Goal: Task Accomplishment & Management: Use online tool/utility

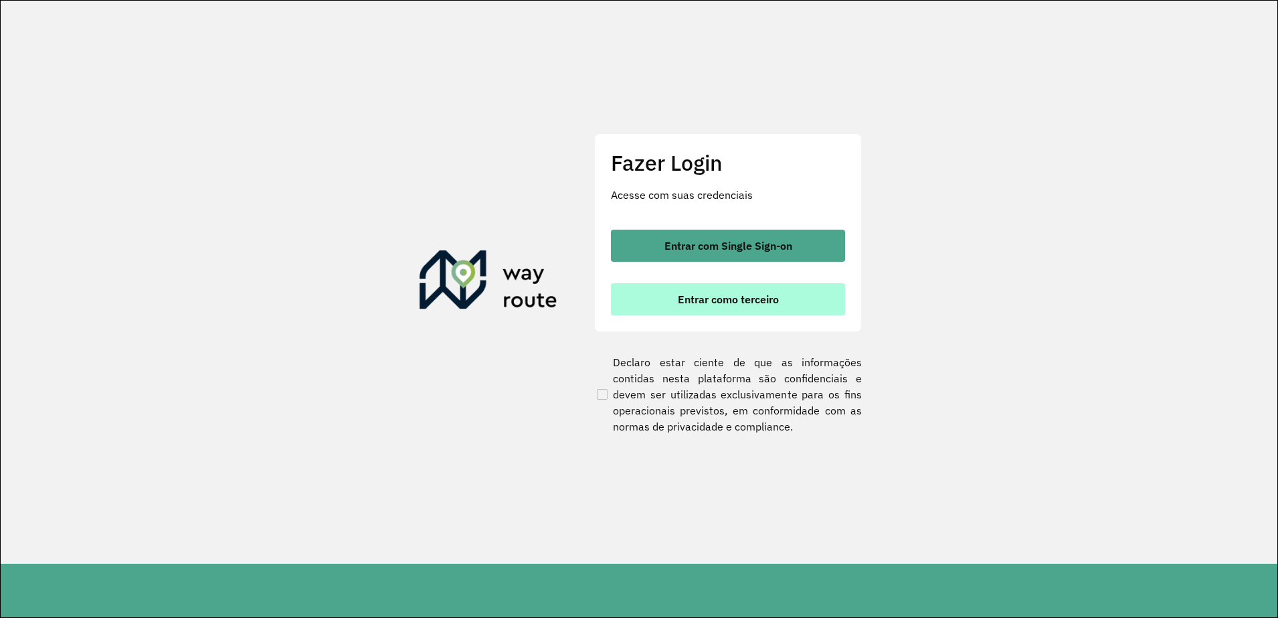
click at [707, 296] on span "Entrar como terceiro" at bounding box center [728, 299] width 101 height 11
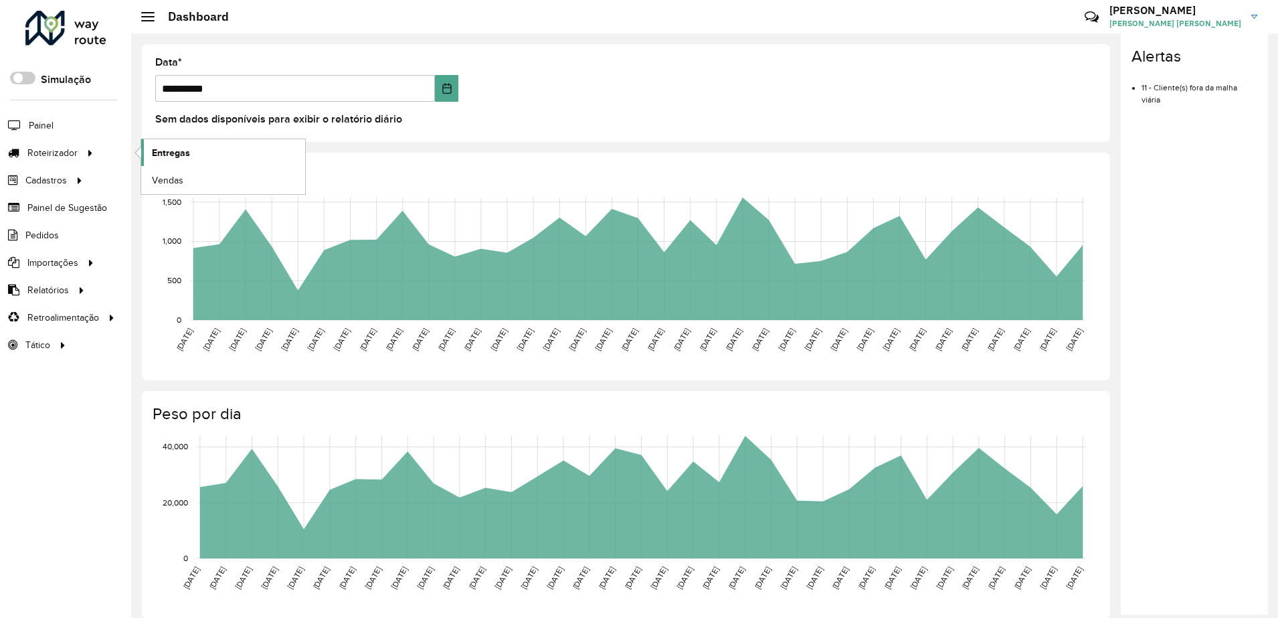
click at [184, 149] on span "Entregas" at bounding box center [171, 153] width 38 height 14
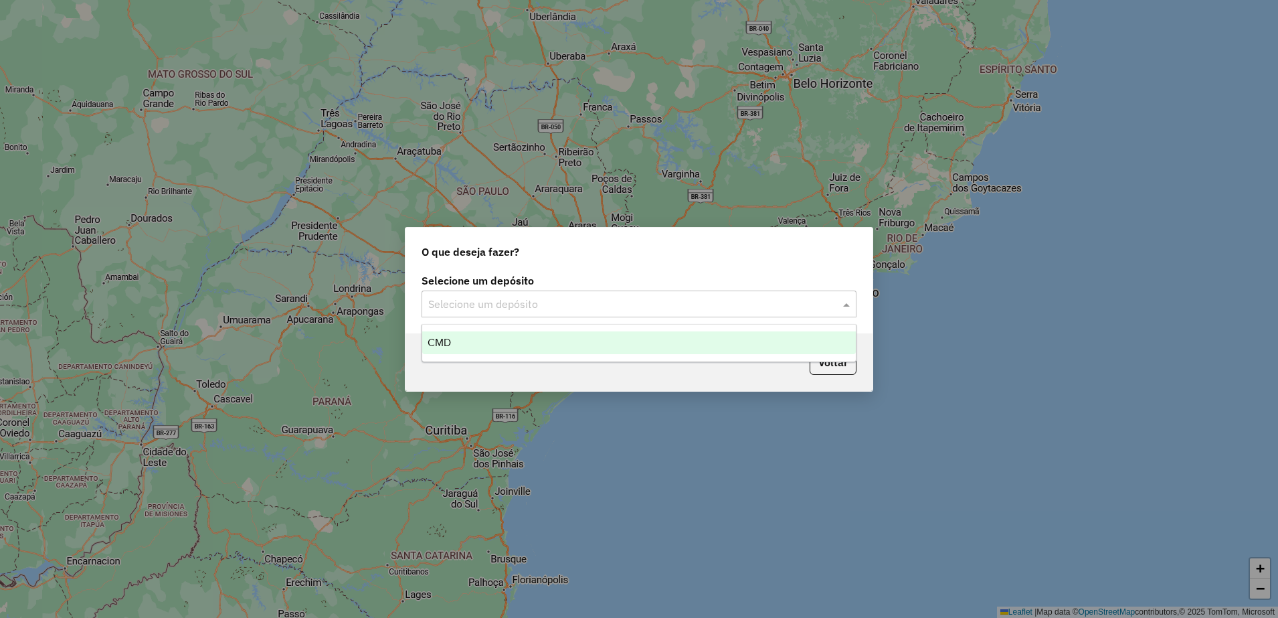
click at [509, 297] on input "text" at bounding box center [625, 304] width 395 height 16
click at [466, 345] on div "CMD" at bounding box center [639, 342] width 434 height 23
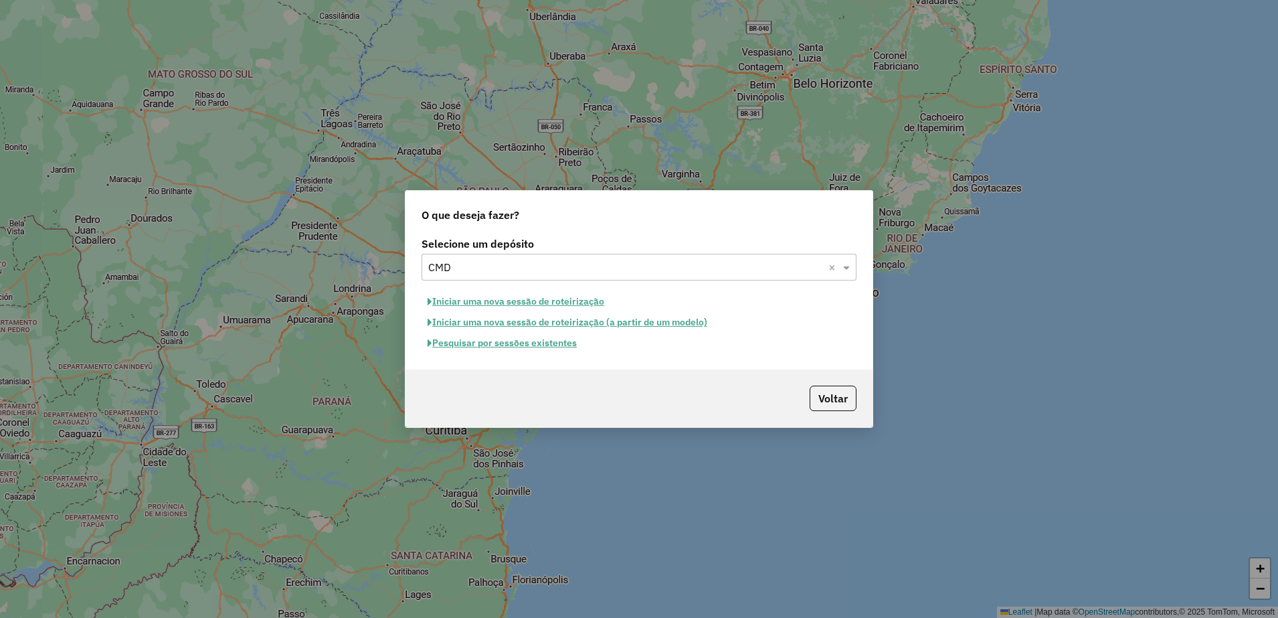
click at [511, 294] on button "Iniciar uma nova sessão de roteirização" at bounding box center [516, 301] width 189 height 21
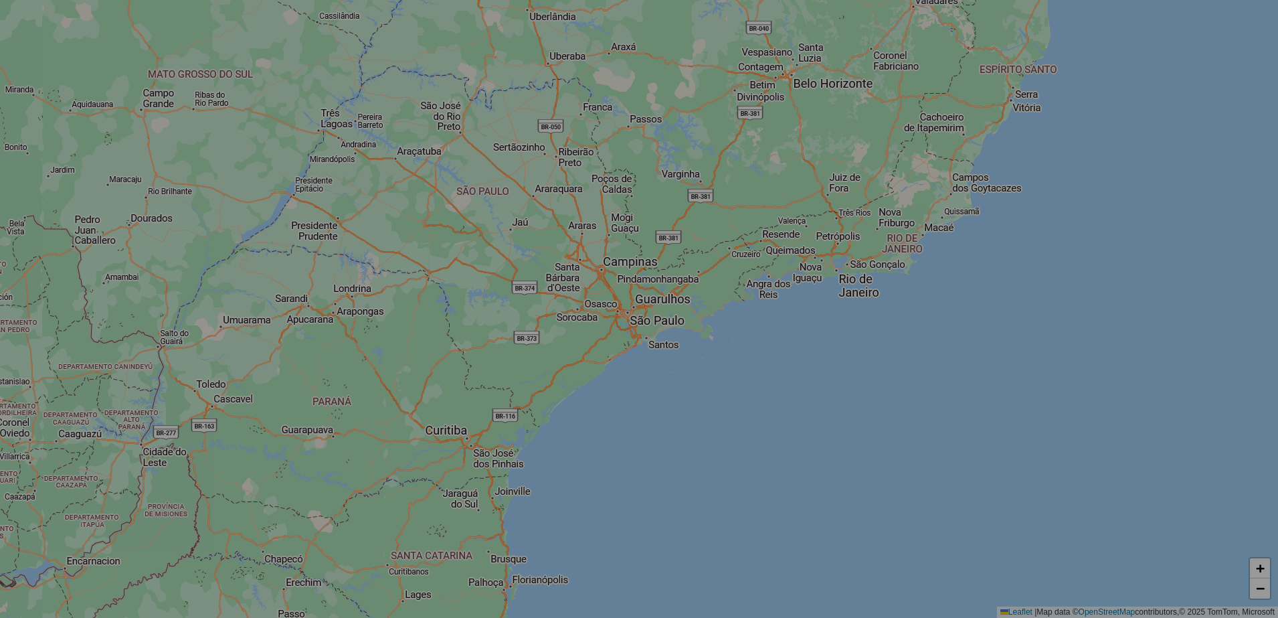
select select "*"
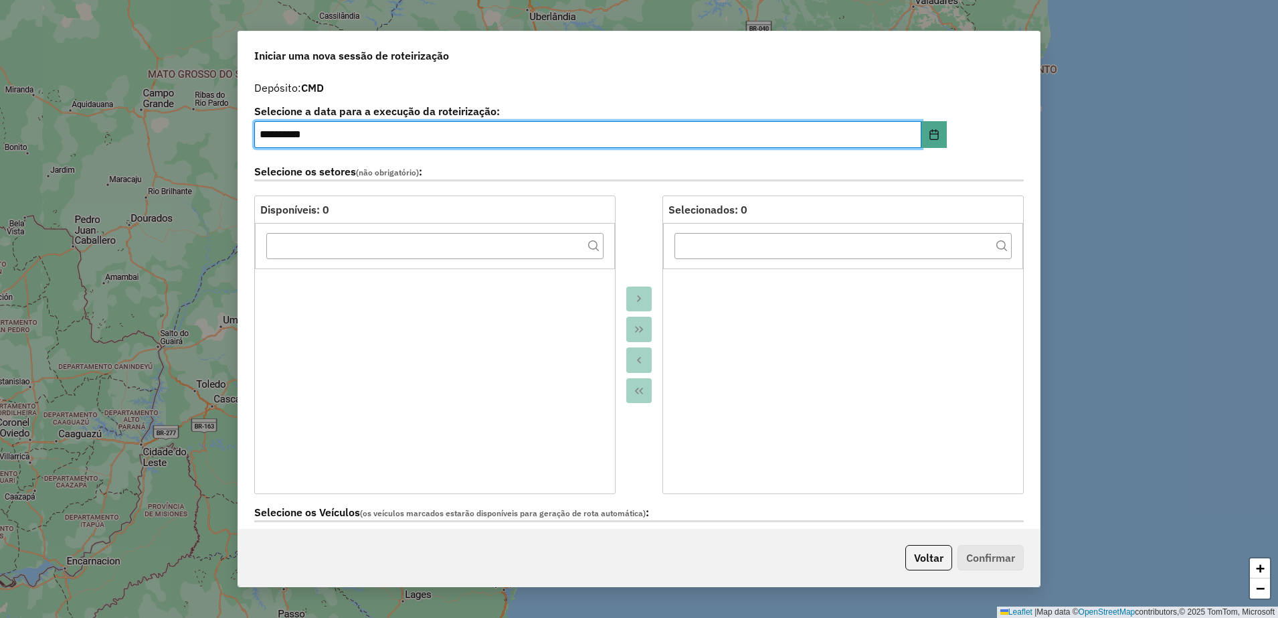
click at [270, 137] on input "**********" at bounding box center [587, 134] width 667 height 27
type input "**********"
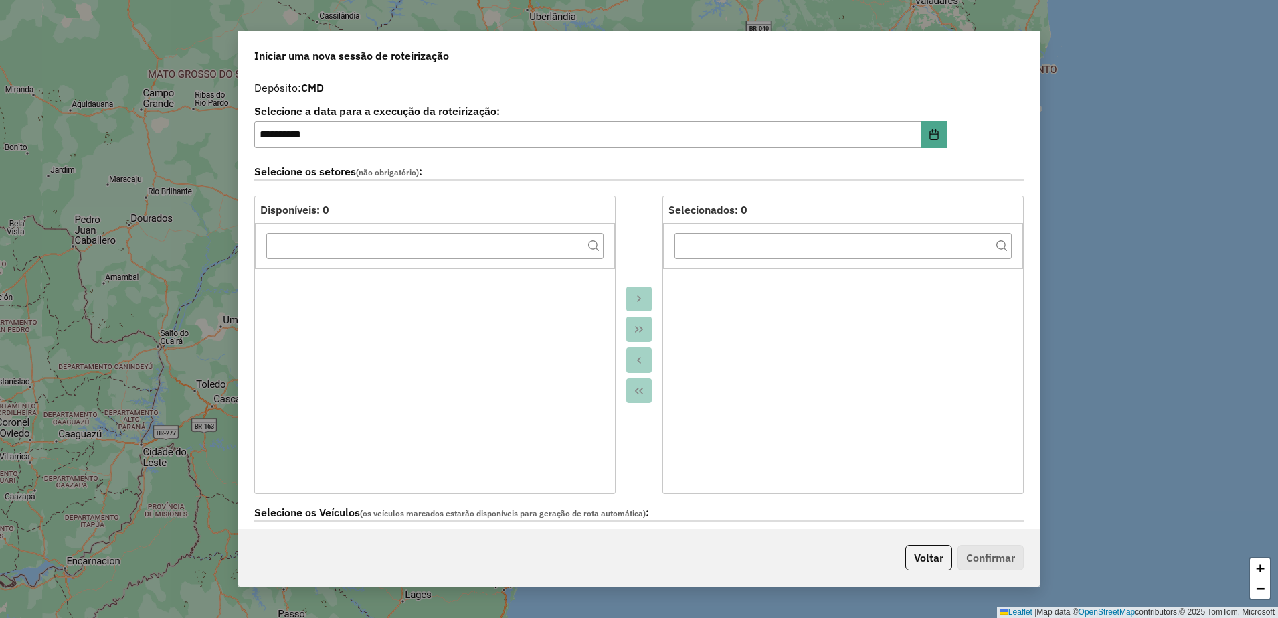
click at [638, 225] on div at bounding box center [639, 344] width 47 height 298
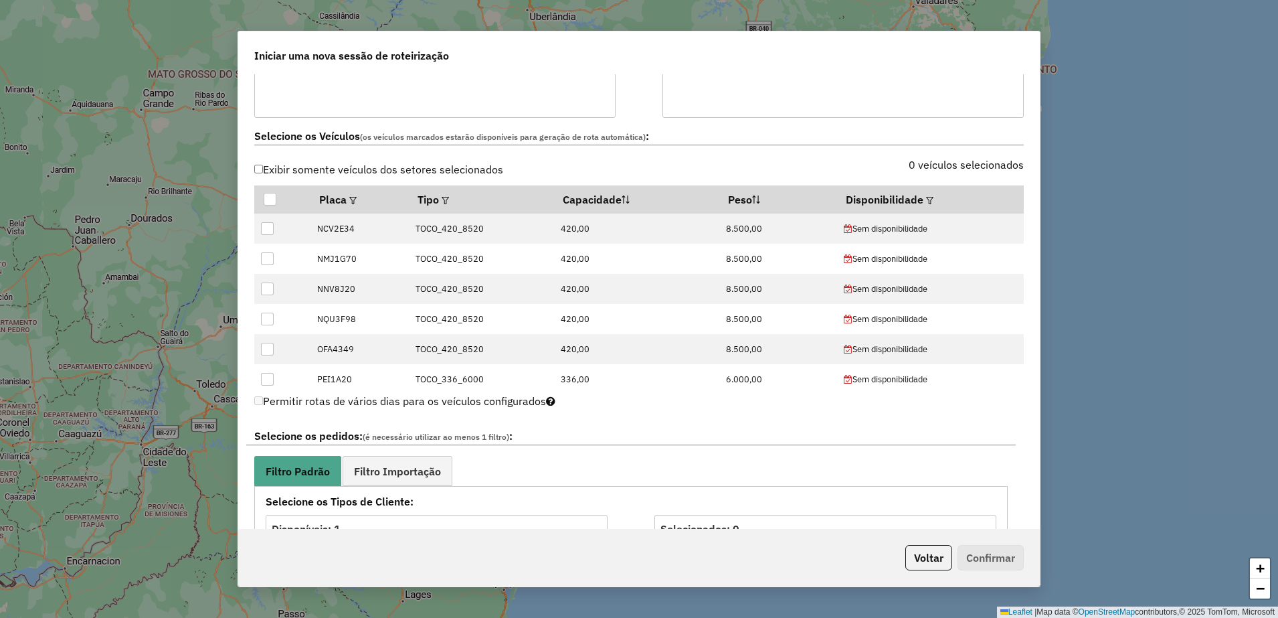
scroll to position [502, 0]
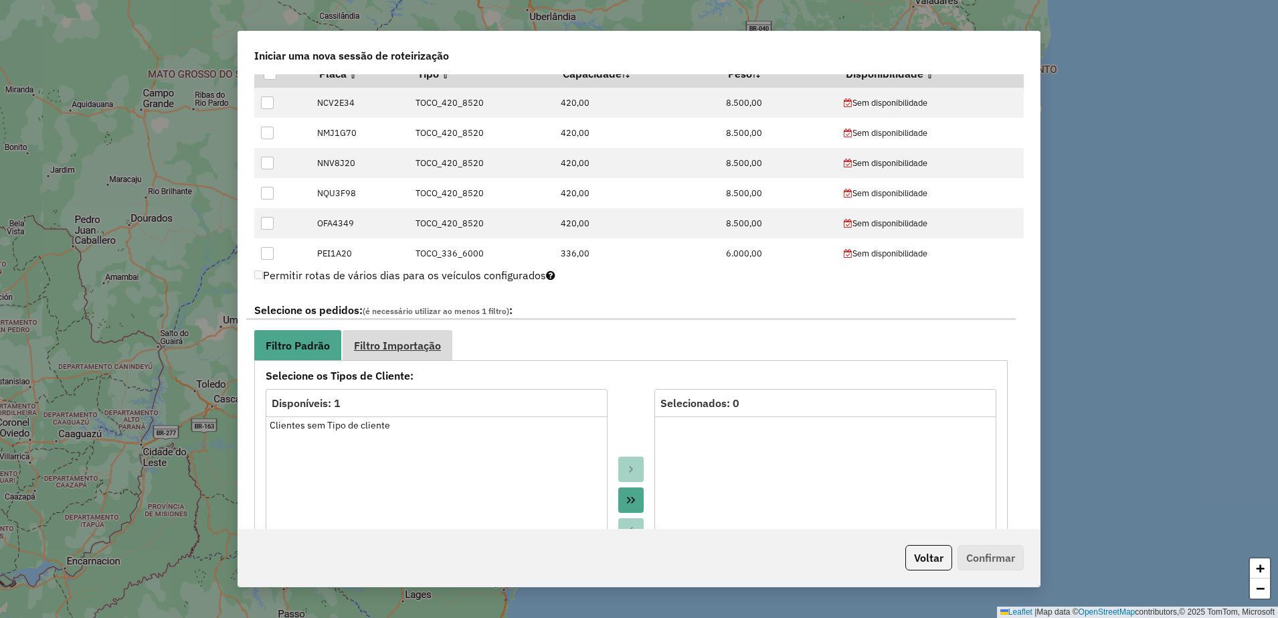
click at [428, 340] on span "Filtro Importação" at bounding box center [397, 345] width 87 height 11
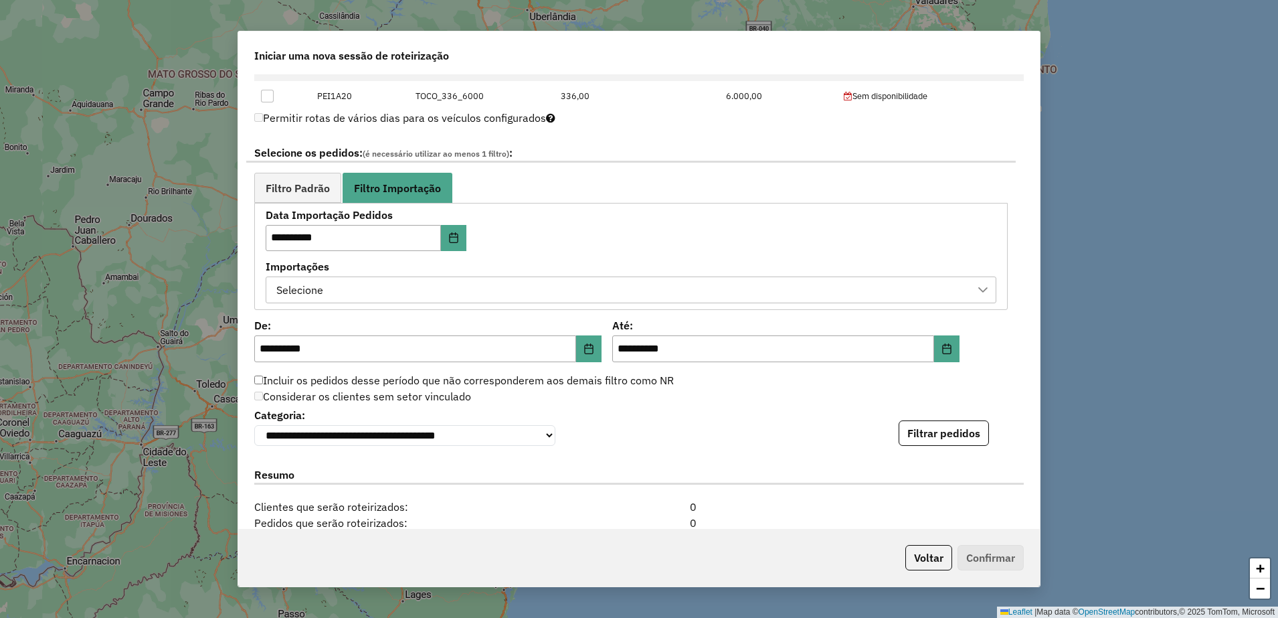
scroll to position [669, 0]
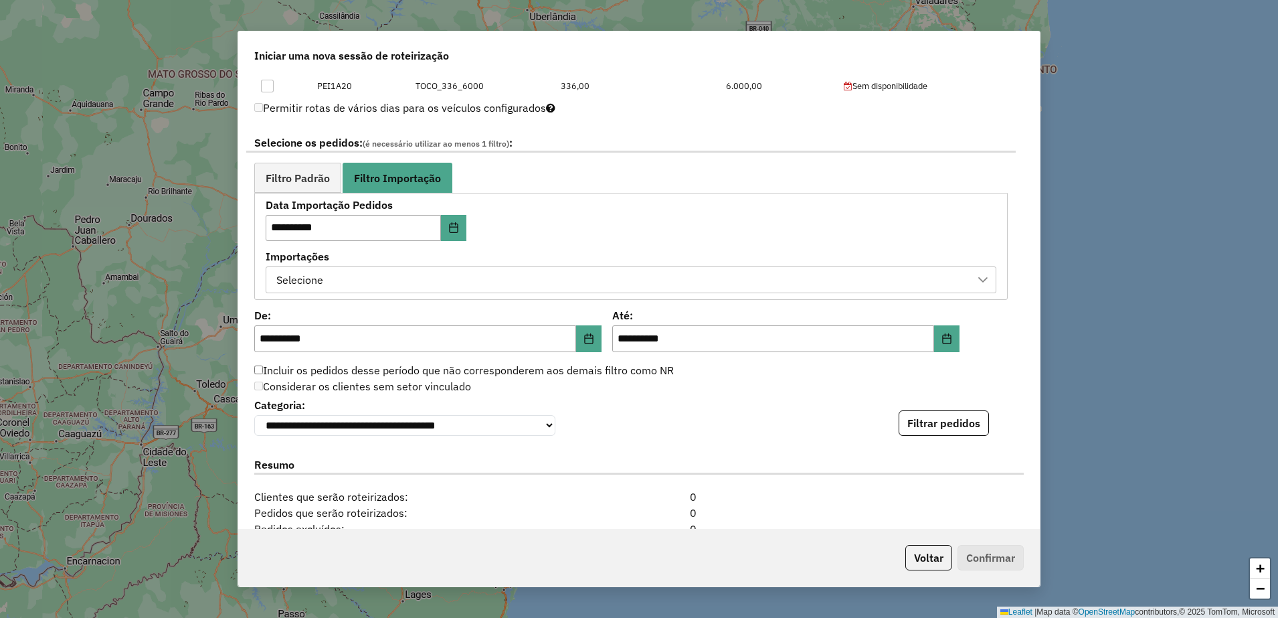
click at [485, 287] on div "Selecione" at bounding box center [621, 279] width 699 height 25
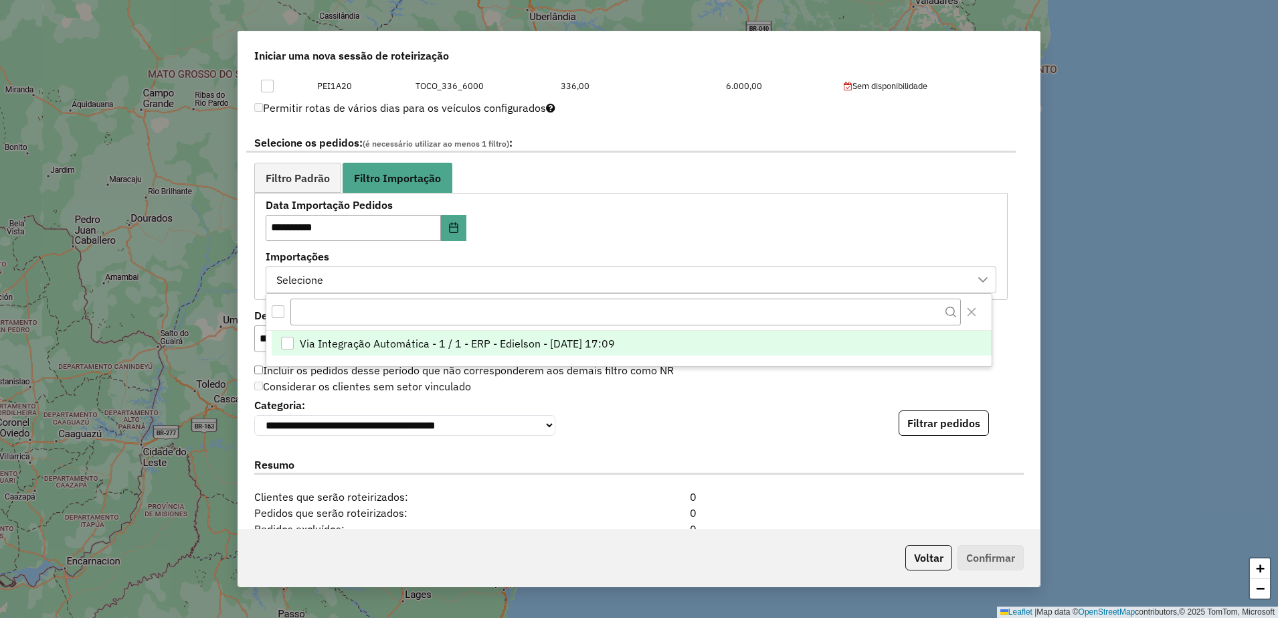
click at [531, 339] on span "Via Integração Automática - 1 / 1 - ERP - Edielson - 19/08/2025 17:09" at bounding box center [457, 343] width 315 height 16
click at [760, 390] on div "Considerar os clientes sem setor vinculado" at bounding box center [631, 387] width 770 height 16
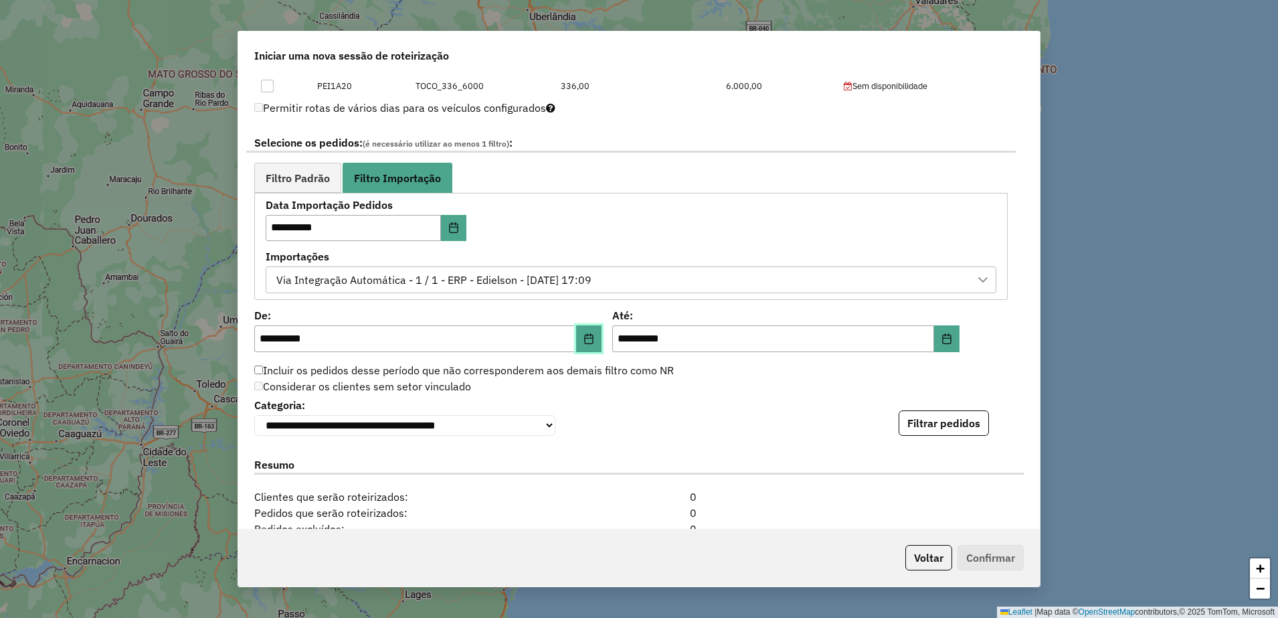
click at [584, 340] on icon "Choose Date" at bounding box center [589, 338] width 11 height 11
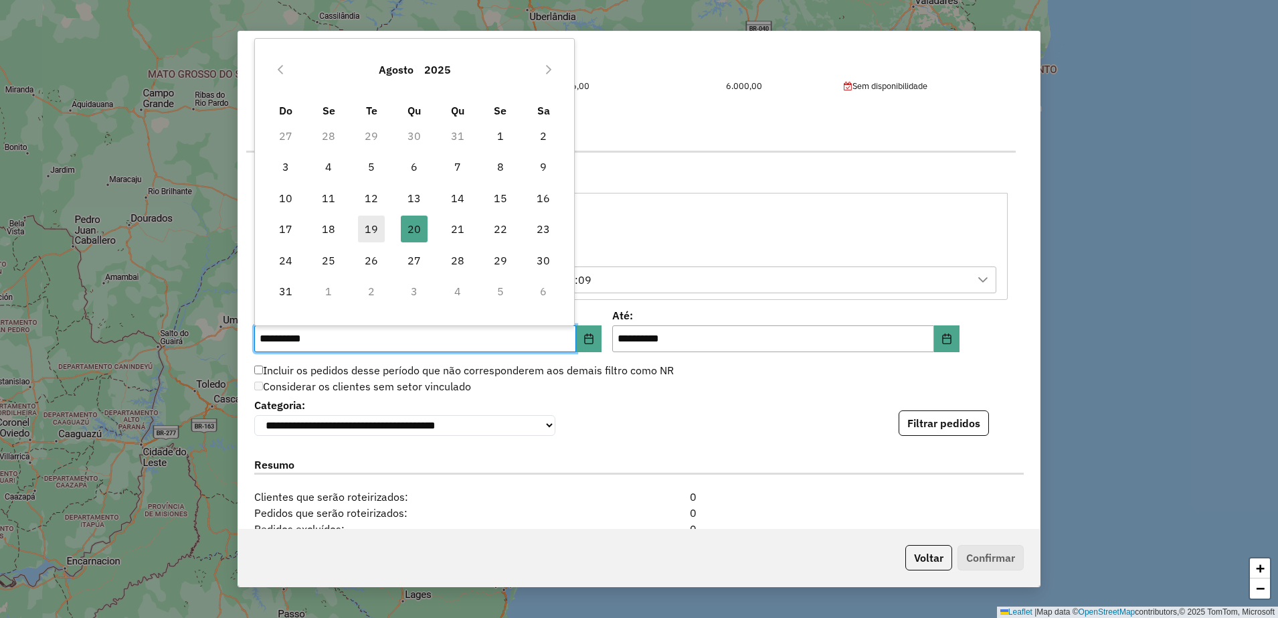
click at [373, 222] on span "19" at bounding box center [371, 228] width 27 height 27
type input "**********"
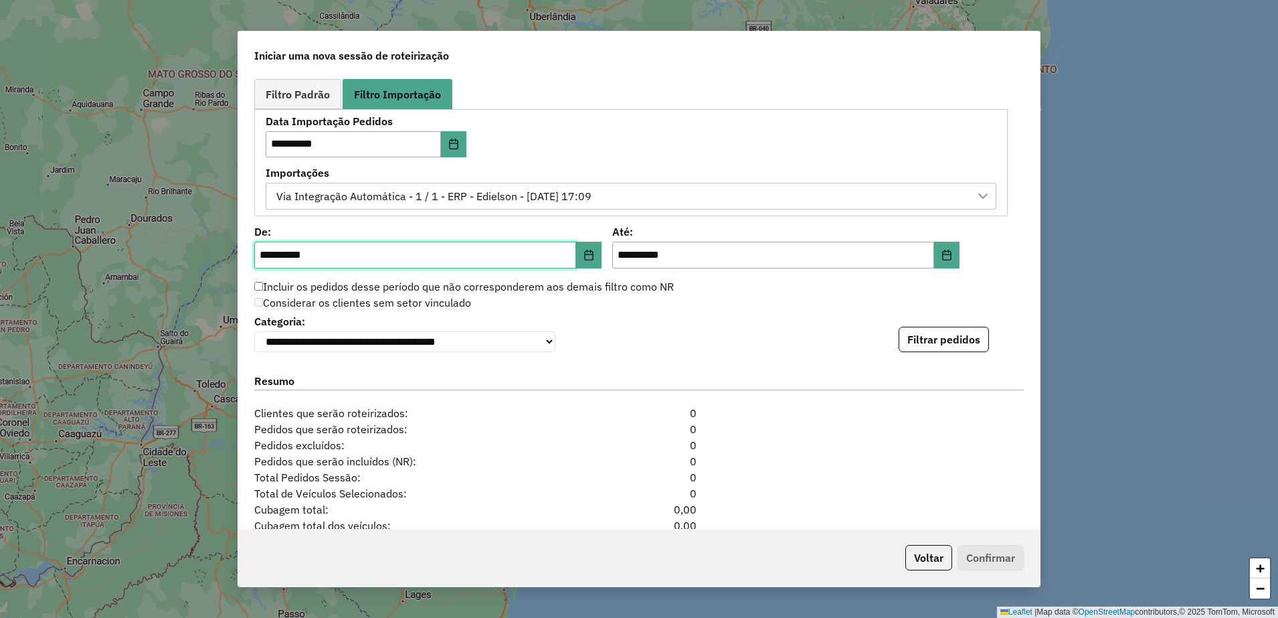
scroll to position [837, 0]
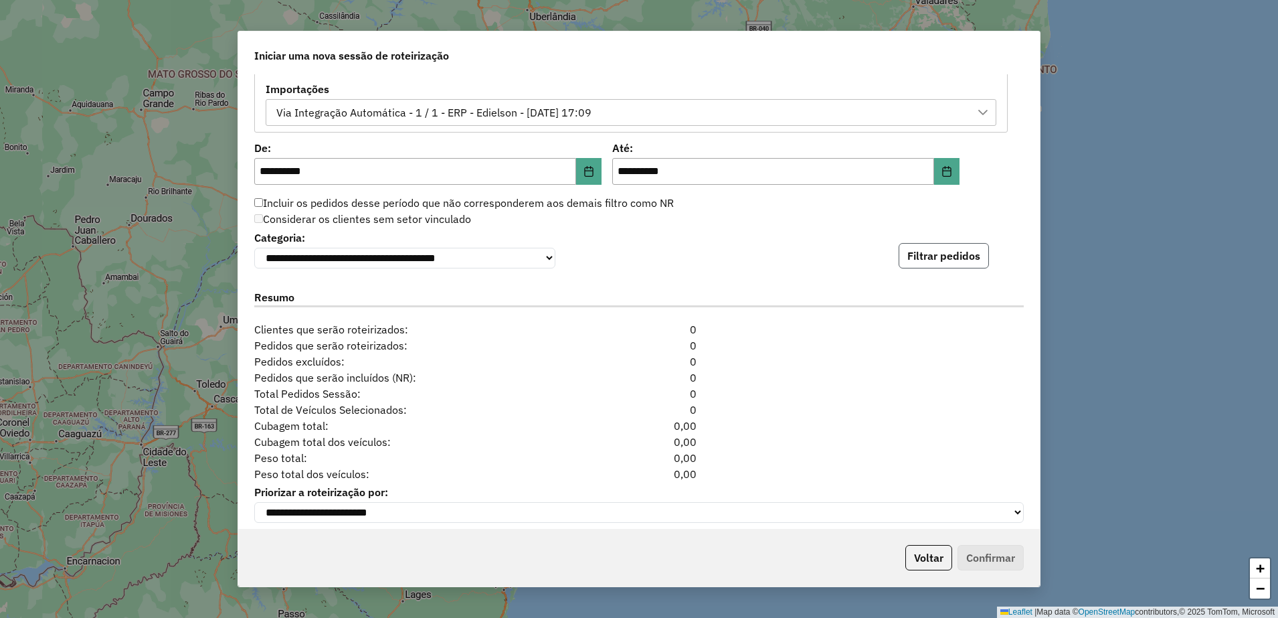
click at [907, 253] on button "Filtrar pedidos" at bounding box center [944, 255] width 90 height 25
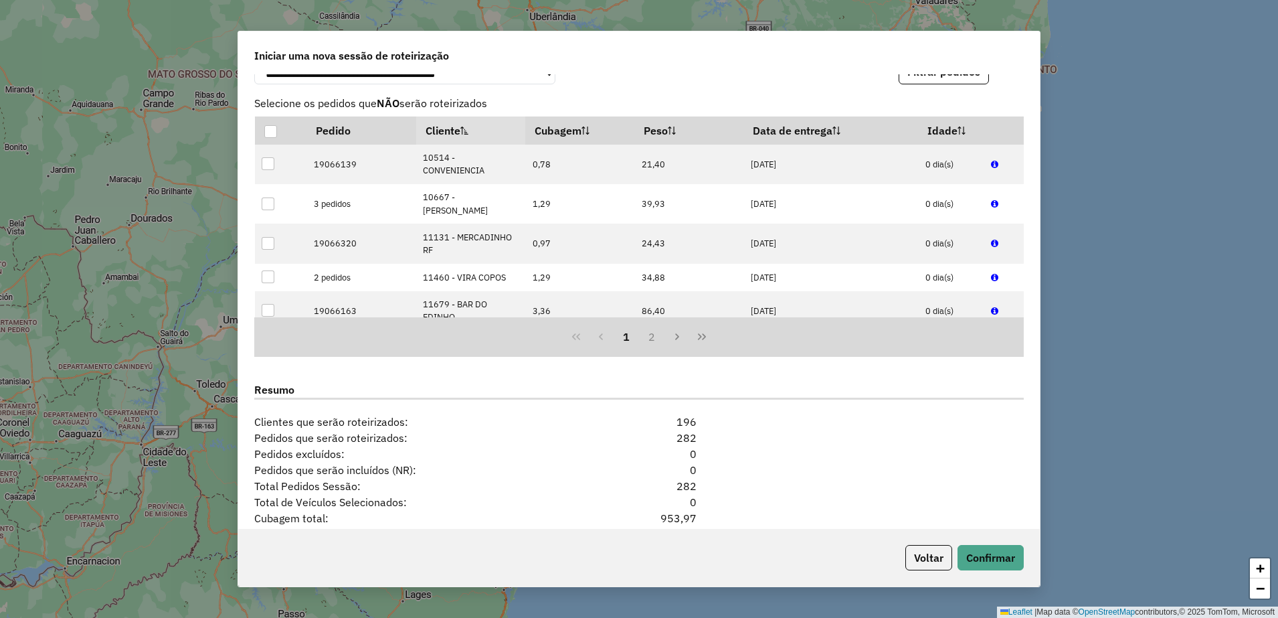
scroll to position [1129, 0]
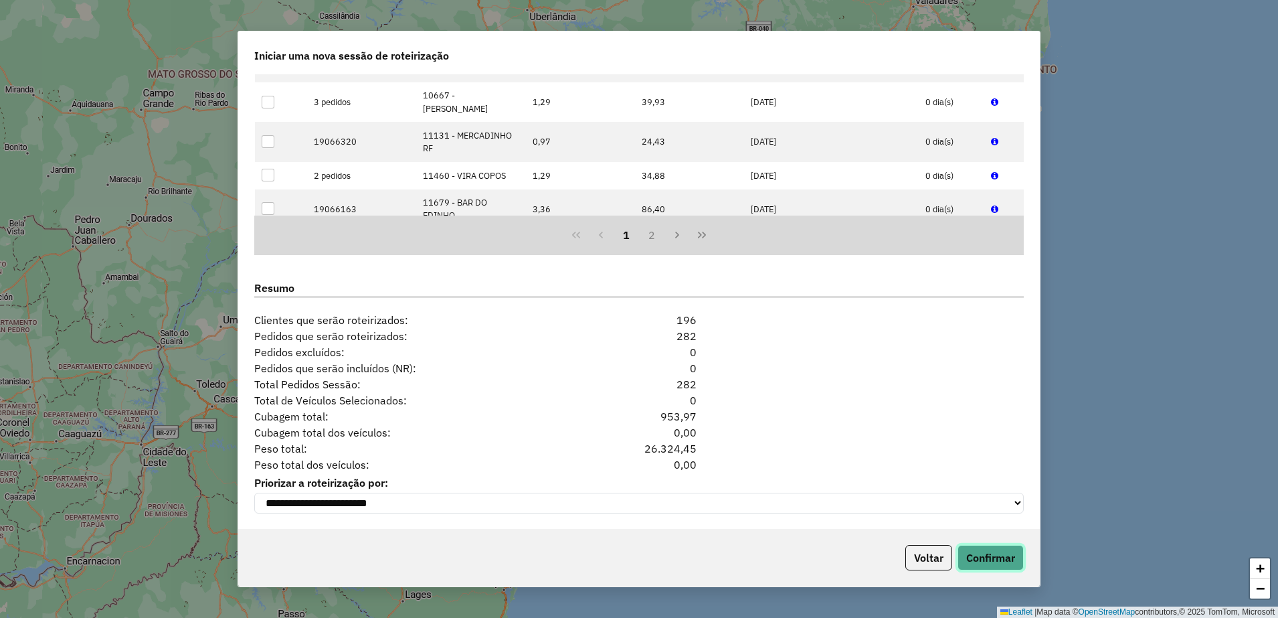
click at [1002, 551] on button "Confirmar" at bounding box center [991, 557] width 66 height 25
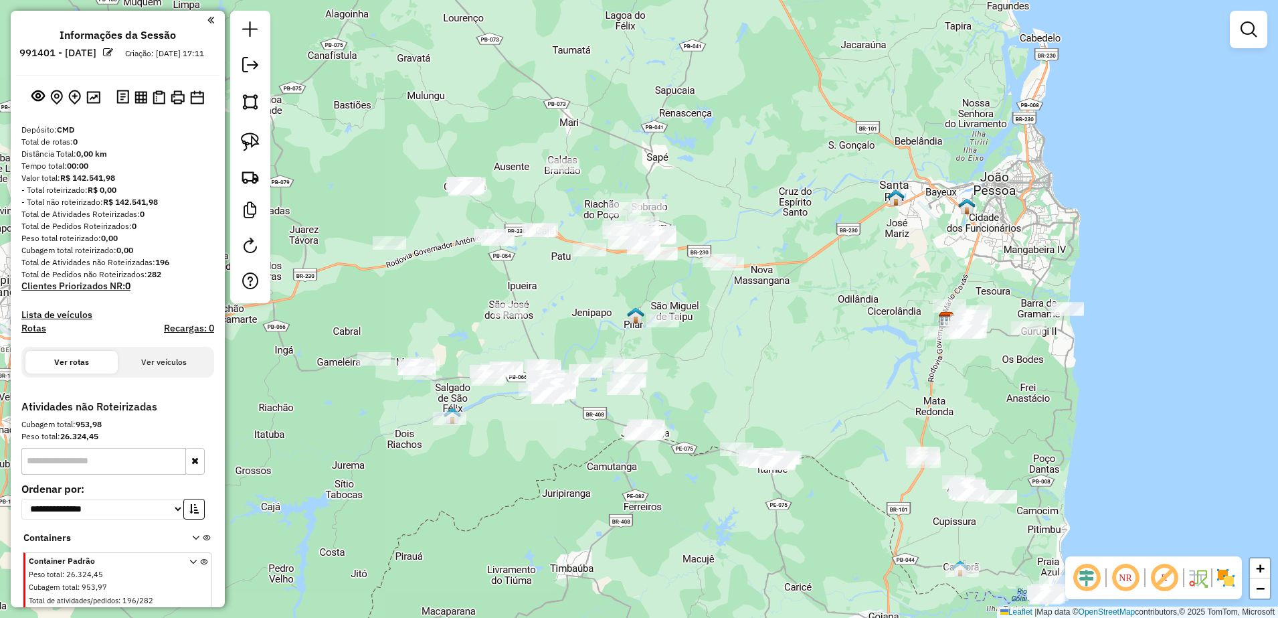
drag, startPoint x: 445, startPoint y: 286, endPoint x: 580, endPoint y: 303, distance: 136.2
click at [580, 303] on div "Janela de atendimento Grade de atendimento Capacidade Transportadoras Veículos …" at bounding box center [639, 309] width 1278 height 618
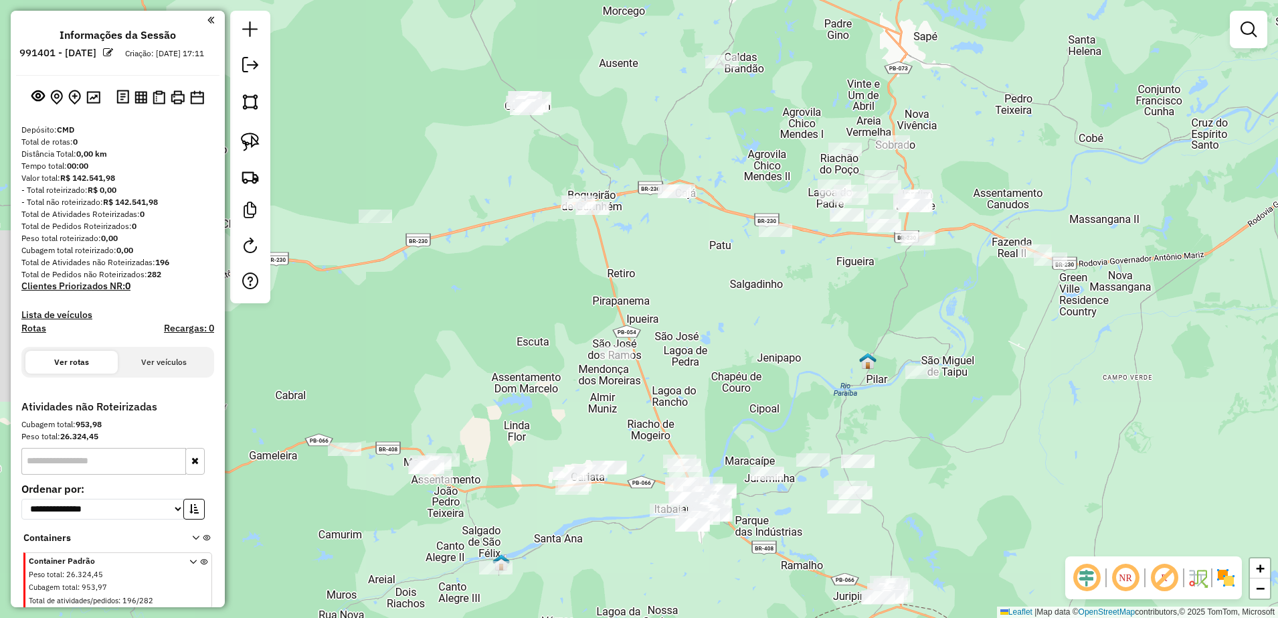
drag, startPoint x: 553, startPoint y: 282, endPoint x: 707, endPoint y: 296, distance: 155.3
click at [707, 298] on div "Janela de atendimento Grade de atendimento Capacidade Transportadoras Veículos …" at bounding box center [639, 309] width 1278 height 618
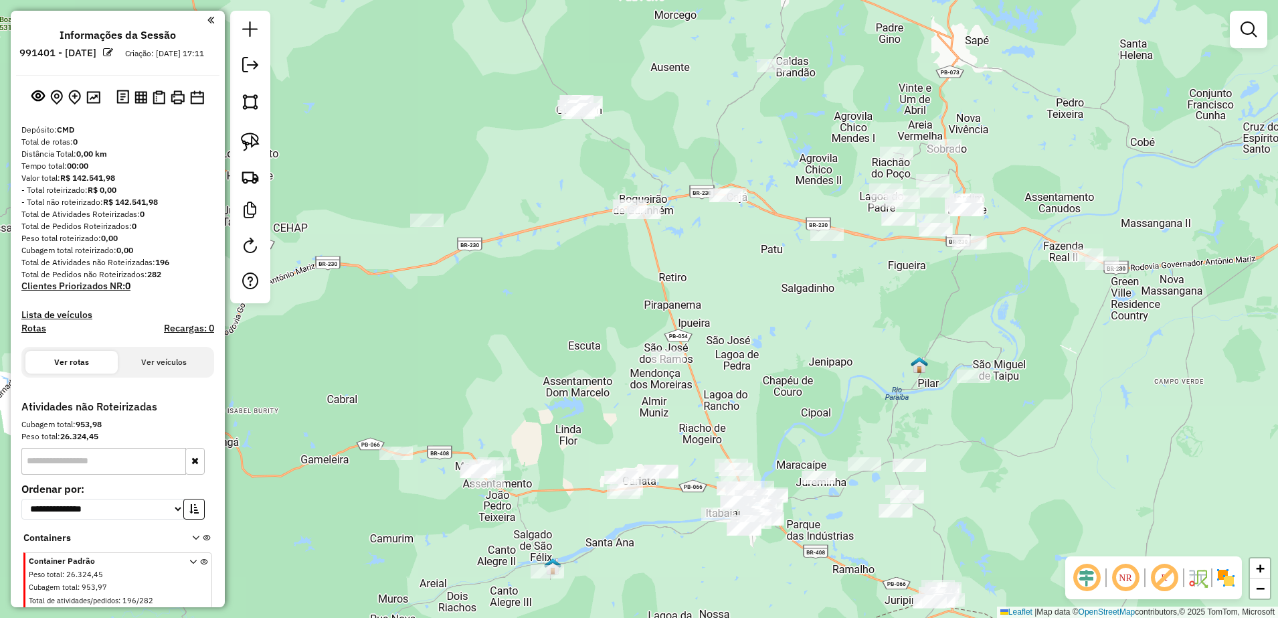
drag, startPoint x: 703, startPoint y: 313, endPoint x: 746, endPoint y: 318, distance: 43.2
click at [746, 318] on div "Janela de atendimento Grade de atendimento Capacidade Transportadoras Veículos …" at bounding box center [639, 309] width 1278 height 618
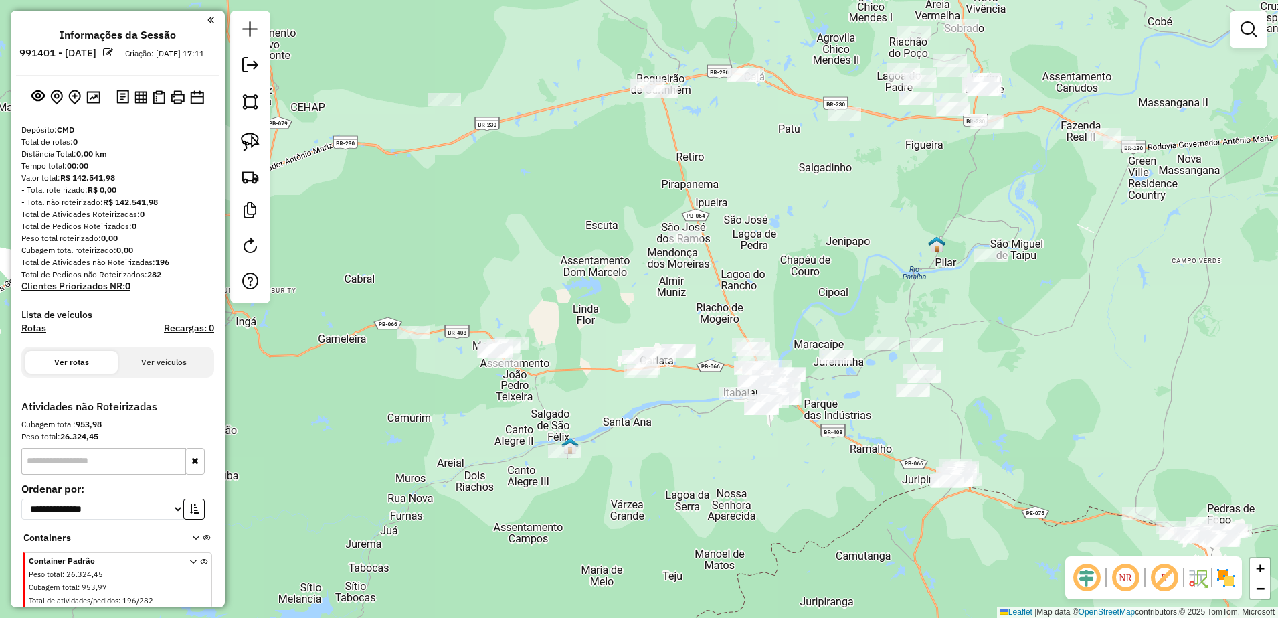
drag, startPoint x: 776, startPoint y: 348, endPoint x: 810, endPoint y: 255, distance: 99.1
click at [810, 255] on div "Janela de atendimento Grade de atendimento Capacidade Transportadoras Veículos …" at bounding box center [639, 309] width 1278 height 618
drag, startPoint x: 252, startPoint y: 134, endPoint x: 253, endPoint y: 149, distance: 15.4
click at [252, 134] on img at bounding box center [250, 142] width 19 height 19
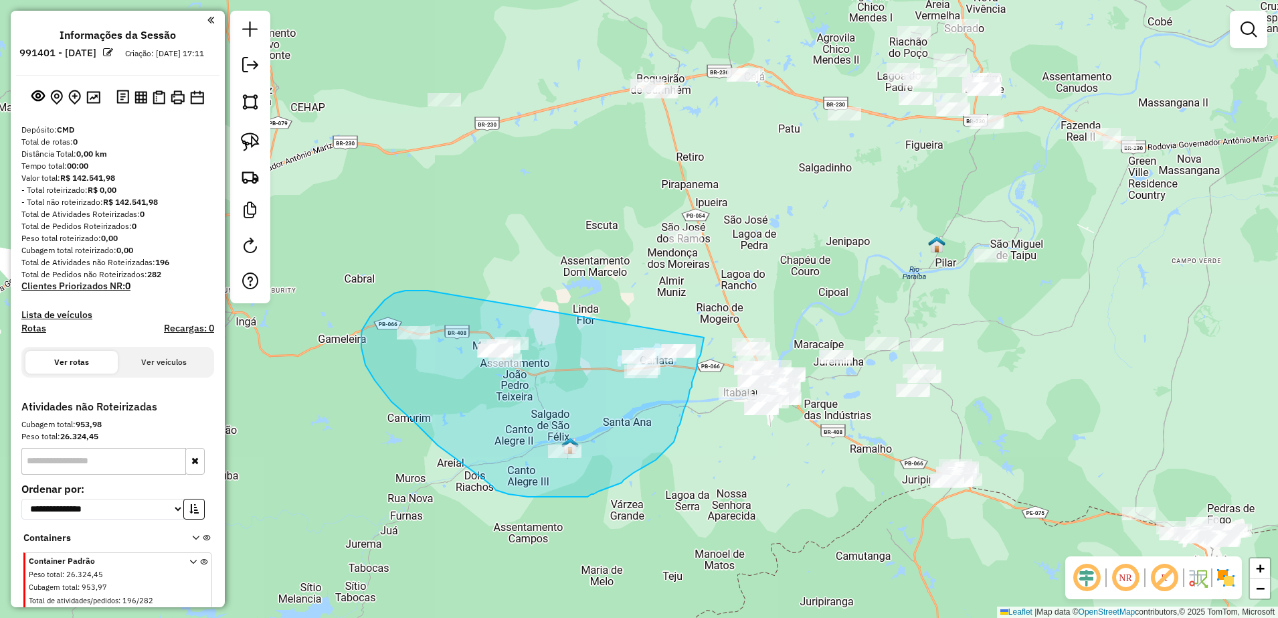
drag, startPoint x: 418, startPoint y: 290, endPoint x: 704, endPoint y: 337, distance: 290.2
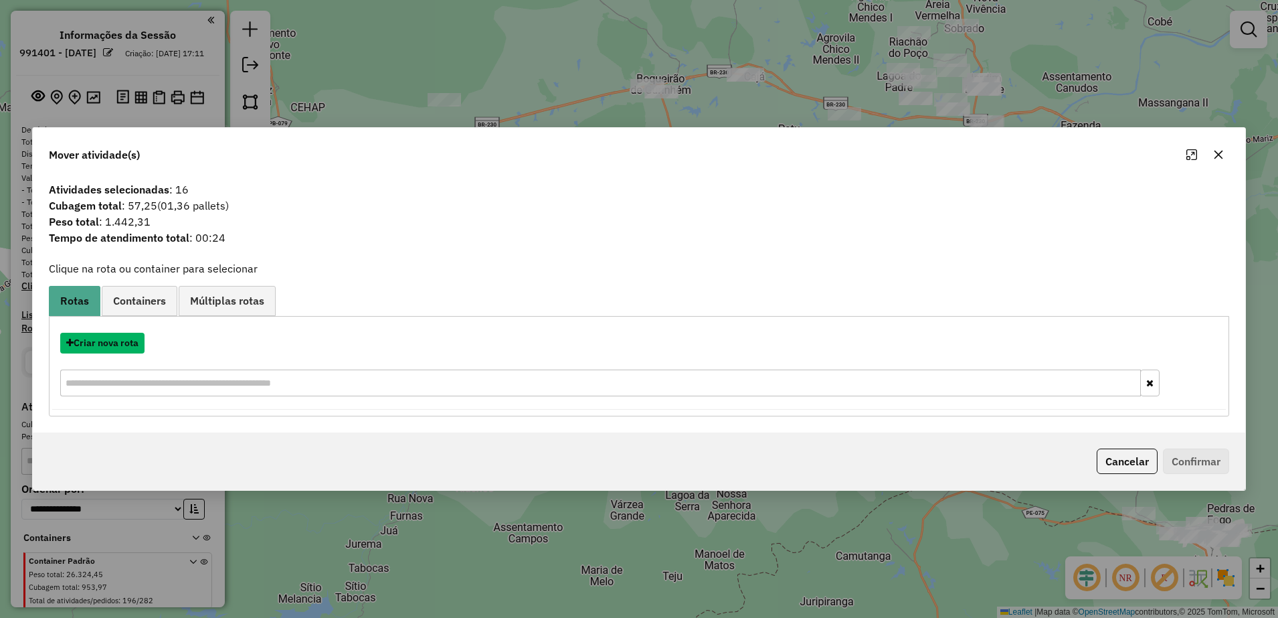
click at [125, 345] on button "Criar nova rota" at bounding box center [102, 343] width 84 height 21
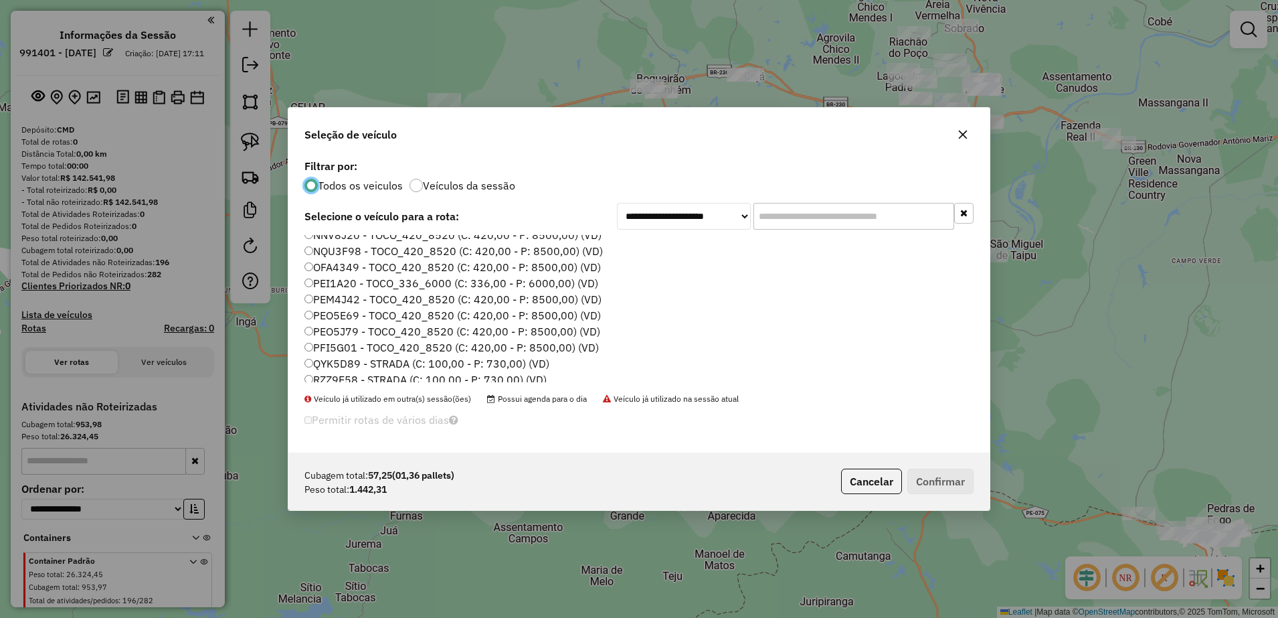
scroll to position [46, 0]
click at [968, 126] on button "button" at bounding box center [962, 134] width 21 height 21
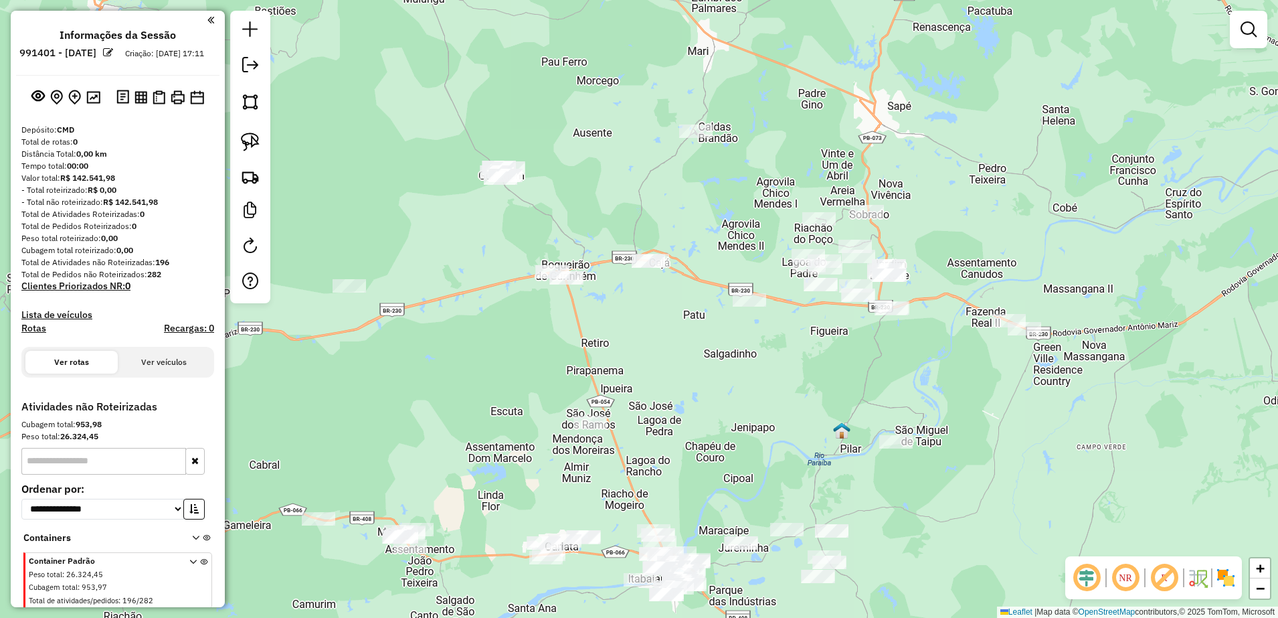
drag, startPoint x: 821, startPoint y: 304, endPoint x: 723, endPoint y: 489, distance: 209.0
click at [725, 489] on div "Janela de atendimento Grade de atendimento Capacidade Transportadoras Veículos …" at bounding box center [639, 309] width 1278 height 618
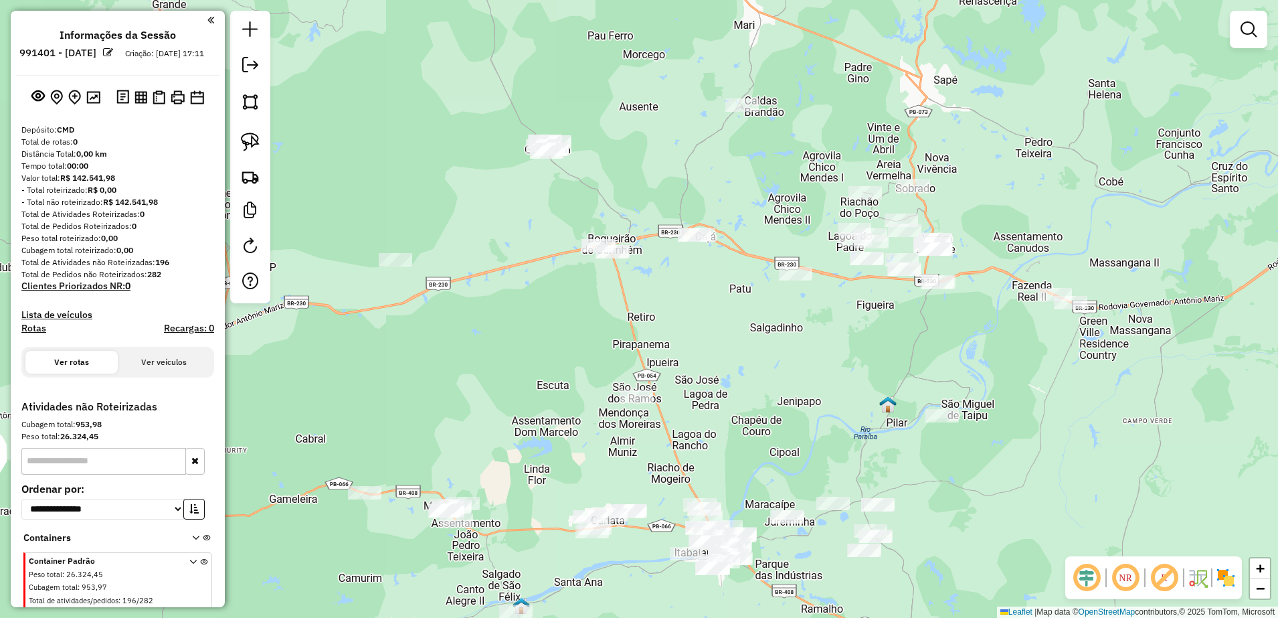
drag, startPoint x: 702, startPoint y: 390, endPoint x: 750, endPoint y: 361, distance: 55.9
click at [750, 361] on div "Janela de atendimento Grade de atendimento Capacidade Transportadoras Veículos …" at bounding box center [639, 309] width 1278 height 618
click at [256, 140] on img at bounding box center [250, 142] width 19 height 19
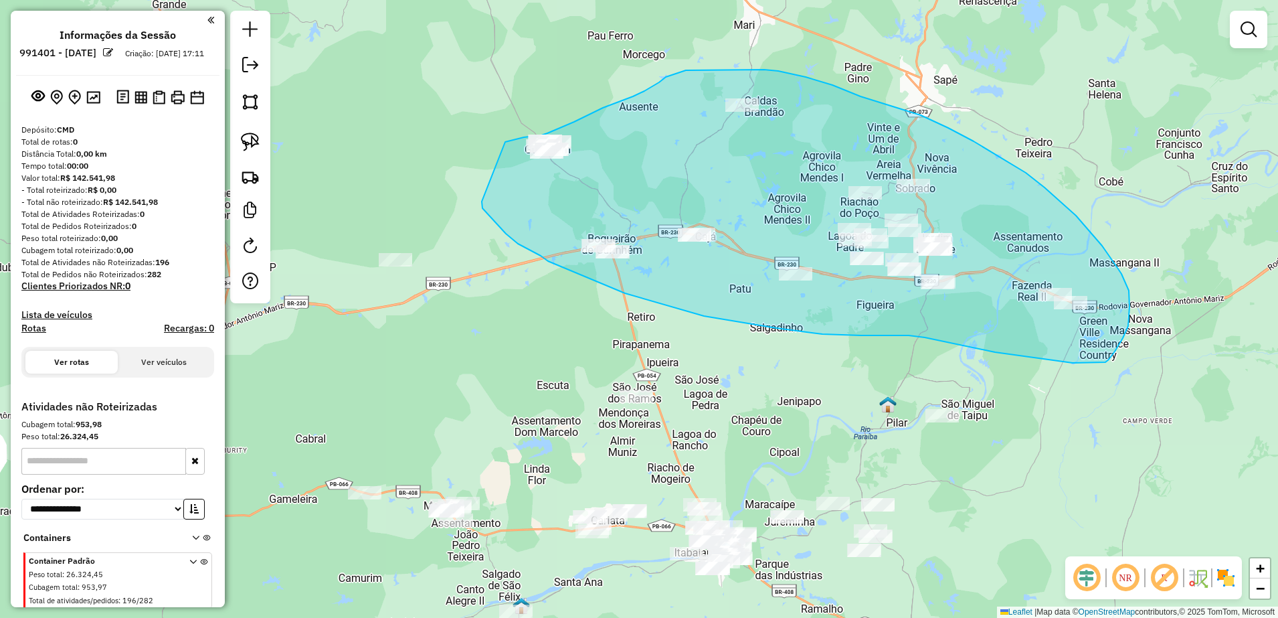
drag, startPoint x: 483, startPoint y: 208, endPoint x: 505, endPoint y: 142, distance: 70.1
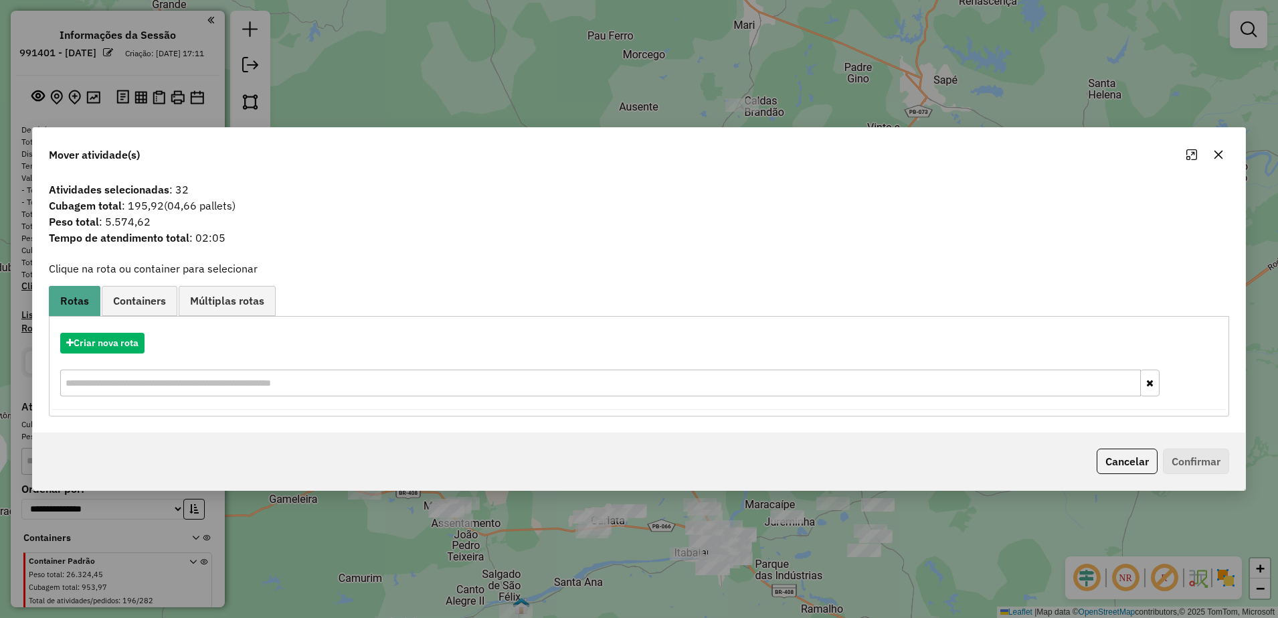
click at [1221, 151] on icon "button" at bounding box center [1218, 154] width 11 height 11
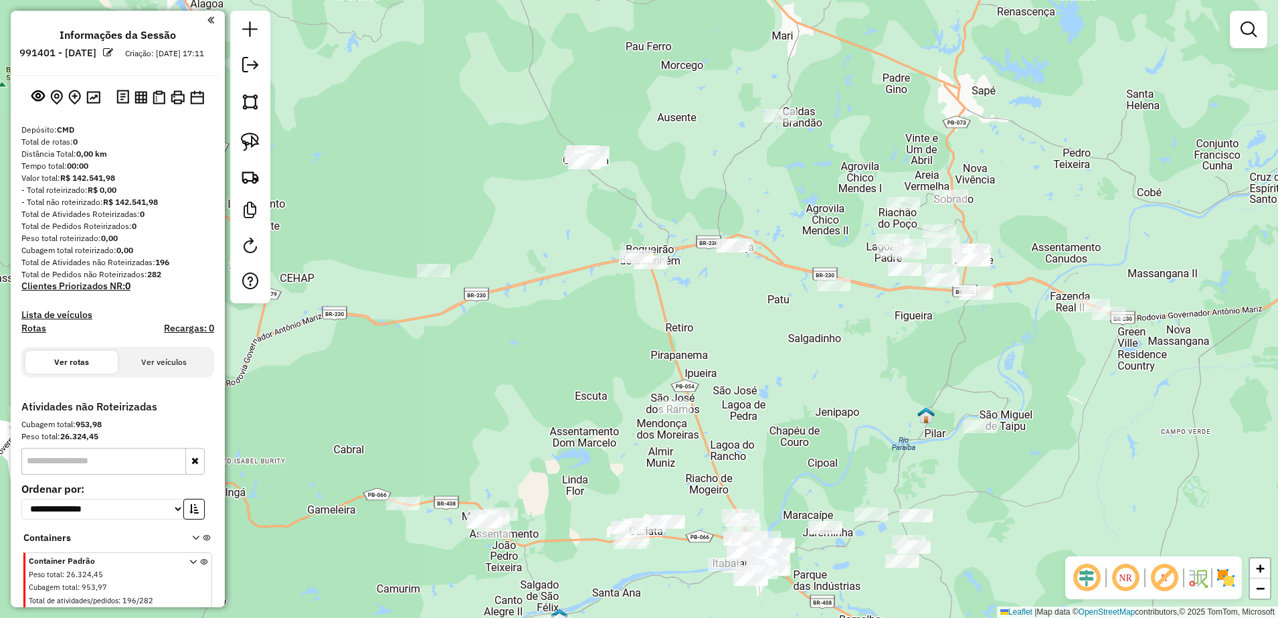
drag, startPoint x: 1013, startPoint y: 156, endPoint x: 1051, endPoint y: 166, distance: 39.4
click at [1051, 166] on div "Janela de atendimento Grade de atendimento Capacidade Transportadoras Veículos …" at bounding box center [639, 309] width 1278 height 618
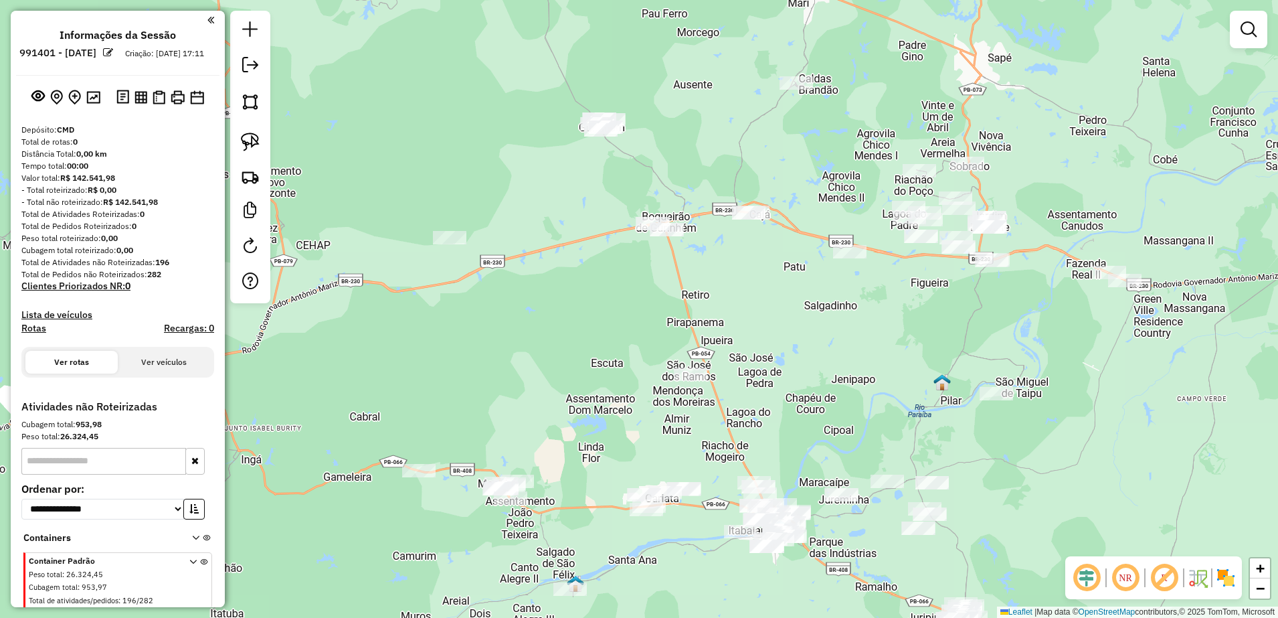
drag, startPoint x: 1032, startPoint y: 248, endPoint x: 1041, endPoint y: 221, distance: 28.4
click at [1041, 221] on div "Janela de atendimento Grade de atendimento Capacidade Transportadoras Veículos …" at bounding box center [639, 309] width 1278 height 618
drag, startPoint x: 254, startPoint y: 145, endPoint x: 341, endPoint y: 149, distance: 87.1
click at [254, 145] on img at bounding box center [250, 142] width 19 height 19
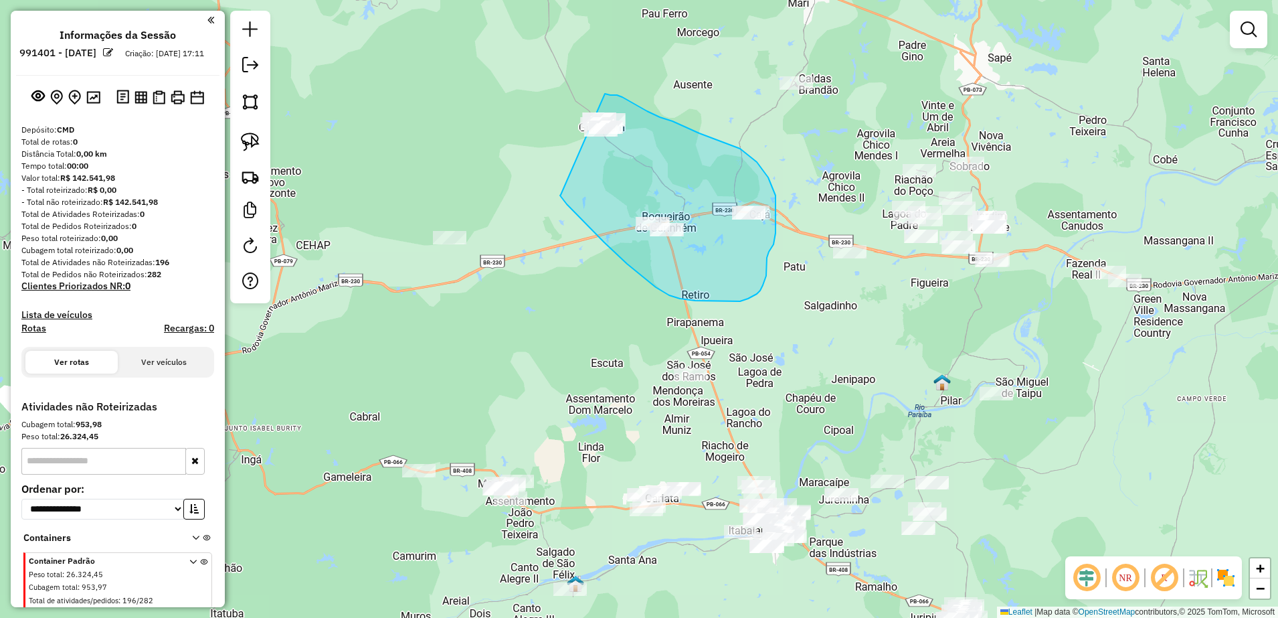
drag, startPoint x: 627, startPoint y: 264, endPoint x: 560, endPoint y: 105, distance: 172.1
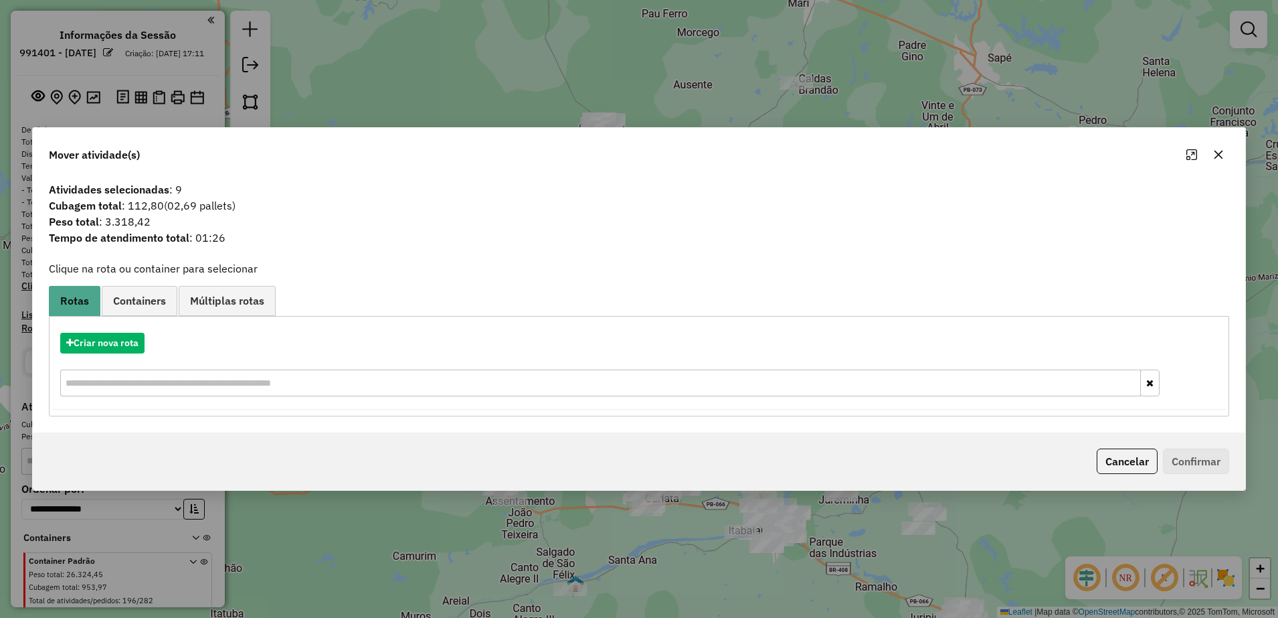
click at [1213, 153] on icon "button" at bounding box center [1218, 154] width 11 height 11
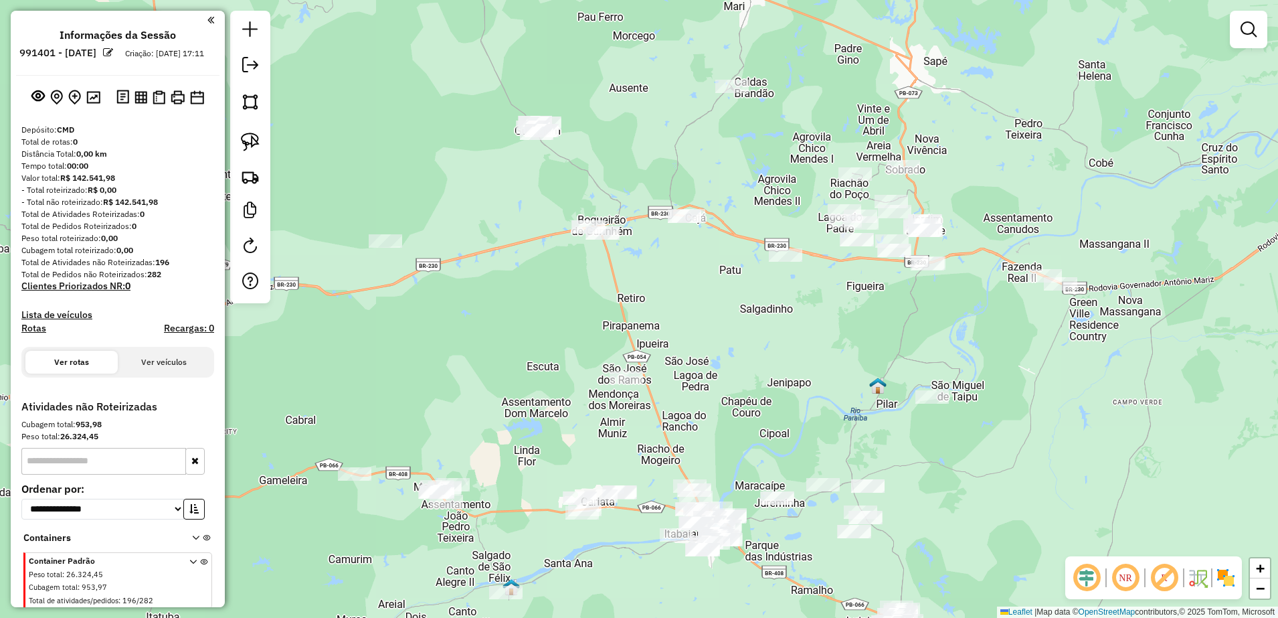
drag, startPoint x: 770, startPoint y: 209, endPoint x: 737, endPoint y: 207, distance: 33.5
click at [739, 209] on div "Janela de atendimento Grade de atendimento Capacidade Transportadoras Veículos …" at bounding box center [639, 309] width 1278 height 618
click at [250, 141] on img at bounding box center [250, 142] width 19 height 19
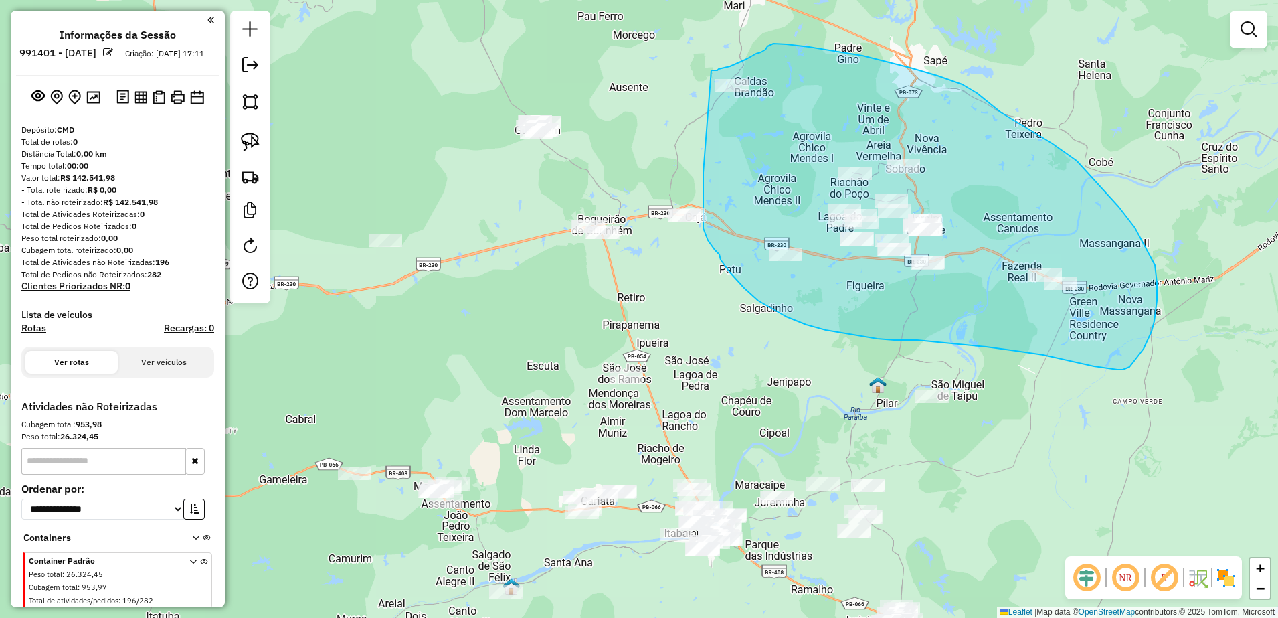
drag, startPoint x: 703, startPoint y: 228, endPoint x: 711, endPoint y: 70, distance: 158.1
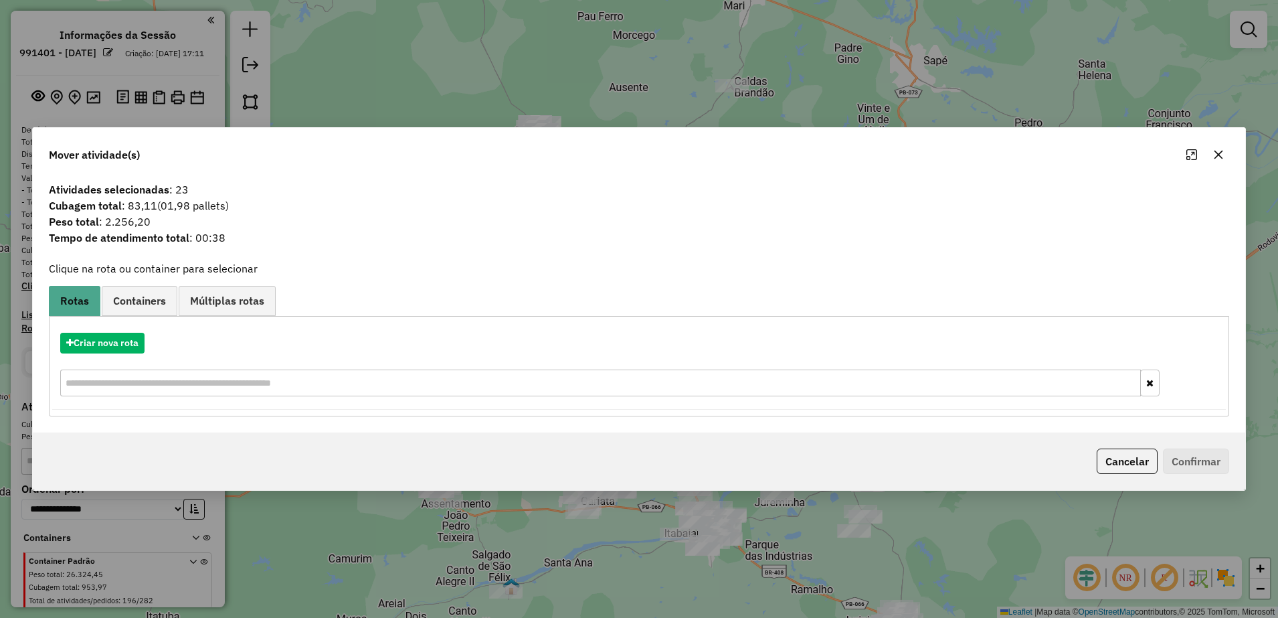
click at [1213, 152] on icon "button" at bounding box center [1218, 154] width 11 height 11
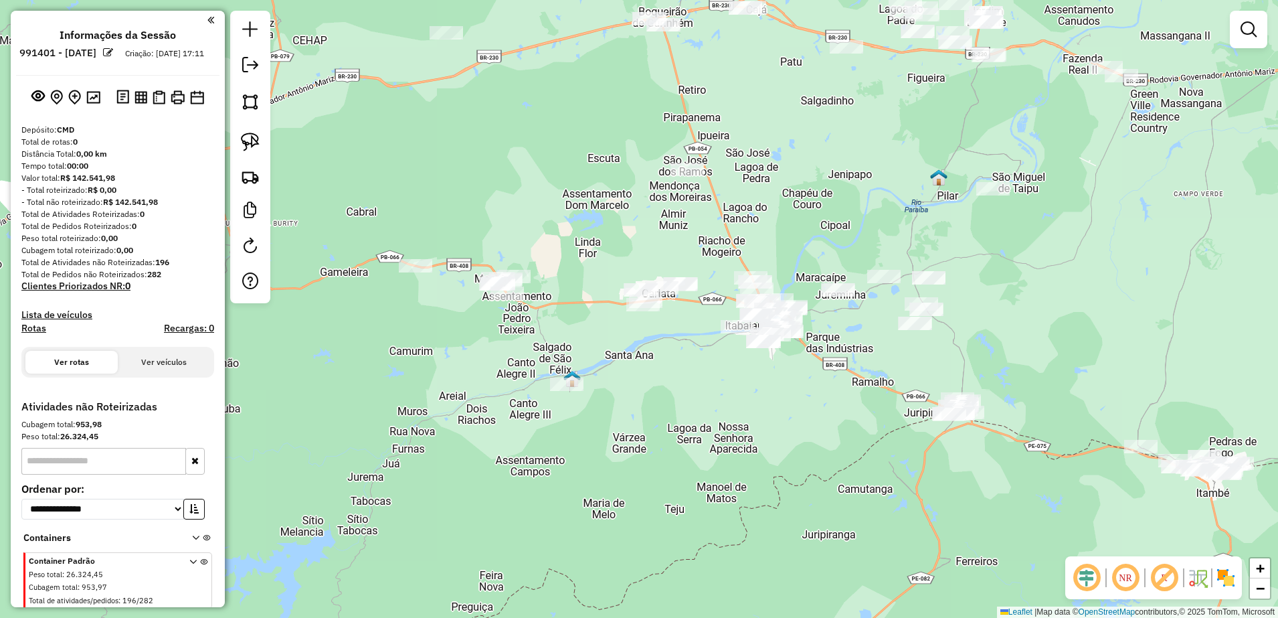
drag, startPoint x: 758, startPoint y: 353, endPoint x: 819, endPoint y: 146, distance: 215.6
click at [819, 146] on div "Janela de atendimento Grade de atendimento Capacidade Transportadoras Veículos …" at bounding box center [639, 309] width 1278 height 618
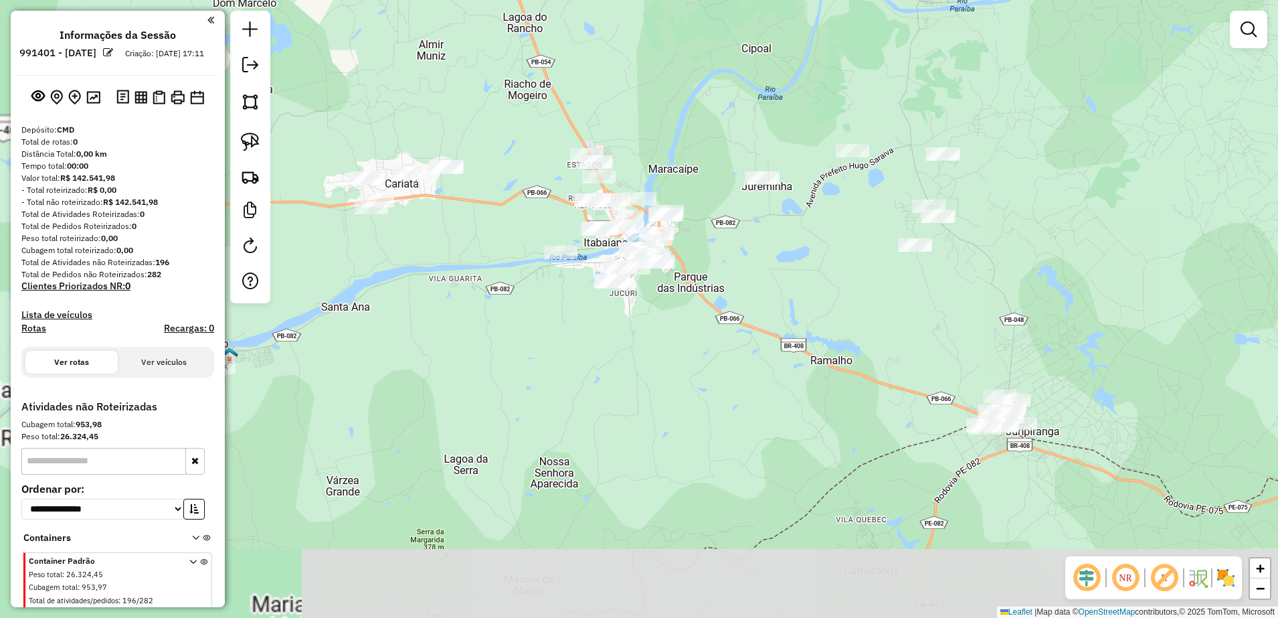
drag, startPoint x: 839, startPoint y: 286, endPoint x: 717, endPoint y: 149, distance: 183.0
click at [717, 149] on div "Janela de atendimento Grade de atendimento Capacidade Transportadoras Veículos …" at bounding box center [639, 309] width 1278 height 618
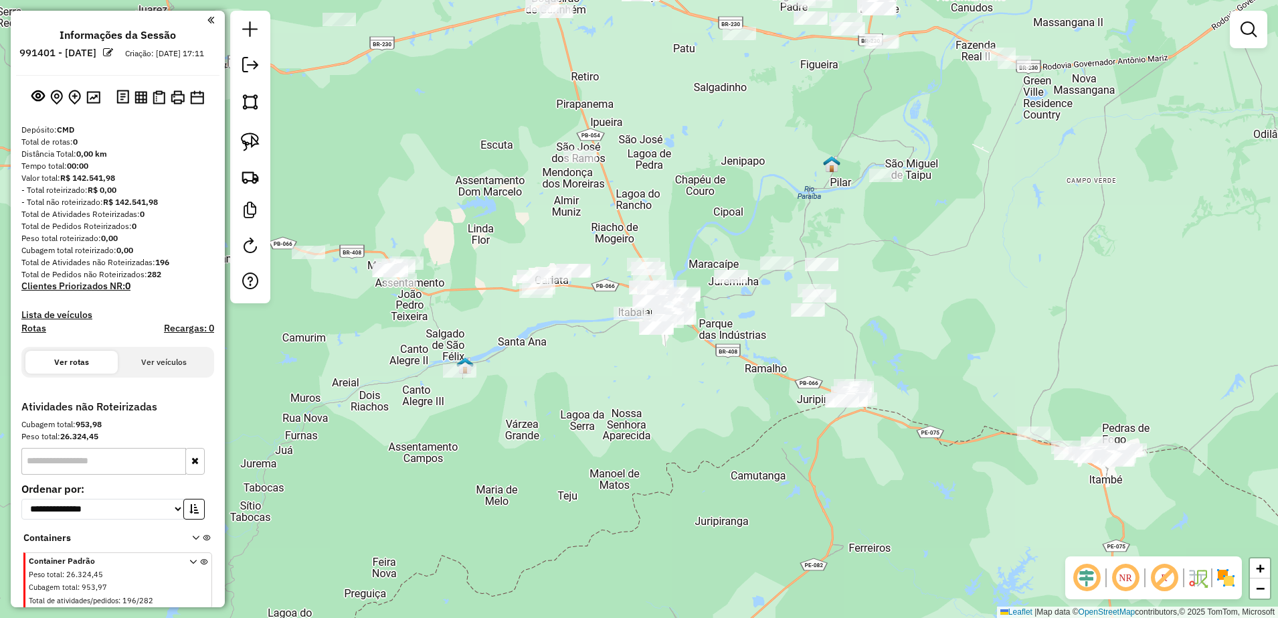
drag, startPoint x: 801, startPoint y: 328, endPoint x: 721, endPoint y: 375, distance: 93.0
click at [721, 375] on div "Janela de atendimento Grade de atendimento Capacidade Transportadoras Veículos …" at bounding box center [639, 309] width 1278 height 618
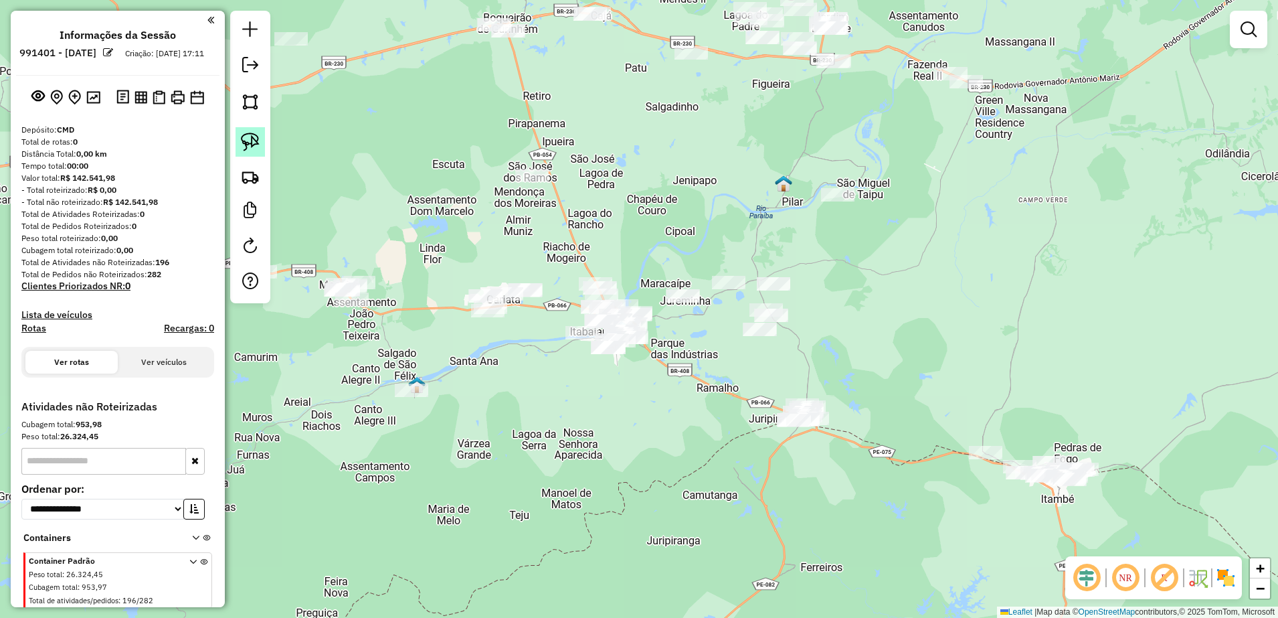
click at [255, 137] on img at bounding box center [250, 142] width 19 height 19
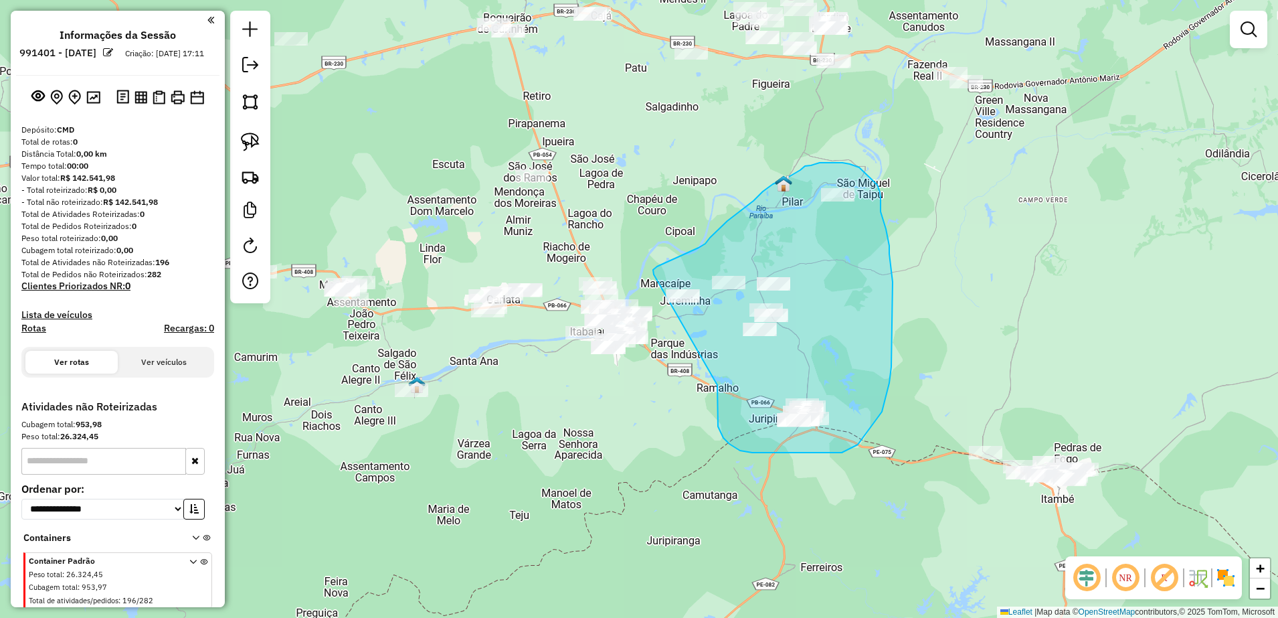
drag, startPoint x: 717, startPoint y: 385, endPoint x: 654, endPoint y: 274, distance: 127.4
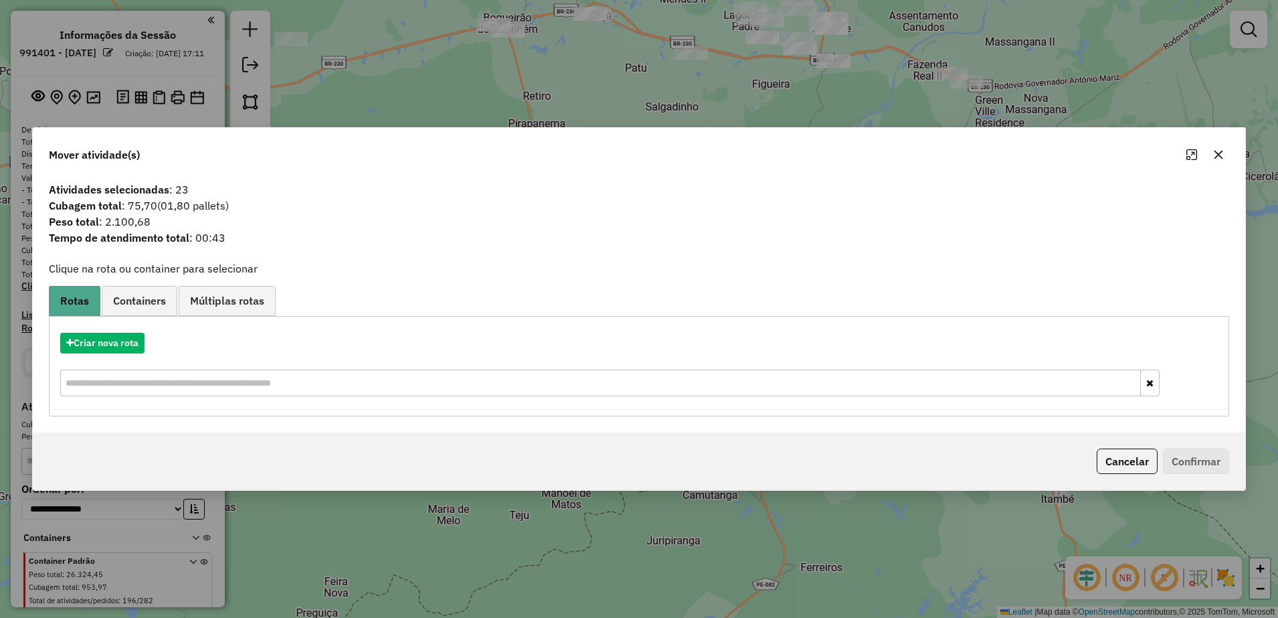
click at [1222, 146] on button "button" at bounding box center [1218, 154] width 21 height 21
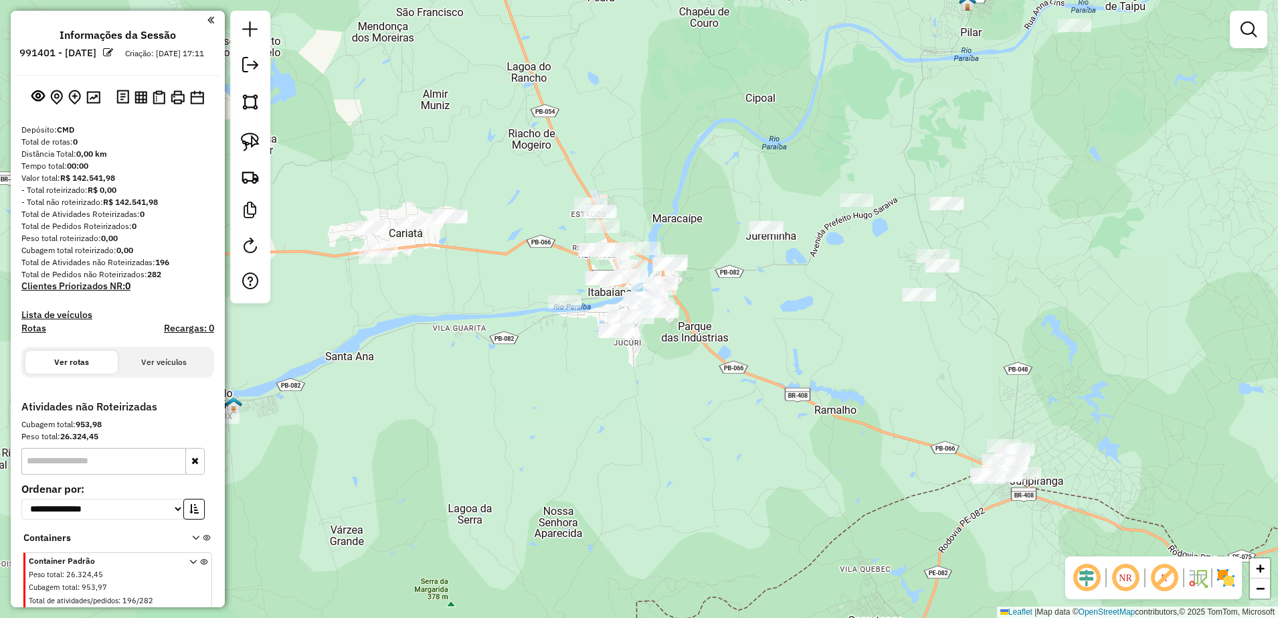
drag, startPoint x: 652, startPoint y: 375, endPoint x: 656, endPoint y: 383, distance: 9.6
click at [656, 383] on div "Janela de atendimento Grade de atendimento Capacidade Transportadoras Veículos …" at bounding box center [639, 309] width 1278 height 618
click at [248, 144] on img at bounding box center [250, 142] width 19 height 19
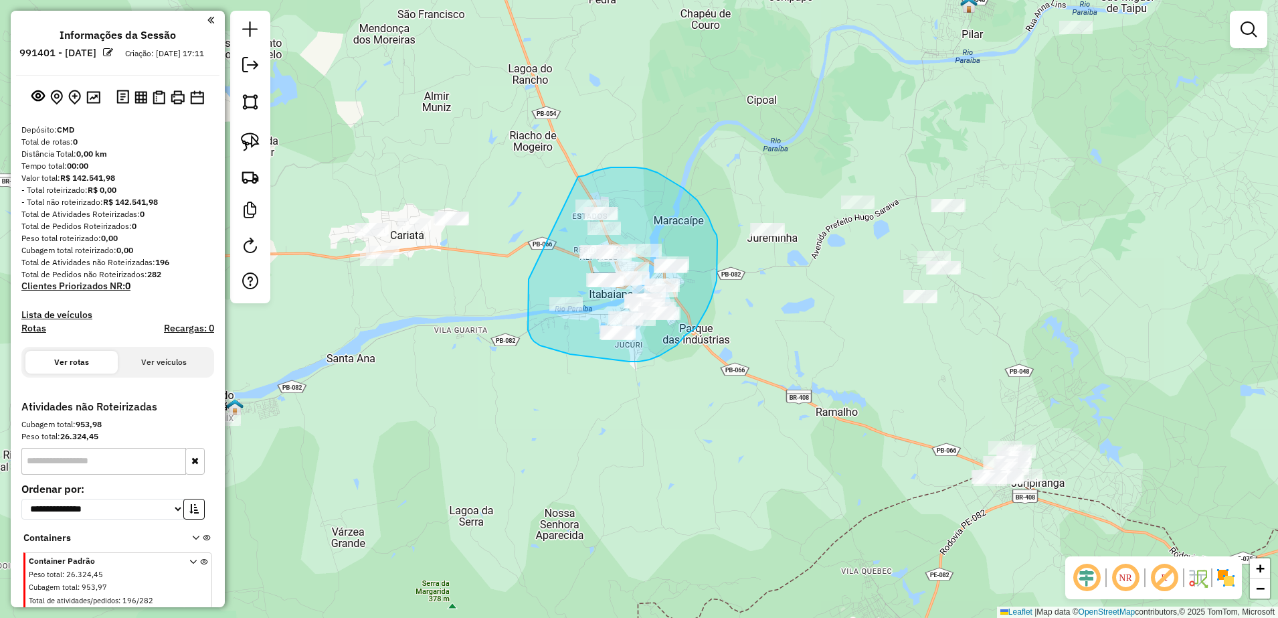
drag, startPoint x: 529, startPoint y: 280, endPoint x: 572, endPoint y: 179, distance: 109.5
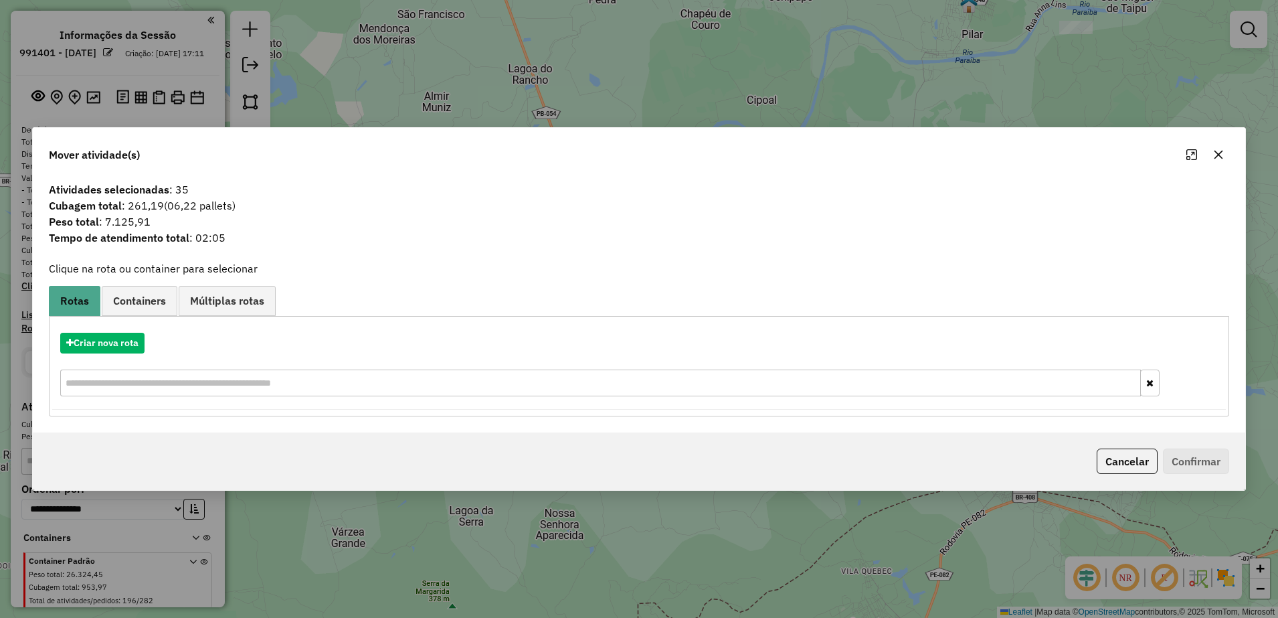
click at [1217, 157] on icon "button" at bounding box center [1219, 154] width 9 height 9
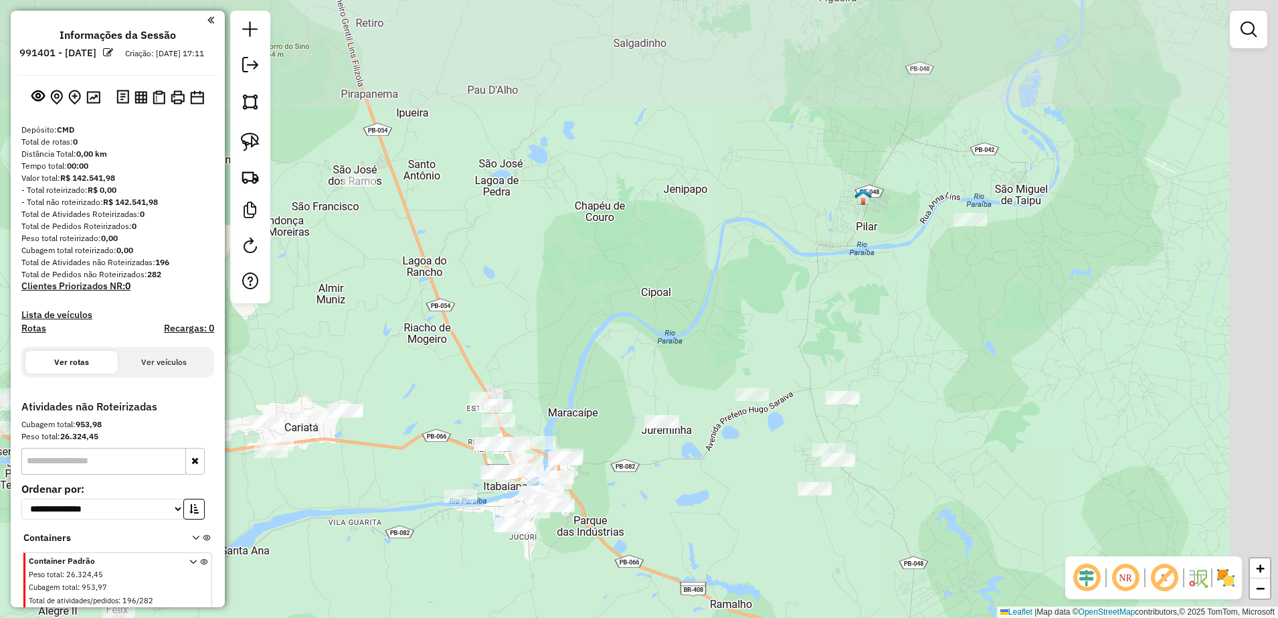
drag, startPoint x: 885, startPoint y: 326, endPoint x: 779, endPoint y: 518, distance: 219.2
click at [779, 518] on div "Janela de atendimento Grade de atendimento Capacidade Transportadoras Veículos …" at bounding box center [639, 309] width 1278 height 618
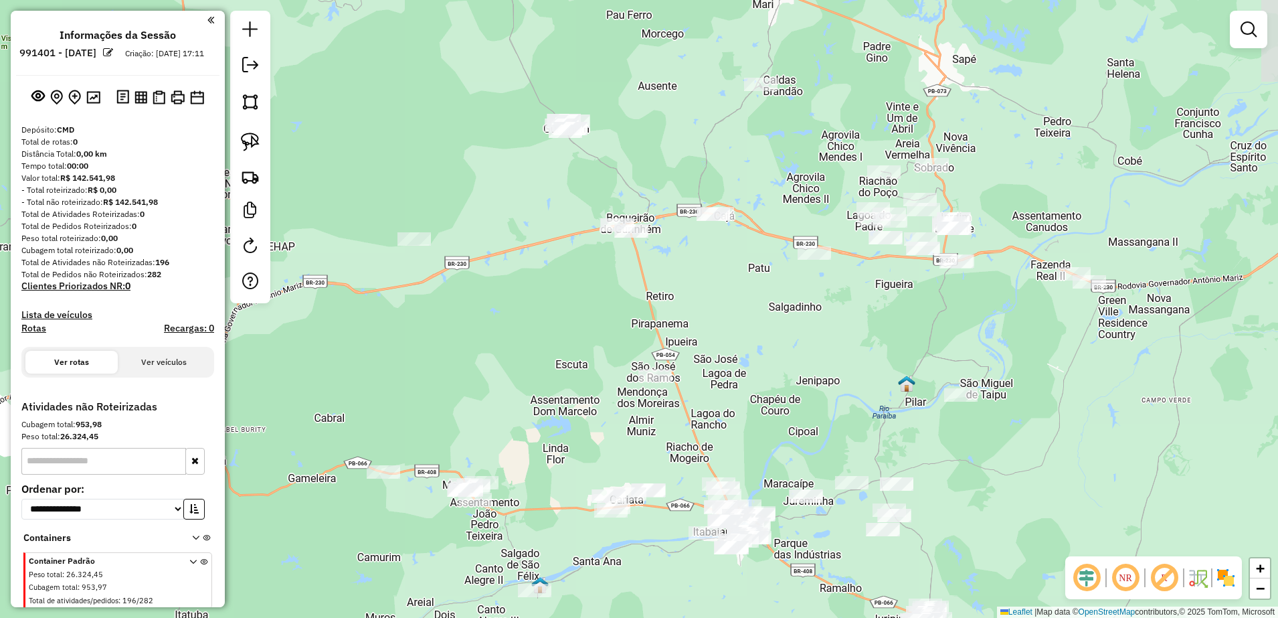
drag, startPoint x: 1012, startPoint y: 323, endPoint x: 1009, endPoint y: 427, distance: 104.4
click at [1009, 427] on div "Janela de atendimento Grade de atendimento Capacidade Transportadoras Veículos …" at bounding box center [639, 309] width 1278 height 618
click at [252, 146] on img at bounding box center [250, 142] width 19 height 19
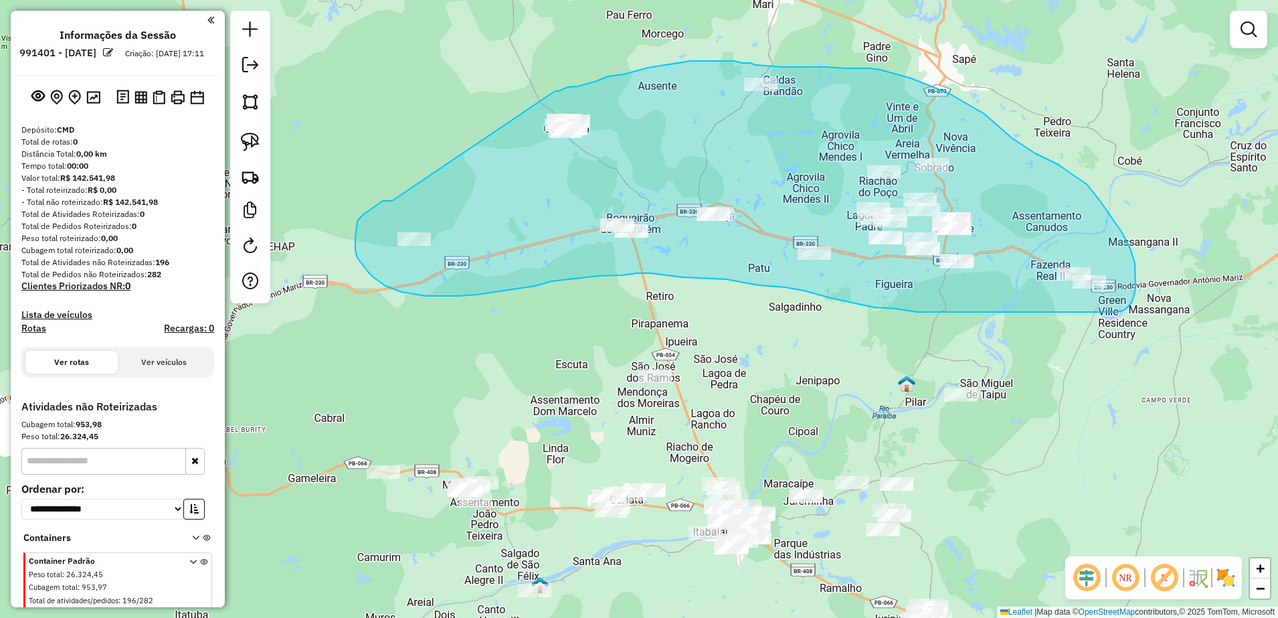
drag, startPoint x: 387, startPoint y: 201, endPoint x: 550, endPoint y: 94, distance: 194.9
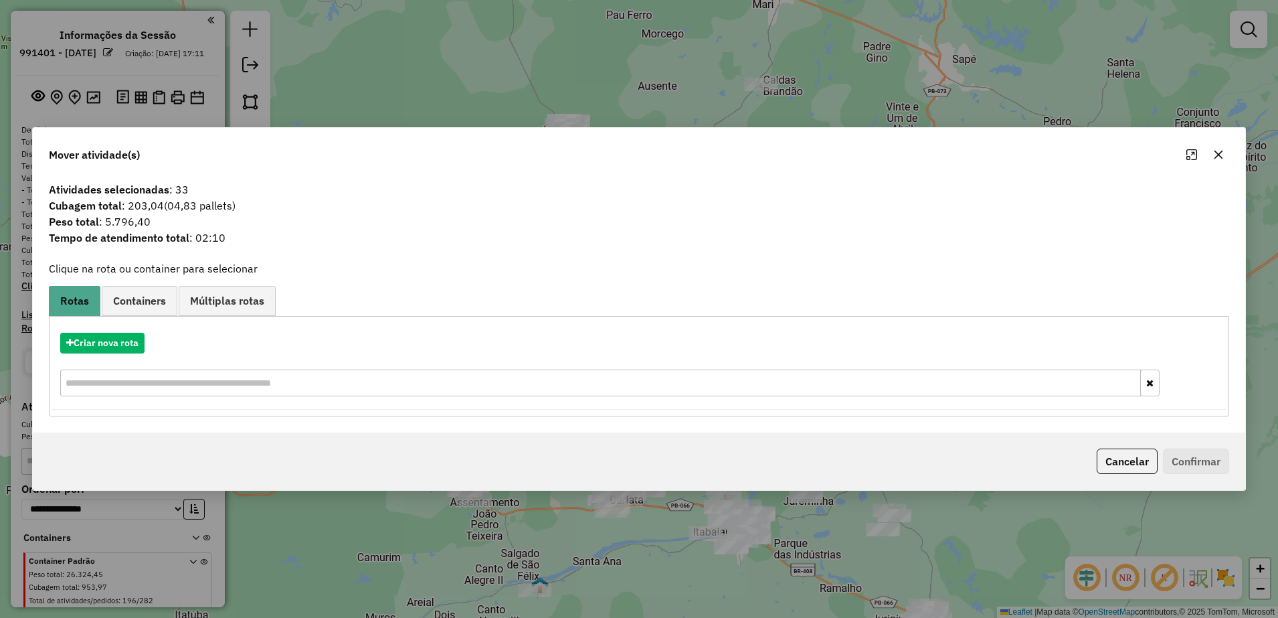
click at [1216, 155] on icon "button" at bounding box center [1218, 154] width 11 height 11
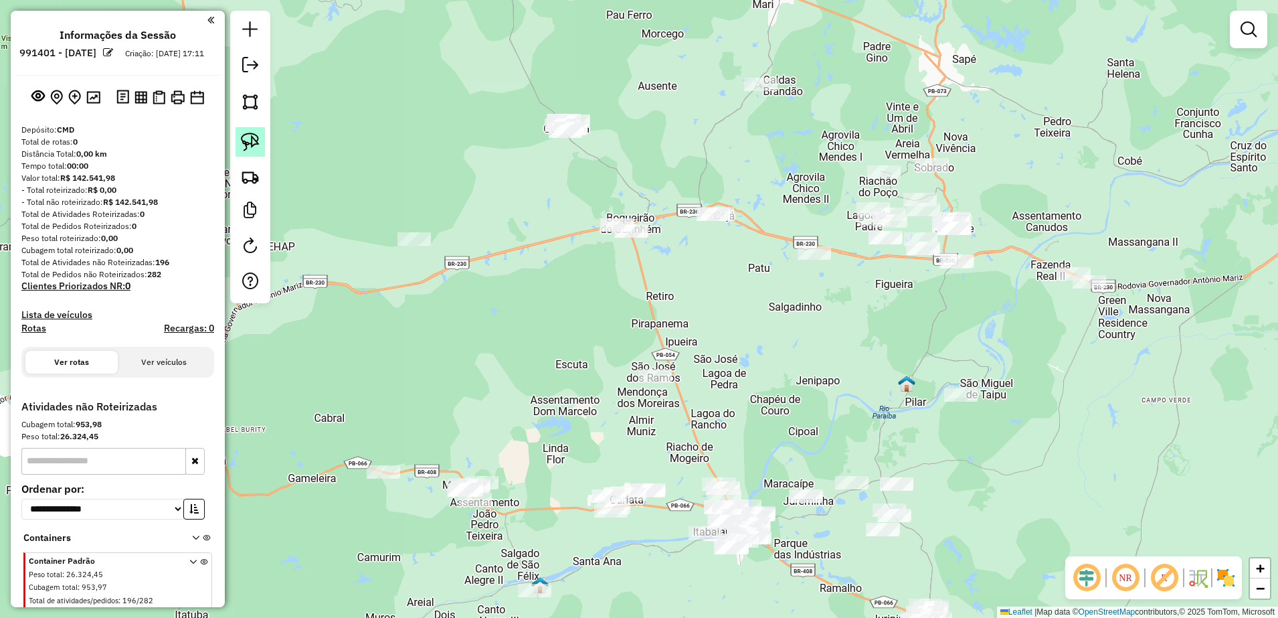
click at [256, 144] on img at bounding box center [250, 142] width 19 height 19
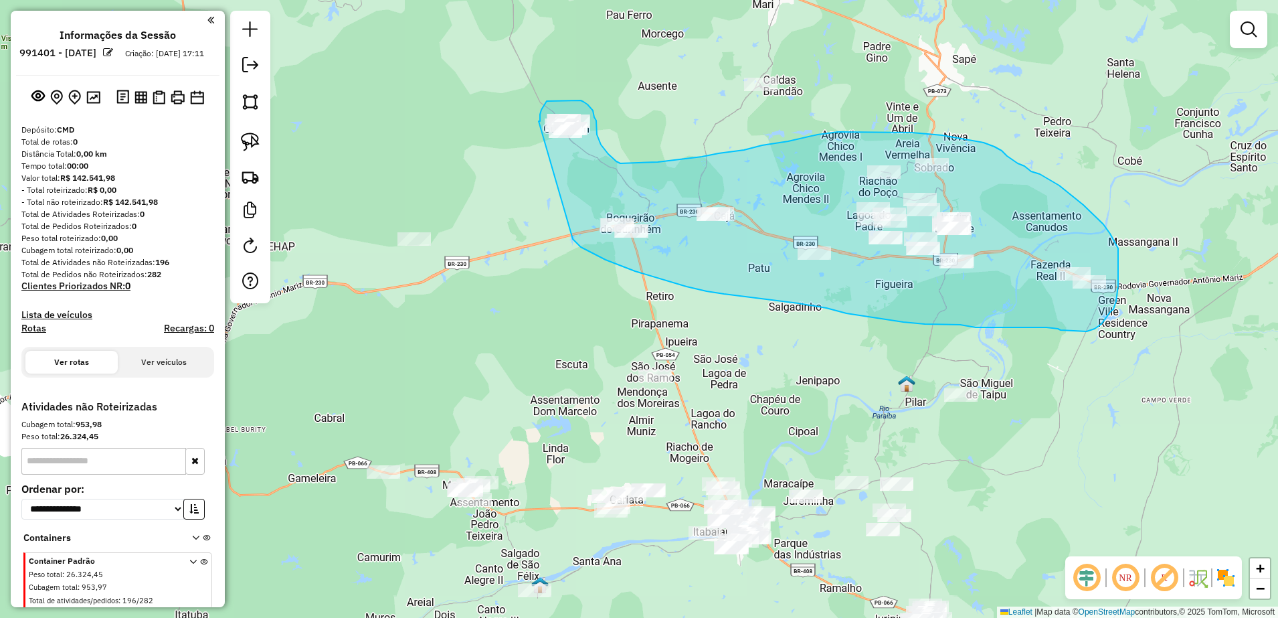
drag, startPoint x: 573, startPoint y: 240, endPoint x: 539, endPoint y: 121, distance: 123.3
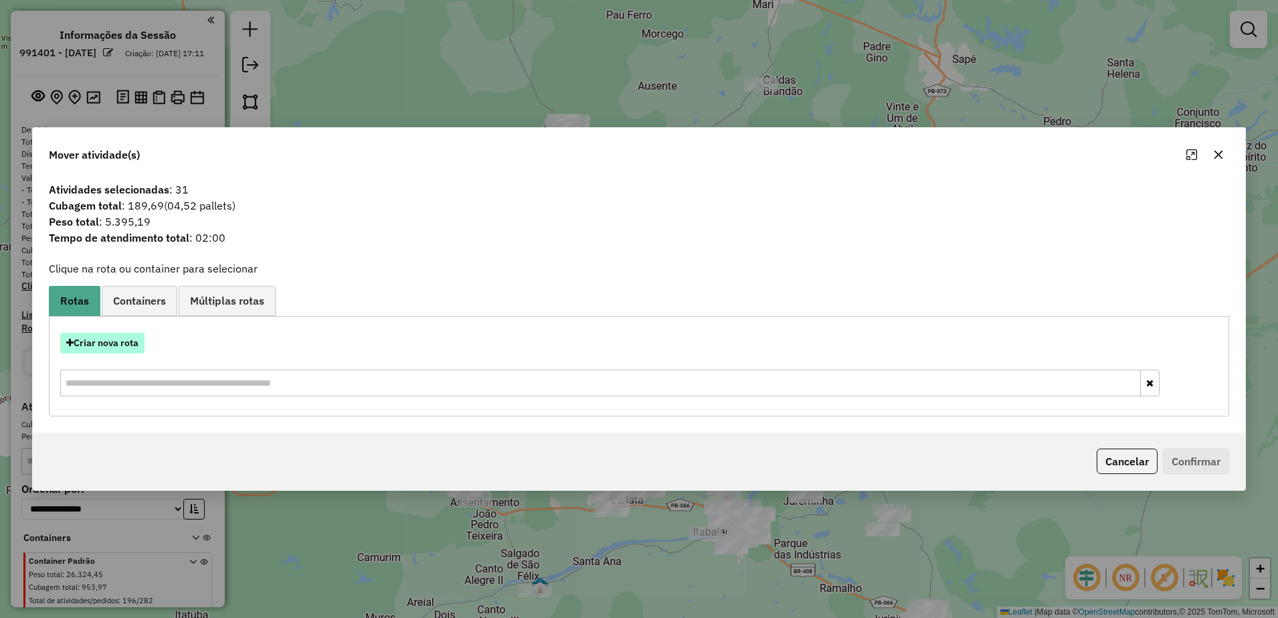
click at [126, 337] on button "Criar nova rota" at bounding box center [102, 343] width 84 height 21
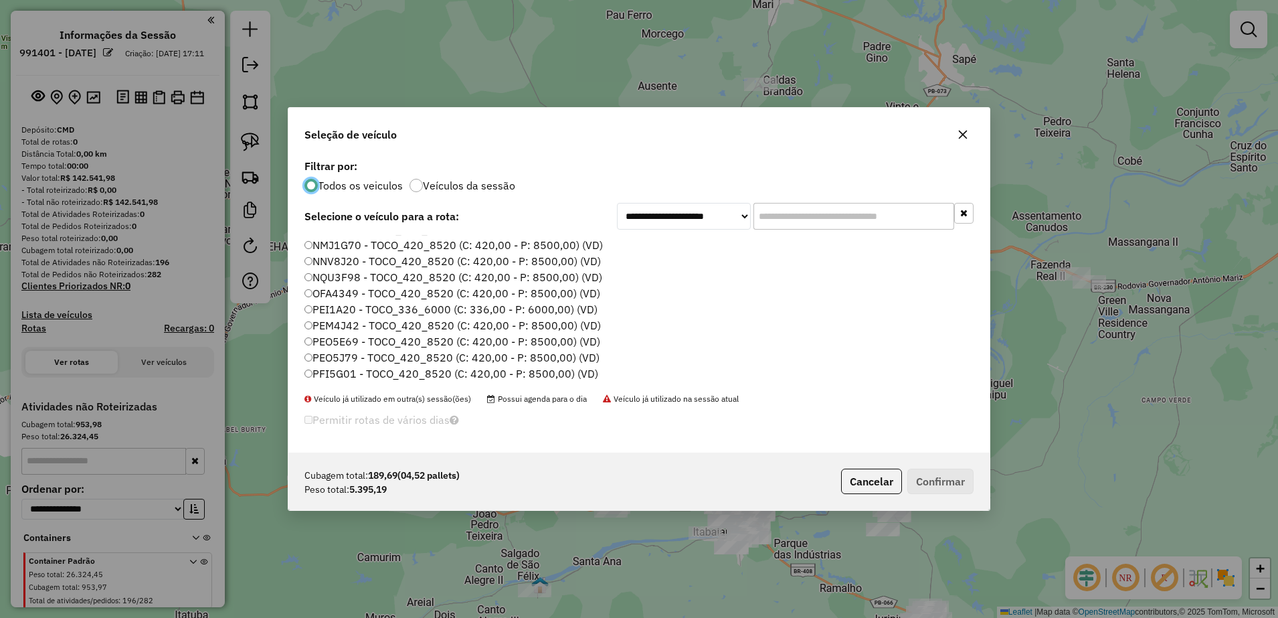
scroll to position [0, 0]
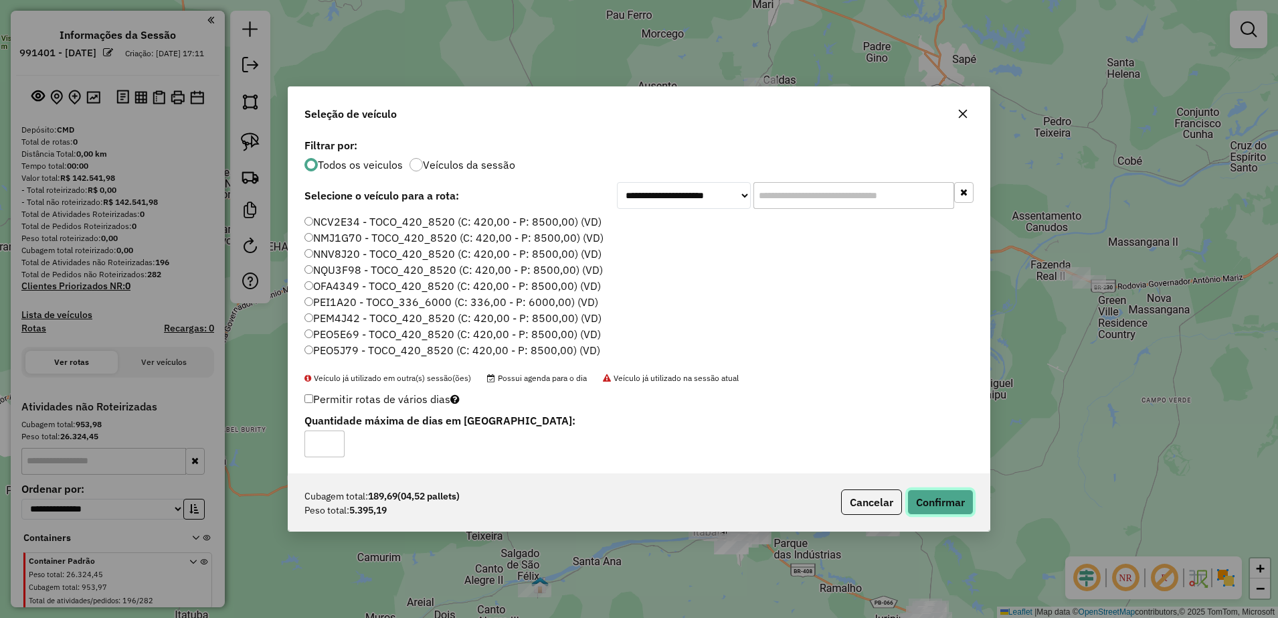
click at [958, 501] on button "Confirmar" at bounding box center [940, 501] width 66 height 25
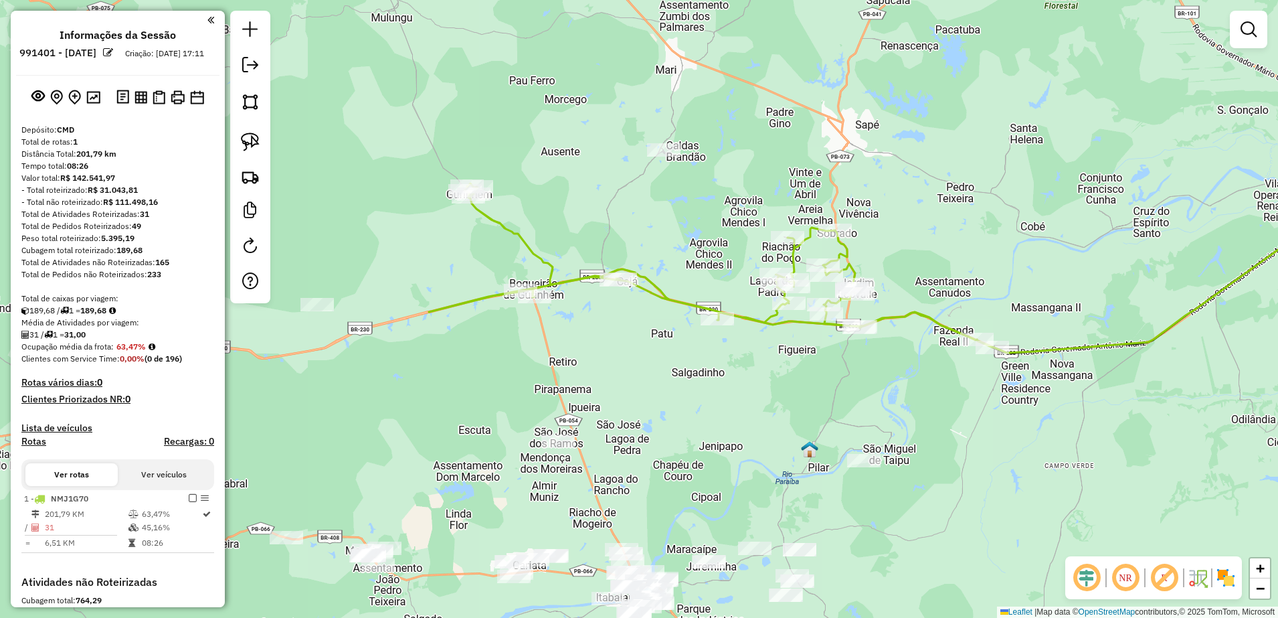
drag, startPoint x: 824, startPoint y: 348, endPoint x: 701, endPoint y: 446, distance: 156.7
click at [701, 446] on div "Janela de atendimento Grade de atendimento Capacidade Transportadoras Veículos …" at bounding box center [639, 309] width 1278 height 618
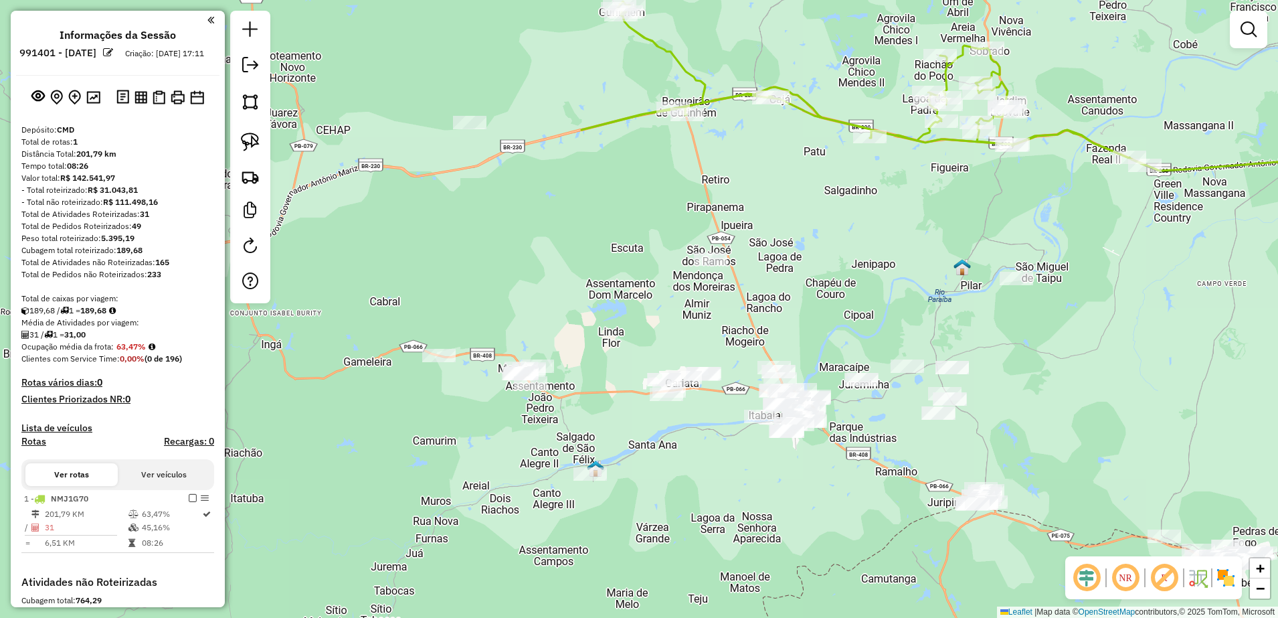
drag, startPoint x: 711, startPoint y: 432, endPoint x: 891, endPoint y: 216, distance: 280.9
click at [891, 216] on div "Janela de atendimento Grade de atendimento Capacidade Transportadoras Veículos …" at bounding box center [639, 309] width 1278 height 618
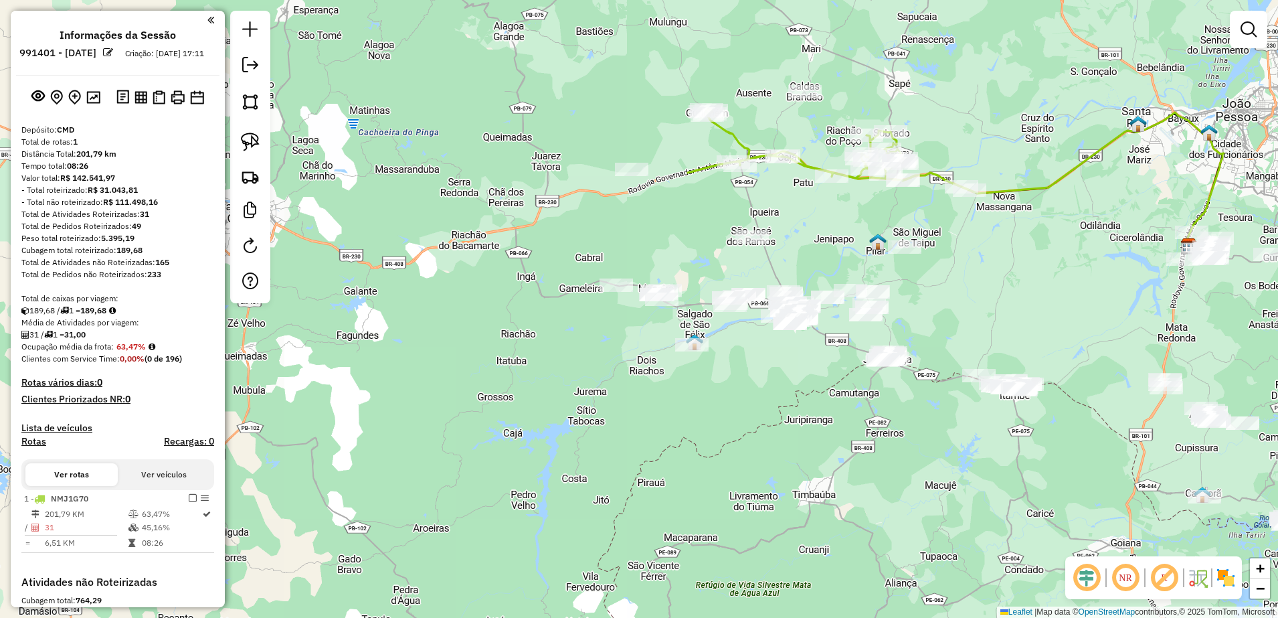
drag, startPoint x: 881, startPoint y: 231, endPoint x: 820, endPoint y: 223, distance: 60.8
click at [820, 223] on div "Janela de atendimento Grade de atendimento Capacidade Transportadoras Veículos …" at bounding box center [639, 309] width 1278 height 618
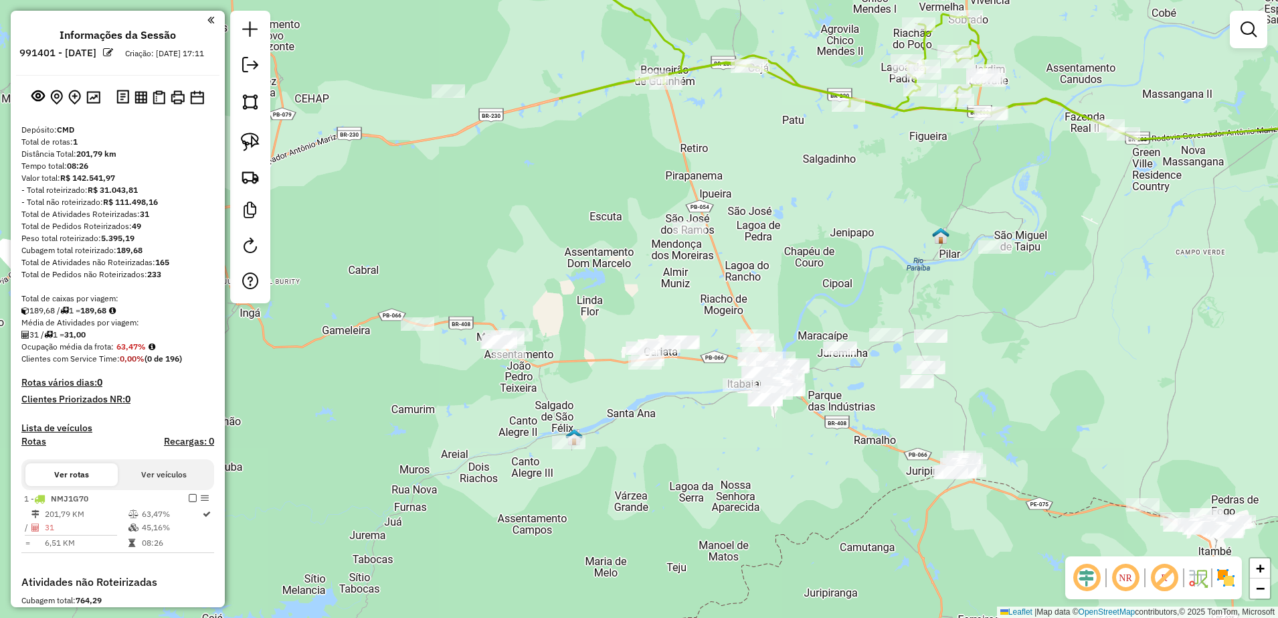
drag, startPoint x: 817, startPoint y: 252, endPoint x: 843, endPoint y: 236, distance: 30.1
click at [843, 236] on div "Janela de atendimento Grade de atendimento Capacidade Transportadoras Veículos …" at bounding box center [639, 309] width 1278 height 618
drag, startPoint x: 249, startPoint y: 145, endPoint x: 324, endPoint y: 175, distance: 81.0
click at [249, 144] on img at bounding box center [250, 142] width 19 height 19
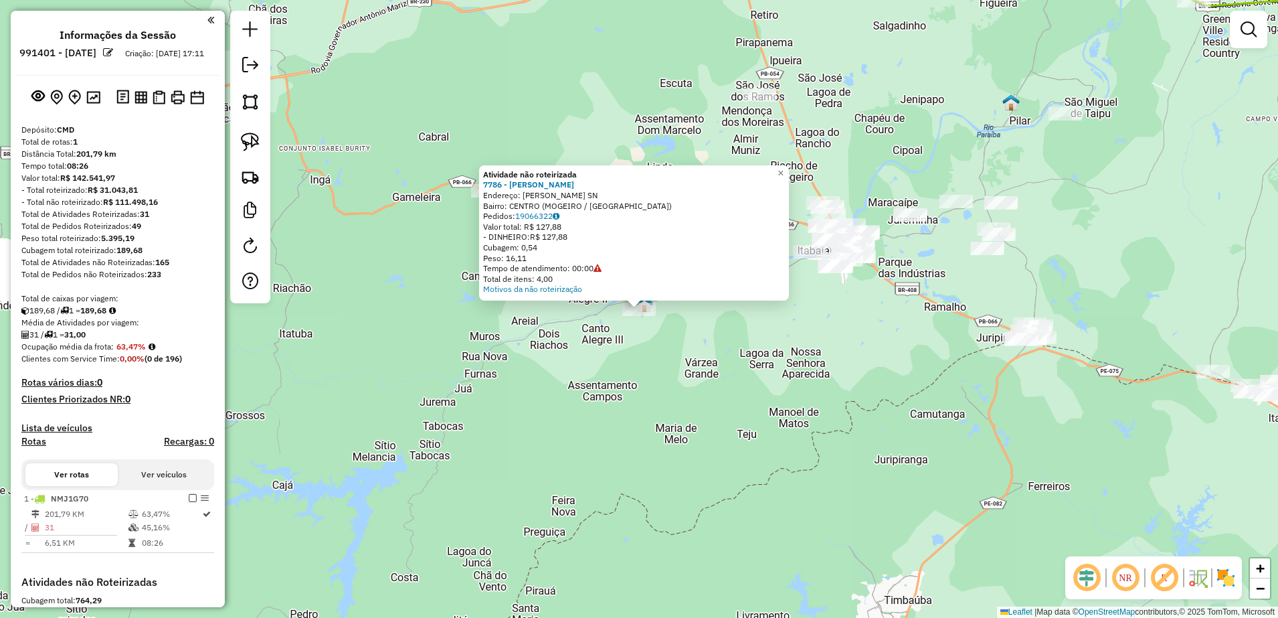
click at [709, 383] on div "Atividade não roteirizada 7786 - IVANICE DA SILVA Endereço: R MARIA PEIXOTO SN …" at bounding box center [639, 309] width 1278 height 618
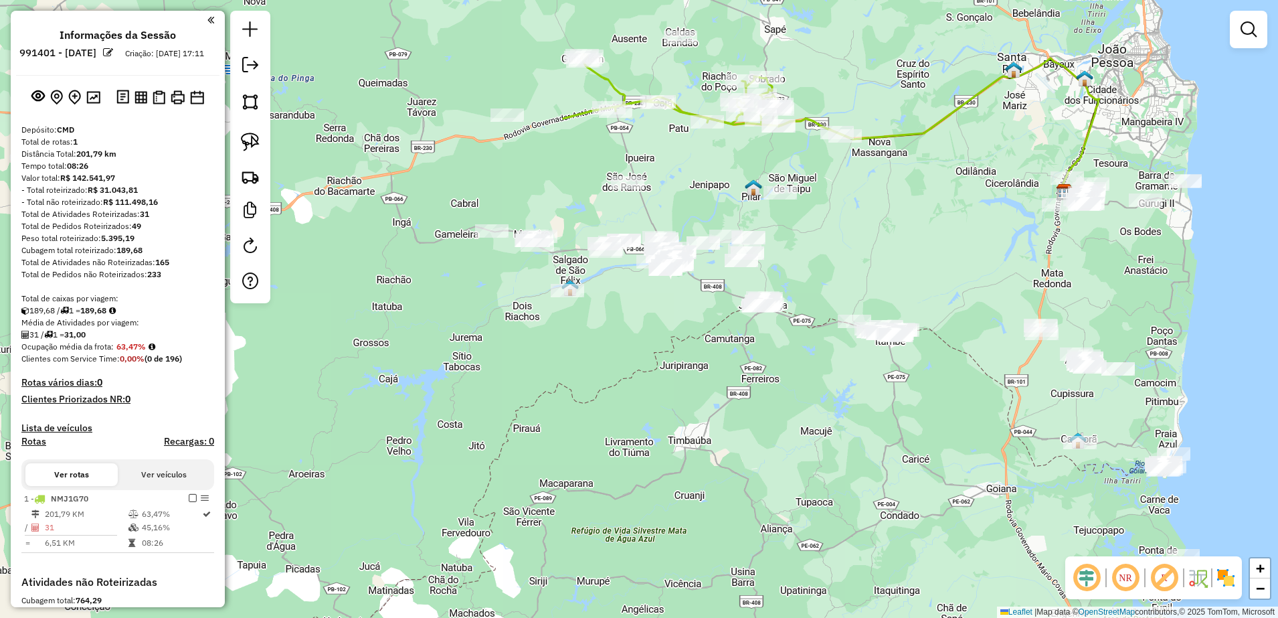
drag, startPoint x: 962, startPoint y: 419, endPoint x: 765, endPoint y: 363, distance: 205.1
click at [768, 368] on div "Janela de atendimento Grade de atendimento Capacidade Transportadoras Veículos …" at bounding box center [639, 309] width 1278 height 618
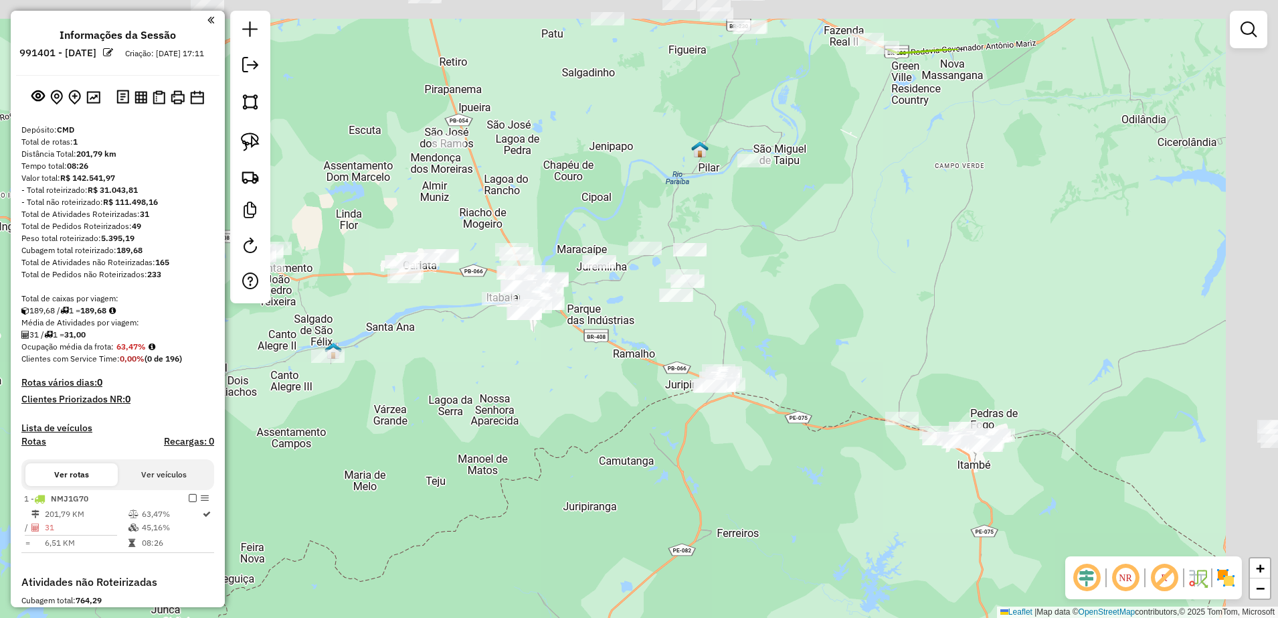
drag, startPoint x: 882, startPoint y: 231, endPoint x: 828, endPoint y: 313, distance: 97.6
click at [828, 312] on div "Janela de atendimento Grade de atendimento Capacidade Transportadoras Veículos …" at bounding box center [639, 309] width 1278 height 618
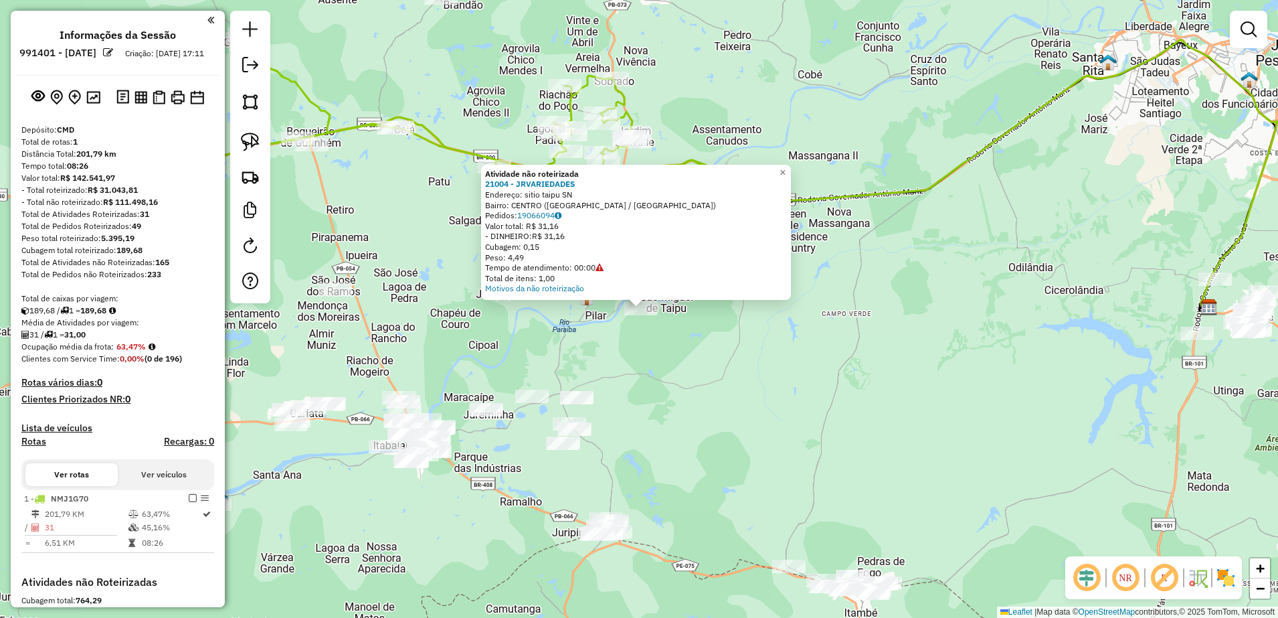
click at [685, 389] on div "Atividade não roteirizada 21004 - JRVARIEDADES Endereço: sitio taipu SN Bairro:…" at bounding box center [639, 309] width 1278 height 618
click at [683, 429] on div "Atividade não roteirizada 21004 - JRVARIEDADES Endereço: sitio taipu SN Bairro:…" at bounding box center [639, 309] width 1278 height 618
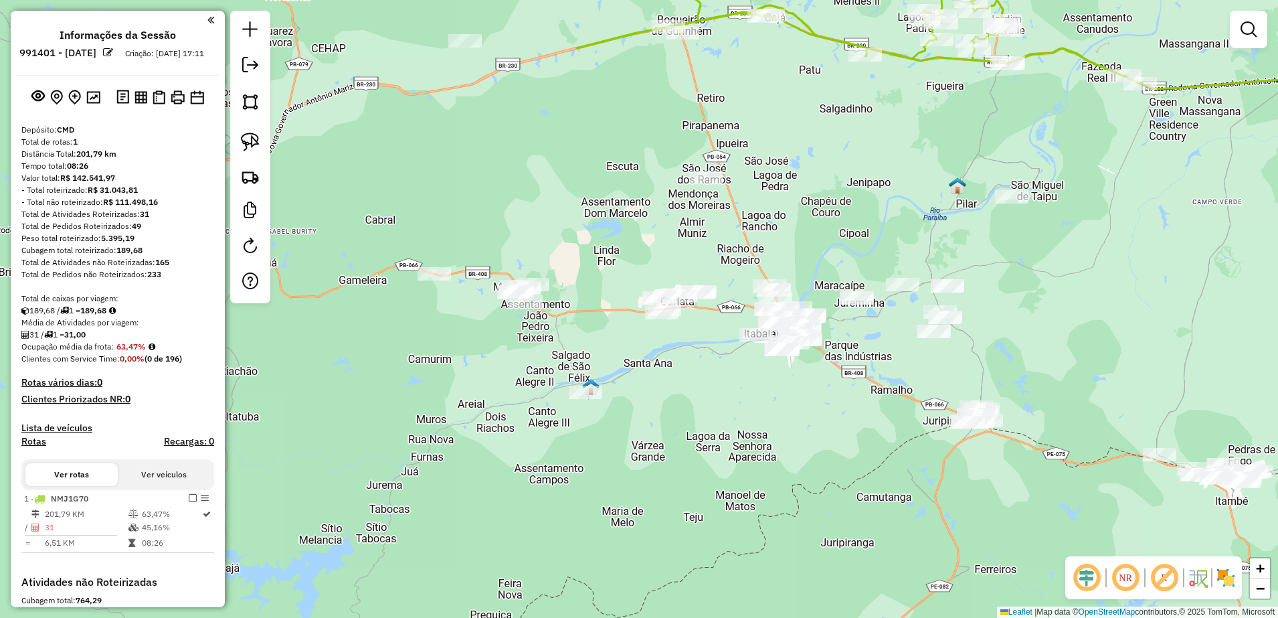
drag, startPoint x: 626, startPoint y: 453, endPoint x: 994, endPoint y: 341, distance: 384.7
click at [994, 341] on div "Janela de atendimento Grade de atendimento Capacidade Transportadoras Veículos …" at bounding box center [639, 309] width 1278 height 618
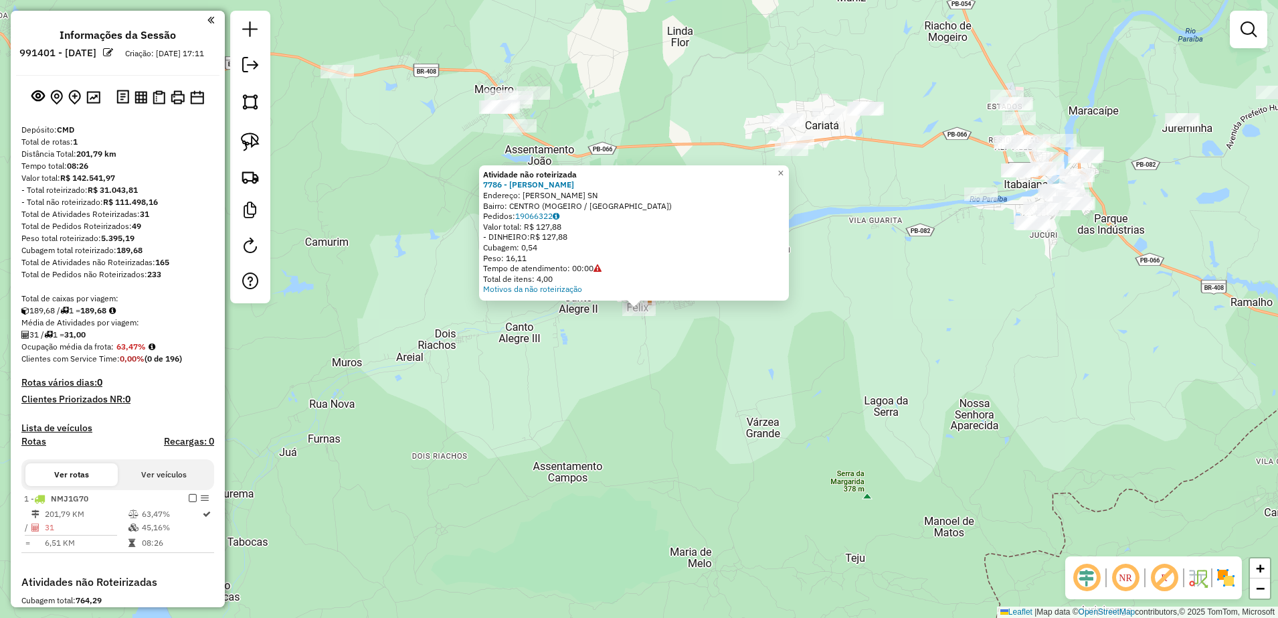
click at [720, 398] on div "Atividade não roteirizada 7786 - IVANICE DA SILVA Endereço: R MARIA PEIXOTO SN …" at bounding box center [639, 309] width 1278 height 618
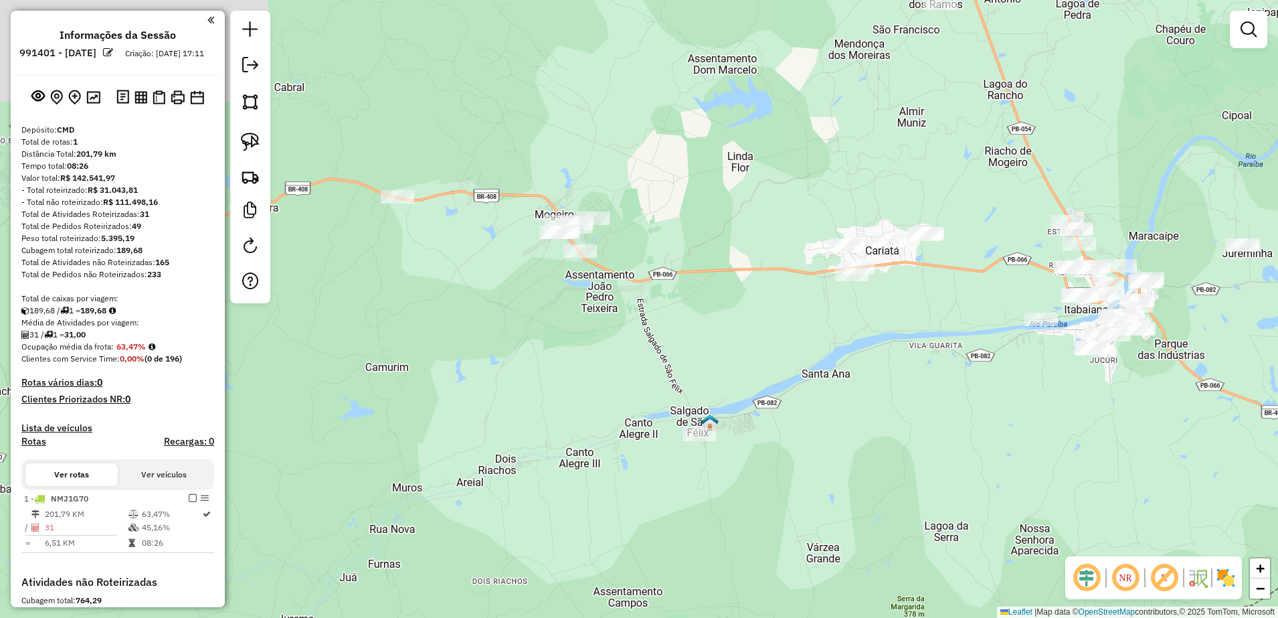
drag, startPoint x: 879, startPoint y: 421, endPoint x: 883, endPoint y: 452, distance: 31.7
click at [883, 452] on div "Janela de atendimento Grade de atendimento Capacidade Transportadoras Veículos …" at bounding box center [639, 309] width 1278 height 618
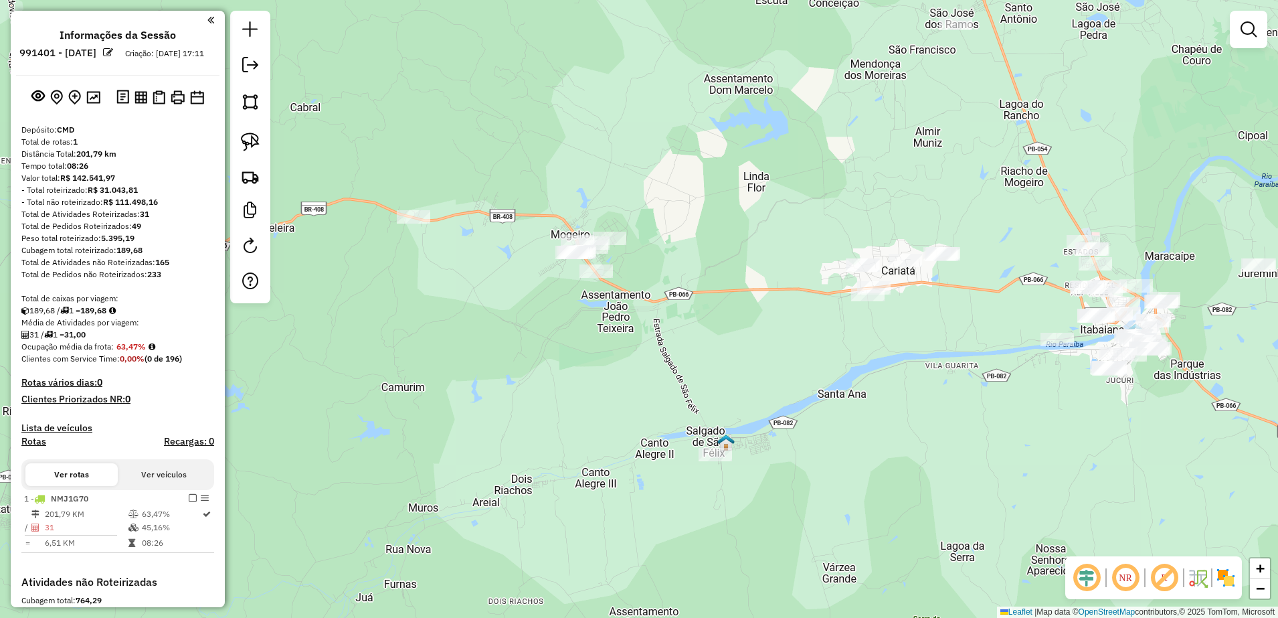
drag, startPoint x: 527, startPoint y: 334, endPoint x: 533, endPoint y: 324, distance: 12.1
click at [551, 349] on div "Janela de atendimento Grade de atendimento Capacidade Transportadoras Veículos …" at bounding box center [639, 309] width 1278 height 618
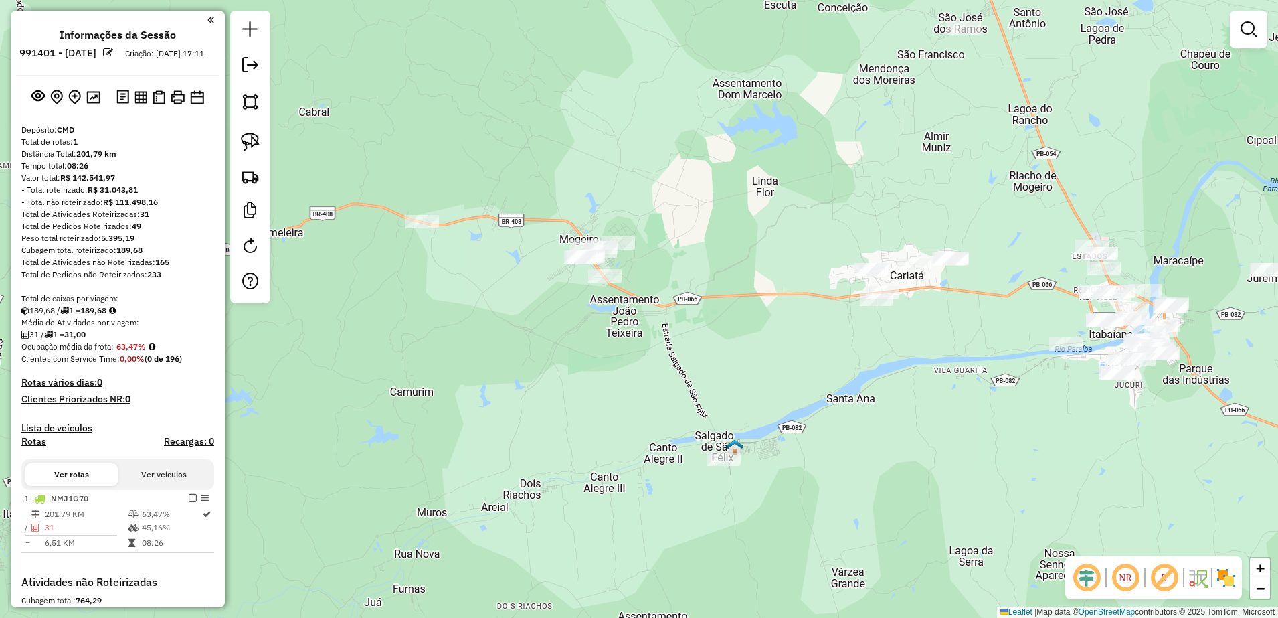
click at [421, 228] on div at bounding box center [422, 221] width 33 height 13
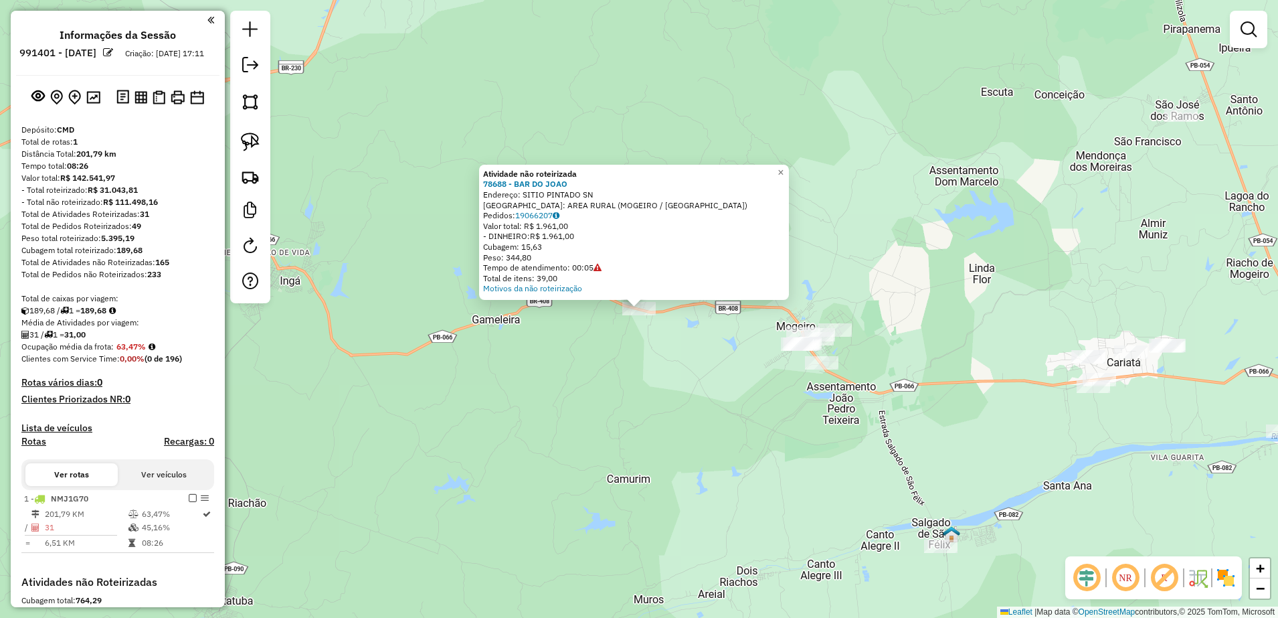
click at [728, 413] on div "Atividade não roteirizada 78688 - BAR DO JOAO Endereço: SITIO PINTADO SN Bairro…" at bounding box center [639, 309] width 1278 height 618
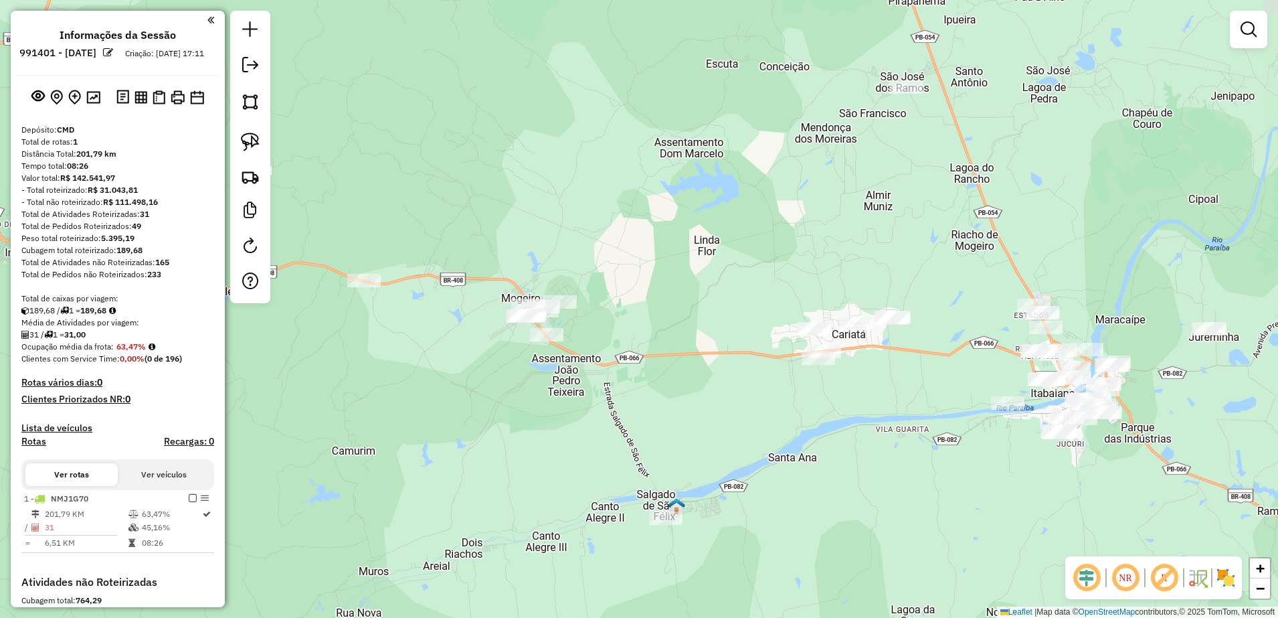
drag, startPoint x: 858, startPoint y: 456, endPoint x: 588, endPoint y: 428, distance: 271.2
click at [588, 428] on div "Janela de atendimento Grade de atendimento Capacidade Transportadoras Veículos …" at bounding box center [639, 309] width 1278 height 618
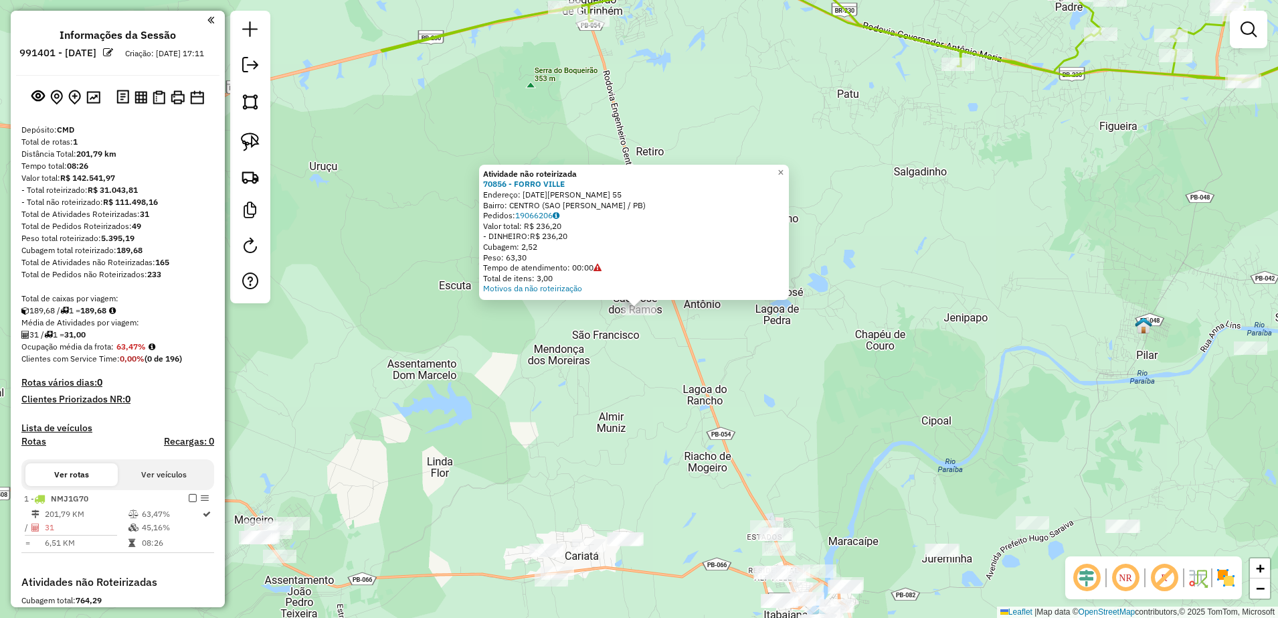
click at [757, 395] on div "Atividade não roteirizada 70856 - FORRO VILLE Endereço: NOEL RODRIGUES DE LIMA …" at bounding box center [639, 309] width 1278 height 618
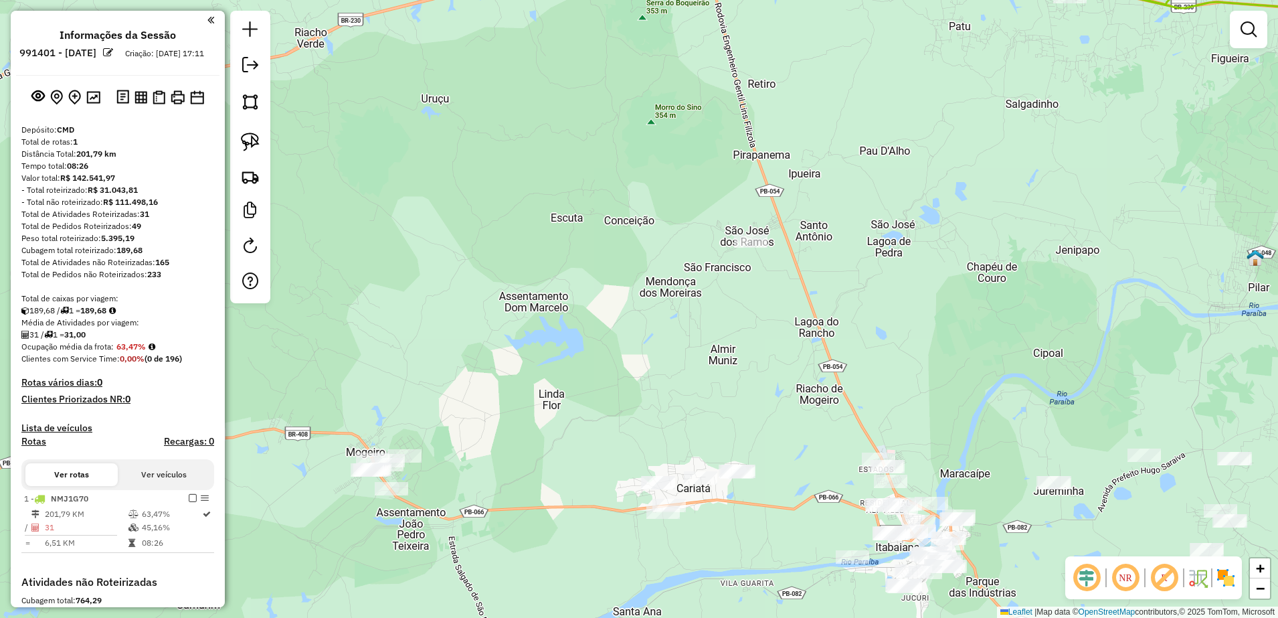
drag, startPoint x: 758, startPoint y: 409, endPoint x: 803, endPoint y: 317, distance: 103.0
click at [833, 322] on div "Janela de atendimento Grade de atendimento Capacidade Transportadoras Veículos …" at bounding box center [639, 309] width 1278 height 618
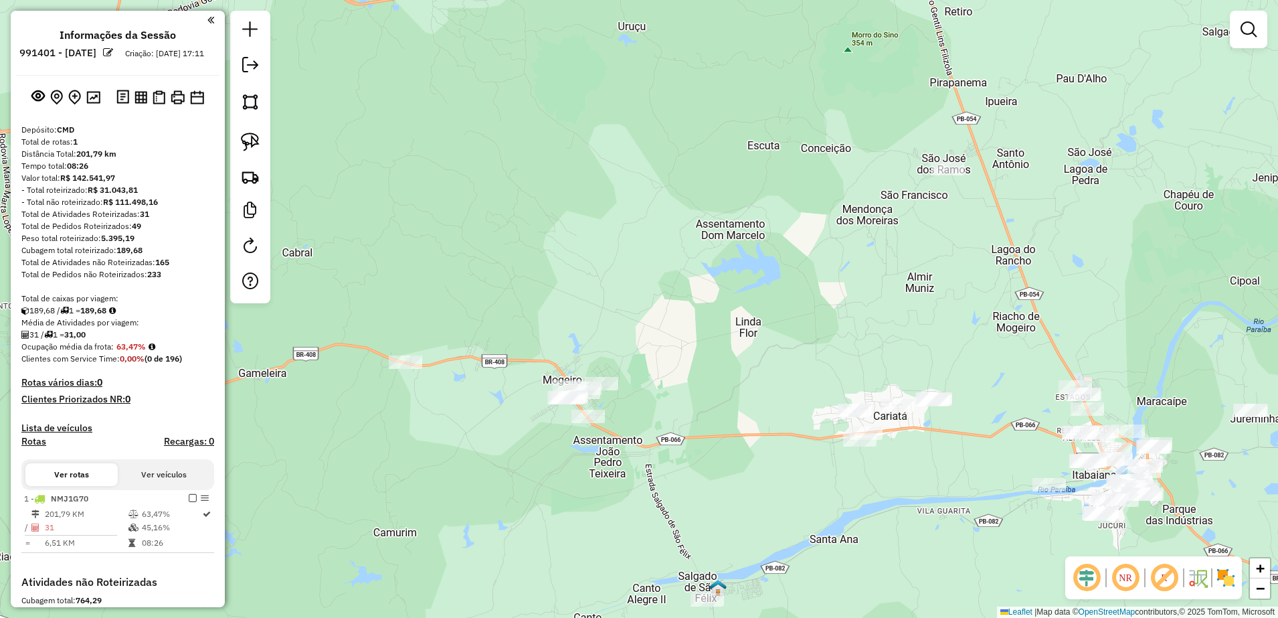
drag, startPoint x: 647, startPoint y: 339, endPoint x: 807, endPoint y: 311, distance: 162.4
click at [807, 311] on div "Janela de atendimento Grade de atendimento Capacidade Transportadoras Veículos …" at bounding box center [639, 309] width 1278 height 618
click at [251, 144] on img at bounding box center [250, 142] width 19 height 19
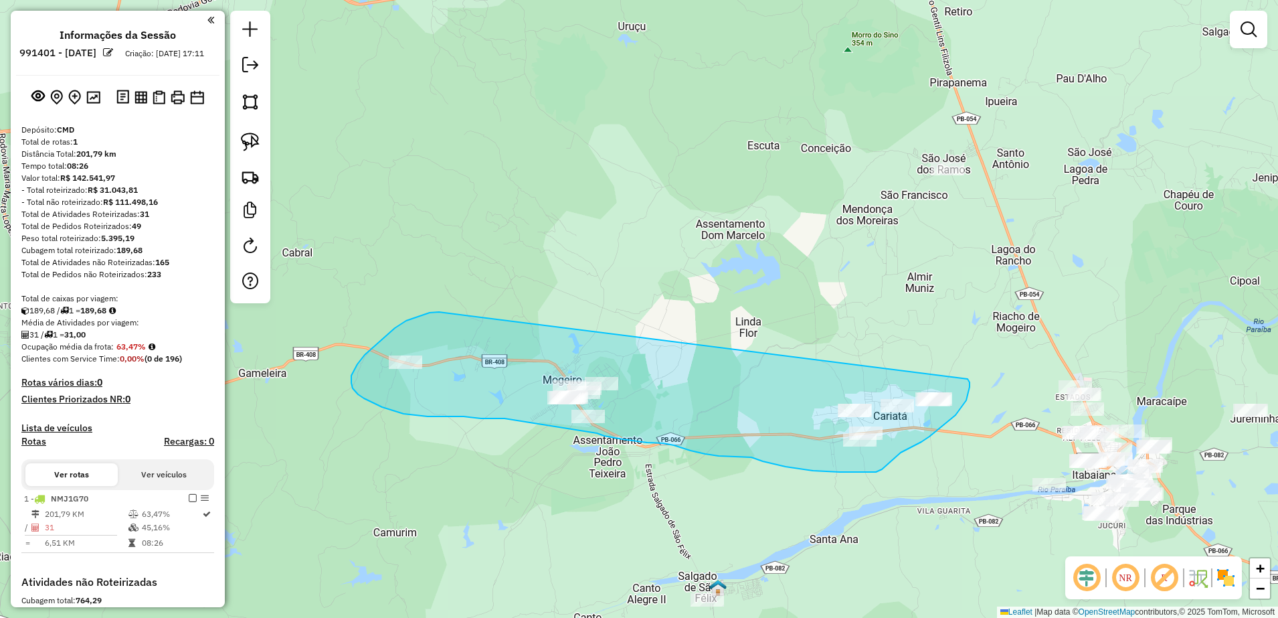
drag, startPoint x: 406, startPoint y: 321, endPoint x: 968, endPoint y: 379, distance: 564.5
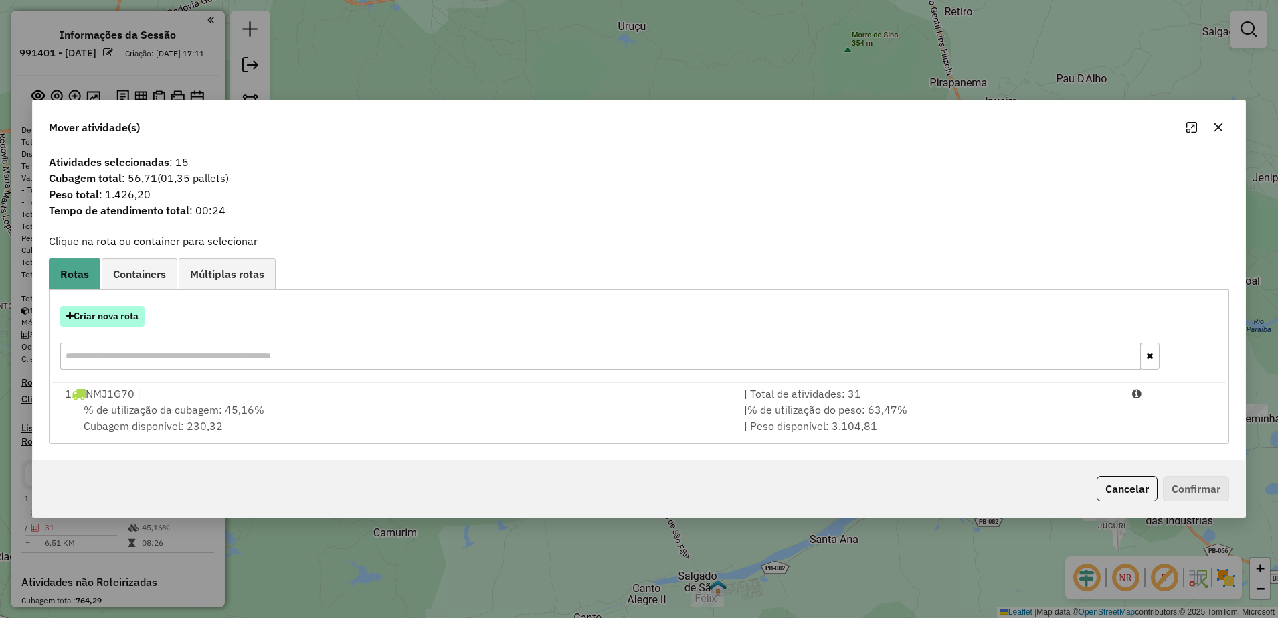
click at [119, 314] on button "Criar nova rota" at bounding box center [102, 316] width 84 height 21
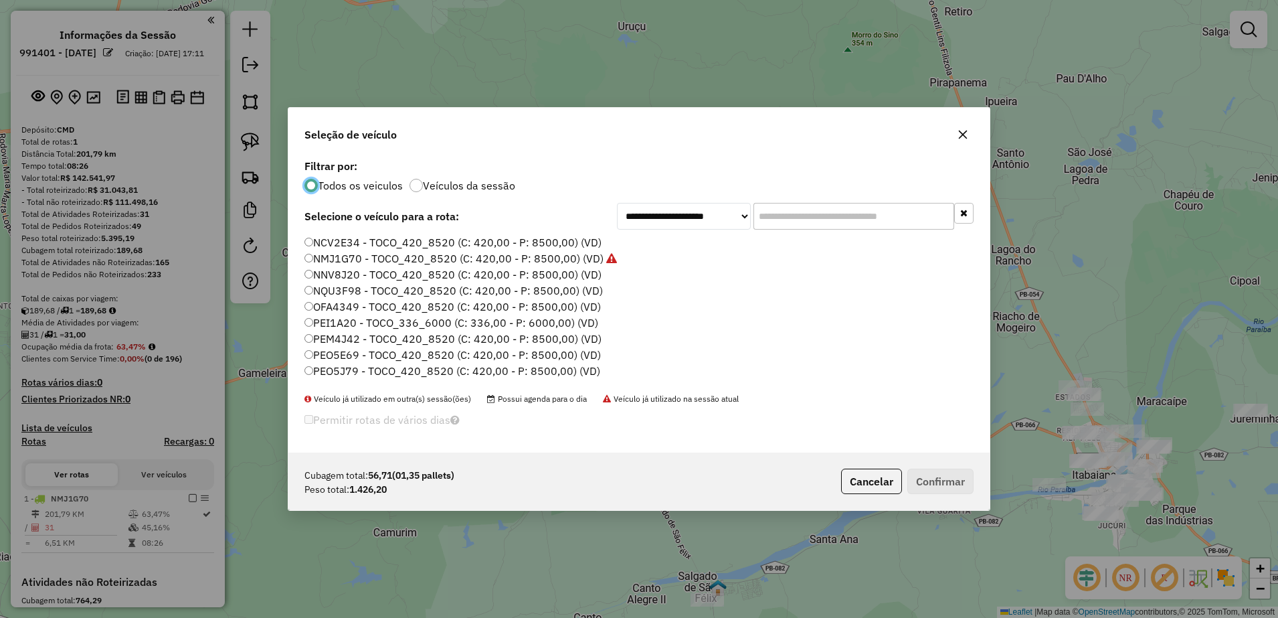
scroll to position [46, 0]
click at [956, 139] on button "button" at bounding box center [962, 134] width 21 height 21
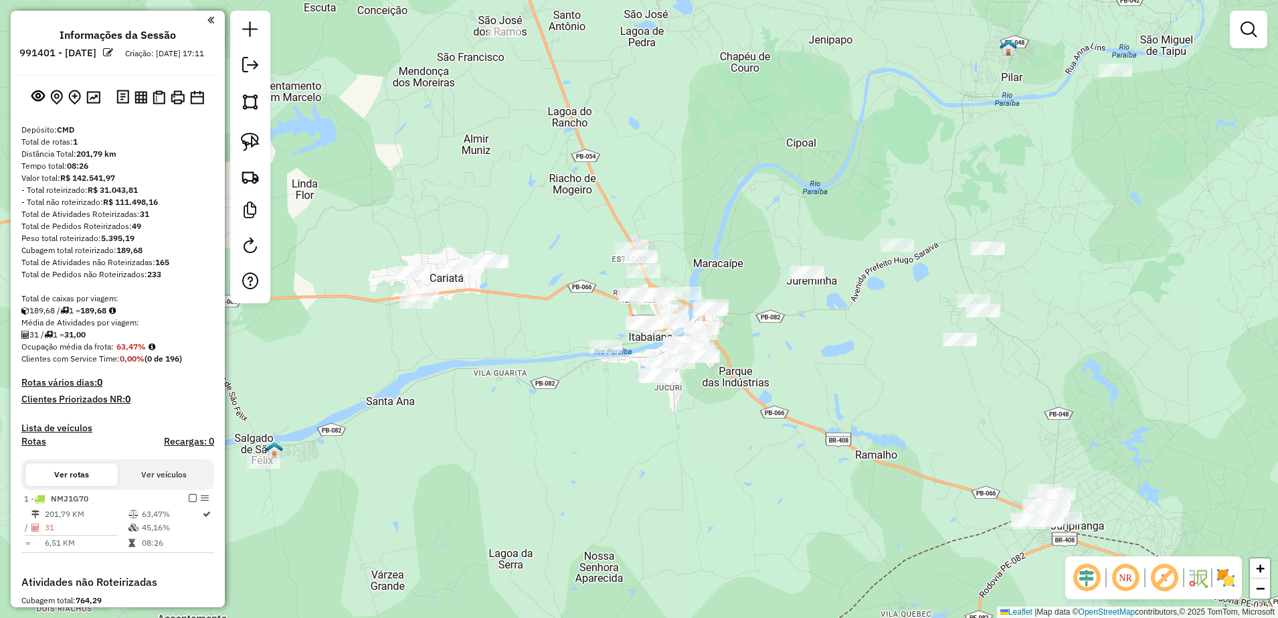
drag, startPoint x: 748, startPoint y: 321, endPoint x: 351, endPoint y: 185, distance: 419.2
click at [351, 185] on div "Janela de atendimento Grade de atendimento Capacidade Transportadoras Veículos …" at bounding box center [639, 309] width 1278 height 618
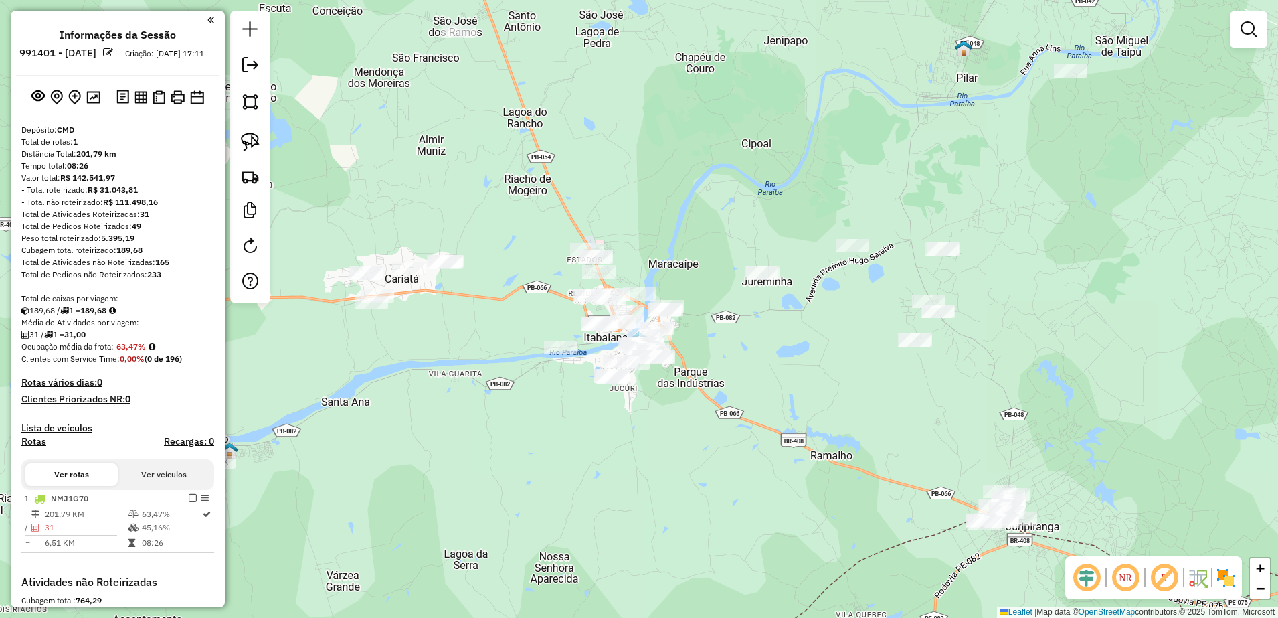
drag, startPoint x: 440, startPoint y: 366, endPoint x: 737, endPoint y: 403, distance: 300.1
click at [737, 403] on div "Janela de atendimento Grade de atendimento Capacidade Transportadoras Veículos …" at bounding box center [639, 309] width 1278 height 618
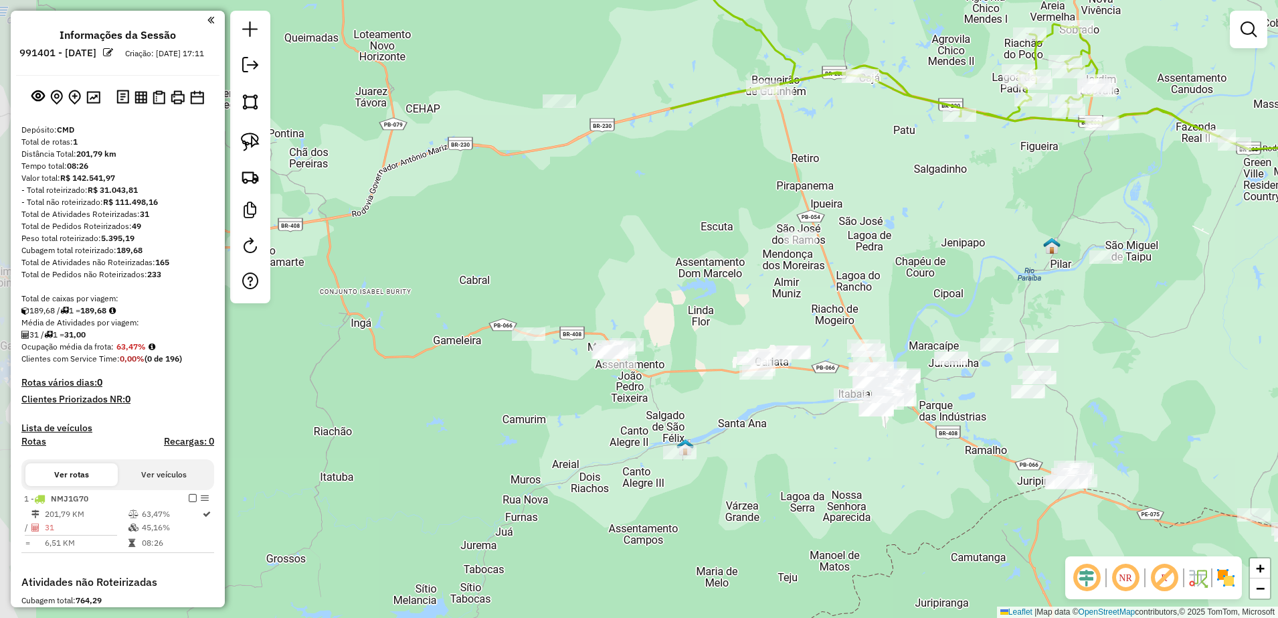
drag, startPoint x: 605, startPoint y: 408, endPoint x: 735, endPoint y: 412, distance: 130.5
click at [737, 414] on div "Janela de atendimento Grade de atendimento Capacidade Transportadoras Veículos …" at bounding box center [639, 309] width 1278 height 618
click at [246, 139] on img at bounding box center [250, 142] width 19 height 19
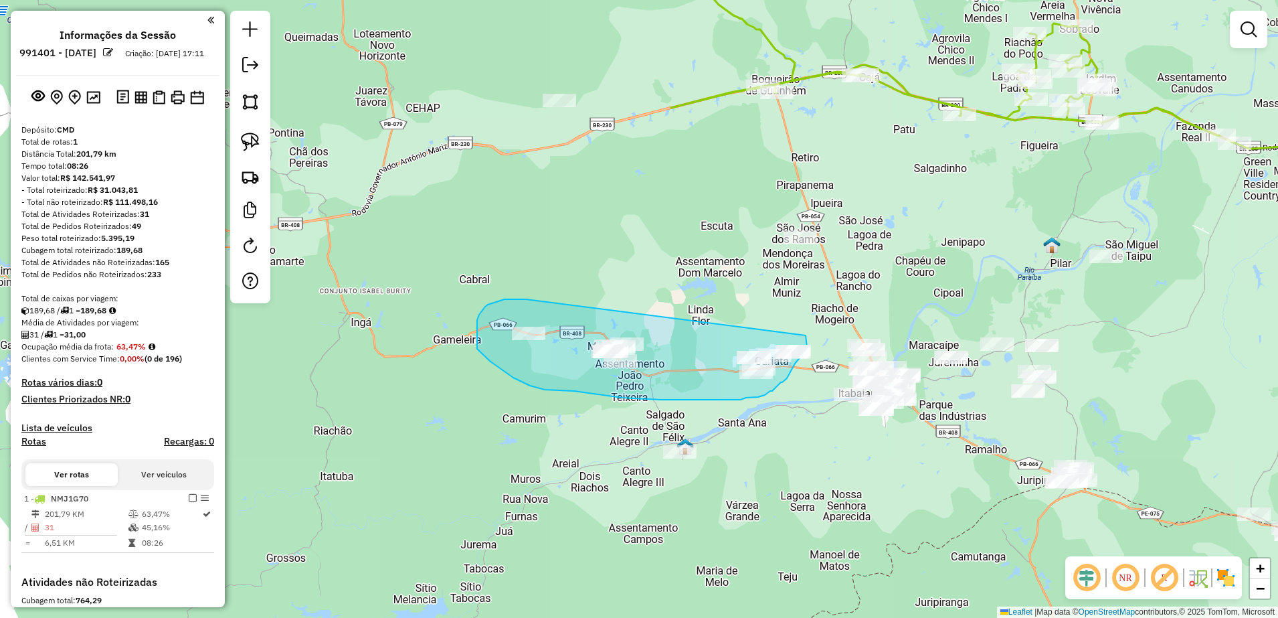
drag, startPoint x: 521, startPoint y: 299, endPoint x: 806, endPoint y: 335, distance: 286.7
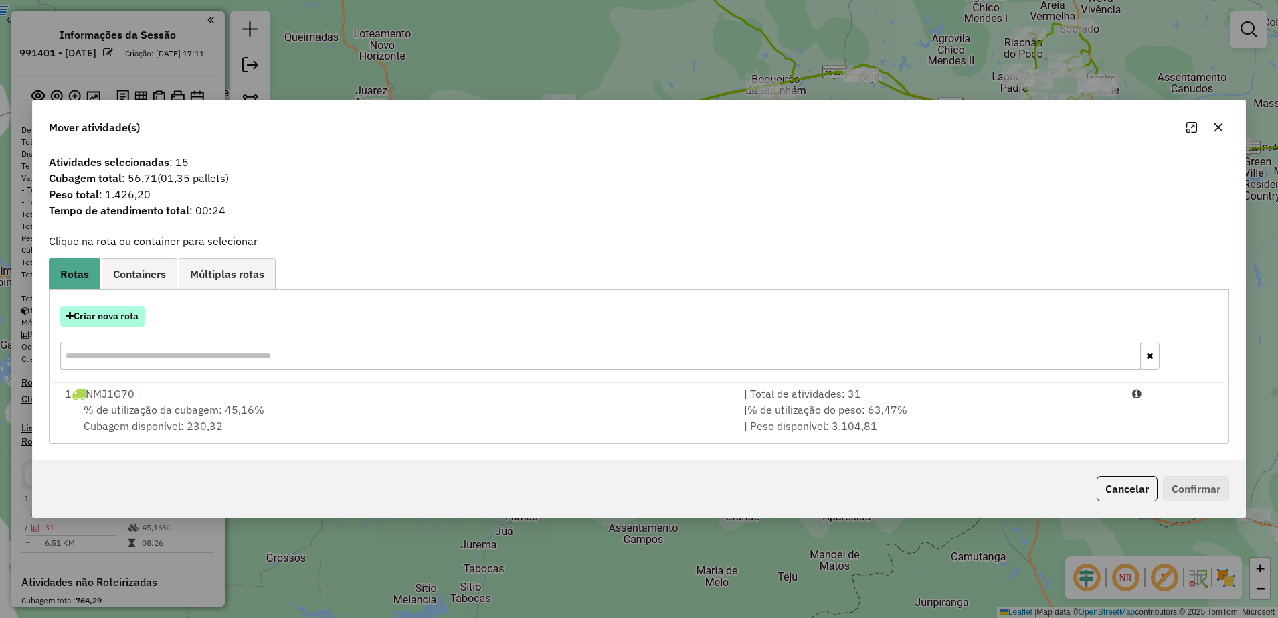
click at [123, 314] on button "Criar nova rota" at bounding box center [102, 316] width 84 height 21
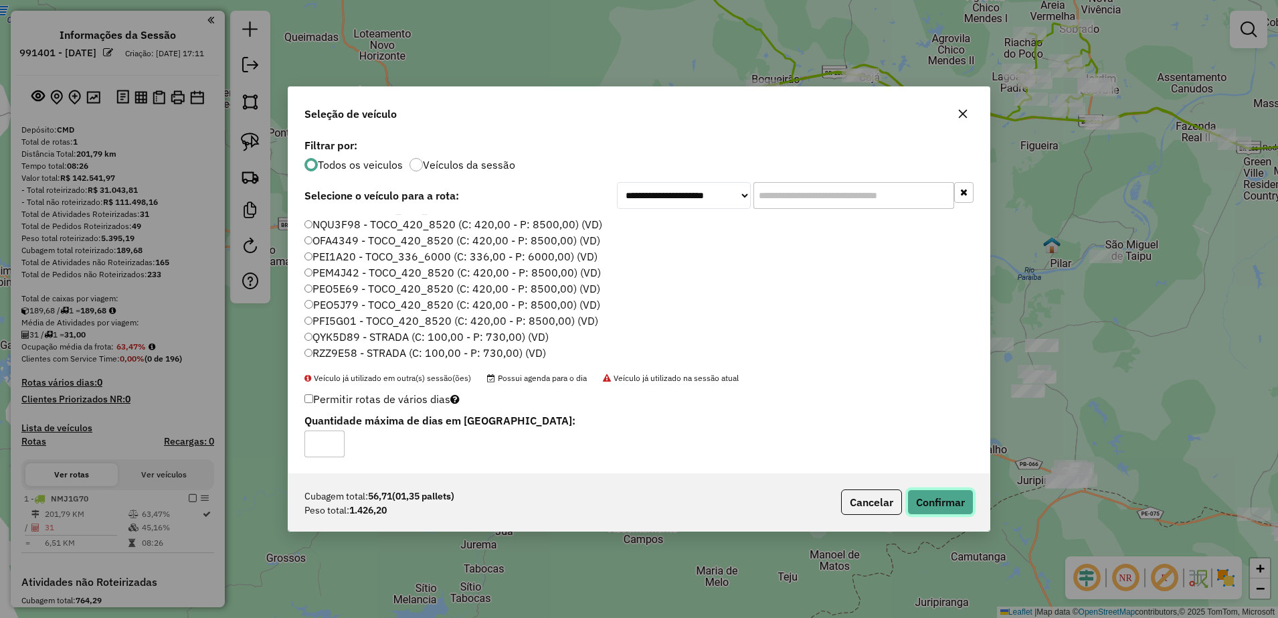
click at [928, 501] on button "Confirmar" at bounding box center [940, 501] width 66 height 25
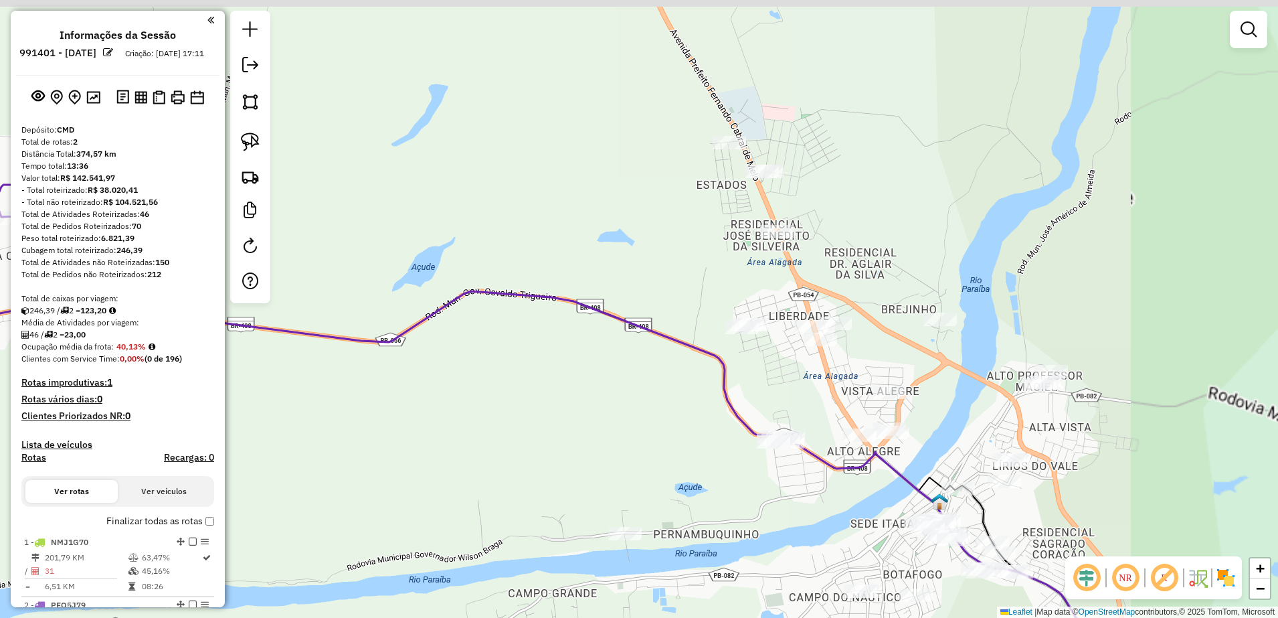
drag, startPoint x: 679, startPoint y: 360, endPoint x: 517, endPoint y: 369, distance: 161.6
click at [517, 369] on div "Janela de atendimento Grade de atendimento Capacidade Transportadoras Veículos …" at bounding box center [639, 309] width 1278 height 618
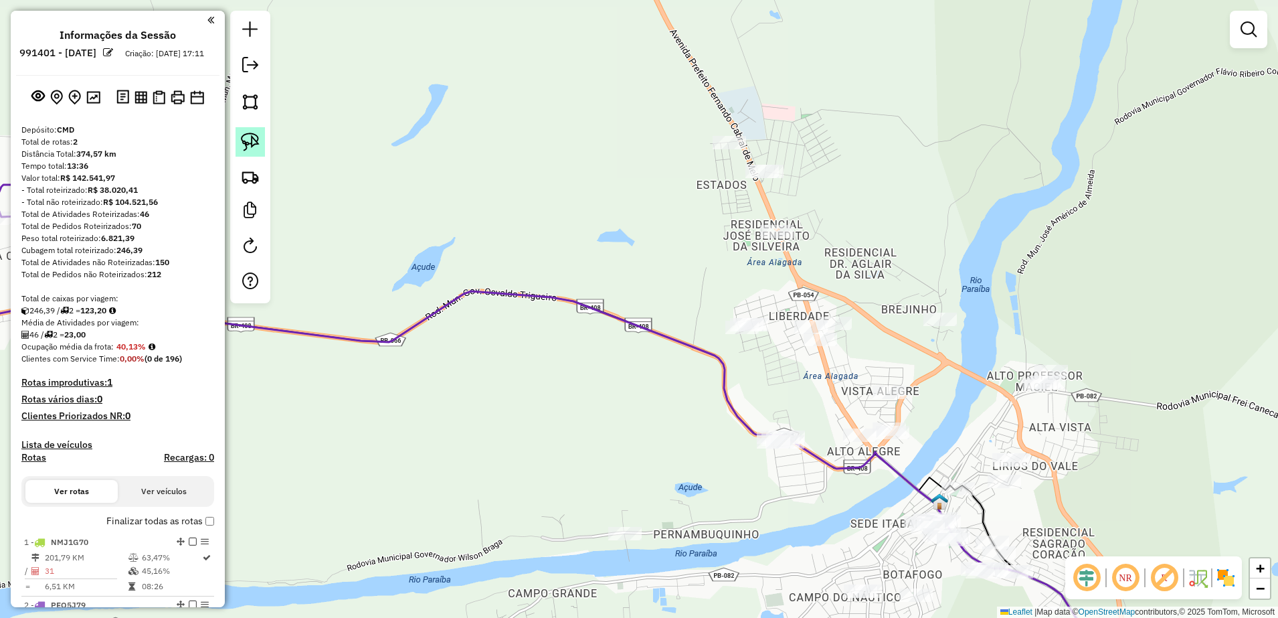
click at [240, 148] on link at bounding box center [250, 141] width 29 height 29
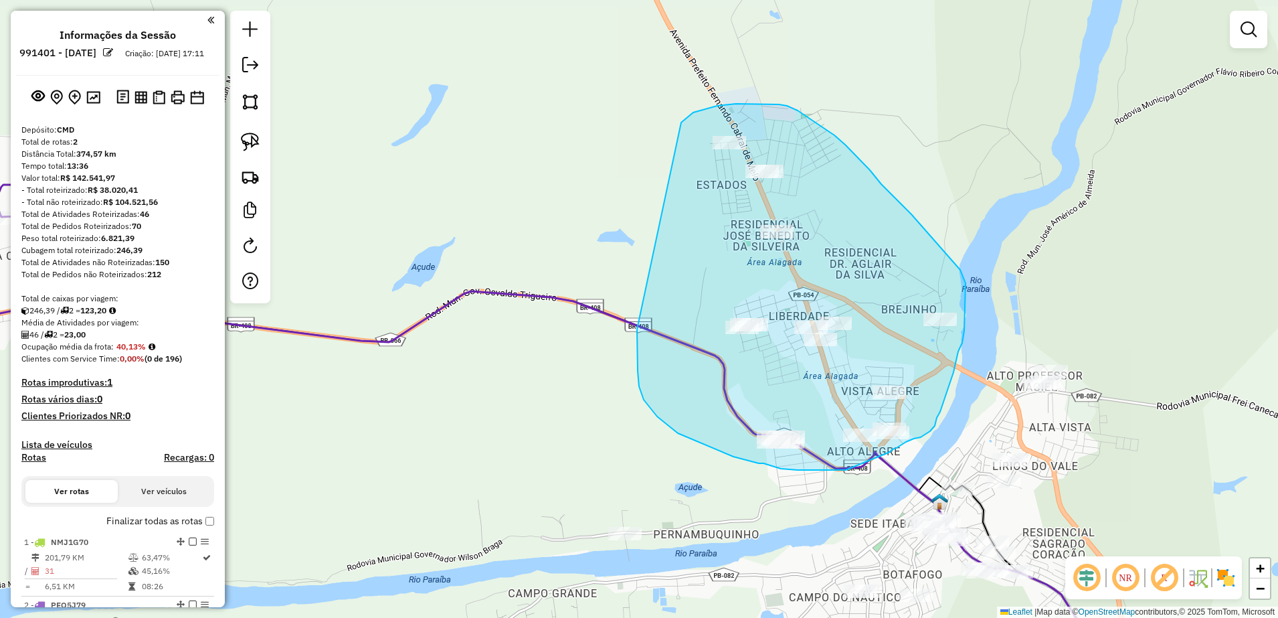
drag, startPoint x: 639, startPoint y: 386, endPoint x: 681, endPoint y: 122, distance: 267.0
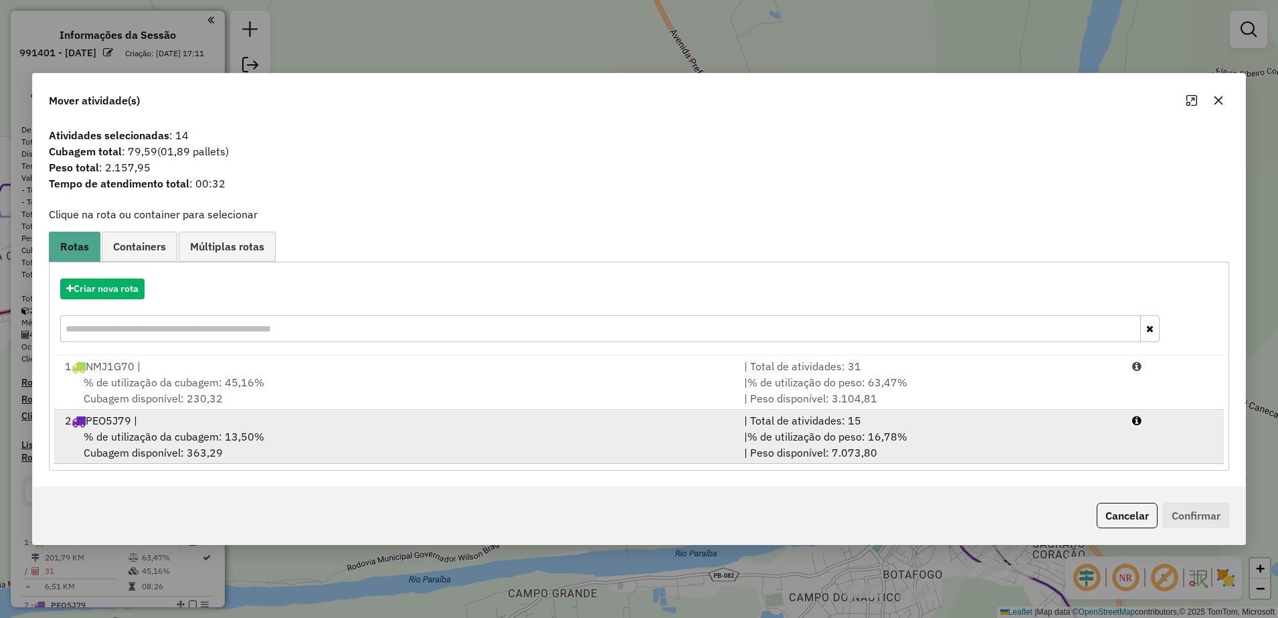
click at [255, 439] on span "% de utilização da cubagem: 13,50%" at bounding box center [174, 436] width 181 height 13
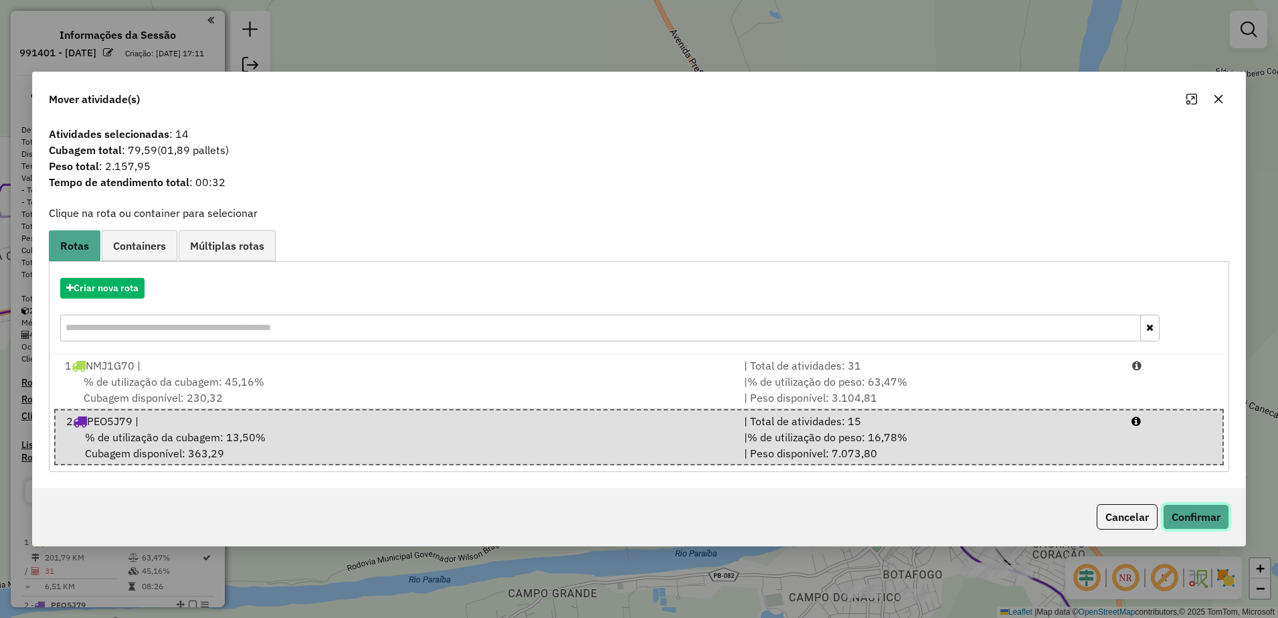
click at [1180, 509] on button "Confirmar" at bounding box center [1196, 516] width 66 height 25
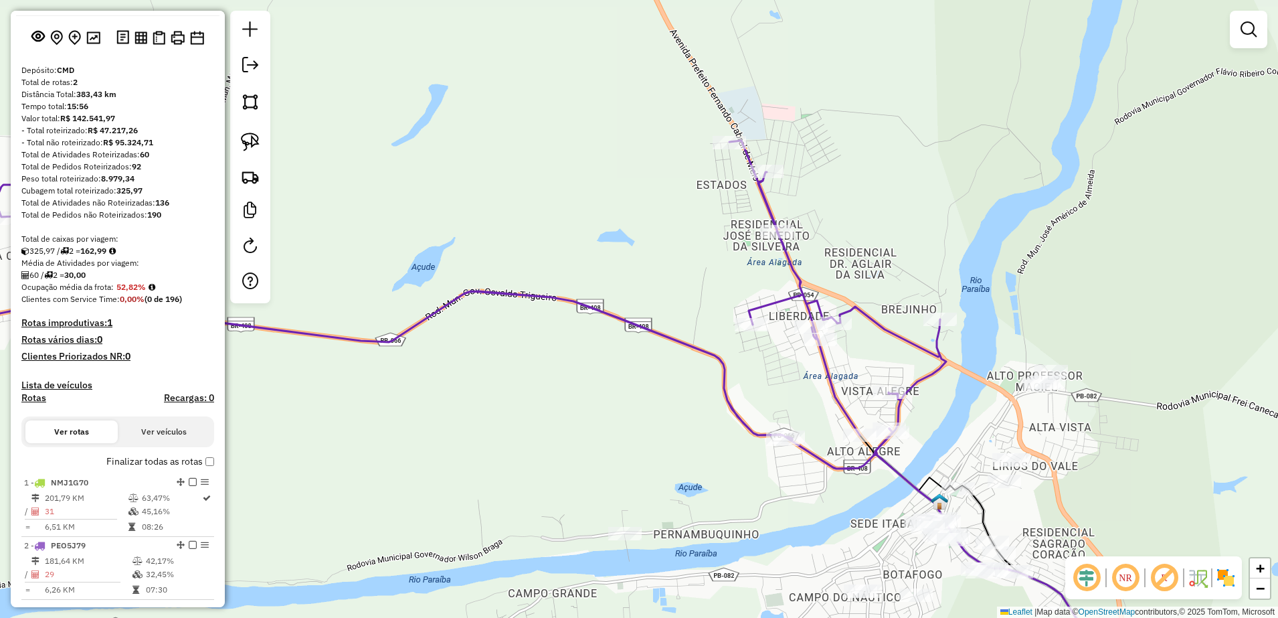
scroll to position [84, 0]
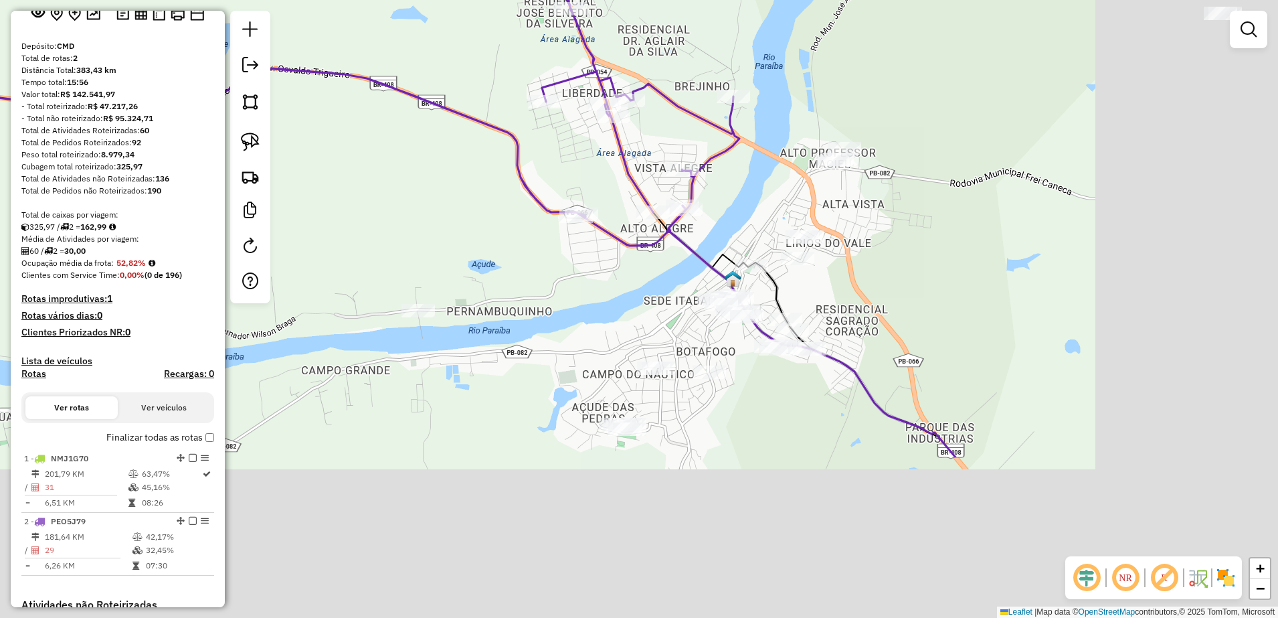
drag, startPoint x: 578, startPoint y: 453, endPoint x: 373, endPoint y: 230, distance: 303.1
click at [373, 232] on div "Janela de atendimento Grade de atendimento Capacidade Transportadoras Veículos …" at bounding box center [639, 309] width 1278 height 618
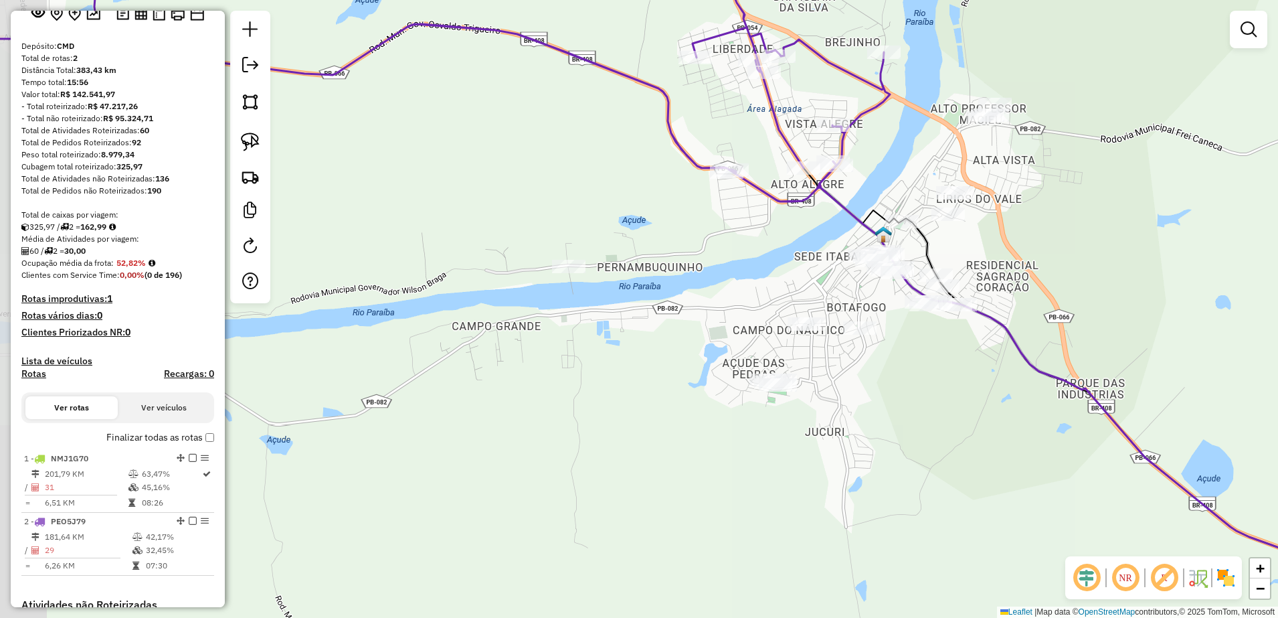
drag, startPoint x: 499, startPoint y: 310, endPoint x: 614, endPoint y: 278, distance: 120.0
click at [618, 291] on div "Janela de atendimento Grade de atendimento Capacidade Transportadoras Veículos …" at bounding box center [639, 309] width 1278 height 618
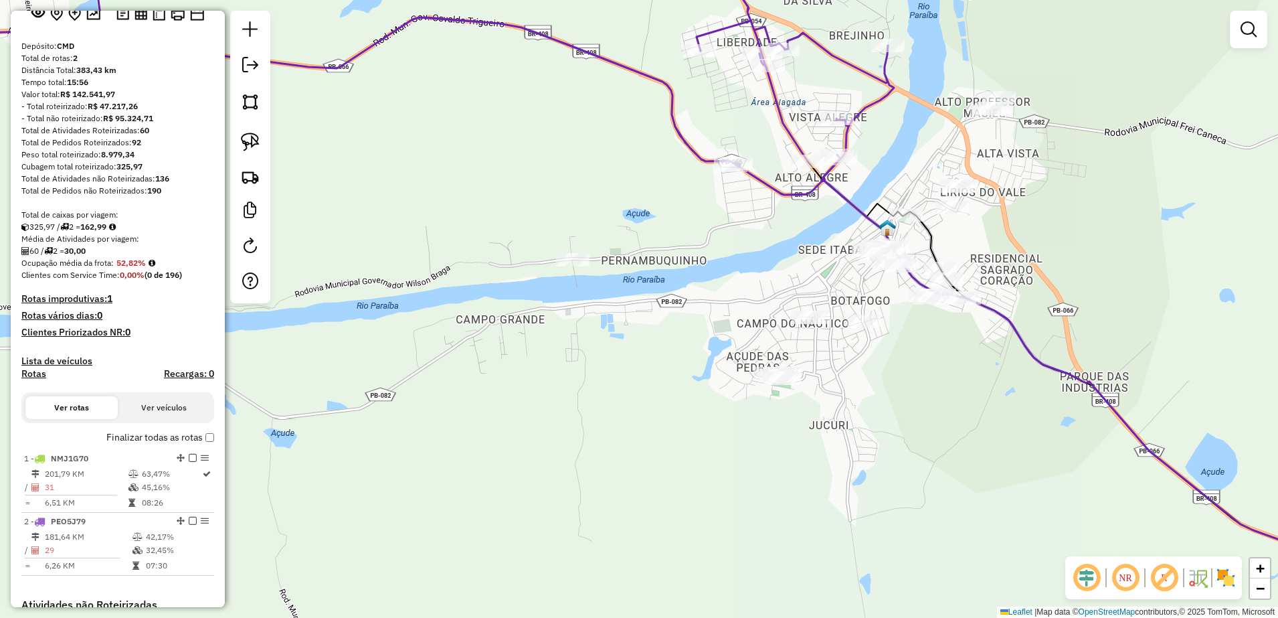
drag, startPoint x: 256, startPoint y: 138, endPoint x: 265, endPoint y: 138, distance: 8.7
click at [256, 138] on img at bounding box center [250, 142] width 19 height 19
drag, startPoint x: 545, startPoint y: 232, endPoint x: 627, endPoint y: 251, distance: 84.4
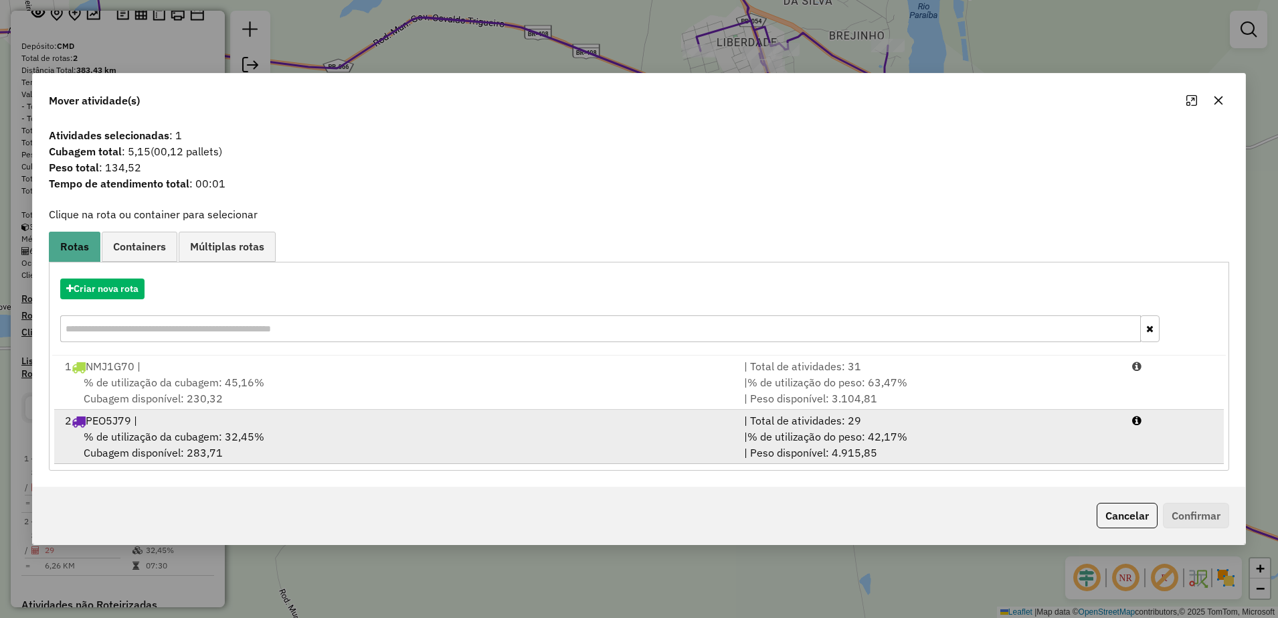
click at [331, 451] on div "% de utilização da cubagem: 32,45% Cubagem disponível: 283,71" at bounding box center [396, 444] width 679 height 32
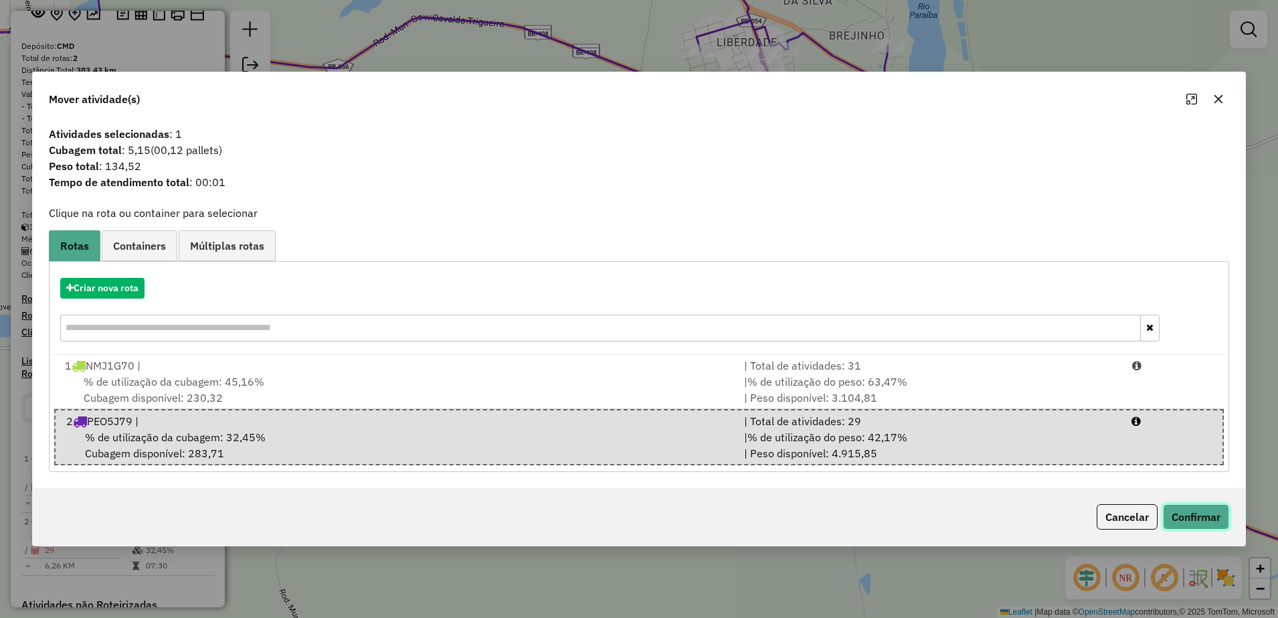
click at [1213, 518] on button "Confirmar" at bounding box center [1196, 516] width 66 height 25
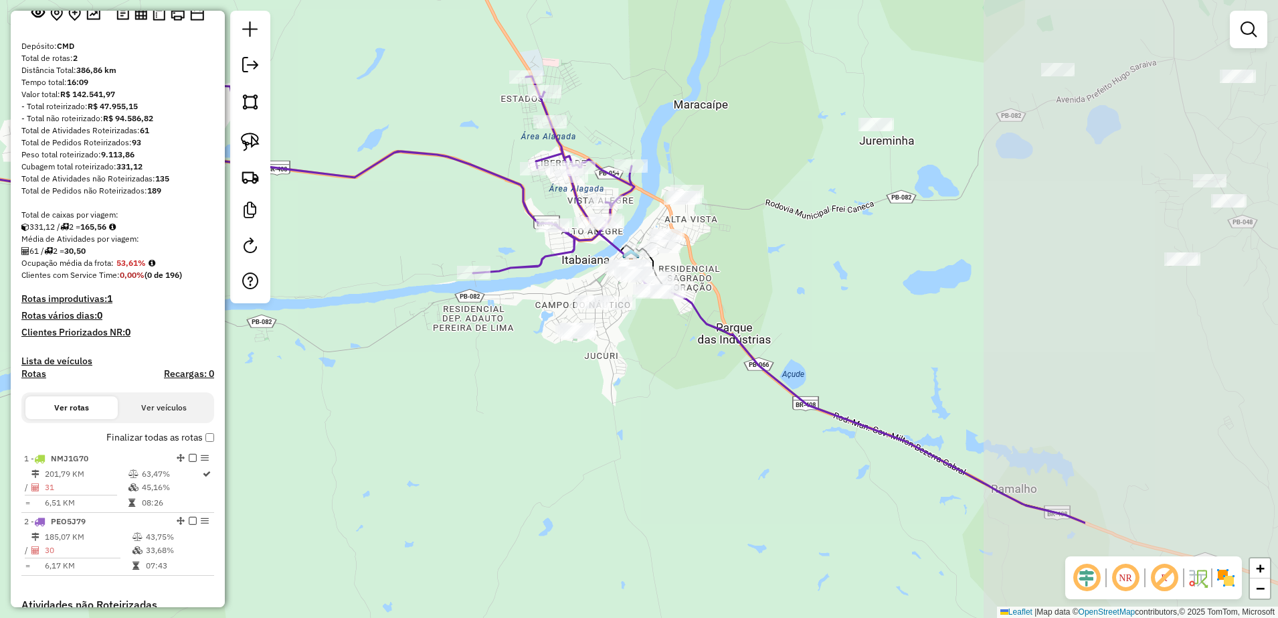
drag, startPoint x: 1031, startPoint y: 428, endPoint x: 621, endPoint y: 351, distance: 416.6
click at [624, 352] on div "Janela de atendimento Grade de atendimento Capacidade Transportadoras Veículos …" at bounding box center [639, 309] width 1278 height 618
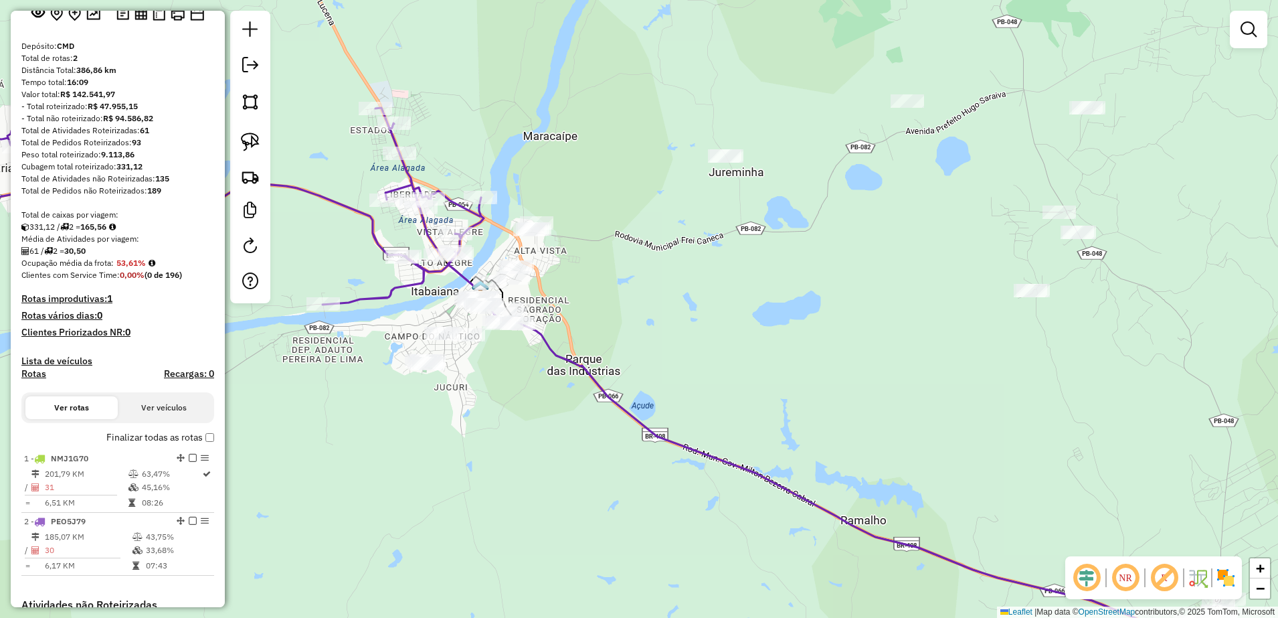
drag, startPoint x: 841, startPoint y: 347, endPoint x: 776, endPoint y: 385, distance: 75.0
click at [776, 385] on div "Janela de atendimento Grade de atendimento Capacidade Transportadoras Veículos …" at bounding box center [639, 309] width 1278 height 618
click at [250, 148] on img at bounding box center [250, 142] width 19 height 19
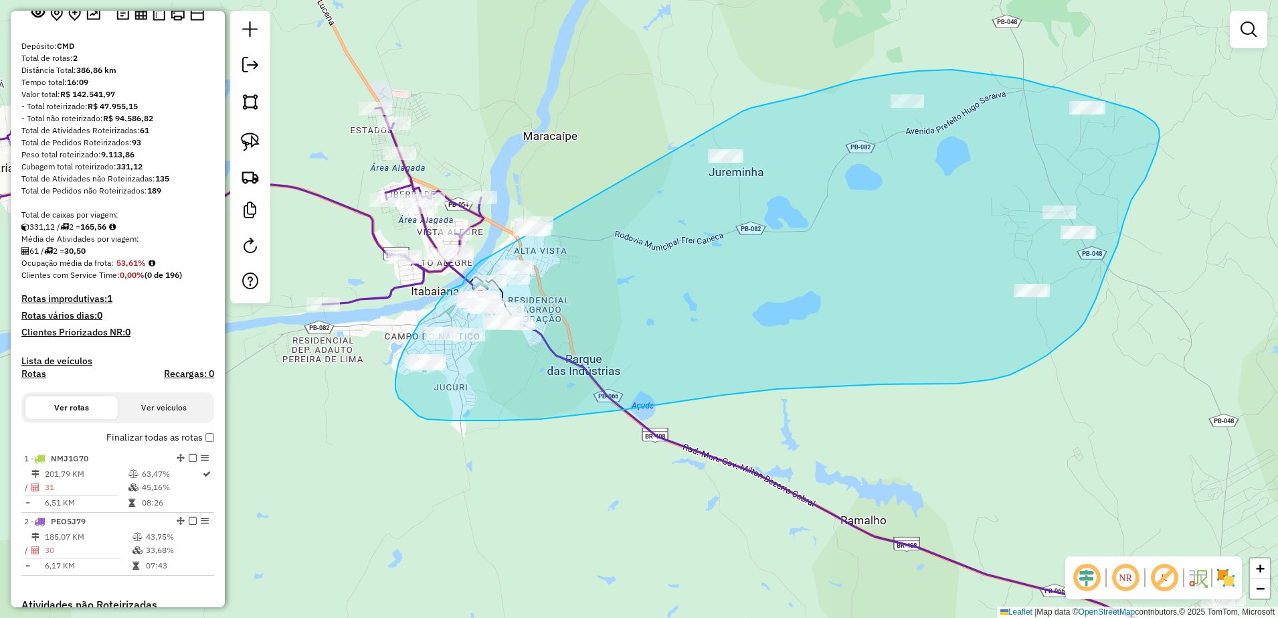
drag, startPoint x: 489, startPoint y: 257, endPoint x: 741, endPoint y: 112, distance: 290.8
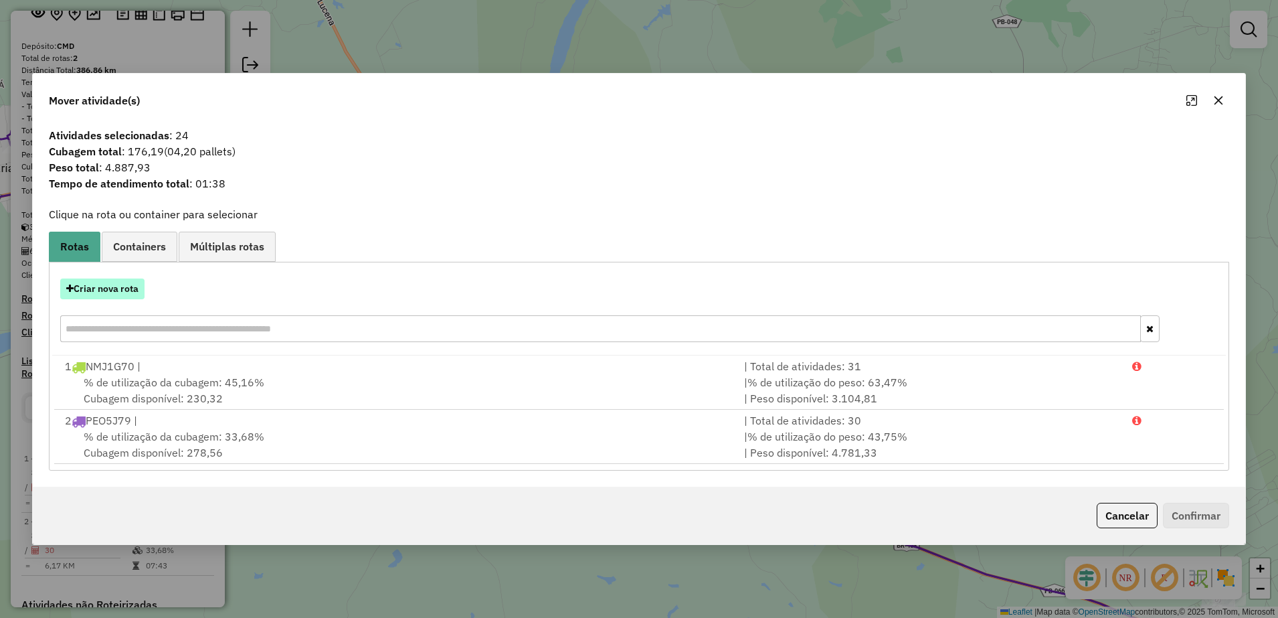
click at [135, 284] on button "Criar nova rota" at bounding box center [102, 288] width 84 height 21
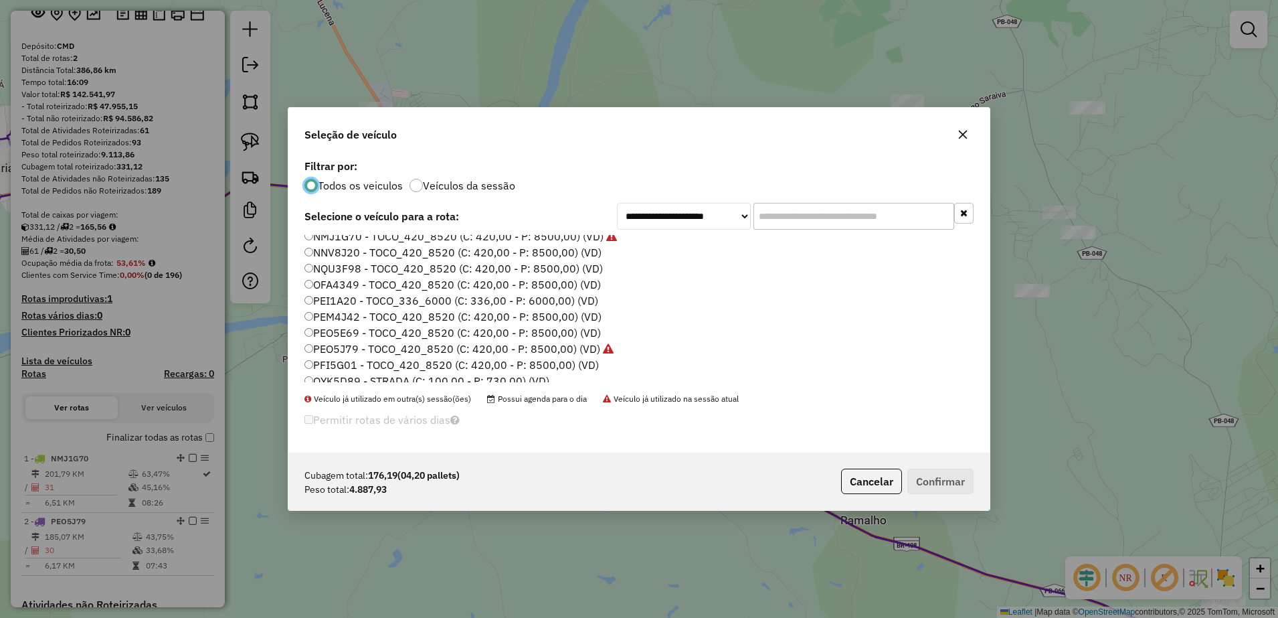
scroll to position [0, 0]
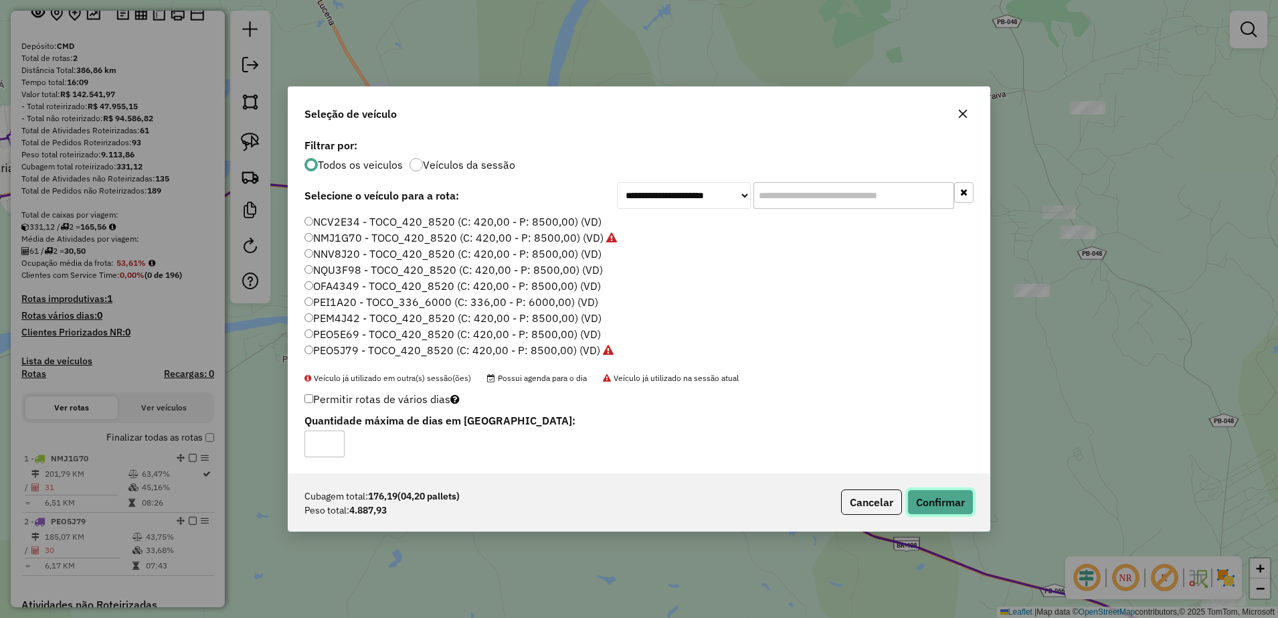
click at [960, 503] on button "Confirmar" at bounding box center [940, 501] width 66 height 25
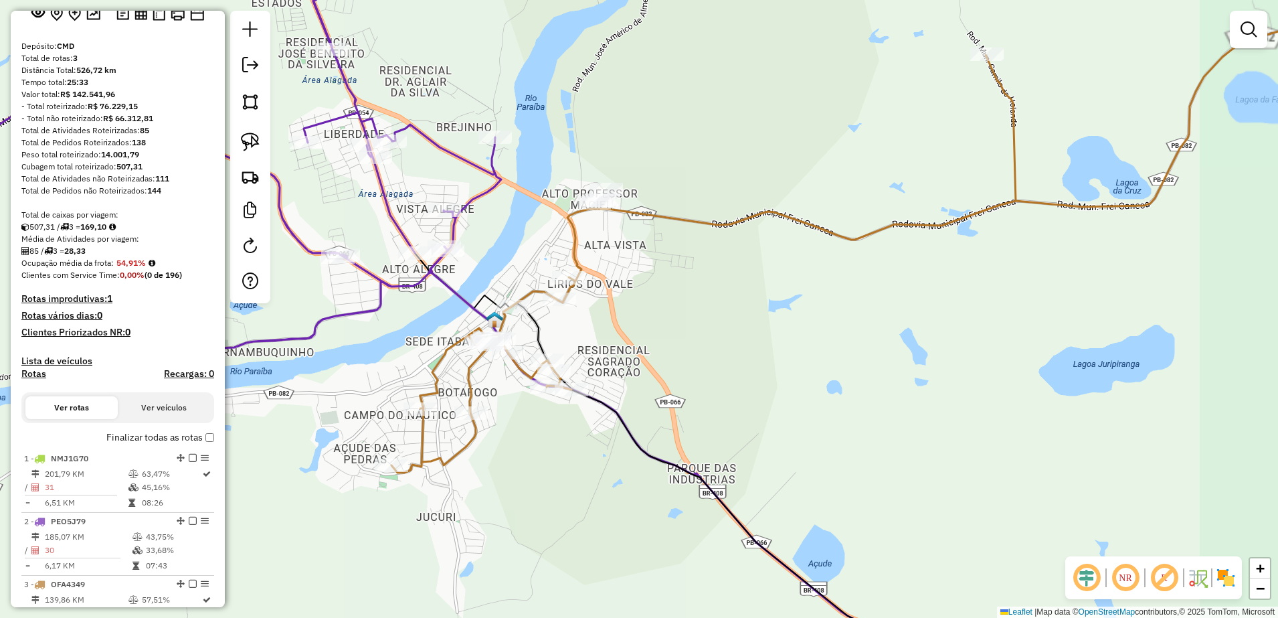
click at [713, 343] on div "Janela de atendimento Grade de atendimento Capacidade Transportadoras Veículos …" at bounding box center [639, 309] width 1278 height 618
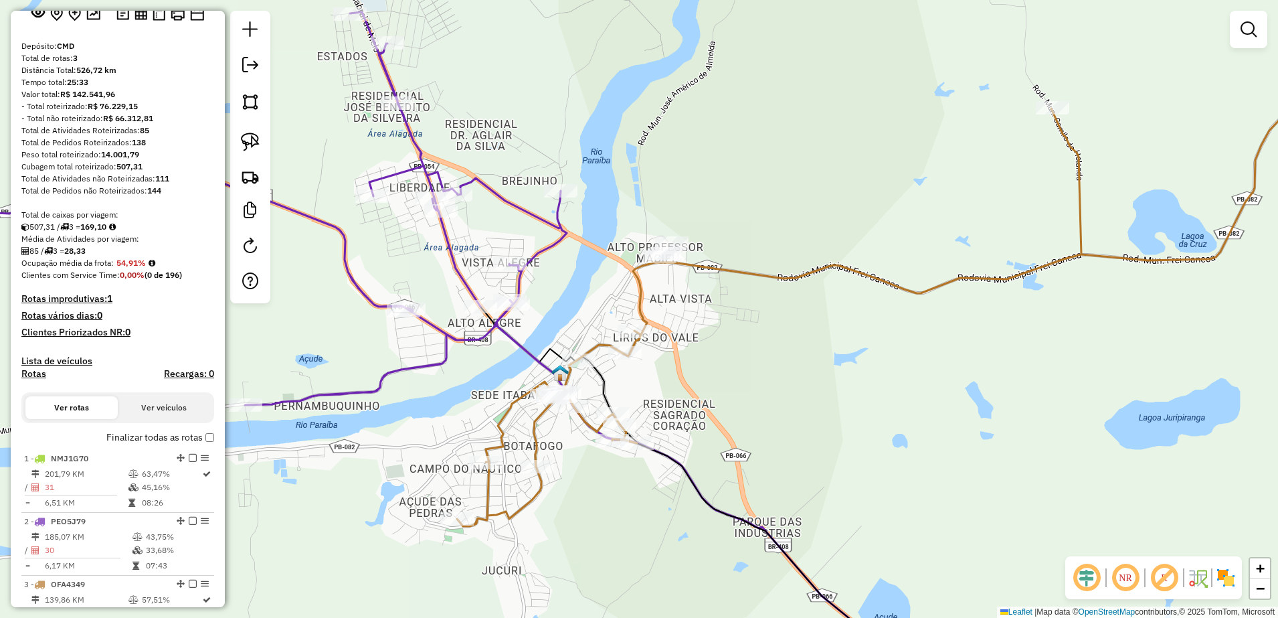
drag, startPoint x: 251, startPoint y: 140, endPoint x: 283, endPoint y: 141, distance: 32.2
click at [251, 140] on img at bounding box center [250, 142] width 19 height 19
drag, startPoint x: 648, startPoint y: 220, endPoint x: 680, endPoint y: 252, distance: 45.0
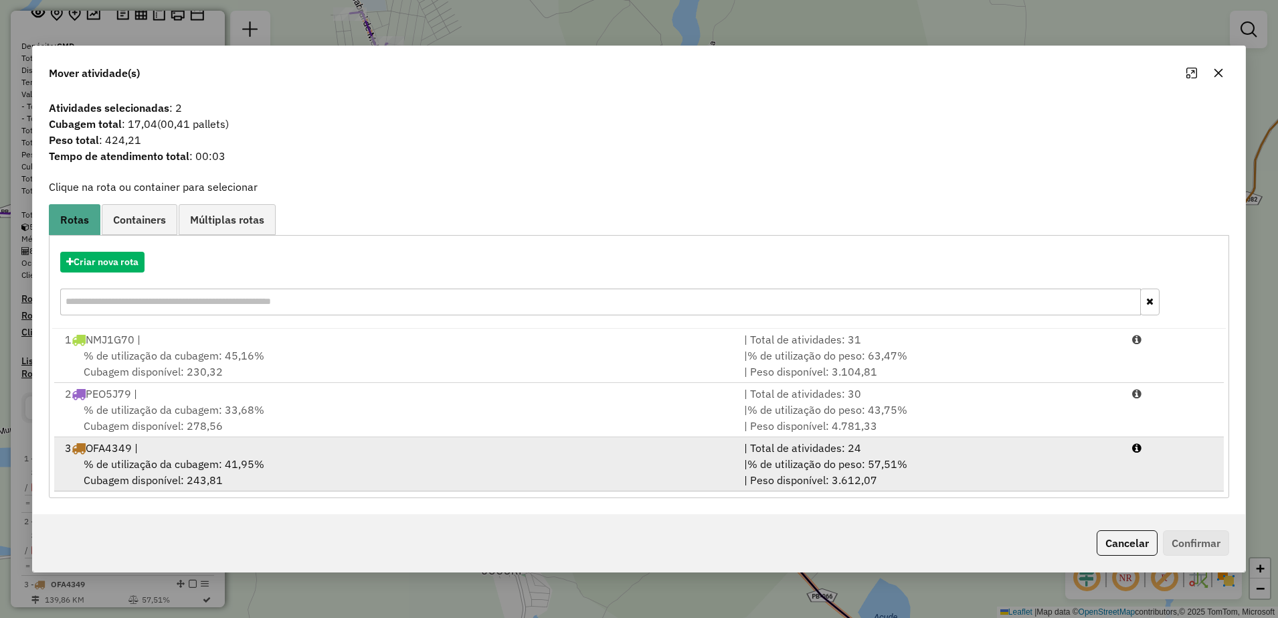
click at [317, 462] on div "% de utilização da cubagem: 41,95% Cubagem disponível: 243,81" at bounding box center [396, 472] width 679 height 32
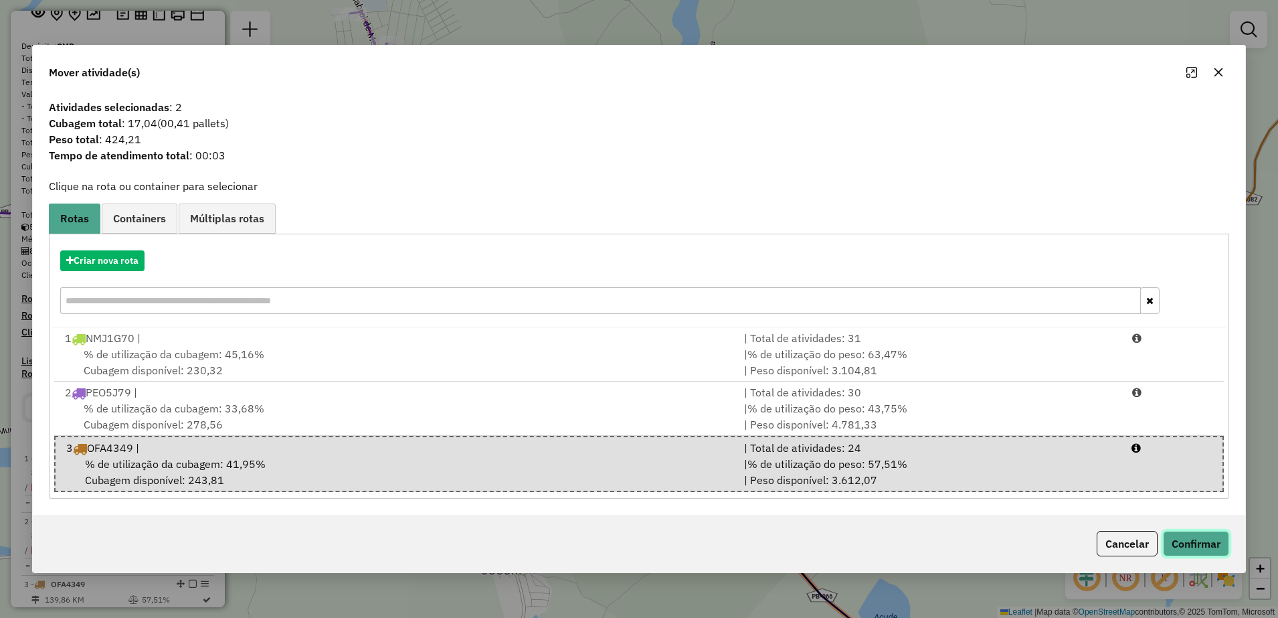
click at [1204, 541] on button "Confirmar" at bounding box center [1196, 543] width 66 height 25
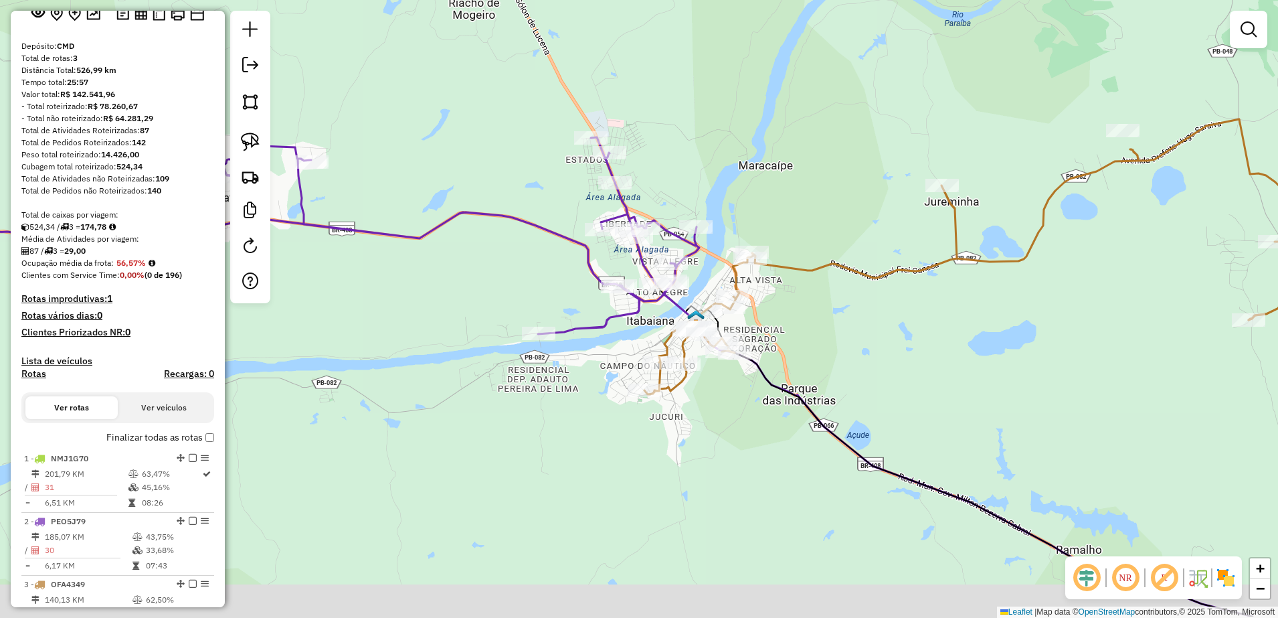
drag, startPoint x: 889, startPoint y: 348, endPoint x: 776, endPoint y: 270, distance: 136.6
click at [786, 278] on div "Janela de atendimento Grade de atendimento Capacidade Transportadoras Veículos …" at bounding box center [639, 309] width 1278 height 618
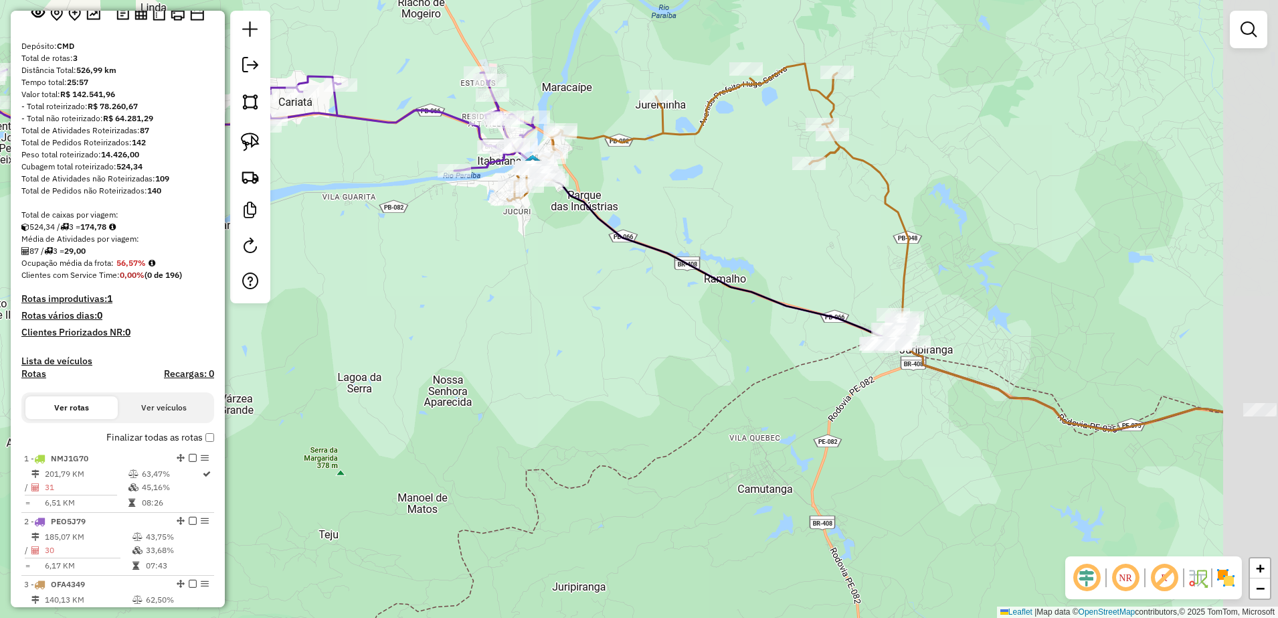
drag, startPoint x: 960, startPoint y: 364, endPoint x: 750, endPoint y: 258, distance: 235.5
click at [751, 258] on div "Janela de atendimento Grade de atendimento Capacidade Transportadoras Veículos …" at bounding box center [639, 309] width 1278 height 618
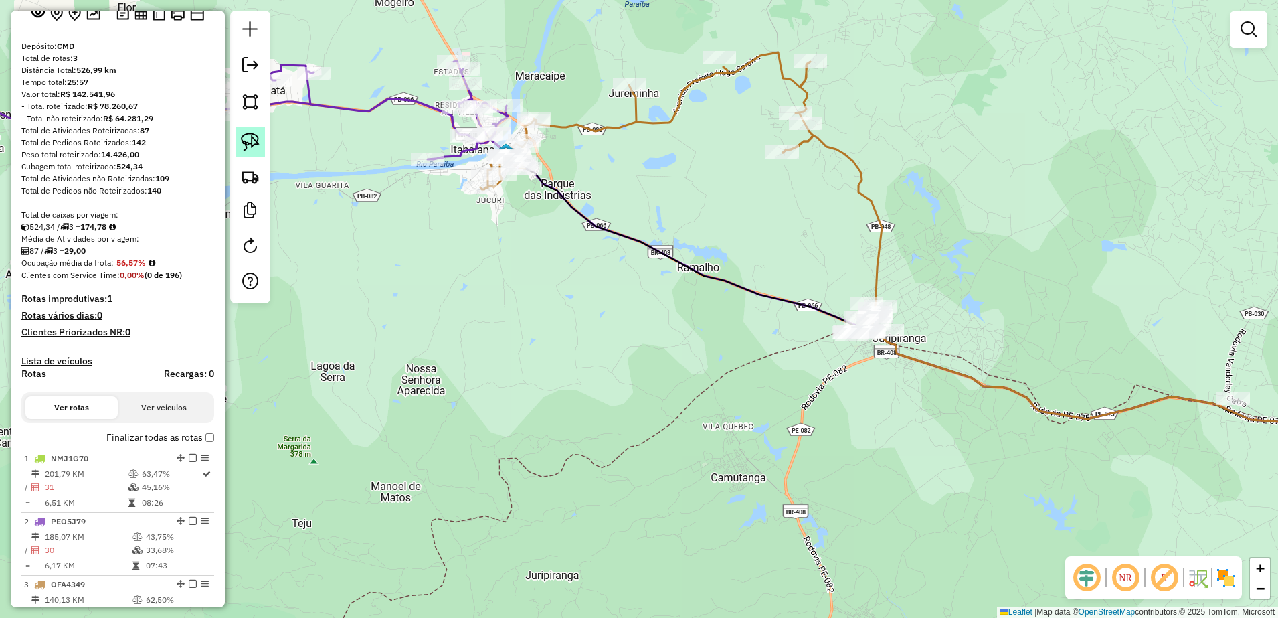
click at [252, 139] on img at bounding box center [250, 142] width 19 height 19
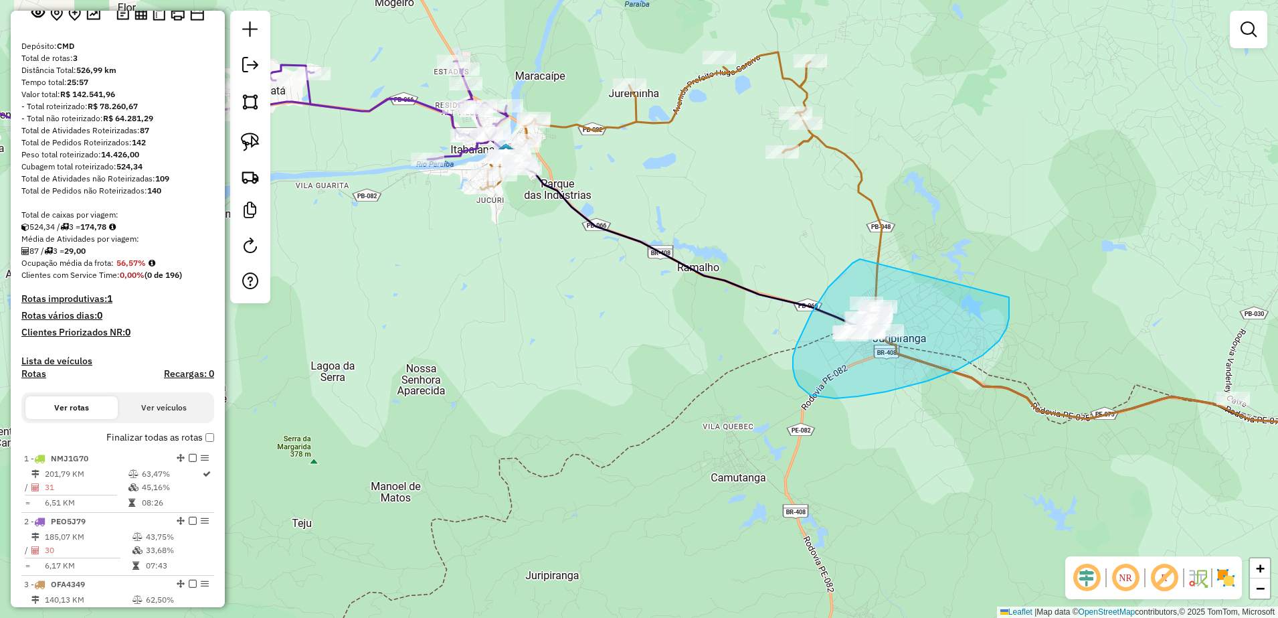
drag, startPoint x: 857, startPoint y: 261, endPoint x: 1009, endPoint y: 294, distance: 156.1
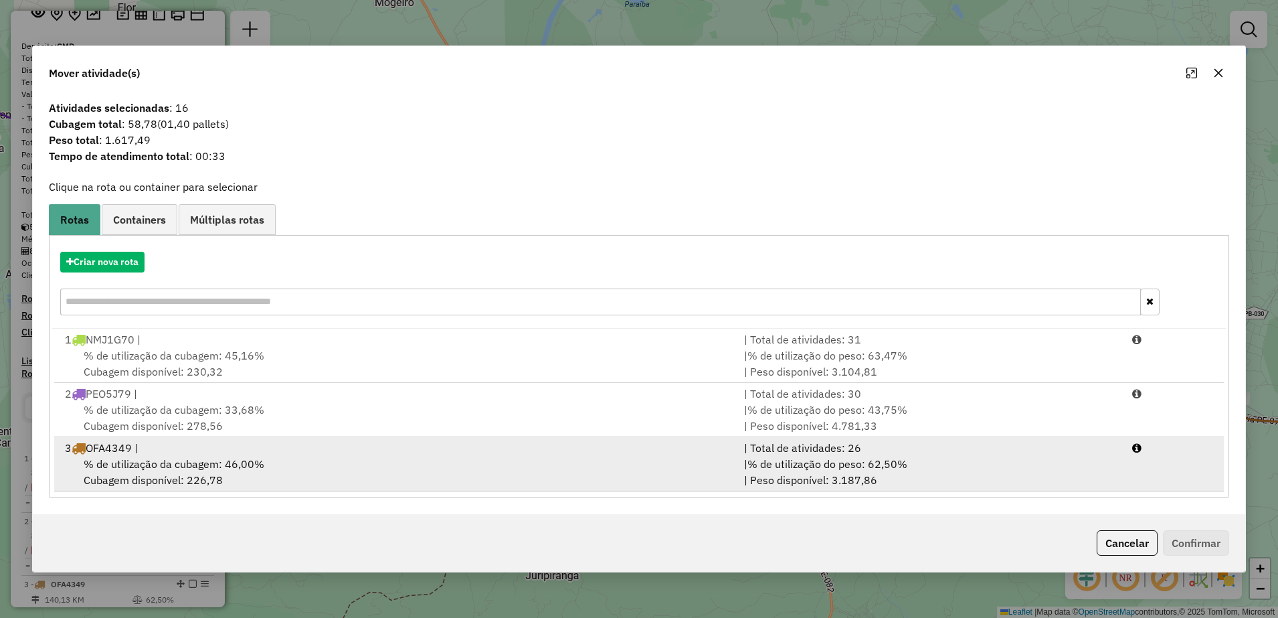
click at [215, 461] on span "% de utilização da cubagem: 46,00%" at bounding box center [174, 463] width 181 height 13
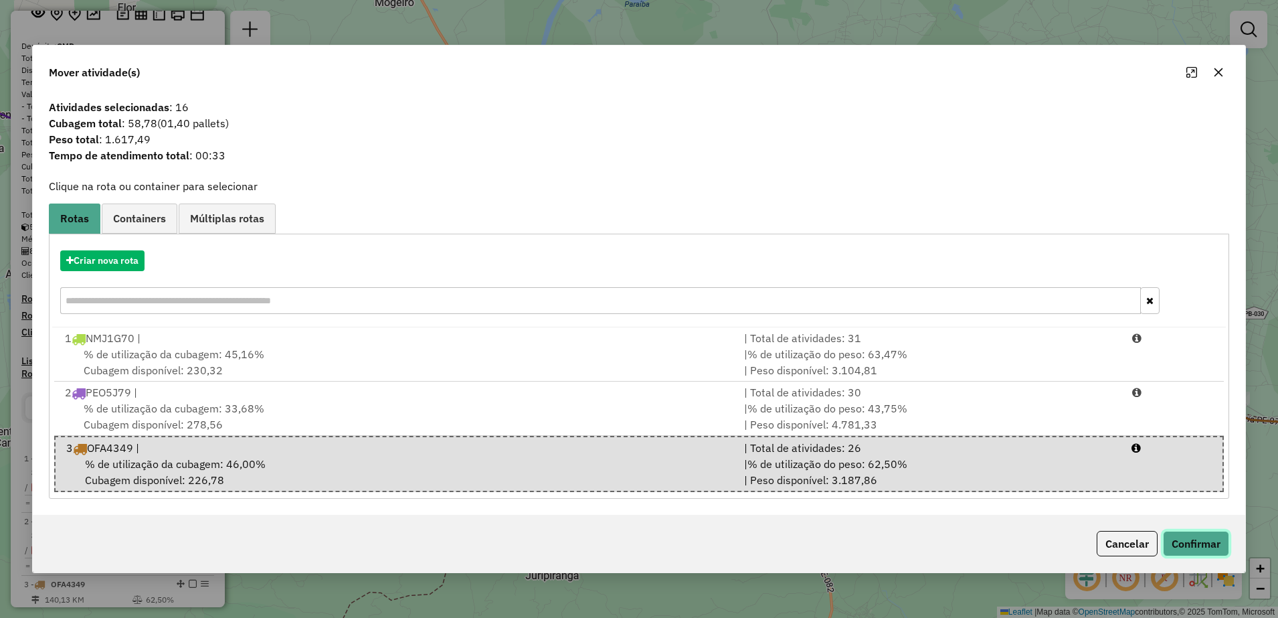
click at [1203, 540] on button "Confirmar" at bounding box center [1196, 543] width 66 height 25
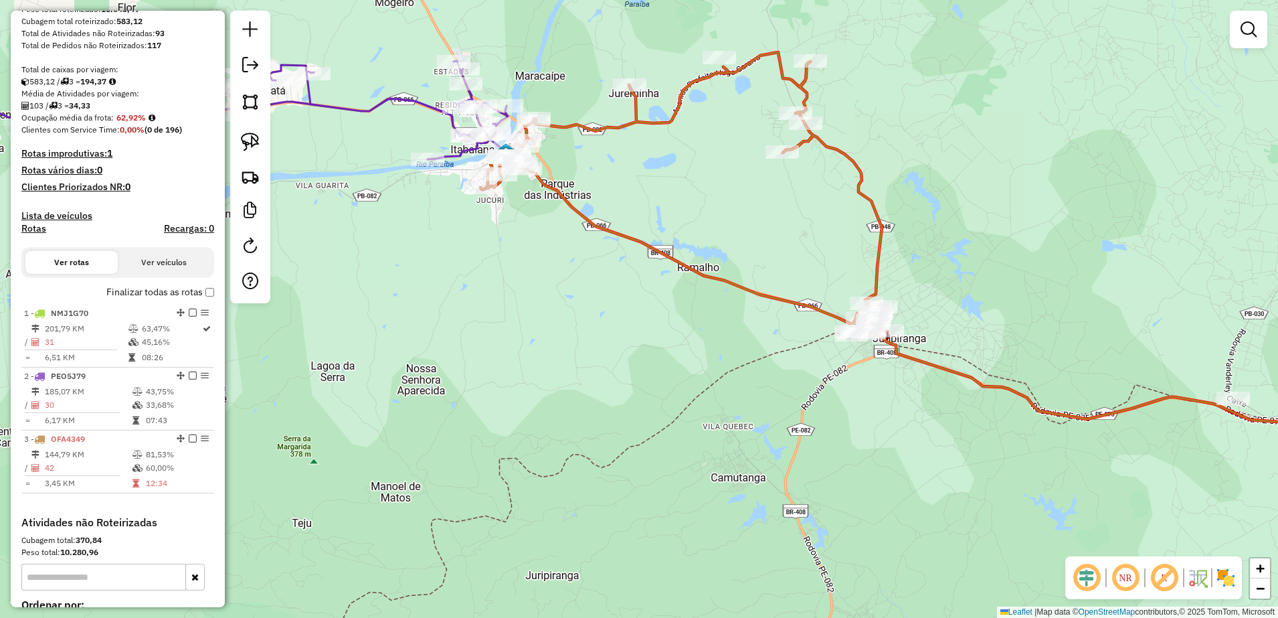
scroll to position [251, 0]
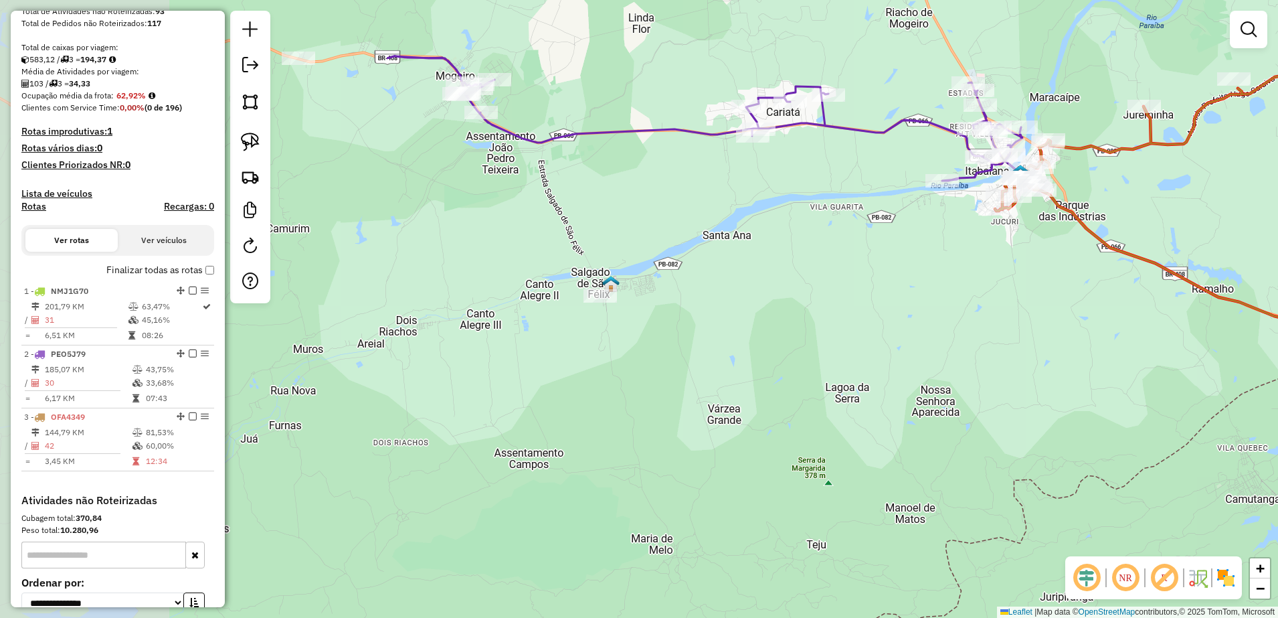
drag, startPoint x: 525, startPoint y: 371, endPoint x: 1016, endPoint y: 372, distance: 491.2
click at [1015, 374] on div "Janela de atendimento Grade de atendimento Capacidade Transportadoras Veículos …" at bounding box center [639, 309] width 1278 height 618
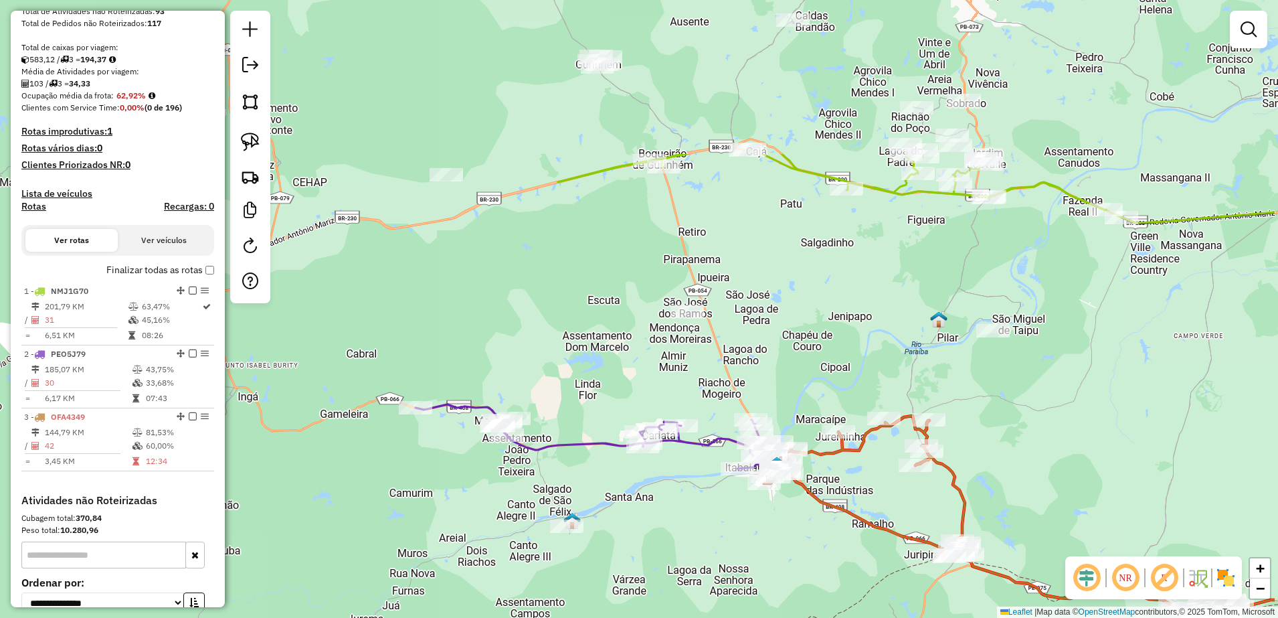
drag, startPoint x: 885, startPoint y: 374, endPoint x: 710, endPoint y: 546, distance: 245.1
click at [710, 546] on div "Janela de atendimento Grade de atendimento Capacidade Transportadoras Veículos …" at bounding box center [639, 309] width 1278 height 618
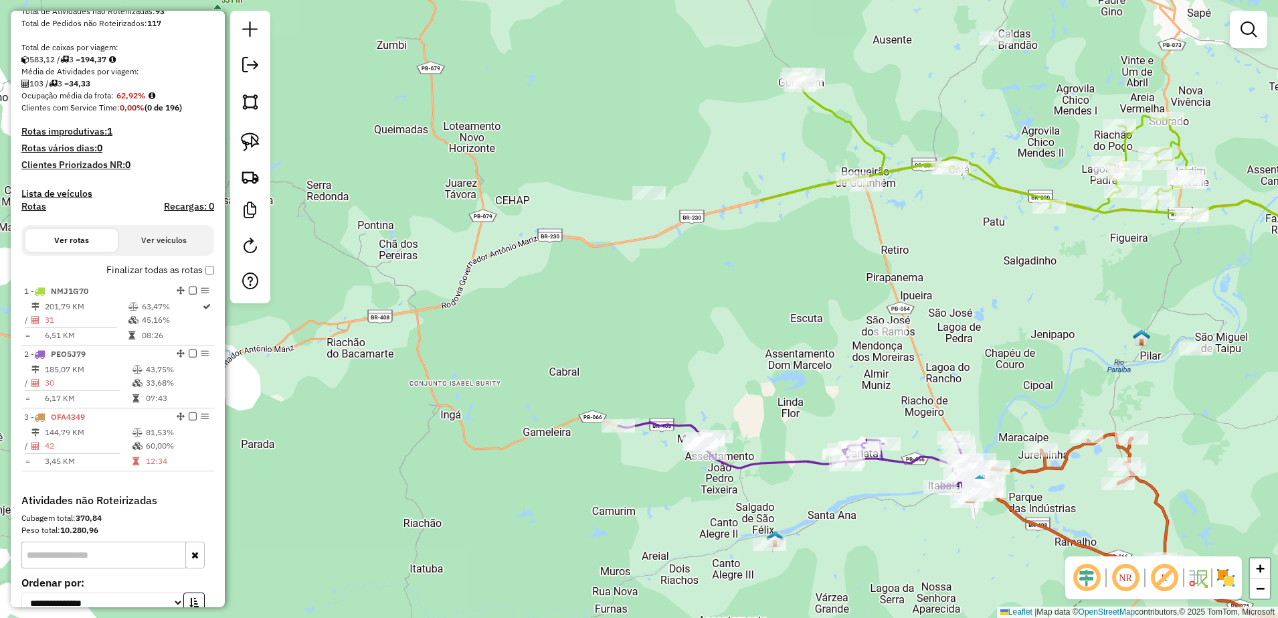
drag, startPoint x: 751, startPoint y: 226, endPoint x: 972, endPoint y: 224, distance: 220.9
click at [968, 230] on div "Janela de atendimento Grade de atendimento Capacidade Transportadoras Veículos …" at bounding box center [639, 309] width 1278 height 618
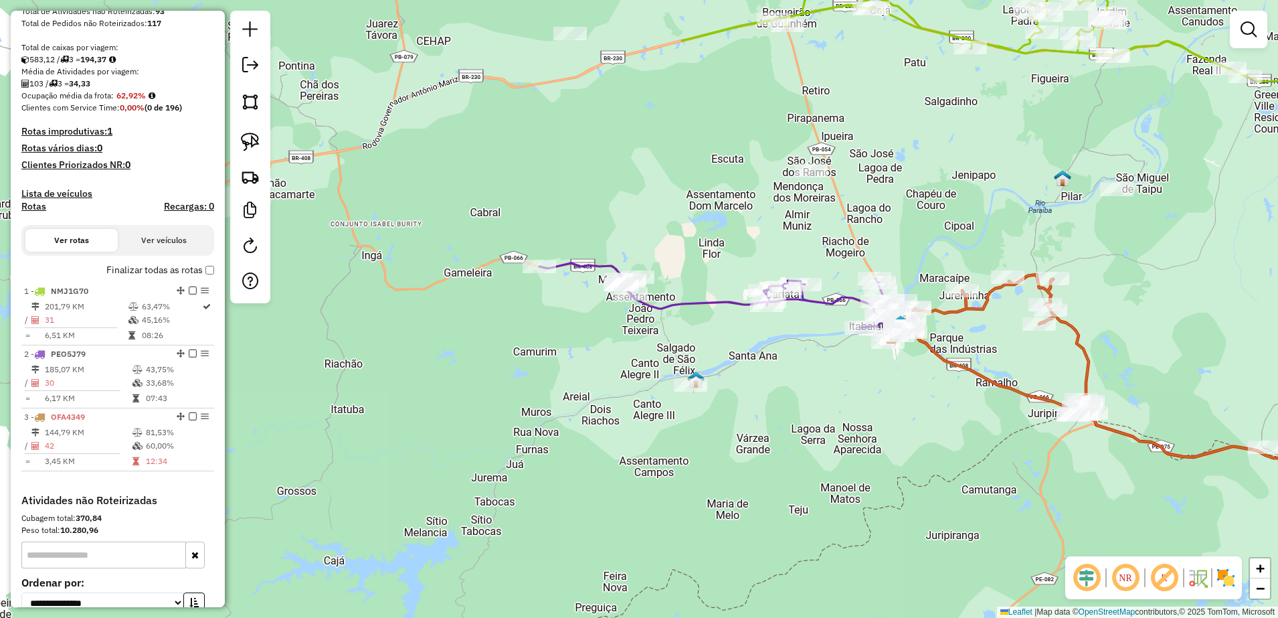
drag, startPoint x: 960, startPoint y: 279, endPoint x: 867, endPoint y: 134, distance: 172.5
click at [867, 134] on div "Janela de atendimento Grade de atendimento Capacidade Transportadoras Veículos …" at bounding box center [639, 309] width 1278 height 618
drag, startPoint x: 808, startPoint y: 412, endPoint x: 525, endPoint y: 361, distance: 287.5
click at [525, 361] on div "Janela de atendimento Grade de atendimento Capacidade Transportadoras Veículos …" at bounding box center [639, 309] width 1278 height 618
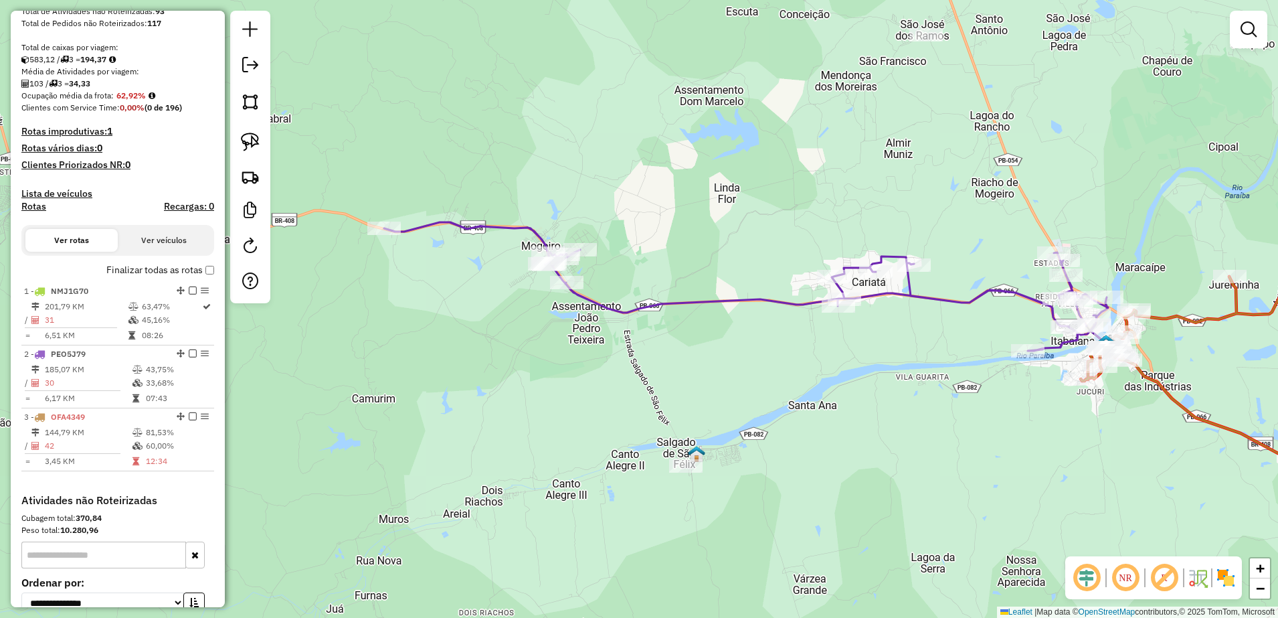
drag, startPoint x: 497, startPoint y: 315, endPoint x: 930, endPoint y: 393, distance: 440.1
click at [930, 393] on div "Janela de atendimento Grade de atendimento Capacidade Transportadoras Veículos …" at bounding box center [639, 309] width 1278 height 618
click at [256, 144] on img at bounding box center [250, 142] width 19 height 19
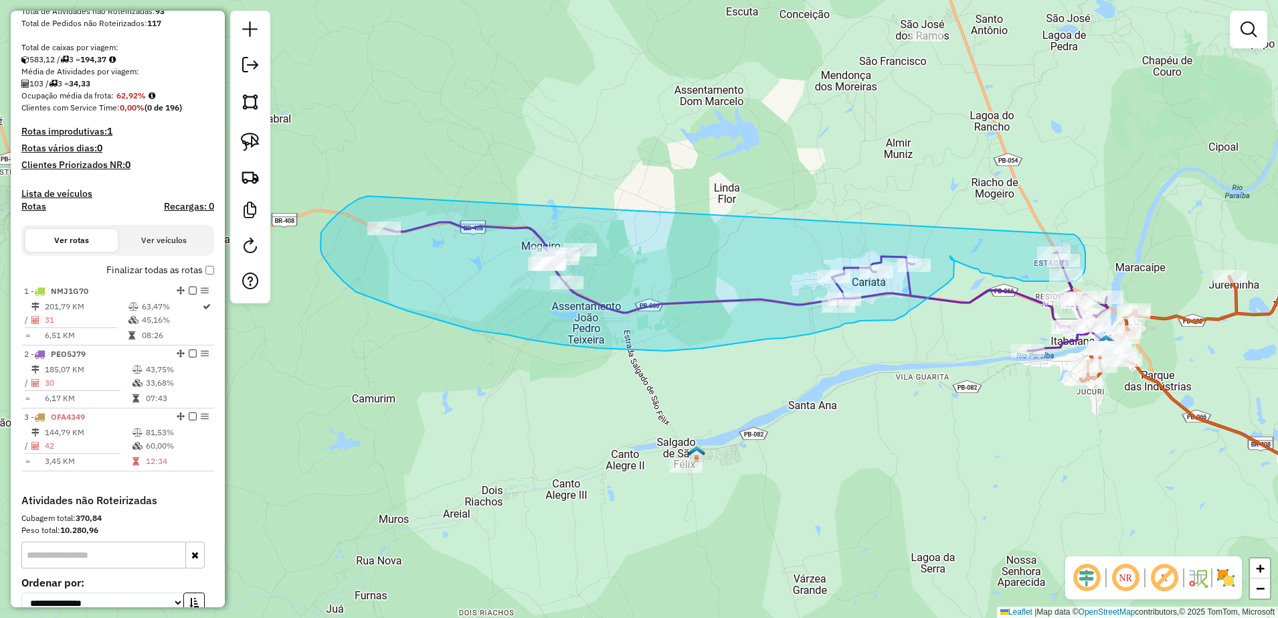
drag, startPoint x: 375, startPoint y: 196, endPoint x: 1069, endPoint y: 234, distance: 694.4
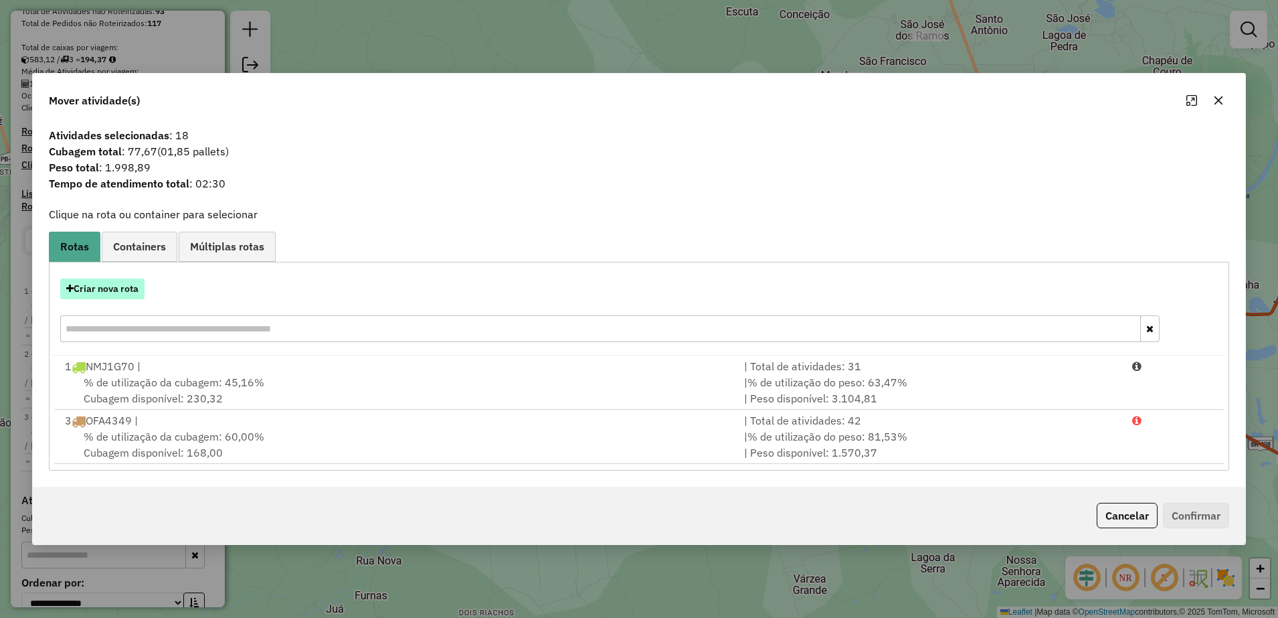
click at [128, 285] on button "Criar nova rota" at bounding box center [102, 288] width 84 height 21
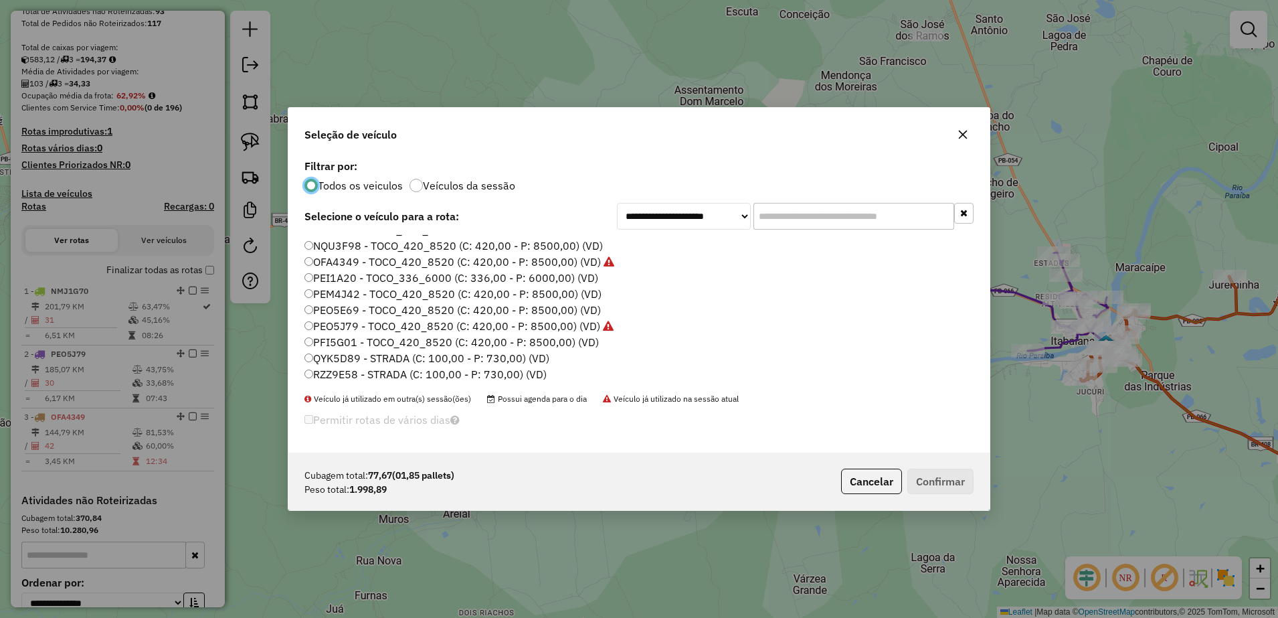
scroll to position [46, 0]
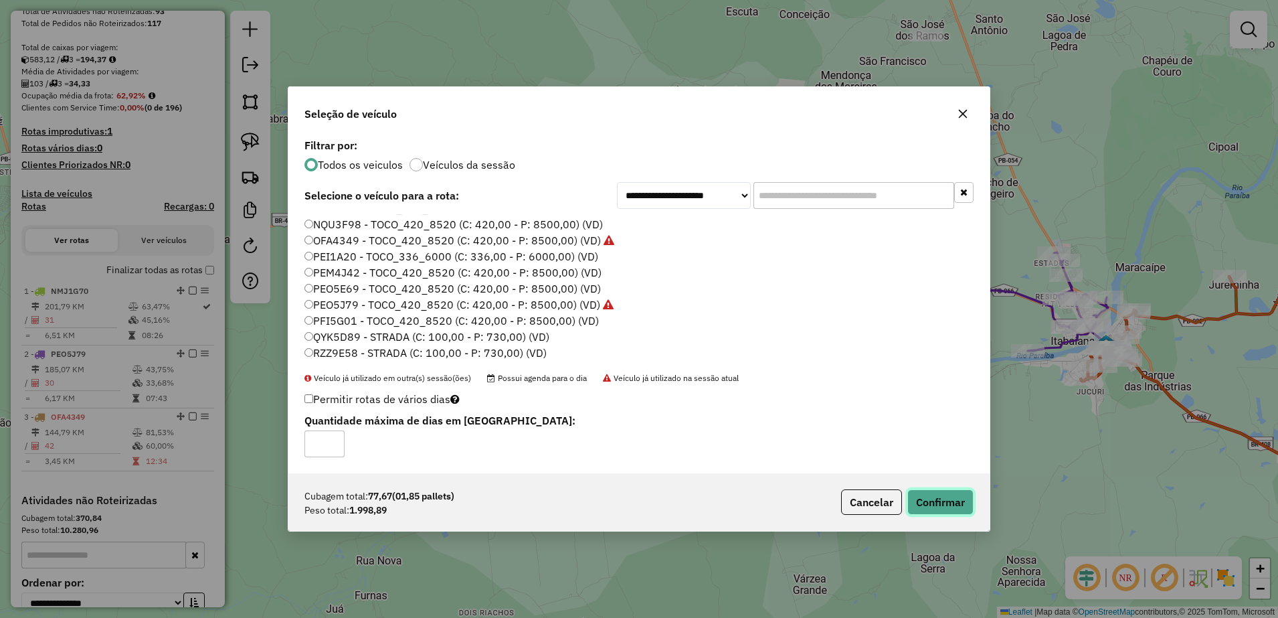
click at [938, 491] on button "Confirmar" at bounding box center [940, 501] width 66 height 25
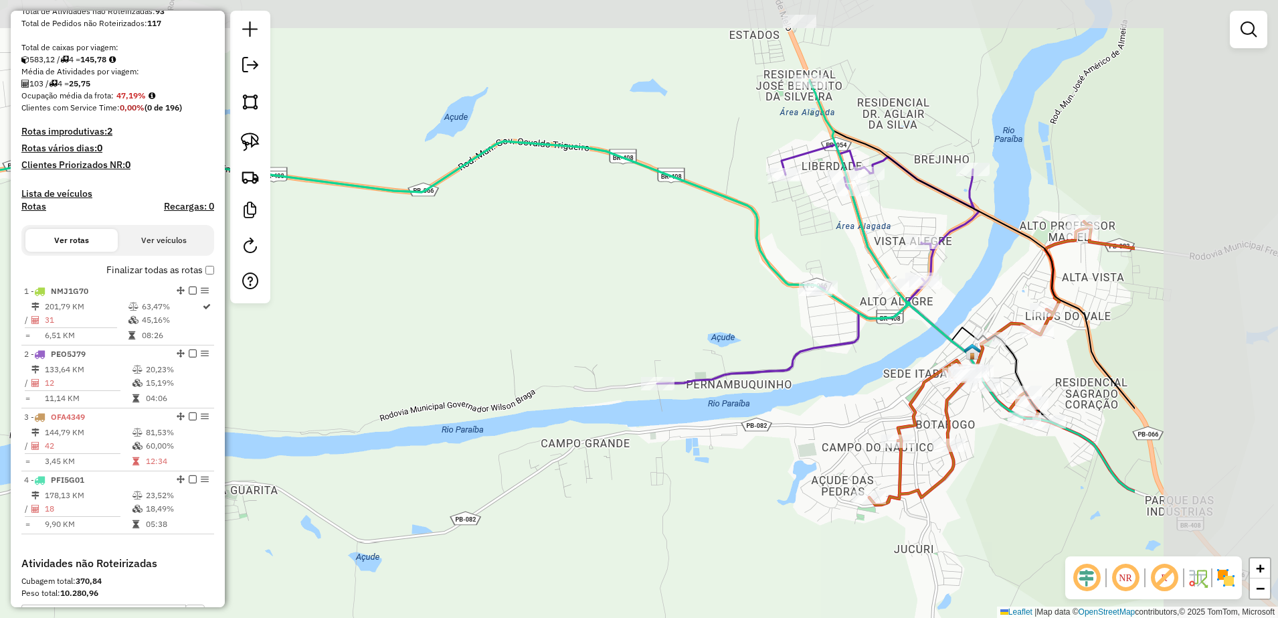
drag, startPoint x: 1055, startPoint y: 343, endPoint x: 765, endPoint y: 474, distance: 319.0
click at [798, 478] on div "Janela de atendimento Grade de atendimento Capacidade Transportadoras Veículos …" at bounding box center [639, 309] width 1278 height 618
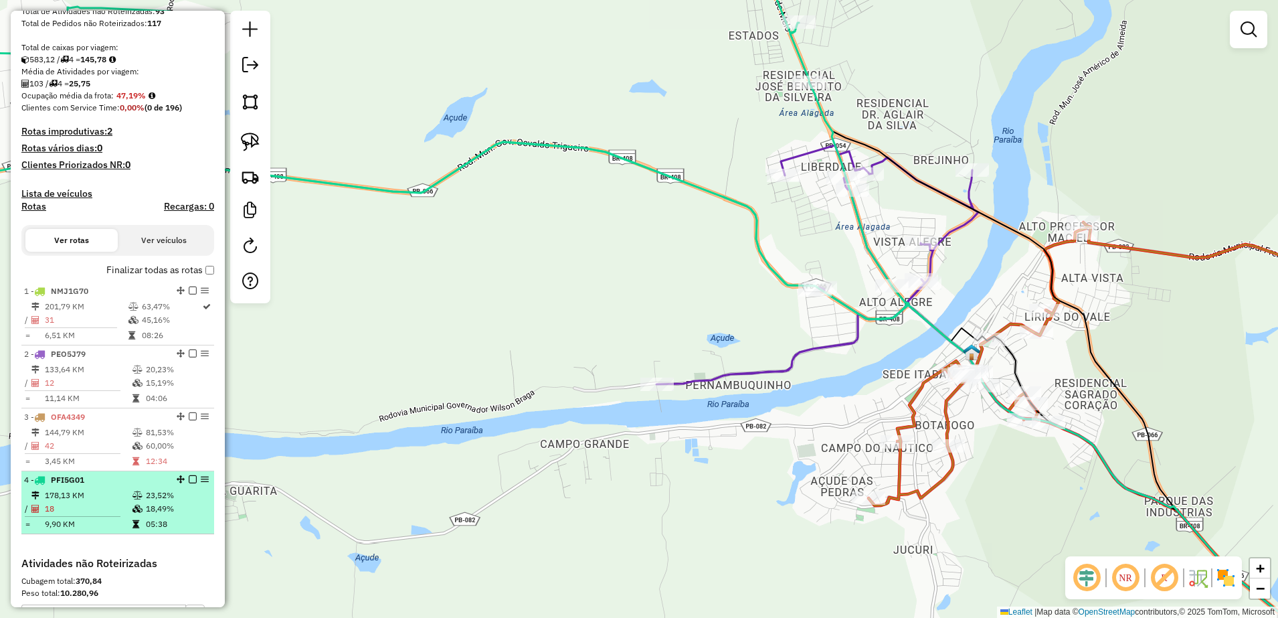
click at [72, 502] on td "178,13 KM" at bounding box center [88, 495] width 88 height 13
select select "**********"
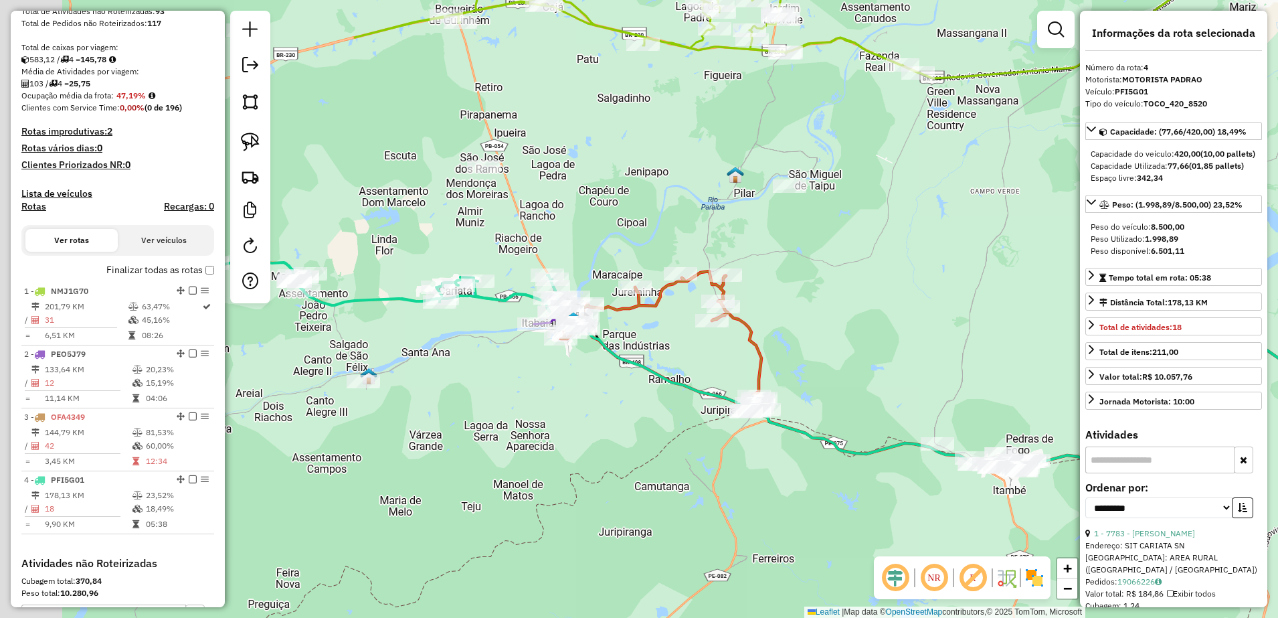
drag, startPoint x: 431, startPoint y: 459, endPoint x: 663, endPoint y: 447, distance: 231.9
click at [626, 462] on div "Janela de atendimento Grade de atendimento Capacidade Transportadoras Veículos …" at bounding box center [639, 309] width 1278 height 618
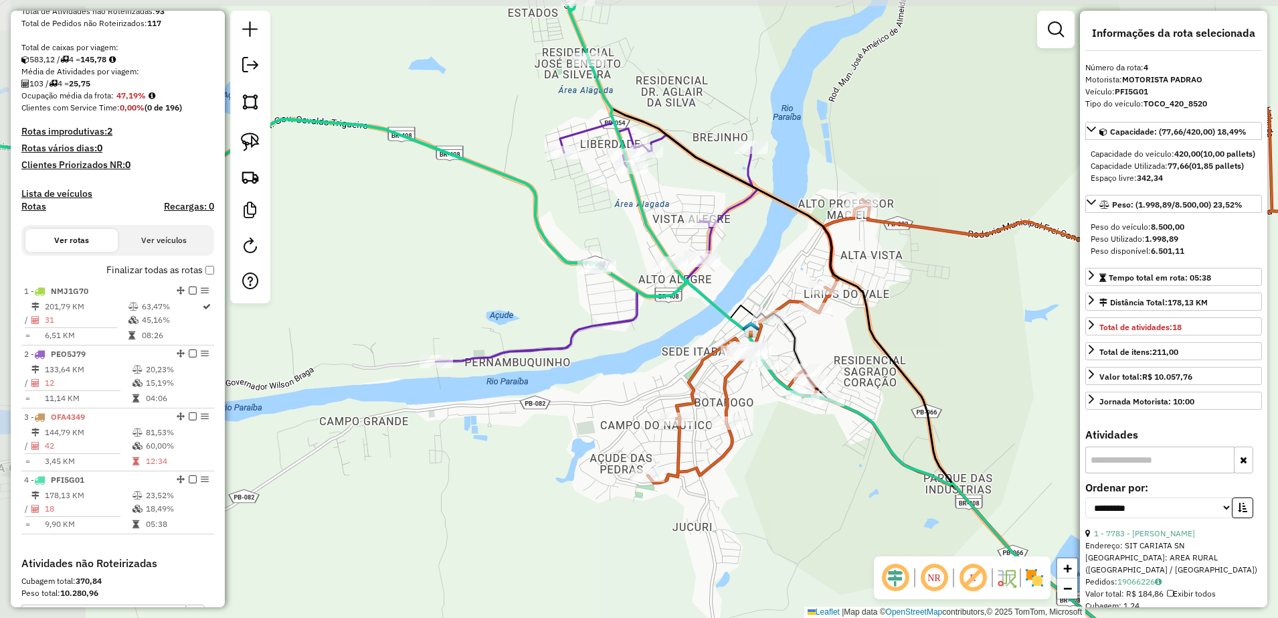
drag, startPoint x: 493, startPoint y: 330, endPoint x: 576, endPoint y: 387, distance: 100.6
click at [576, 387] on div "Janela de atendimento Grade de atendimento Capacidade Transportadoras Veículos …" at bounding box center [639, 309] width 1278 height 618
click at [250, 141] on img at bounding box center [250, 142] width 19 height 19
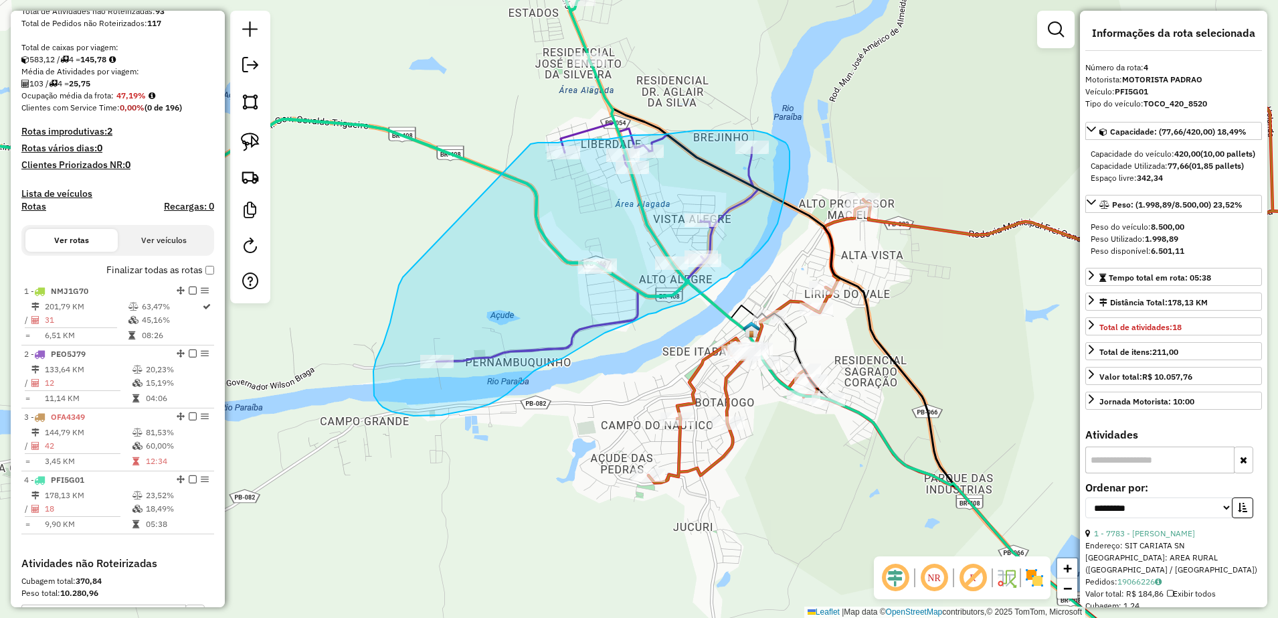
drag, startPoint x: 397, startPoint y: 293, endPoint x: 529, endPoint y: 144, distance: 199.6
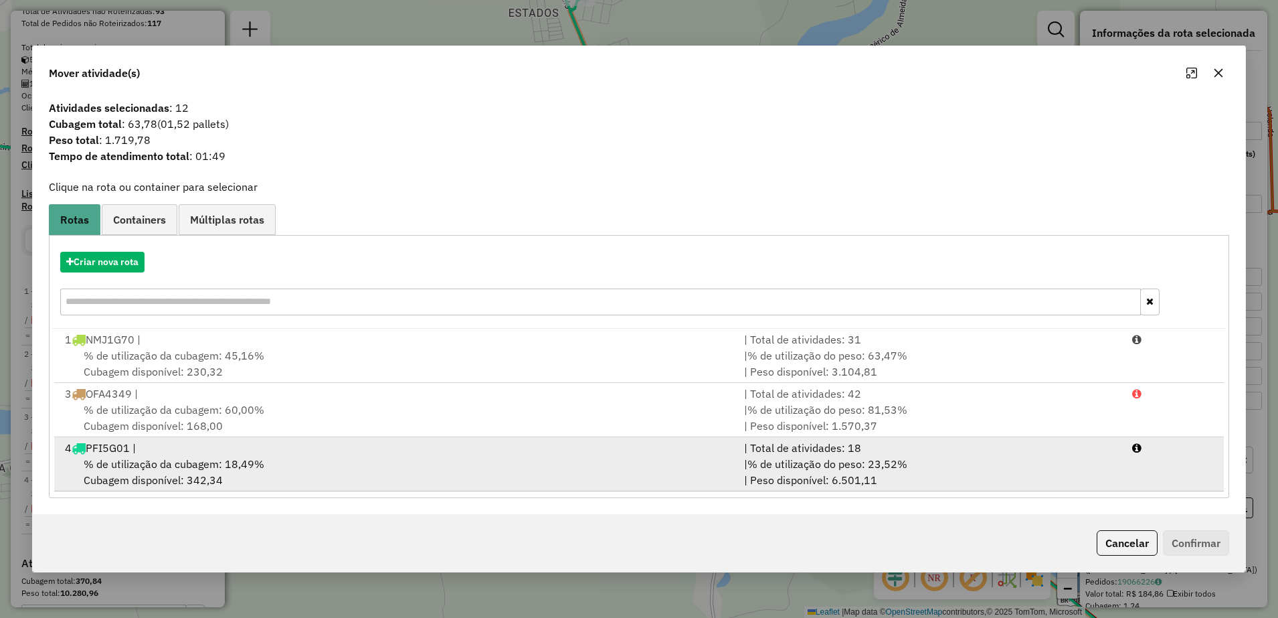
click at [179, 464] on span "% de utilização da cubagem: 18,49%" at bounding box center [174, 463] width 181 height 13
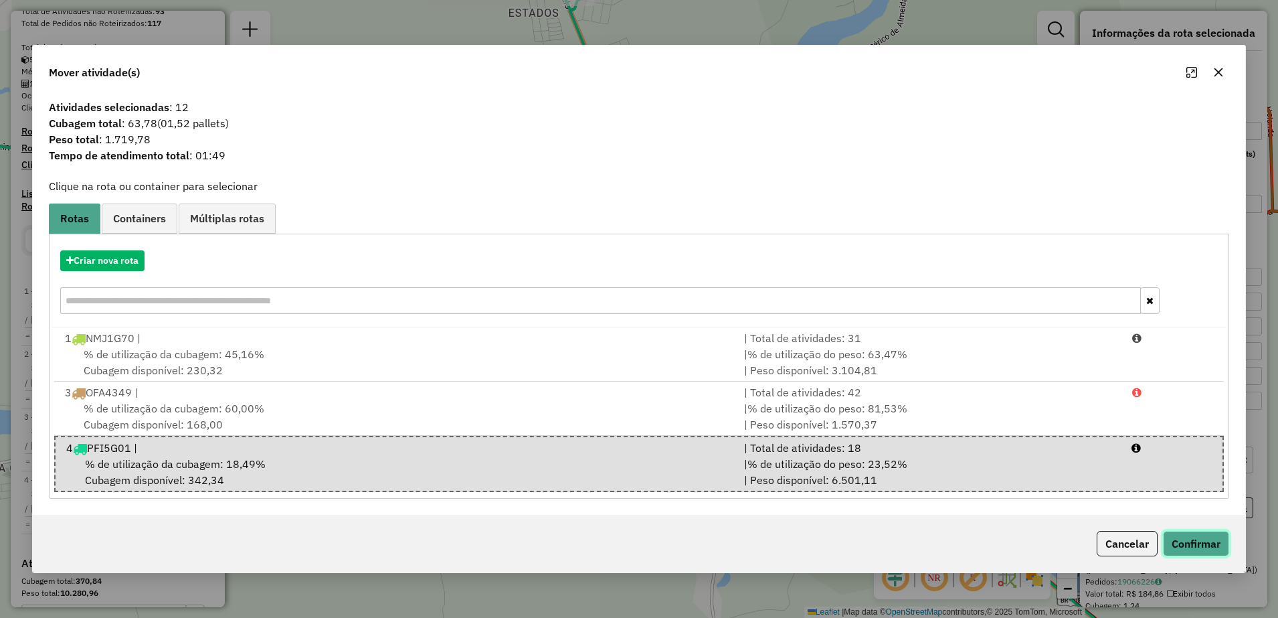
drag, startPoint x: 1179, startPoint y: 541, endPoint x: 1181, endPoint y: 531, distance: 9.6
click at [1180, 541] on button "Confirmar" at bounding box center [1196, 543] width 66 height 25
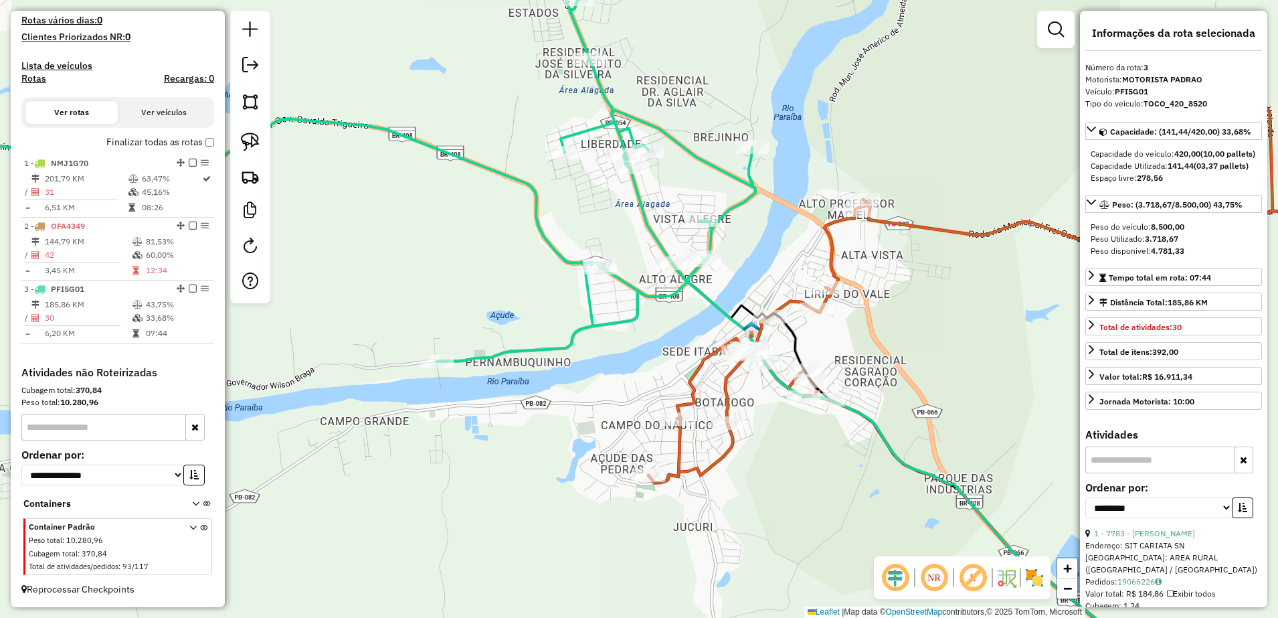
scroll to position [391, 0]
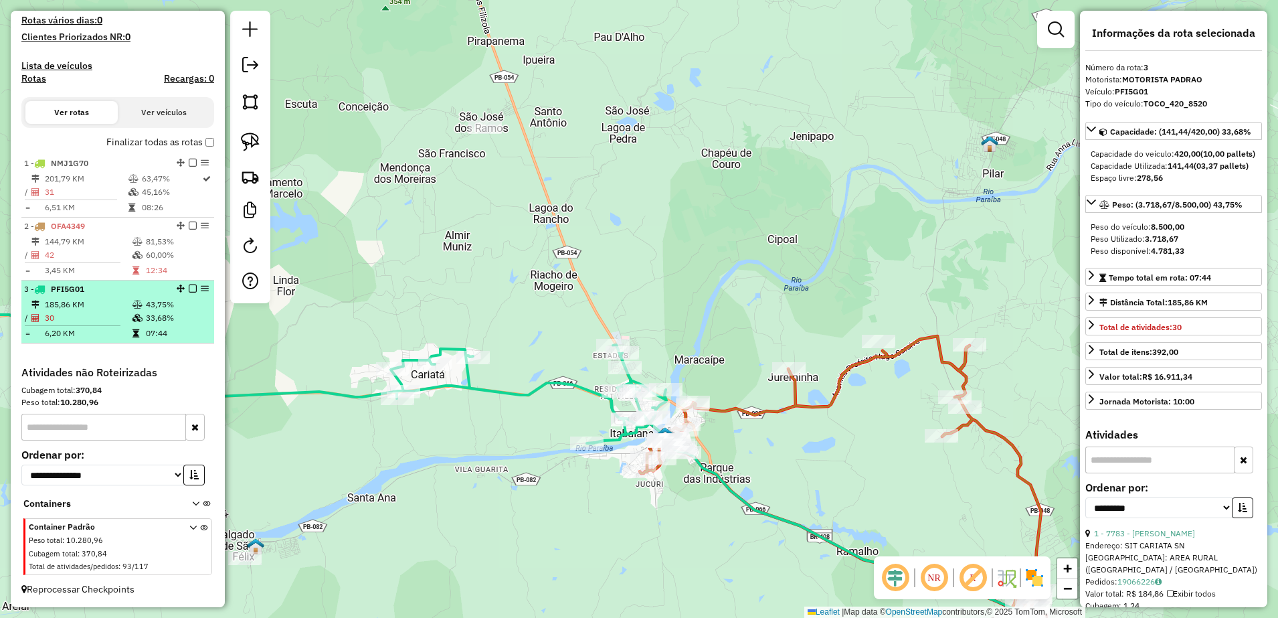
click at [102, 296] on li "3 - PFI5G01 185,86 KM 43,75% / 30 33,68% = 6,20 KM 07:44" at bounding box center [117, 311] width 193 height 63
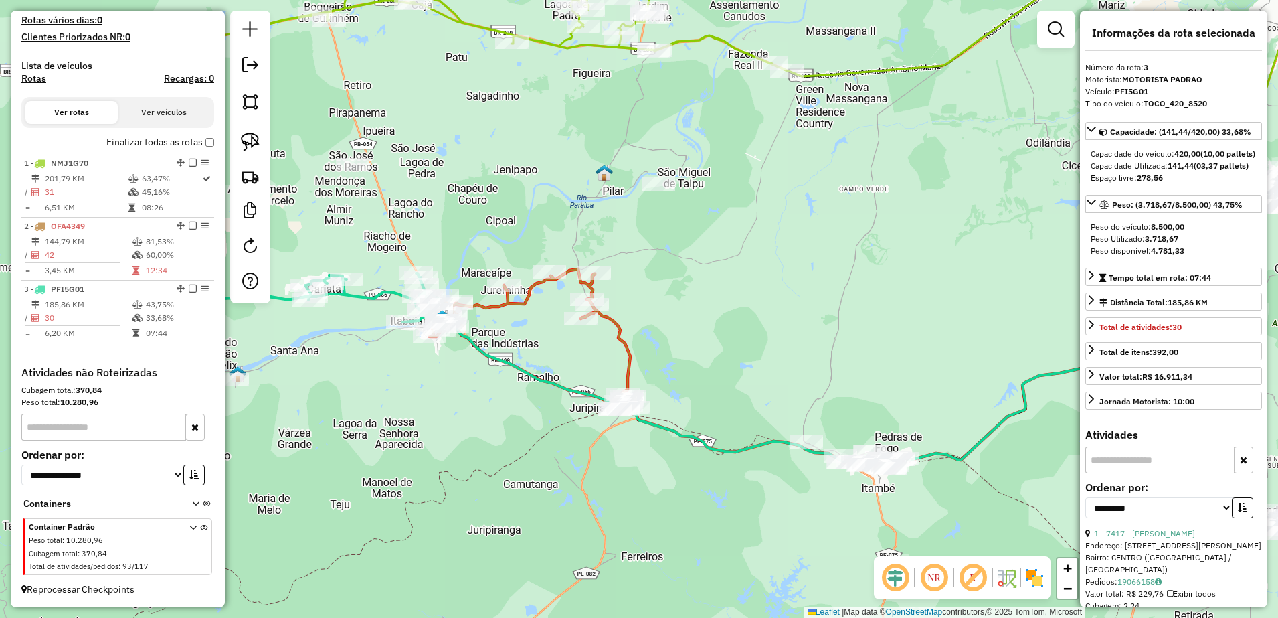
drag, startPoint x: 537, startPoint y: 416, endPoint x: 590, endPoint y: 455, distance: 65.6
click at [590, 455] on div "Janela de atendimento Grade de atendimento Capacidade Transportadoras Veículos …" at bounding box center [639, 309] width 1278 height 618
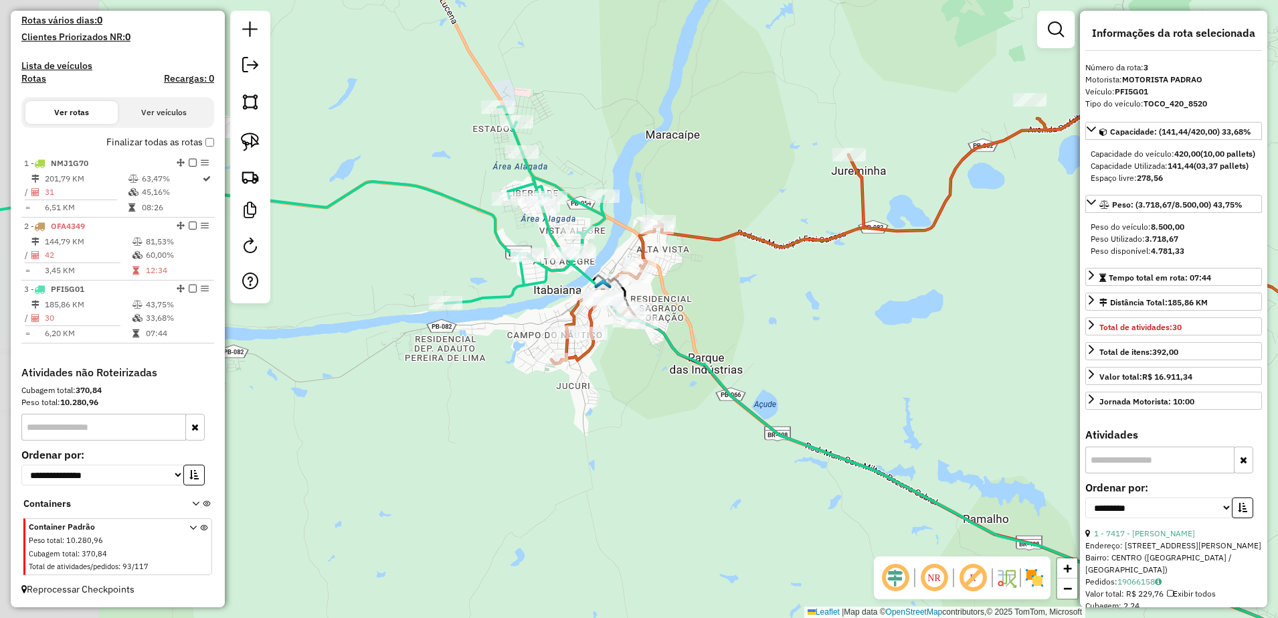
drag, startPoint x: 523, startPoint y: 393, endPoint x: 649, endPoint y: 432, distance: 132.5
click at [649, 432] on div "Janela de atendimento Grade de atendimento Capacidade Transportadoras Veículos …" at bounding box center [639, 309] width 1278 height 618
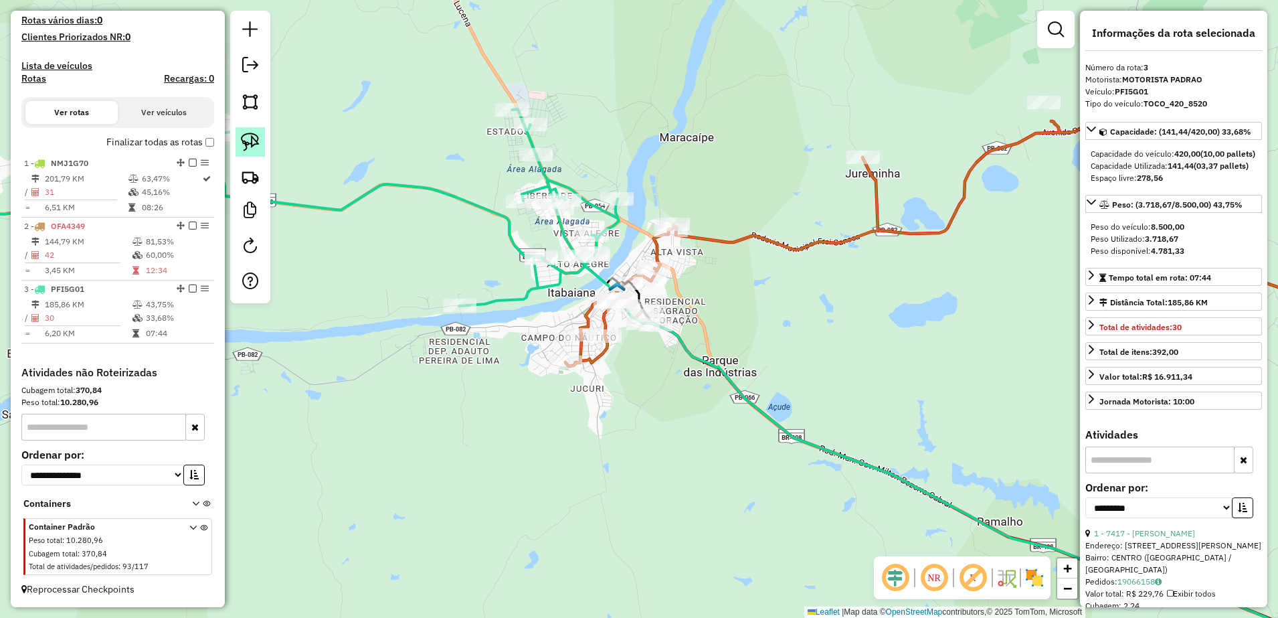
click at [251, 141] on img at bounding box center [250, 142] width 19 height 19
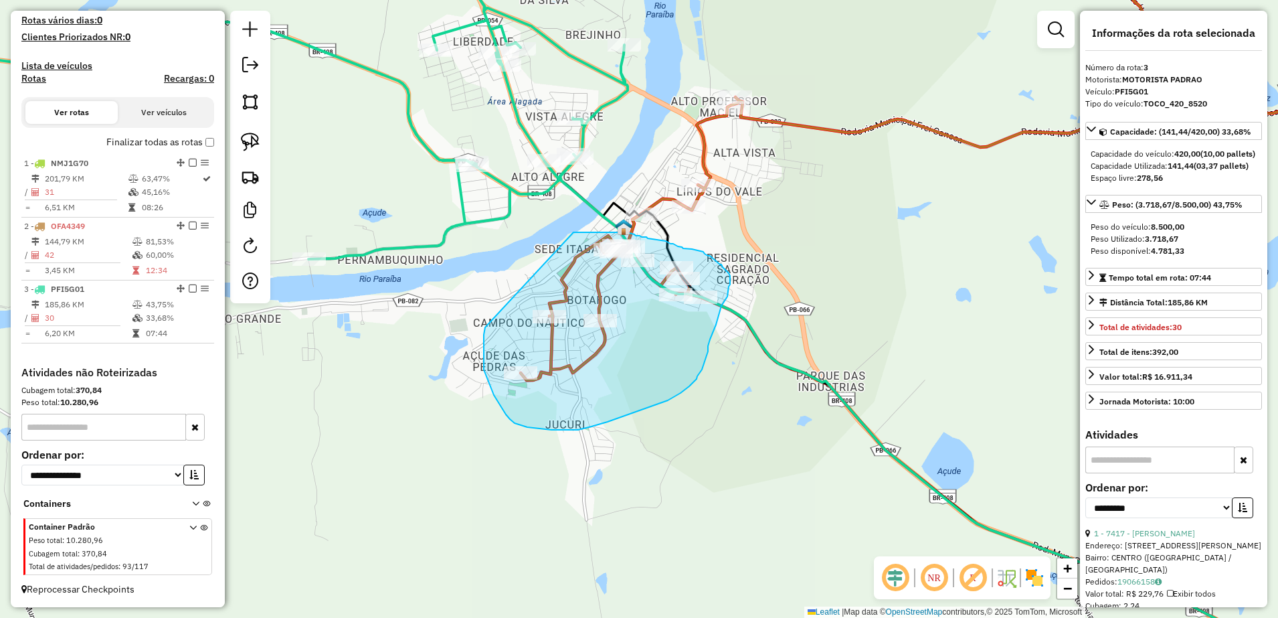
drag, startPoint x: 485, startPoint y: 329, endPoint x: 574, endPoint y: 232, distance: 131.7
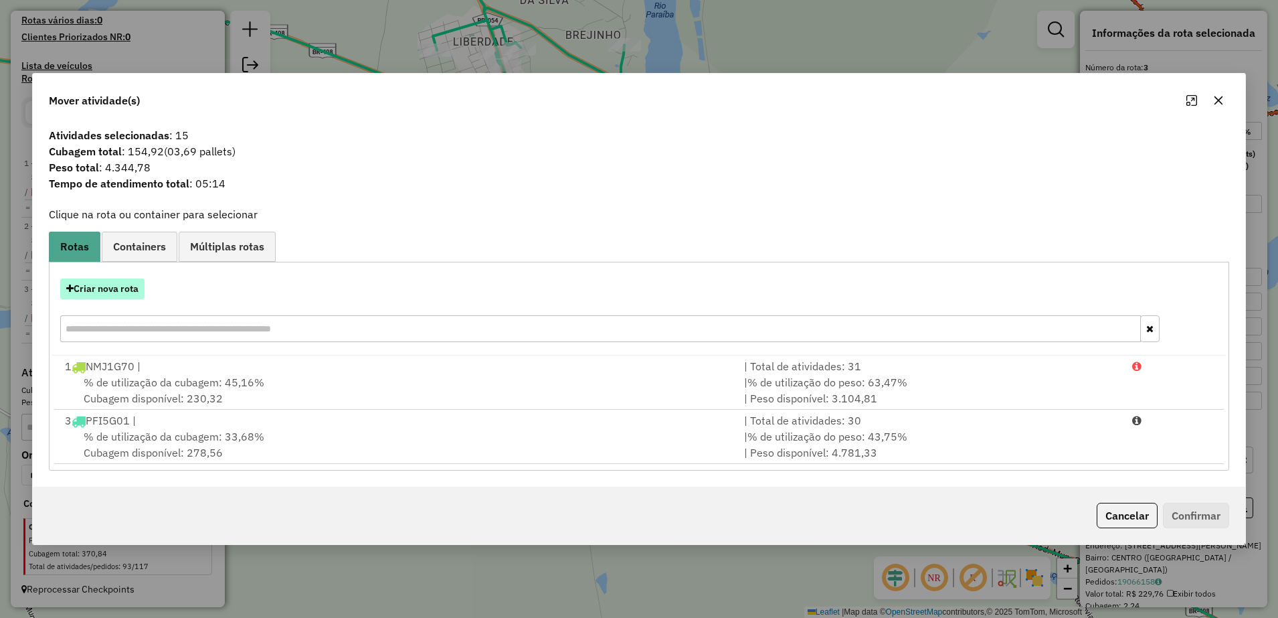
click at [106, 282] on button "Criar nova rota" at bounding box center [102, 288] width 84 height 21
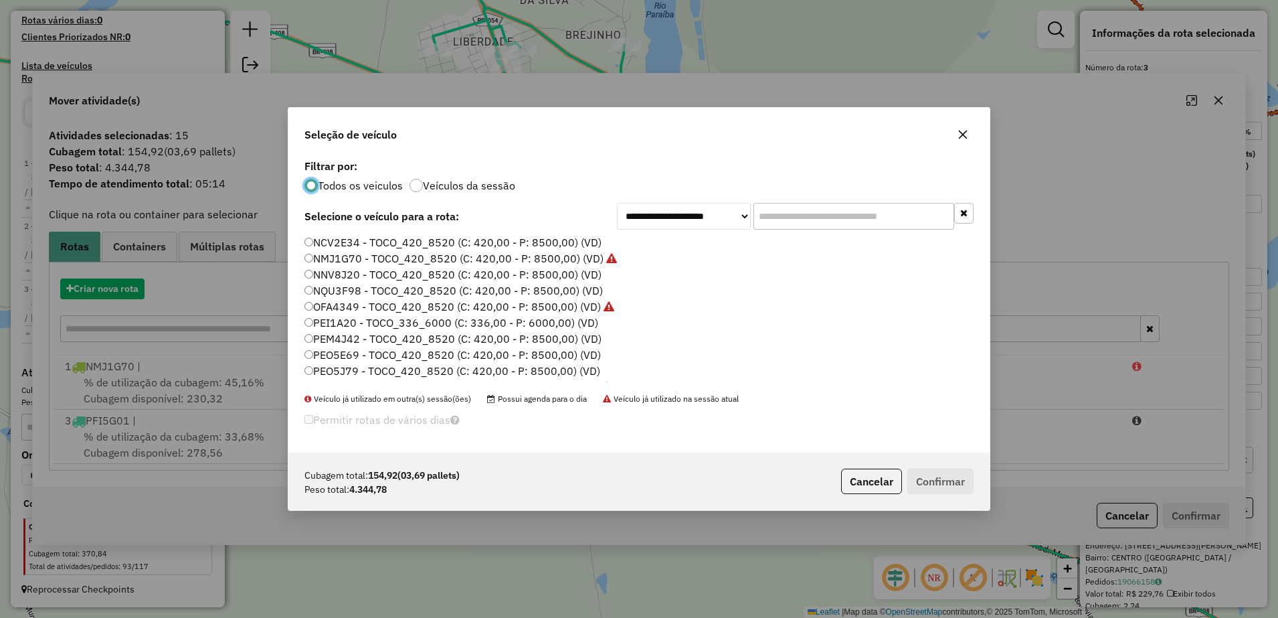
scroll to position [7, 4]
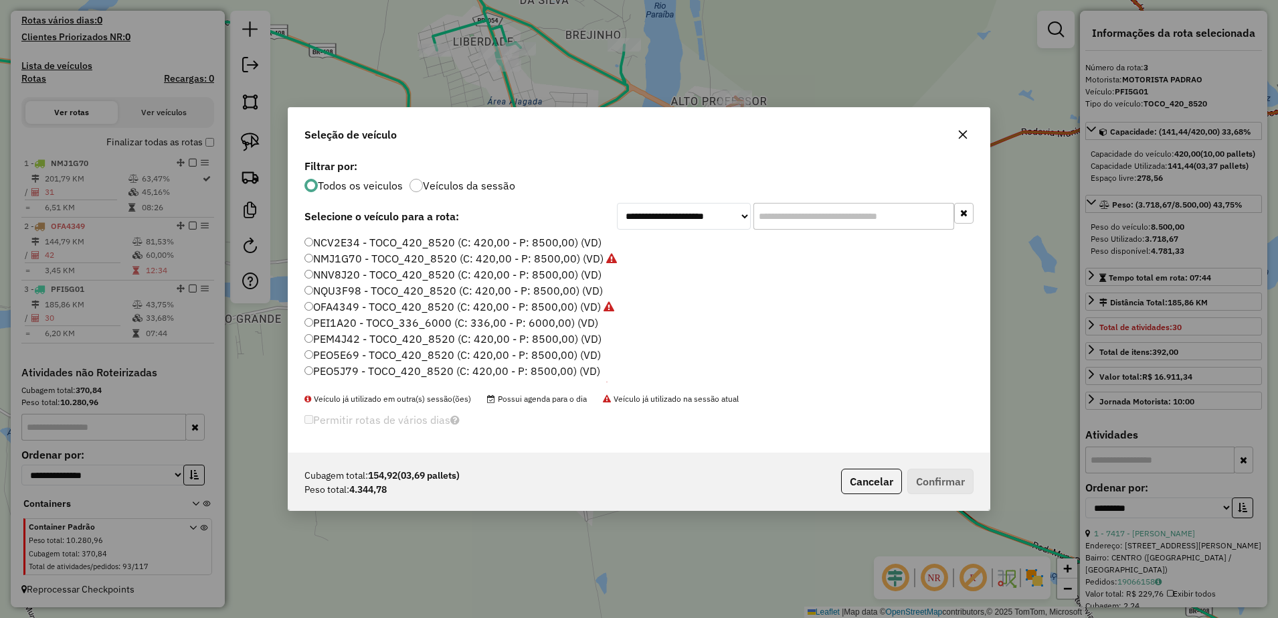
click at [303, 369] on div "NCV2E34 - TOCO_420_8520 (C: 420,00 - P: 8500,00) (VD) NMJ1G70 - TOCO_420_8520 (…" at bounding box center [638, 314] width 685 height 158
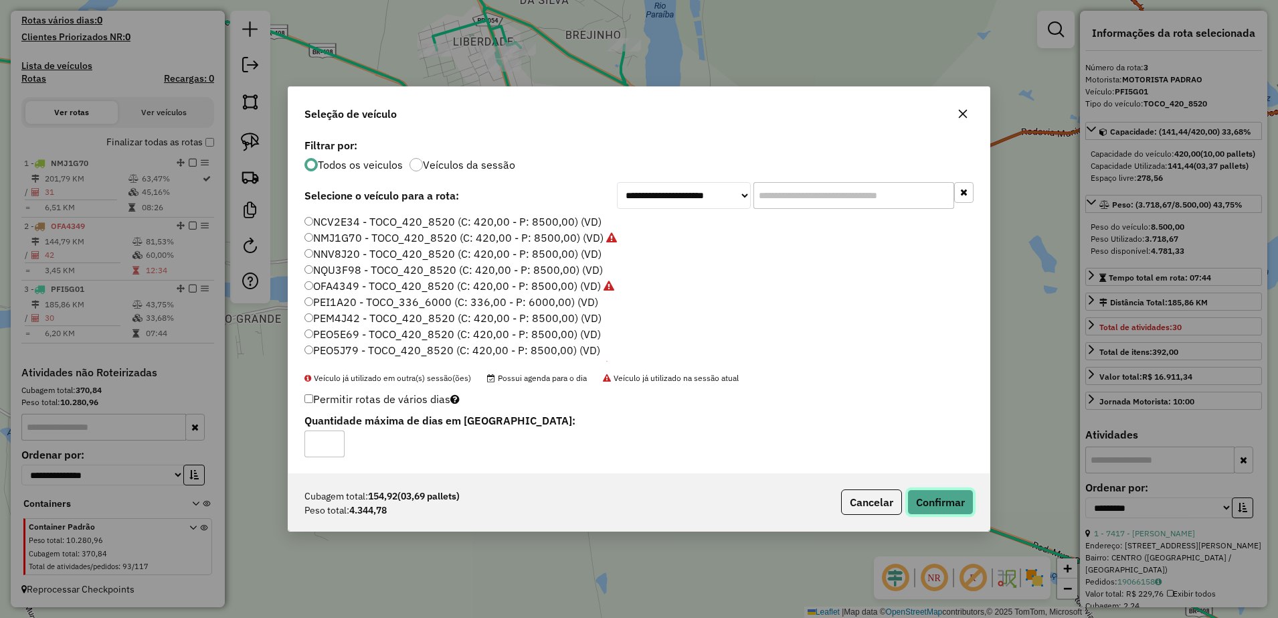
click at [953, 492] on button "Confirmar" at bounding box center [940, 501] width 66 height 25
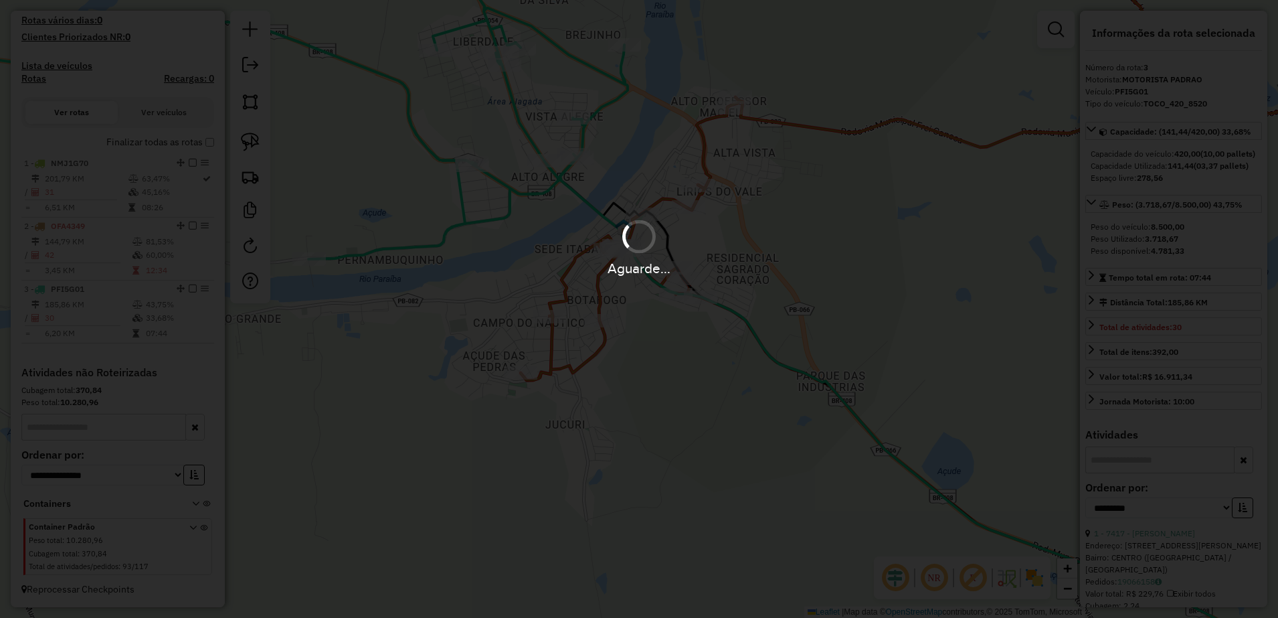
scroll to position [454, 0]
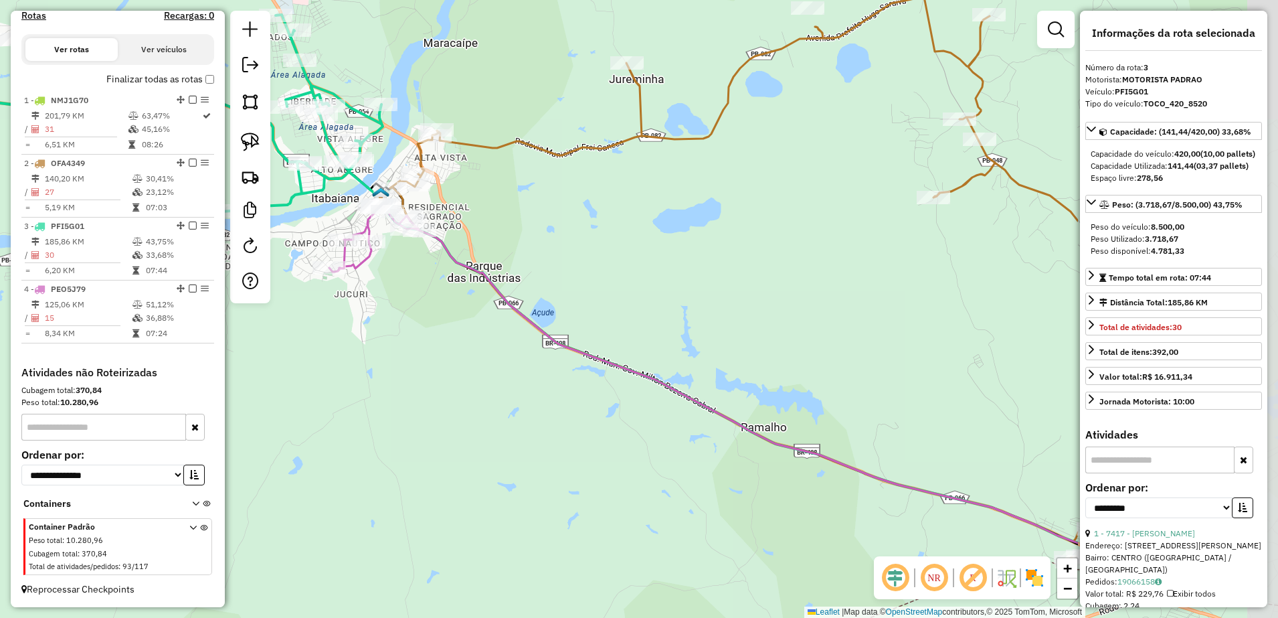
drag, startPoint x: 893, startPoint y: 311, endPoint x: 542, endPoint y: 236, distance: 359.1
click at [542, 236] on div "Janela de atendimento Grade de atendimento Capacidade Transportadoras Veículos …" at bounding box center [639, 309] width 1278 height 618
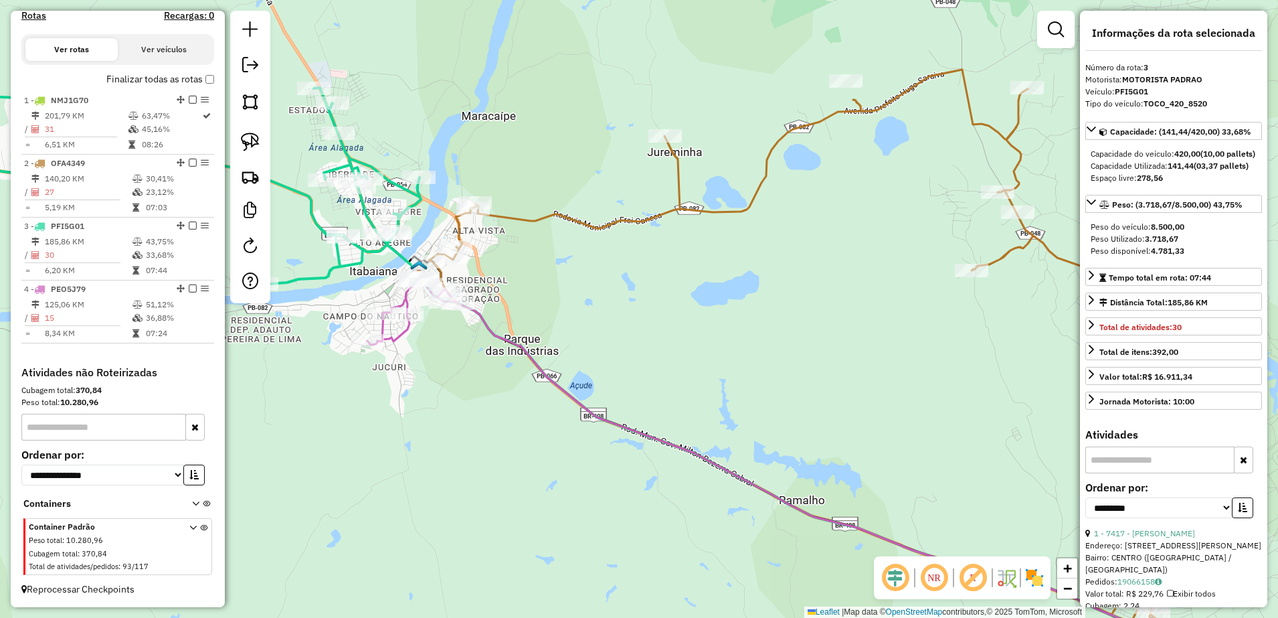
drag, startPoint x: 614, startPoint y: 256, endPoint x: 678, endPoint y: 342, distance: 107.2
click at [678, 342] on div "Janela de atendimento Grade de atendimento Capacidade Transportadoras Veículos …" at bounding box center [639, 309] width 1278 height 618
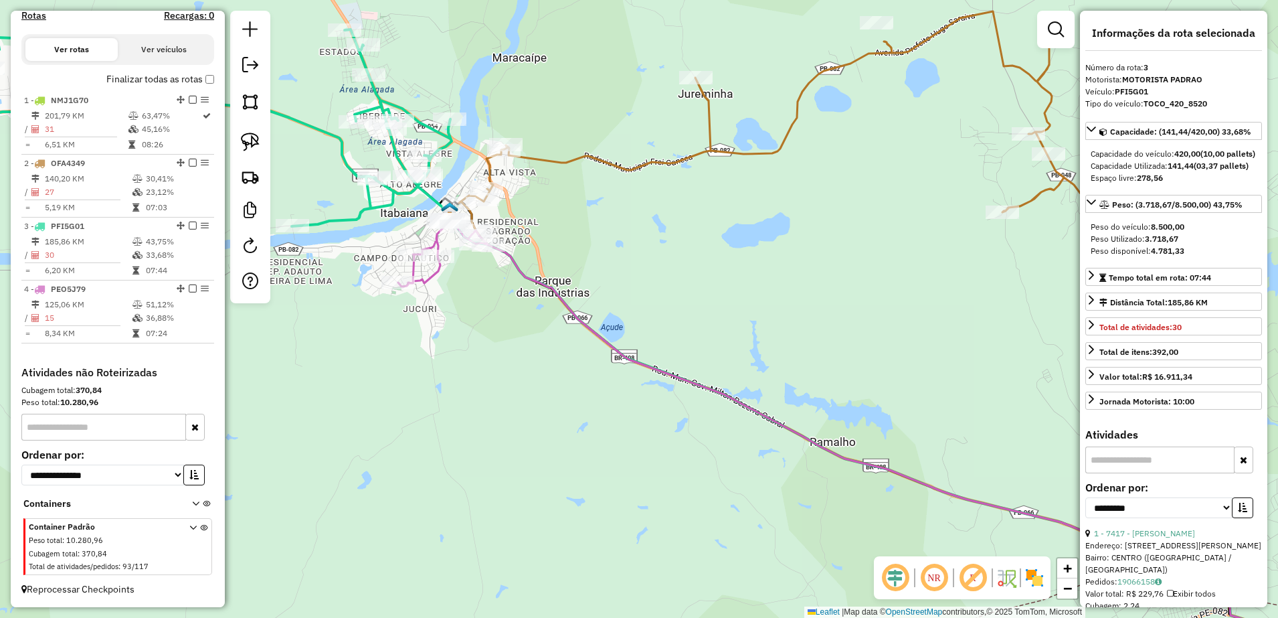
drag, startPoint x: 741, startPoint y: 362, endPoint x: 778, endPoint y: 304, distance: 68.5
click at [778, 304] on div "Janela de atendimento Grade de atendimento Capacidade Transportadoras Veículos …" at bounding box center [639, 309] width 1278 height 618
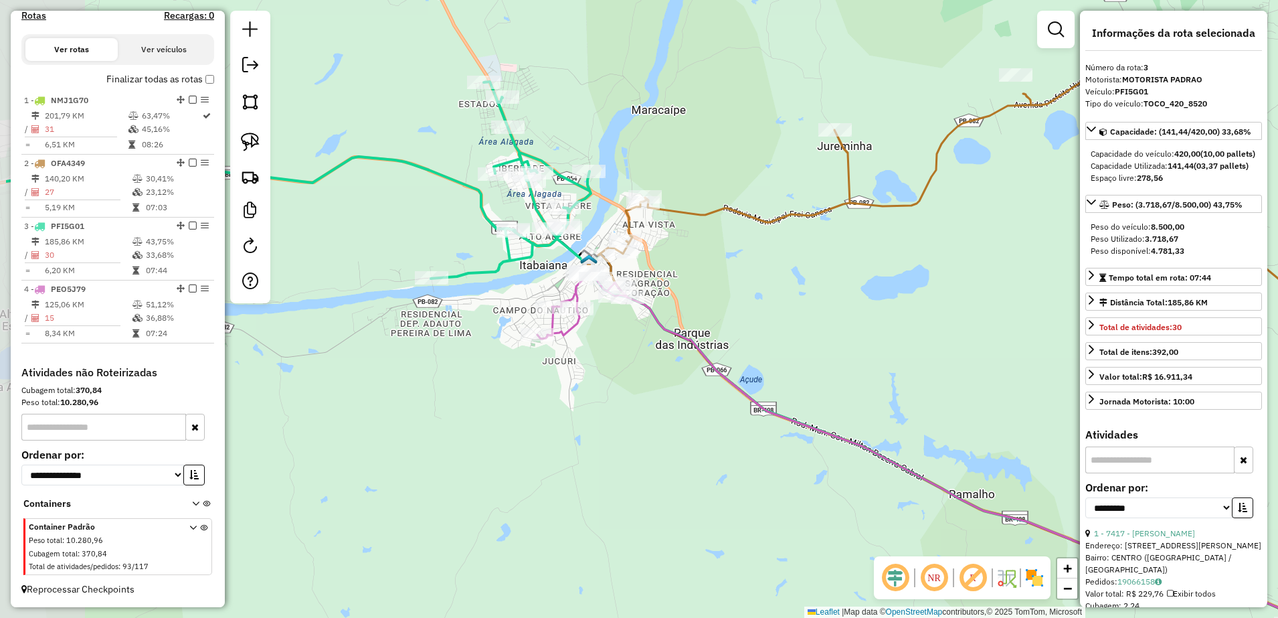
drag, startPoint x: 641, startPoint y: 293, endPoint x: 775, endPoint y: 345, distance: 143.4
click at [775, 345] on div "Janela de atendimento Grade de atendimento Capacidade Transportadoras Veículos …" at bounding box center [639, 309] width 1278 height 618
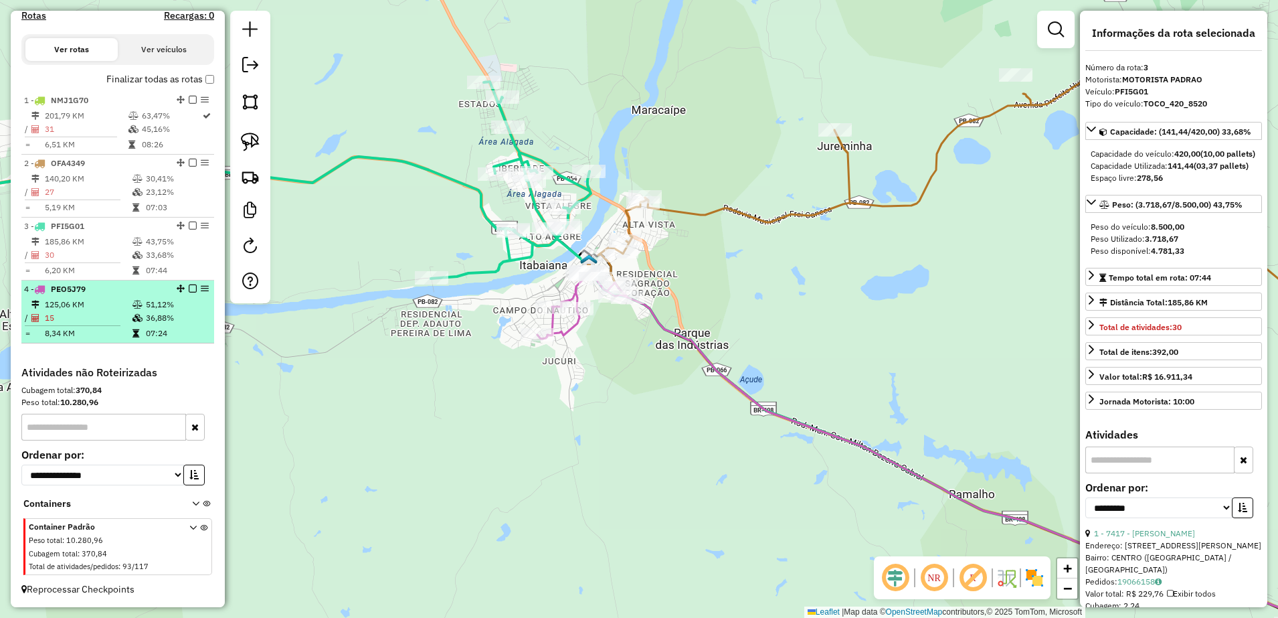
click at [100, 307] on td "125,06 KM" at bounding box center [88, 304] width 88 height 13
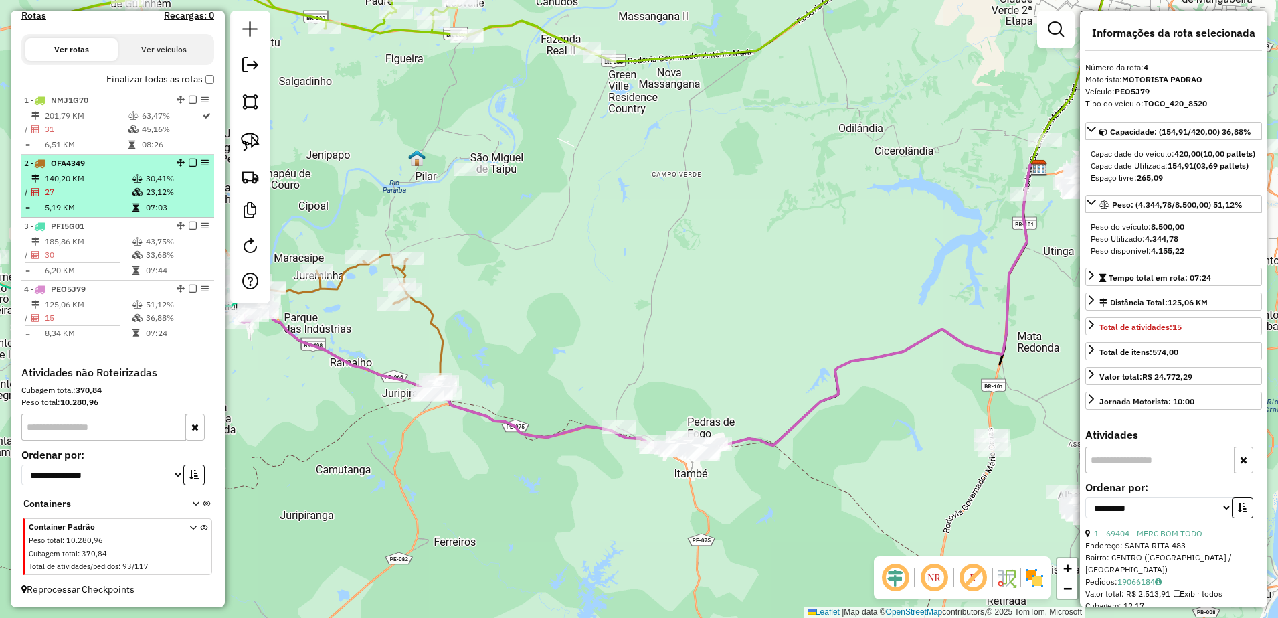
click at [88, 183] on td "140,20 KM" at bounding box center [88, 178] width 88 height 13
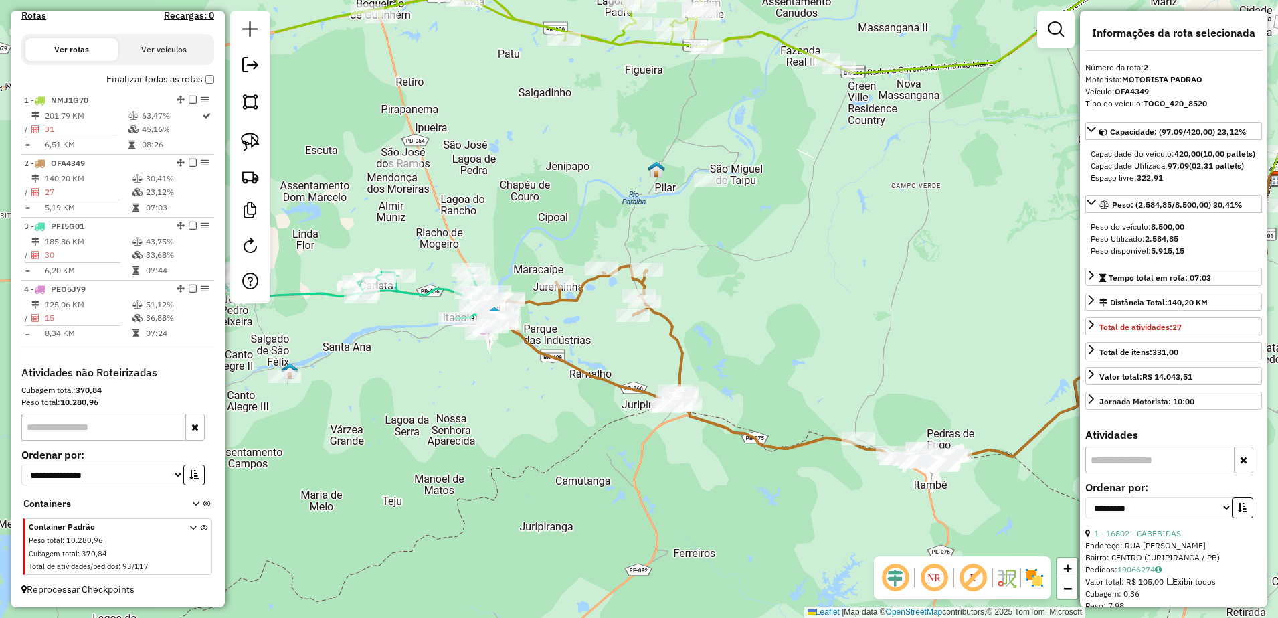
drag, startPoint x: 559, startPoint y: 503, endPoint x: 741, endPoint y: 503, distance: 182.0
click at [741, 503] on div "Janela de atendimento Grade de atendimento Capacidade Transportadoras Veículos …" at bounding box center [639, 309] width 1278 height 618
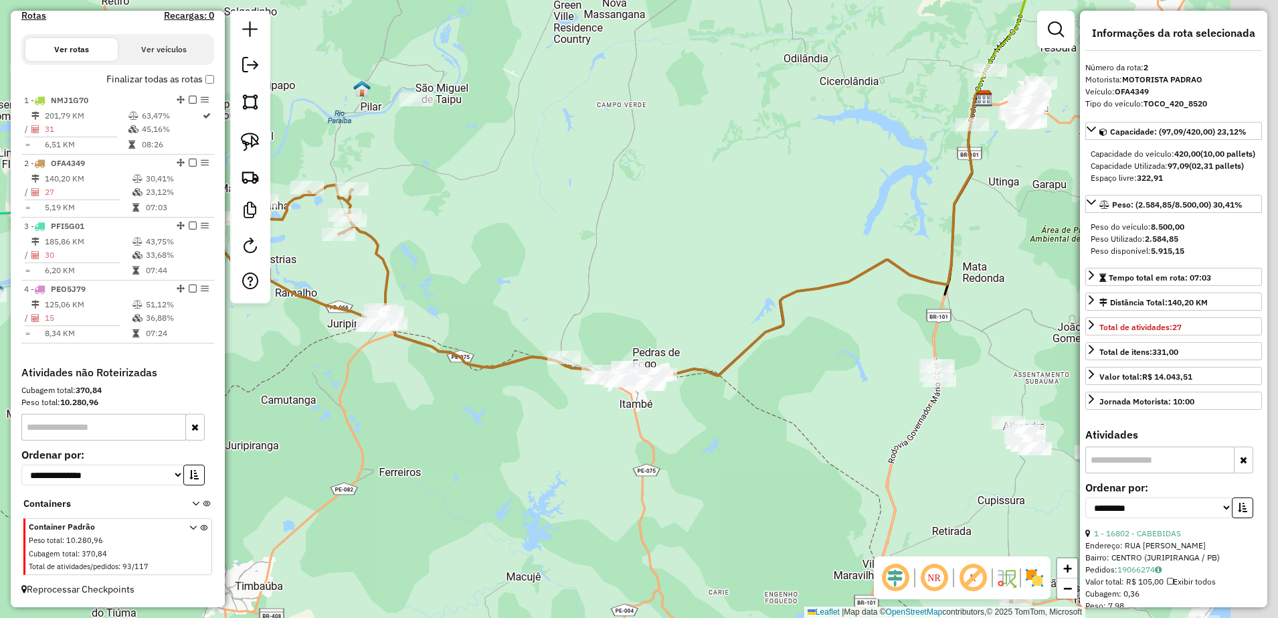
drag, startPoint x: 913, startPoint y: 376, endPoint x: 620, endPoint y: 301, distance: 301.9
click at [620, 301] on div "Janela de atendimento Grade de atendimento Capacidade Transportadoras Veículos …" at bounding box center [639, 309] width 1278 height 618
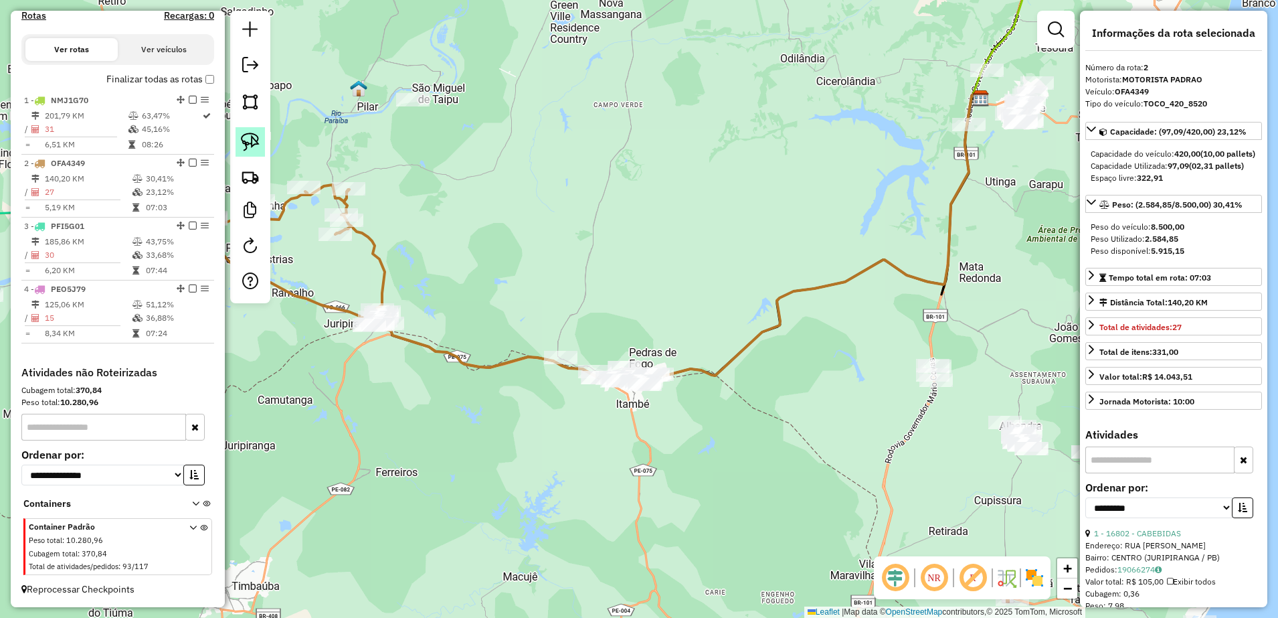
click at [246, 139] on img at bounding box center [250, 142] width 19 height 19
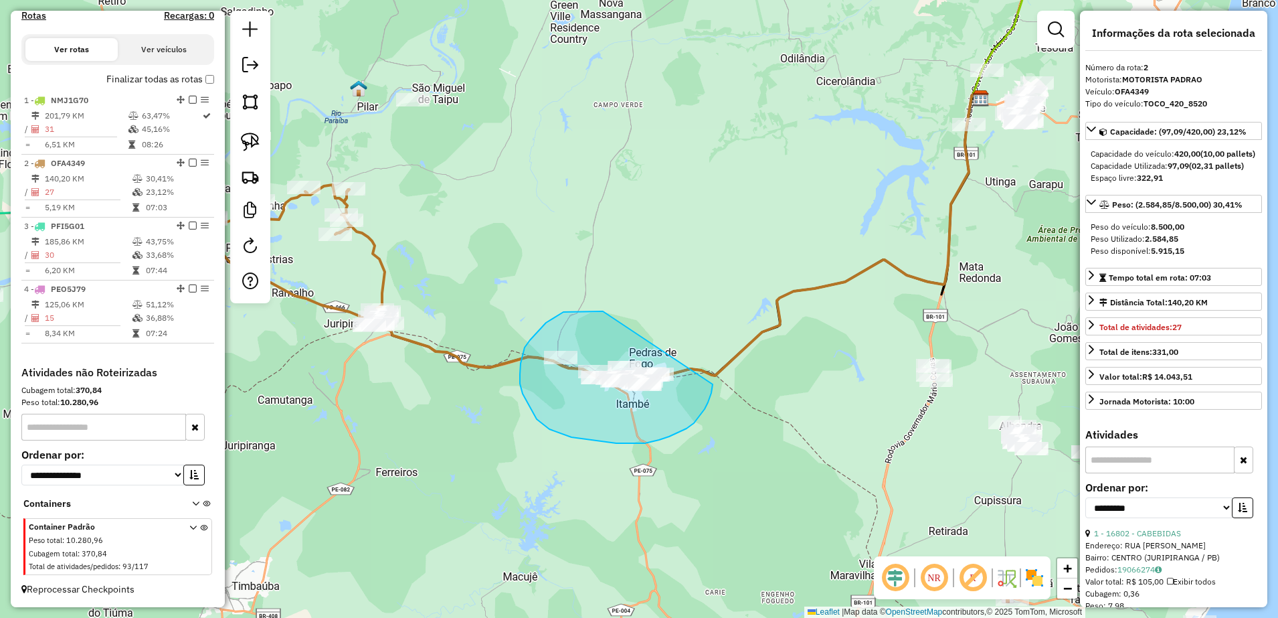
drag, startPoint x: 540, startPoint y: 329, endPoint x: 701, endPoint y: 353, distance: 163.1
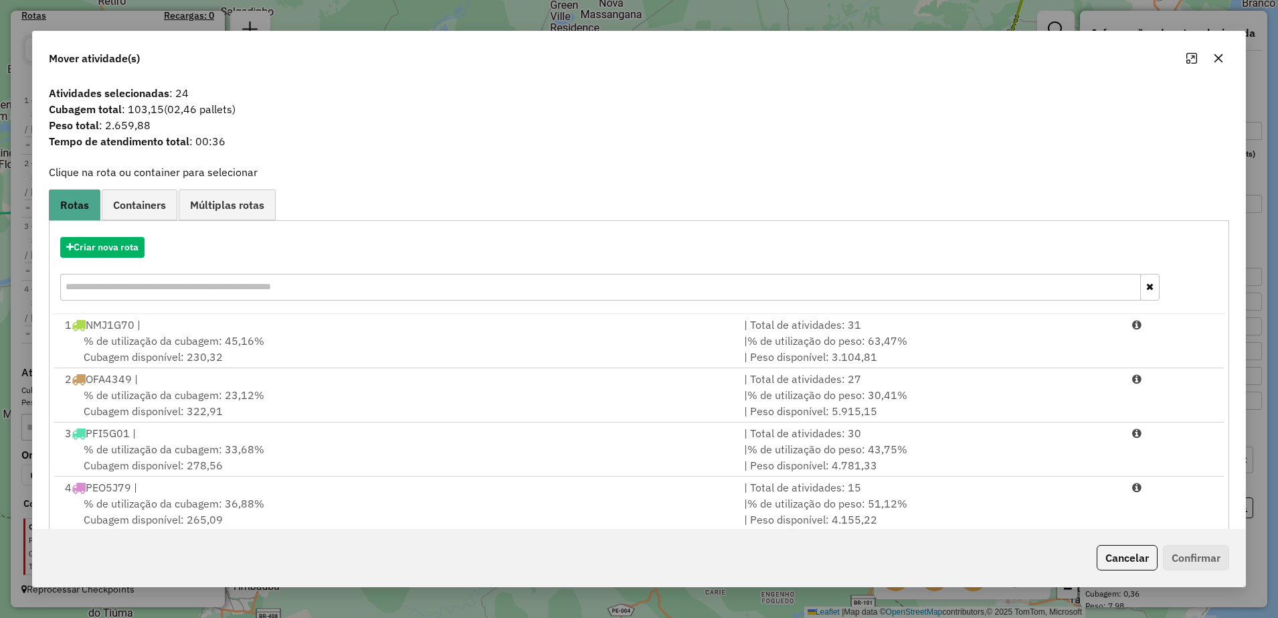
click at [1224, 53] on icon "button" at bounding box center [1218, 58] width 11 height 11
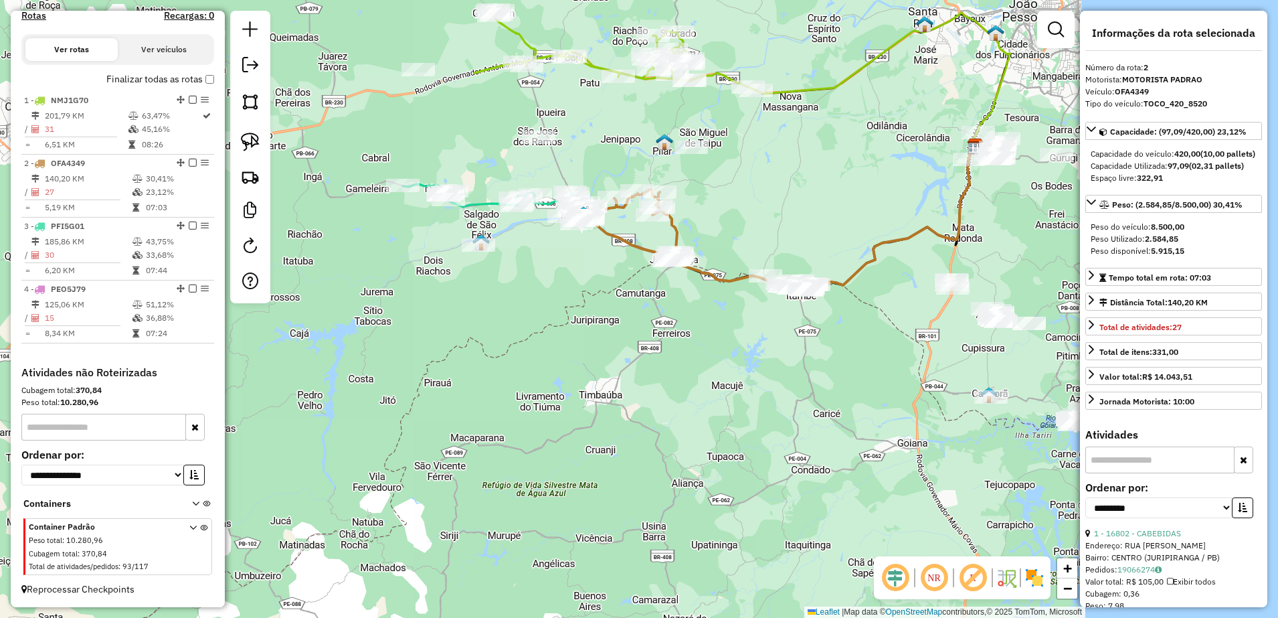
drag, startPoint x: 838, startPoint y: 190, endPoint x: 910, endPoint y: 246, distance: 91.2
click at [909, 244] on div "Janela de atendimento Grade de atendimento Capacidade Transportadoras Veículos …" at bounding box center [639, 309] width 1278 height 618
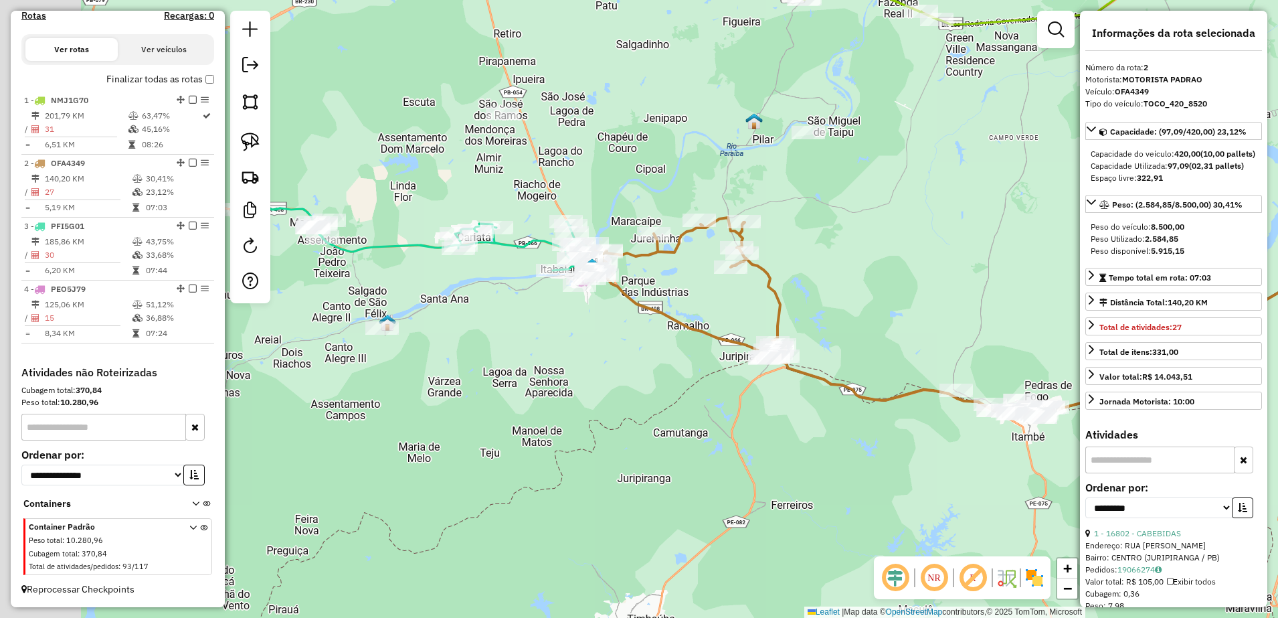
drag, startPoint x: 727, startPoint y: 248, endPoint x: 964, endPoint y: 284, distance: 239.5
click at [962, 283] on div "Janela de atendimento Grade de atendimento Capacidade Transportadoras Veículos …" at bounding box center [639, 309] width 1278 height 618
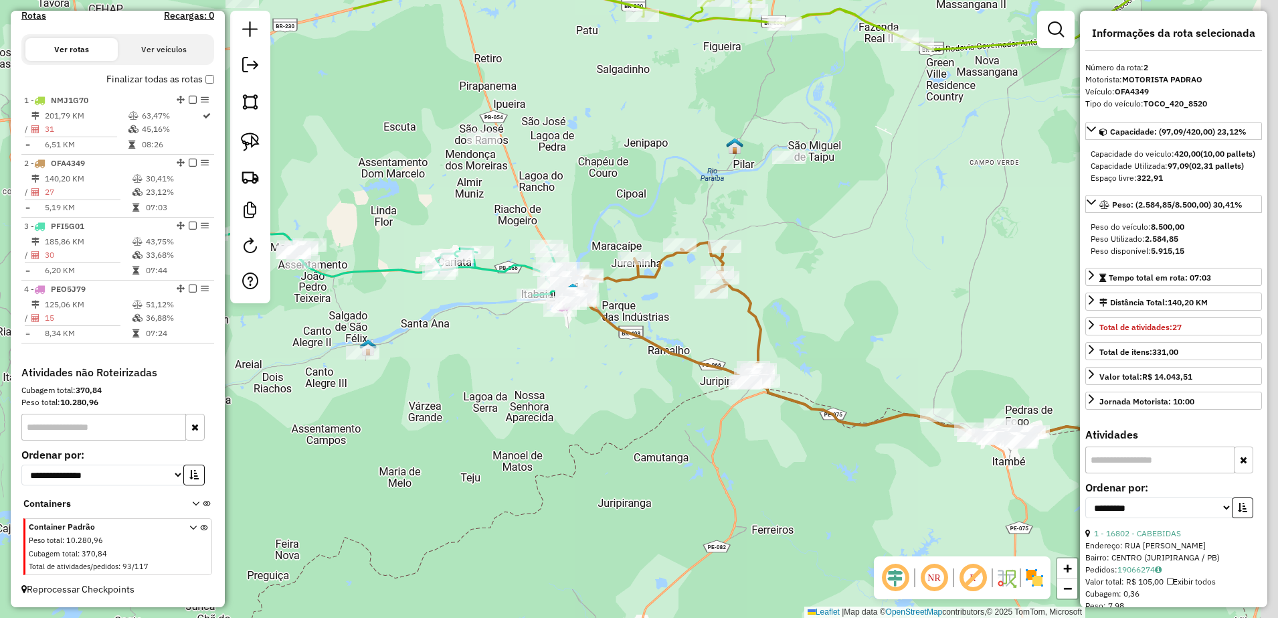
drag, startPoint x: 970, startPoint y: 254, endPoint x: 618, endPoint y: 268, distance: 351.6
click at [618, 268] on div "Janela de atendimento Grade de atendimento Capacidade Transportadoras Veículos …" at bounding box center [639, 309] width 1278 height 618
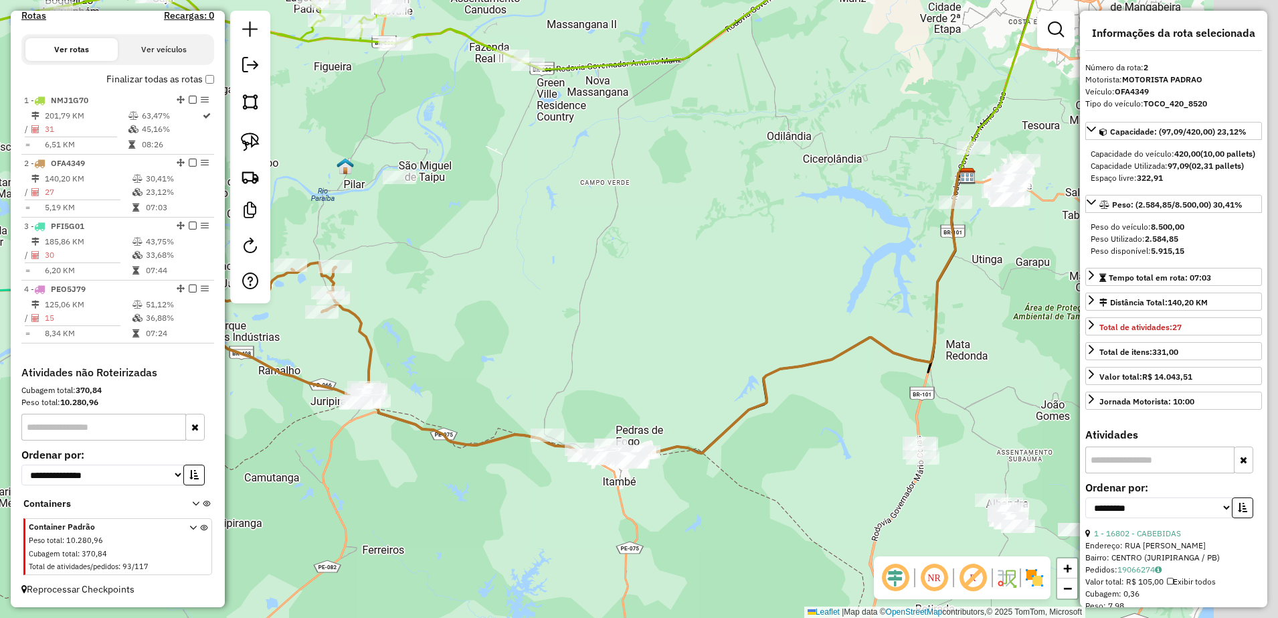
drag, startPoint x: 834, startPoint y: 302, endPoint x: 546, endPoint y: 307, distance: 287.8
click at [547, 307] on div "Janela de atendimento Grade de atendimento Capacidade Transportadoras Veículos …" at bounding box center [639, 309] width 1278 height 618
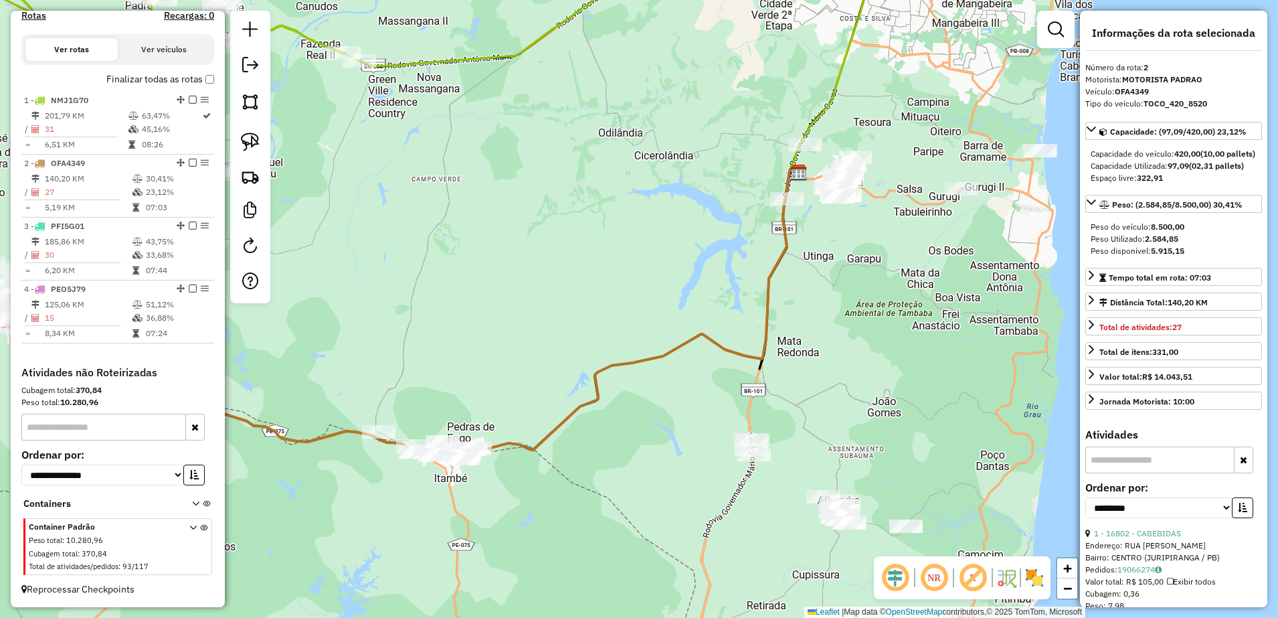
drag, startPoint x: 885, startPoint y: 310, endPoint x: 808, endPoint y: 320, distance: 77.6
click at [808, 320] on div "Janela de atendimento Grade de atendimento Capacidade Transportadoras Veículos …" at bounding box center [639, 309] width 1278 height 618
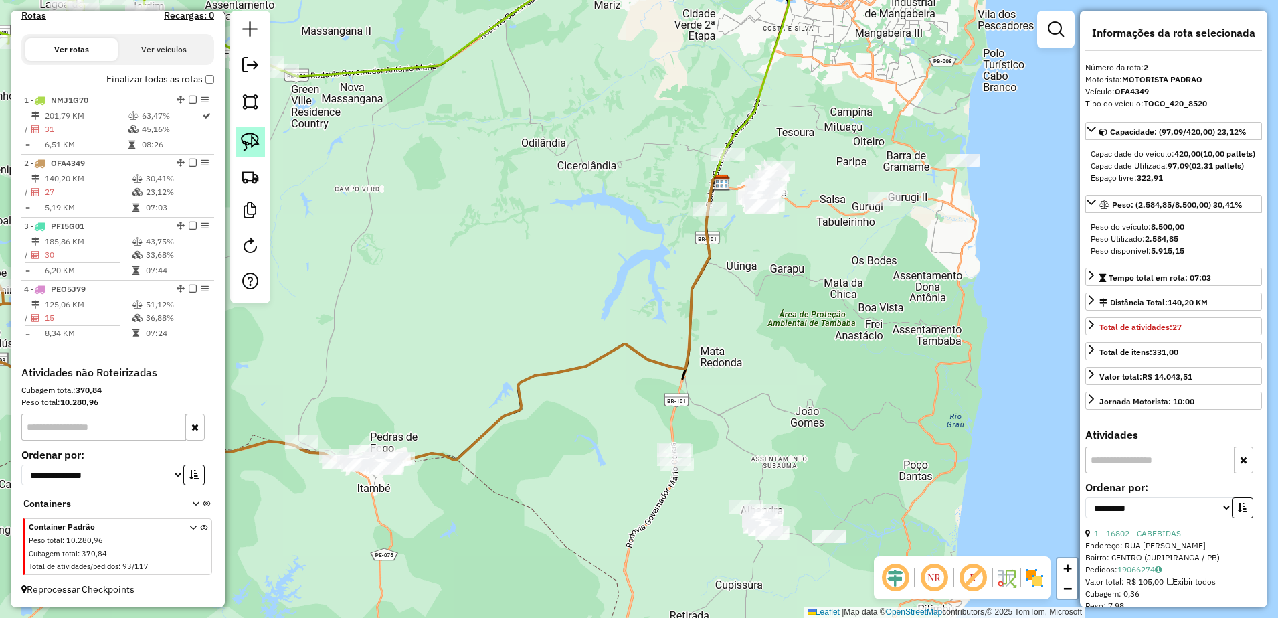
click at [252, 146] on img at bounding box center [250, 142] width 19 height 19
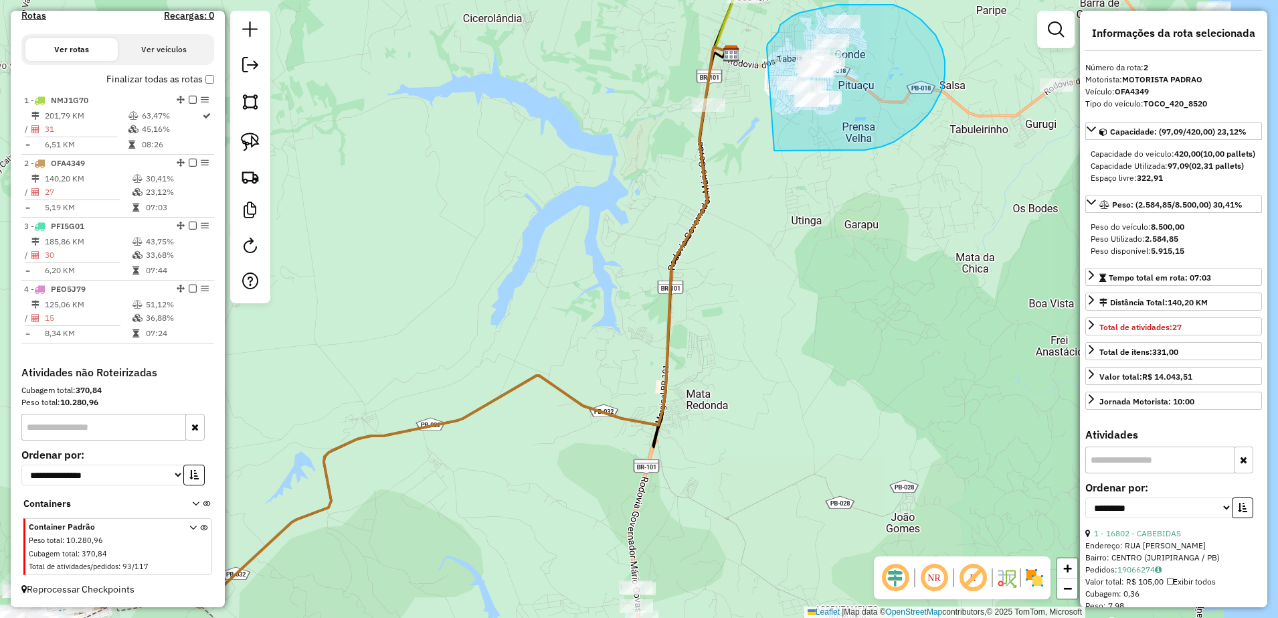
drag, startPoint x: 774, startPoint y: 151, endPoint x: 767, endPoint y: 48, distance: 102.7
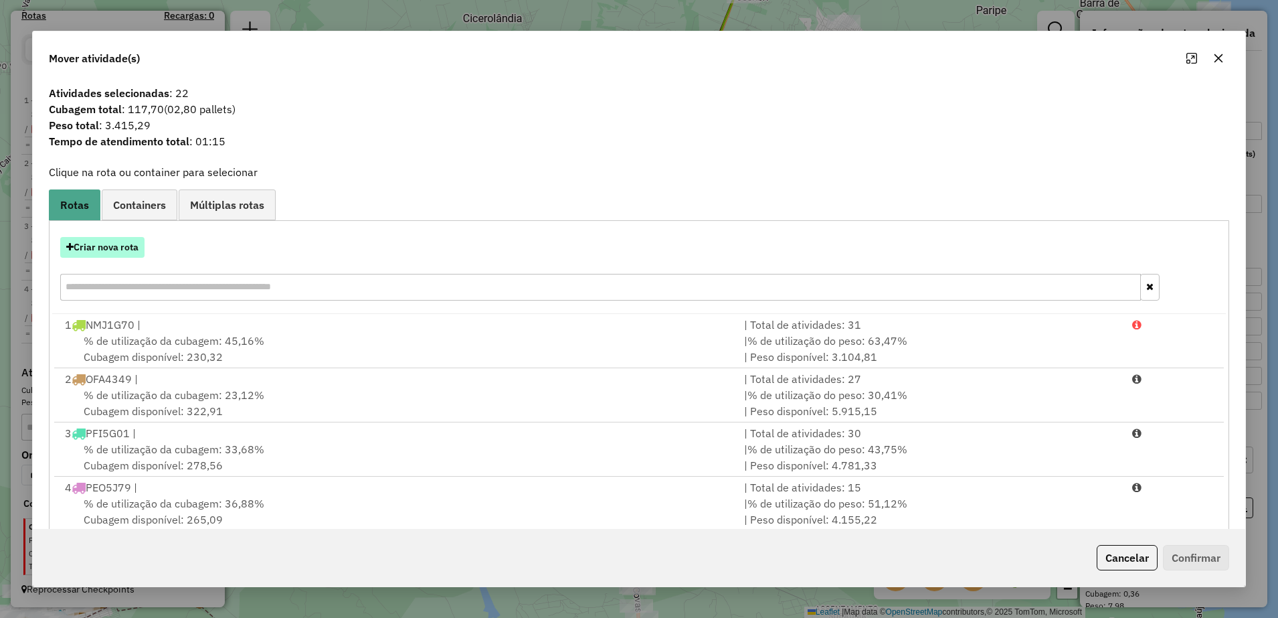
click at [130, 251] on button "Criar nova rota" at bounding box center [102, 247] width 84 height 21
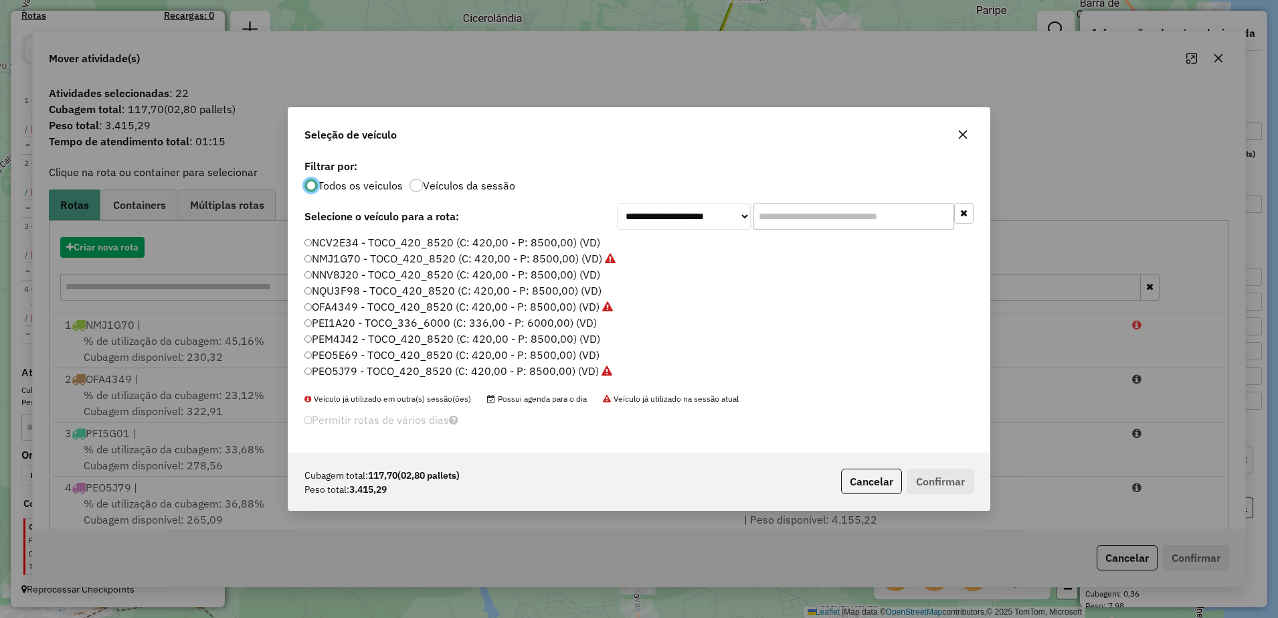
scroll to position [7, 4]
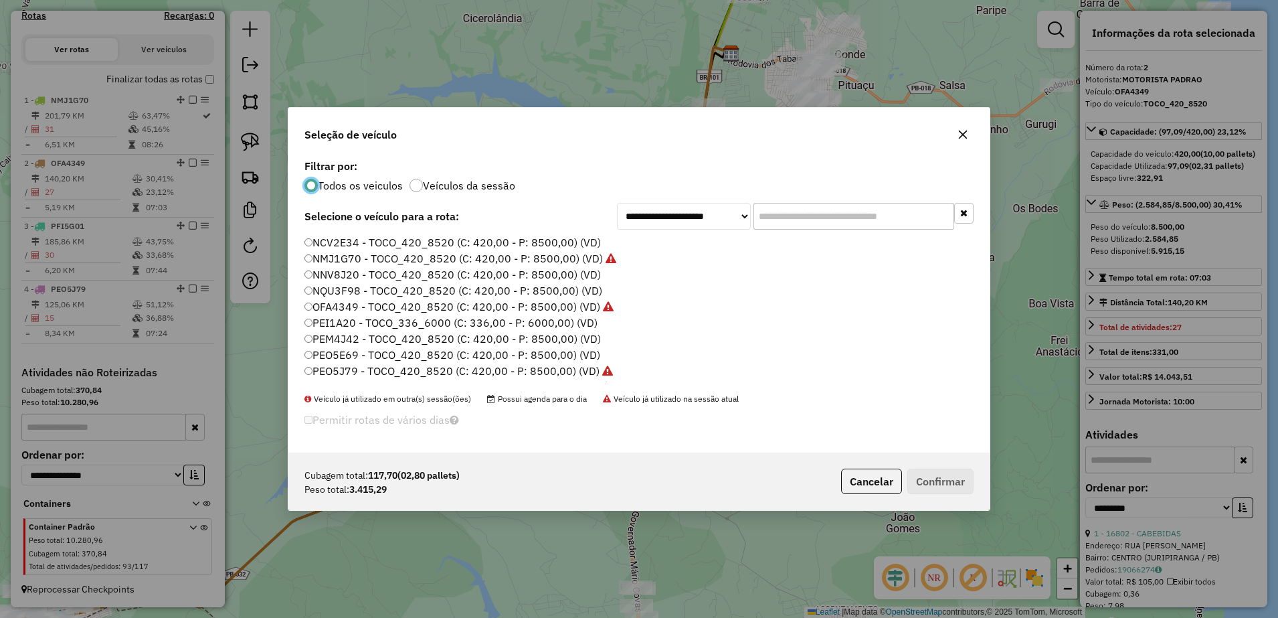
click at [966, 133] on icon "button" at bounding box center [963, 134] width 11 height 11
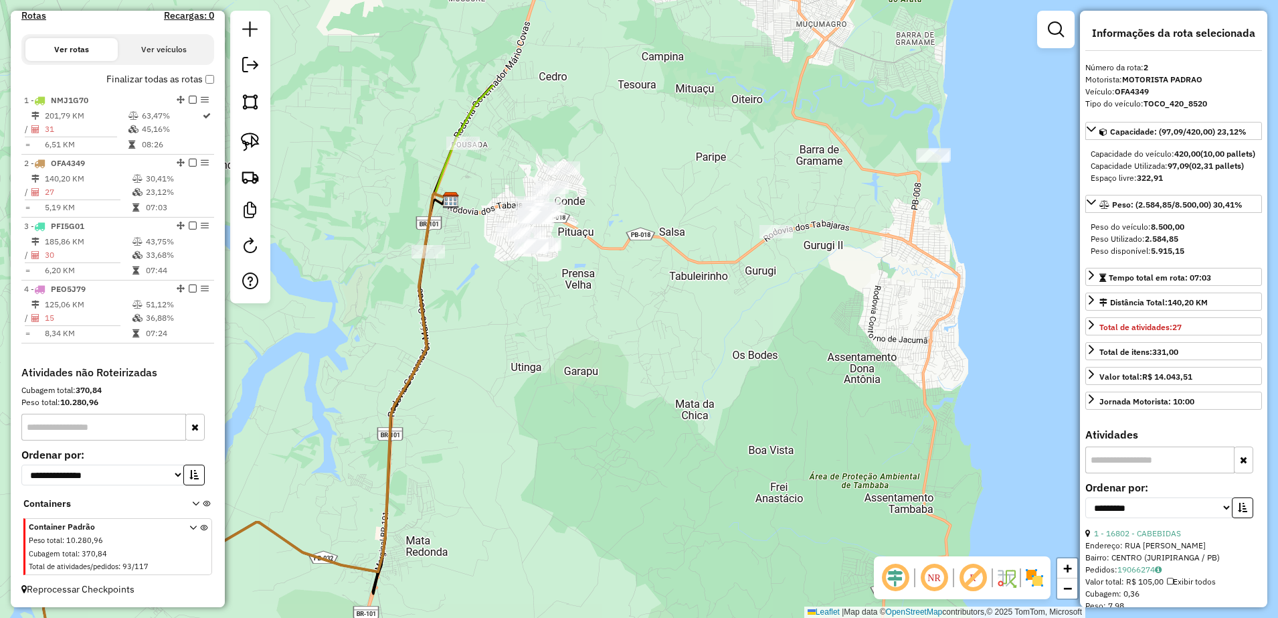
drag, startPoint x: 915, startPoint y: 213, endPoint x: 665, endPoint y: 321, distance: 272.5
click at [665, 321] on div "Janela de atendimento Grade de atendimento Capacidade Transportadoras Veículos …" at bounding box center [639, 309] width 1278 height 618
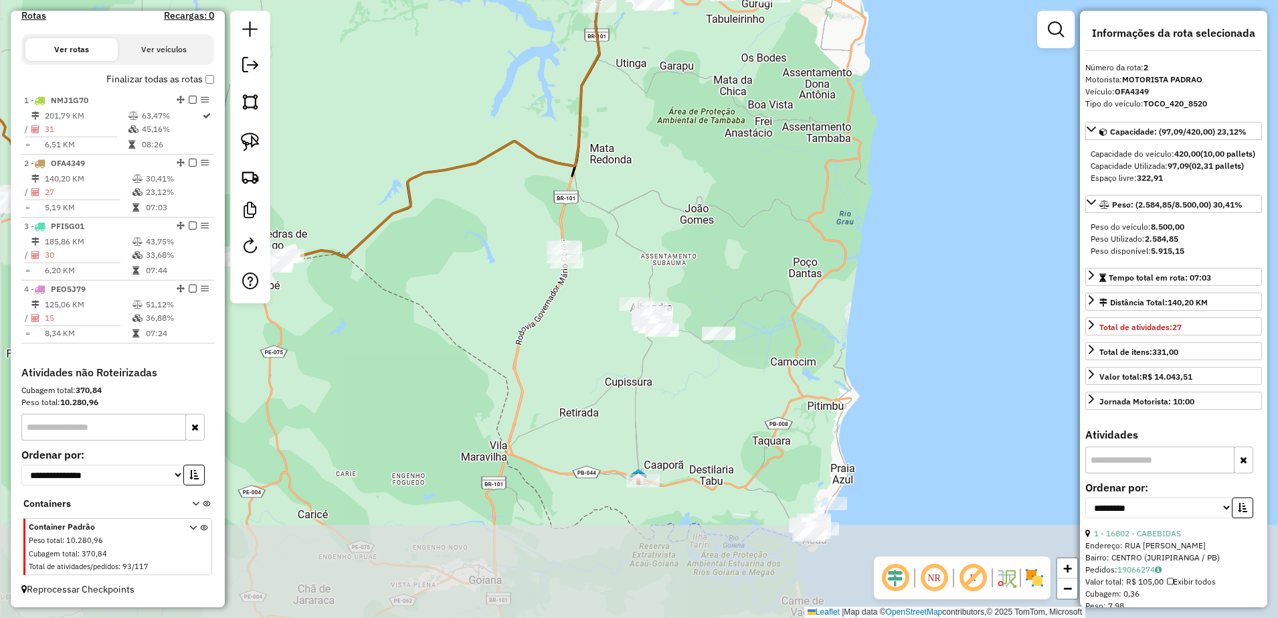
drag, startPoint x: 654, startPoint y: 407, endPoint x: 713, endPoint y: 178, distance: 236.3
click at [710, 137] on div "Janela de atendimento Grade de atendimento Capacidade Transportadoras Veículos …" at bounding box center [639, 309] width 1278 height 618
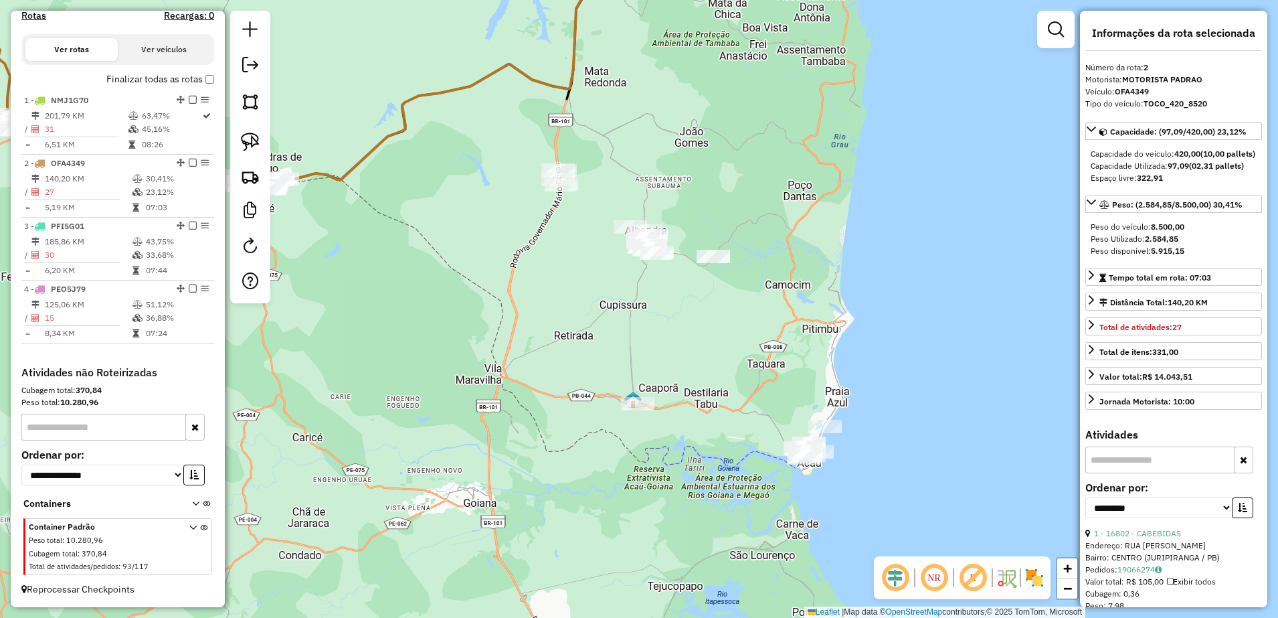
drag, startPoint x: 711, startPoint y: 268, endPoint x: 706, endPoint y: 191, distance: 76.5
click at [706, 191] on div "Janela de atendimento Grade de atendimento Capacidade Transportadoras Veículos …" at bounding box center [639, 309] width 1278 height 618
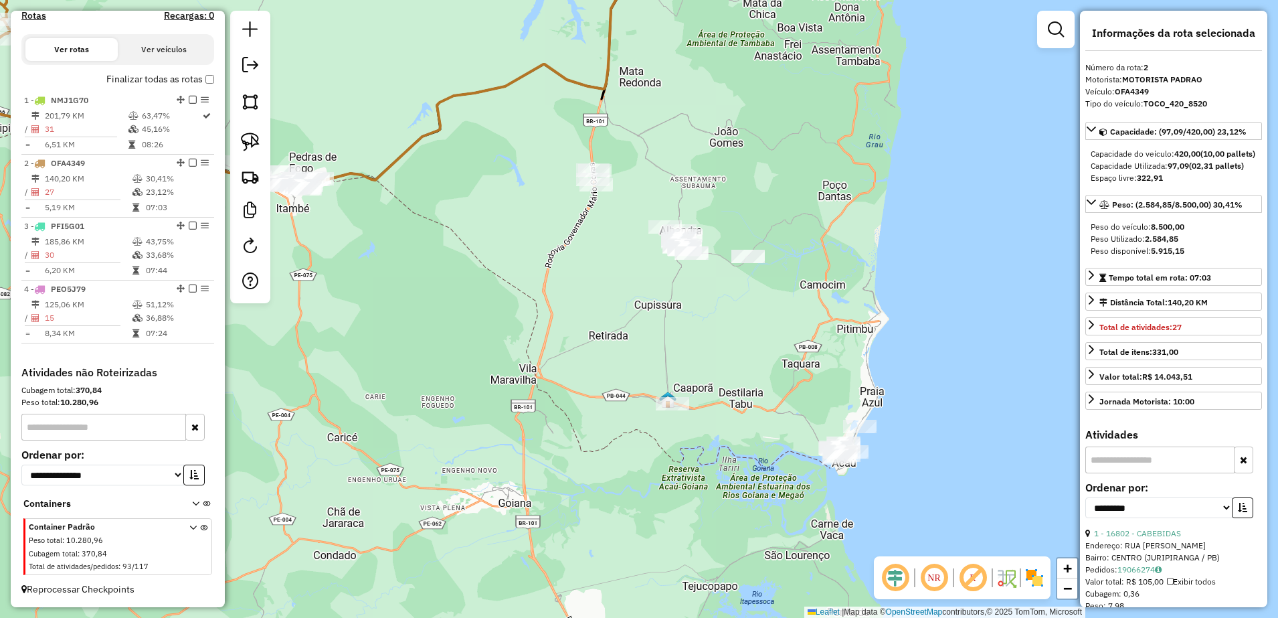
drag, startPoint x: 648, startPoint y: 362, endPoint x: 677, endPoint y: 357, distance: 29.3
click at [679, 359] on div "Janela de atendimento Grade de atendimento Capacidade Transportadoras Veículos …" at bounding box center [639, 309] width 1278 height 618
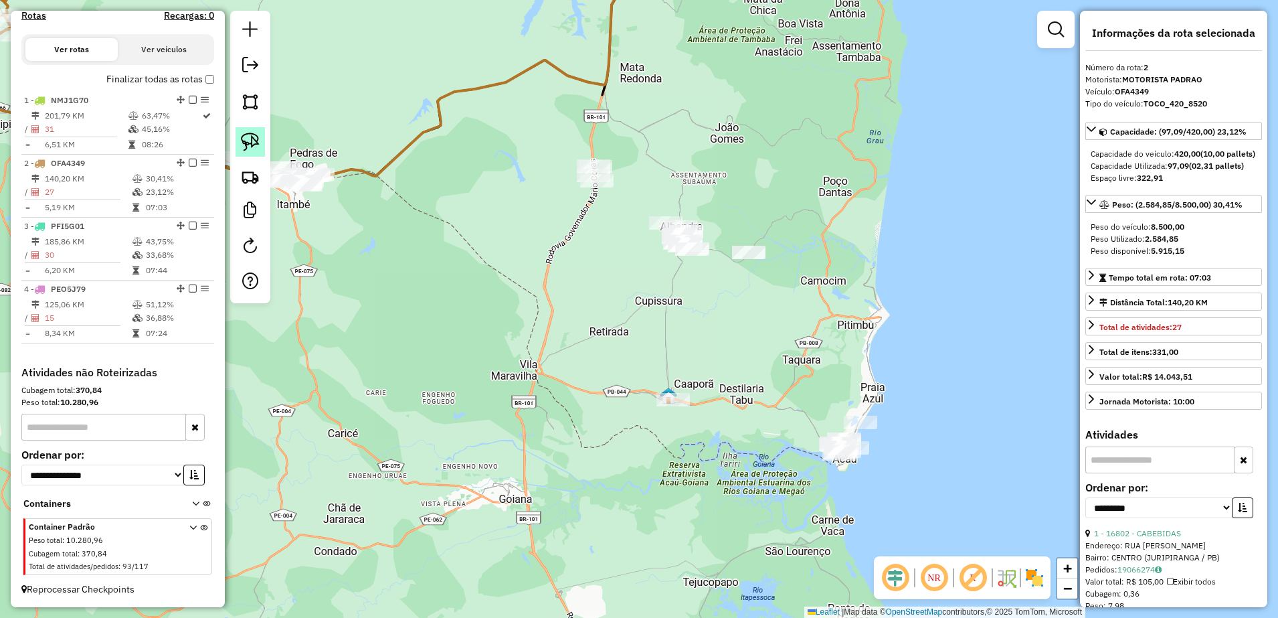
click at [244, 141] on img at bounding box center [250, 142] width 19 height 19
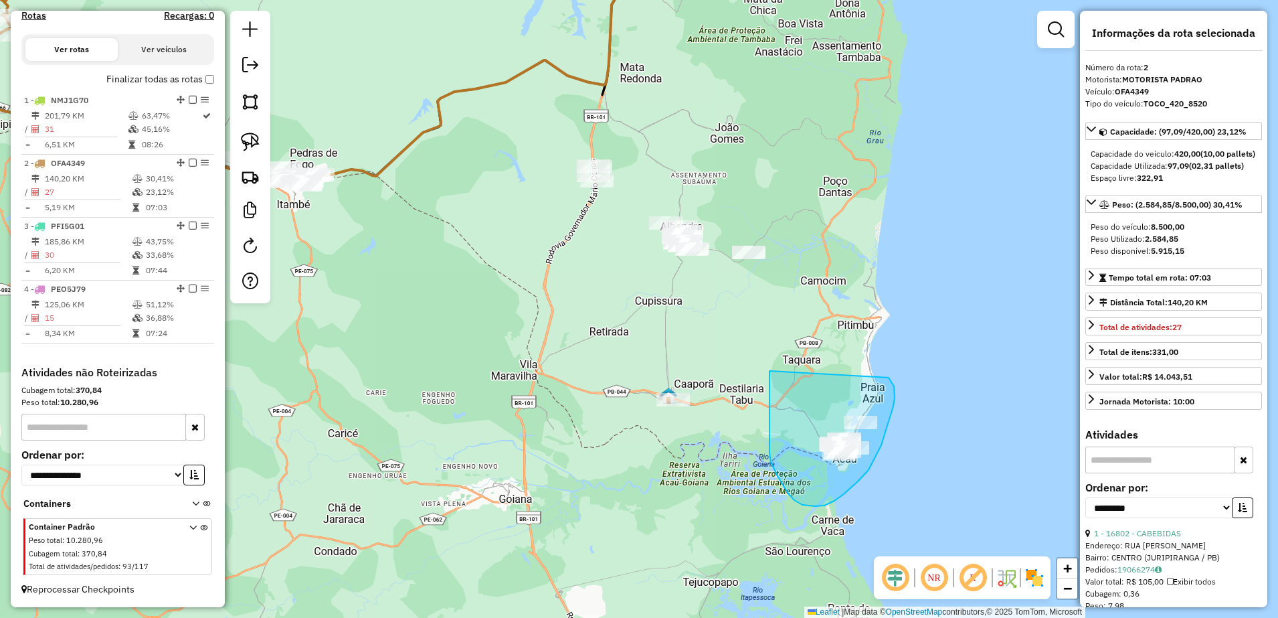
drag, startPoint x: 770, startPoint y: 418, endPoint x: 887, endPoint y: 376, distance: 125.1
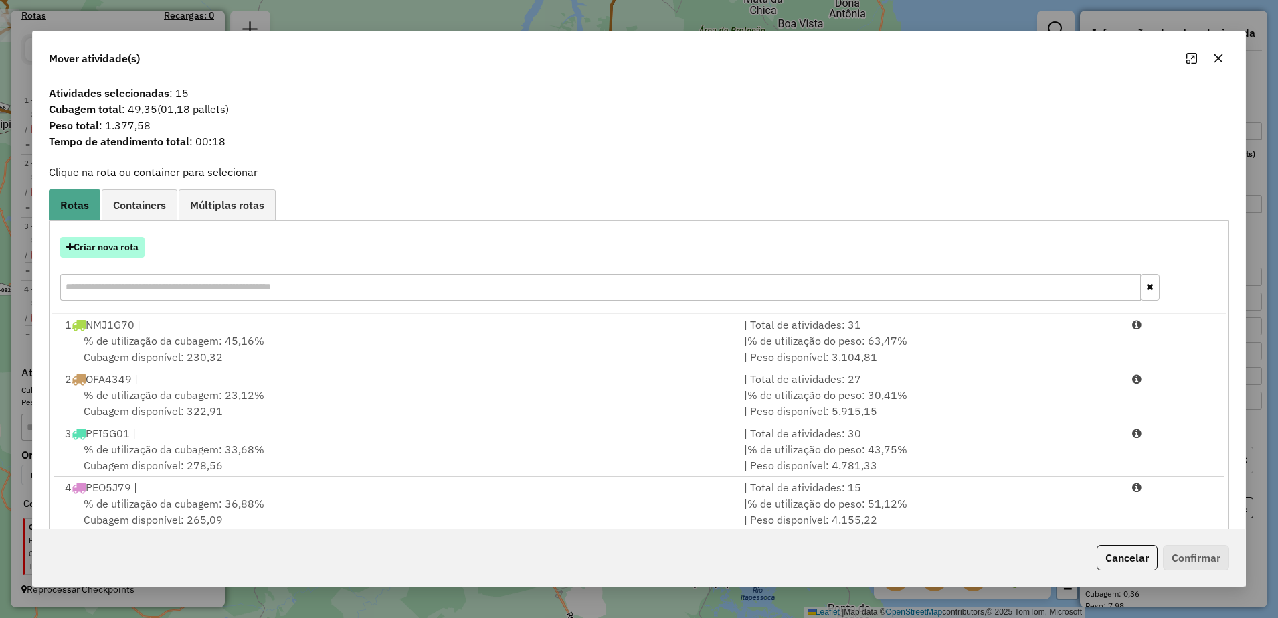
click at [141, 243] on button "Criar nova rota" at bounding box center [102, 247] width 84 height 21
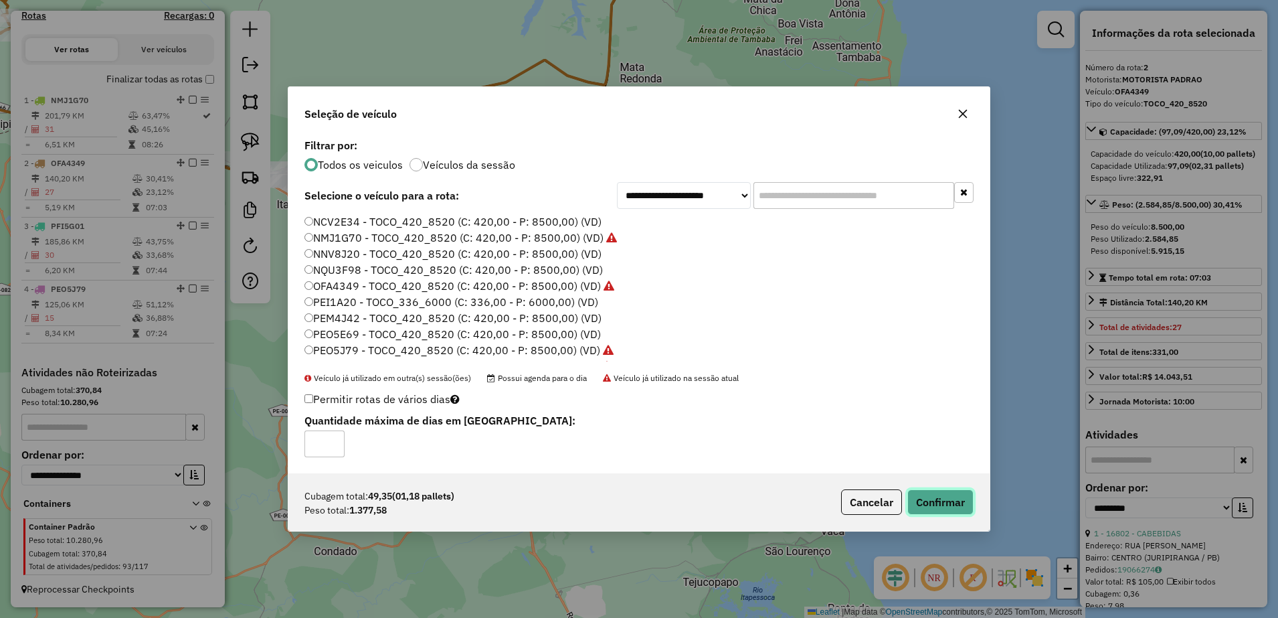
click at [940, 499] on button "Confirmar" at bounding box center [940, 501] width 66 height 25
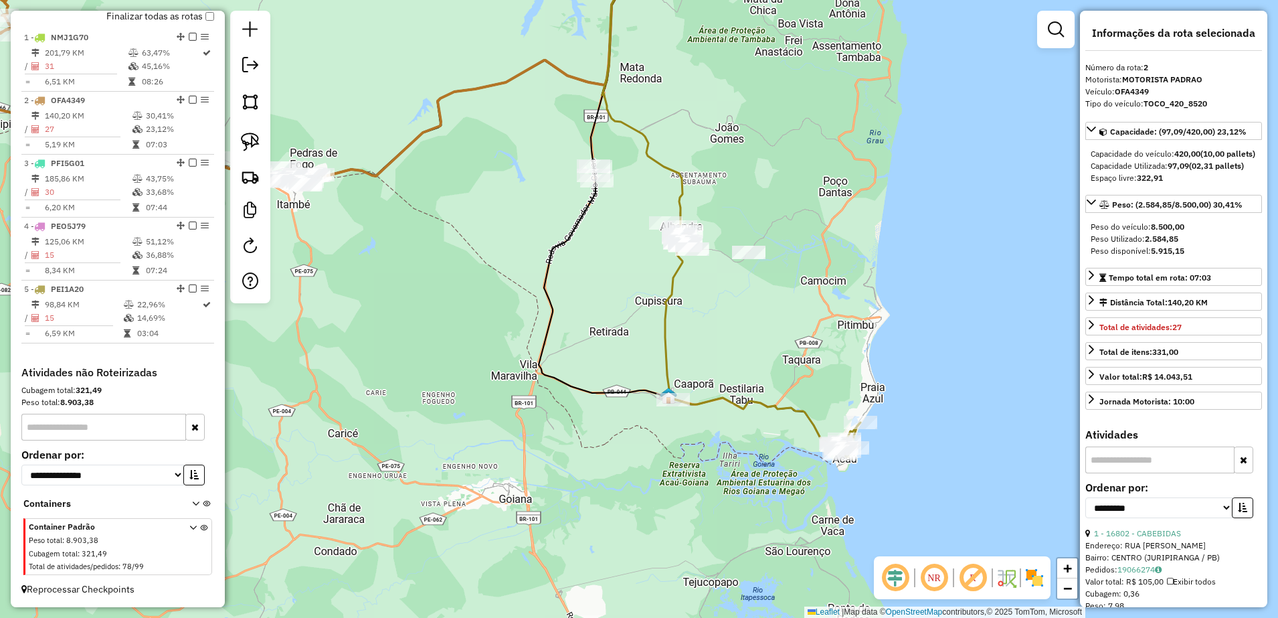
scroll to position [517, 0]
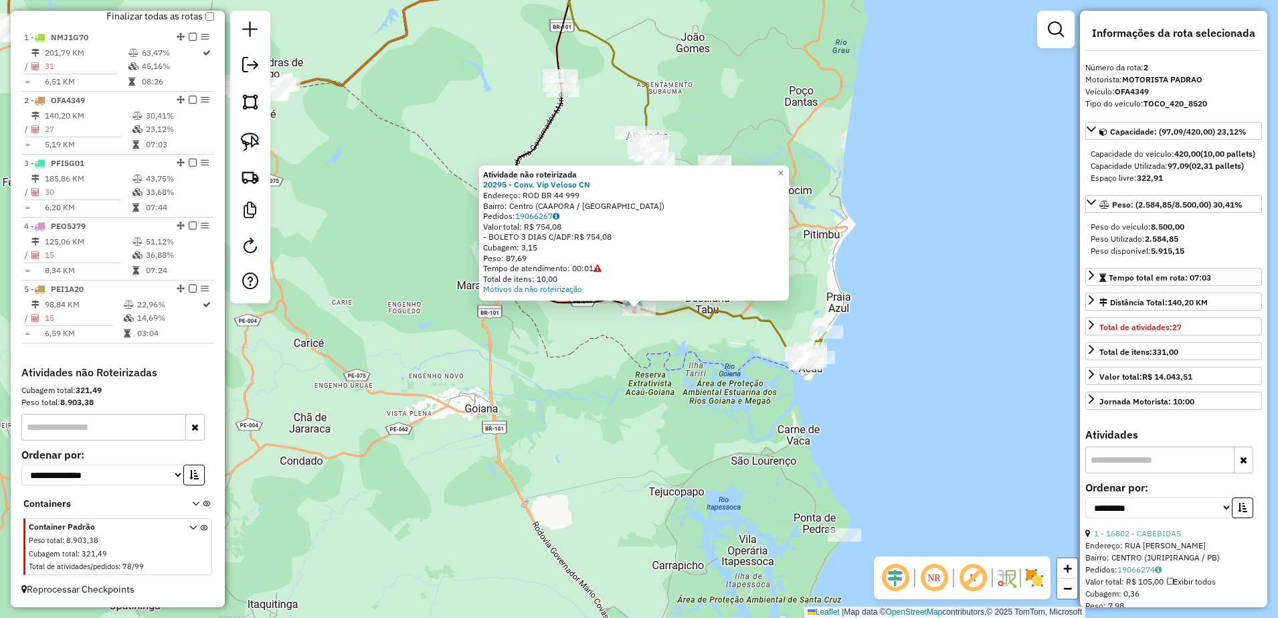
click at [689, 379] on div "Atividade não roteirizada 20295 - Conv. Vip Veloso CN Endereço: ROD BR 44 999 B…" at bounding box center [639, 309] width 1278 height 618
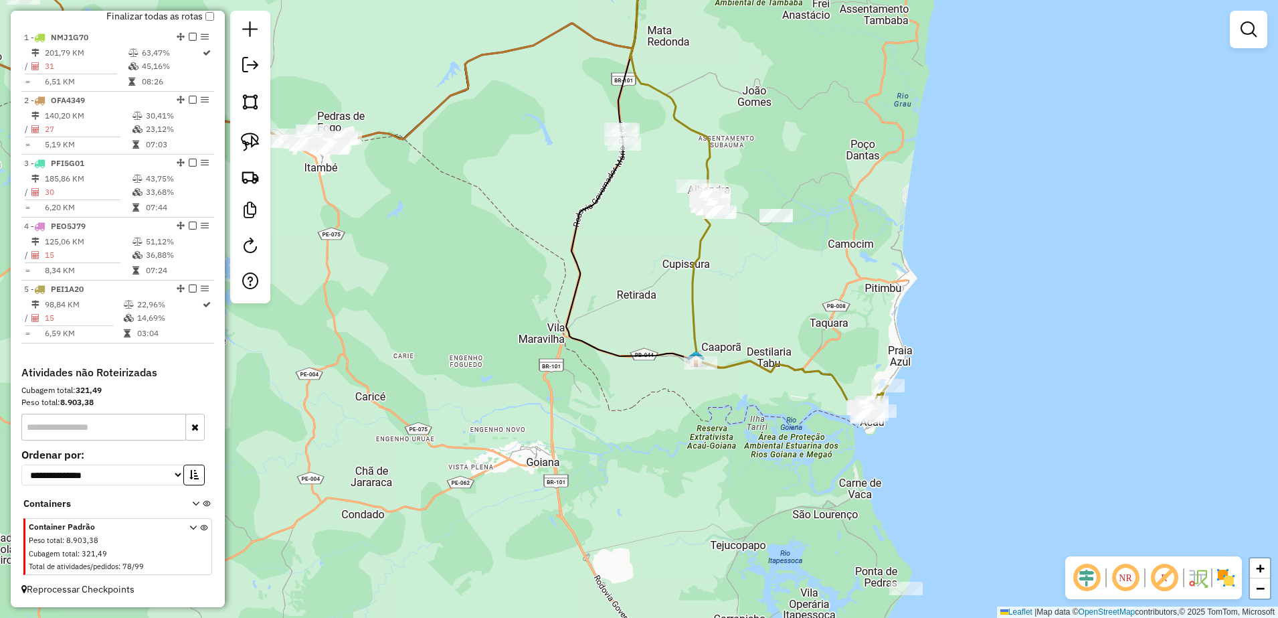
drag, startPoint x: 677, startPoint y: 354, endPoint x: 738, endPoint y: 408, distance: 81.6
click at [738, 408] on div "Janela de atendimento Grade de atendimento Capacidade Transportadoras Veículos …" at bounding box center [639, 309] width 1278 height 618
click at [244, 137] on img at bounding box center [250, 142] width 19 height 19
drag, startPoint x: 683, startPoint y: 334, endPoint x: 759, endPoint y: 376, distance: 86.6
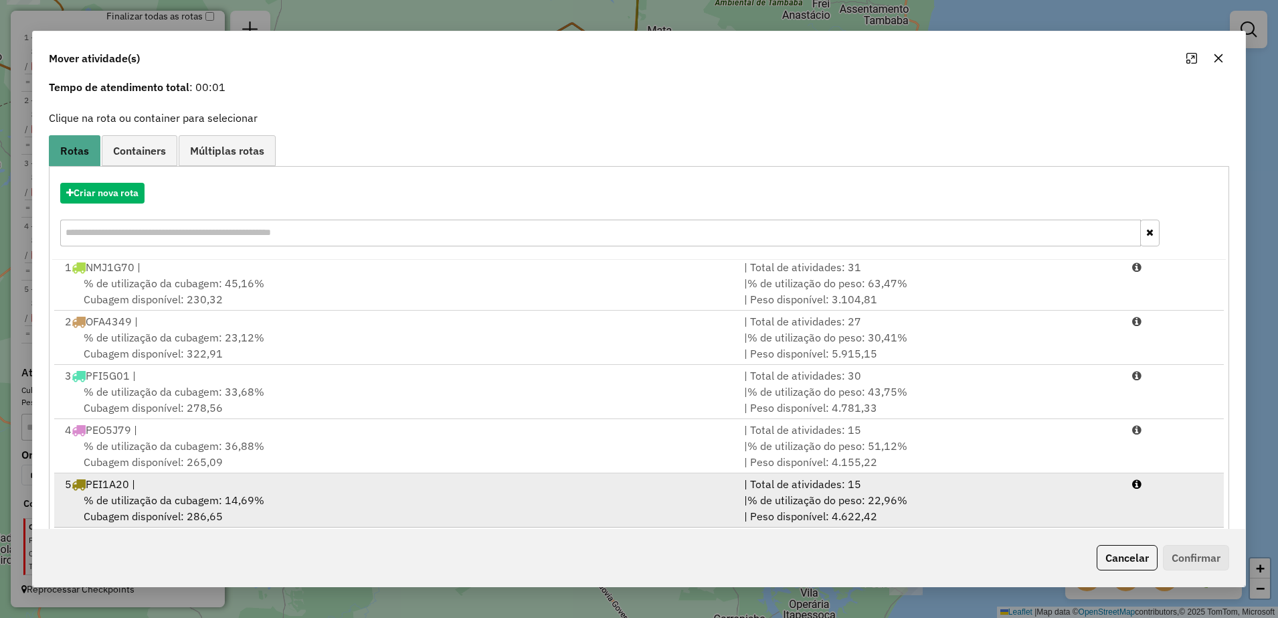
scroll to position [76, 0]
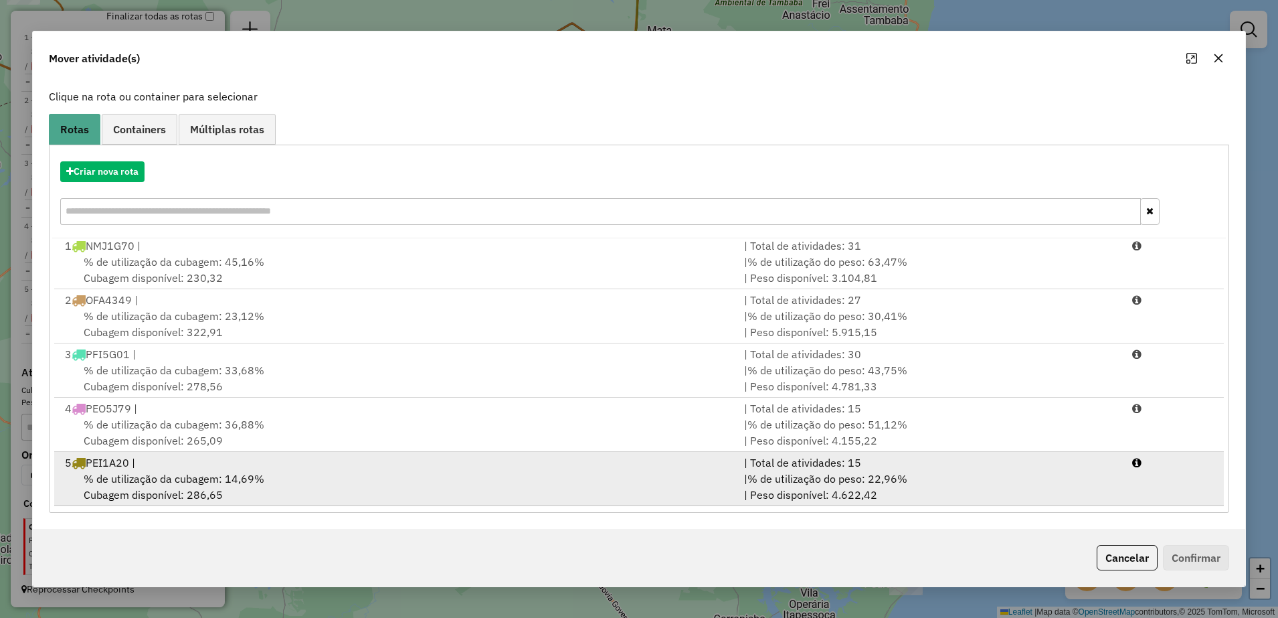
click at [290, 493] on div "% de utilização da cubagem: 14,69% Cubagem disponível: 286,65" at bounding box center [396, 486] width 679 height 32
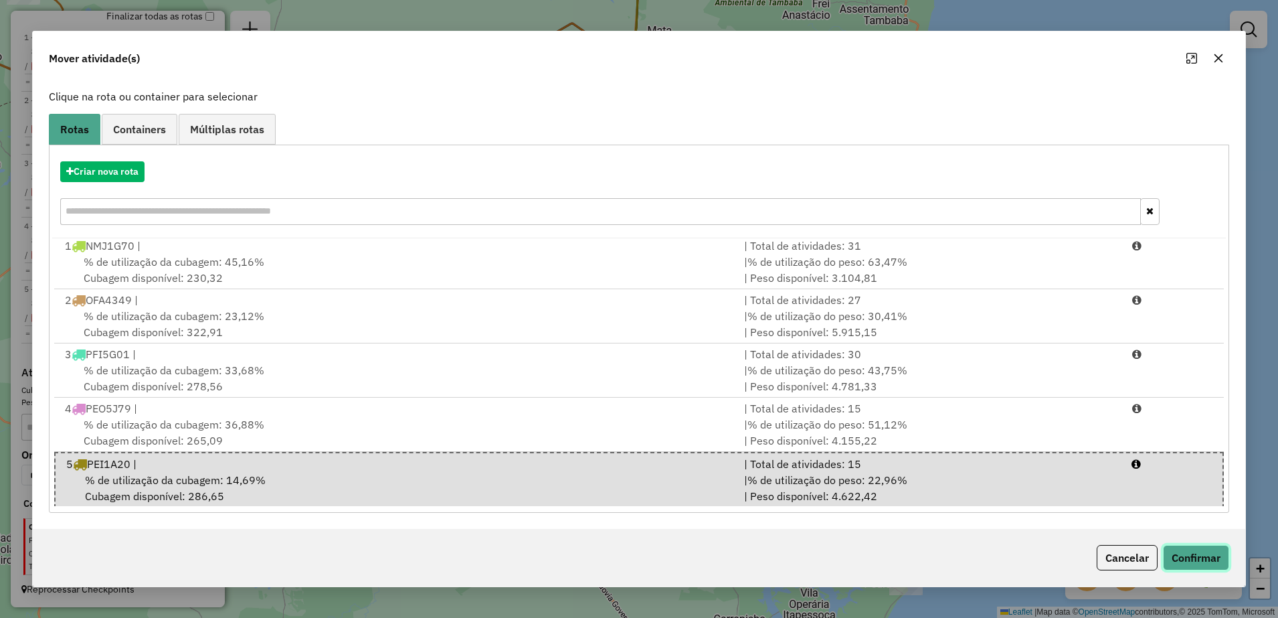
click at [1206, 551] on button "Confirmar" at bounding box center [1196, 557] width 66 height 25
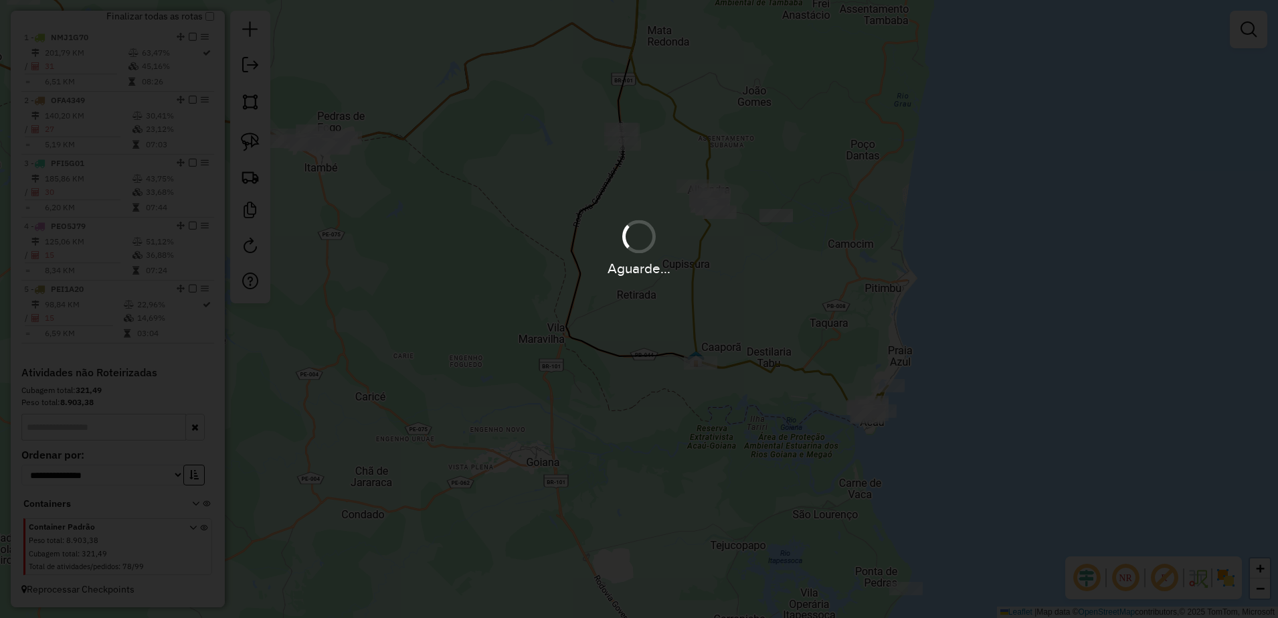
scroll to position [0, 0]
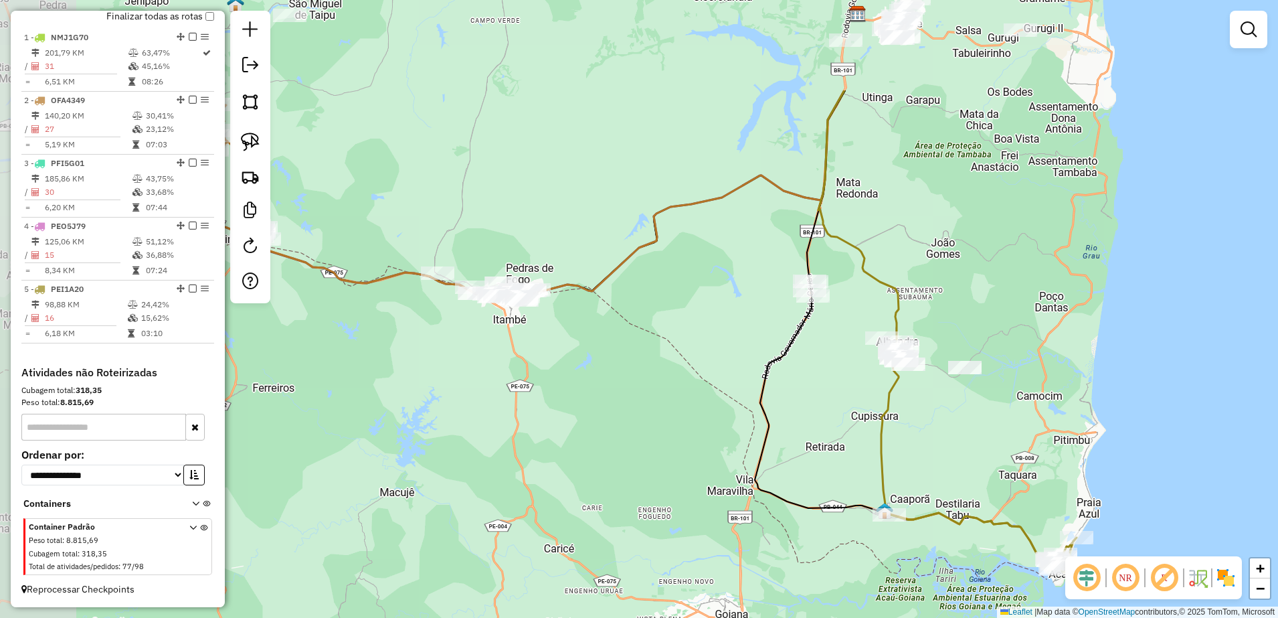
drag, startPoint x: 827, startPoint y: 292, endPoint x: 1015, endPoint y: 444, distance: 241.7
click at [1015, 444] on div "Janela de atendimento Grade de atendimento Capacidade Transportadoras Veículos …" at bounding box center [639, 309] width 1278 height 618
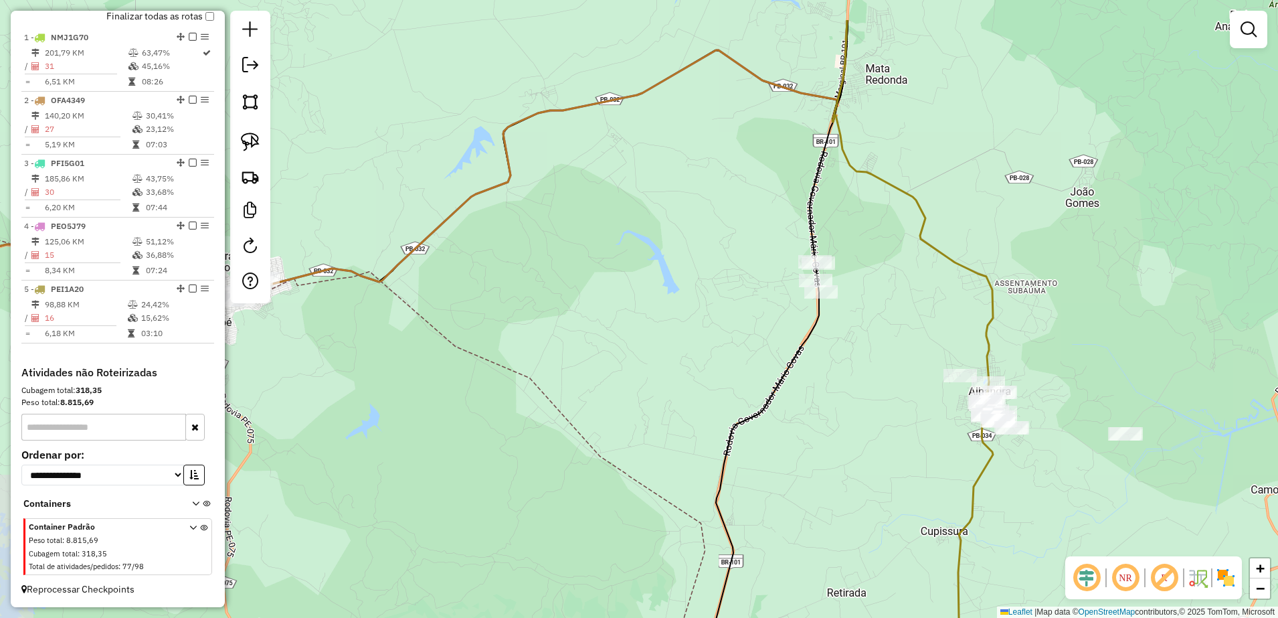
drag, startPoint x: 910, startPoint y: 399, endPoint x: 969, endPoint y: 480, distance: 100.7
click at [969, 480] on icon at bounding box center [1038, 390] width 410 height 741
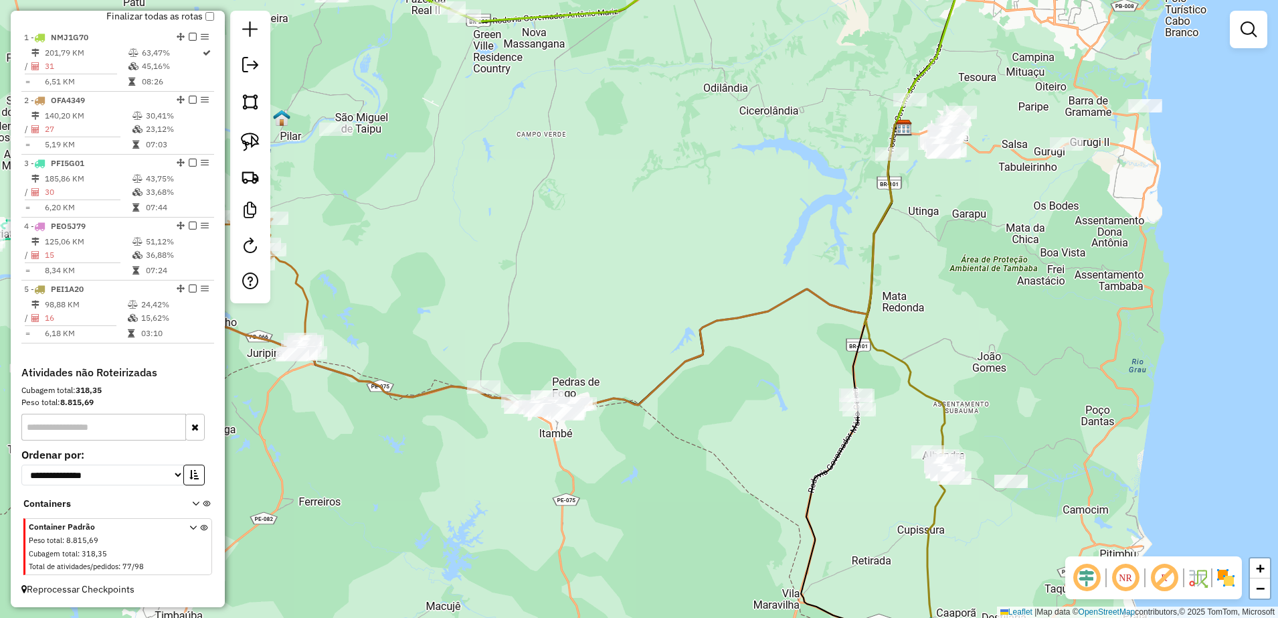
drag, startPoint x: 873, startPoint y: 448, endPoint x: 889, endPoint y: 465, distance: 23.7
click at [889, 465] on div "Janela de atendimento Grade de atendimento Capacidade Transportadoras Veículos …" at bounding box center [639, 309] width 1278 height 618
click at [256, 141] on img at bounding box center [250, 142] width 19 height 19
drag, startPoint x: 883, startPoint y: 484, endPoint x: 900, endPoint y: 417, distance: 69.1
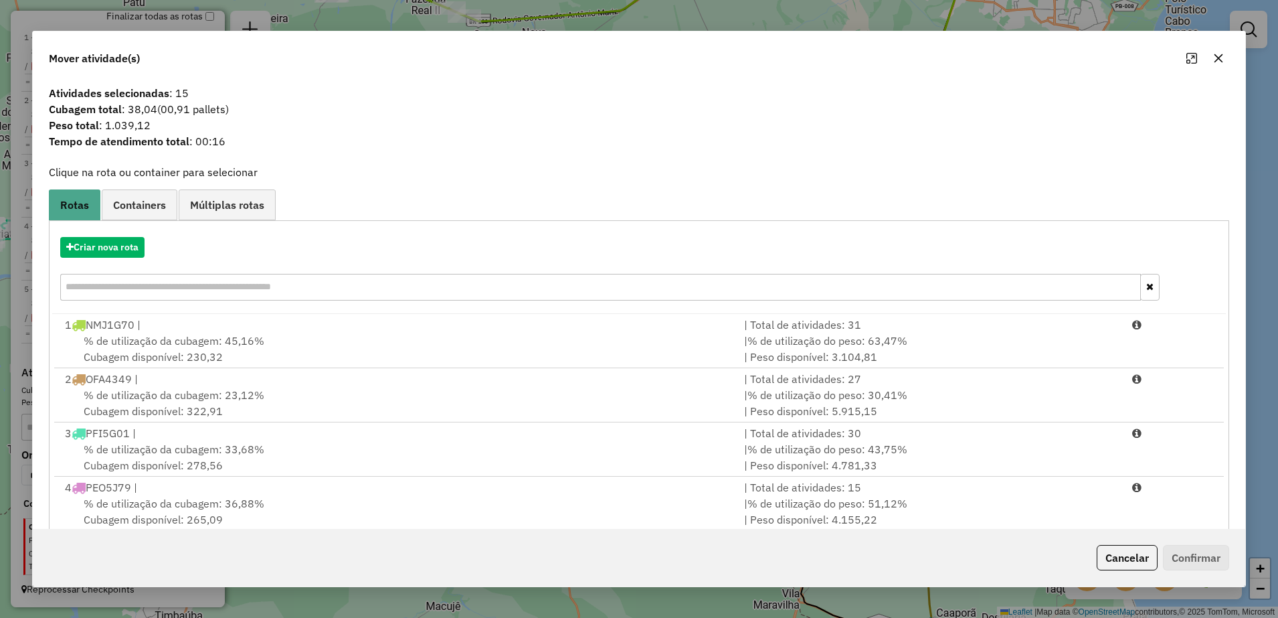
click at [1220, 64] on button "button" at bounding box center [1218, 58] width 21 height 21
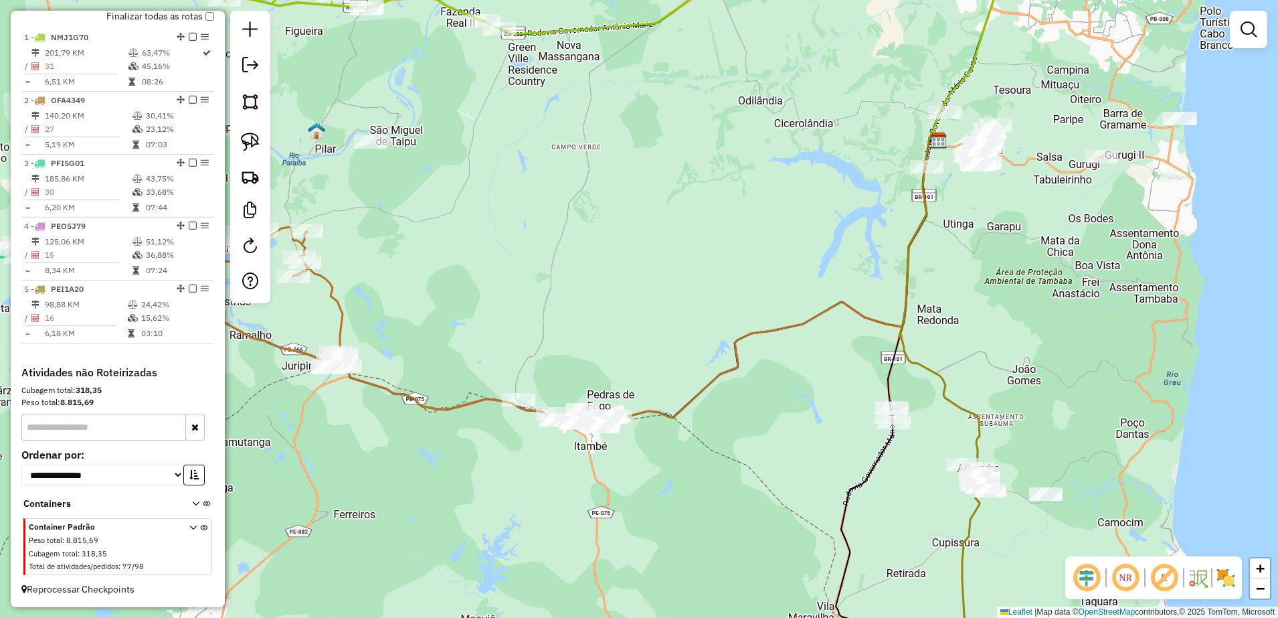
drag, startPoint x: 956, startPoint y: 305, endPoint x: 1000, endPoint y: 308, distance: 43.6
click at [1000, 308] on div "Janela de atendimento Grade de atendimento Capacidade Transportadoras Veículos …" at bounding box center [639, 309] width 1278 height 618
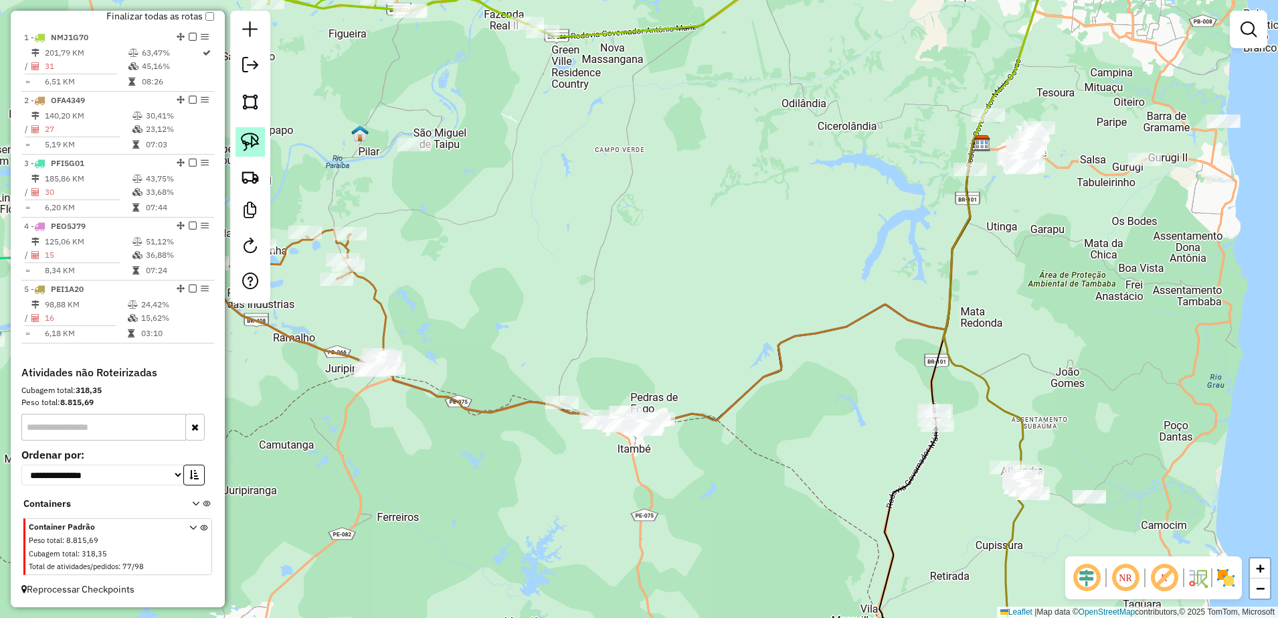
click at [256, 145] on img at bounding box center [250, 142] width 19 height 19
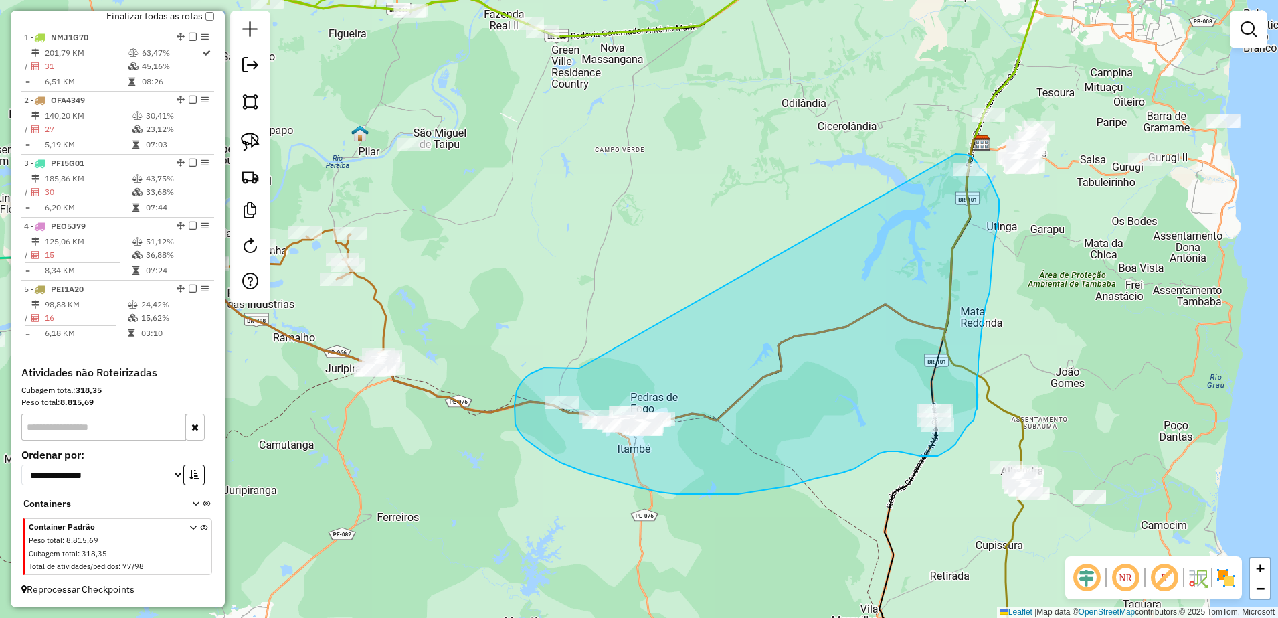
drag, startPoint x: 575, startPoint y: 368, endPoint x: 956, endPoint y: 154, distance: 436.9
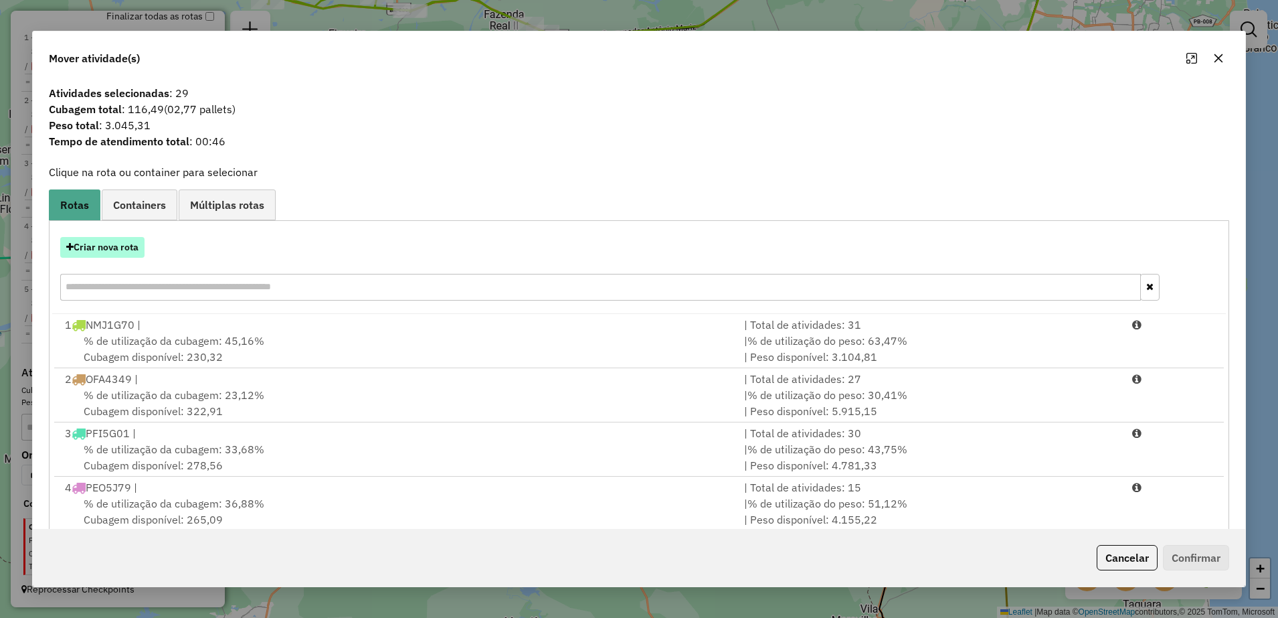
click at [142, 239] on button "Criar nova rota" at bounding box center [102, 247] width 84 height 21
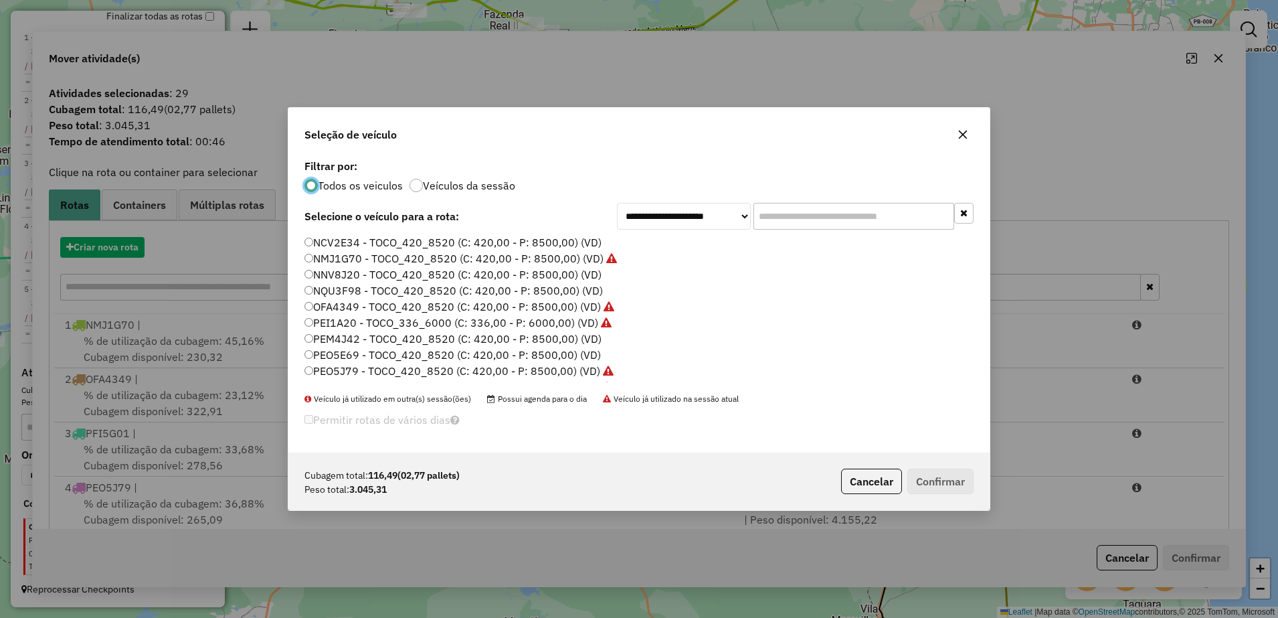
scroll to position [7, 4]
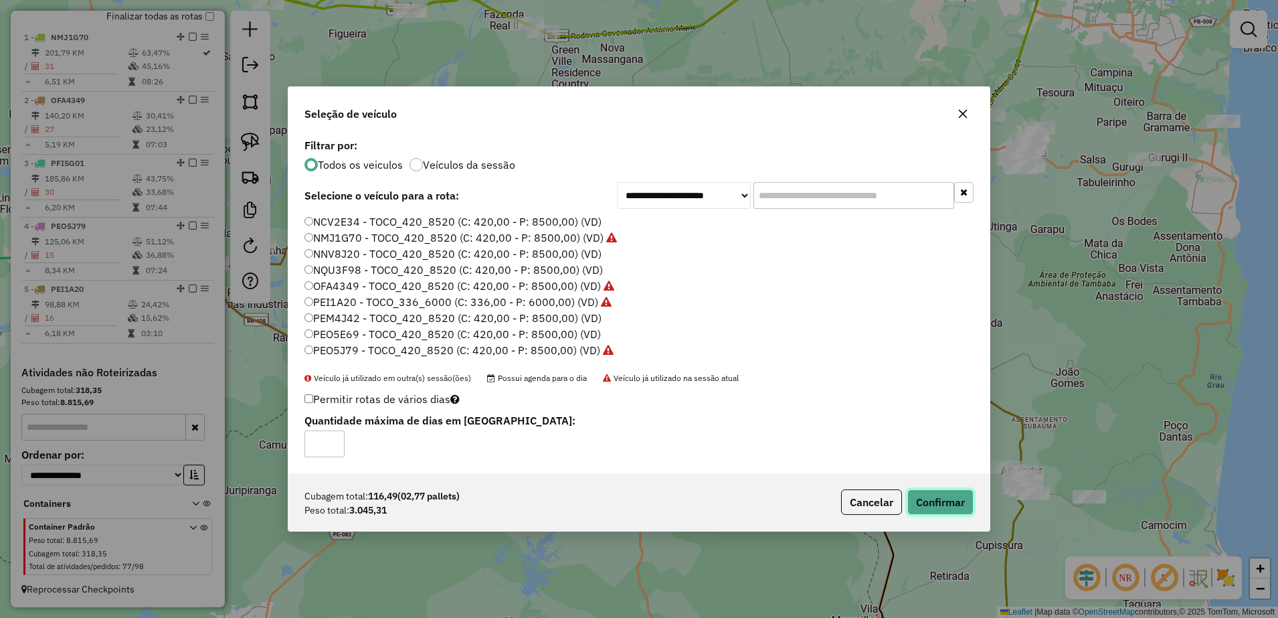
click at [950, 500] on button "Confirmar" at bounding box center [940, 501] width 66 height 25
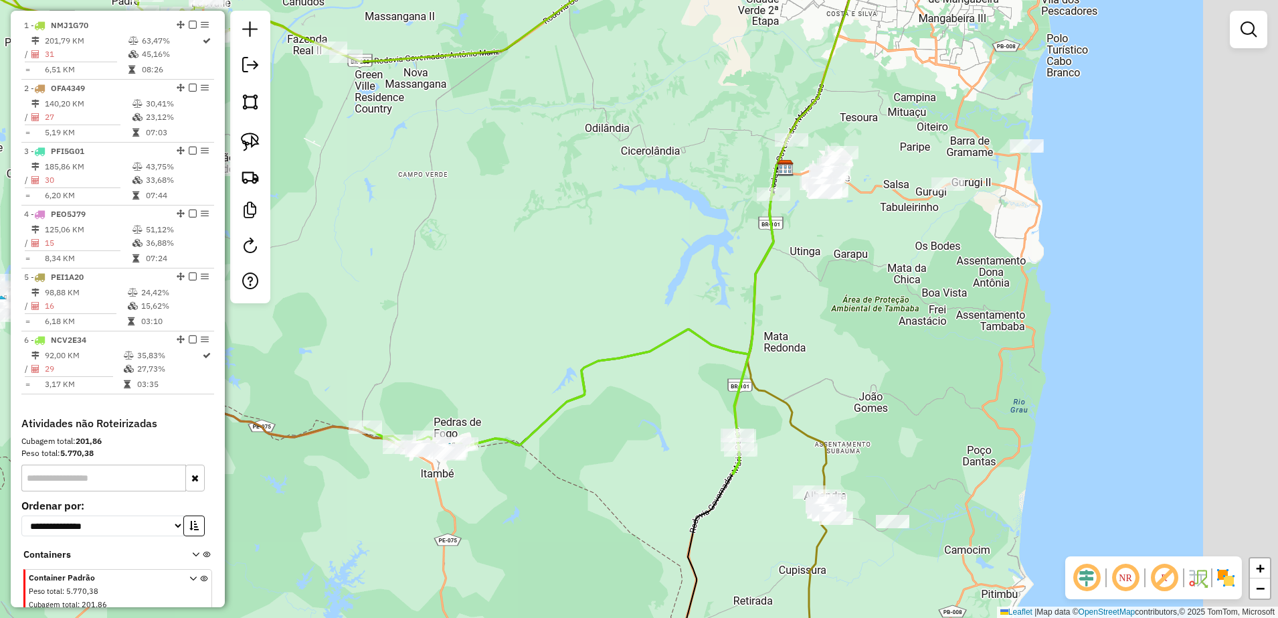
drag, startPoint x: 1038, startPoint y: 367, endPoint x: 829, endPoint y: 393, distance: 210.4
click at [835, 398] on div "Janela de atendimento Grade de atendimento Capacidade Transportadoras Veículos …" at bounding box center [639, 309] width 1278 height 618
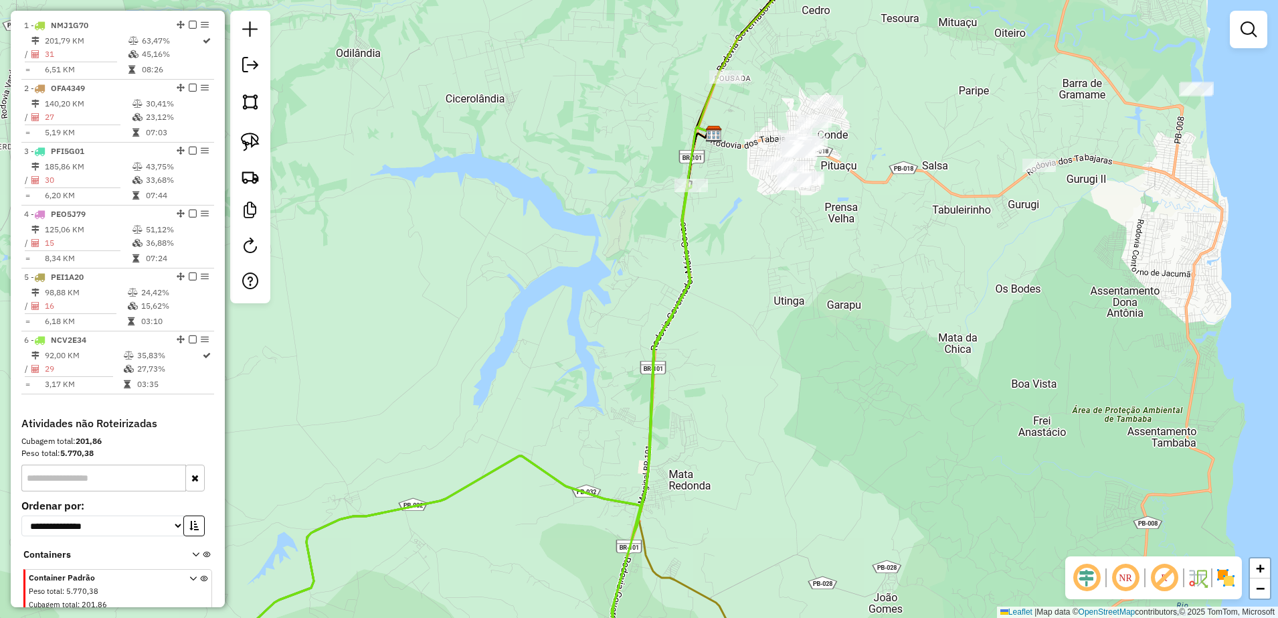
drag, startPoint x: 858, startPoint y: 226, endPoint x: 868, endPoint y: 292, distance: 66.3
click at [867, 291] on div "Janela de atendimento Grade de atendimento Capacidade Transportadoras Veículos …" at bounding box center [639, 309] width 1278 height 618
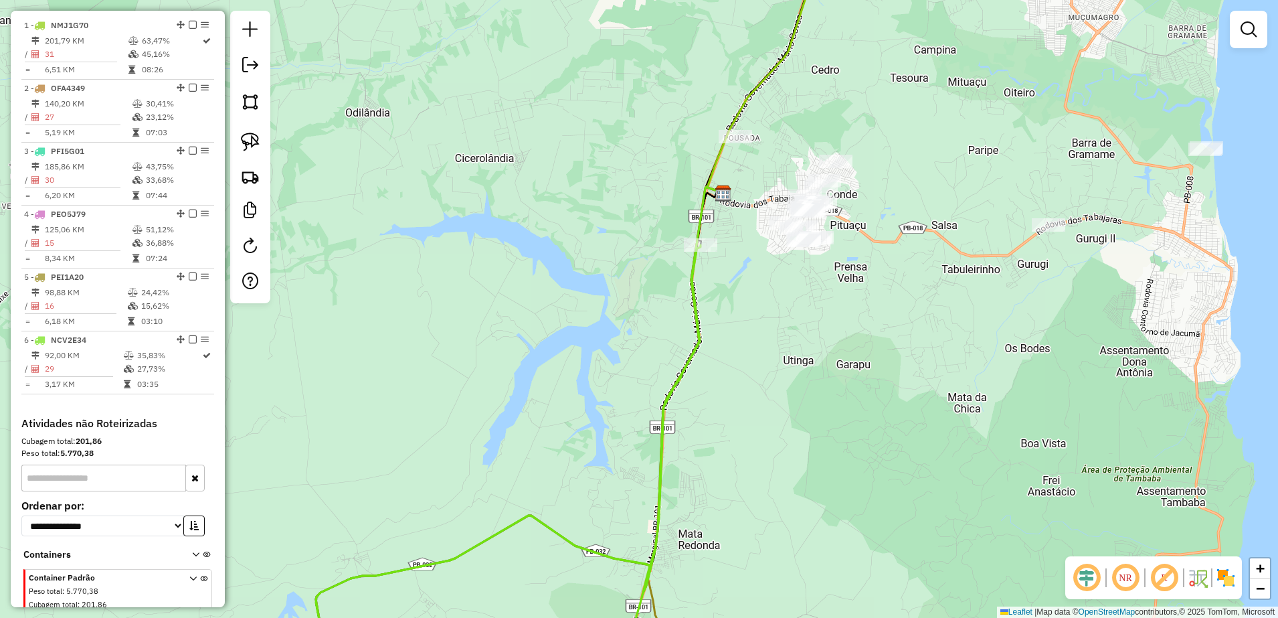
drag, startPoint x: 248, startPoint y: 138, endPoint x: 296, endPoint y: 142, distance: 48.4
click at [248, 138] on img at bounding box center [250, 142] width 19 height 19
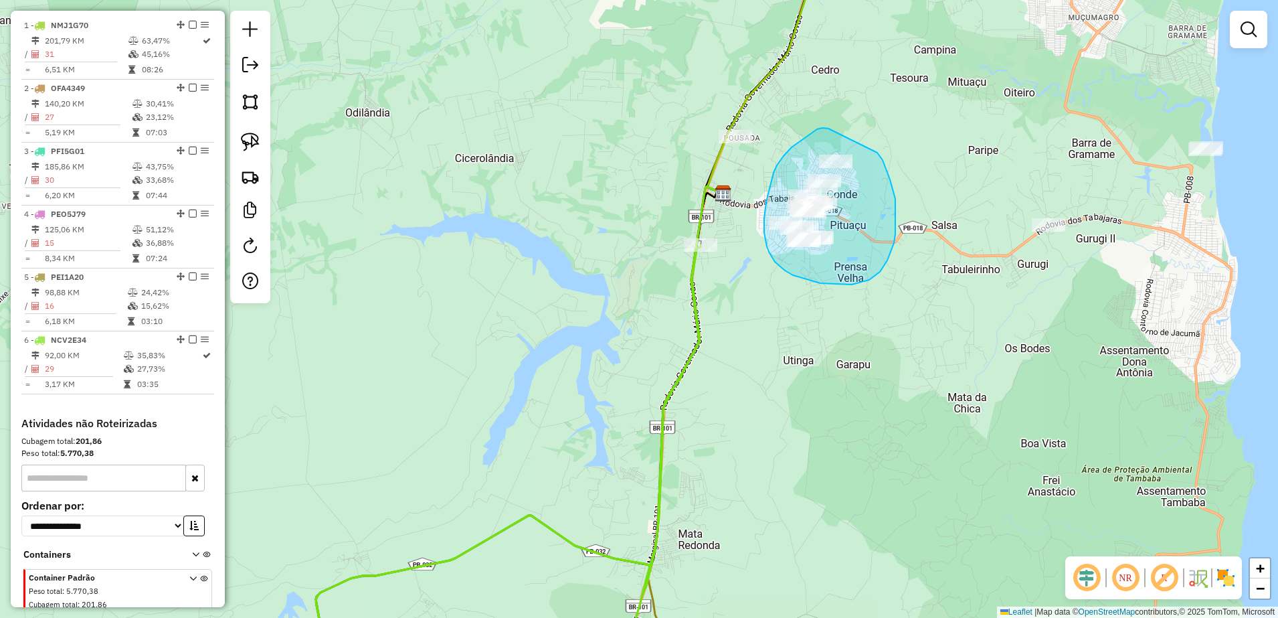
drag, startPoint x: 828, startPoint y: 128, endPoint x: 865, endPoint y: 152, distance: 43.1
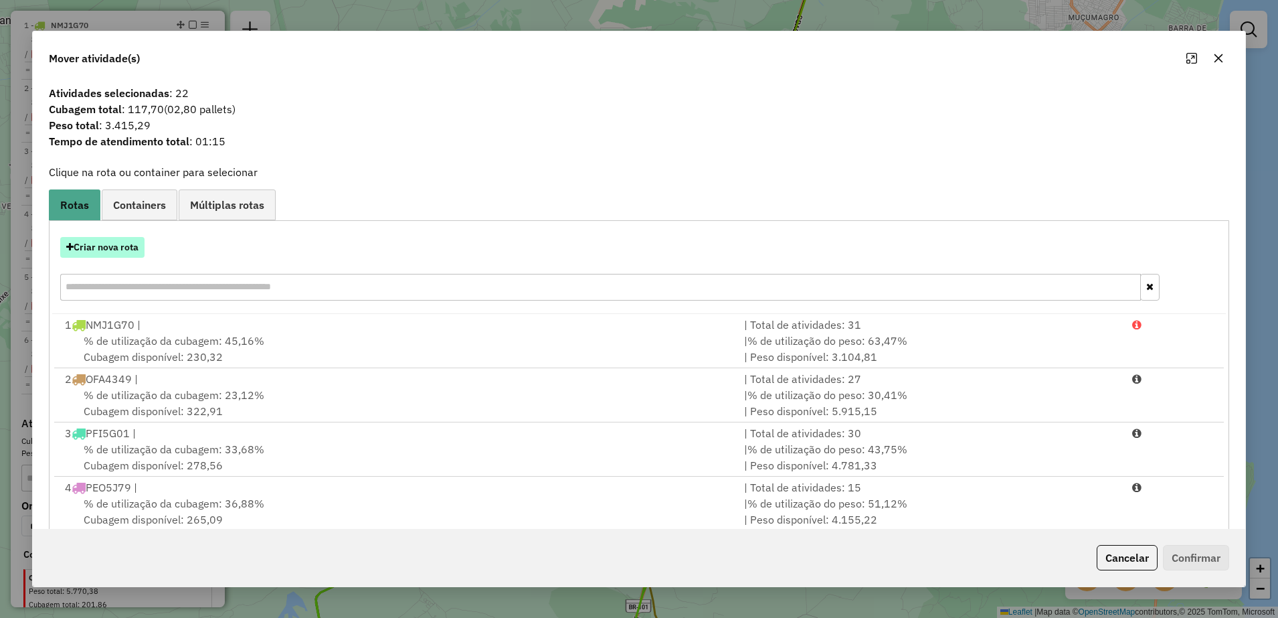
click at [112, 247] on button "Criar nova rota" at bounding box center [102, 247] width 84 height 21
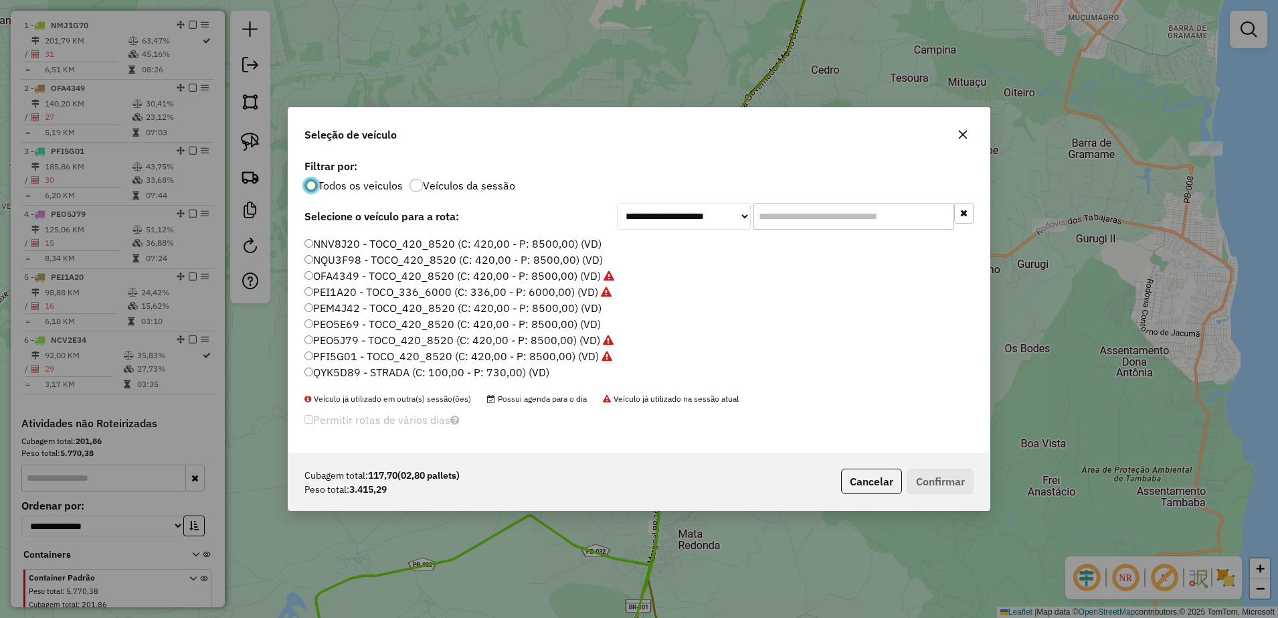
scroll to position [46, 0]
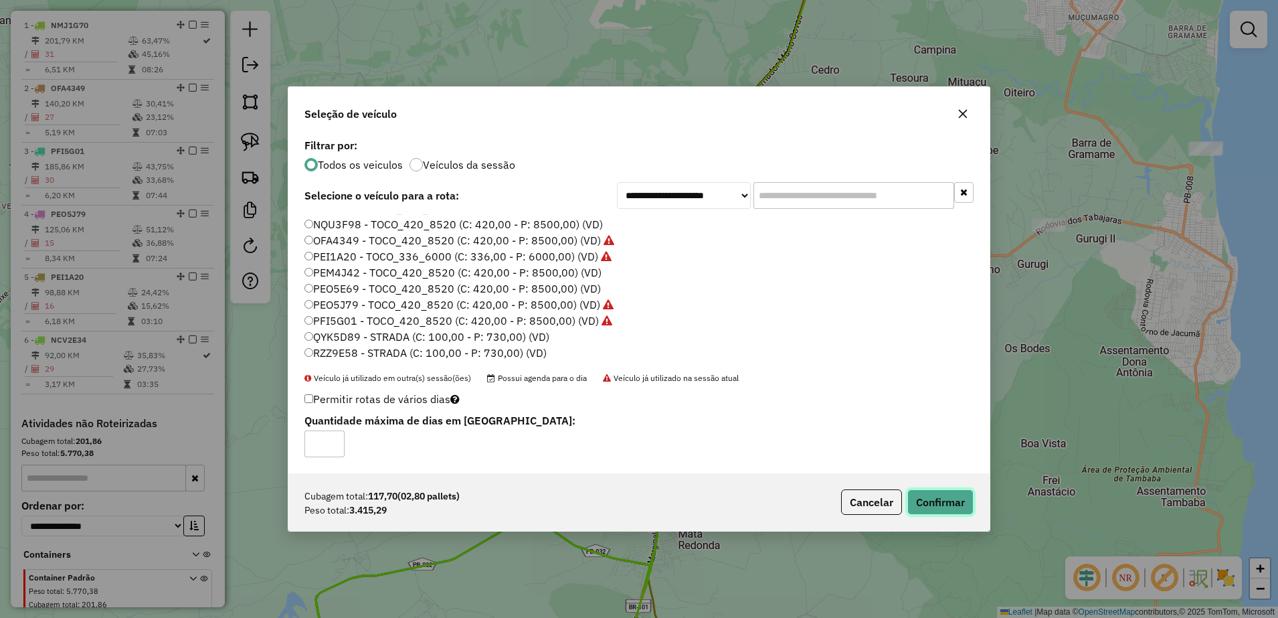
click at [929, 496] on button "Confirmar" at bounding box center [940, 501] width 66 height 25
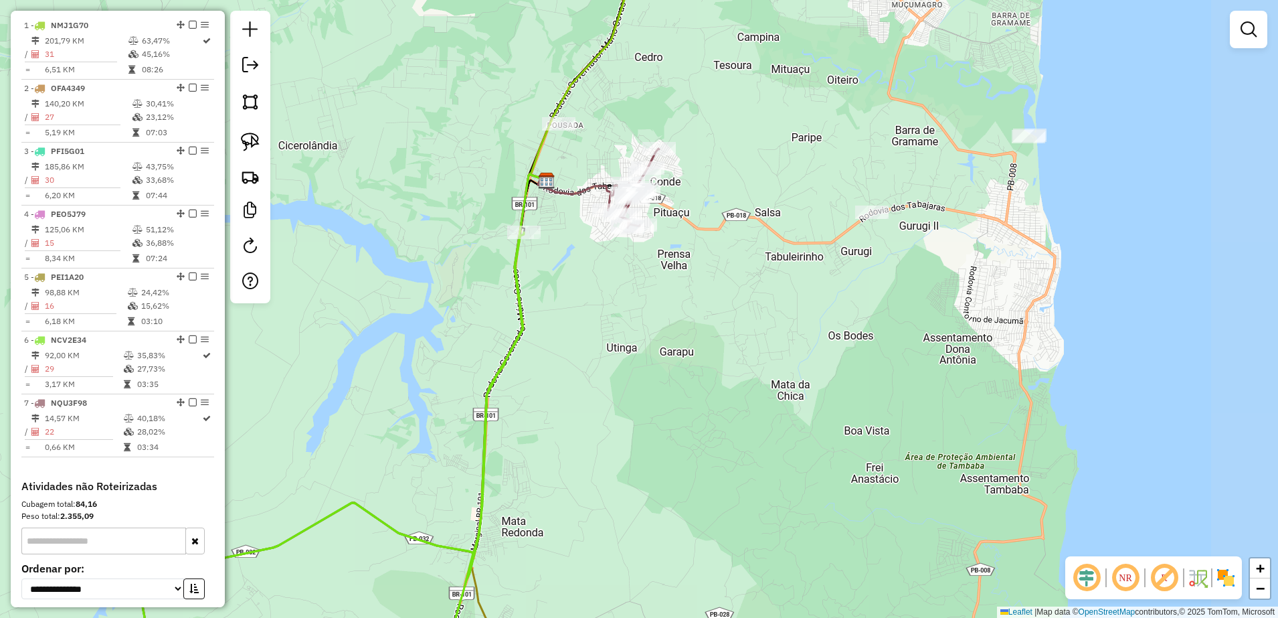
drag, startPoint x: 932, startPoint y: 354, endPoint x: 763, endPoint y: 300, distance: 177.8
click at [760, 305] on div "Janela de atendimento Grade de atendimento Capacidade Transportadoras Veículos …" at bounding box center [639, 309] width 1278 height 618
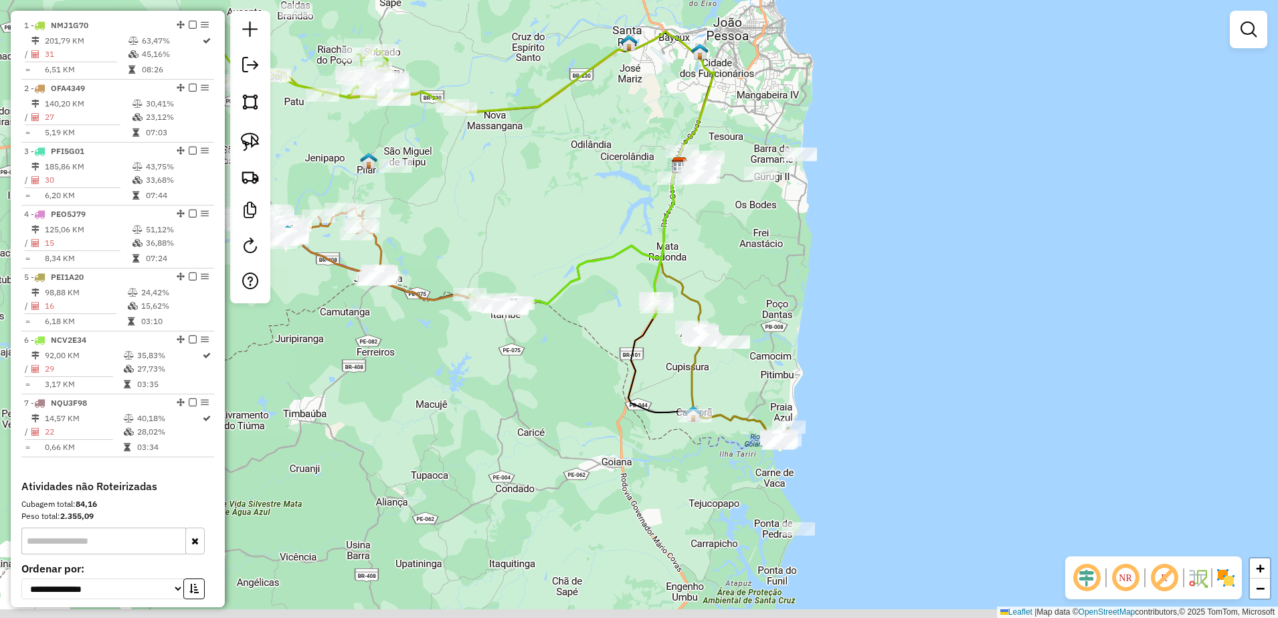
drag, startPoint x: 822, startPoint y: 400, endPoint x: 790, endPoint y: 309, distance: 96.5
click at [790, 309] on div "Janela de atendimento Grade de atendimento Capacidade Transportadoras Veículos …" at bounding box center [639, 309] width 1278 height 618
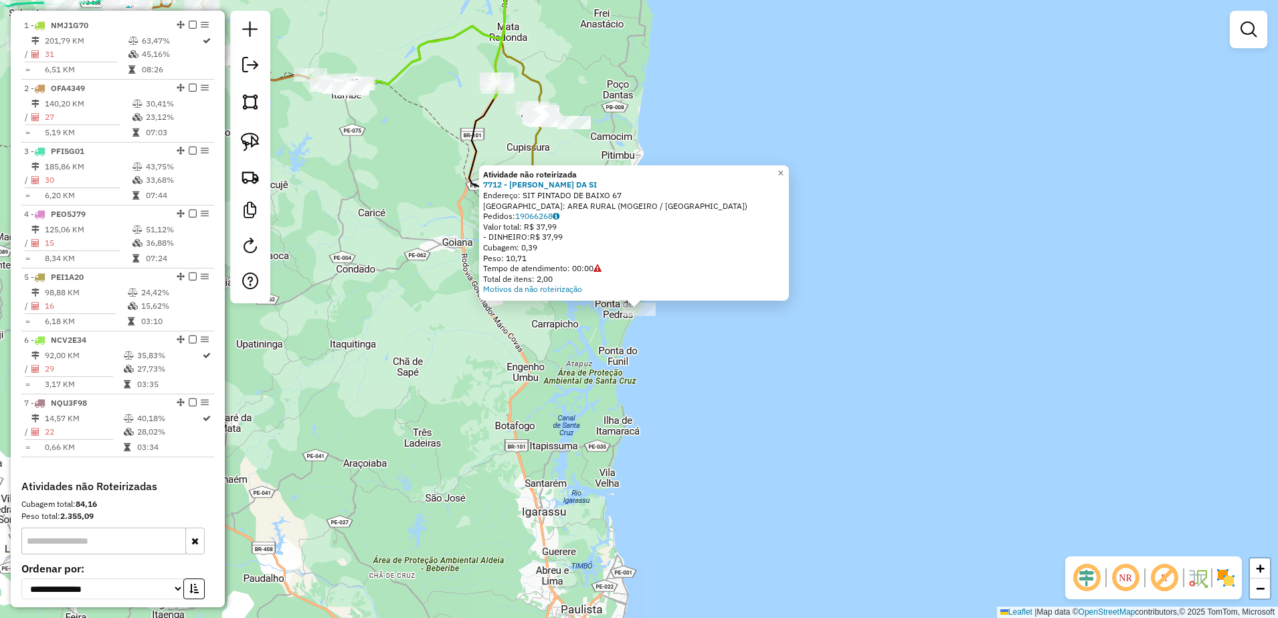
click at [628, 357] on div "Atividade não roteirizada 7712 - MARCIA MARTINS DA SI Endereço: SIT PINTADO DE …" at bounding box center [639, 309] width 1278 height 618
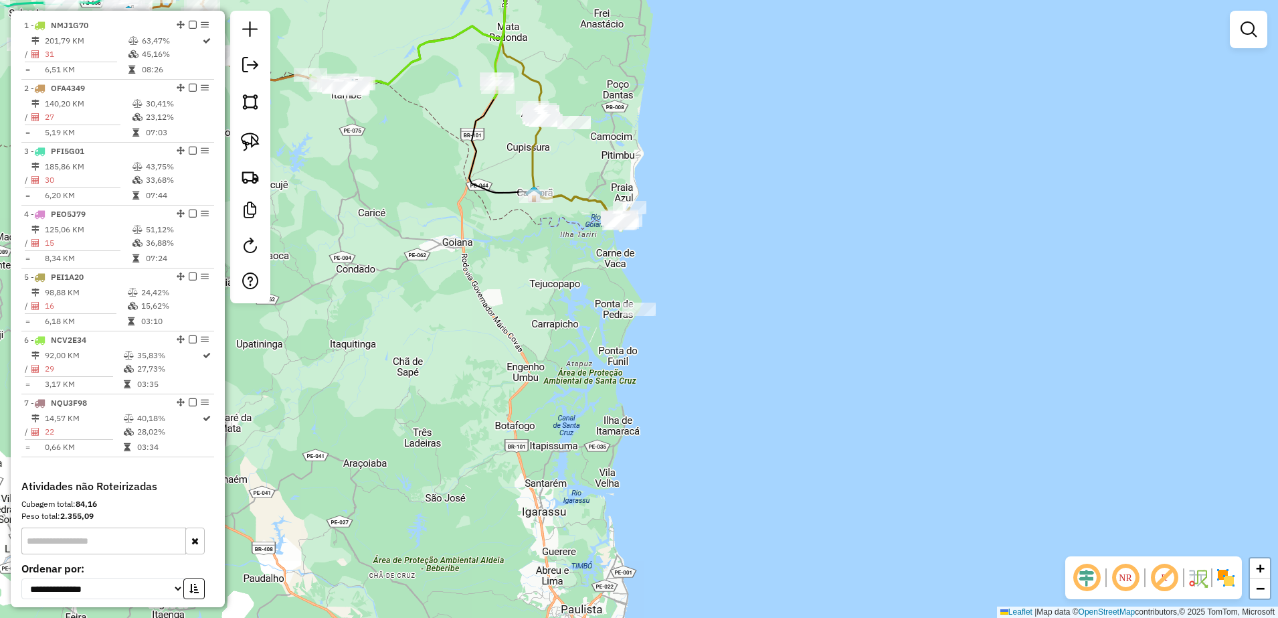
drag, startPoint x: 256, startPoint y: 145, endPoint x: 600, endPoint y: 313, distance: 383.4
click at [256, 145] on img at bounding box center [250, 142] width 19 height 19
drag, startPoint x: 628, startPoint y: 298, endPoint x: 666, endPoint y: 318, distance: 42.5
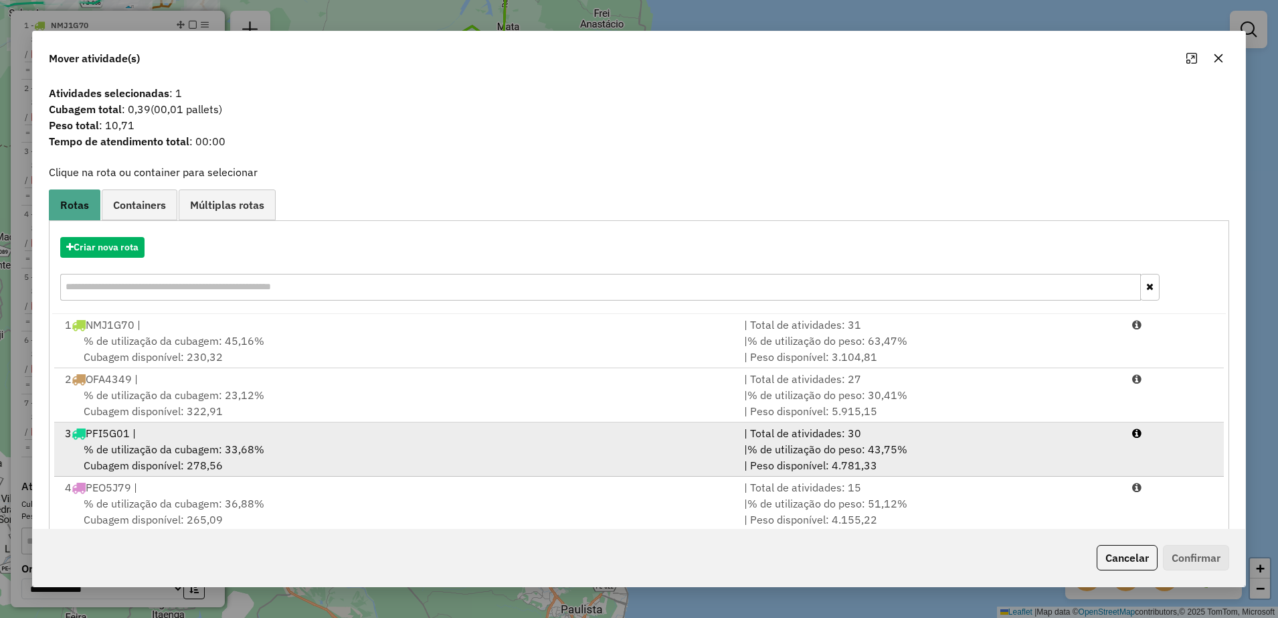
click at [199, 450] on span "% de utilização da cubagem: 33,68%" at bounding box center [174, 448] width 181 height 13
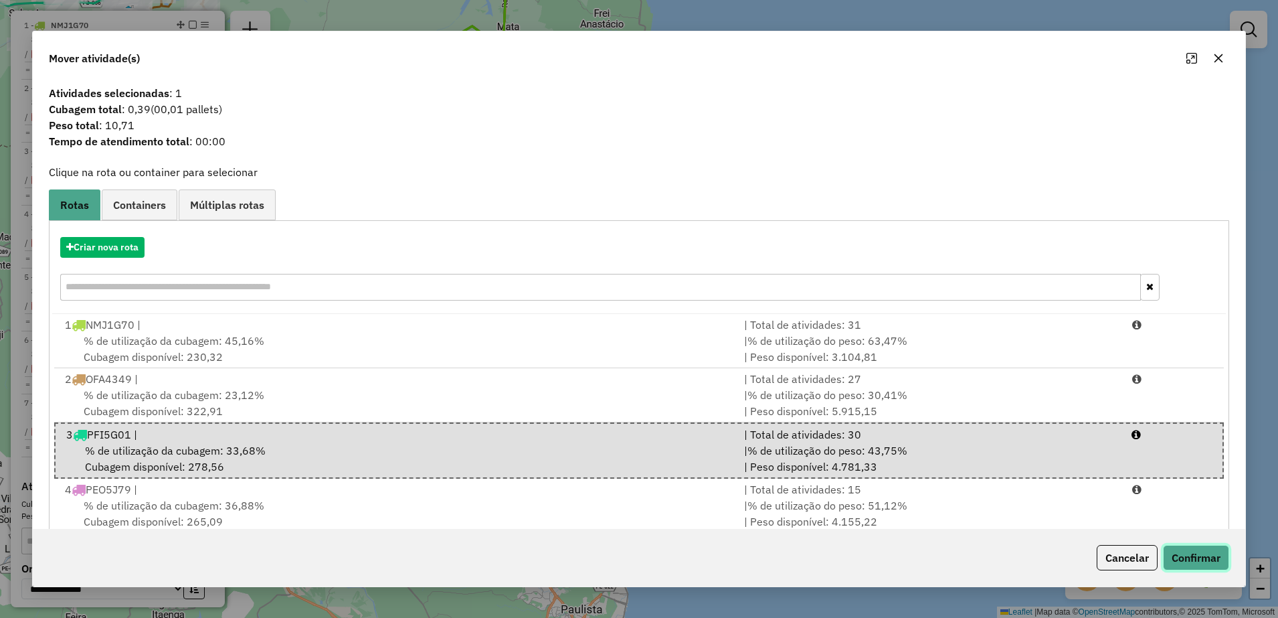
click at [1174, 556] on button "Confirmar" at bounding box center [1196, 557] width 66 height 25
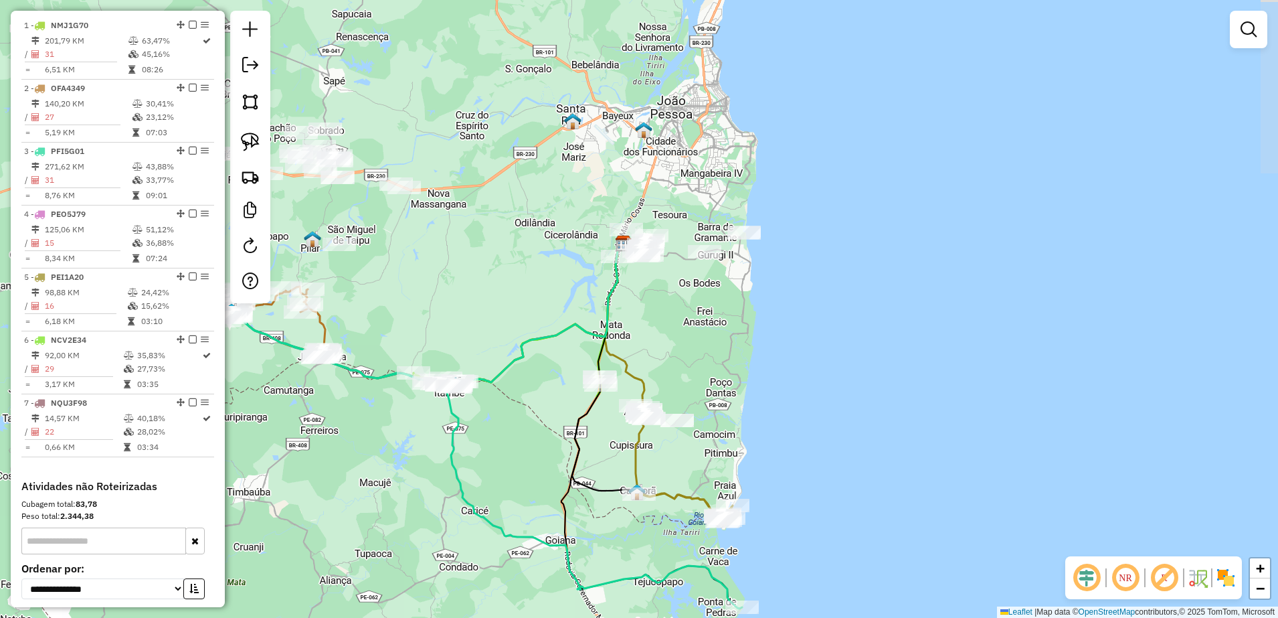
drag, startPoint x: 762, startPoint y: 298, endPoint x: 837, endPoint y: 489, distance: 205.2
click at [837, 489] on div "Janela de atendimento Grade de atendimento Capacidade Transportadoras Veículos …" at bounding box center [639, 309] width 1278 height 618
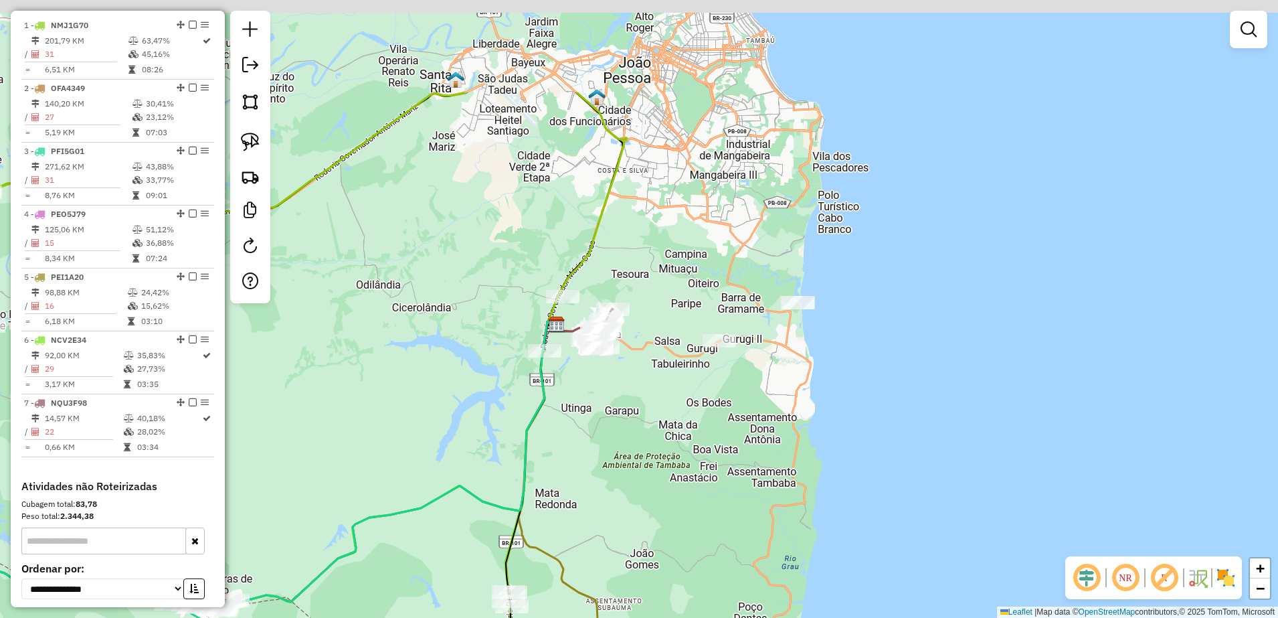
drag, startPoint x: 689, startPoint y: 250, endPoint x: 644, endPoint y: 330, distance: 91.4
click at [709, 405] on div "Janela de atendimento Grade de atendimento Capacidade Transportadoras Veículos …" at bounding box center [639, 309] width 1278 height 618
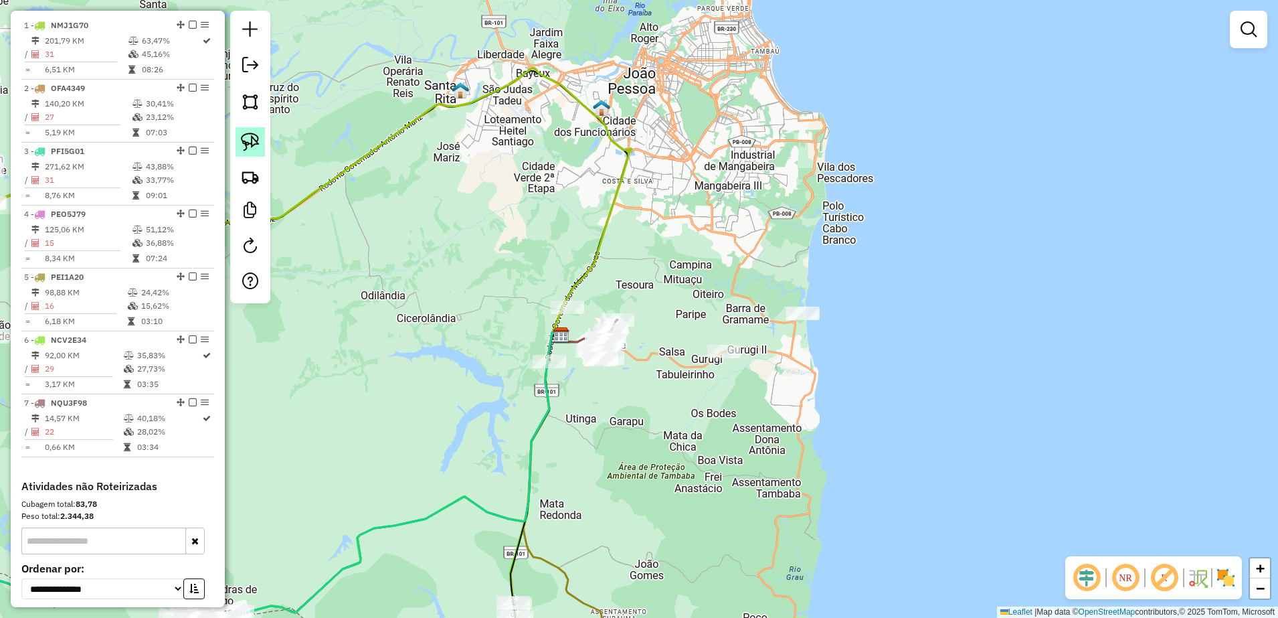
click at [251, 141] on img at bounding box center [250, 142] width 19 height 19
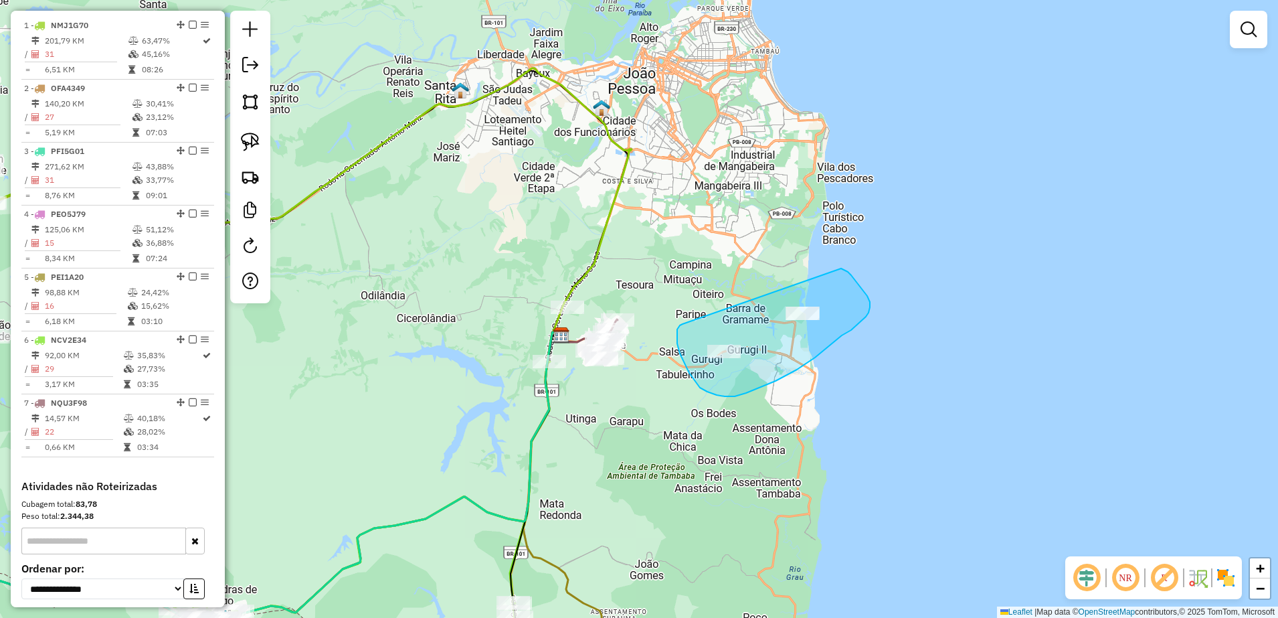
drag, startPoint x: 677, startPoint y: 343, endPoint x: 822, endPoint y: 268, distance: 163.1
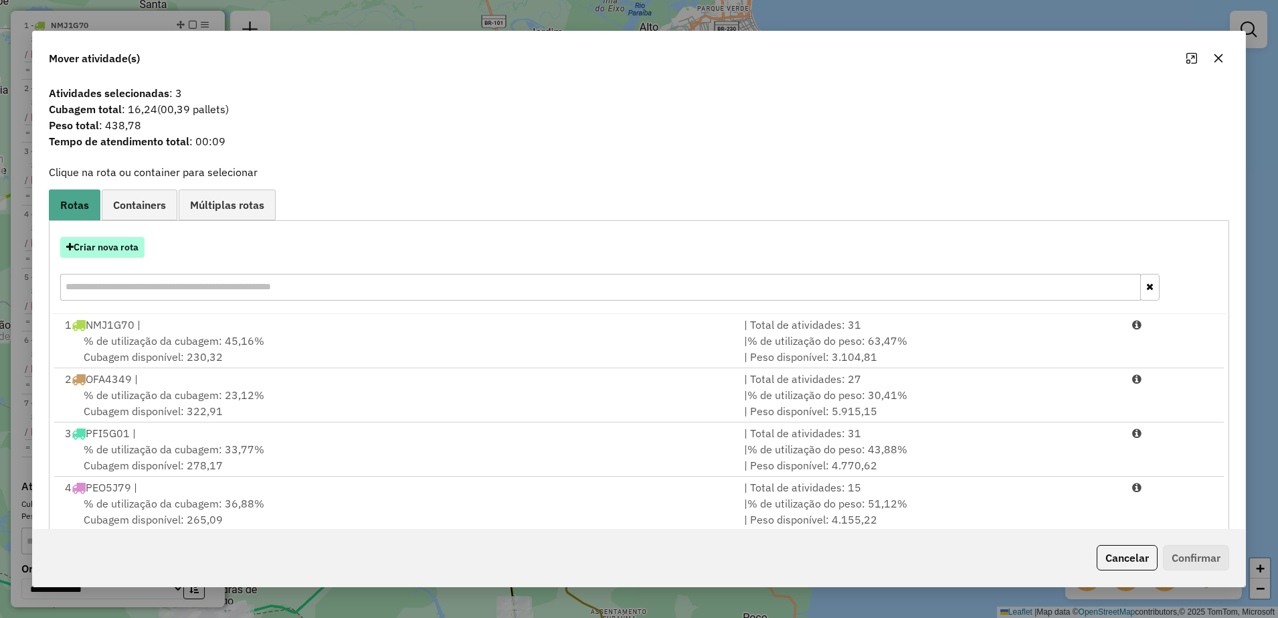
click at [110, 246] on button "Criar nova rota" at bounding box center [102, 247] width 84 height 21
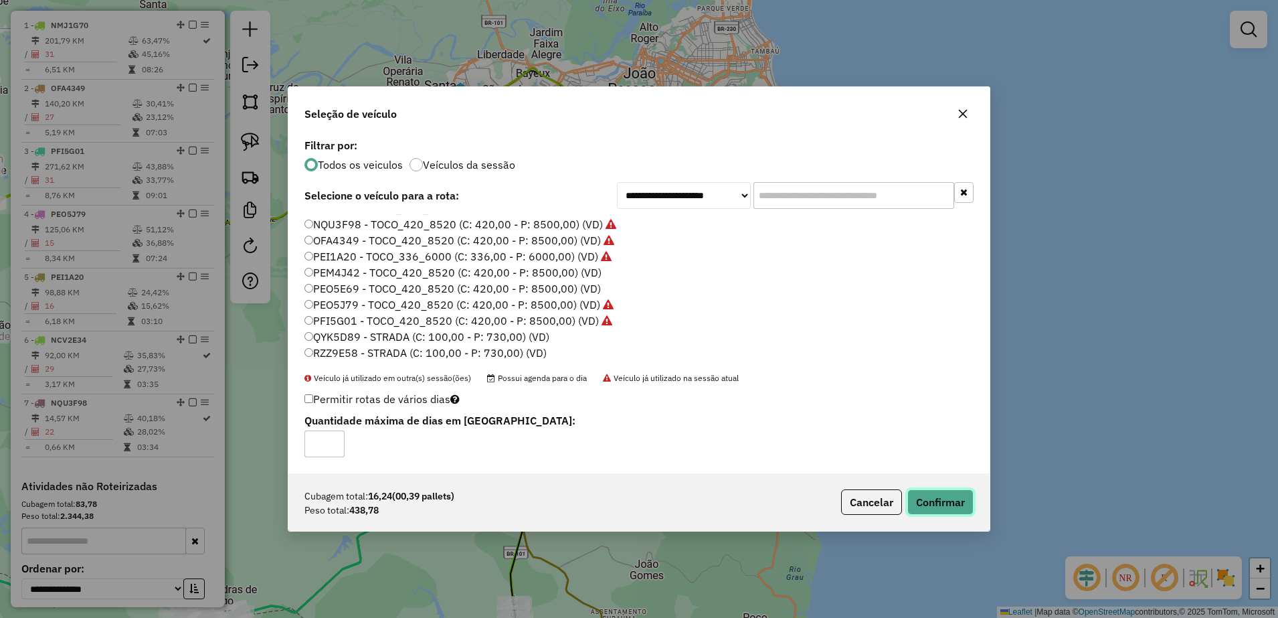
click at [934, 497] on button "Confirmar" at bounding box center [940, 501] width 66 height 25
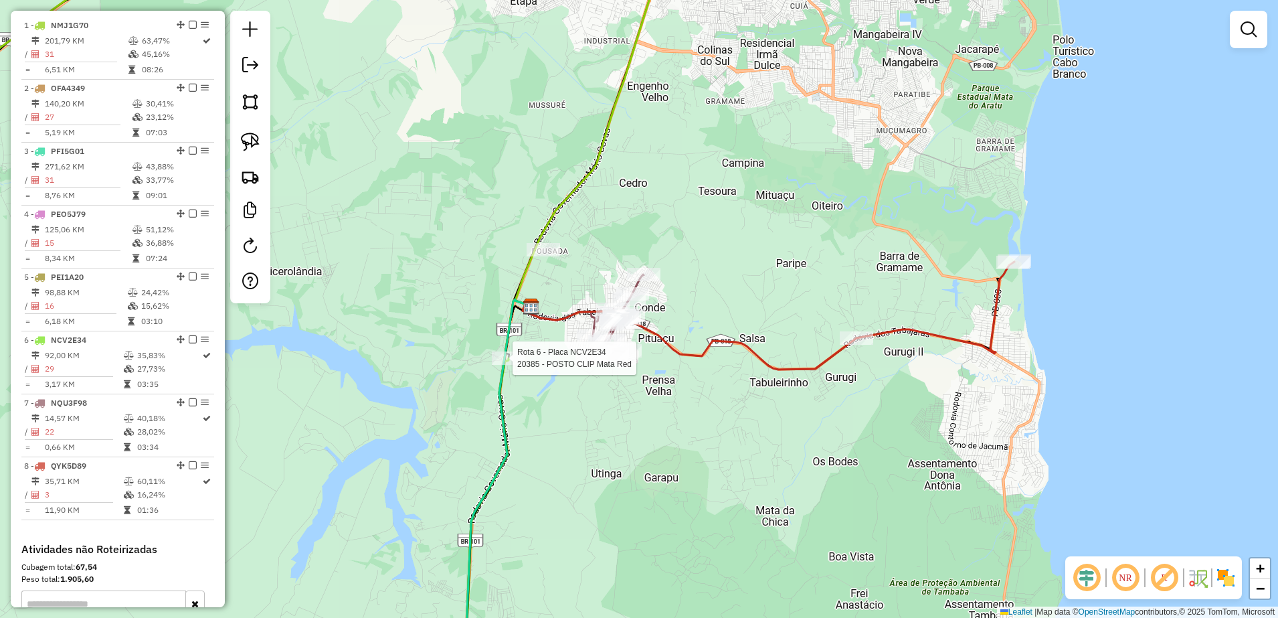
select select "**********"
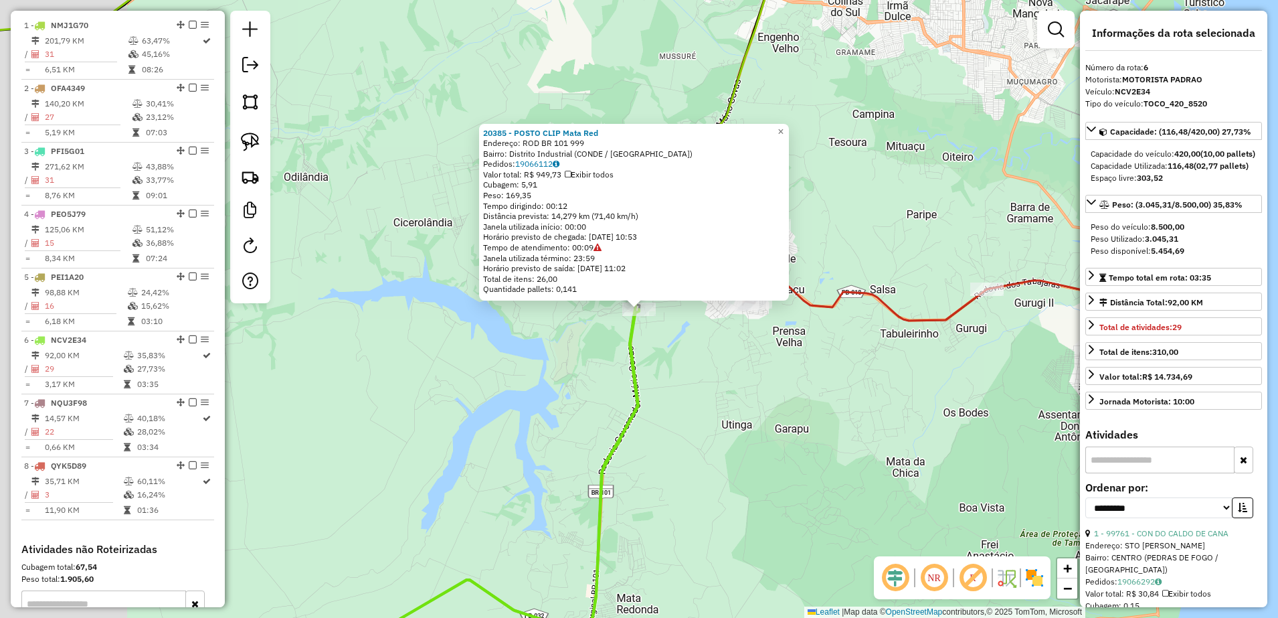
scroll to position [705, 0]
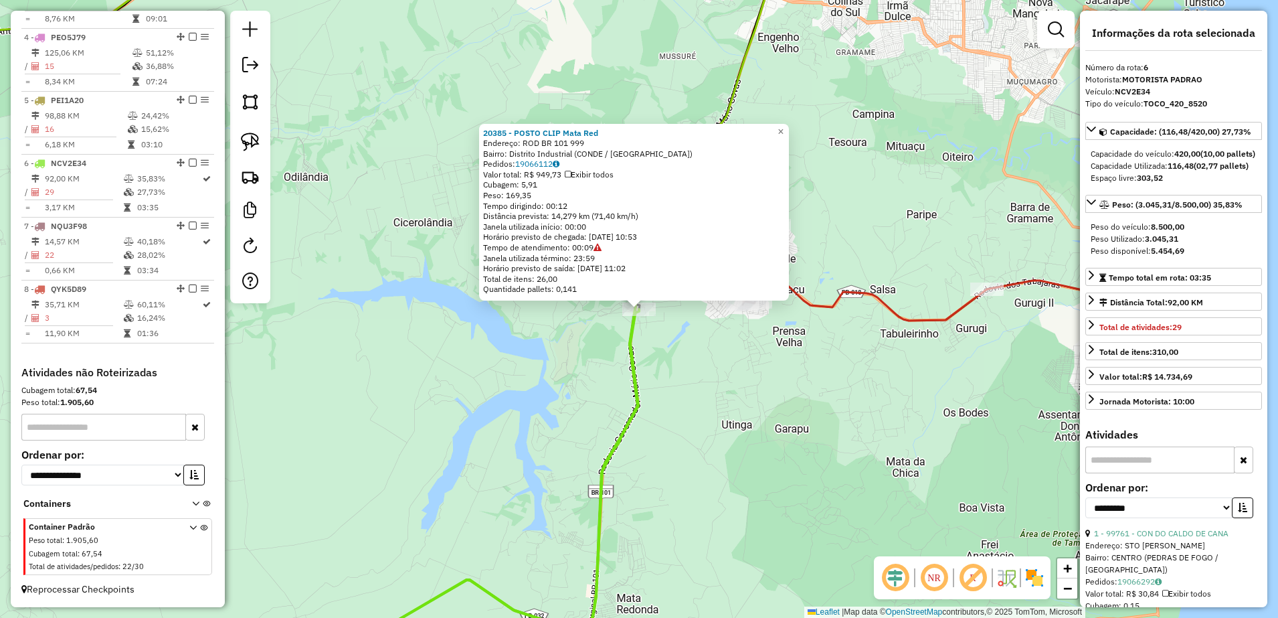
drag, startPoint x: 705, startPoint y: 381, endPoint x: 695, endPoint y: 346, distance: 36.2
click at [705, 380] on div "20385 - POSTO CLIP Mata Red Endereço: ROD BR 101 999 Bairro: Distrito Industria…" at bounding box center [639, 309] width 1278 height 618
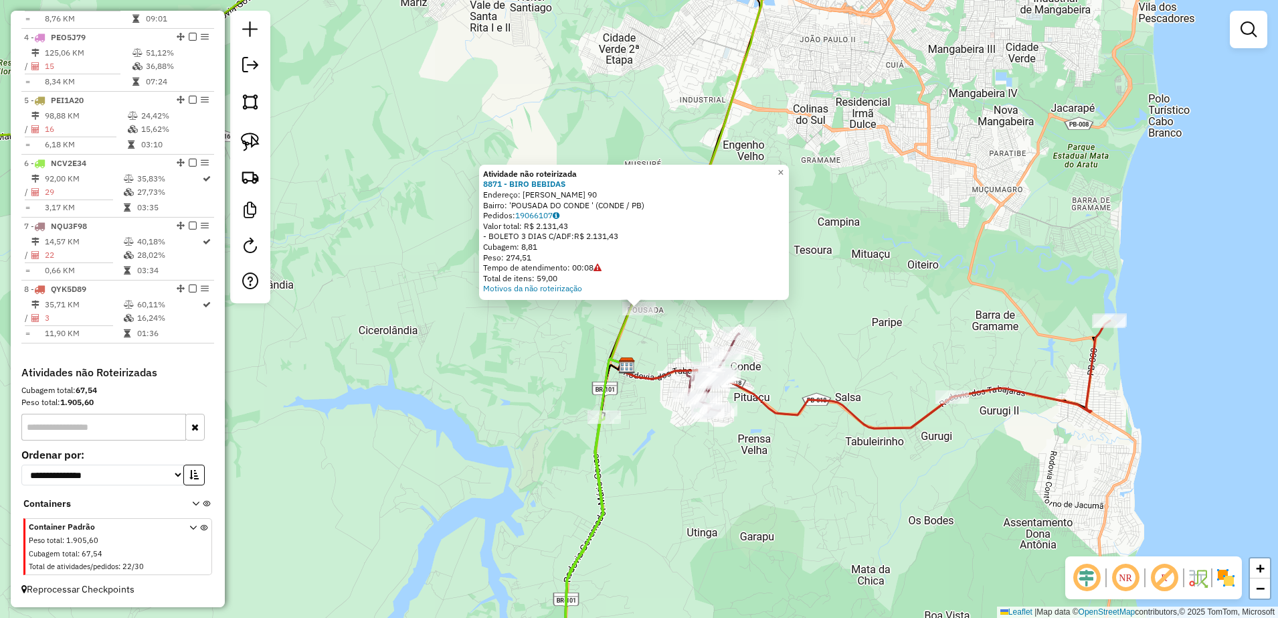
click at [689, 456] on div "Atividade não roteirizada 8871 - BIRO BEBIDAS Endereço: TEREZINHA PEDRO DA SILV…" at bounding box center [639, 309] width 1278 height 618
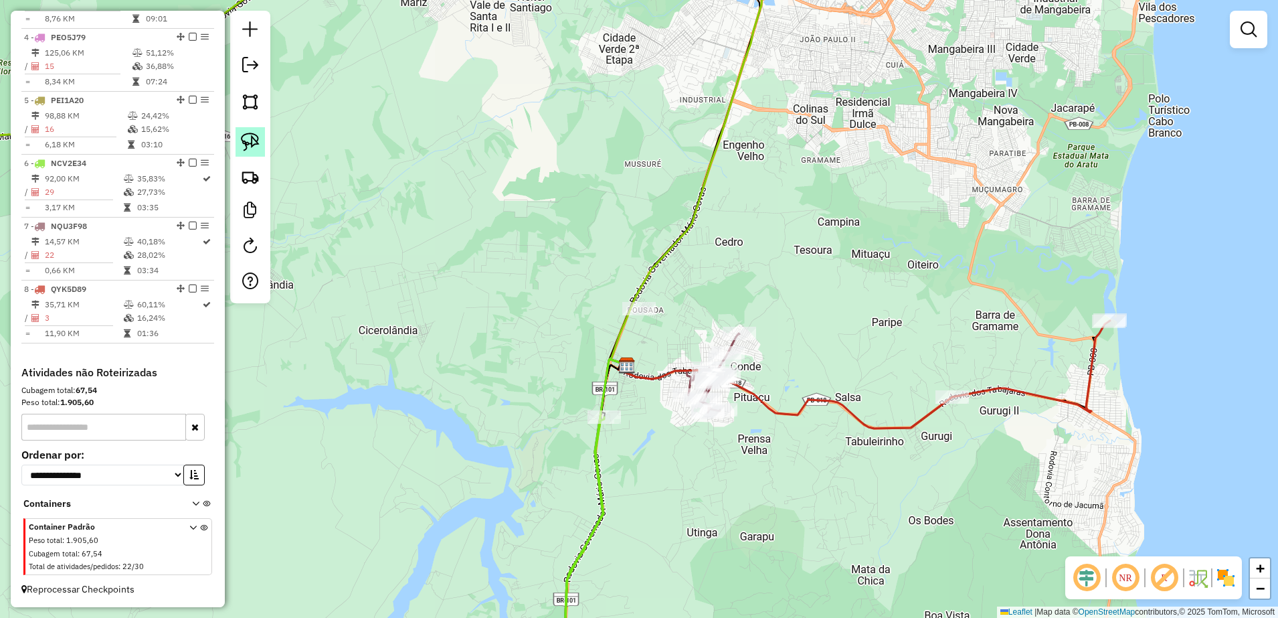
click at [250, 151] on link at bounding box center [250, 141] width 29 height 29
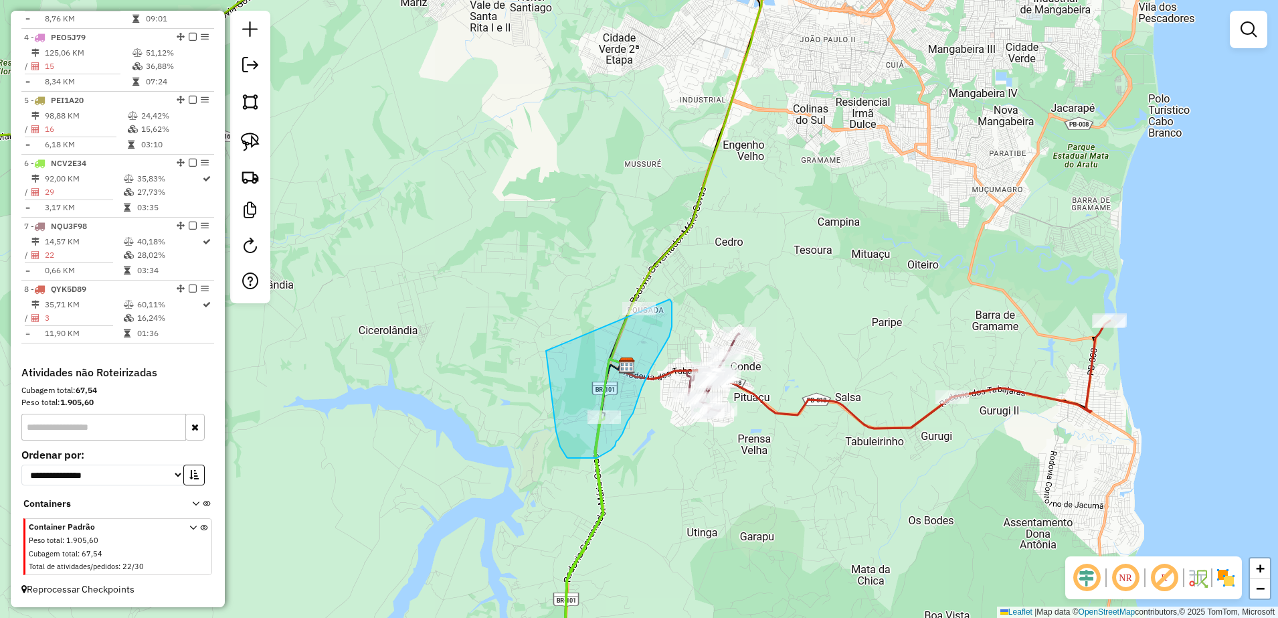
drag, startPoint x: 556, startPoint y: 431, endPoint x: 637, endPoint y: 277, distance: 173.9
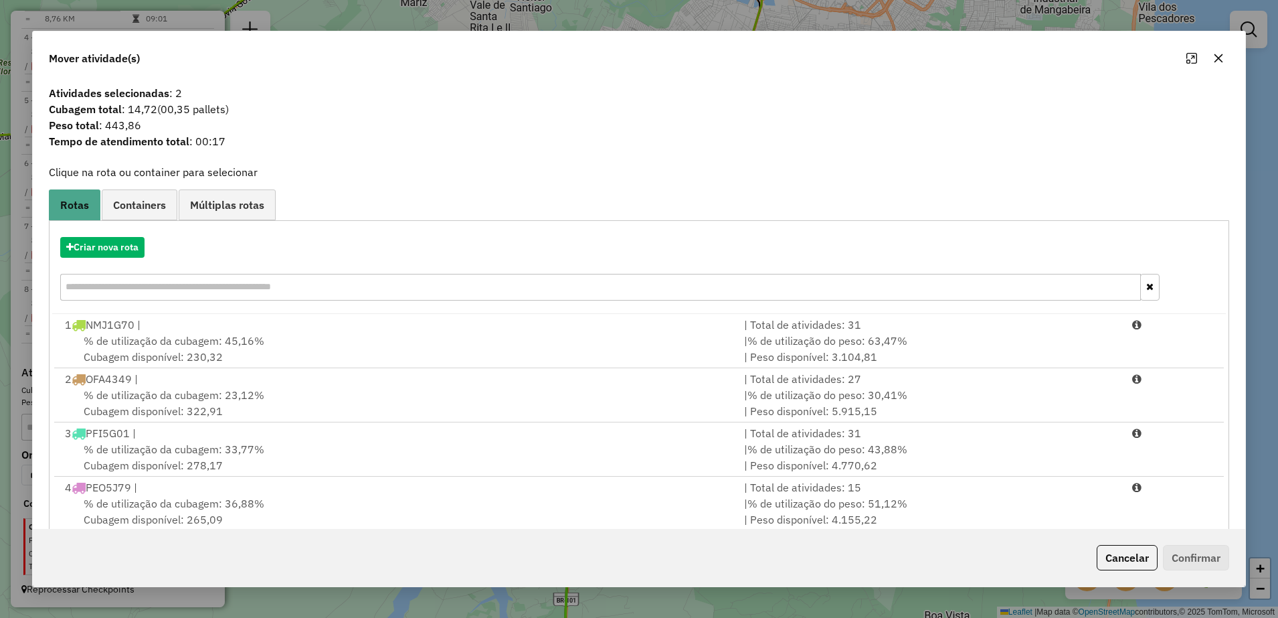
click at [1222, 58] on icon "button" at bounding box center [1218, 58] width 11 height 11
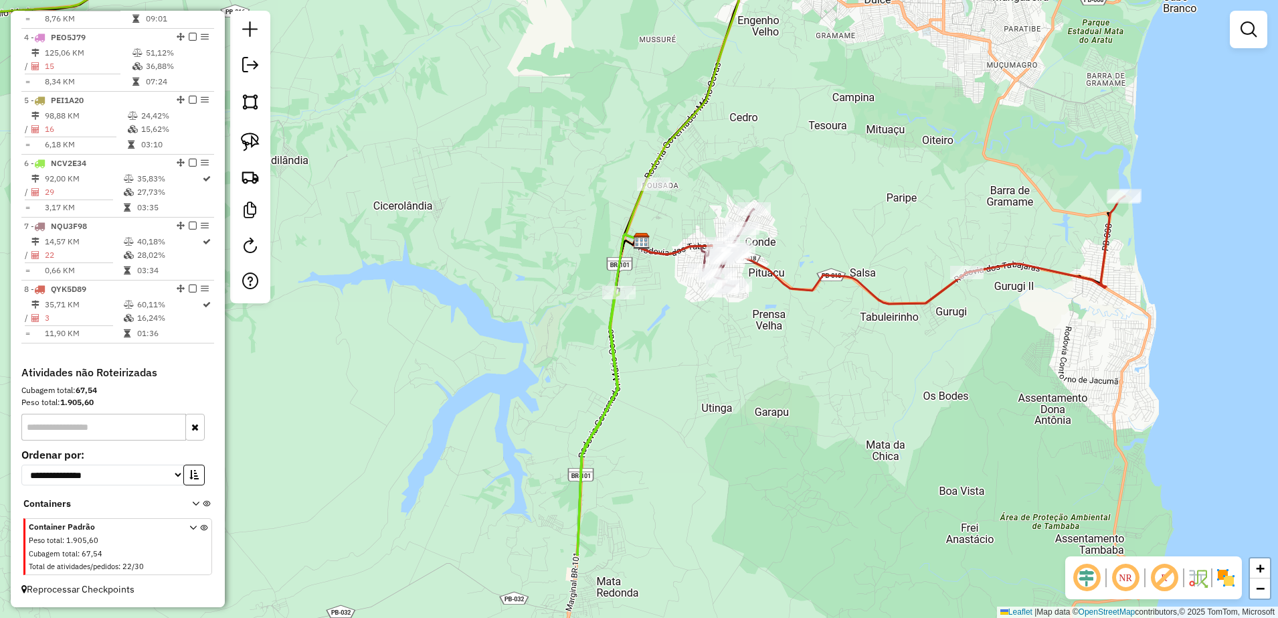
drag, startPoint x: 855, startPoint y: 290, endPoint x: 833, endPoint y: 187, distance: 105.9
click at [843, 191] on div "Janela de atendimento Grade de atendimento Capacidade Transportadoras Veículos …" at bounding box center [639, 309] width 1278 height 618
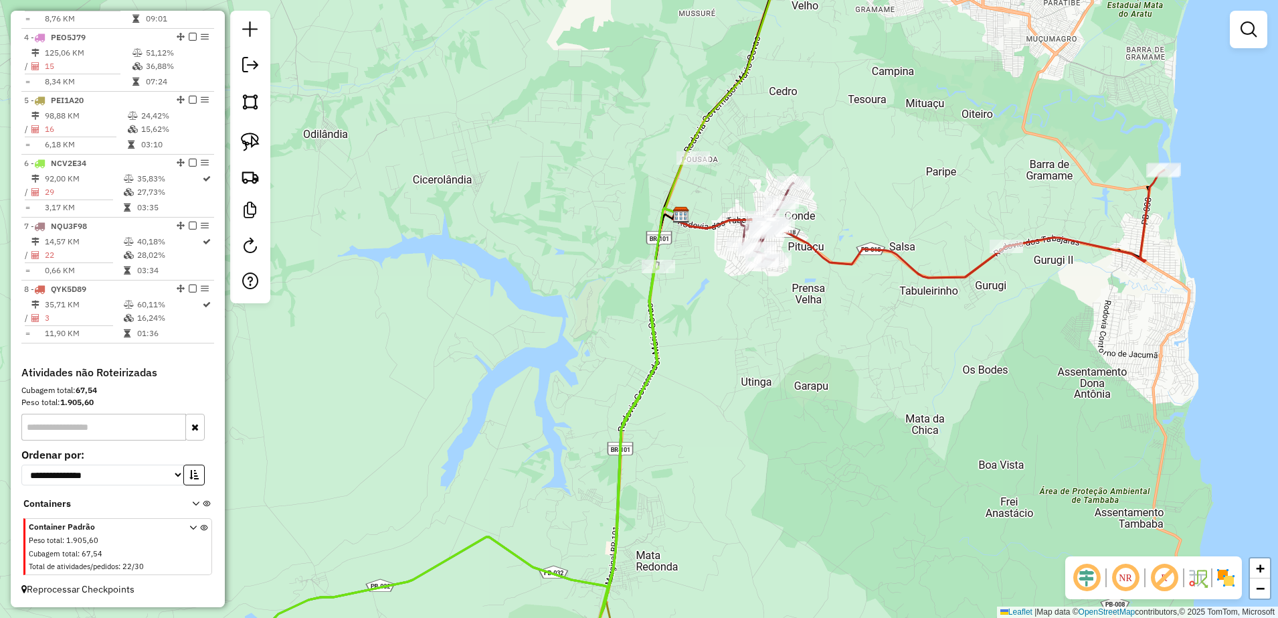
drag, startPoint x: 733, startPoint y: 337, endPoint x: 764, endPoint y: 375, distance: 48.6
click at [764, 375] on div "Janela de atendimento Grade de atendimento Capacidade Transportadoras Veículos …" at bounding box center [639, 309] width 1278 height 618
click at [243, 139] on img at bounding box center [250, 142] width 19 height 19
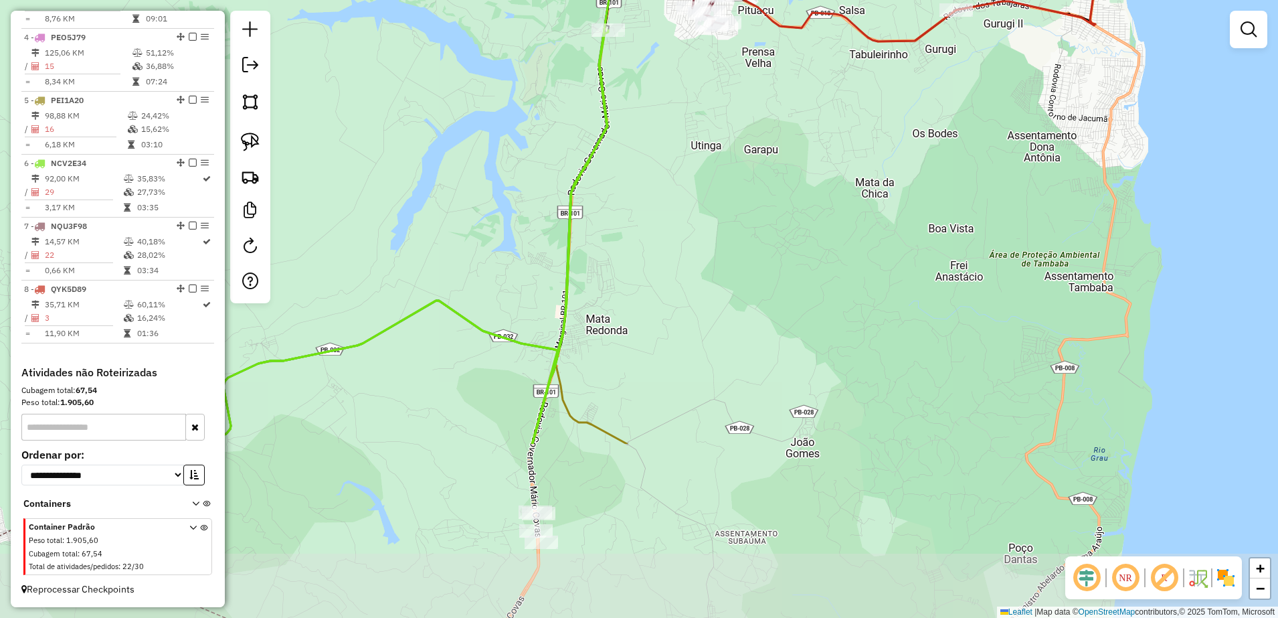
drag, startPoint x: 758, startPoint y: 389, endPoint x: 693, endPoint y: 174, distance: 224.4
click at [713, 182] on div "Janela de atendimento Grade de atendimento Capacidade Transportadoras Veículos …" at bounding box center [639, 309] width 1278 height 618
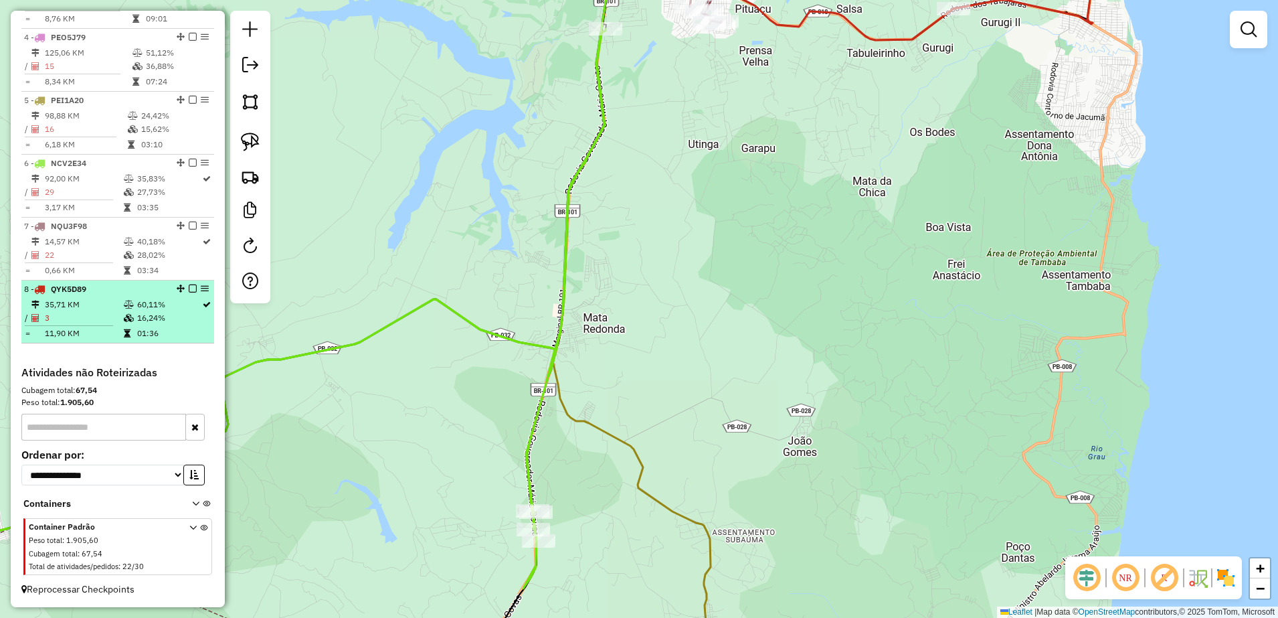
click at [94, 317] on td "3" at bounding box center [83, 317] width 79 height 13
select select "**********"
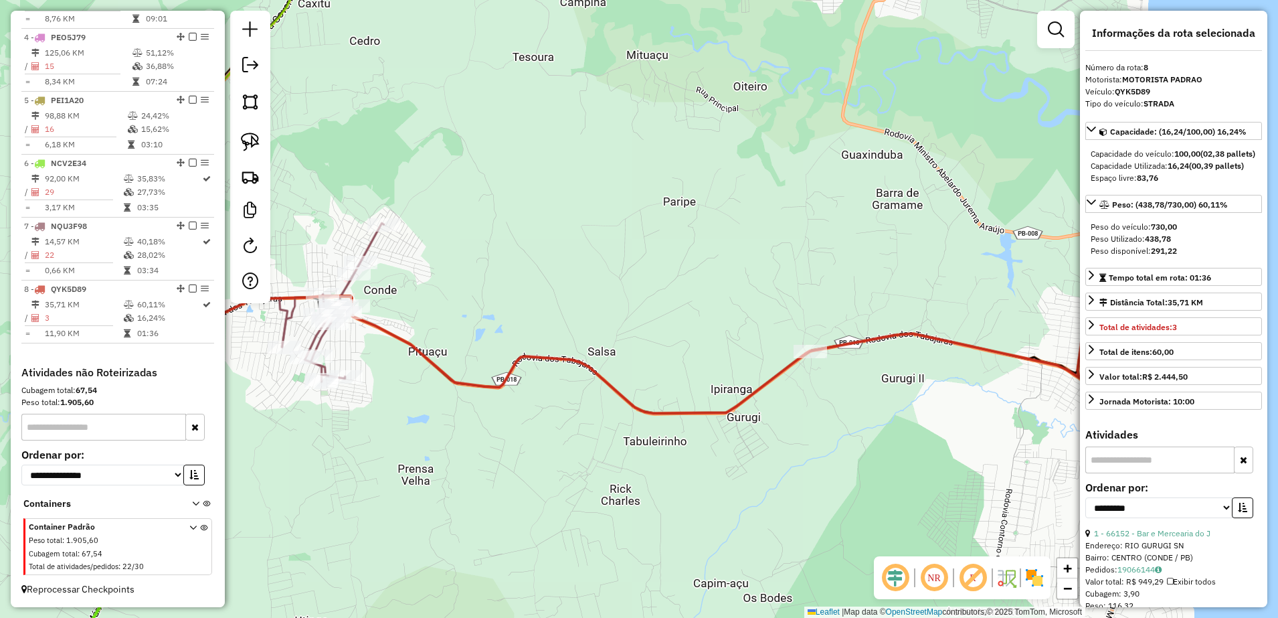
drag, startPoint x: 863, startPoint y: 430, endPoint x: 822, endPoint y: 371, distance: 71.3
click at [835, 384] on div "Janela de atendimento Grade de atendimento Capacidade Transportadoras Veículos …" at bounding box center [639, 309] width 1278 height 618
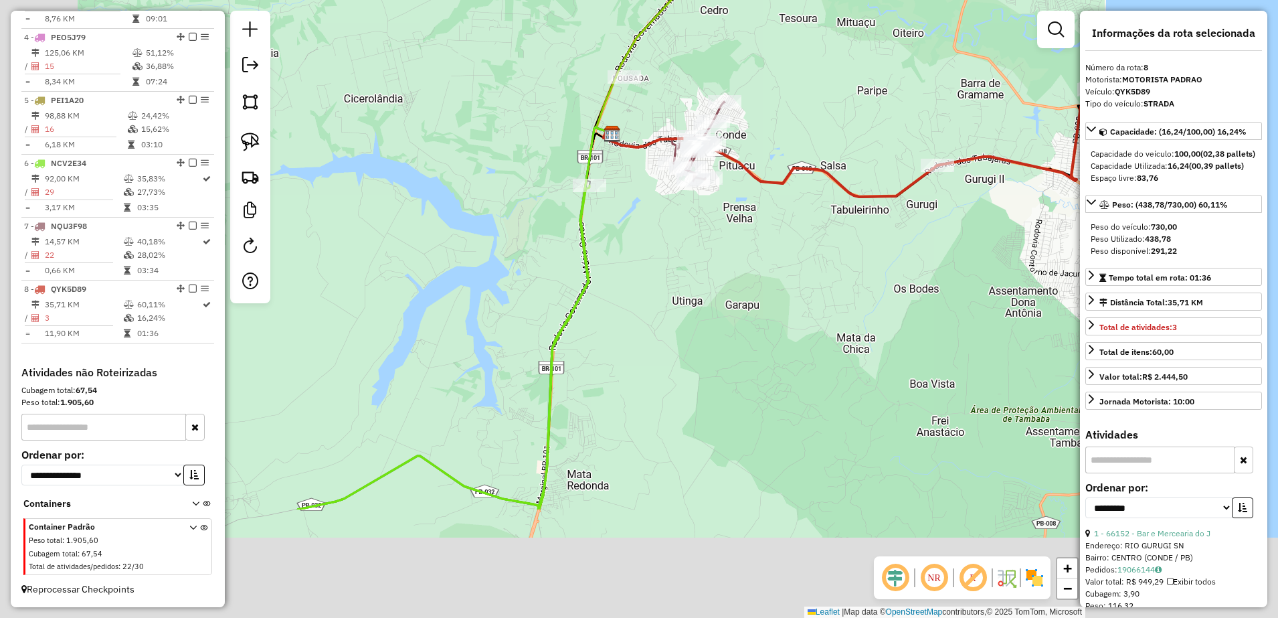
drag, startPoint x: 510, startPoint y: 480, endPoint x: 776, endPoint y: 281, distance: 332.2
click at [776, 281] on div "Janela de atendimento Grade de atendimento Capacidade Transportadoras Veículos …" at bounding box center [639, 309] width 1278 height 618
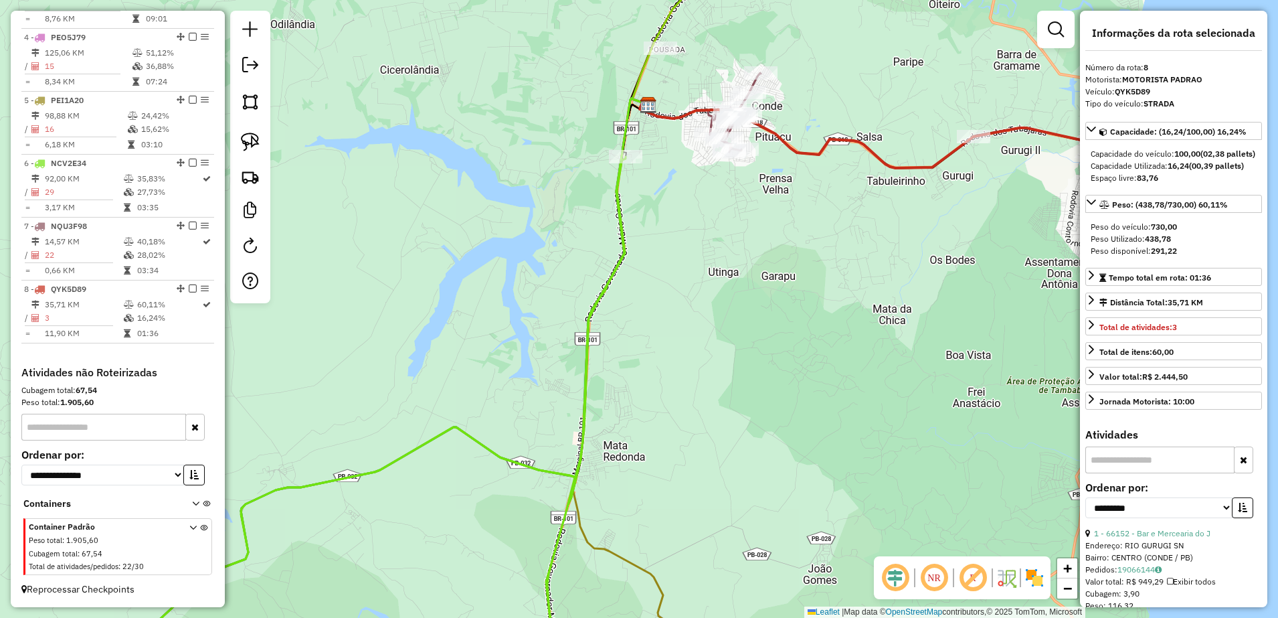
drag, startPoint x: 750, startPoint y: 328, endPoint x: 814, endPoint y: 171, distance: 169.9
click at [792, 238] on div "Janela de atendimento Grade de atendimento Capacidade Transportadoras Veículos …" at bounding box center [639, 309] width 1278 height 618
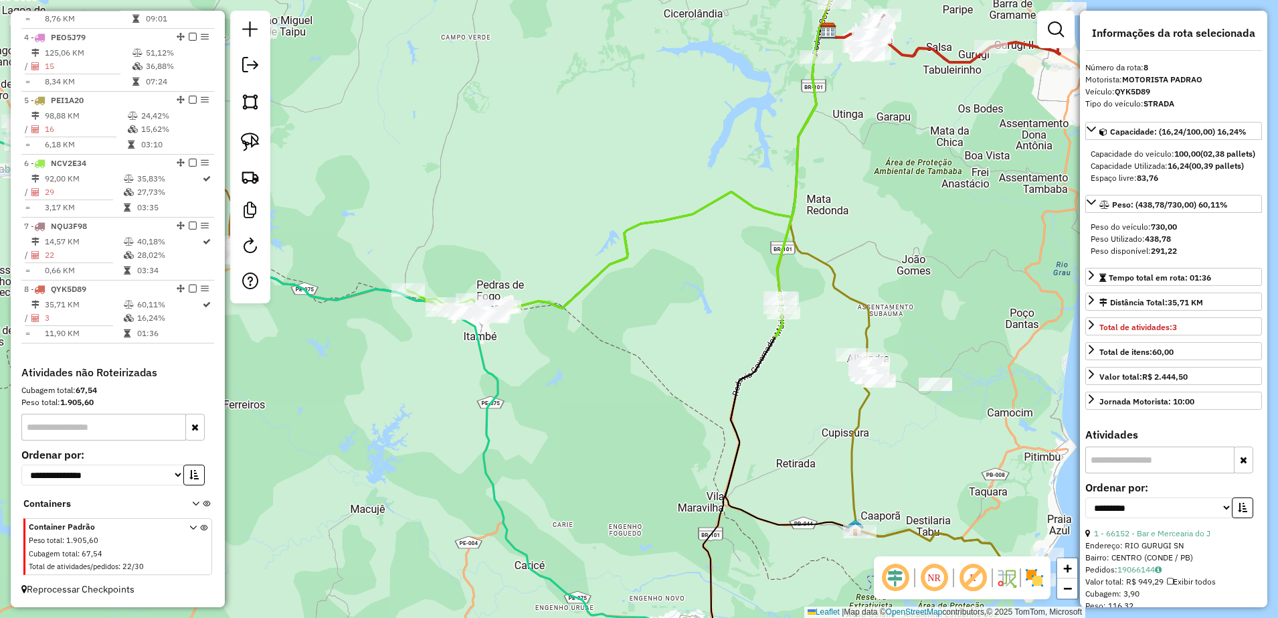
drag, startPoint x: 452, startPoint y: 379, endPoint x: 499, endPoint y: 393, distance: 49.4
click at [499, 393] on icon at bounding box center [460, 407] width 1085 height 572
click at [246, 147] on img at bounding box center [250, 142] width 19 height 19
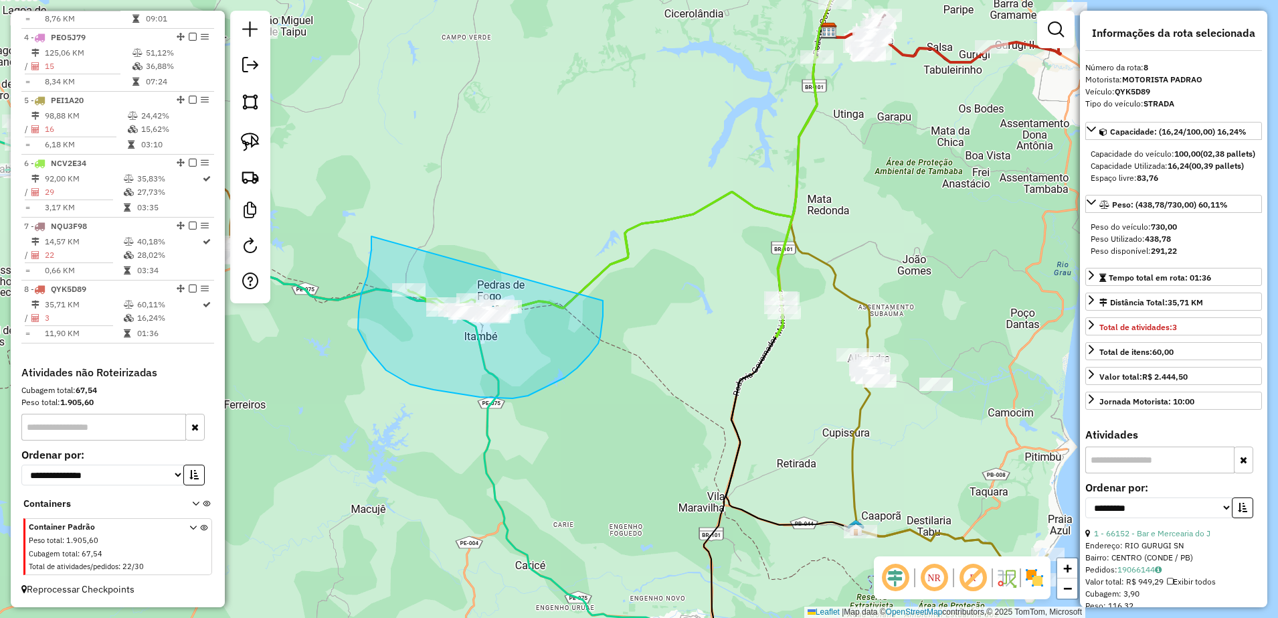
drag, startPoint x: 371, startPoint y: 236, endPoint x: 603, endPoint y: 300, distance: 240.3
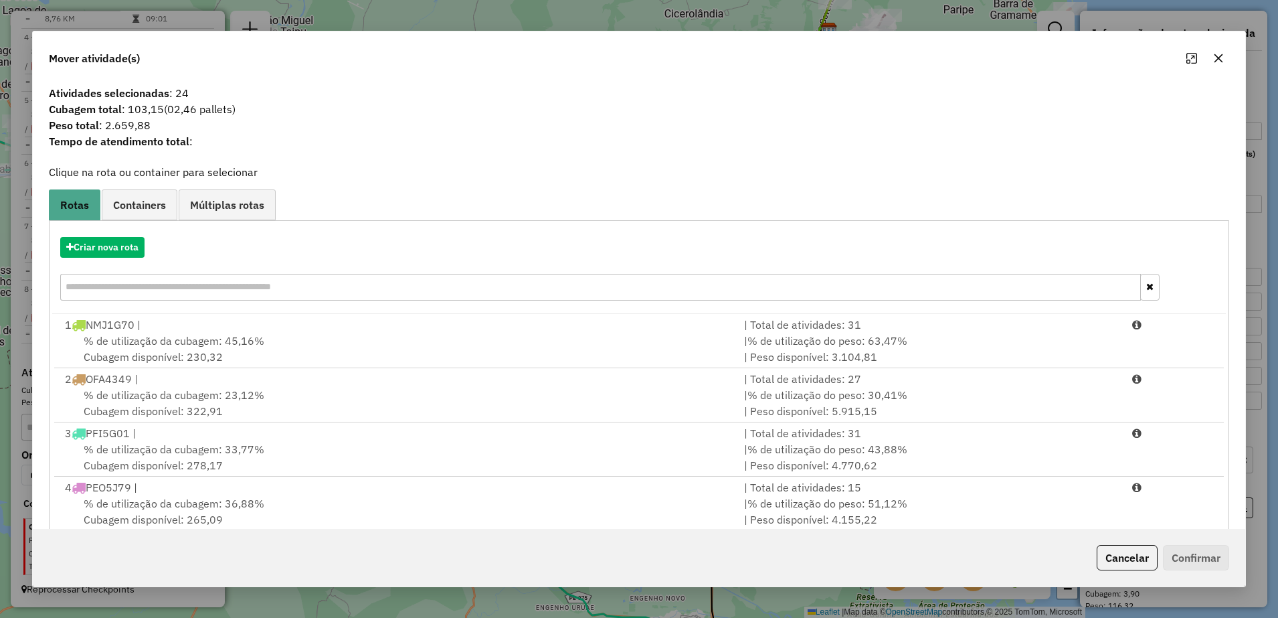
click at [1215, 52] on button "button" at bounding box center [1218, 58] width 21 height 21
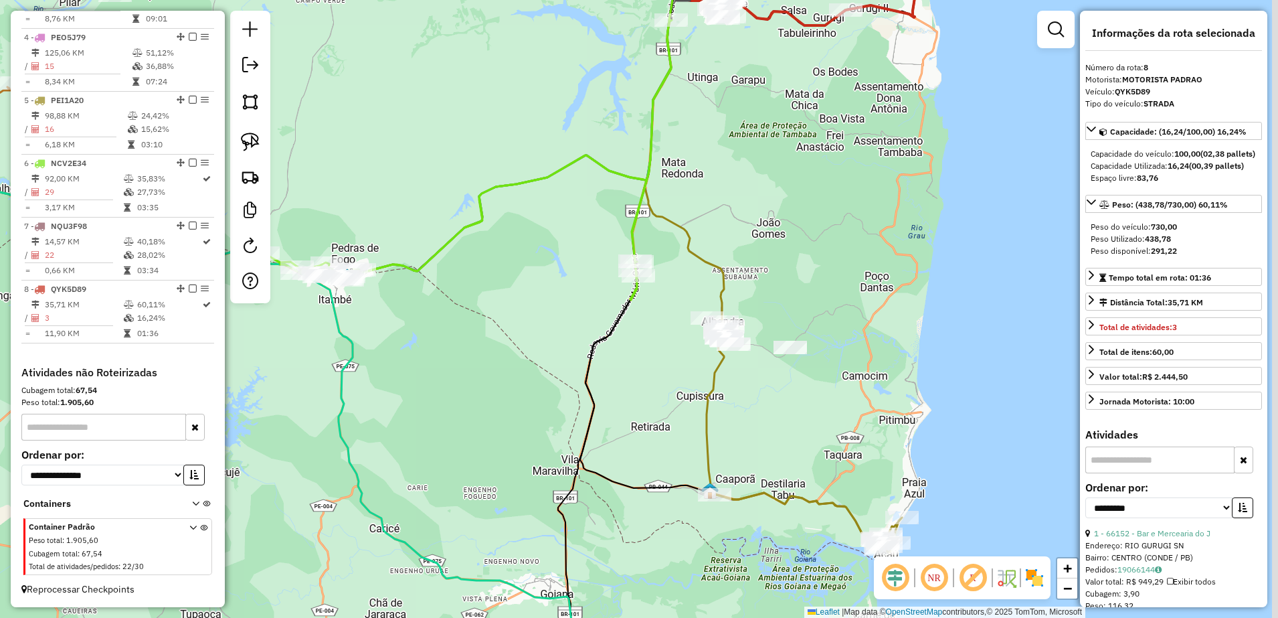
drag, startPoint x: 1008, startPoint y: 236, endPoint x: 798, endPoint y: 206, distance: 211.6
click at [797, 214] on div "Janela de atendimento Grade de atendimento Capacidade Transportadoras Veículos …" at bounding box center [639, 309] width 1278 height 618
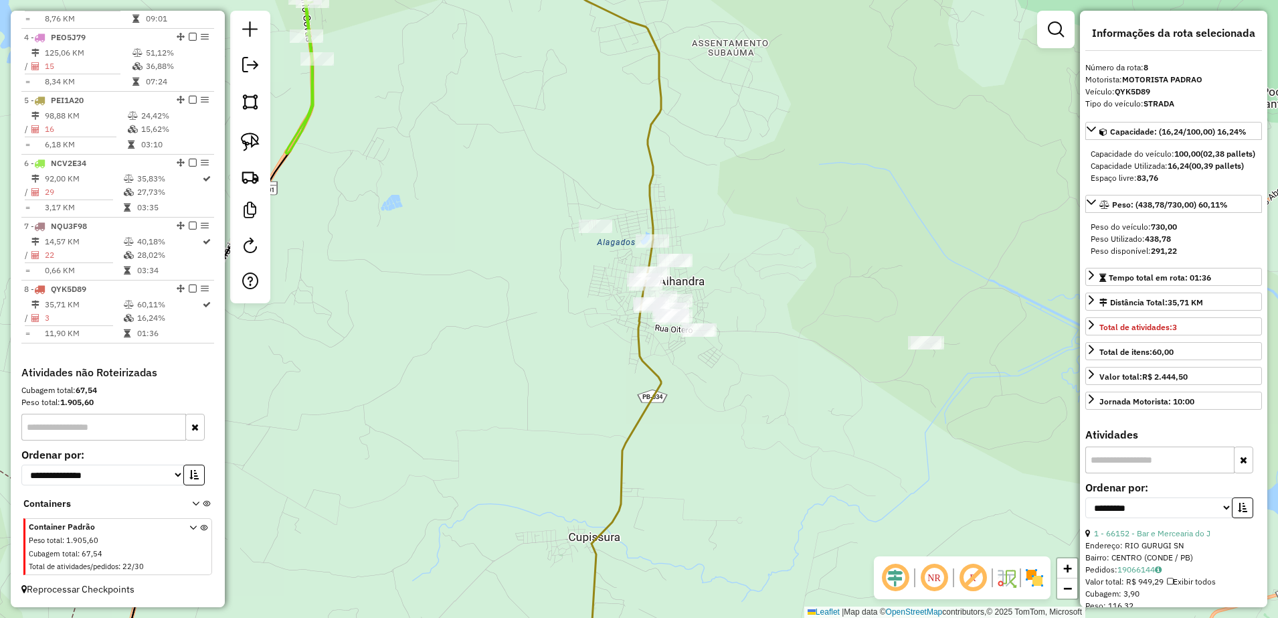
drag, startPoint x: 644, startPoint y: 392, endPoint x: 659, endPoint y: 407, distance: 20.8
click at [659, 407] on div "Janela de atendimento Grade de atendimento Capacidade Transportadoras Veículos …" at bounding box center [639, 309] width 1278 height 618
click at [257, 141] on img at bounding box center [250, 142] width 19 height 19
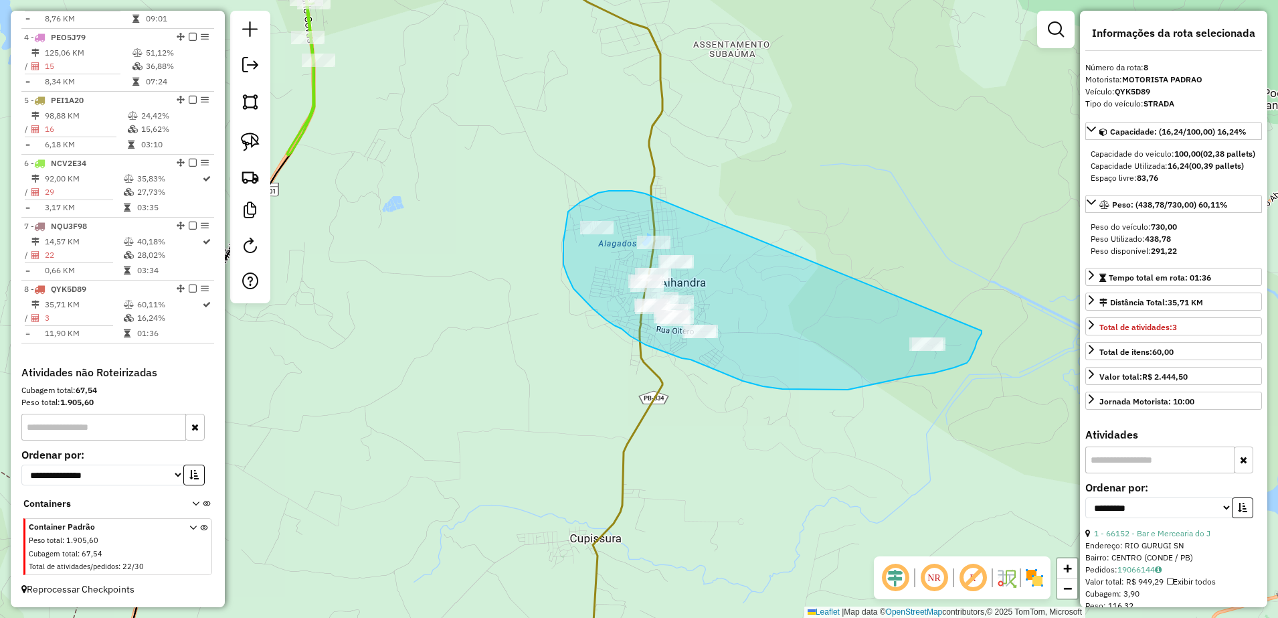
drag, startPoint x: 618, startPoint y: 191, endPoint x: 953, endPoint y: 308, distance: 354.5
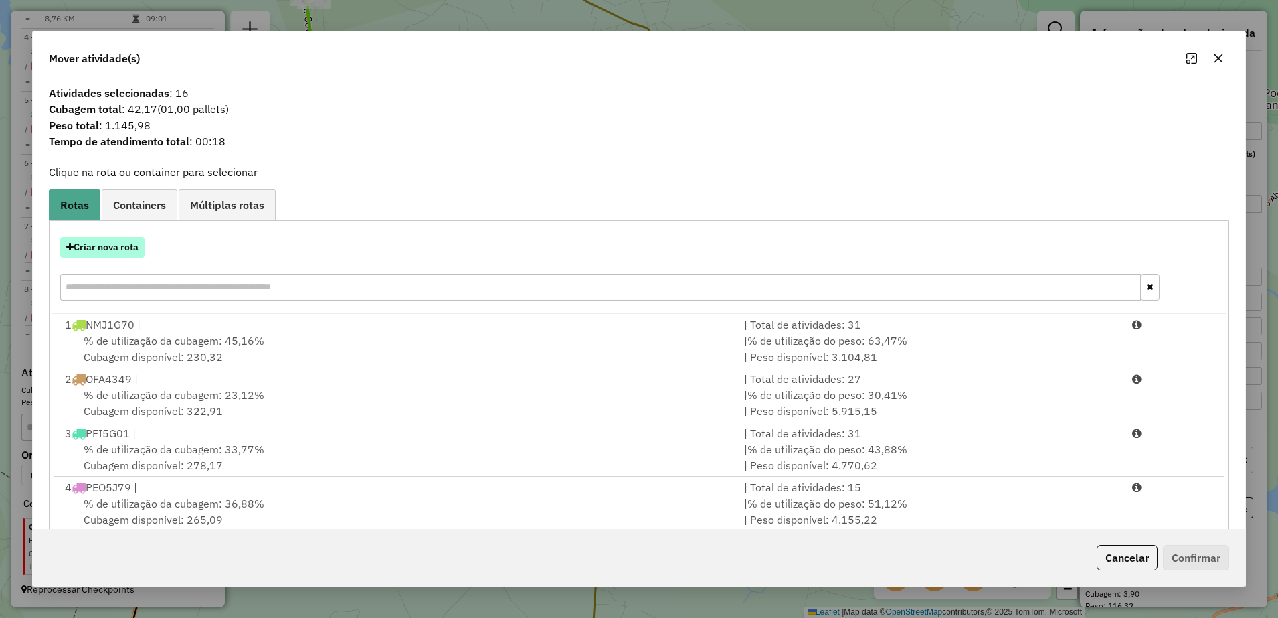
click at [125, 245] on button "Criar nova rota" at bounding box center [102, 247] width 84 height 21
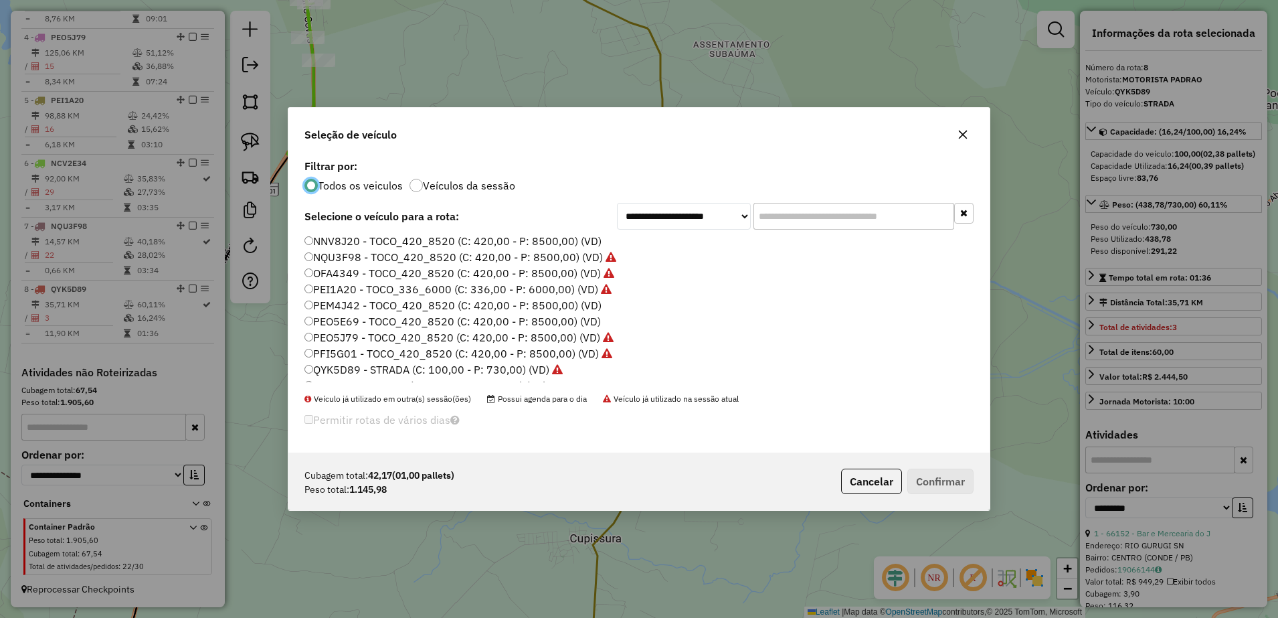
scroll to position [46, 0]
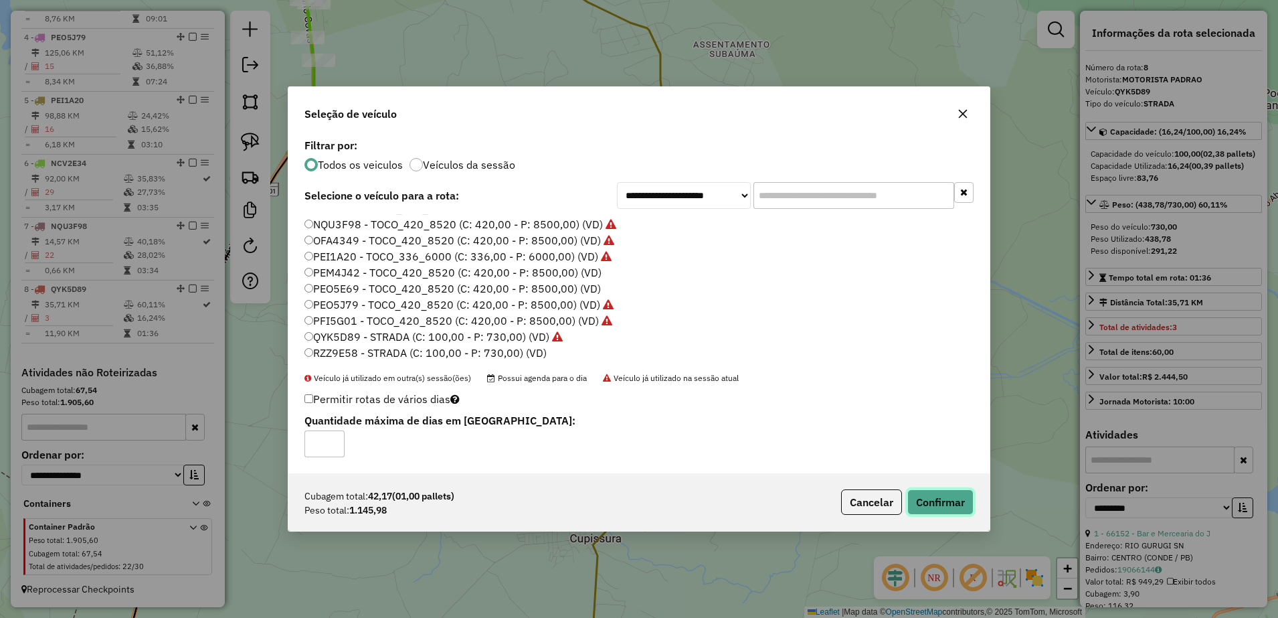
click at [924, 501] on button "Confirmar" at bounding box center [940, 501] width 66 height 25
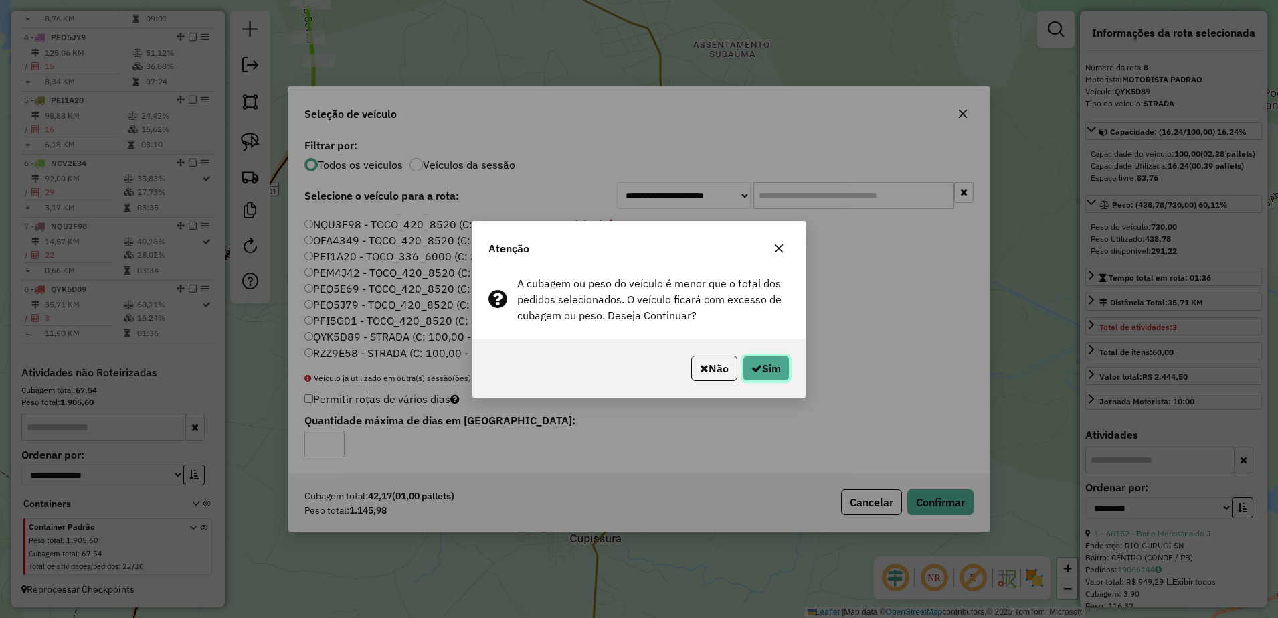
click at [764, 367] on button "Sim" at bounding box center [766, 367] width 47 height 25
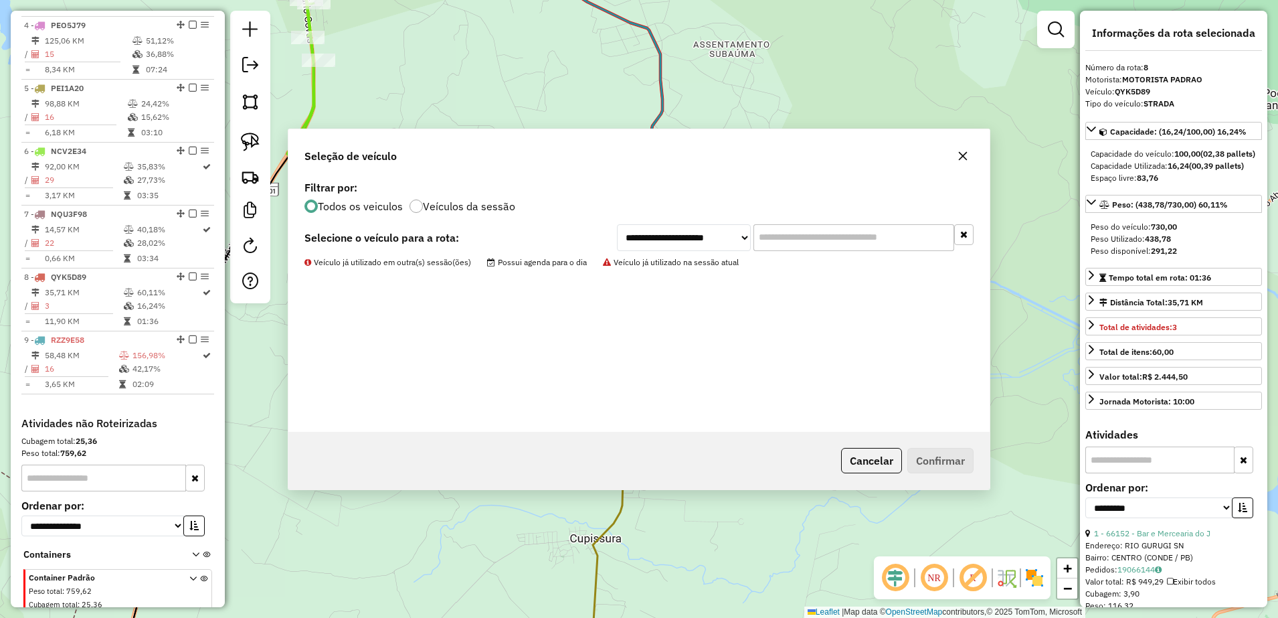
scroll to position [768, 0]
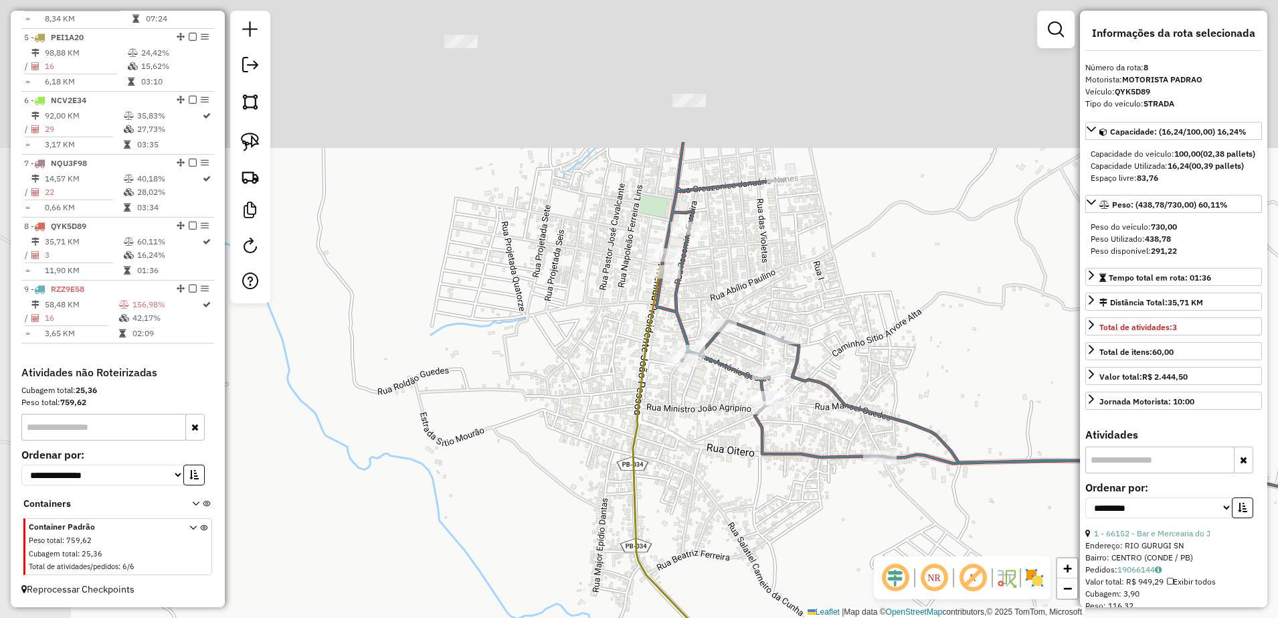
drag, startPoint x: 684, startPoint y: 406, endPoint x: 773, endPoint y: 519, distance: 144.4
click at [773, 519] on div "Janela de atendimento Grade de atendimento Capacidade Transportadoras Veículos …" at bounding box center [639, 309] width 1278 height 618
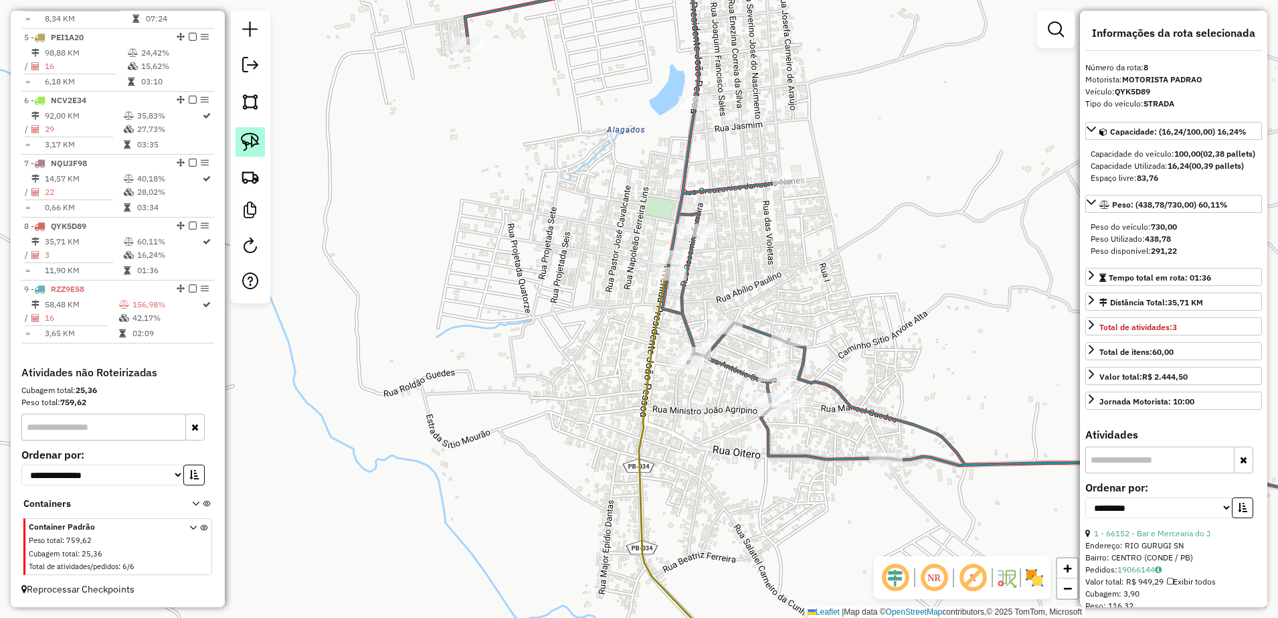
click at [255, 144] on img at bounding box center [250, 142] width 19 height 19
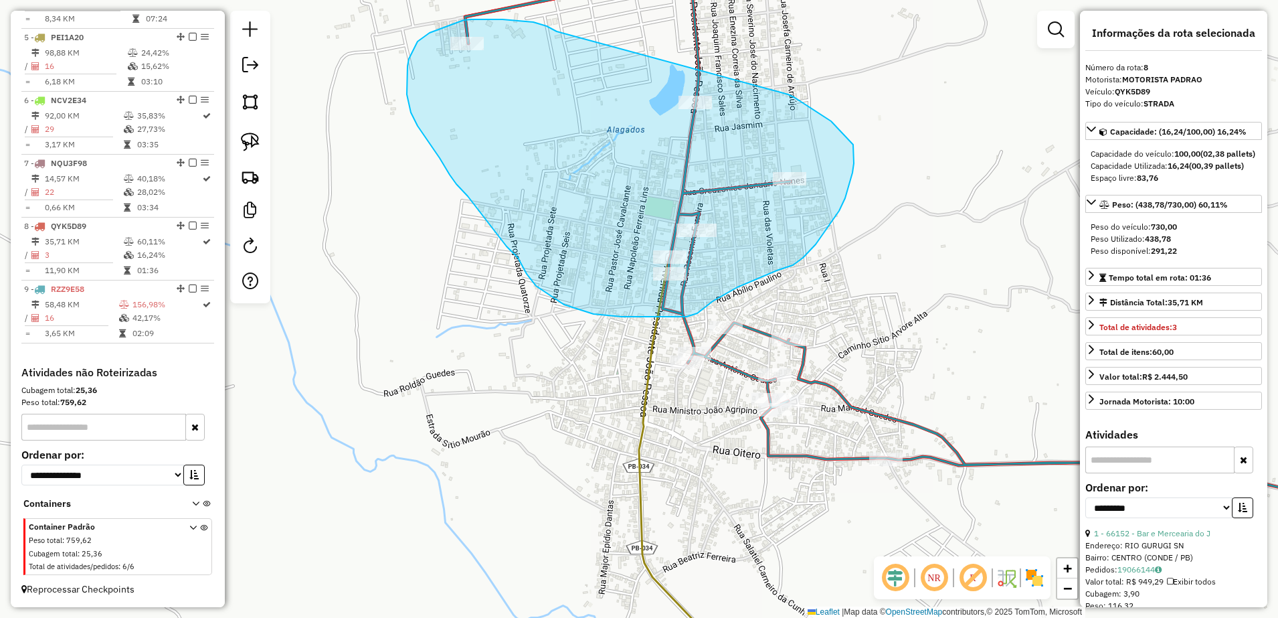
drag, startPoint x: 516, startPoint y: 20, endPoint x: 774, endPoint y: 92, distance: 268.1
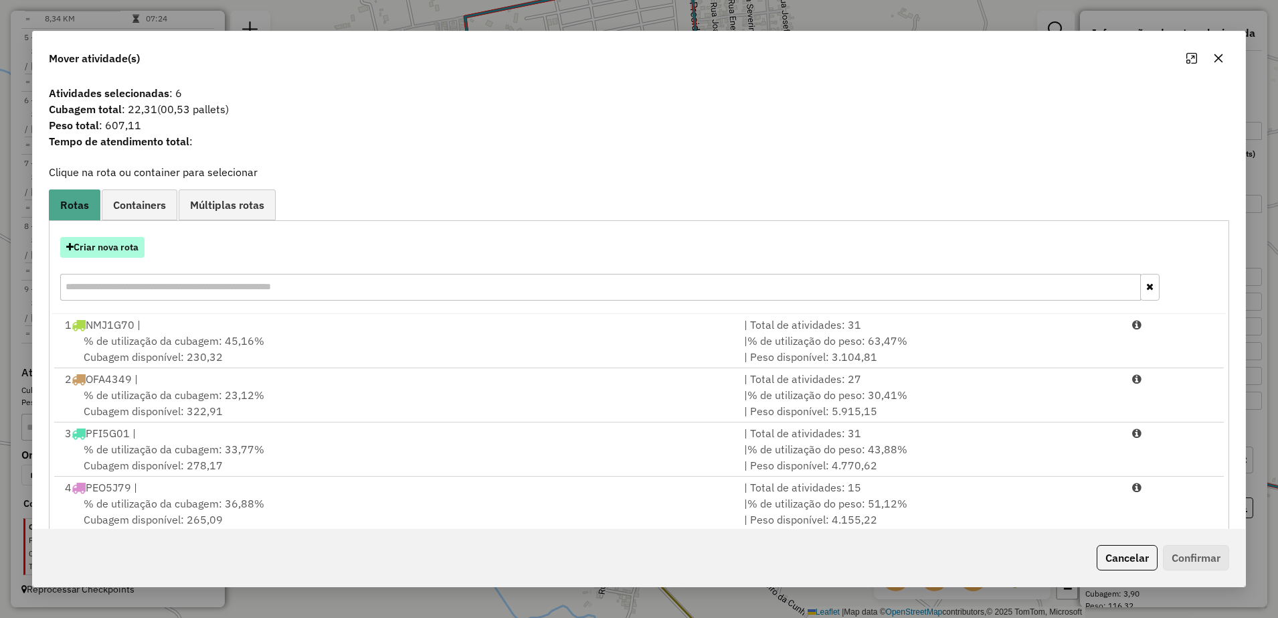
click at [133, 247] on button "Criar nova rota" at bounding box center [102, 247] width 84 height 21
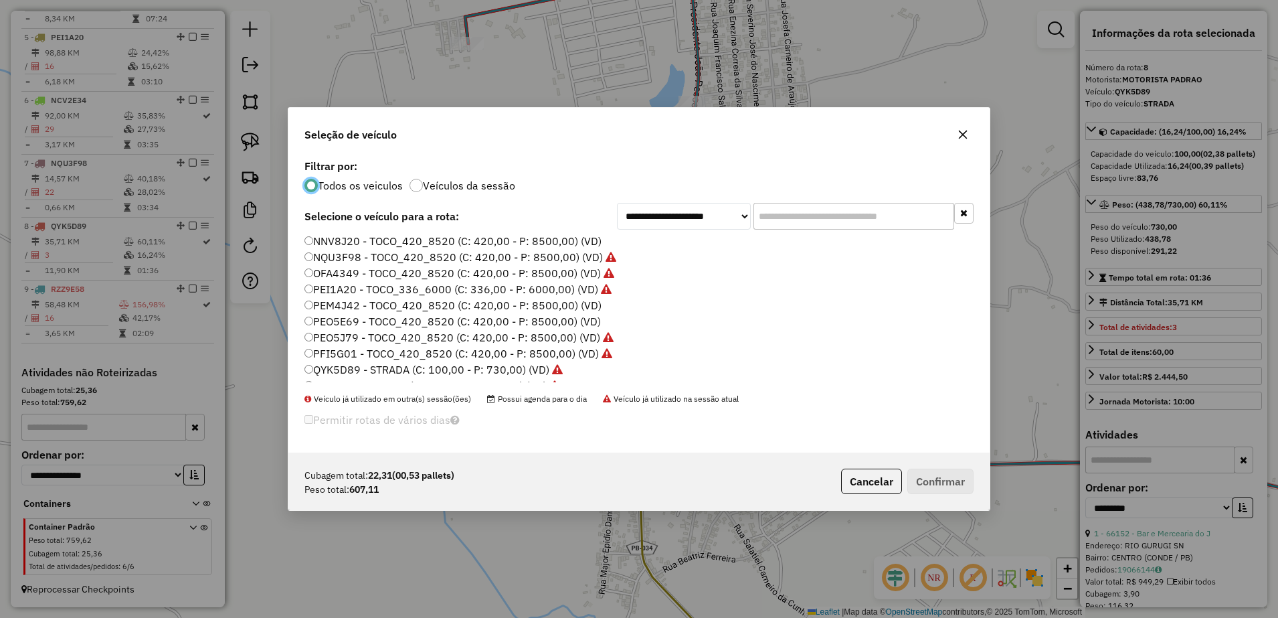
scroll to position [46, 0]
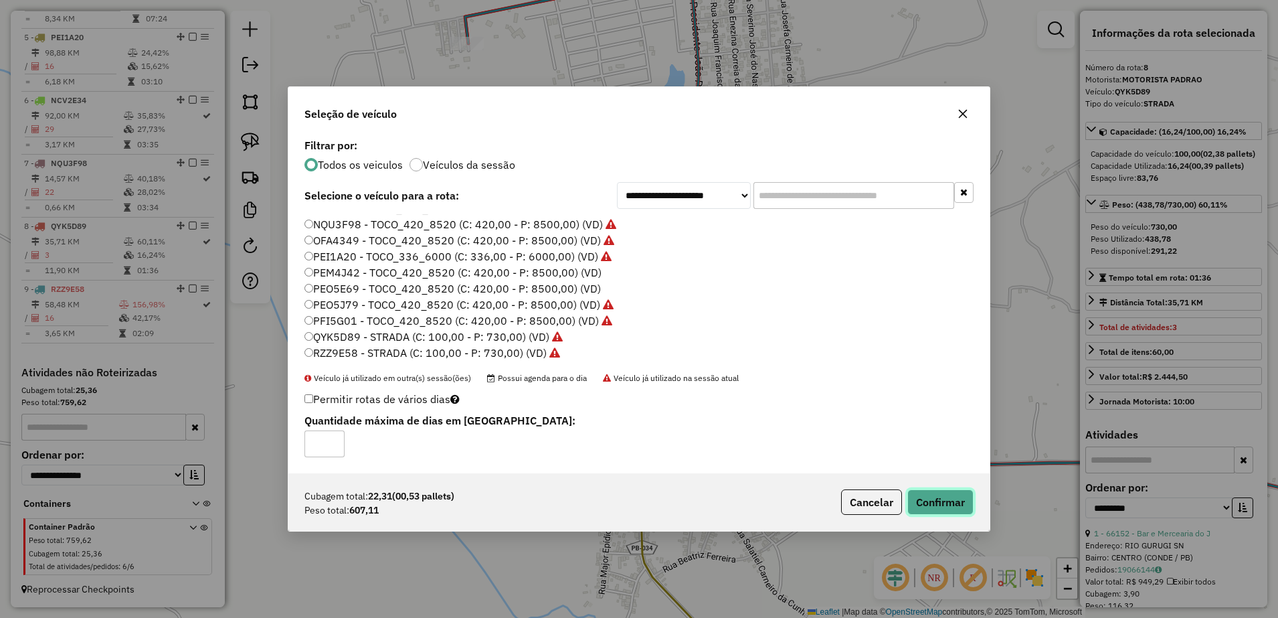
drag, startPoint x: 944, startPoint y: 501, endPoint x: 943, endPoint y: 494, distance: 6.7
click at [944, 499] on button "Confirmar" at bounding box center [940, 501] width 66 height 25
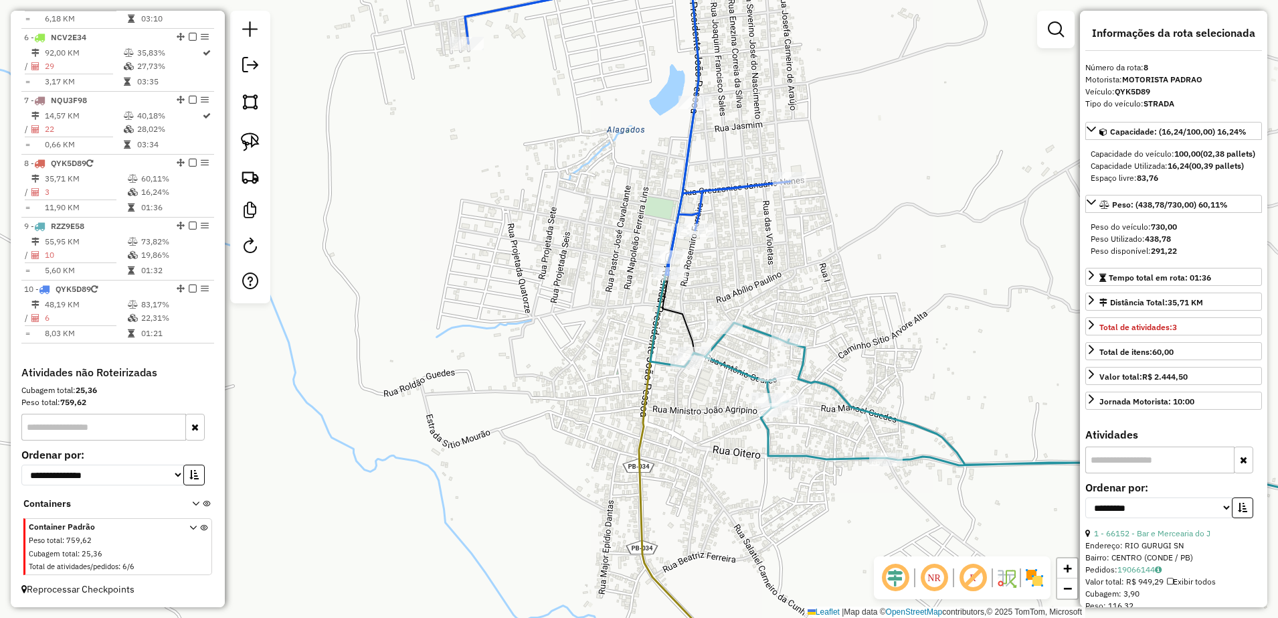
scroll to position [831, 0]
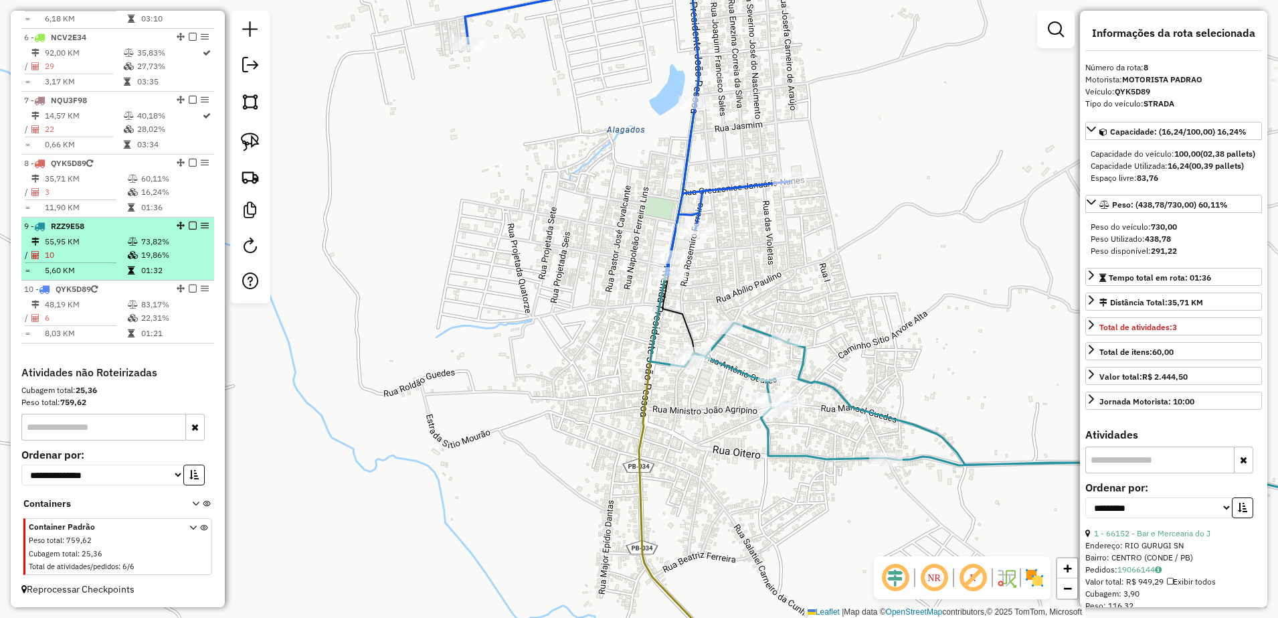
click at [68, 252] on td "10" at bounding box center [85, 254] width 83 height 13
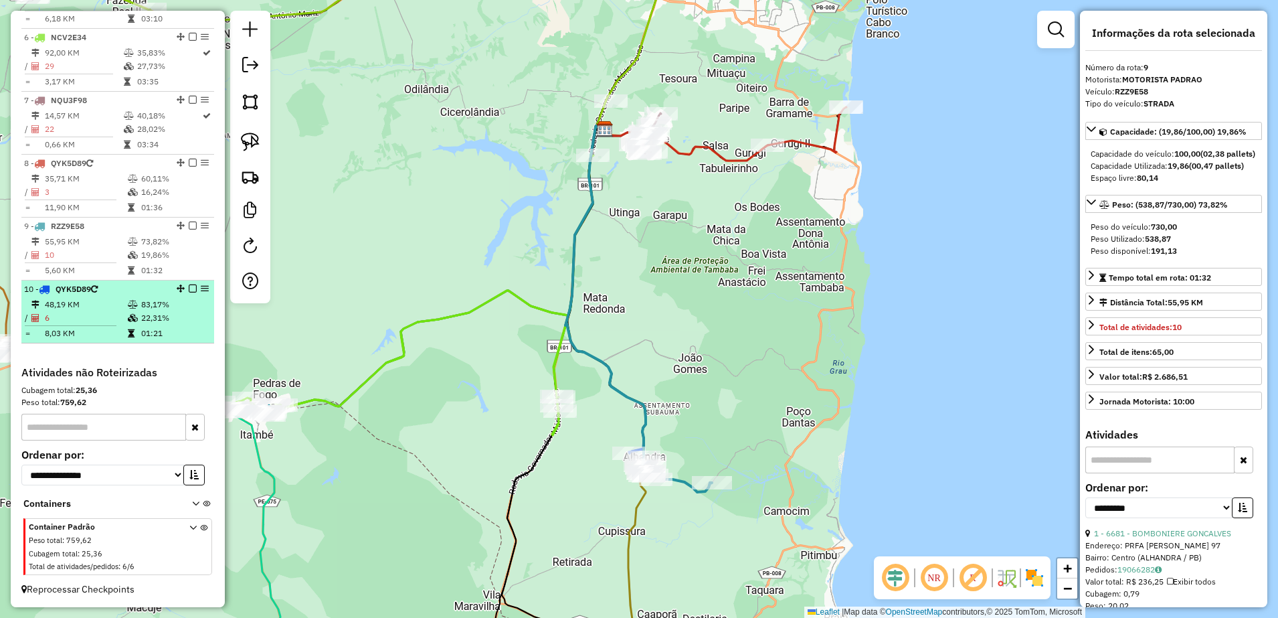
click at [84, 302] on td "48,19 KM" at bounding box center [85, 304] width 83 height 13
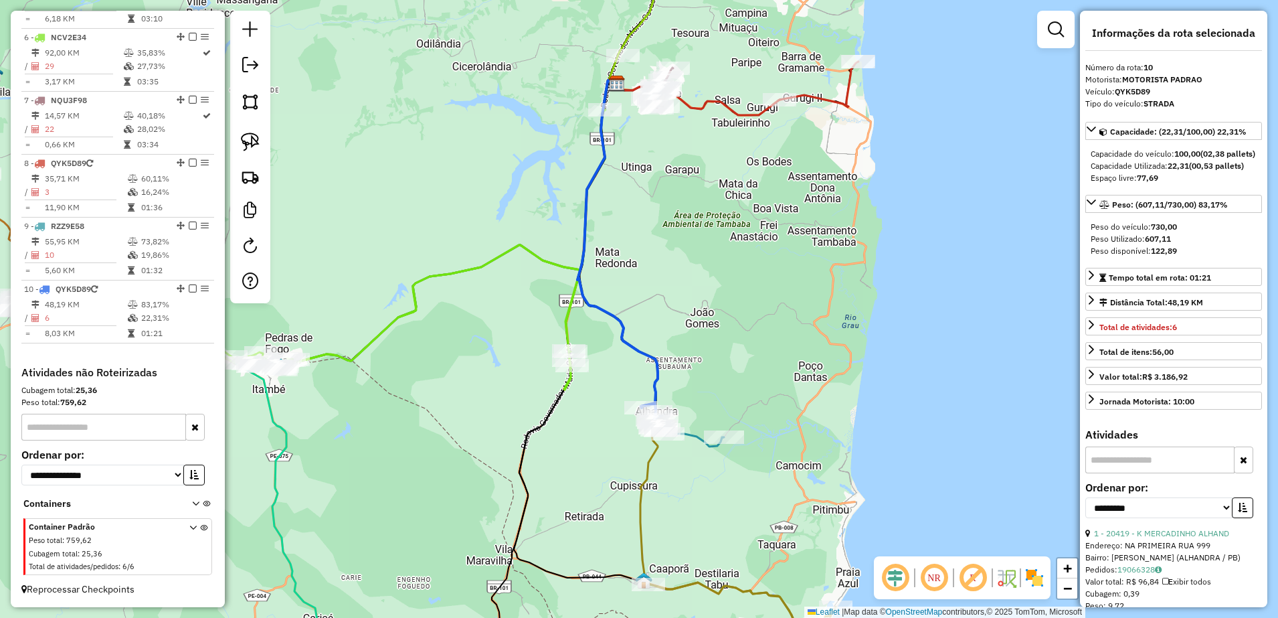
drag, startPoint x: 795, startPoint y: 441, endPoint x: 778, endPoint y: 380, distance: 63.2
click at [778, 382] on div "Janela de atendimento Grade de atendimento Capacidade Transportadoras Veículos …" at bounding box center [639, 309] width 1278 height 618
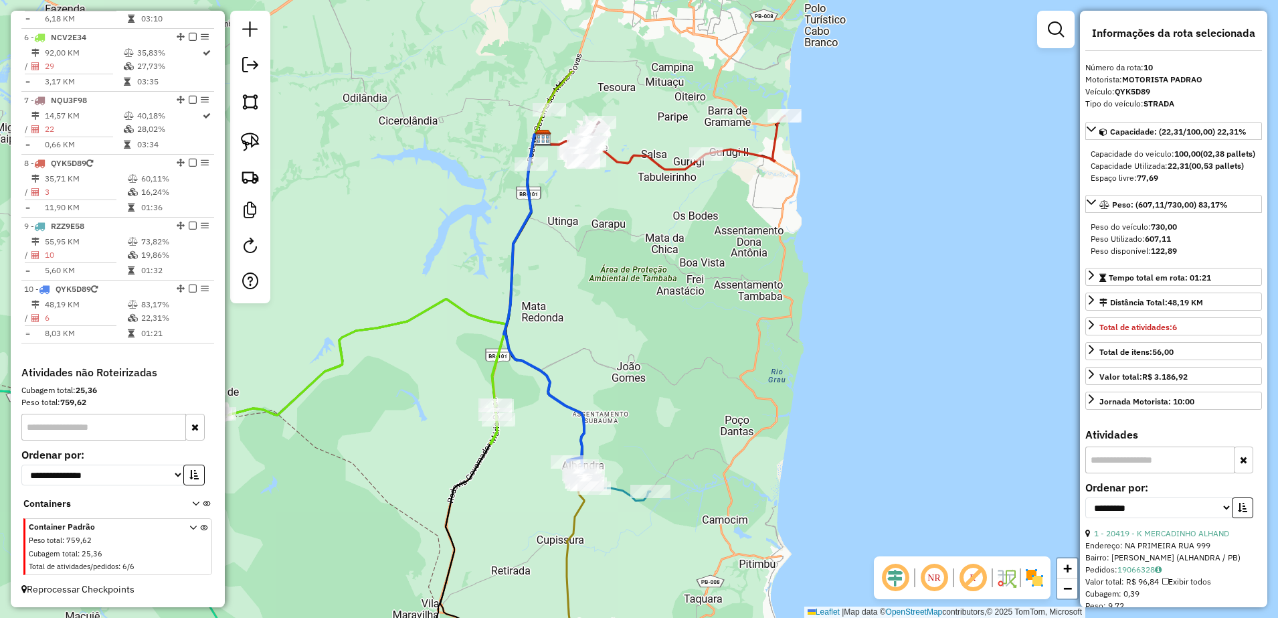
drag, startPoint x: 659, startPoint y: 274, endPoint x: 698, endPoint y: 423, distance: 153.7
click at [691, 422] on div "Janela de atendimento Grade de atendimento Capacidade Transportadoras Veículos …" at bounding box center [639, 309] width 1278 height 618
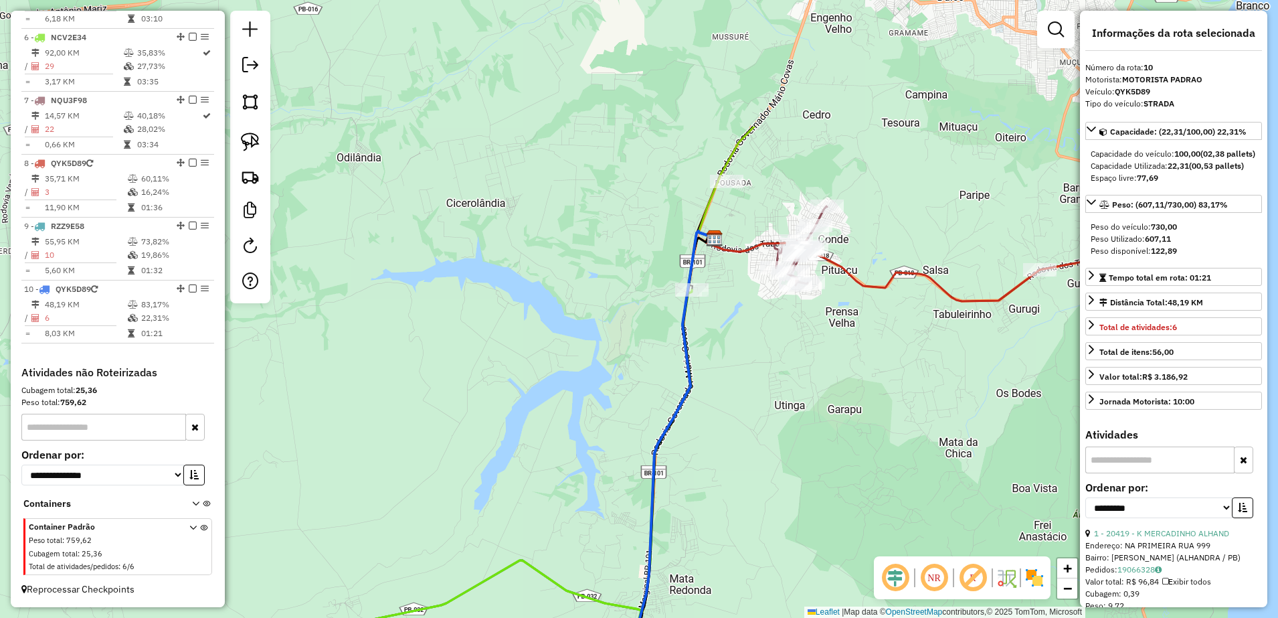
drag, startPoint x: 553, startPoint y: 256, endPoint x: 733, endPoint y: 444, distance: 260.8
click at [733, 444] on div "Janela de atendimento Grade de atendimento Capacidade Transportadoras Veículos …" at bounding box center [639, 309] width 1278 height 618
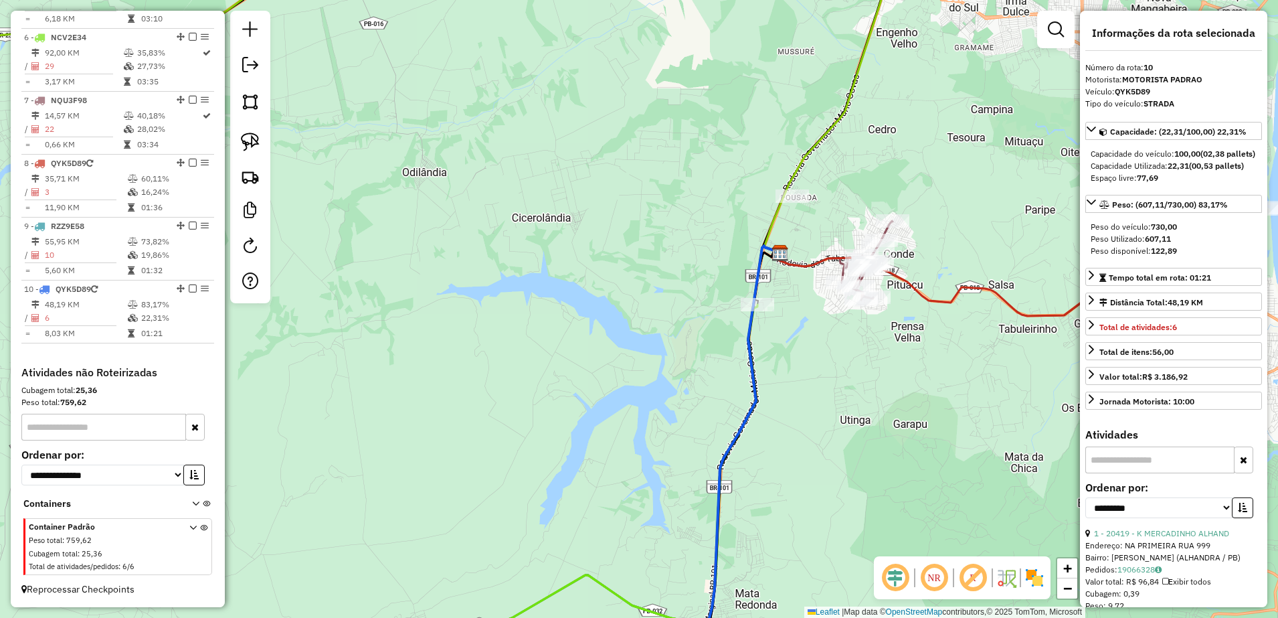
drag, startPoint x: 764, startPoint y: 353, endPoint x: 830, endPoint y: 367, distance: 67.7
click at [830, 367] on div "Janela de atendimento Grade de atendimento Capacidade Transportadoras Veículos …" at bounding box center [639, 309] width 1278 height 618
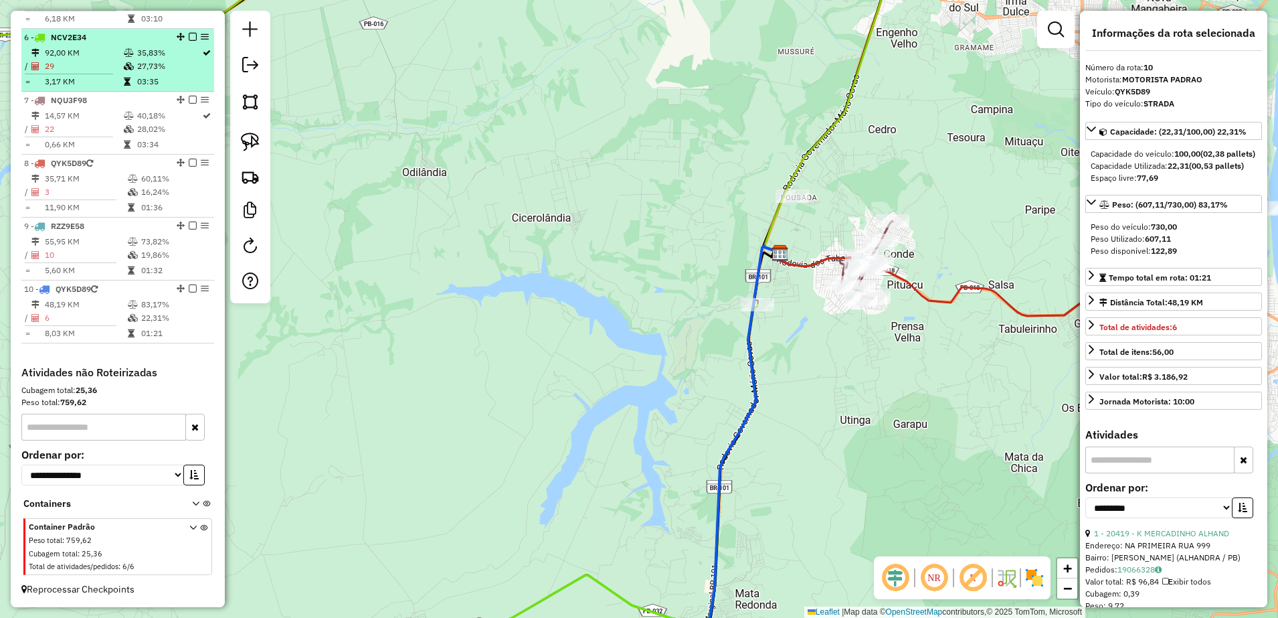
click at [88, 58] on td "92,00 KM" at bounding box center [83, 52] width 79 height 13
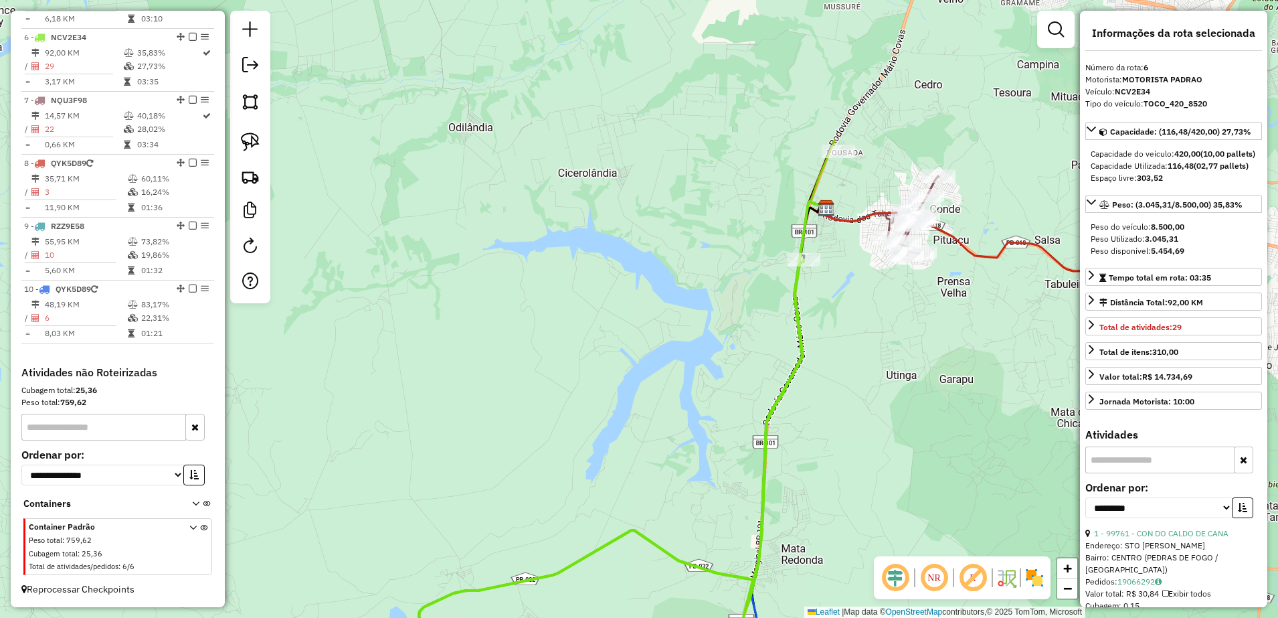
drag, startPoint x: 728, startPoint y: 182, endPoint x: 497, endPoint y: 361, distance: 292.4
click at [492, 384] on div "Janela de atendimento Grade de atendimento Capacidade Transportadoras Veículos …" at bounding box center [639, 309] width 1278 height 618
drag, startPoint x: 246, startPoint y: 143, endPoint x: 405, endPoint y: 169, distance: 160.6
click at [246, 142] on img at bounding box center [250, 142] width 19 height 19
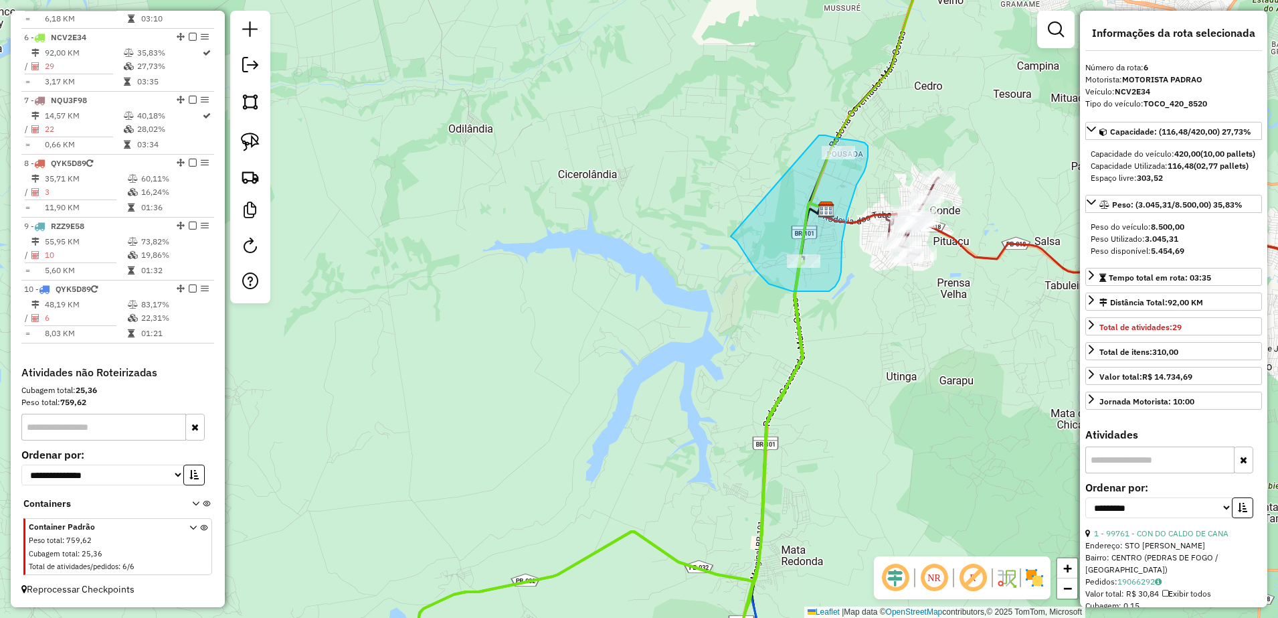
drag, startPoint x: 769, startPoint y: 284, endPoint x: 813, endPoint y: 135, distance: 155.0
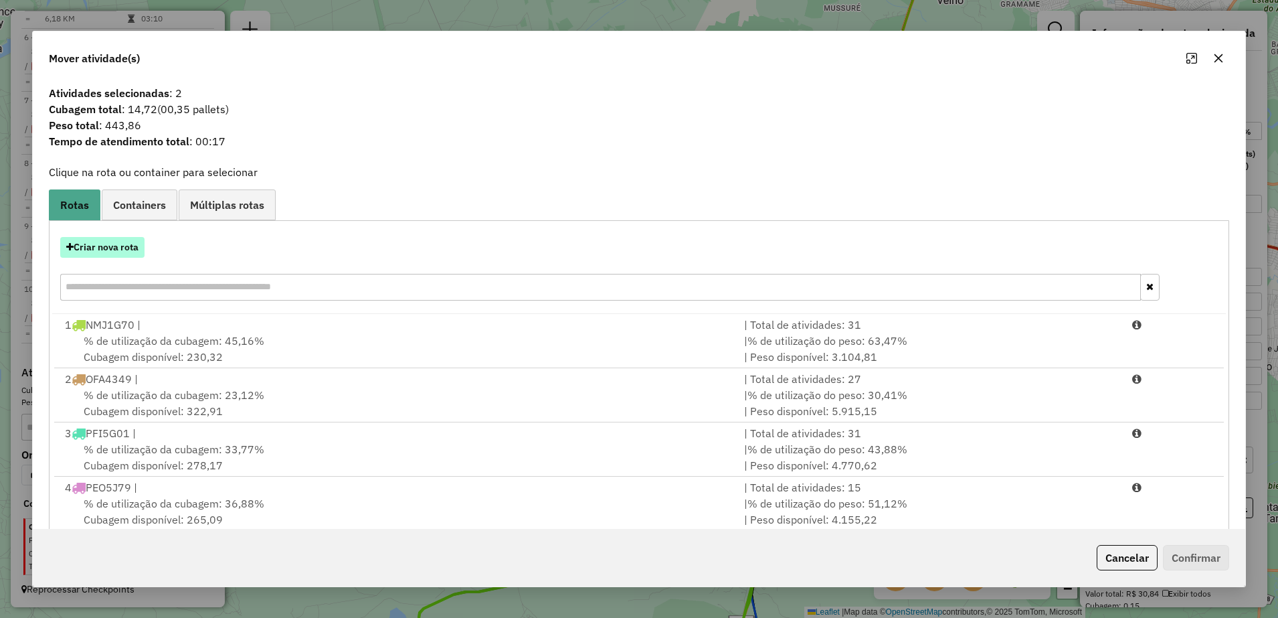
click at [126, 251] on button "Criar nova rota" at bounding box center [102, 247] width 84 height 21
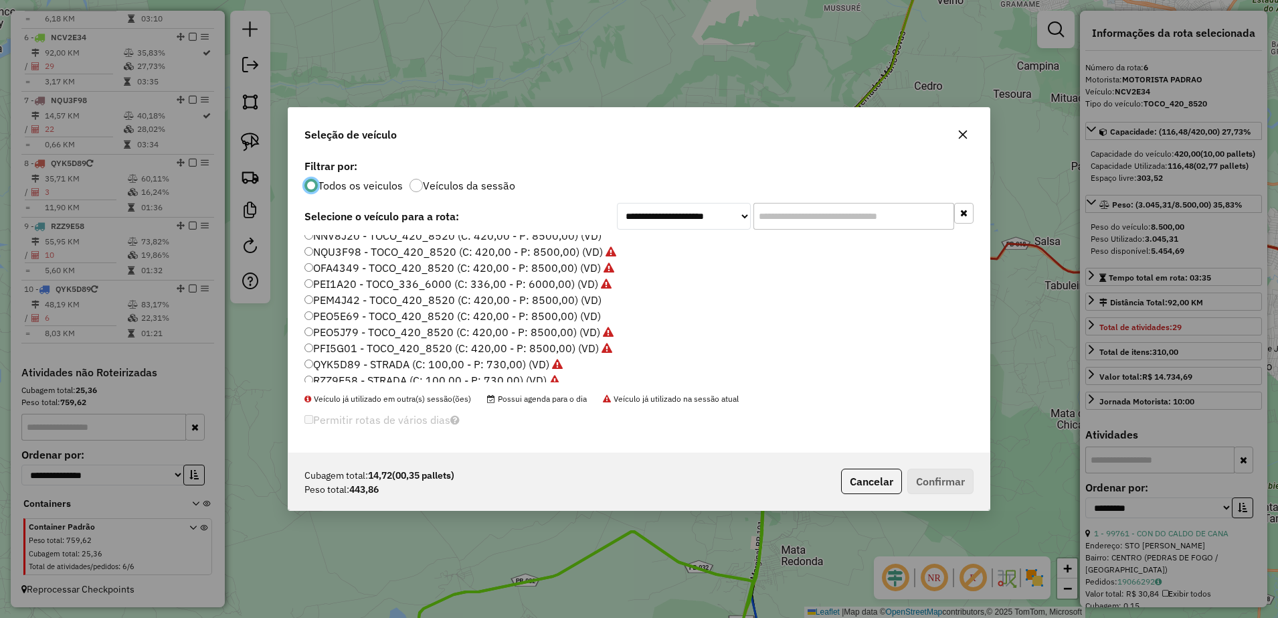
scroll to position [46, 0]
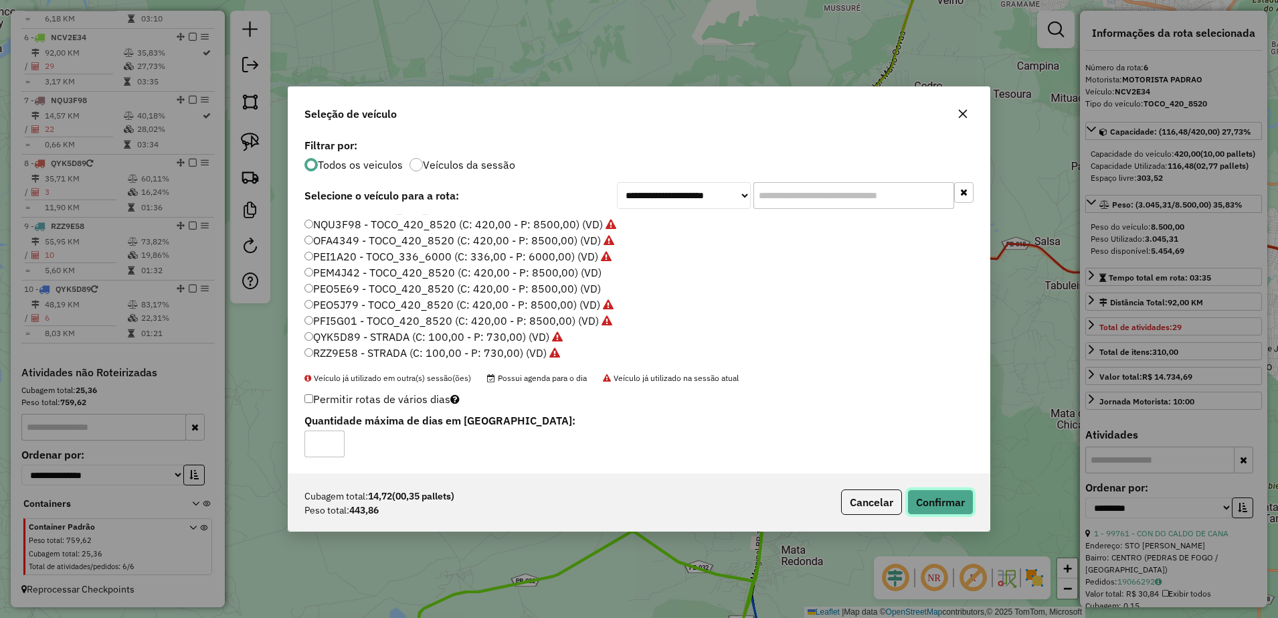
click at [948, 505] on button "Confirmar" at bounding box center [940, 501] width 66 height 25
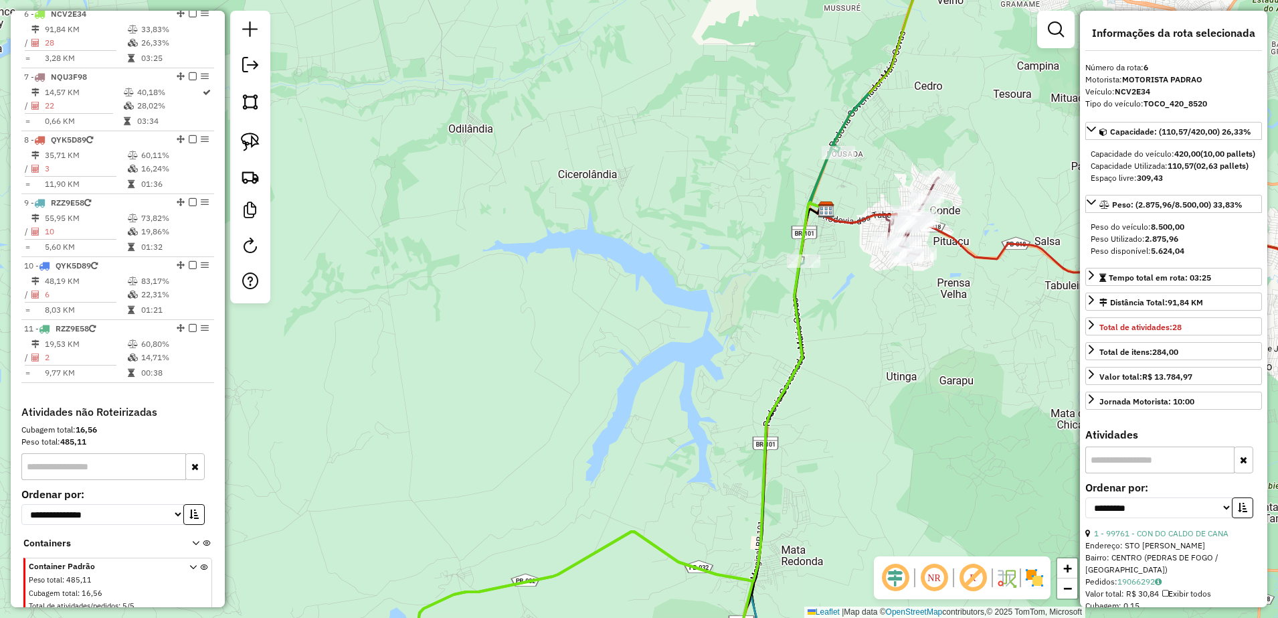
scroll to position [849, 0]
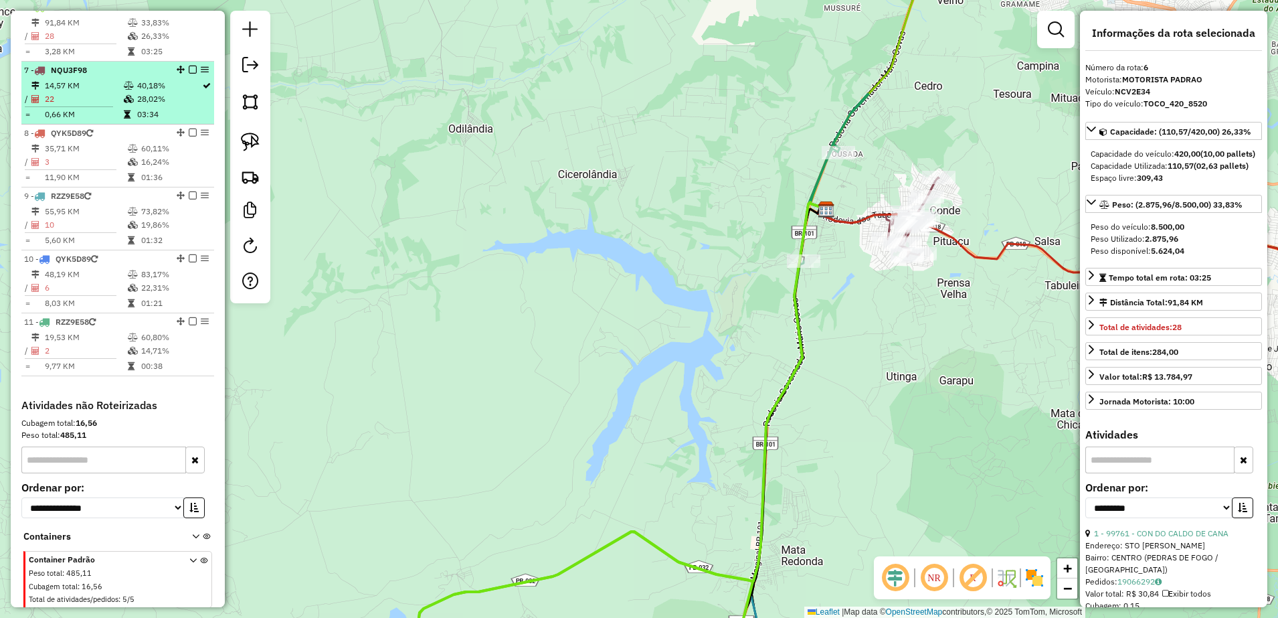
click at [85, 92] on td "14,57 KM" at bounding box center [83, 85] width 79 height 13
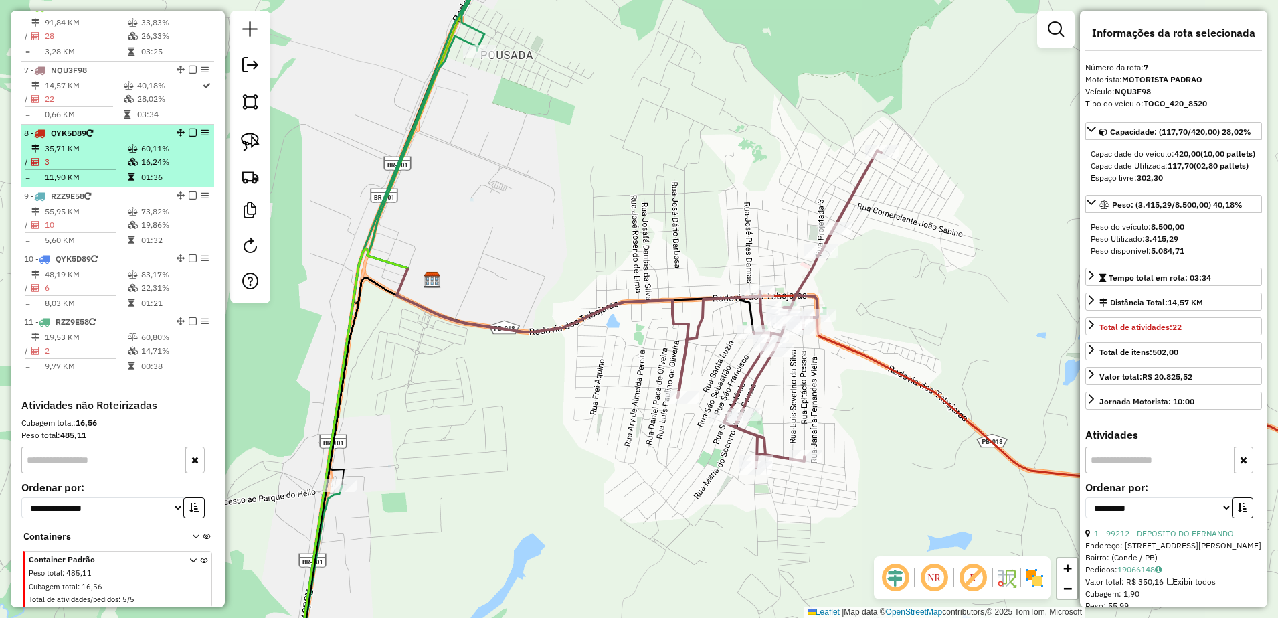
click at [80, 155] on td "35,71 KM" at bounding box center [85, 148] width 83 height 13
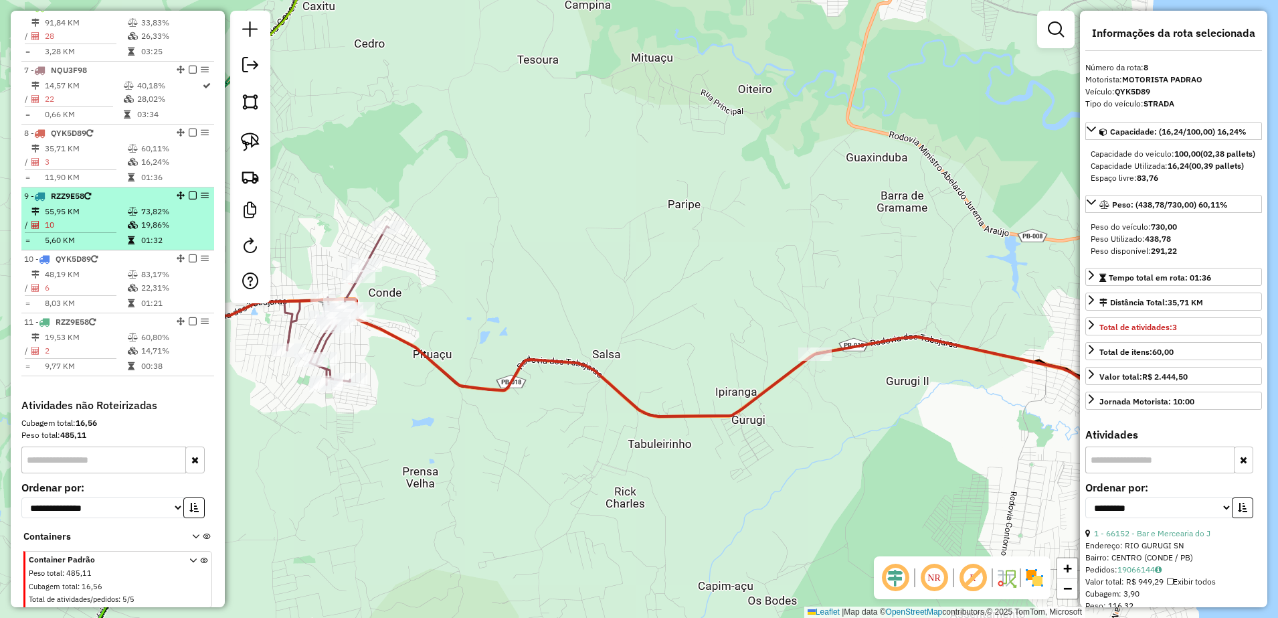
click at [86, 218] on td "55,95 KM" at bounding box center [85, 211] width 83 height 13
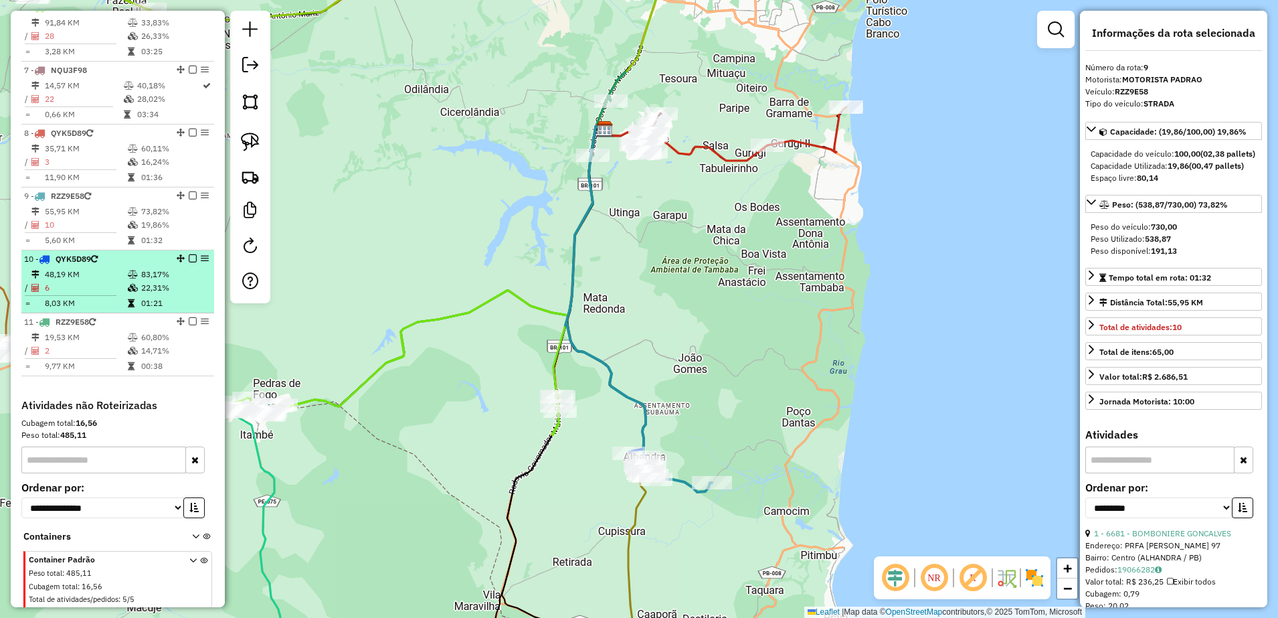
click at [96, 280] on td "48,19 KM" at bounding box center [85, 274] width 83 height 13
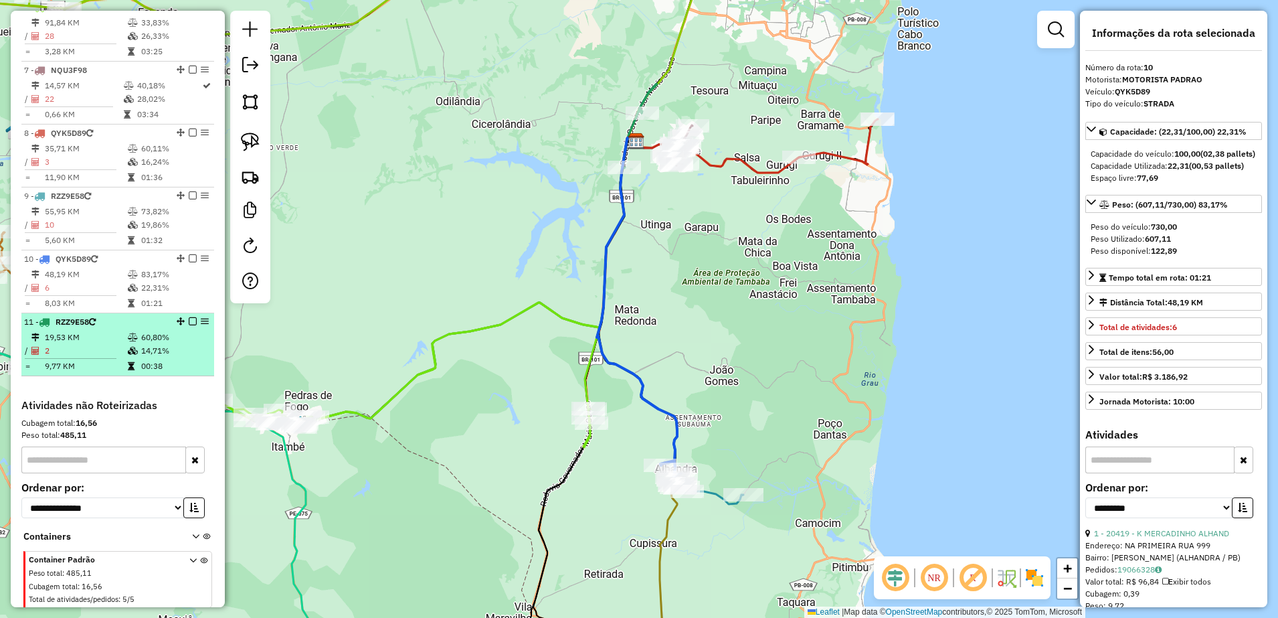
click at [82, 344] on td "19,53 KM" at bounding box center [85, 337] width 83 height 13
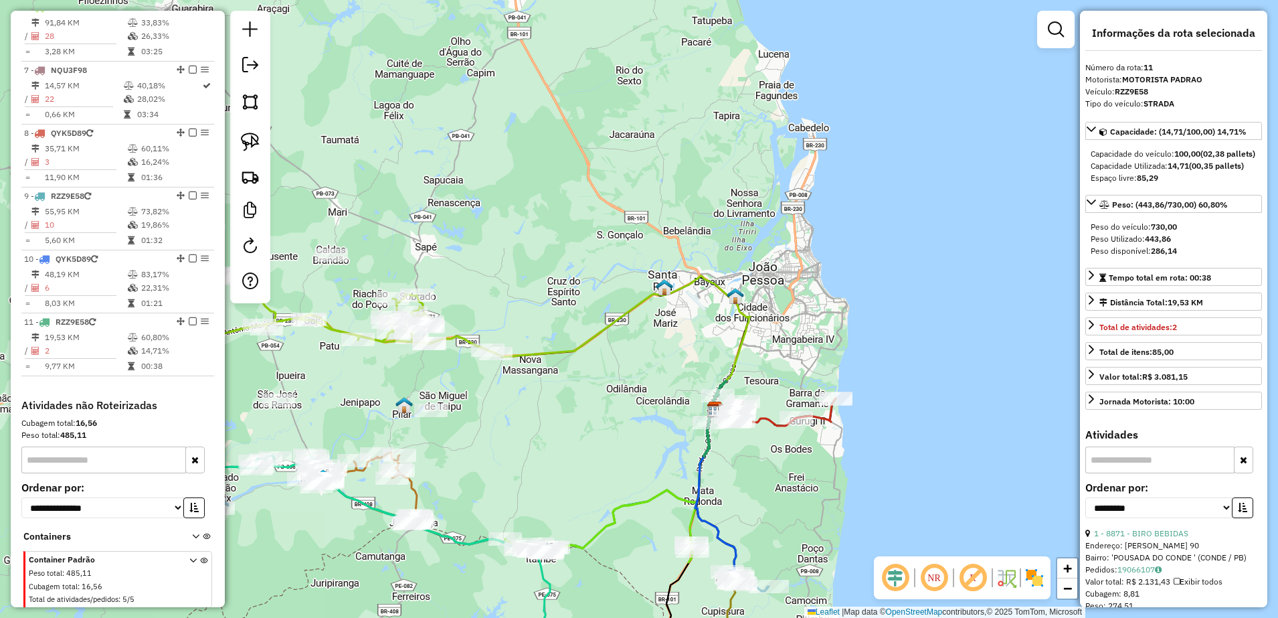
drag, startPoint x: 787, startPoint y: 501, endPoint x: 776, endPoint y: 440, distance: 62.6
click at [776, 440] on div "Janela de atendimento Grade de atendimento Capacidade Transportadoras Veículos …" at bounding box center [639, 309] width 1278 height 618
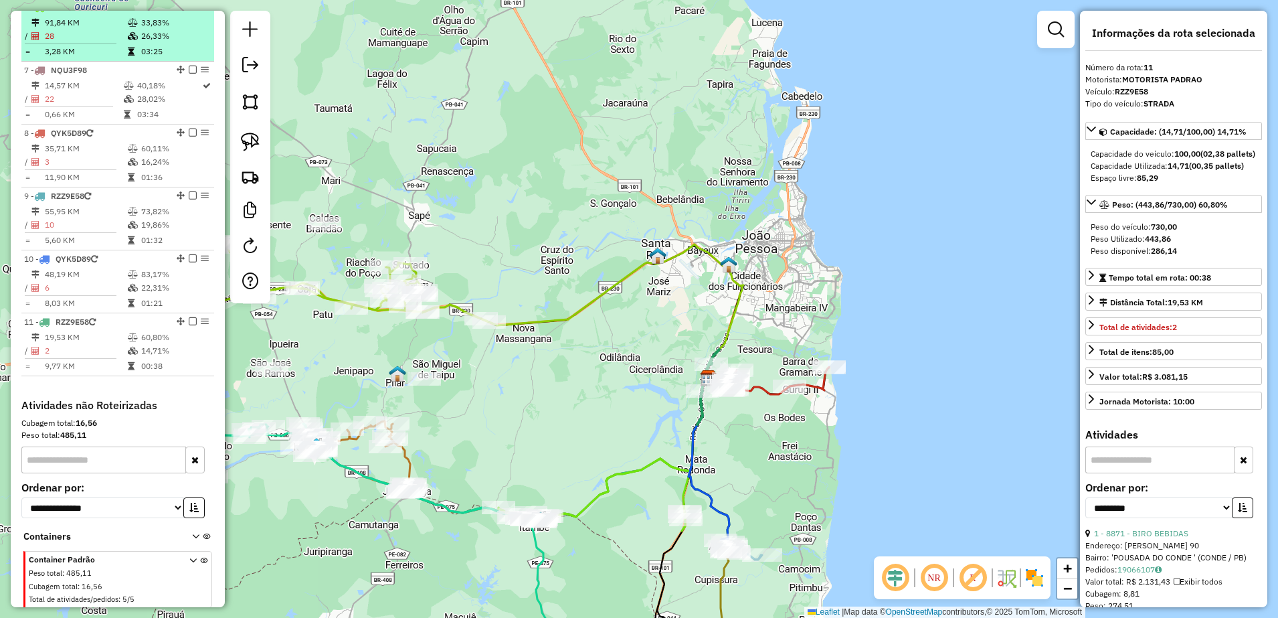
click at [81, 29] on td "91,84 KM" at bounding box center [85, 22] width 83 height 13
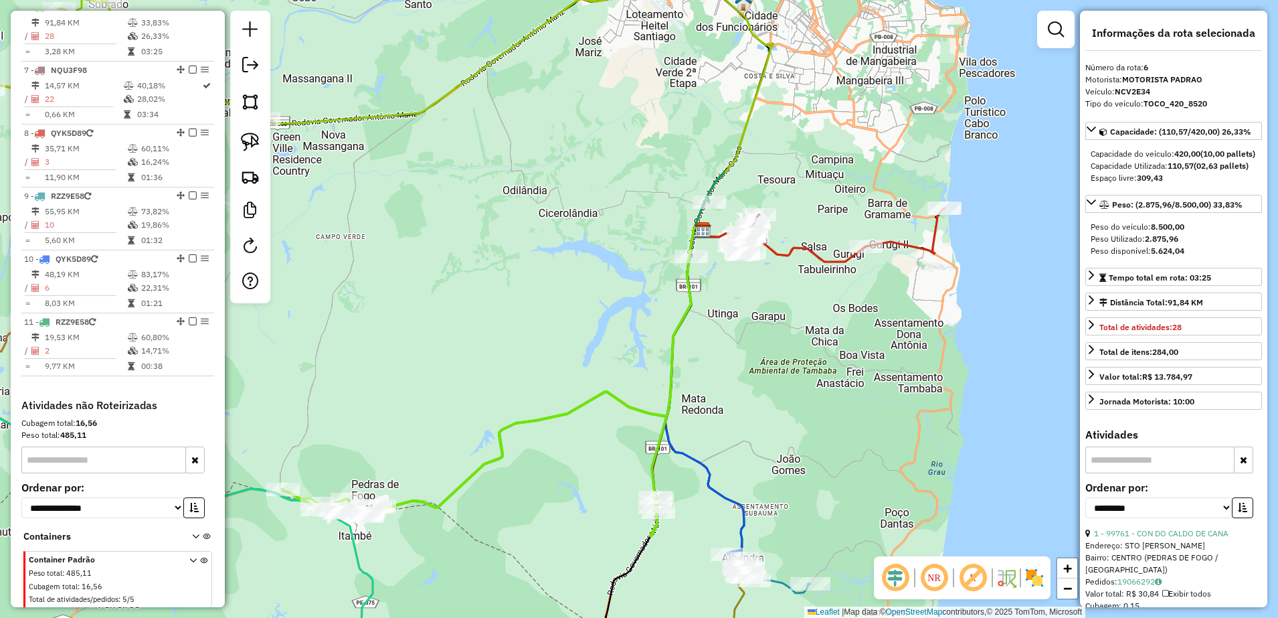
drag, startPoint x: 944, startPoint y: 379, endPoint x: 722, endPoint y: 421, distance: 225.4
click at [723, 420] on div "Janela de atendimento Grade de atendimento Capacidade Transportadoras Veículos …" at bounding box center [639, 309] width 1278 height 618
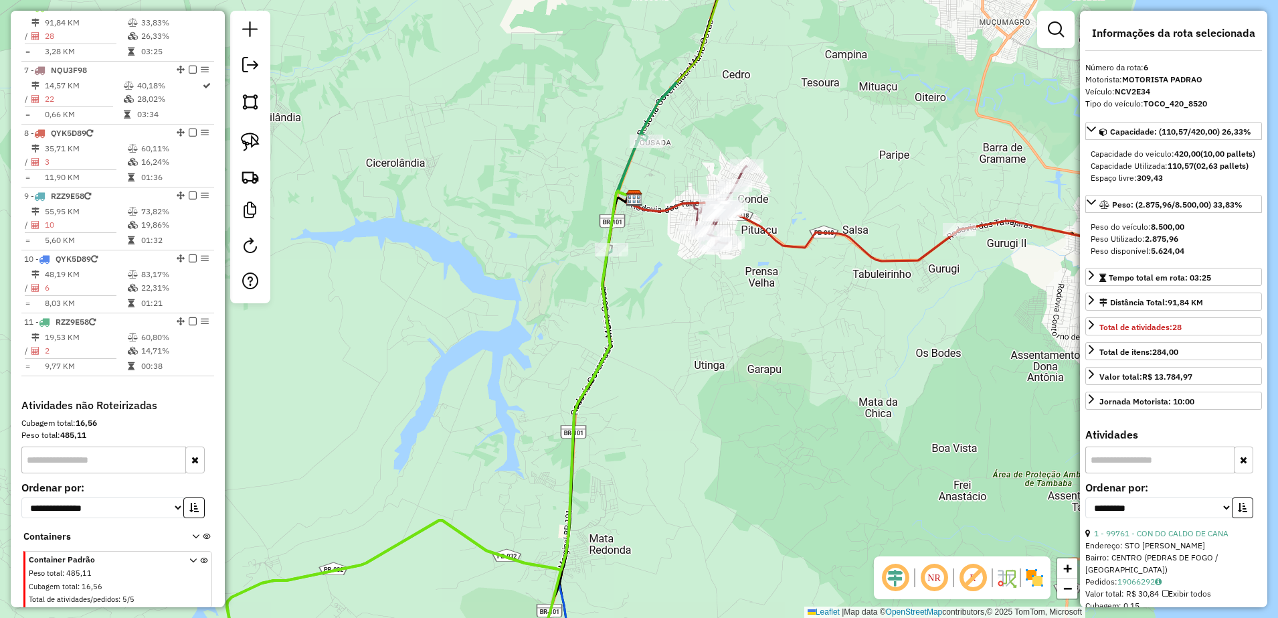
drag, startPoint x: 735, startPoint y: 401, endPoint x: 760, endPoint y: 167, distance: 235.5
click at [757, 228] on div "Janela de atendimento Grade de atendimento Capacidade Transportadoras Veículos …" at bounding box center [639, 309] width 1278 height 618
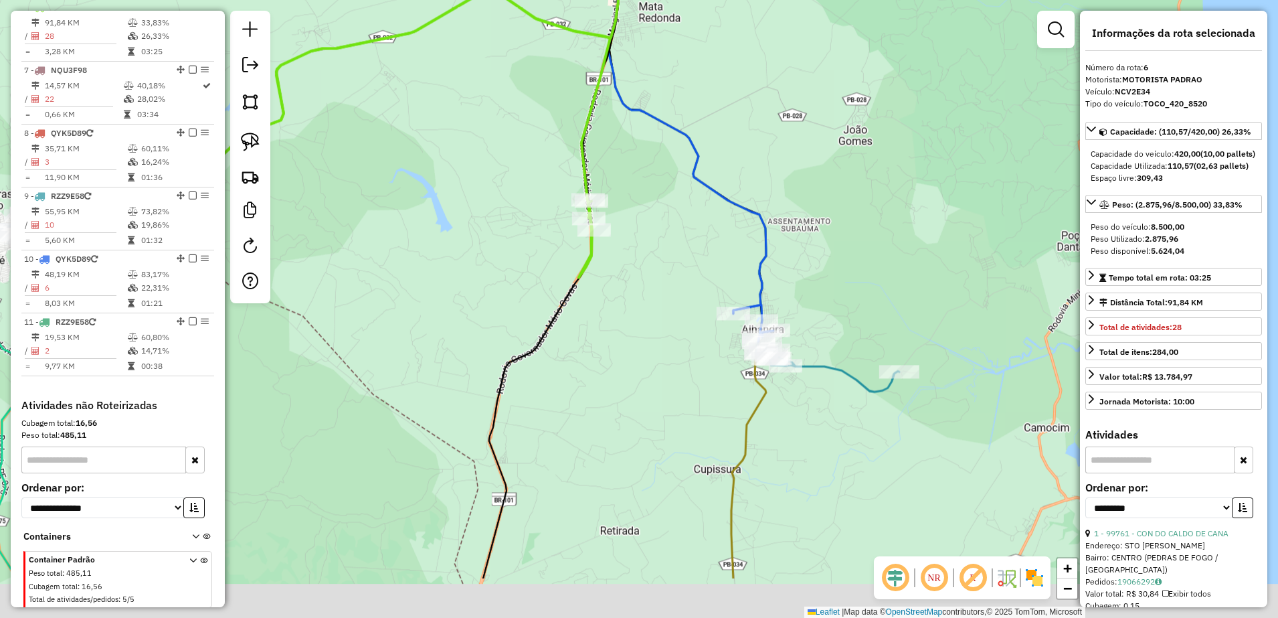
drag, startPoint x: 770, startPoint y: 325, endPoint x: 768, endPoint y: 251, distance: 74.3
click at [769, 252] on div "Janela de atendimento Grade de atendimento Capacidade Transportadoras Veículos …" at bounding box center [639, 309] width 1278 height 618
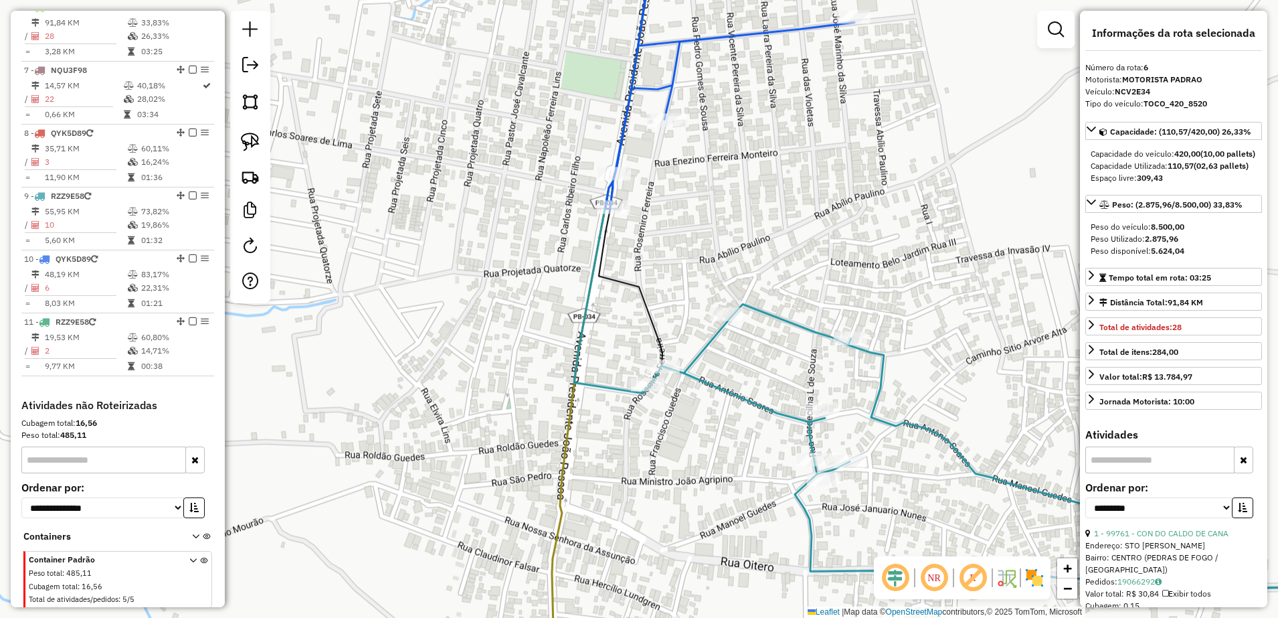
drag, startPoint x: 737, startPoint y: 280, endPoint x: 754, endPoint y: 220, distance: 61.9
click at [754, 220] on div "Janela de atendimento Grade de atendimento Capacidade Transportadoras Veículos …" at bounding box center [639, 309] width 1278 height 618
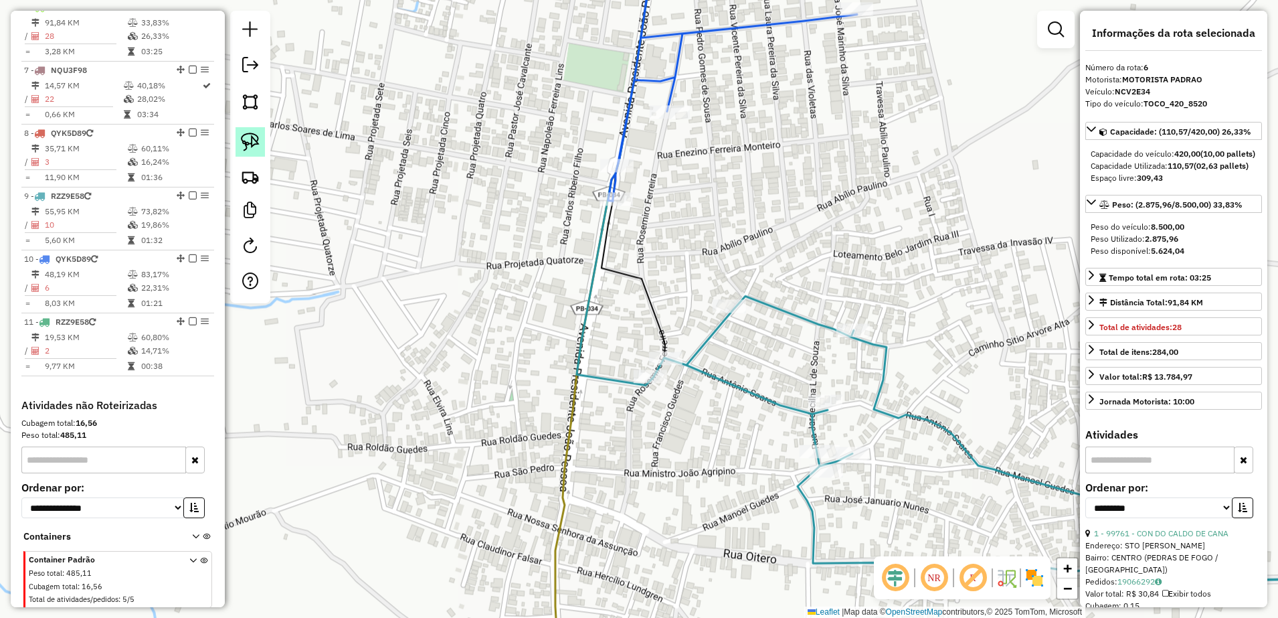
click at [254, 137] on img at bounding box center [250, 142] width 19 height 19
drag, startPoint x: 624, startPoint y: 329, endPoint x: 700, endPoint y: 350, distance: 79.1
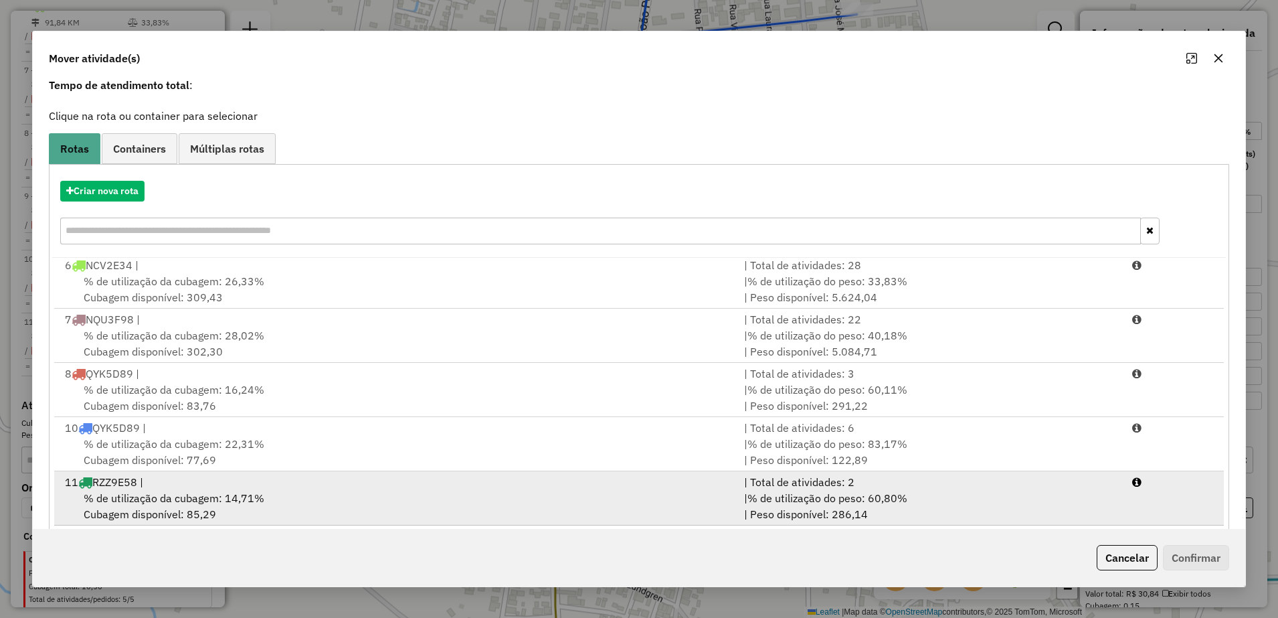
scroll to position [76, 0]
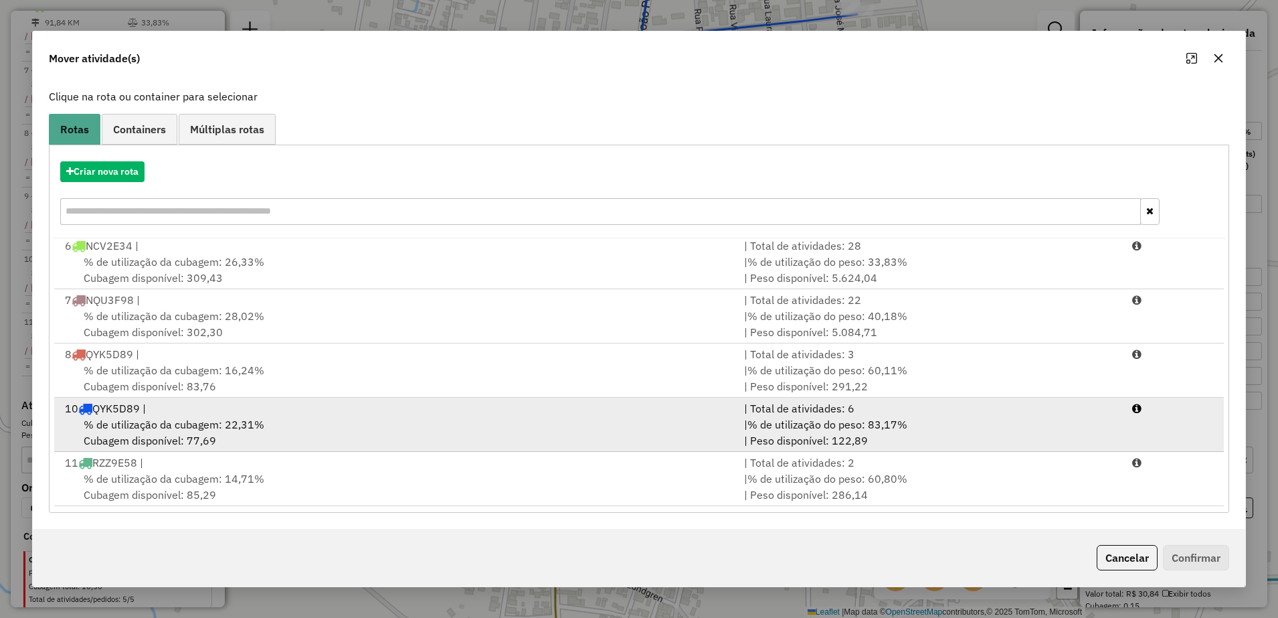
click at [268, 422] on div "% de utilização da cubagem: 22,31% Cubagem disponível: 77,69" at bounding box center [396, 432] width 679 height 32
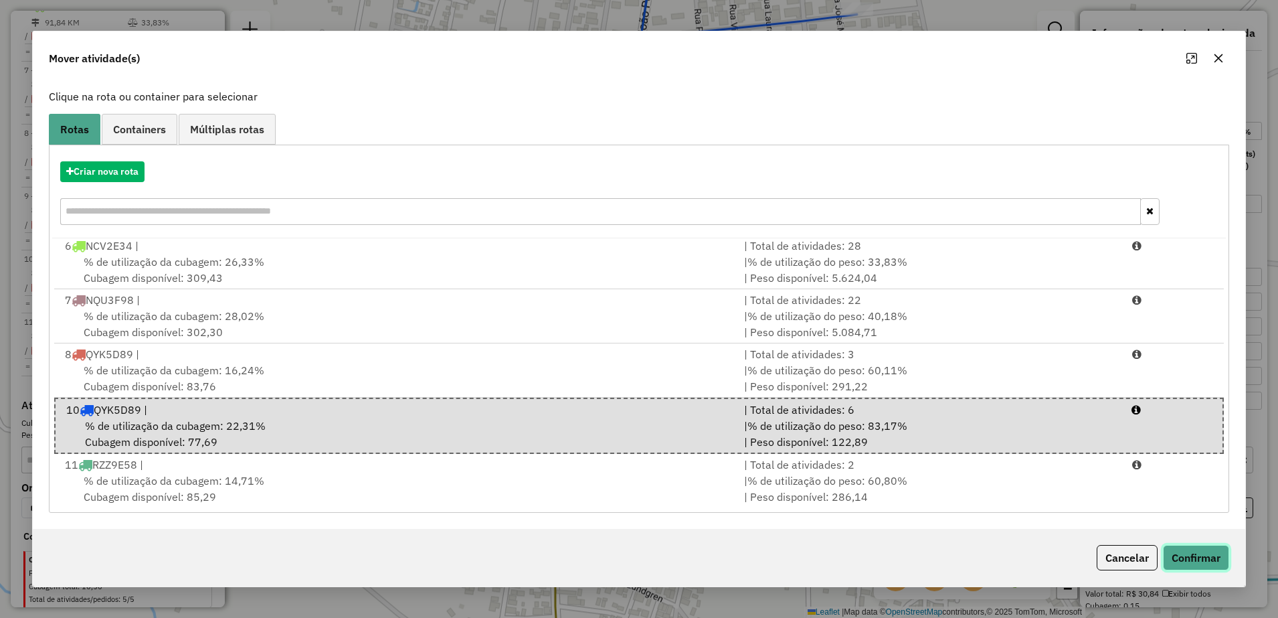
click at [1187, 551] on button "Confirmar" at bounding box center [1196, 557] width 66 height 25
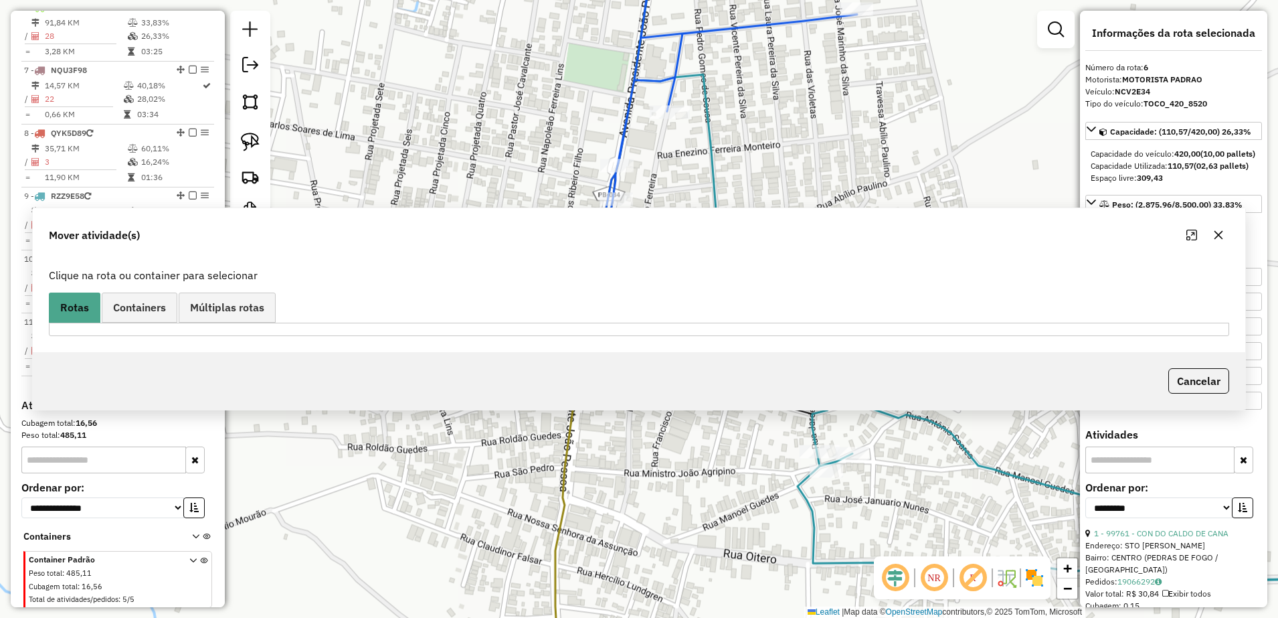
scroll to position [0, 0]
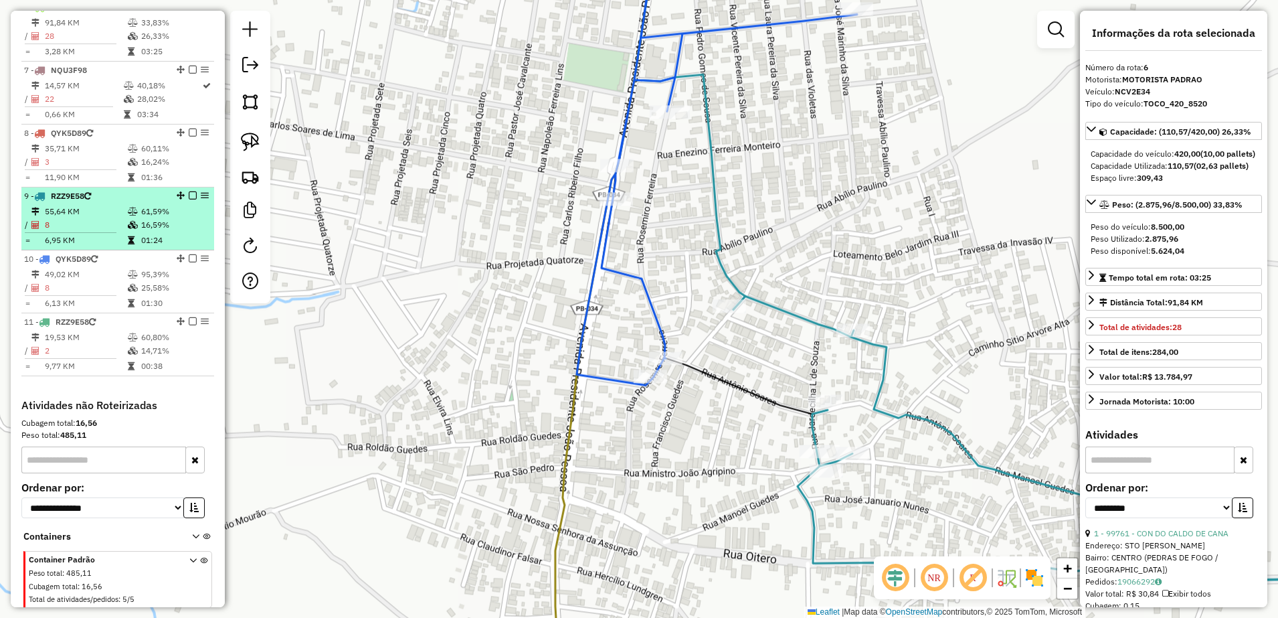
click at [88, 218] on td "55,64 KM" at bounding box center [85, 211] width 83 height 13
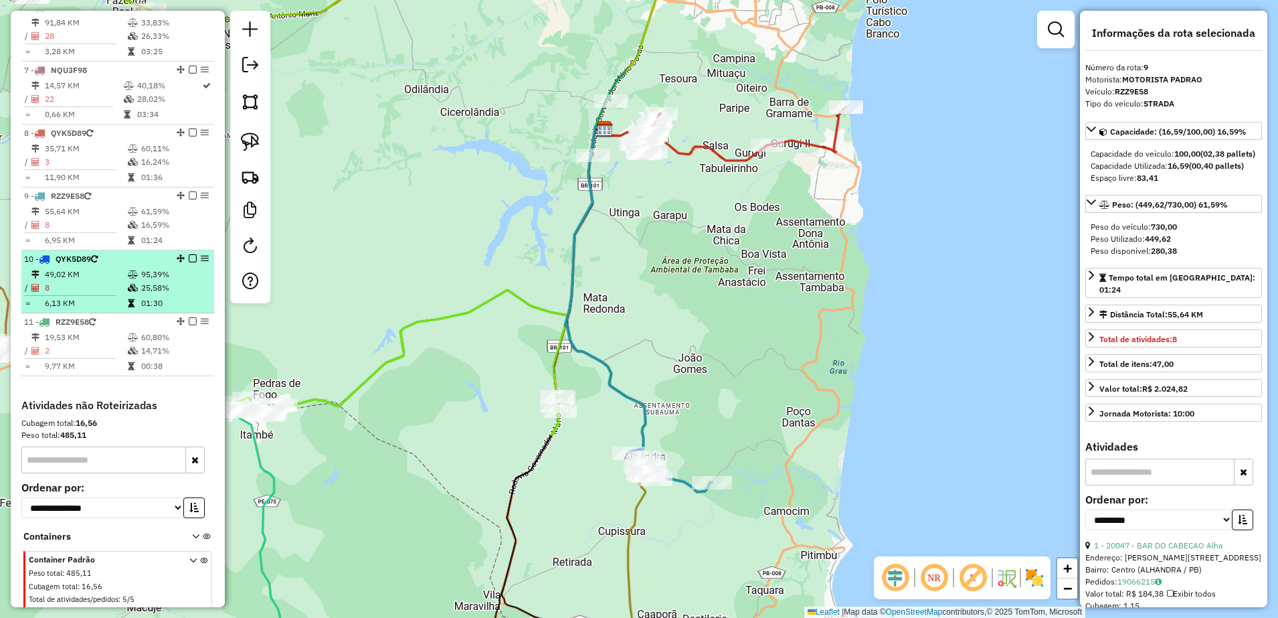
click at [93, 265] on div "10 - QYK5D89" at bounding box center [95, 259] width 142 height 12
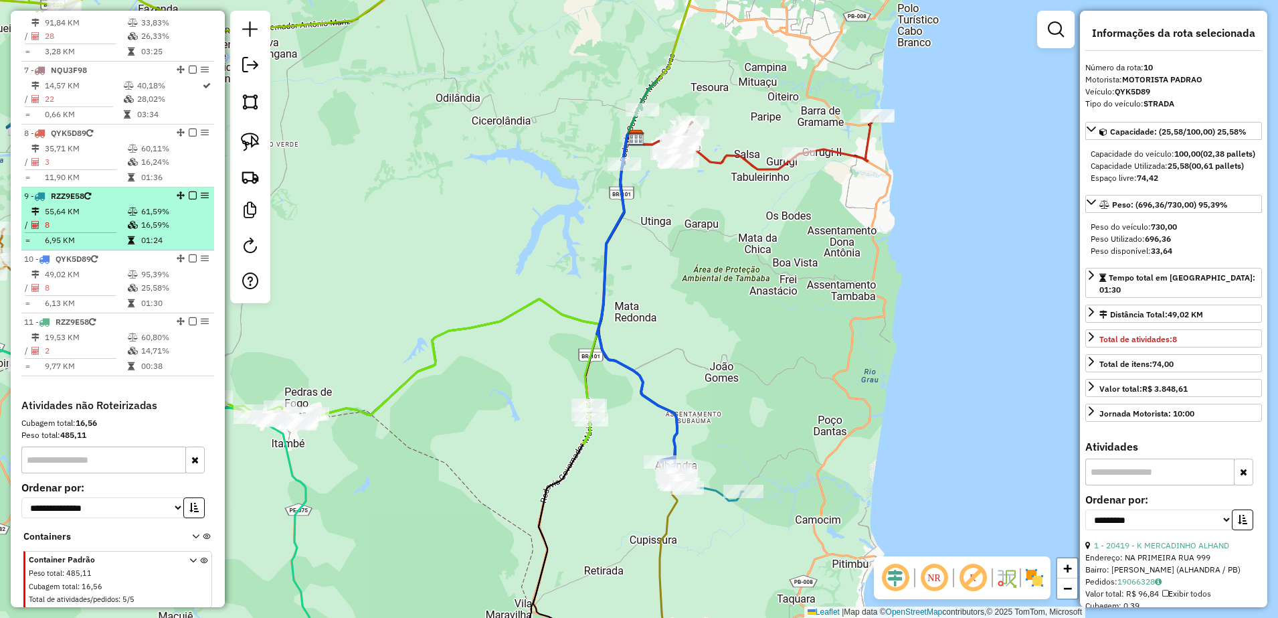
click at [85, 232] on td "8" at bounding box center [85, 224] width 83 height 13
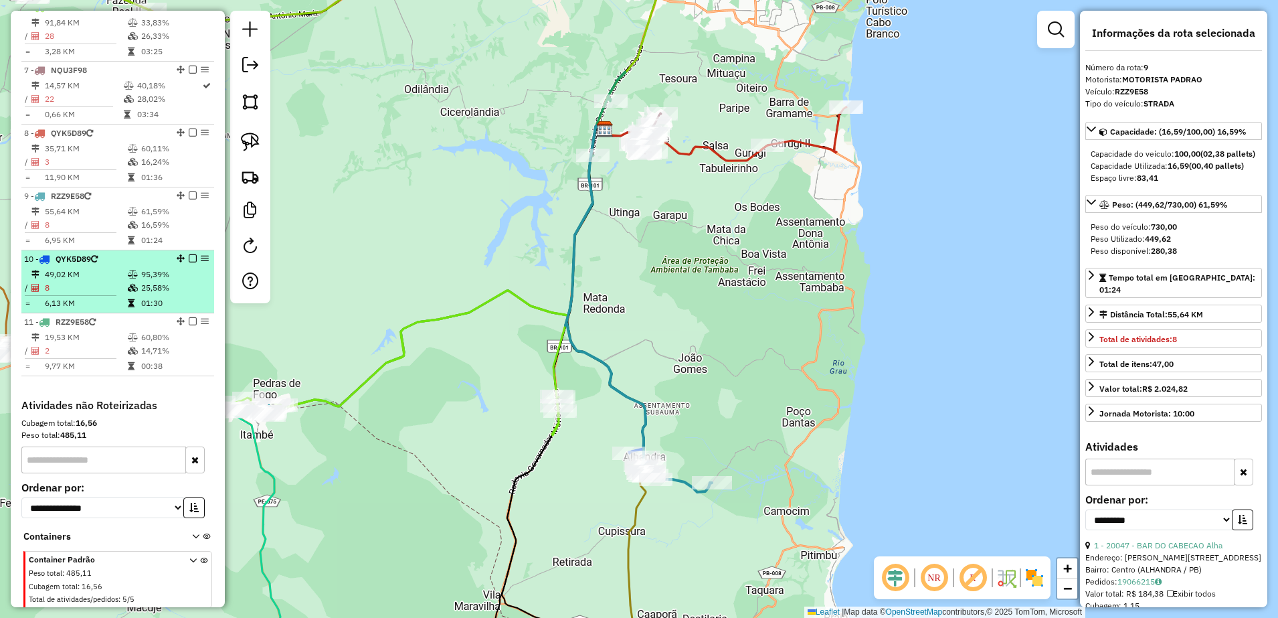
click at [85, 281] on td "49,02 KM" at bounding box center [85, 274] width 83 height 13
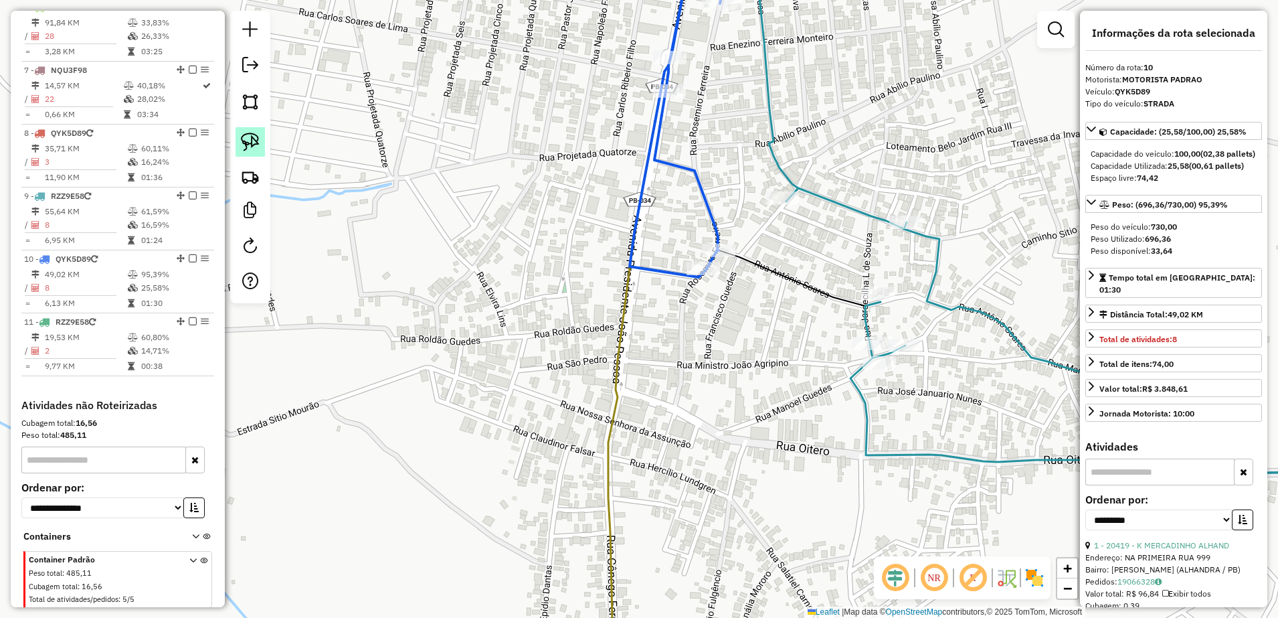
click at [246, 130] on link at bounding box center [250, 141] width 29 height 29
drag, startPoint x: 729, startPoint y: 233, endPoint x: 739, endPoint y: 274, distance: 41.9
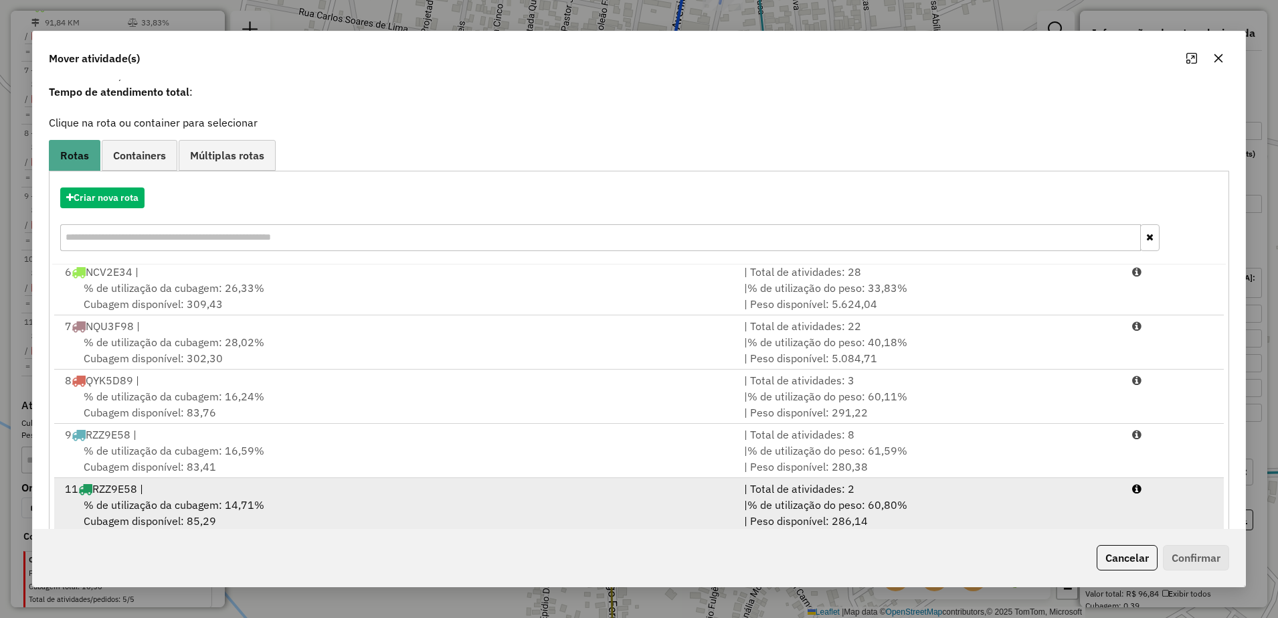
scroll to position [76, 0]
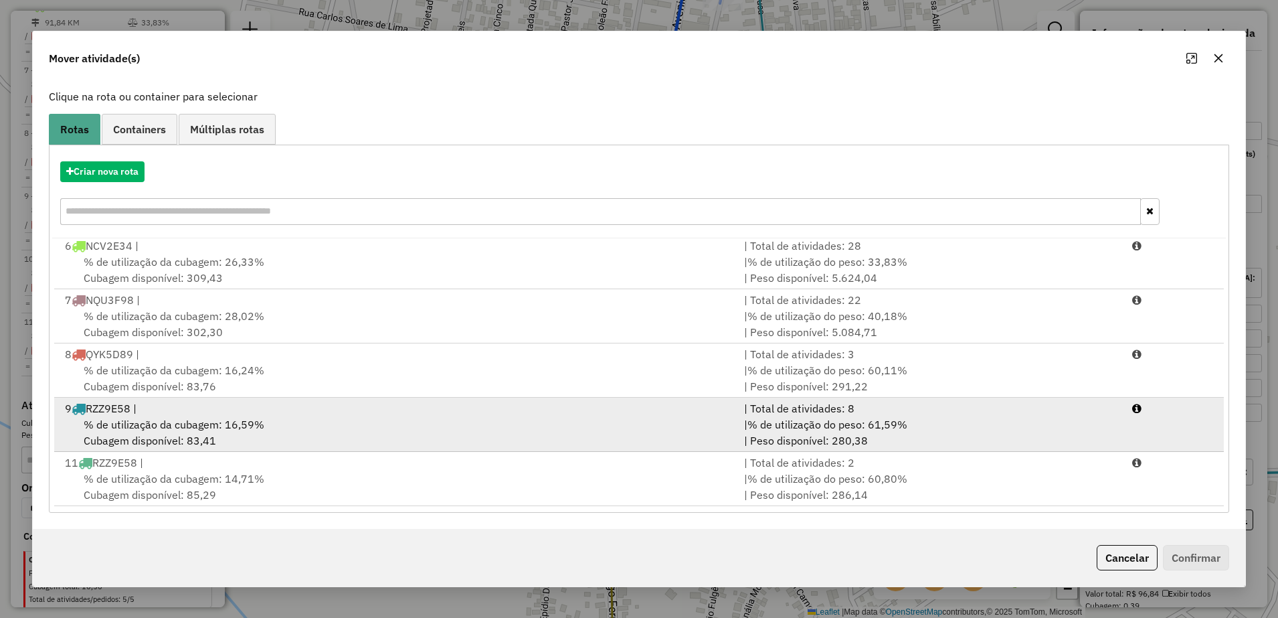
click at [226, 418] on span "% de utilização da cubagem: 16,59%" at bounding box center [174, 424] width 181 height 13
click at [953, 414] on div "| Total de atividades: 8" at bounding box center [929, 410] width 387 height 16
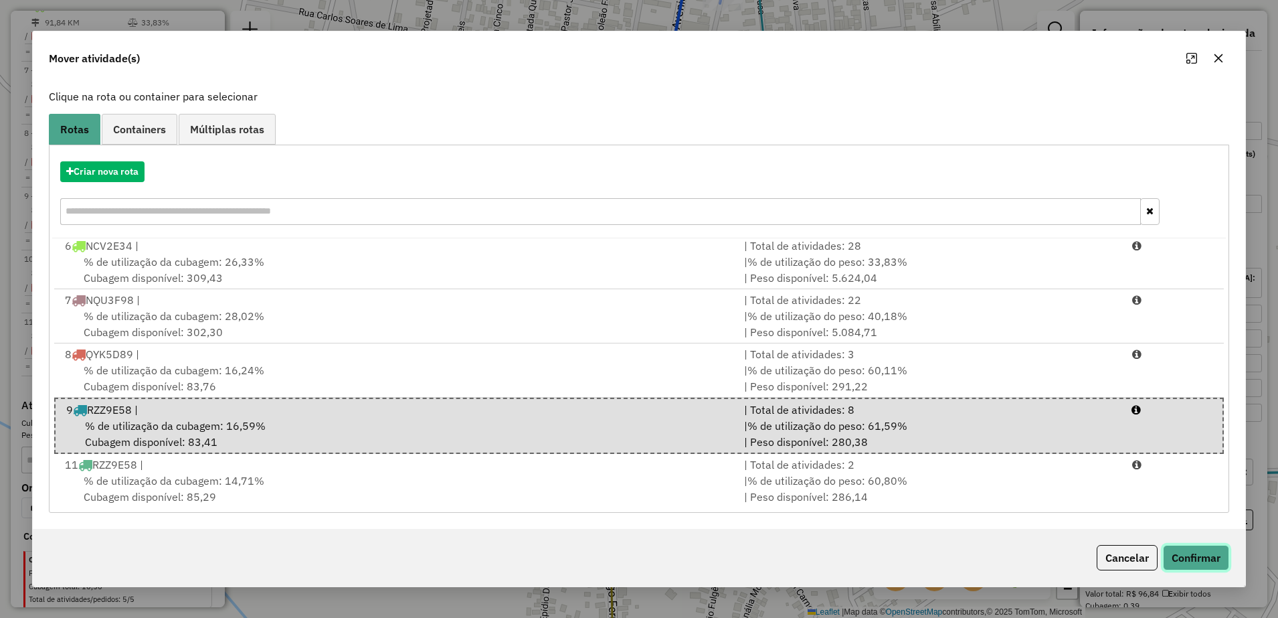
click at [1195, 561] on button "Confirmar" at bounding box center [1196, 557] width 66 height 25
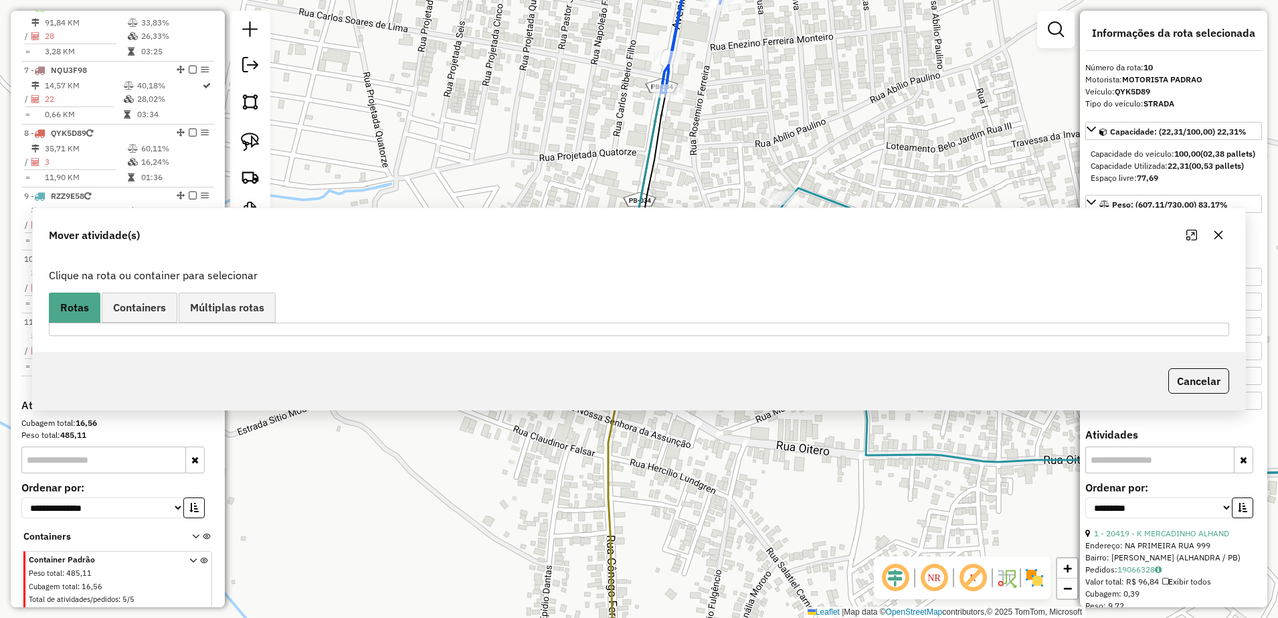
scroll to position [894, 0]
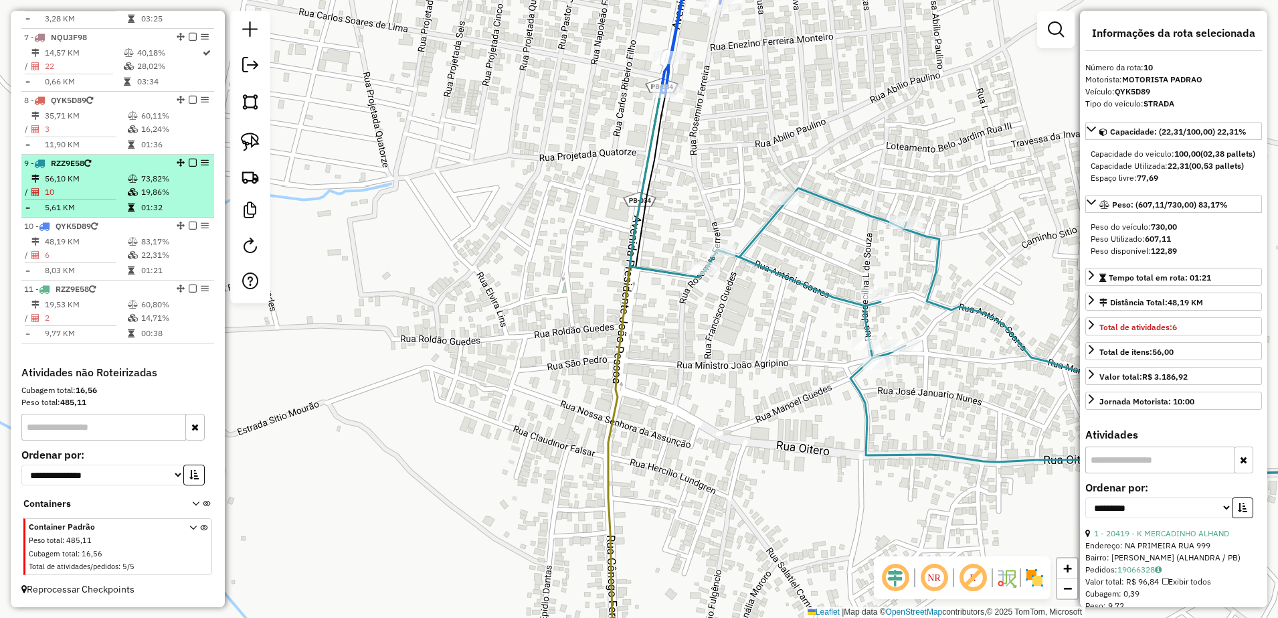
click at [80, 180] on td "56,10 KM" at bounding box center [85, 178] width 83 height 13
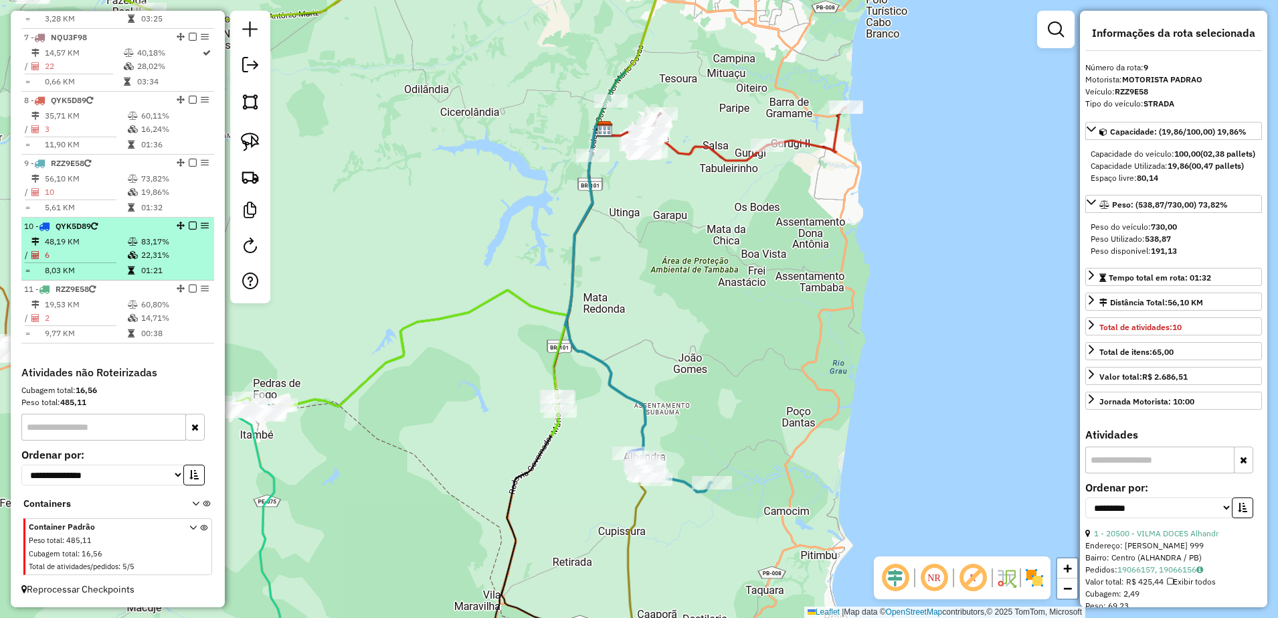
click at [88, 224] on span "QYK5D89" at bounding box center [73, 226] width 35 height 10
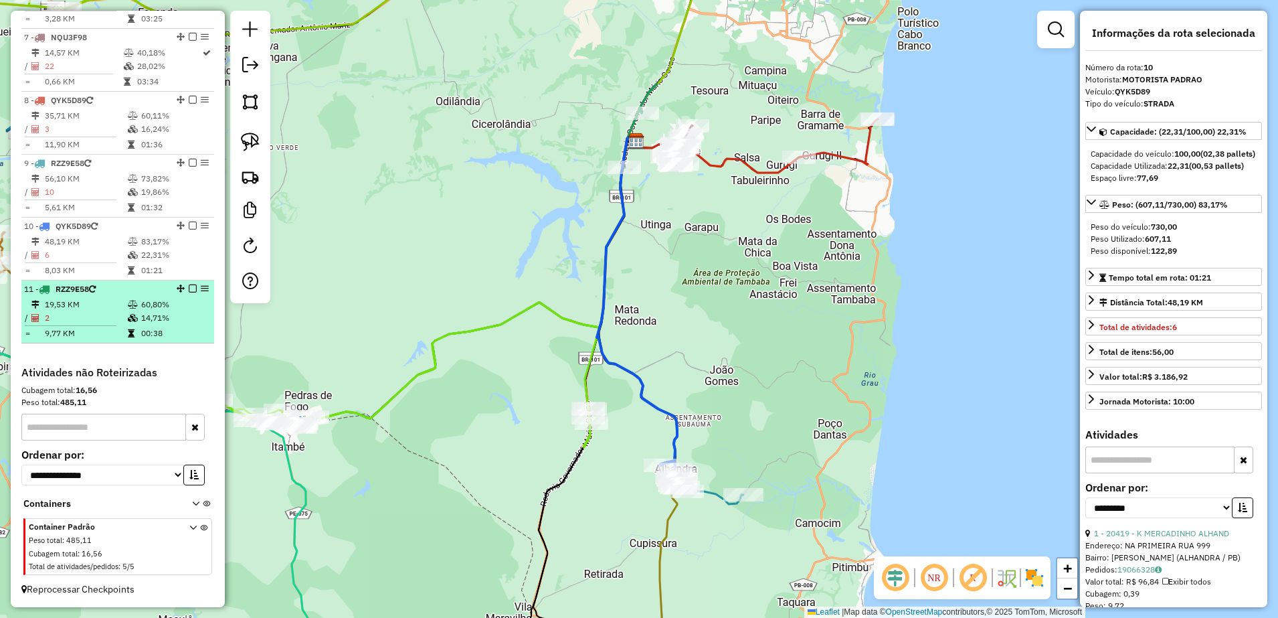
click at [98, 309] on td "19,53 KM" at bounding box center [85, 304] width 83 height 13
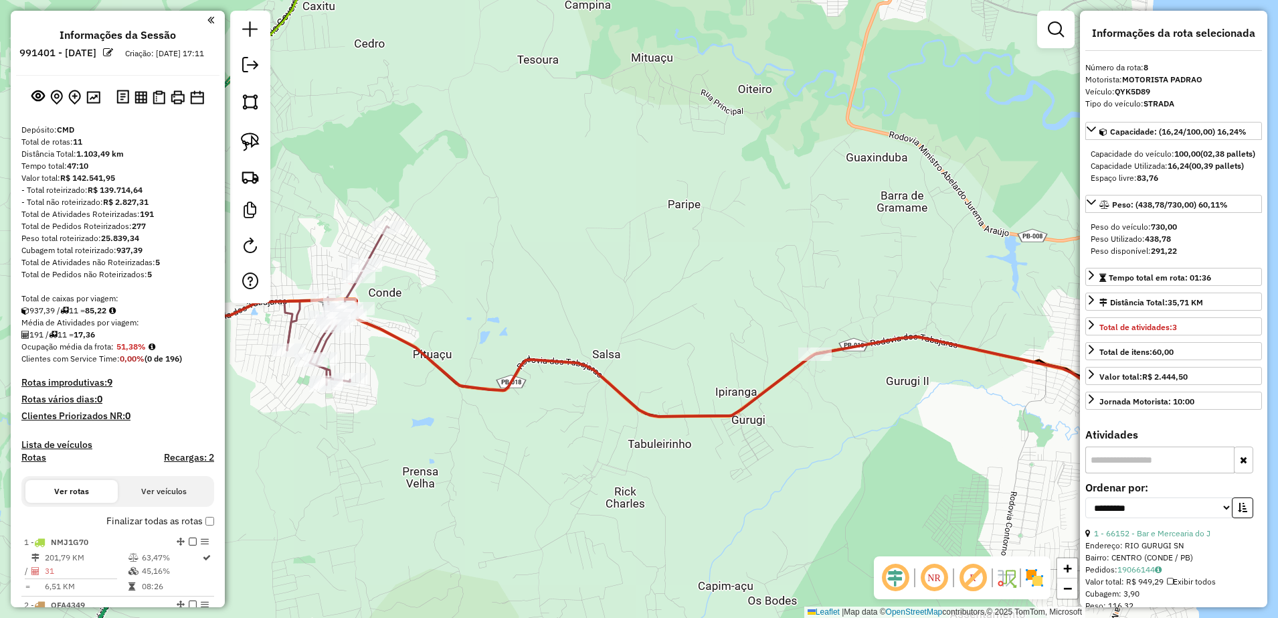
select select "**********"
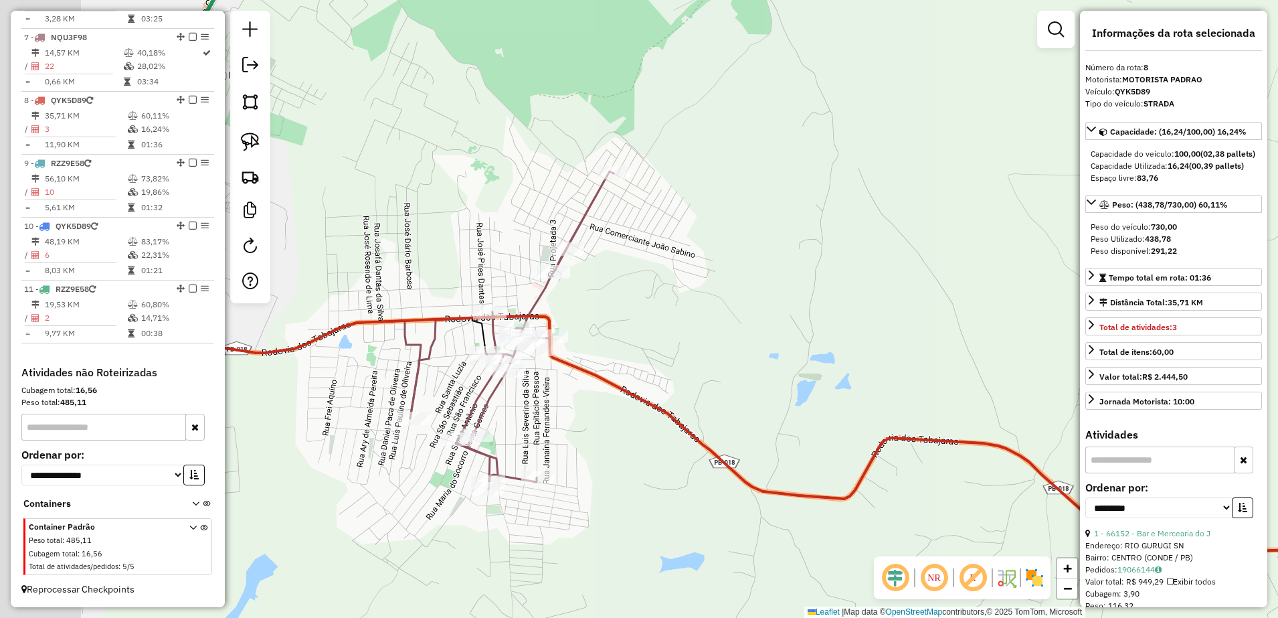
drag, startPoint x: 464, startPoint y: 315, endPoint x: 672, endPoint y: 321, distance: 208.2
click at [671, 333] on div "Janela de atendimento Grade de atendimento Capacidade Transportadoras Veículos …" at bounding box center [639, 309] width 1278 height 618
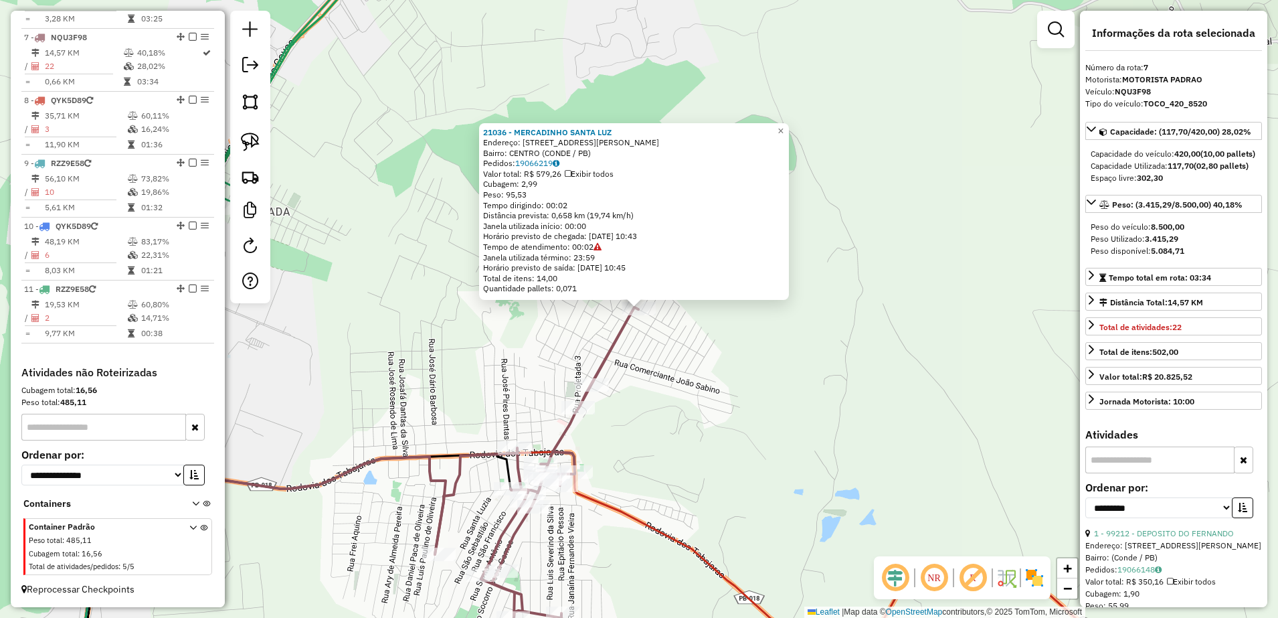
drag, startPoint x: 741, startPoint y: 421, endPoint x: 731, endPoint y: 423, distance: 10.9
click at [741, 420] on div "21036 - MERCADINHO SANTA LUZ Endereço: Rua Manuel Alvis 09 Bairro: CENTRO (COND…" at bounding box center [639, 309] width 1278 height 618
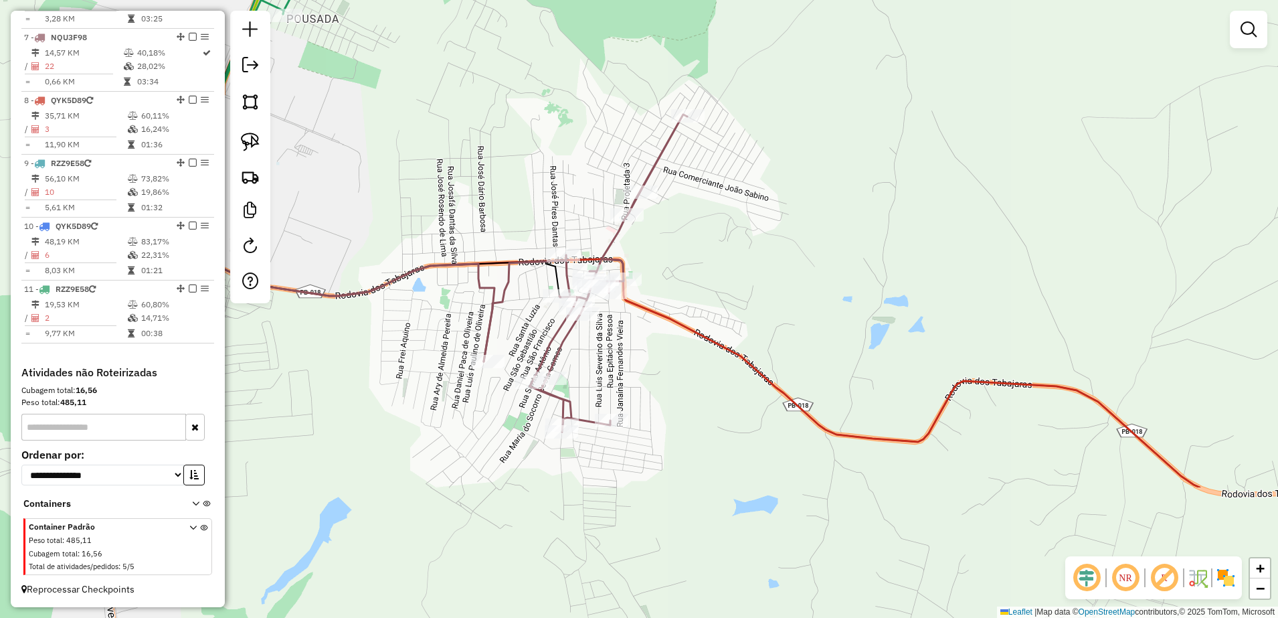
drag, startPoint x: 656, startPoint y: 460, endPoint x: 689, endPoint y: 286, distance: 177.2
click at [689, 286] on div "Janela de atendimento Grade de atendimento Capacidade Transportadoras Veículos …" at bounding box center [639, 309] width 1278 height 618
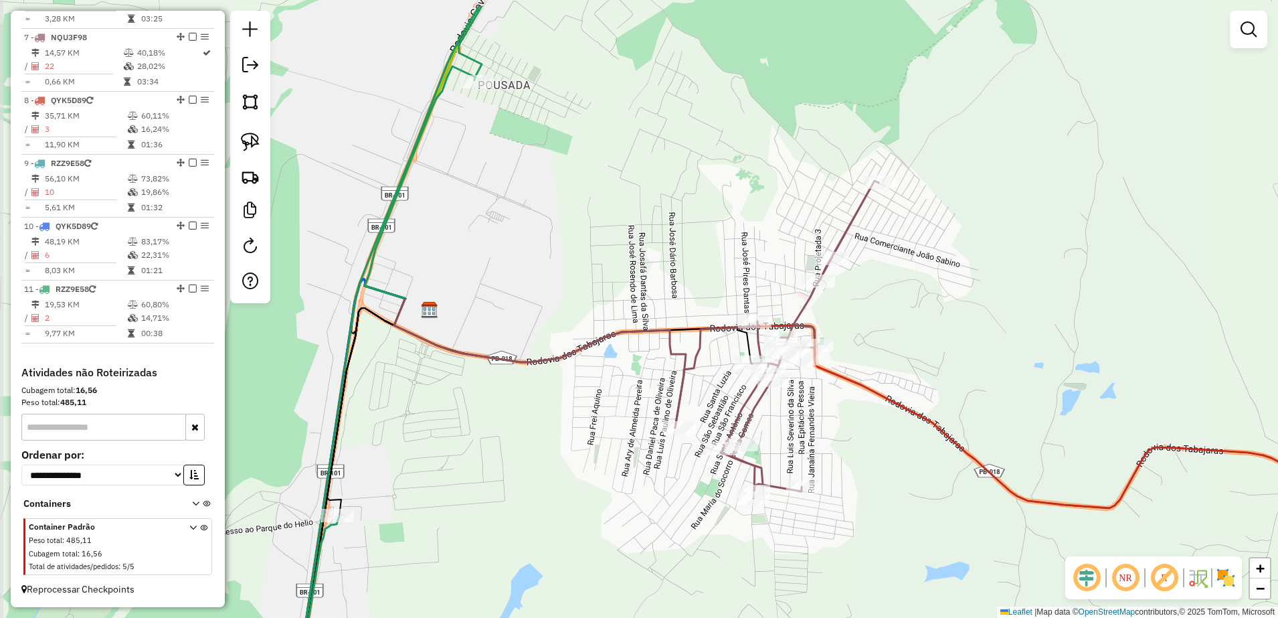
drag, startPoint x: 684, startPoint y: 275, endPoint x: 875, endPoint y: 343, distance: 203.0
click at [875, 343] on div "Janela de atendimento Grade de atendimento Capacidade Transportadoras Veículos …" at bounding box center [639, 309] width 1278 height 618
select select "**********"
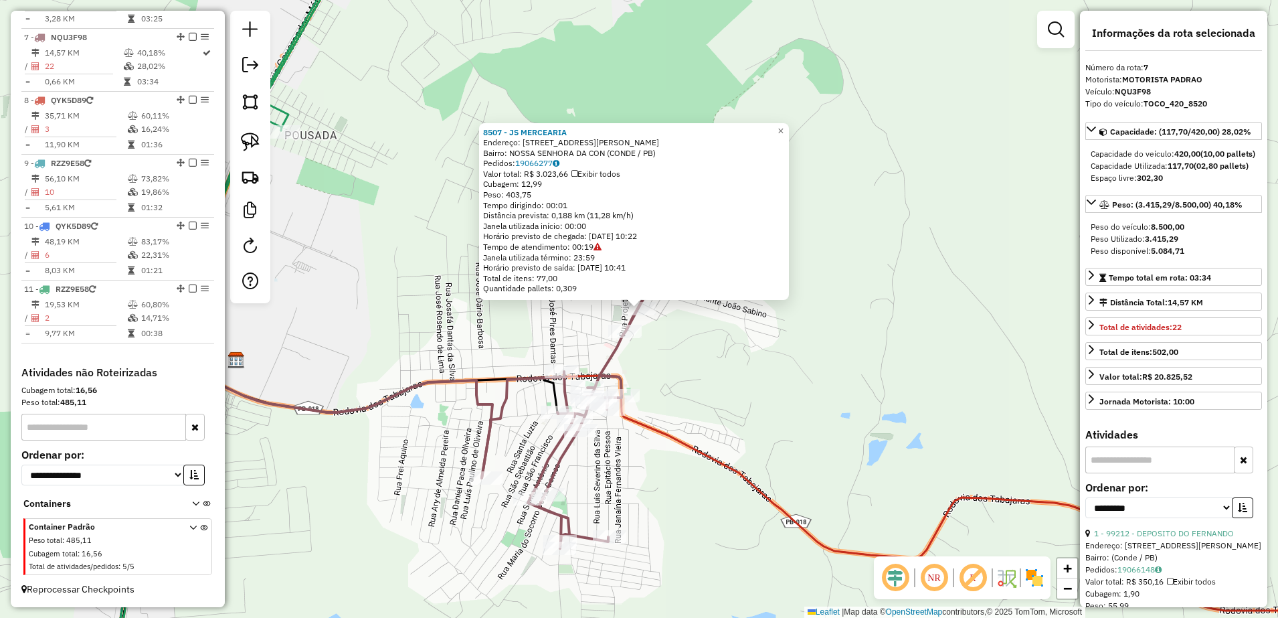
click at [774, 341] on div "8507 - JS MERCEARIA Endereço: RUA MANOEL ALVES 36 Bairro: NOSSA SENHORA DA CON …" at bounding box center [639, 309] width 1278 height 618
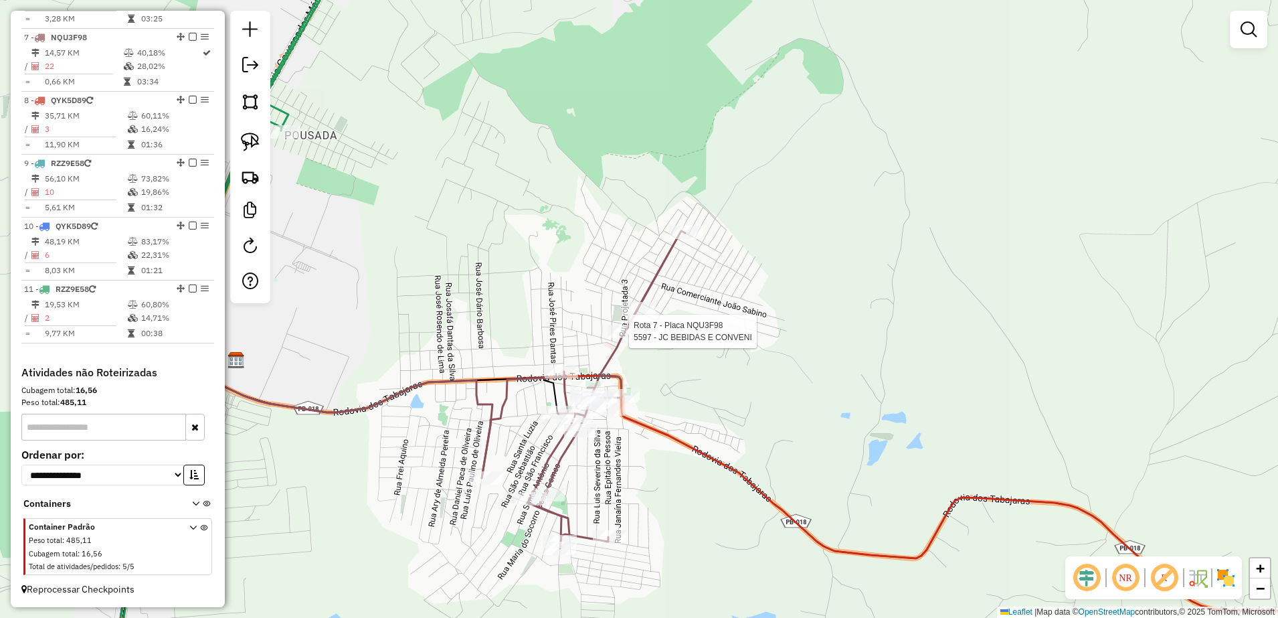
select select "**********"
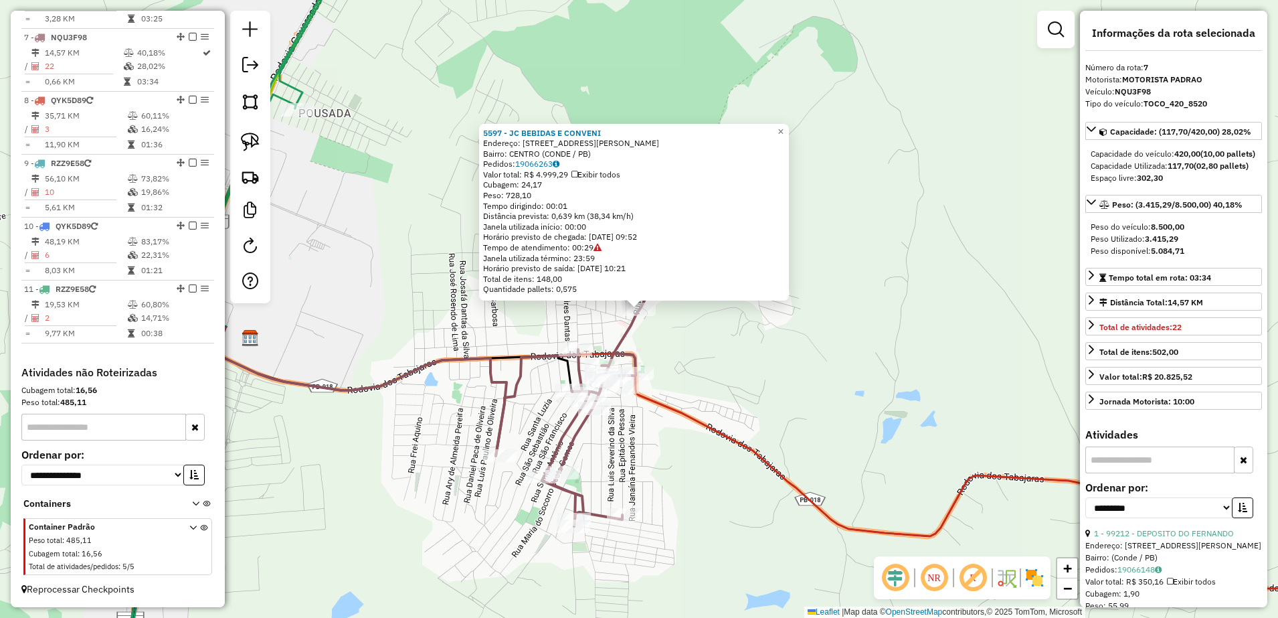
click at [751, 366] on div "5597 - JC BEBIDAS E CONVENI Endereço: RUA MANOEL ALVES 364 Bairro: CENTRO (COND…" at bounding box center [639, 309] width 1278 height 618
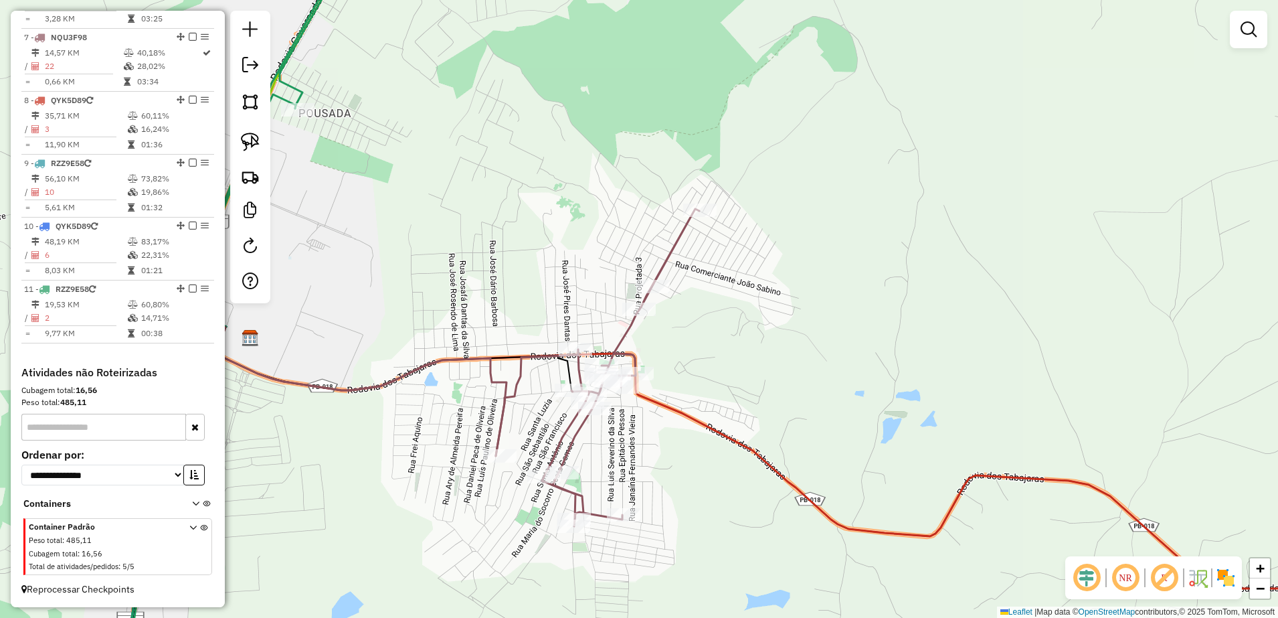
click at [625, 525] on icon at bounding box center [597, 367] width 203 height 317
select select "**********"
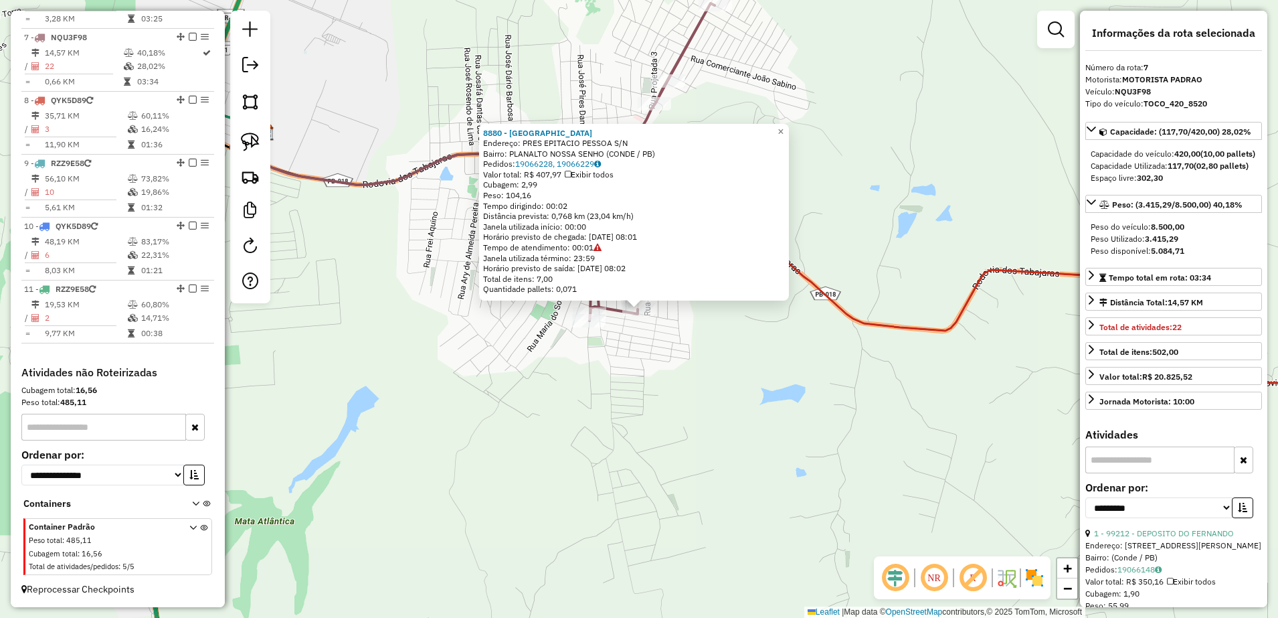
click at [599, 362] on div "8880 - MERCEARIA ALTAS HORA Endereço: PRES EPITACIO PESSOA S/N Bairro: PLANALTO…" at bounding box center [639, 309] width 1278 height 618
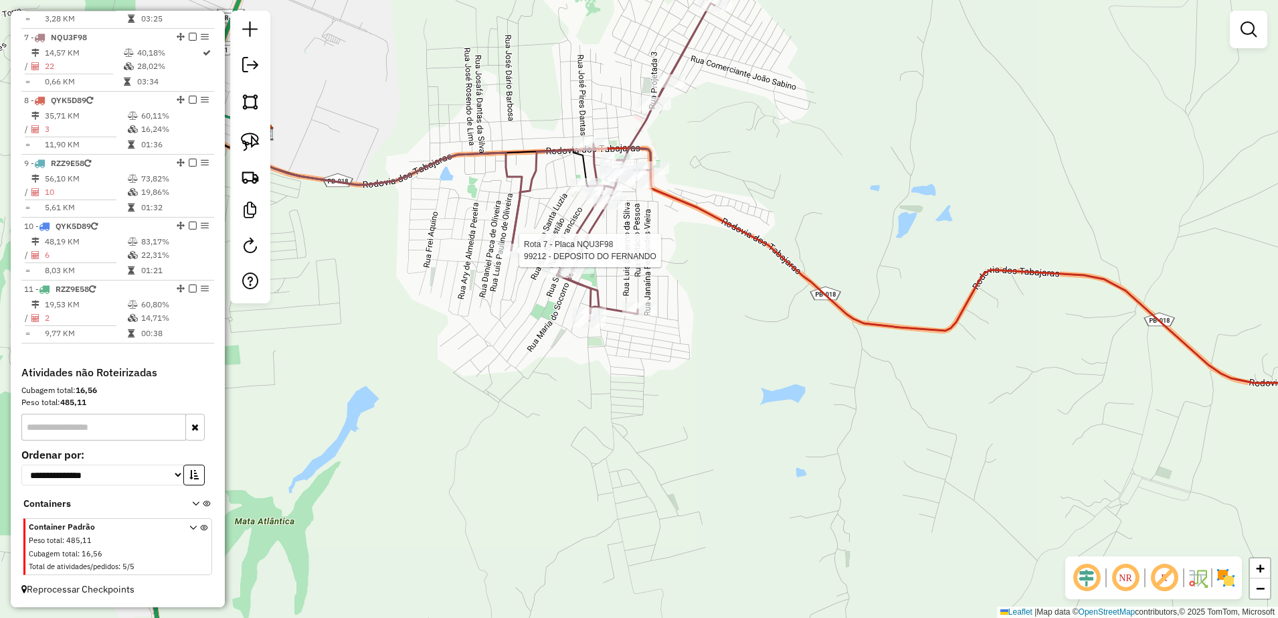
select select "**********"
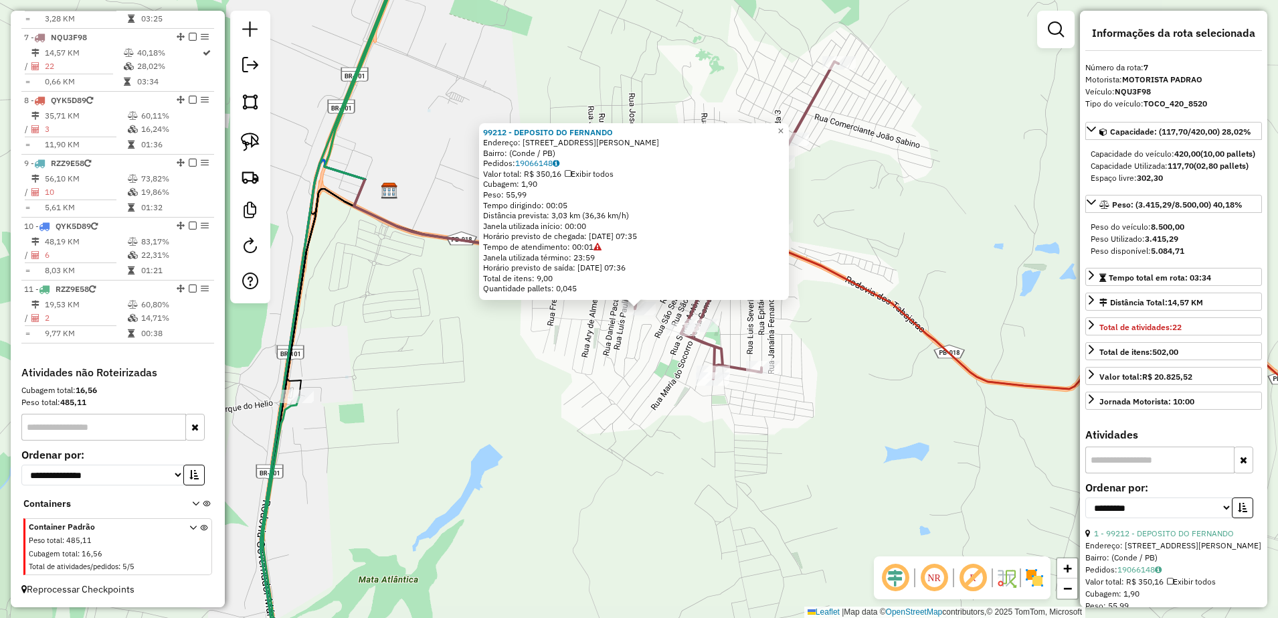
click at [600, 393] on div "99212 - DEPOSITO DO FERNANDO Endereço: Rua Projetada Dezenove, Bairro: (Conde /…" at bounding box center [639, 309] width 1278 height 618
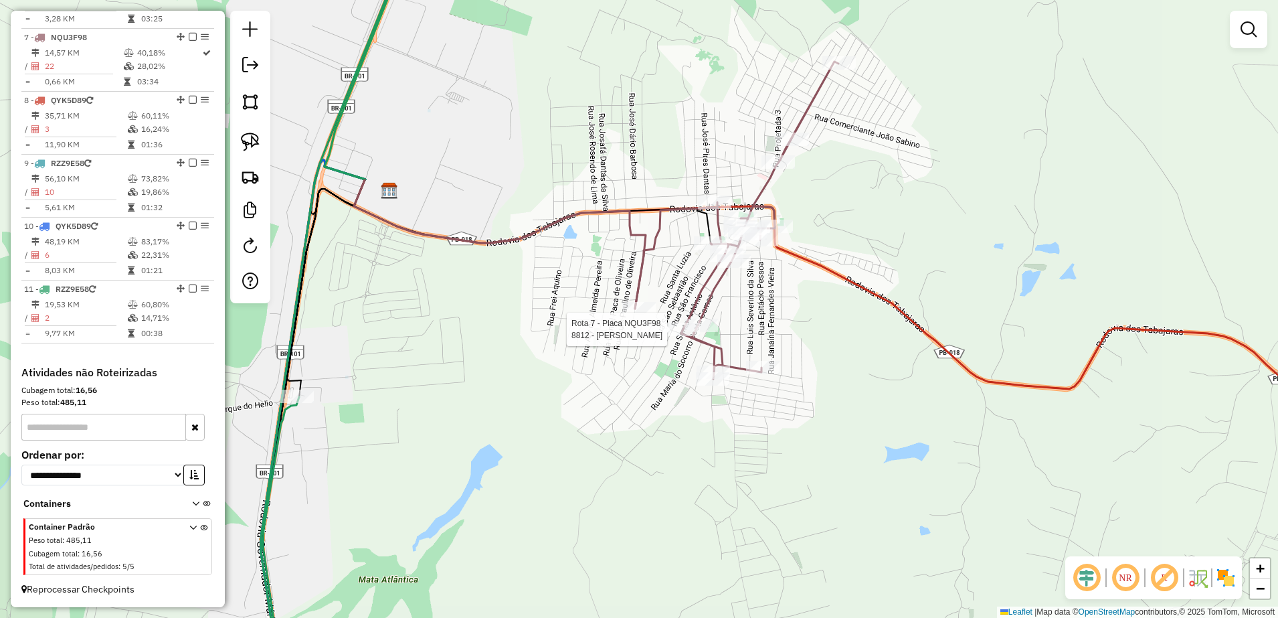
select select "**********"
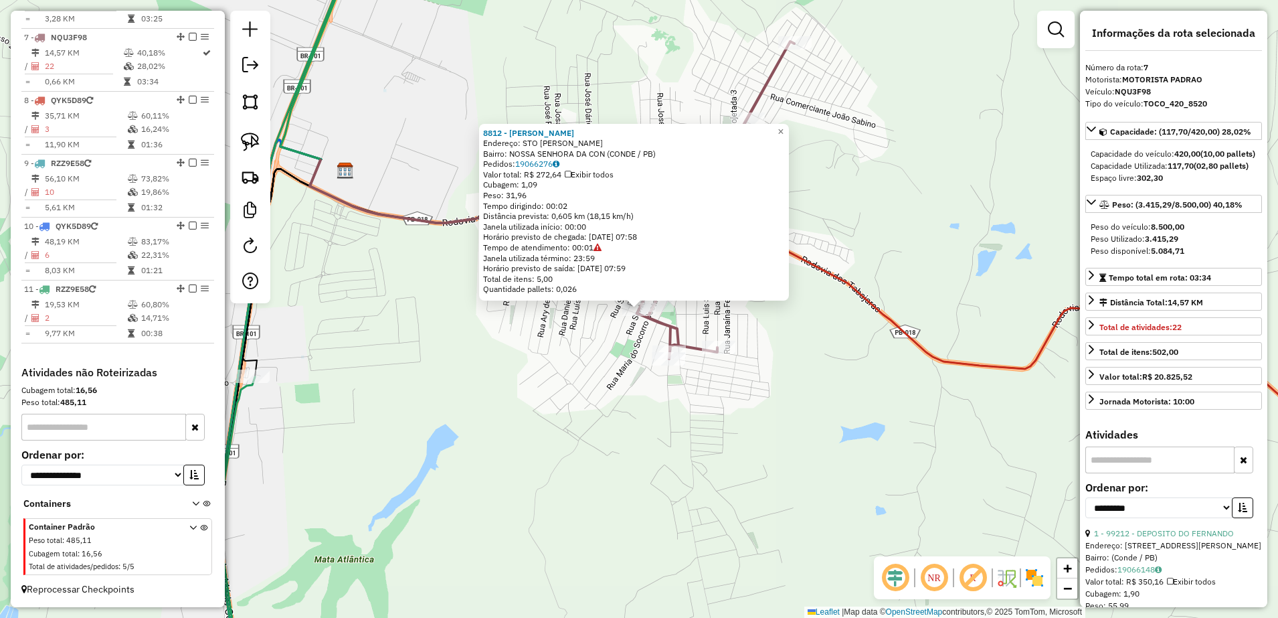
click at [586, 377] on div "8812 - MARIA HORTI FRUTI Endereço: STO ANTONIO SN Bairro: NOSSA SENHORA DA CON …" at bounding box center [639, 309] width 1278 height 618
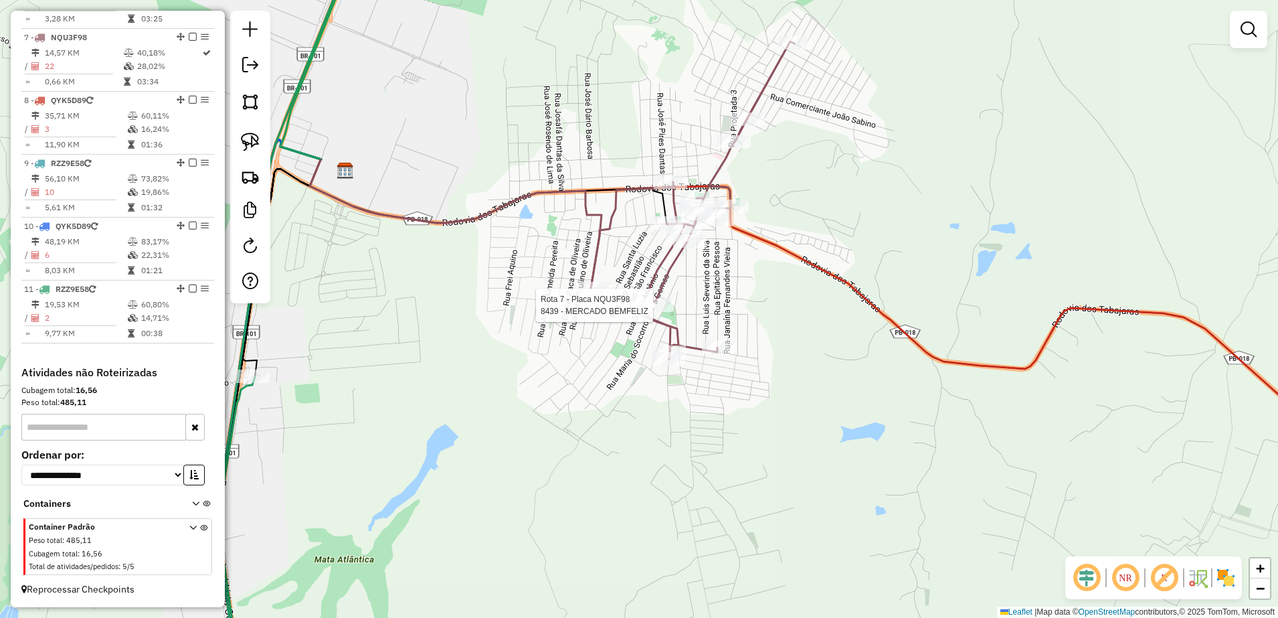
select select "**********"
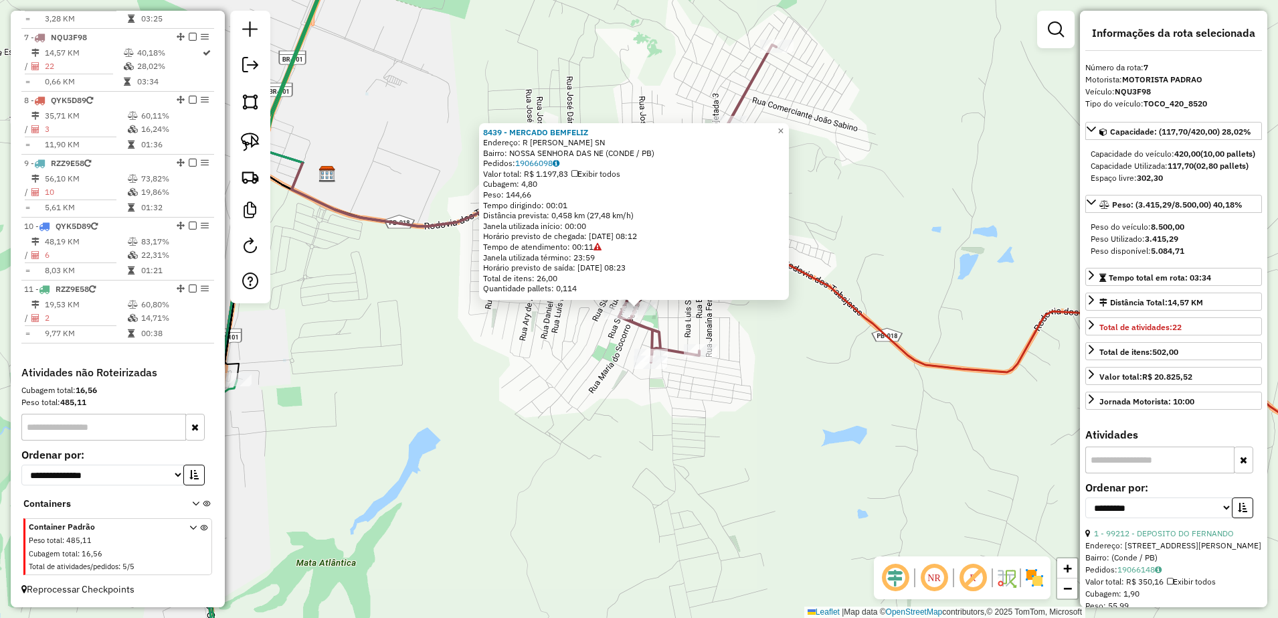
click at [735, 323] on div "8439 - MERCADO BEMFELIZ Endereço: R DOMINGOS MARANHAO SN Bairro: NOSSA SENHORA …" at bounding box center [639, 309] width 1278 height 618
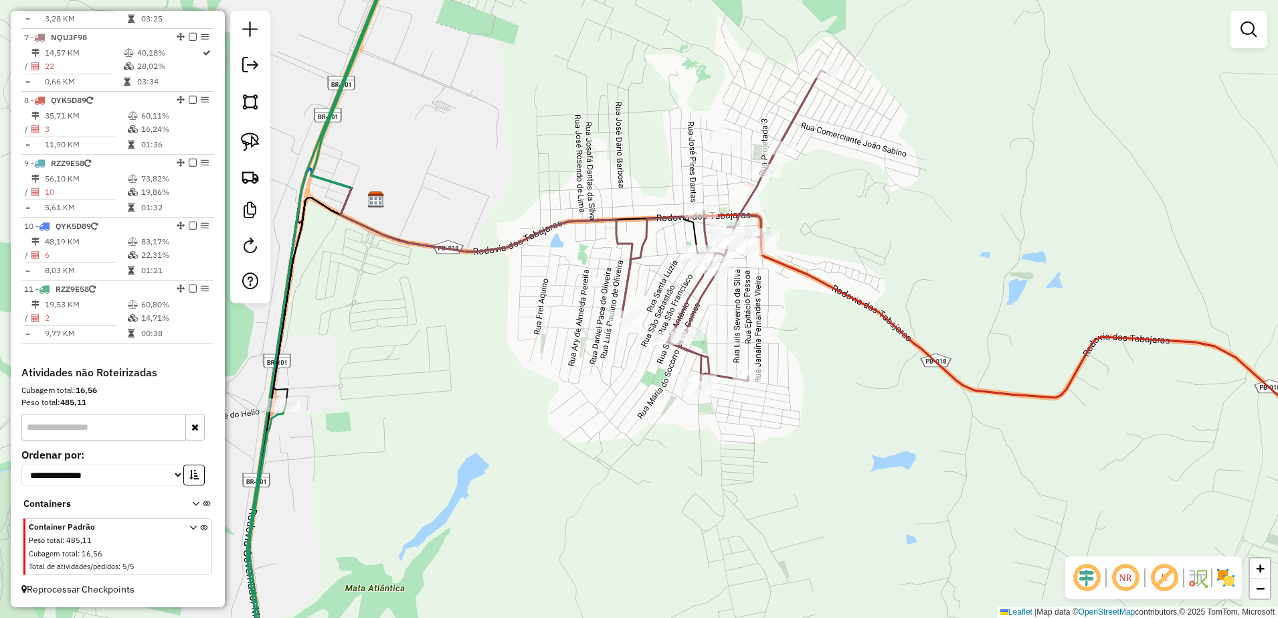
drag, startPoint x: 760, startPoint y: 317, endPoint x: 838, endPoint y: 355, distance: 87.1
click at [838, 355] on div "Janela de atendimento Grade de atendimento Capacidade Transportadoras Veículos …" at bounding box center [639, 309] width 1278 height 618
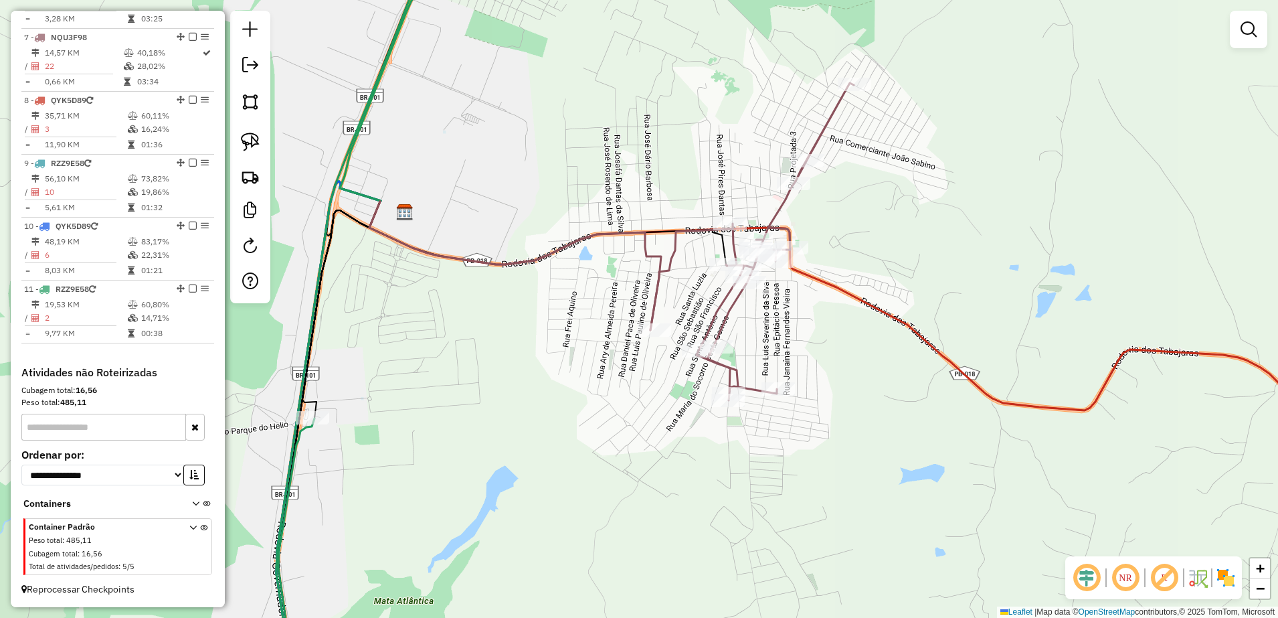
drag, startPoint x: 258, startPoint y: 142, endPoint x: 309, endPoint y: 160, distance: 54.6
click at [258, 142] on img at bounding box center [250, 142] width 19 height 19
drag, startPoint x: 665, startPoint y: 312, endPoint x: 743, endPoint y: 343, distance: 84.4
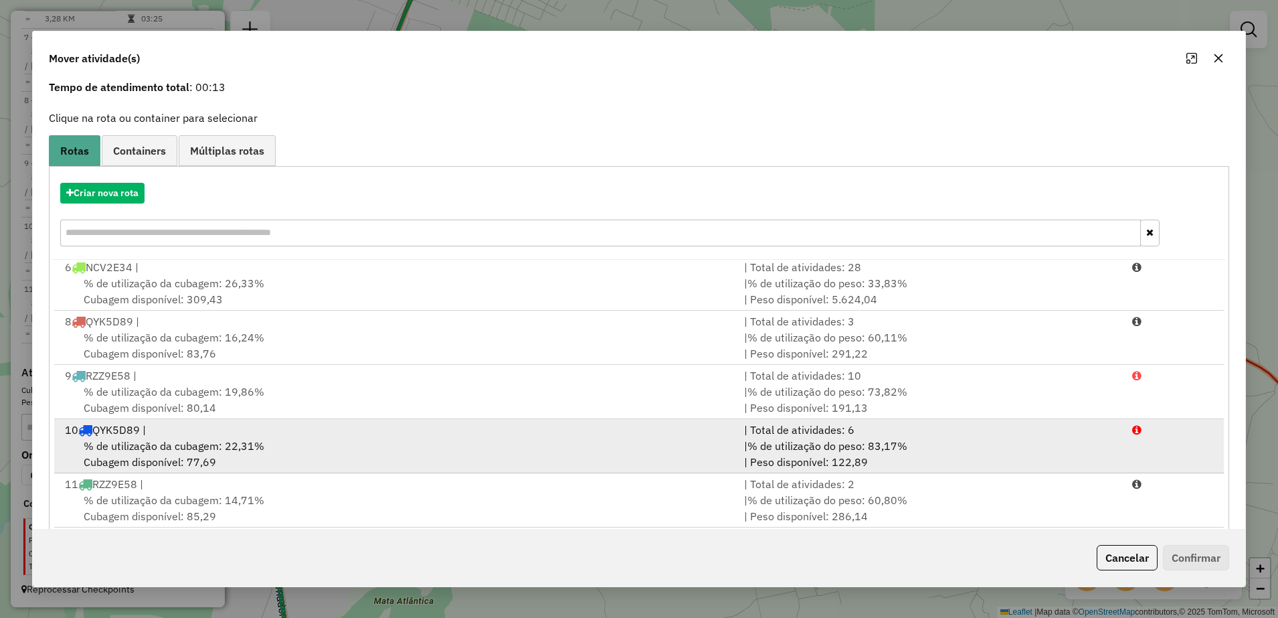
scroll to position [76, 0]
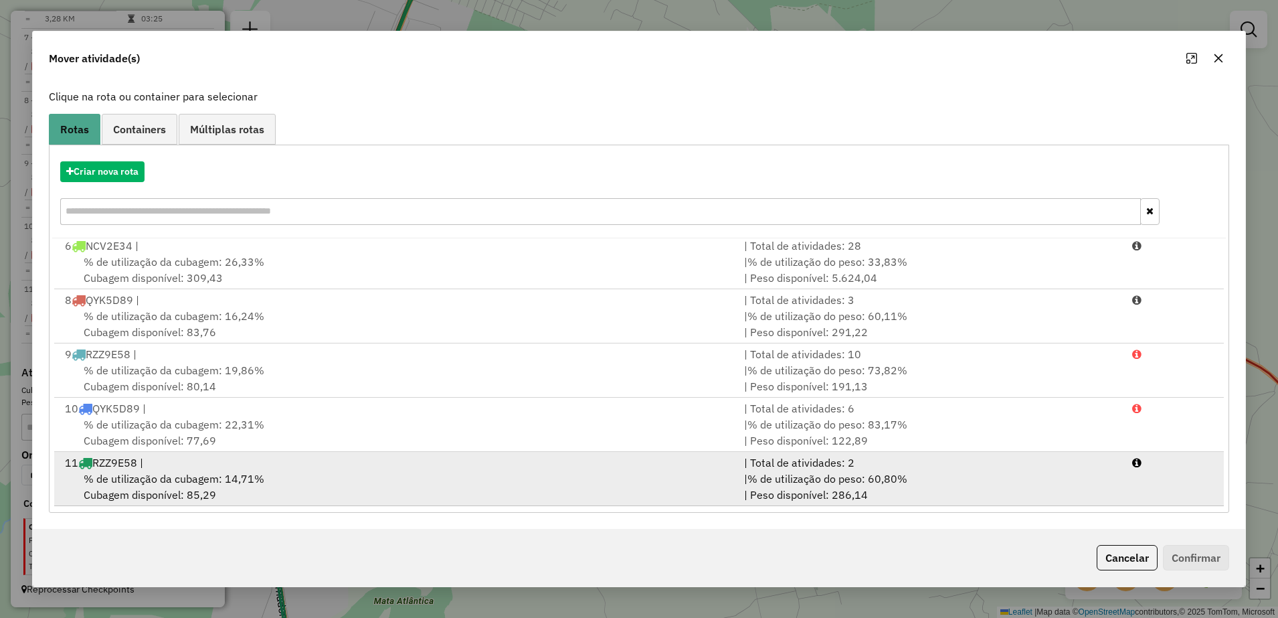
click at [228, 488] on div "% de utilização da cubagem: 14,71% Cubagem disponível: 85,29" at bounding box center [396, 486] width 679 height 32
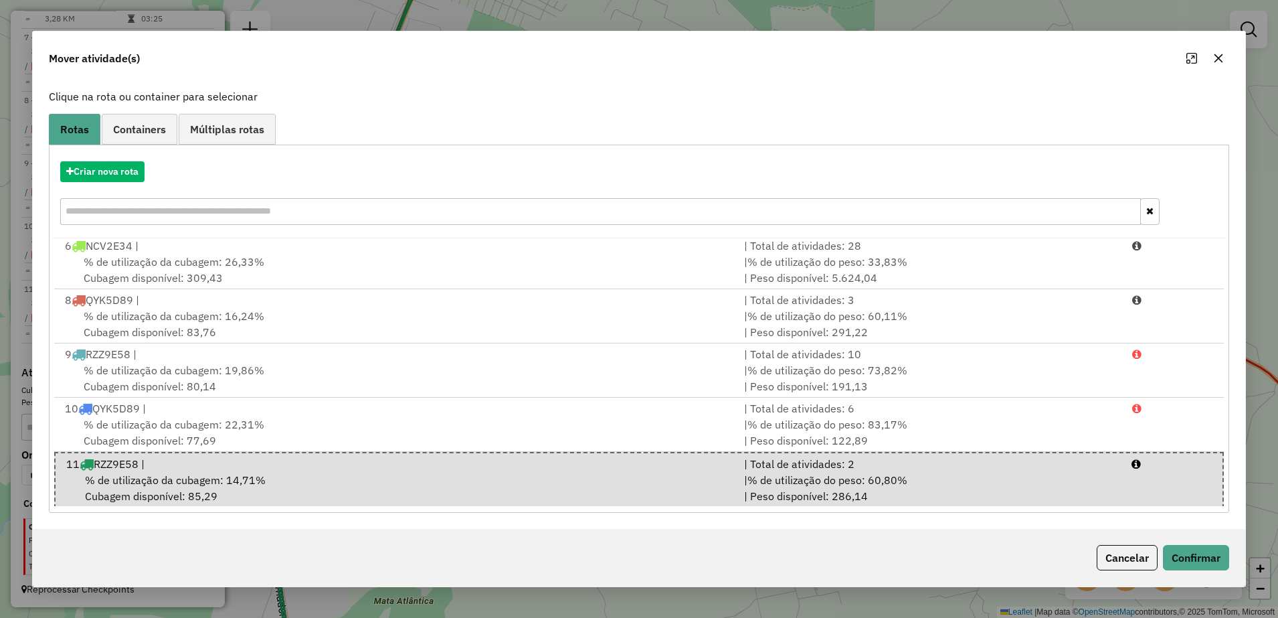
scroll to position [0, 0]
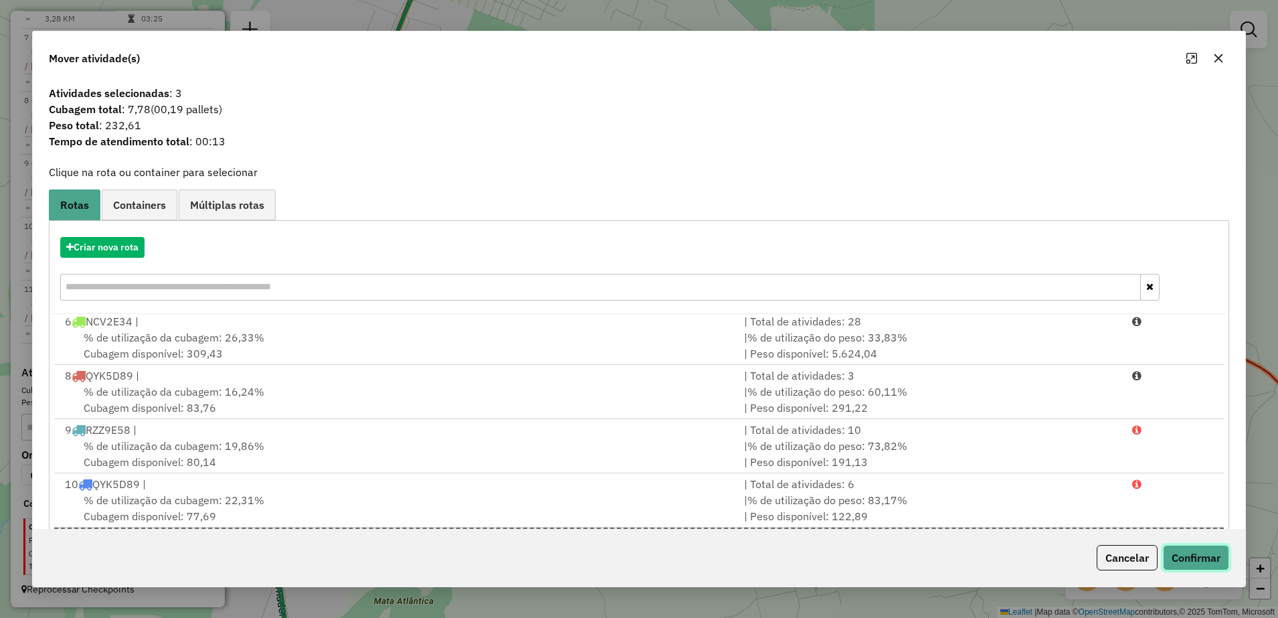
click at [1195, 555] on button "Confirmar" at bounding box center [1196, 557] width 66 height 25
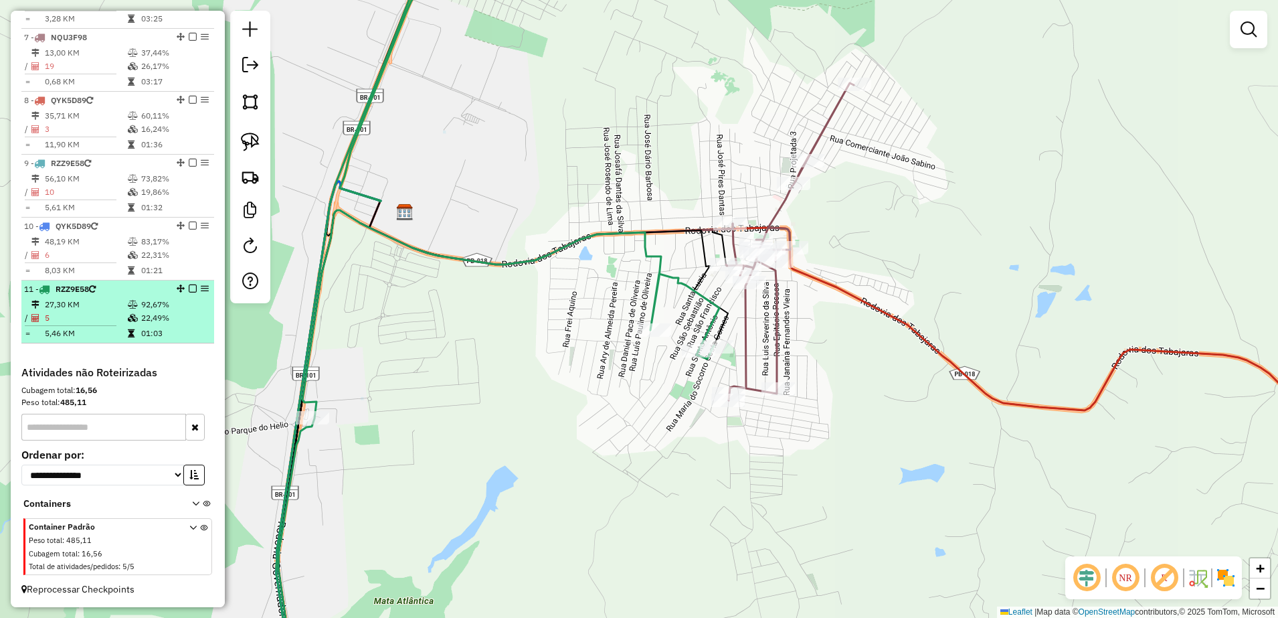
click at [106, 294] on div "11 - RZZ9E58" at bounding box center [95, 289] width 142 height 12
select select "**********"
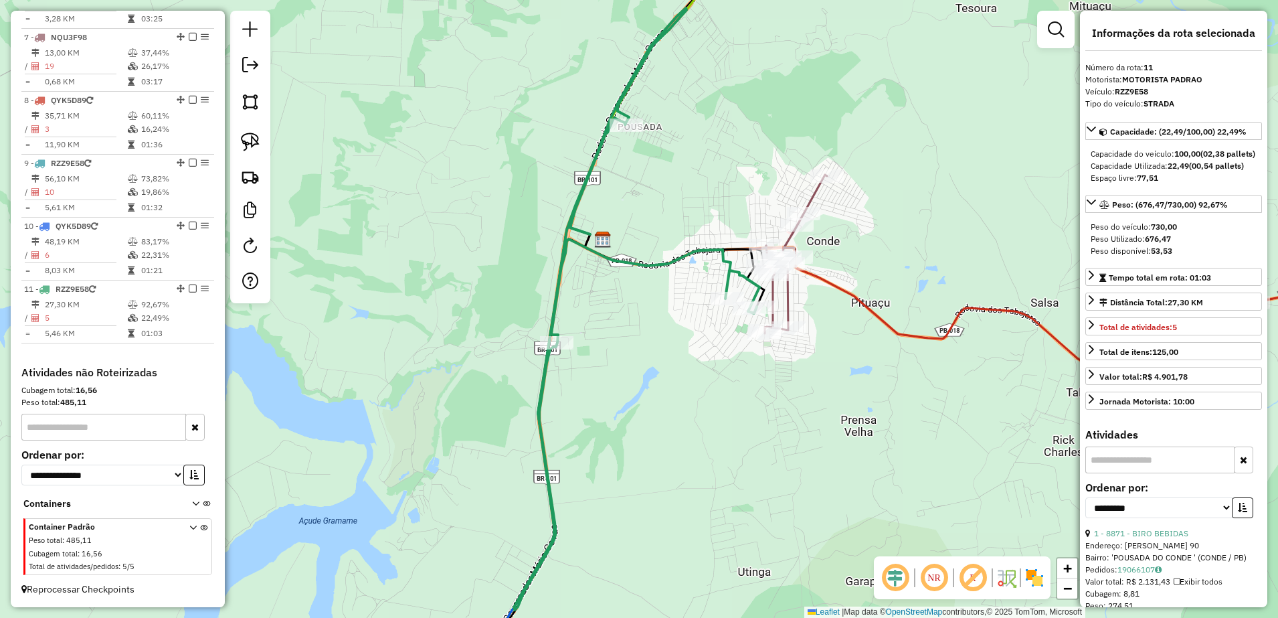
drag, startPoint x: 858, startPoint y: 236, endPoint x: 809, endPoint y: 267, distance: 57.7
click at [809, 267] on div "Janela de atendimento Grade de atendimento Capacidade Transportadoras Veículos …" at bounding box center [639, 309] width 1278 height 618
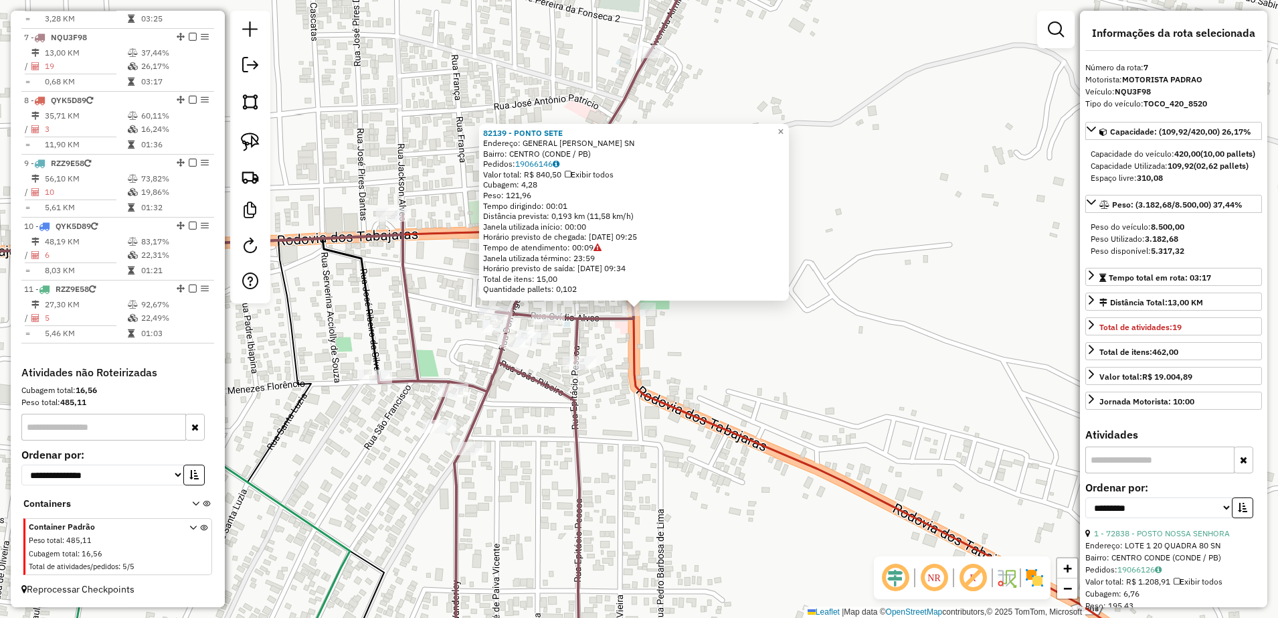
click at [705, 359] on div "82139 - PONTO SETE Endereço: GENERAL PEROUSE SN Bairro: CENTRO (CONDE / PB) Ped…" at bounding box center [639, 309] width 1278 height 618
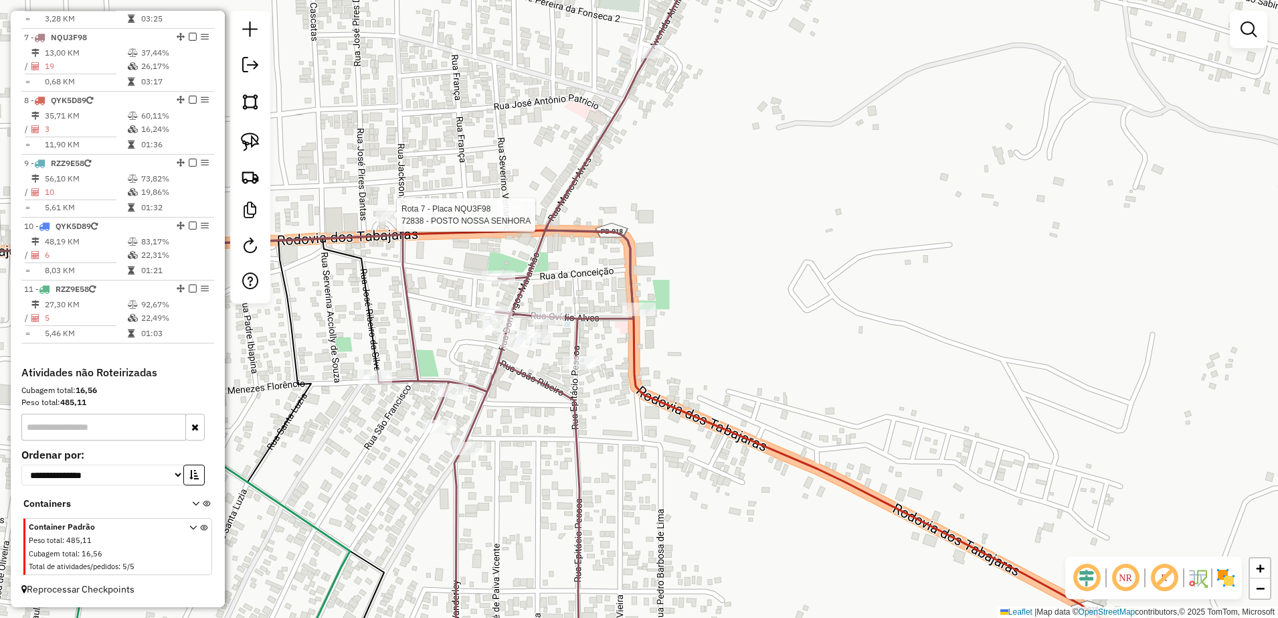
select select "**********"
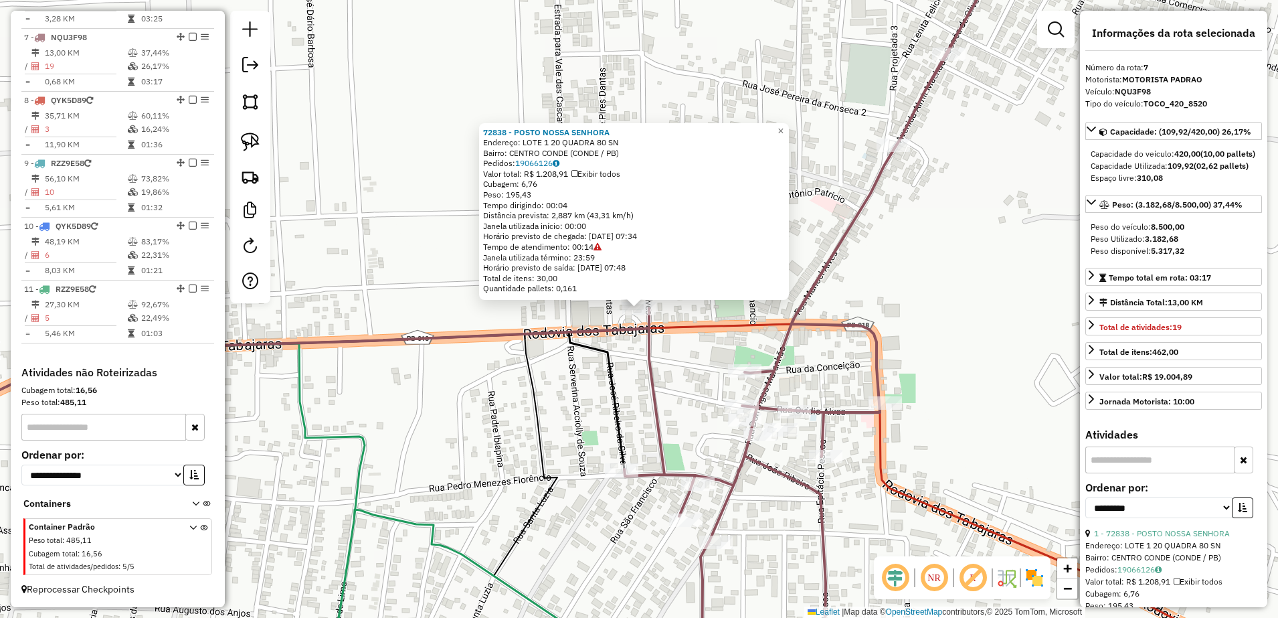
click at [637, 371] on div "72838 - POSTO NOSSA SENHORA Endereço: LOTE 1 20 QUADRA 80 SN Bairro: CENTRO CON…" at bounding box center [639, 309] width 1278 height 618
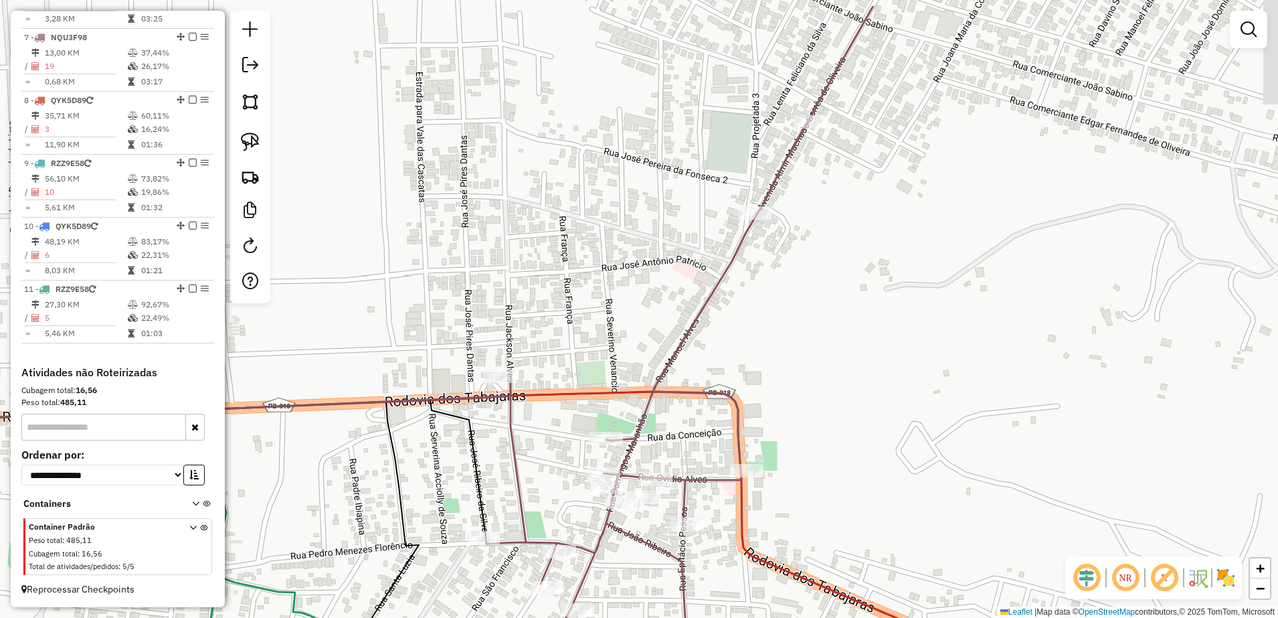
drag, startPoint x: 626, startPoint y: 373, endPoint x: 440, endPoint y: 470, distance: 210.7
click at [440, 470] on div "Janela de atendimento Grade de atendimento Capacidade Transportadoras Veículos …" at bounding box center [639, 309] width 1278 height 618
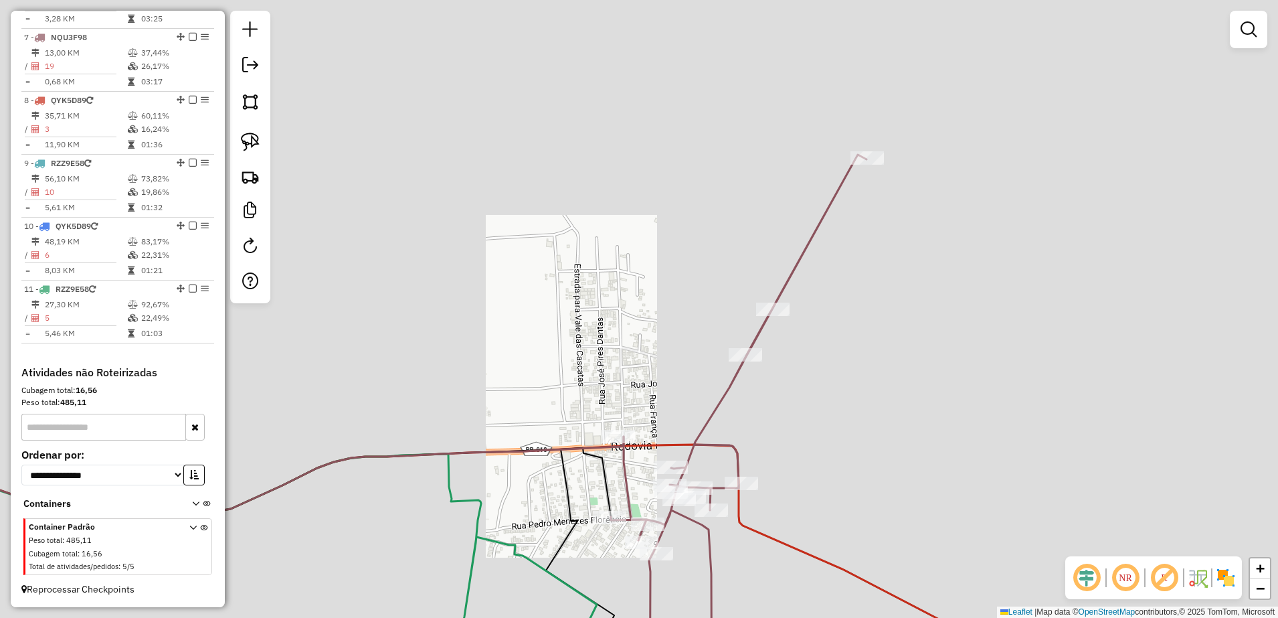
drag, startPoint x: 849, startPoint y: 375, endPoint x: 814, endPoint y: 353, distance: 41.2
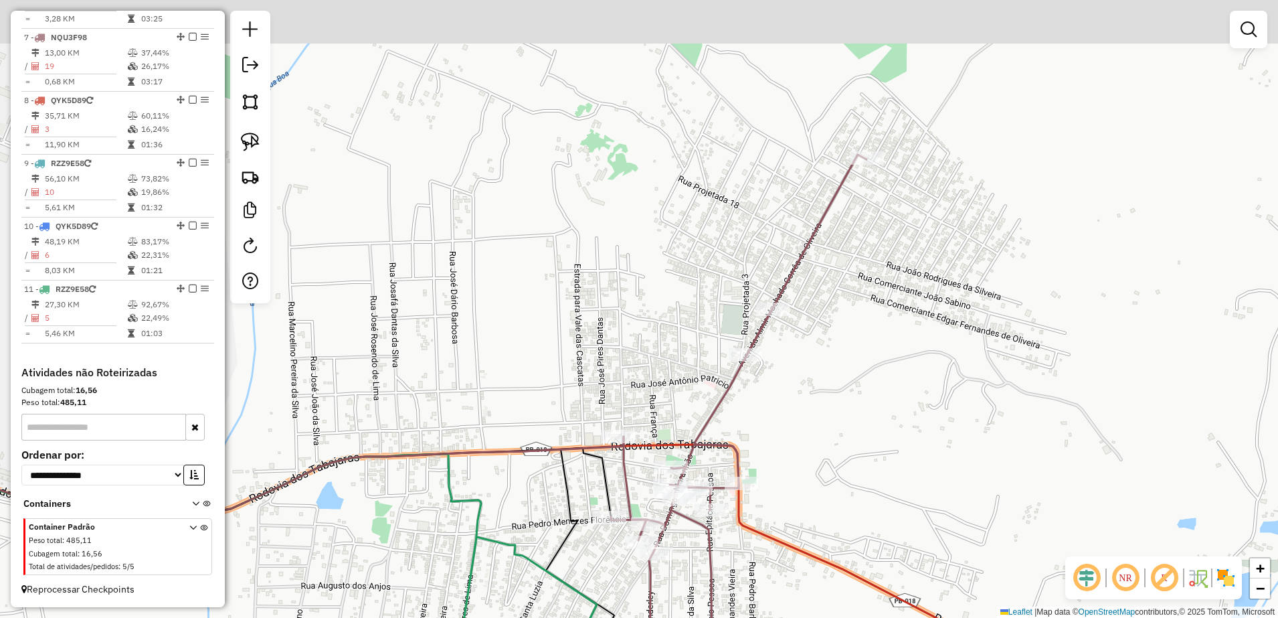
click at [843, 383] on div "Janela de atendimento Grade de atendimento Capacidade Transportadoras Veículos …" at bounding box center [639, 309] width 1278 height 618
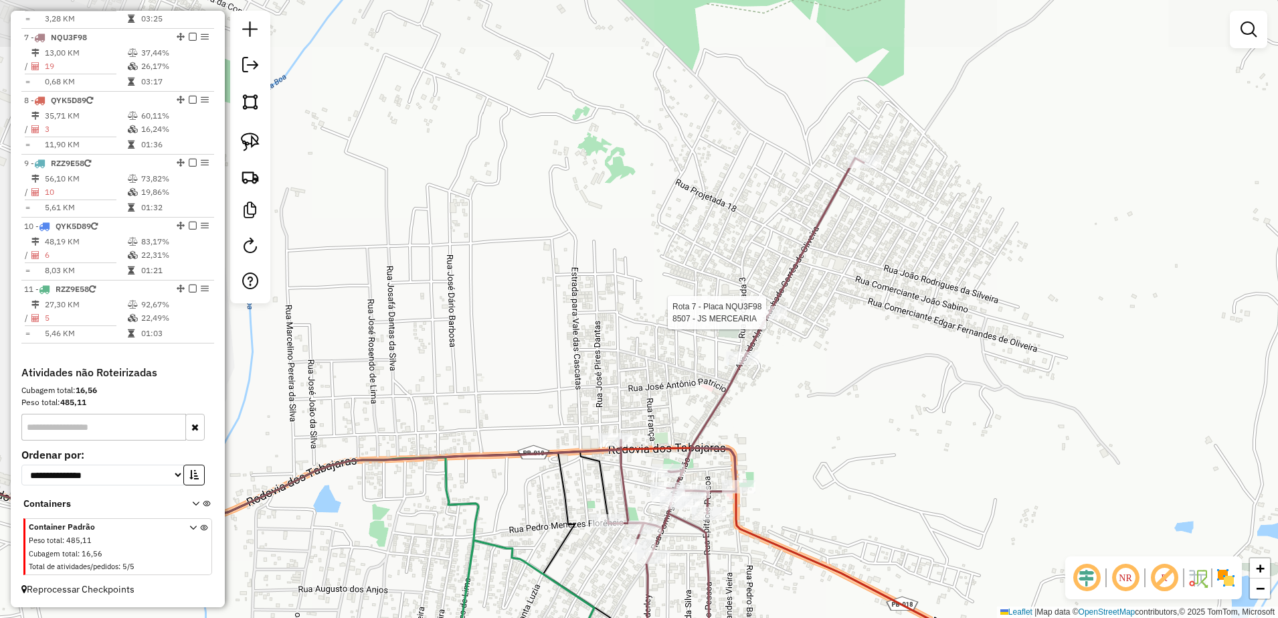
select select "**********"
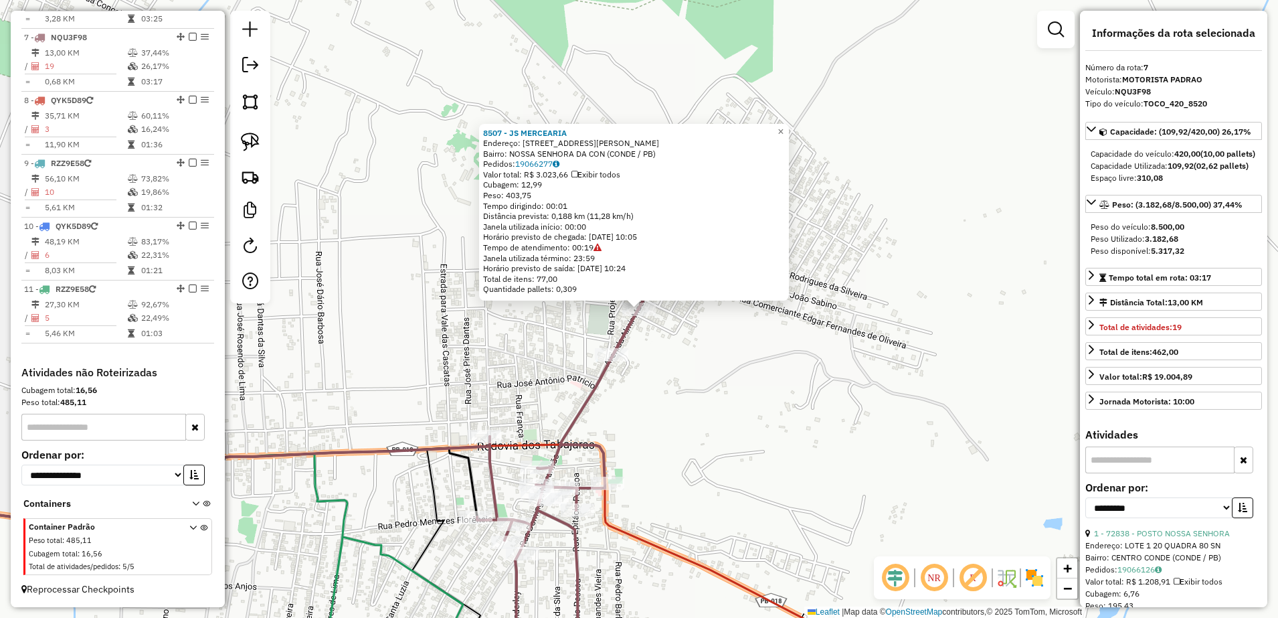
click at [764, 347] on div "8507 - JS MERCEARIA Endereço: RUA MANOEL ALVES 36 Bairro: NOSSA SENHORA DA CON …" at bounding box center [639, 309] width 1278 height 618
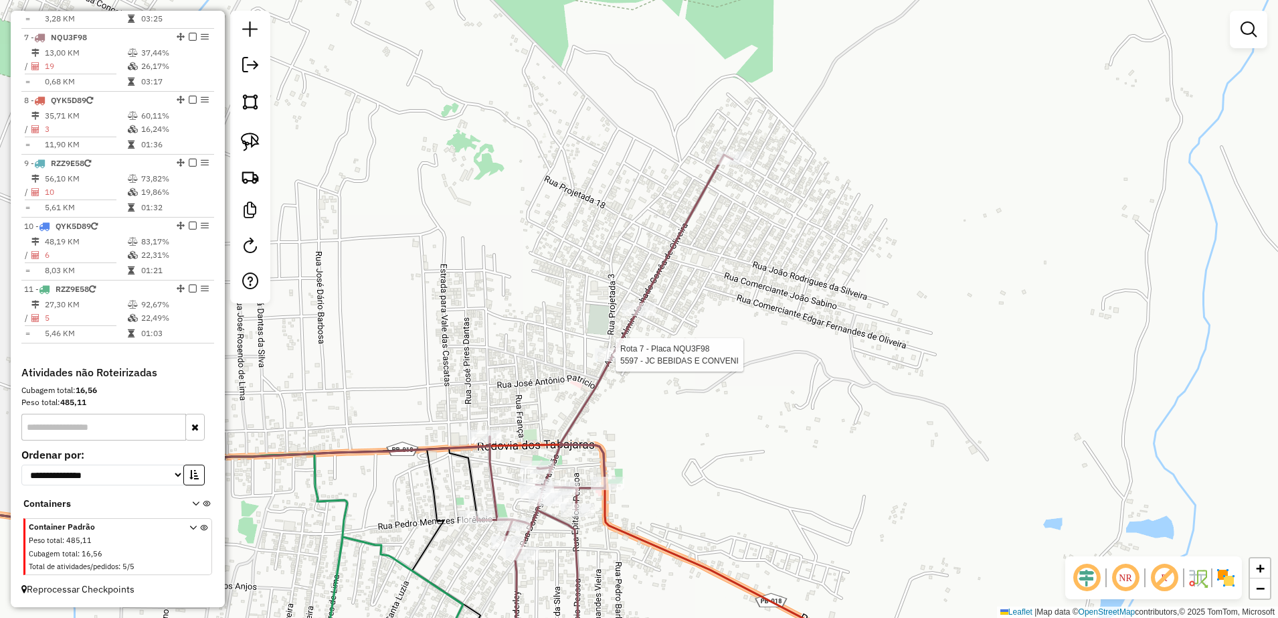
select select "**********"
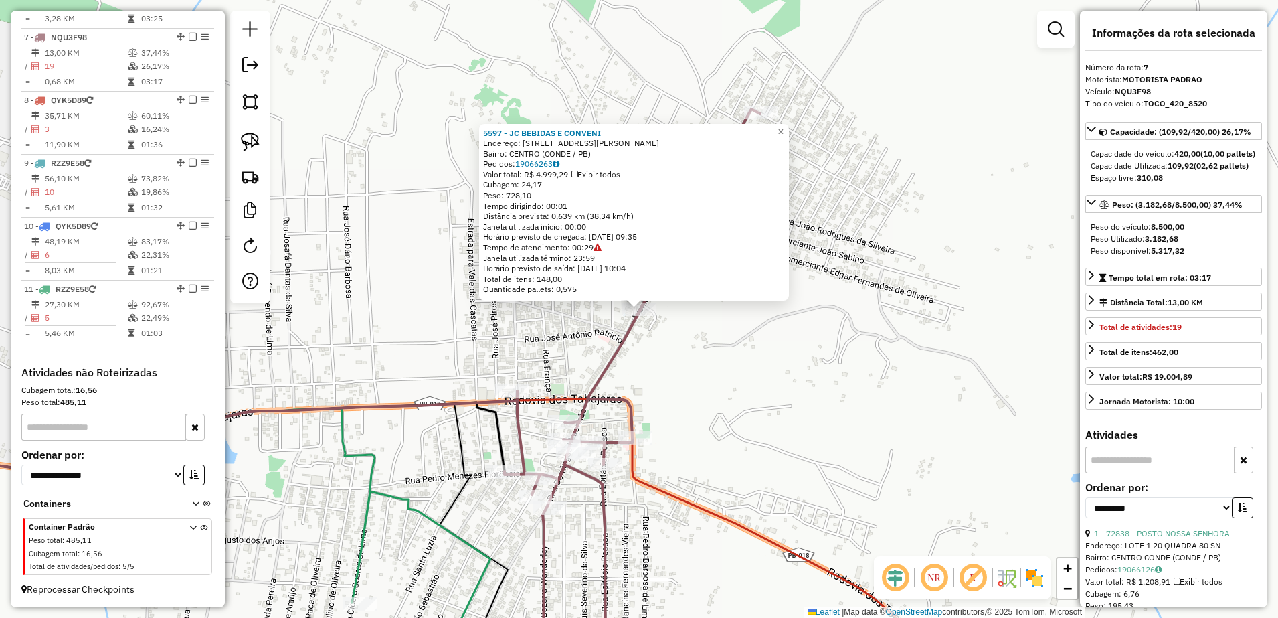
click at [745, 396] on div "5597 - JC BEBIDAS E CONVENI Endereço: RUA MANOEL ALVES 364 Bairro: CENTRO (COND…" at bounding box center [639, 309] width 1278 height 618
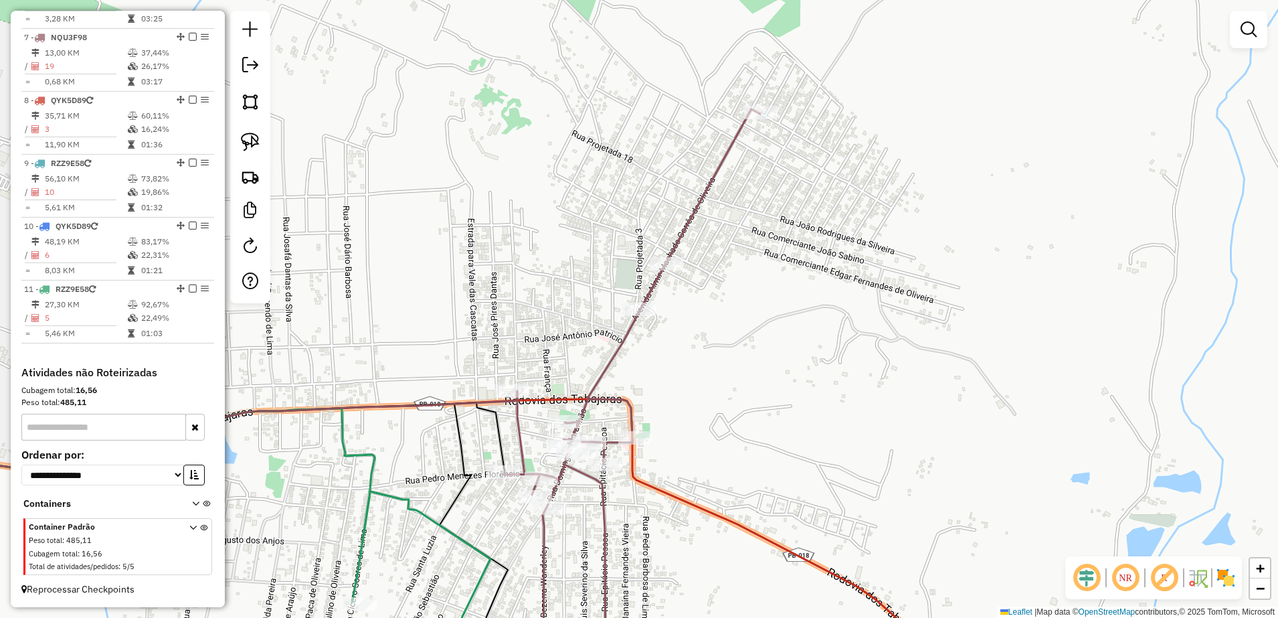
drag, startPoint x: 756, startPoint y: 354, endPoint x: 744, endPoint y: 400, distance: 47.9
click at [744, 400] on div "Janela de atendimento Grade de atendimento Capacidade Transportadoras Veículos …" at bounding box center [639, 309] width 1278 height 618
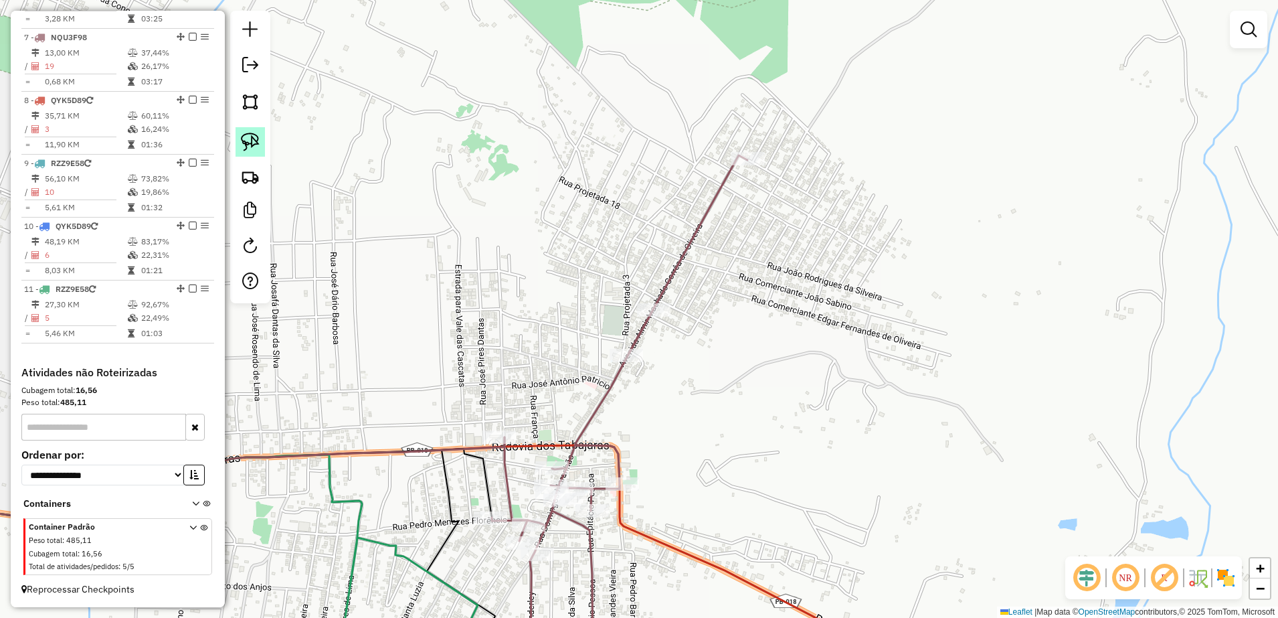
click at [251, 137] on img at bounding box center [250, 142] width 19 height 19
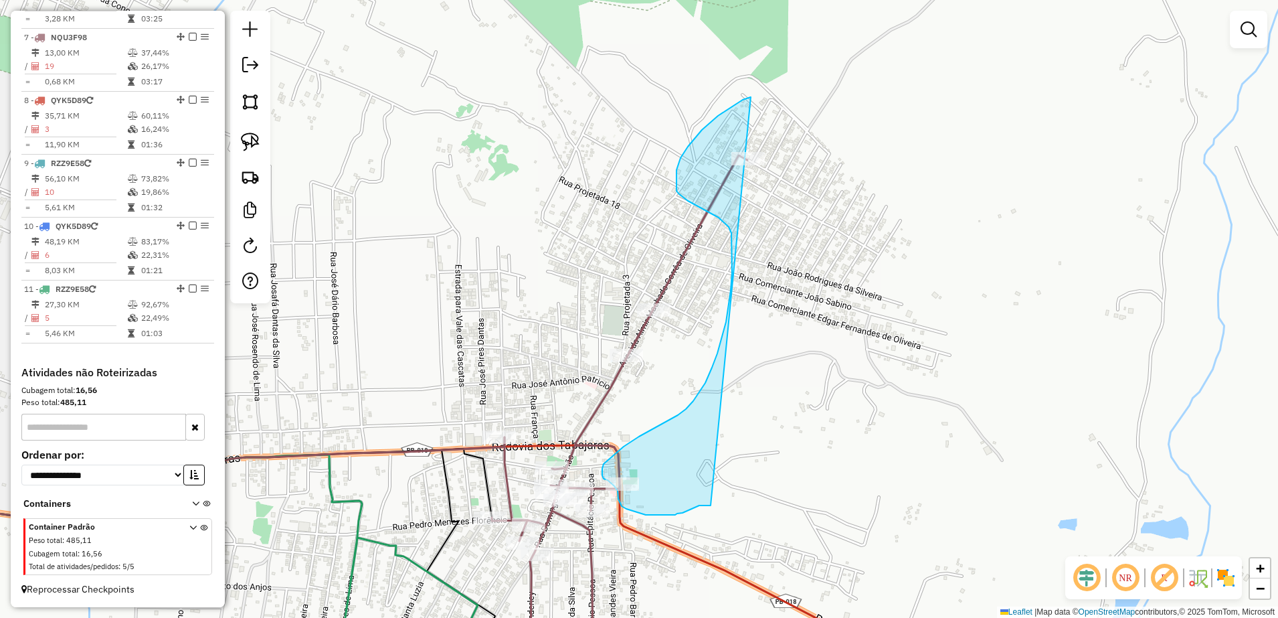
drag, startPoint x: 709, startPoint y: 505, endPoint x: 822, endPoint y: 140, distance: 382.3
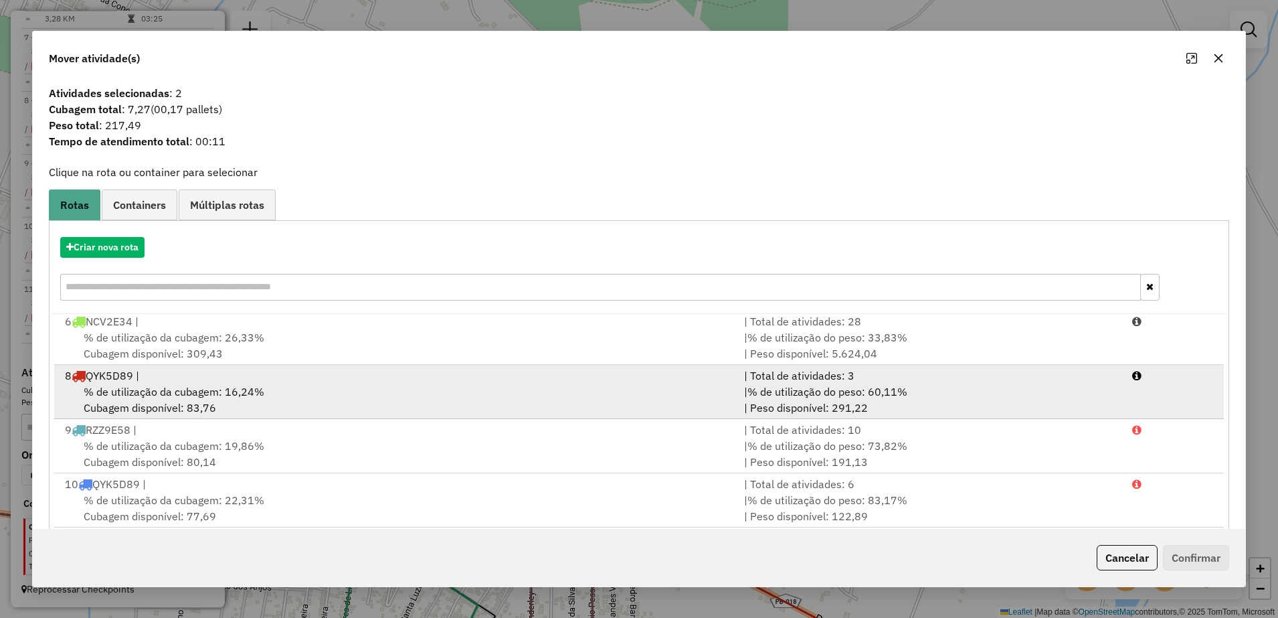
scroll to position [76, 0]
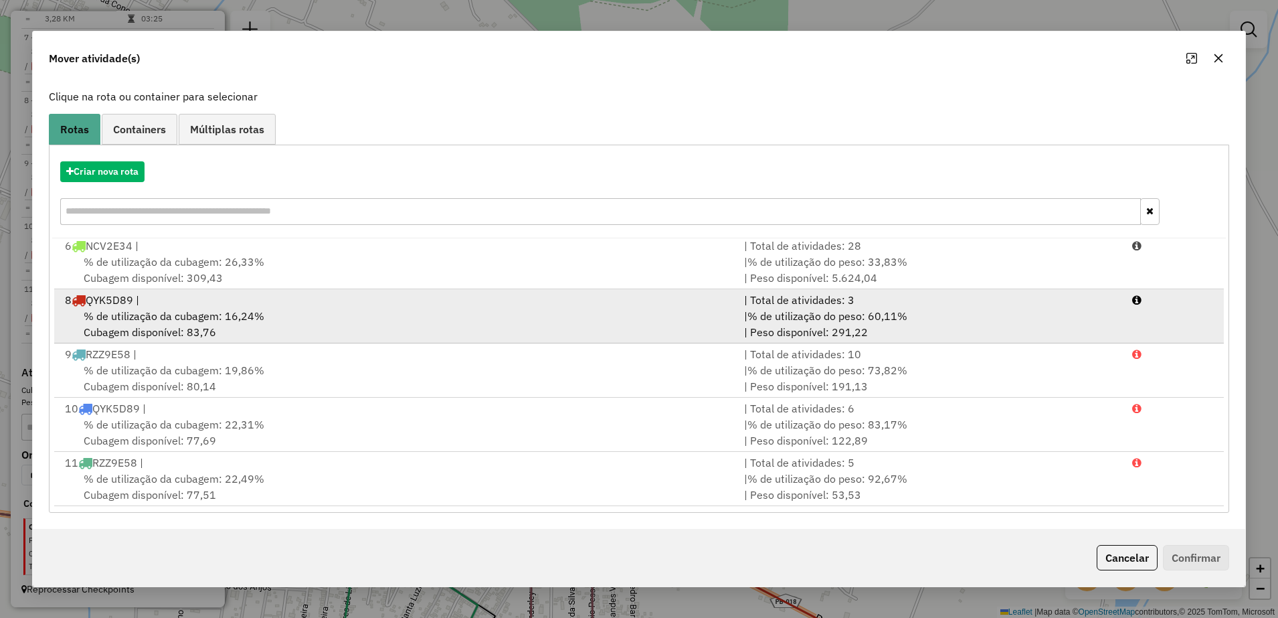
click at [225, 311] on span "% de utilização da cubagem: 16,24%" at bounding box center [174, 315] width 181 height 13
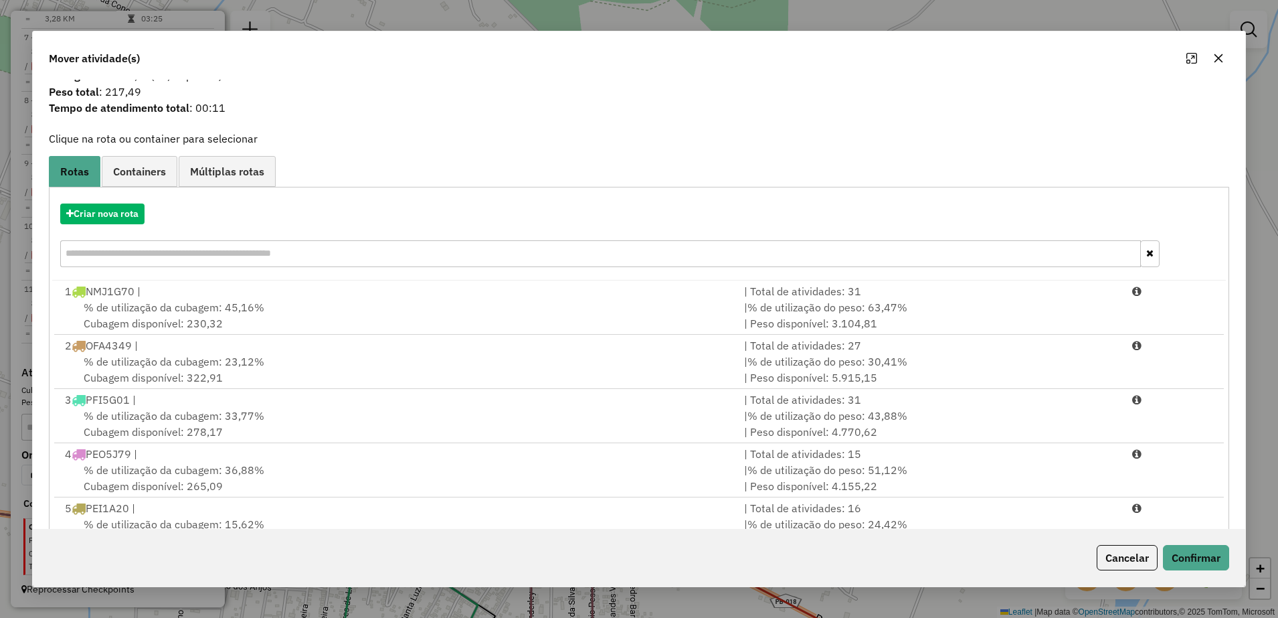
scroll to position [0, 0]
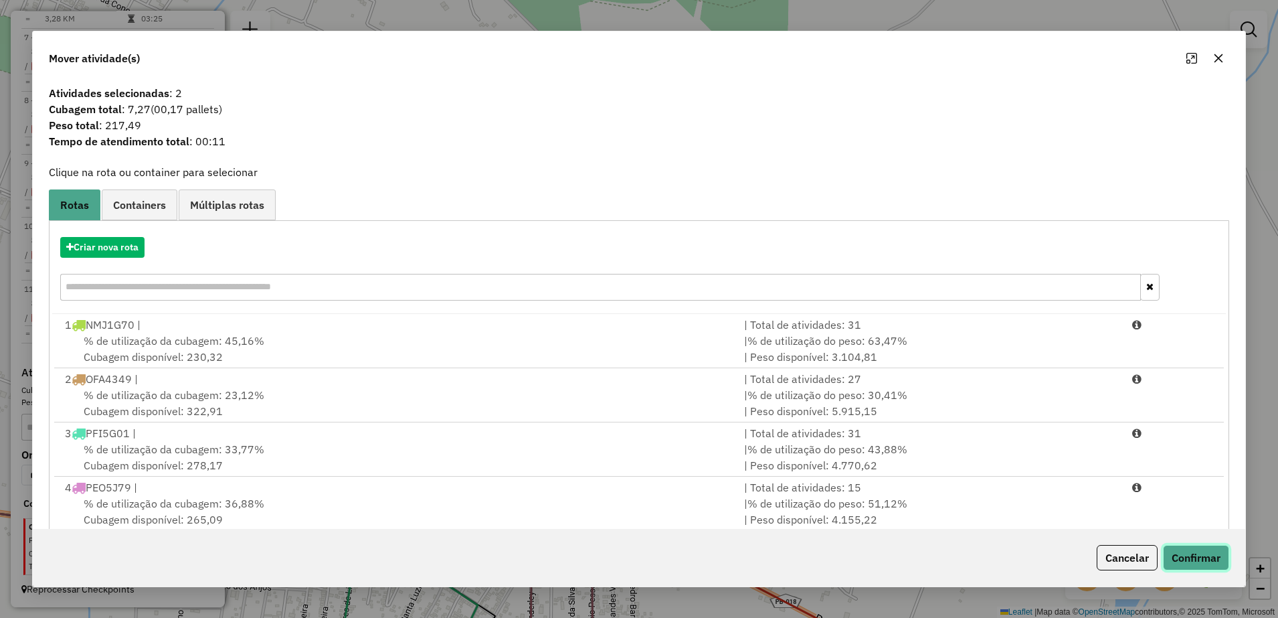
click at [1214, 557] on button "Confirmar" at bounding box center [1196, 557] width 66 height 25
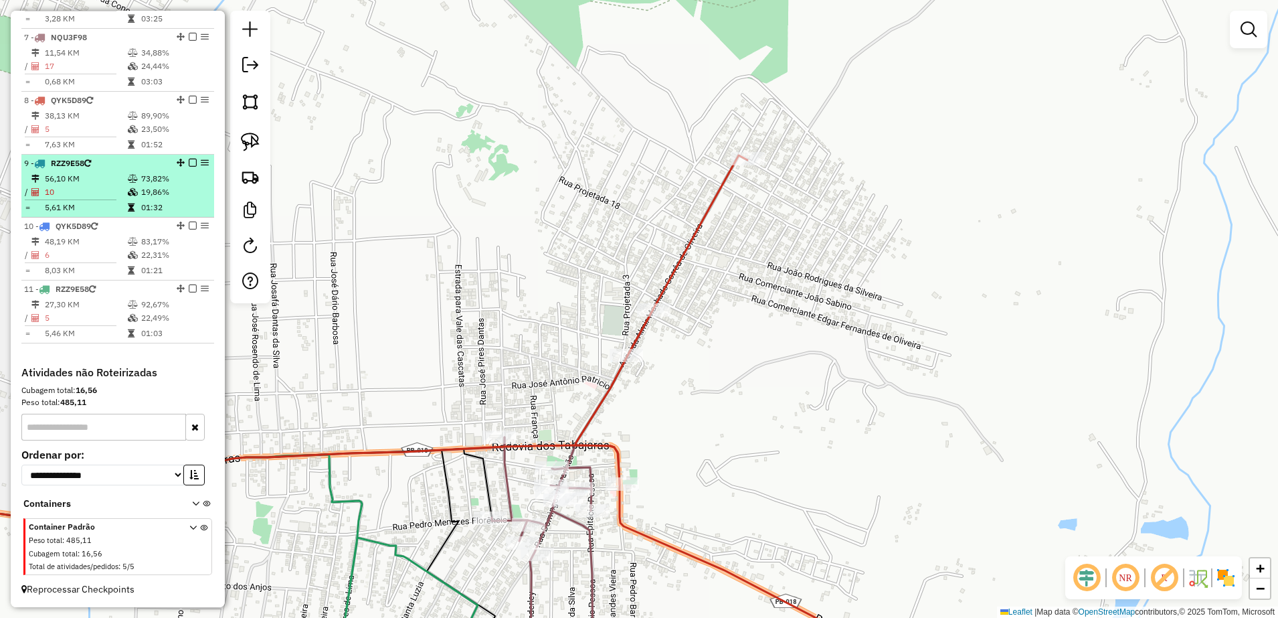
scroll to position [810, 0]
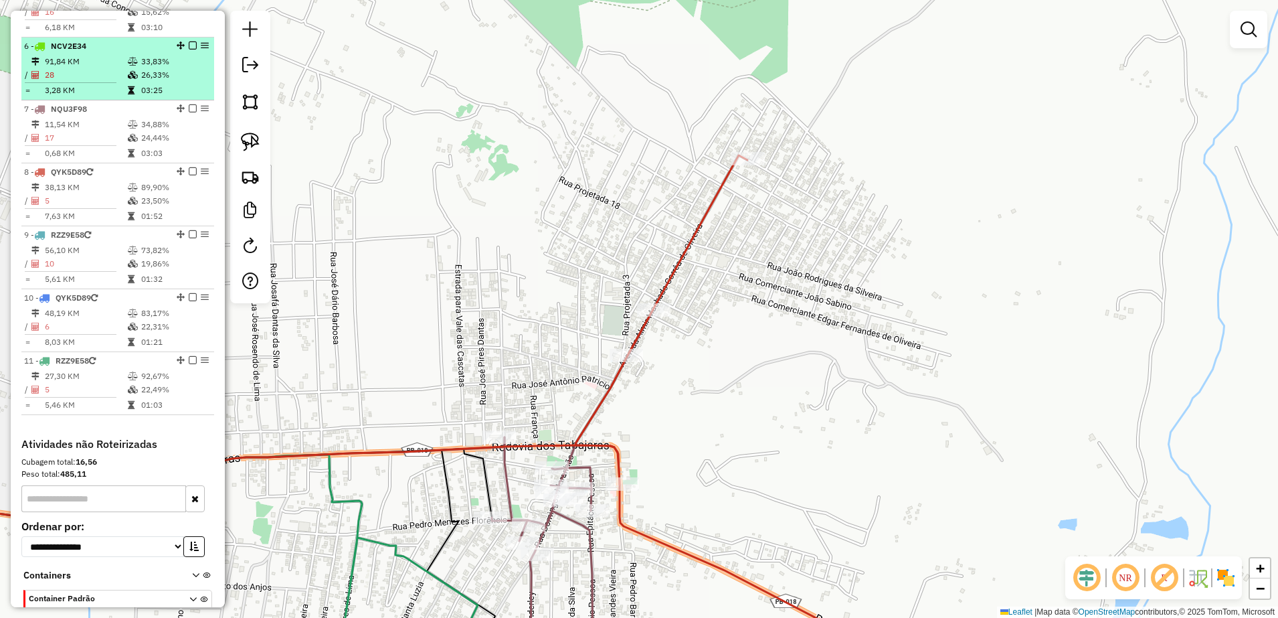
click at [78, 80] on td "28" at bounding box center [85, 74] width 83 height 13
select select "**********"
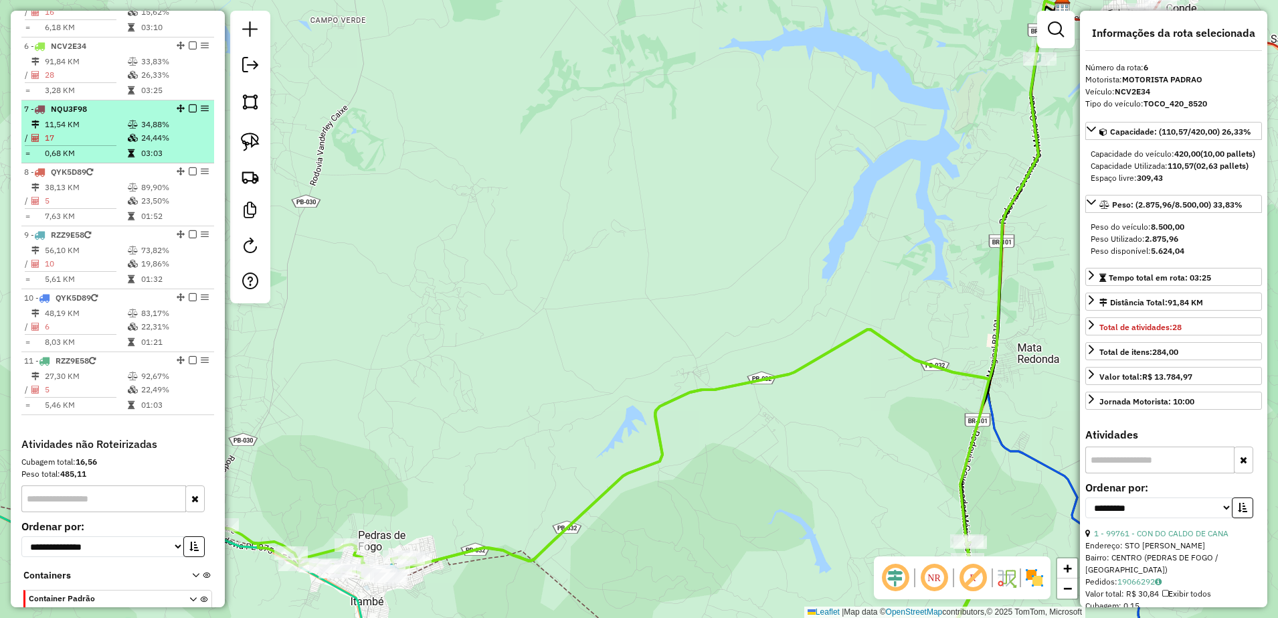
click at [78, 131] on td "11,54 KM" at bounding box center [85, 124] width 83 height 13
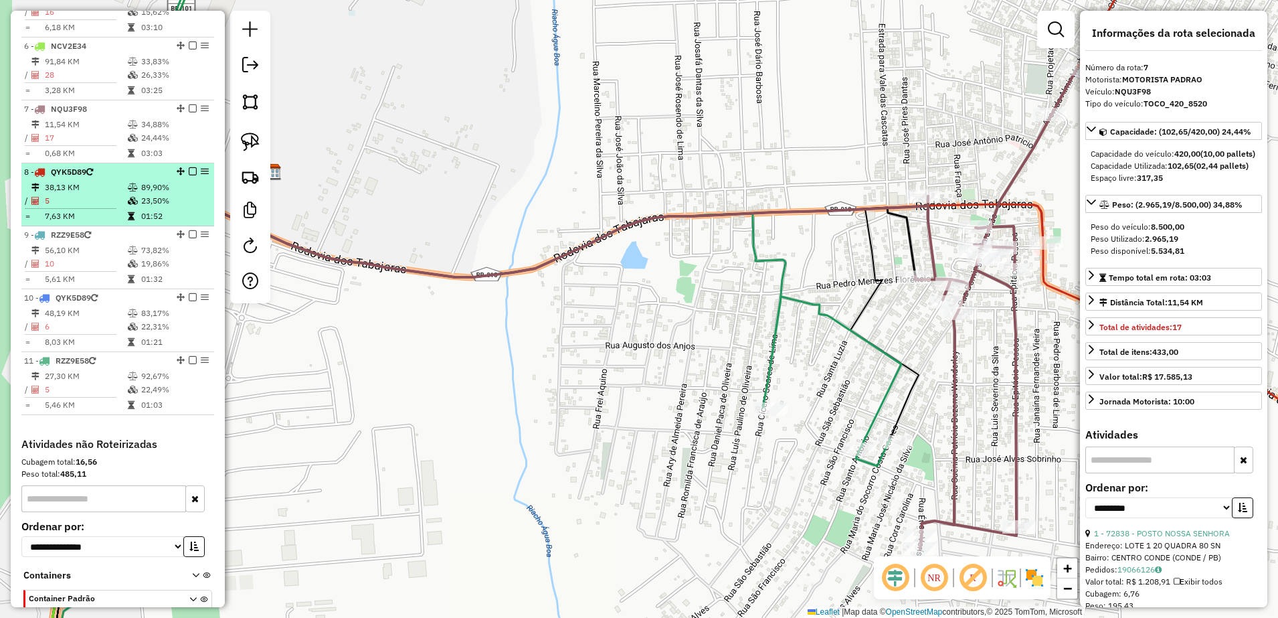
click at [84, 207] on td "5" at bounding box center [85, 200] width 83 height 13
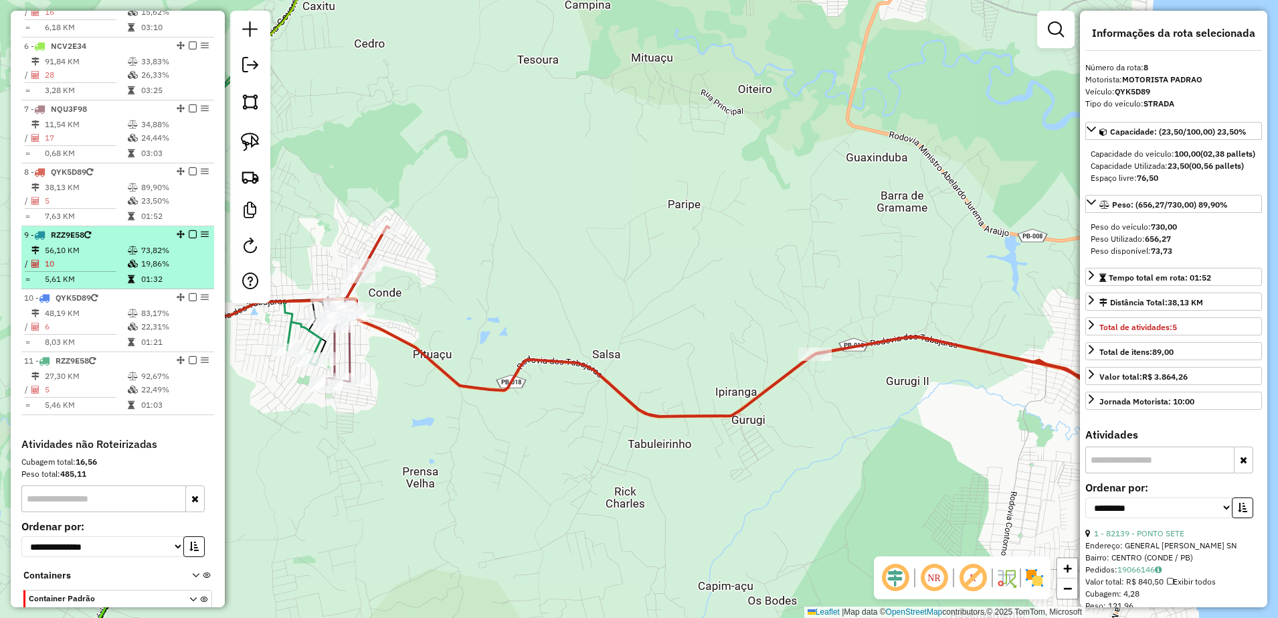
click at [76, 257] on td "56,10 KM" at bounding box center [85, 250] width 83 height 13
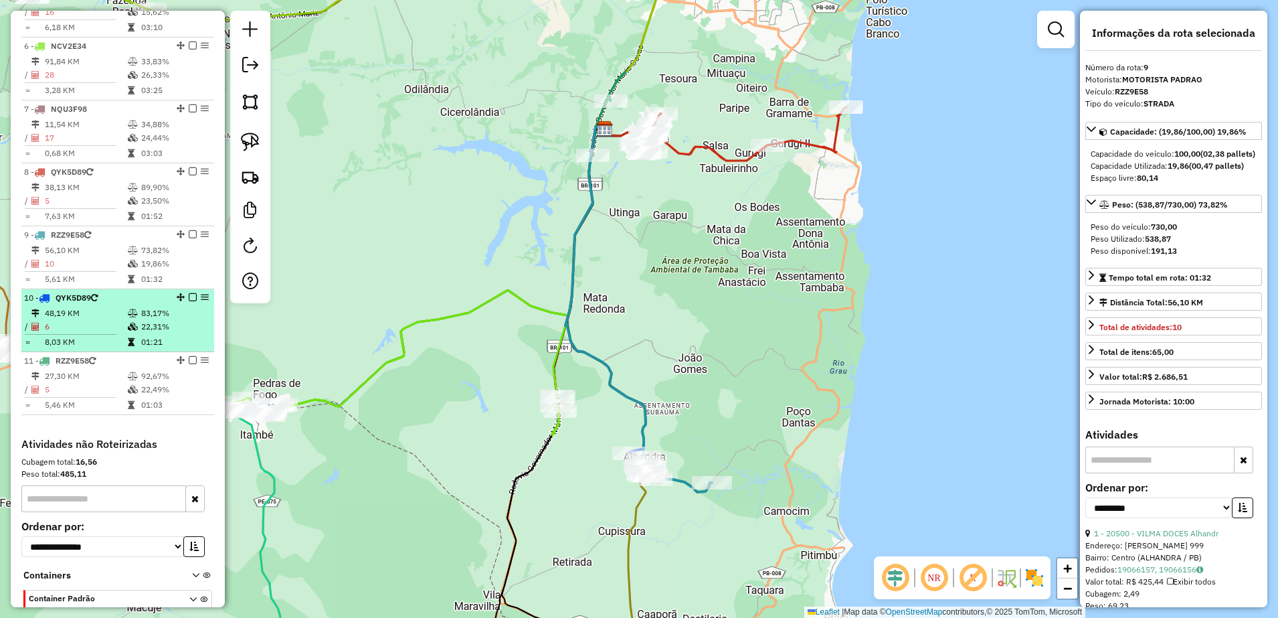
click at [70, 319] on td "48,19 KM" at bounding box center [85, 313] width 83 height 13
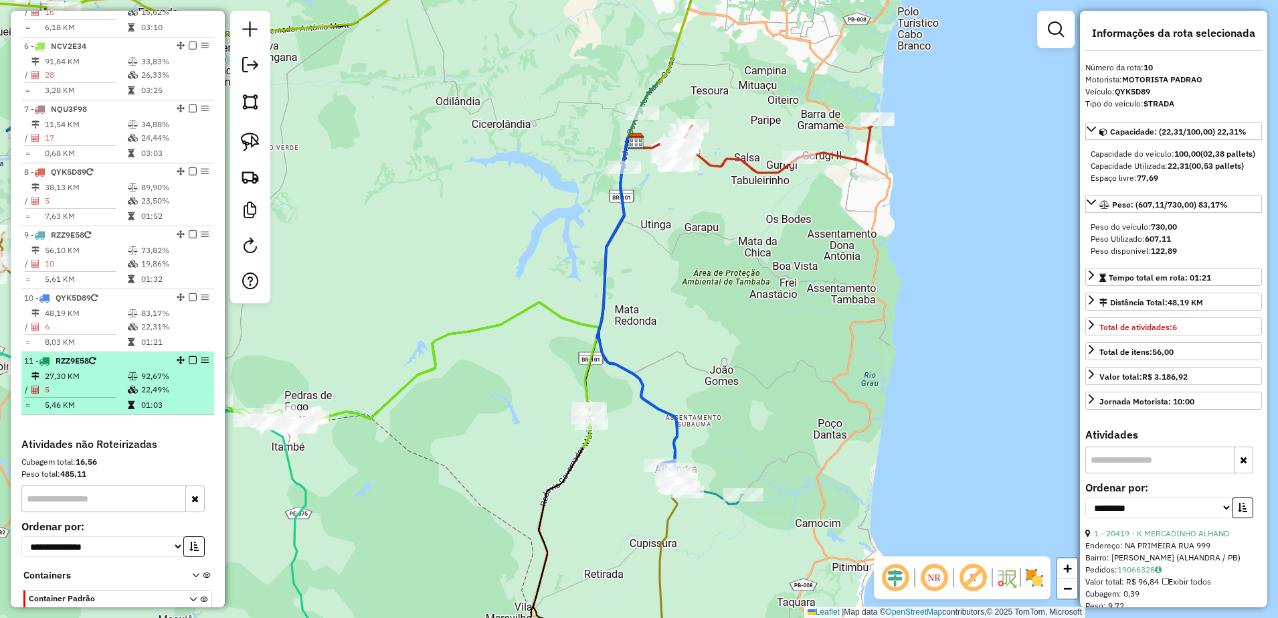
click at [75, 365] on span "RZZ9E58" at bounding box center [72, 360] width 33 height 10
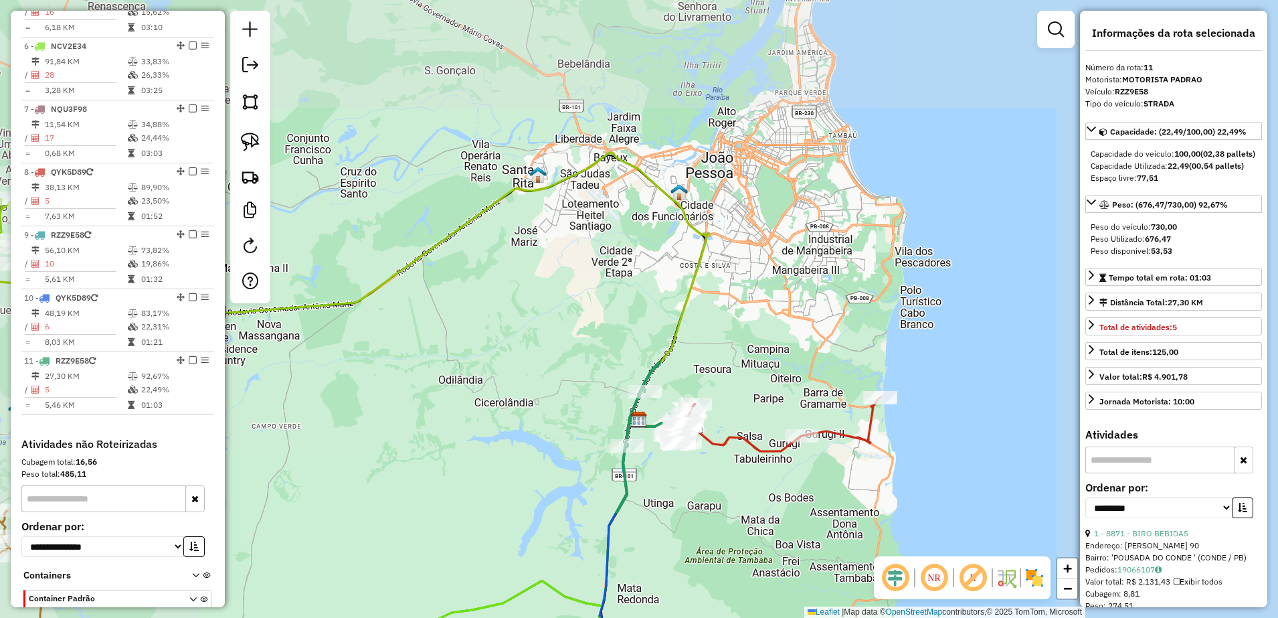
drag, startPoint x: 738, startPoint y: 536, endPoint x: 729, endPoint y: 367, distance: 168.9
click at [729, 381] on div "Janela de atendimento Grade de atendimento Capacidade Transportadoras Veículos …" at bounding box center [639, 309] width 1278 height 618
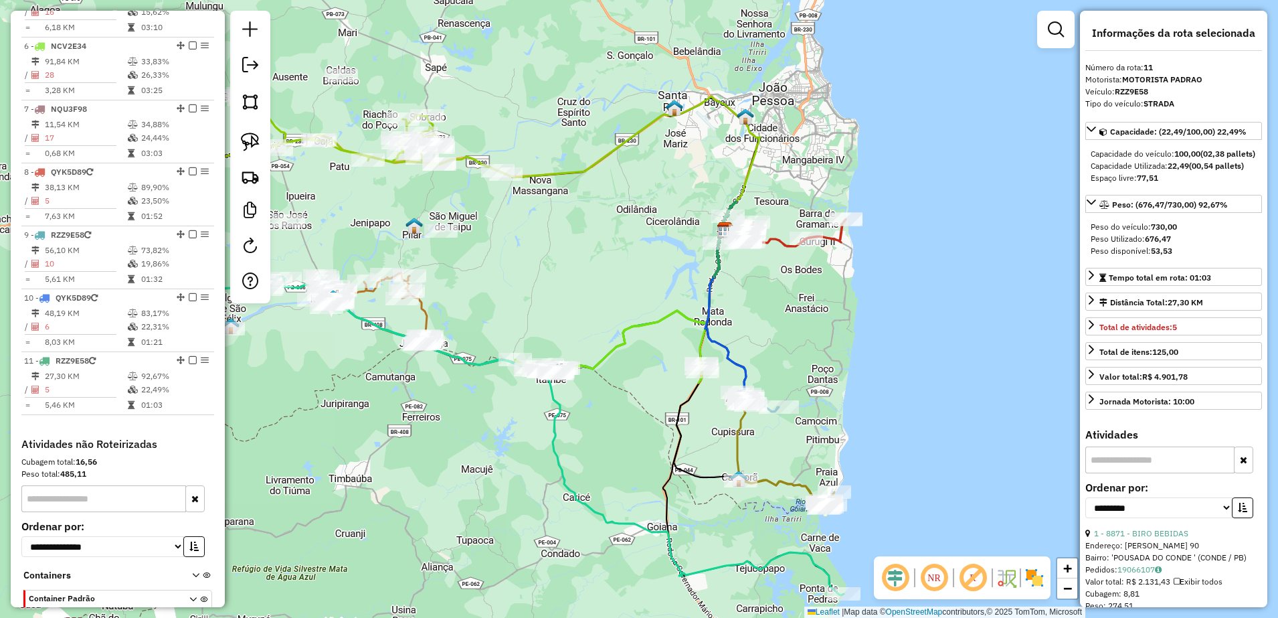
drag, startPoint x: 745, startPoint y: 391, endPoint x: 793, endPoint y: 325, distance: 81.9
click at [793, 325] on div "Janela de atendimento Grade de atendimento Capacidade Transportadoras Veículos …" at bounding box center [639, 309] width 1278 height 618
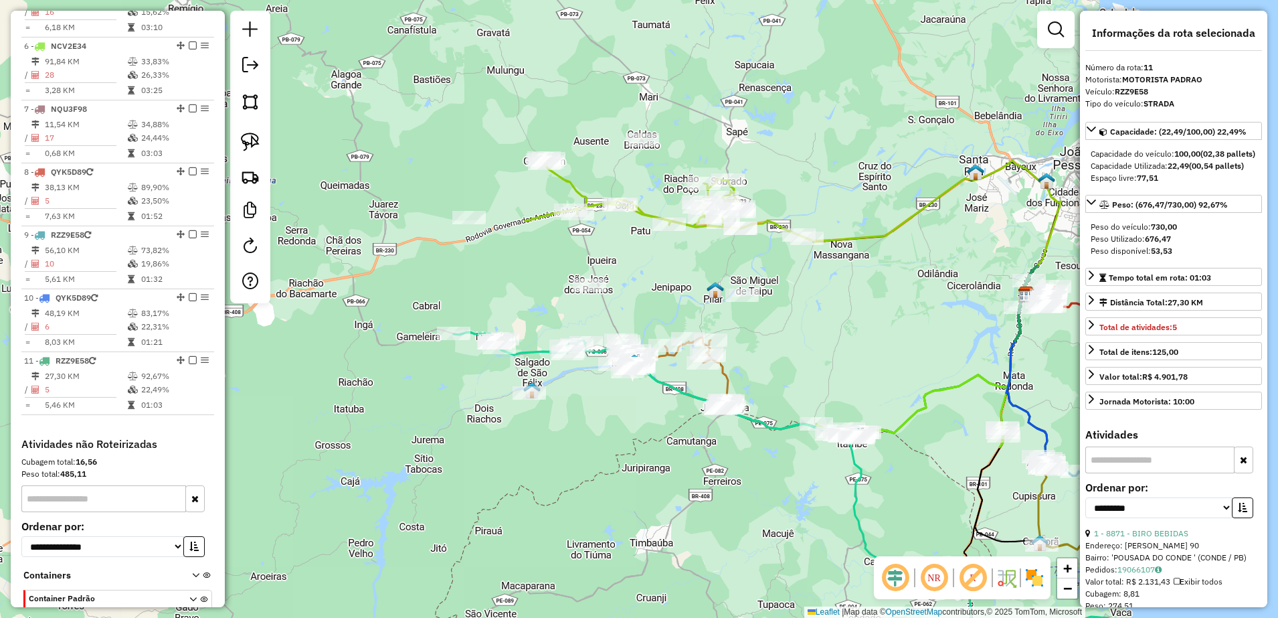
drag, startPoint x: 574, startPoint y: 321, endPoint x: 820, endPoint y: 368, distance: 250.7
click at [820, 368] on div "Janela de atendimento Grade de atendimento Capacidade Transportadoras Veículos …" at bounding box center [639, 309] width 1278 height 618
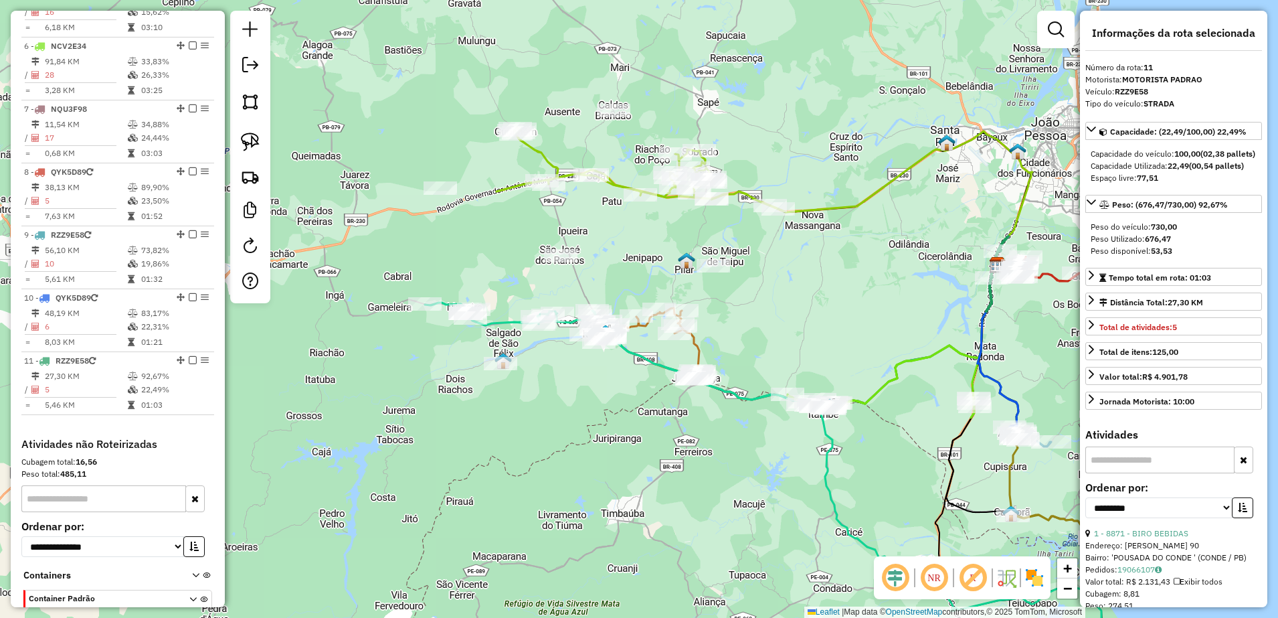
drag, startPoint x: 826, startPoint y: 370, endPoint x: 805, endPoint y: 343, distance: 34.4
click at [804, 342] on div "Janela de atendimento Grade de atendimento Capacidade Transportadoras Veículos …" at bounding box center [639, 309] width 1278 height 618
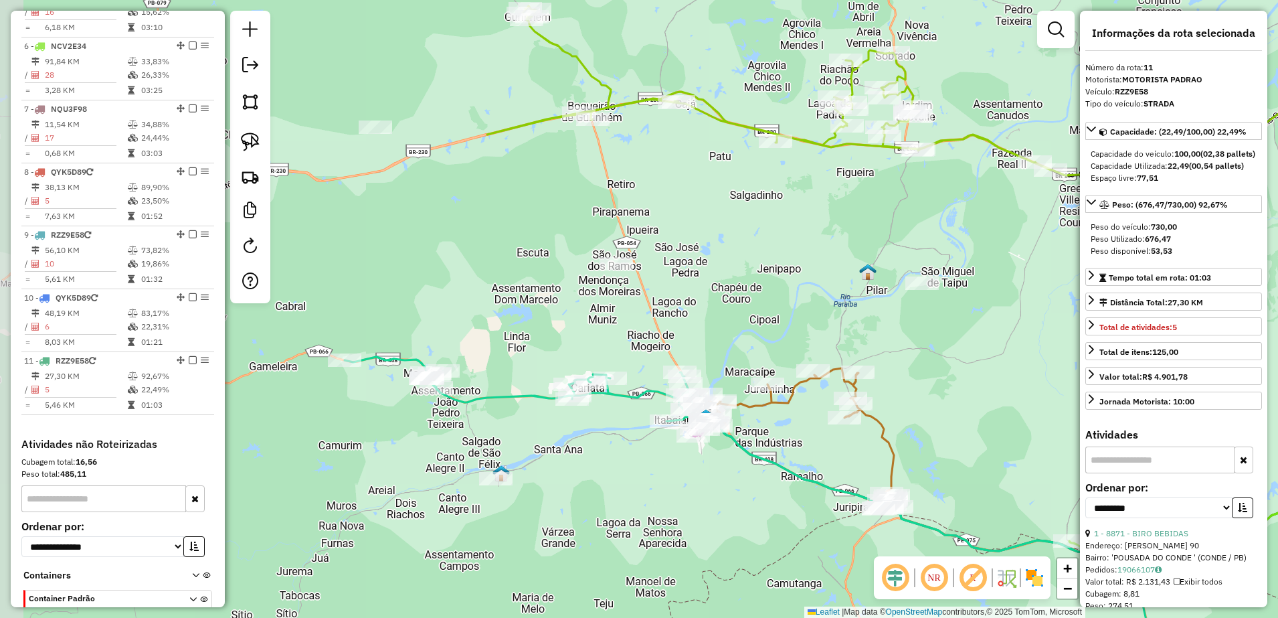
drag, startPoint x: 683, startPoint y: 255, endPoint x: 816, endPoint y: 298, distance: 140.1
click at [816, 298] on div "Janela de atendimento Grade de atendimento Capacidade Transportadoras Veículos …" at bounding box center [639, 309] width 1278 height 618
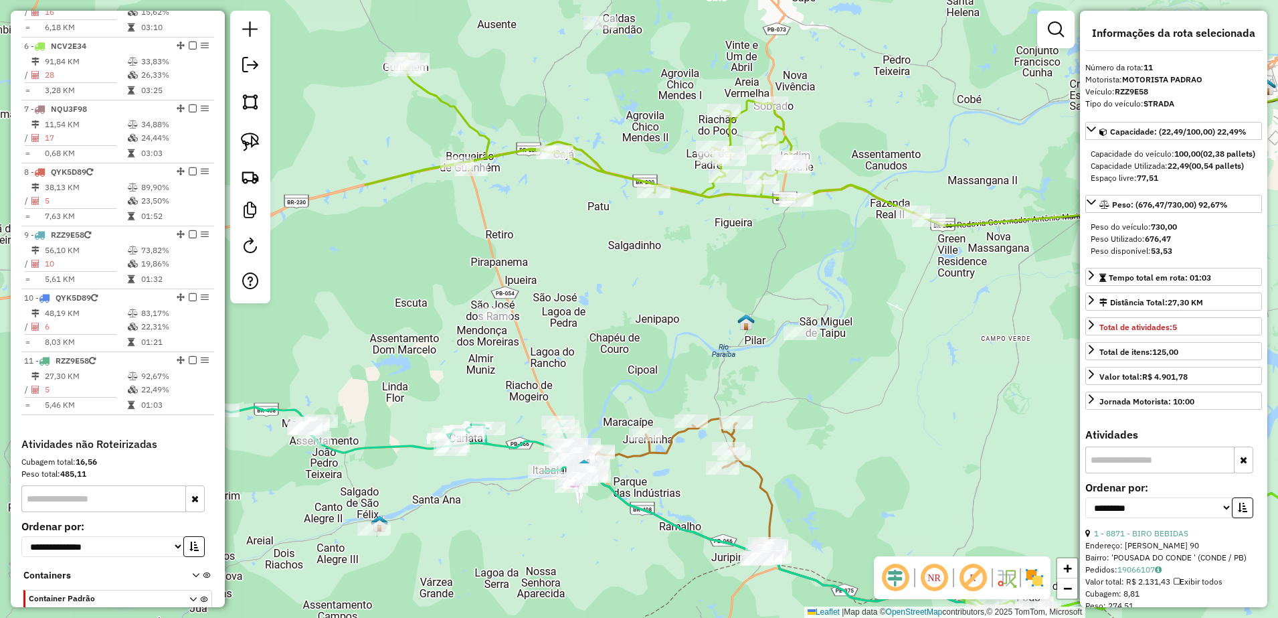
drag, startPoint x: 724, startPoint y: 300, endPoint x: 596, endPoint y: 323, distance: 129.9
click at [596, 323] on div "Janela de atendimento Grade de atendimento Capacidade Transportadoras Veículos …" at bounding box center [639, 309] width 1278 height 618
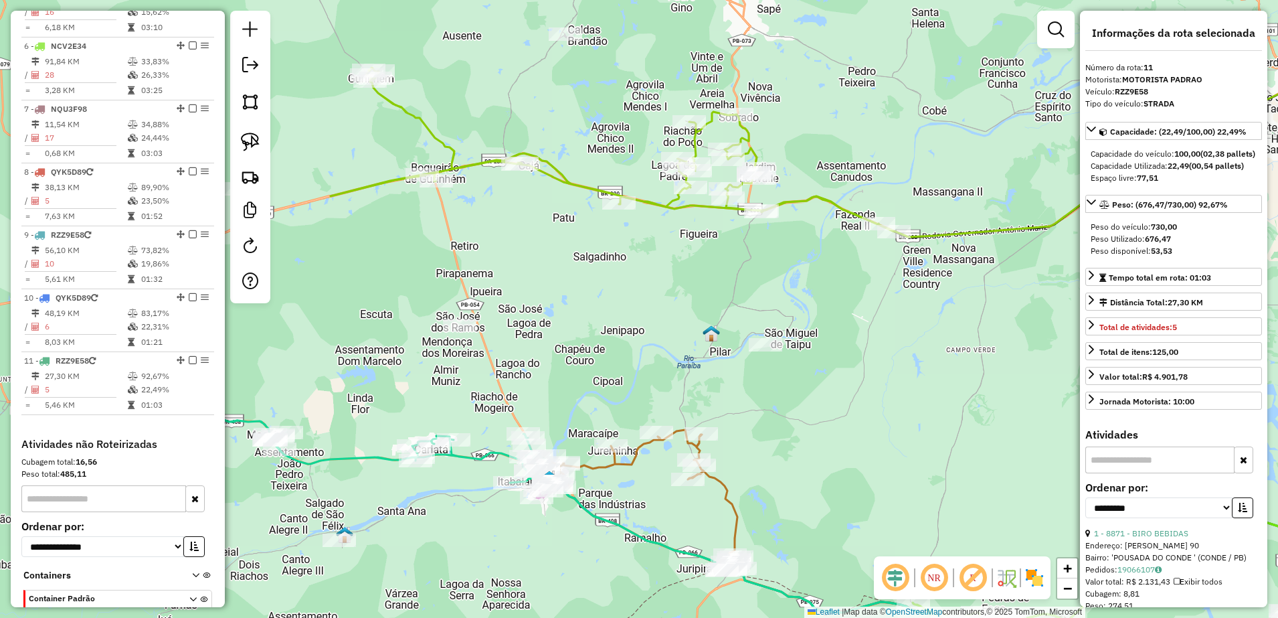
drag, startPoint x: 643, startPoint y: 298, endPoint x: 608, endPoint y: 310, distance: 36.6
click at [608, 310] on div "Janela de atendimento Grade de atendimento Capacidade Transportadoras Veículos …" at bounding box center [639, 309] width 1278 height 618
click at [247, 139] on img at bounding box center [250, 142] width 19 height 19
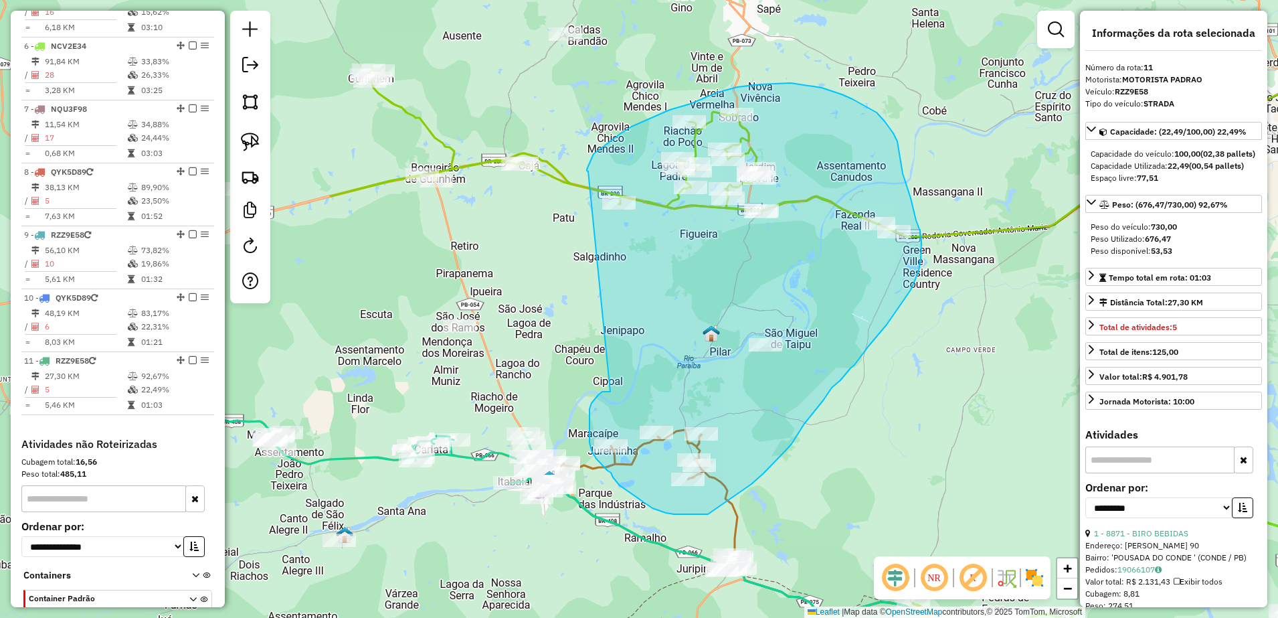
drag, startPoint x: 602, startPoint y: 391, endPoint x: 588, endPoint y: 171, distance: 220.6
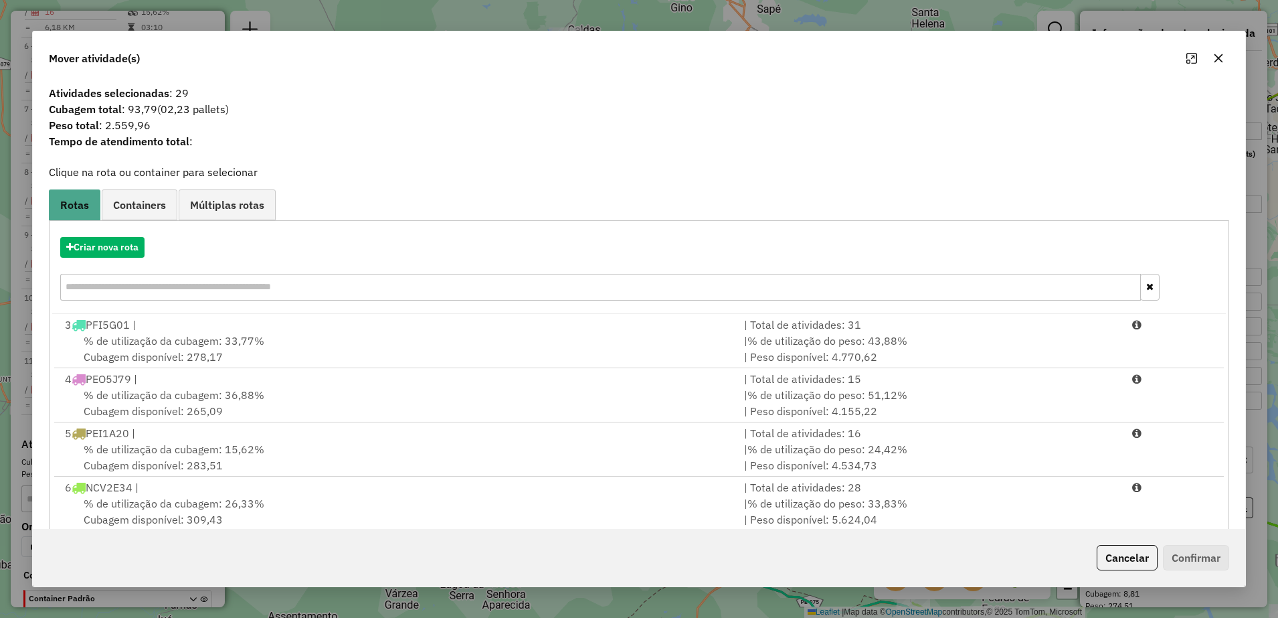
click at [1221, 58] on icon "button" at bounding box center [1218, 58] width 11 height 11
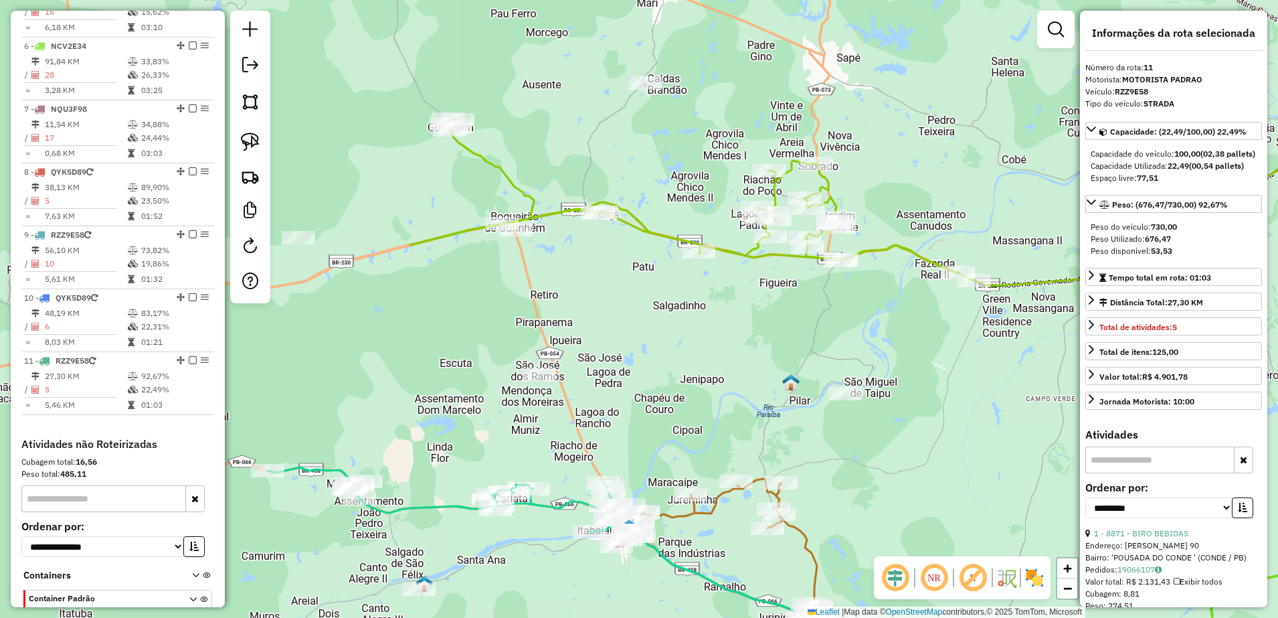
drag, startPoint x: 881, startPoint y: 288, endPoint x: 967, endPoint y: 343, distance: 101.7
click at [967, 343] on div "Janela de atendimento Grade de atendimento Capacidade Transportadoras Veículos …" at bounding box center [639, 309] width 1278 height 618
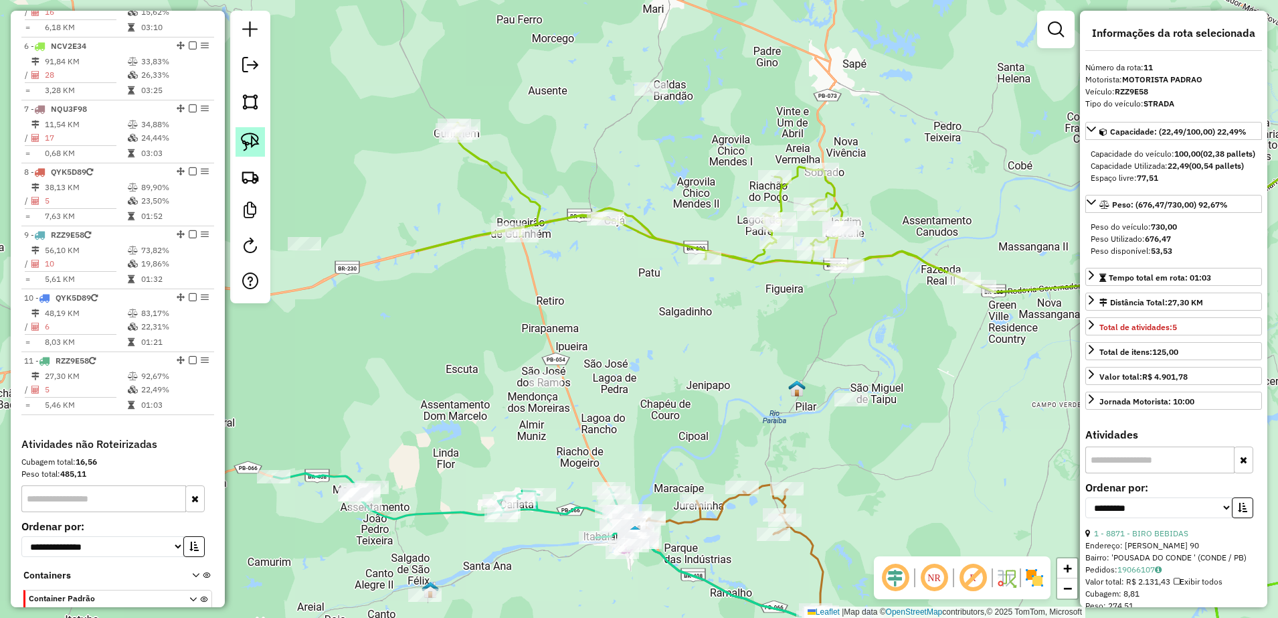
click at [254, 139] on img at bounding box center [250, 142] width 19 height 19
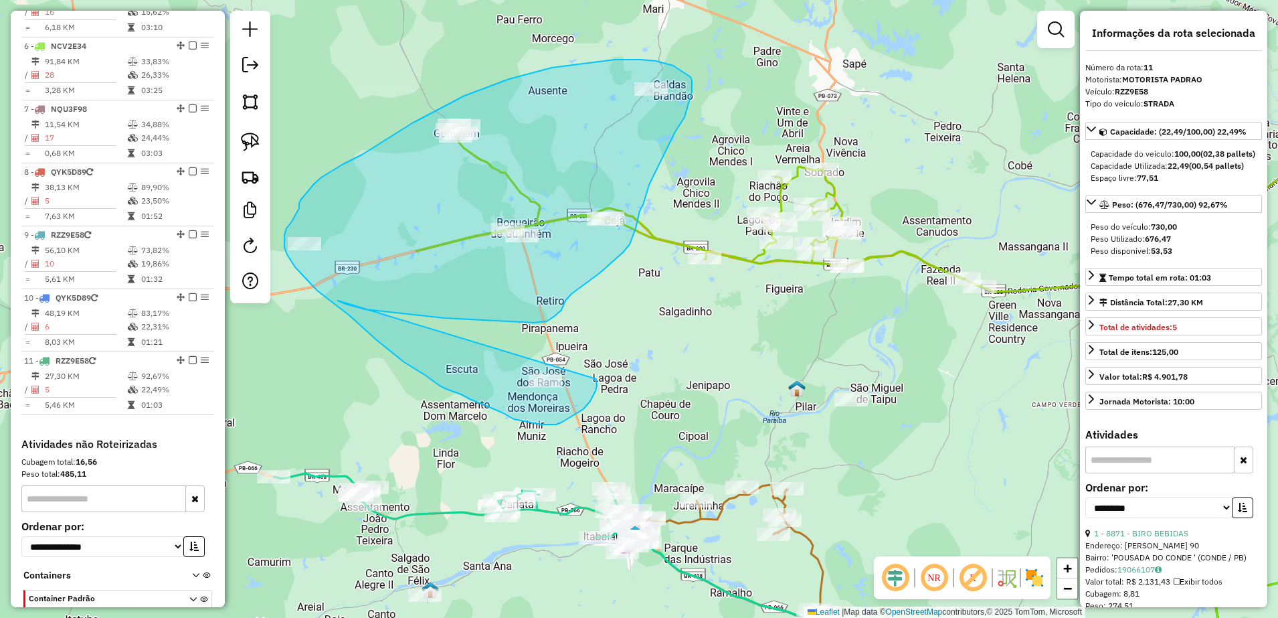
drag, startPoint x: 555, startPoint y: 316, endPoint x: 595, endPoint y: 378, distance: 74.1
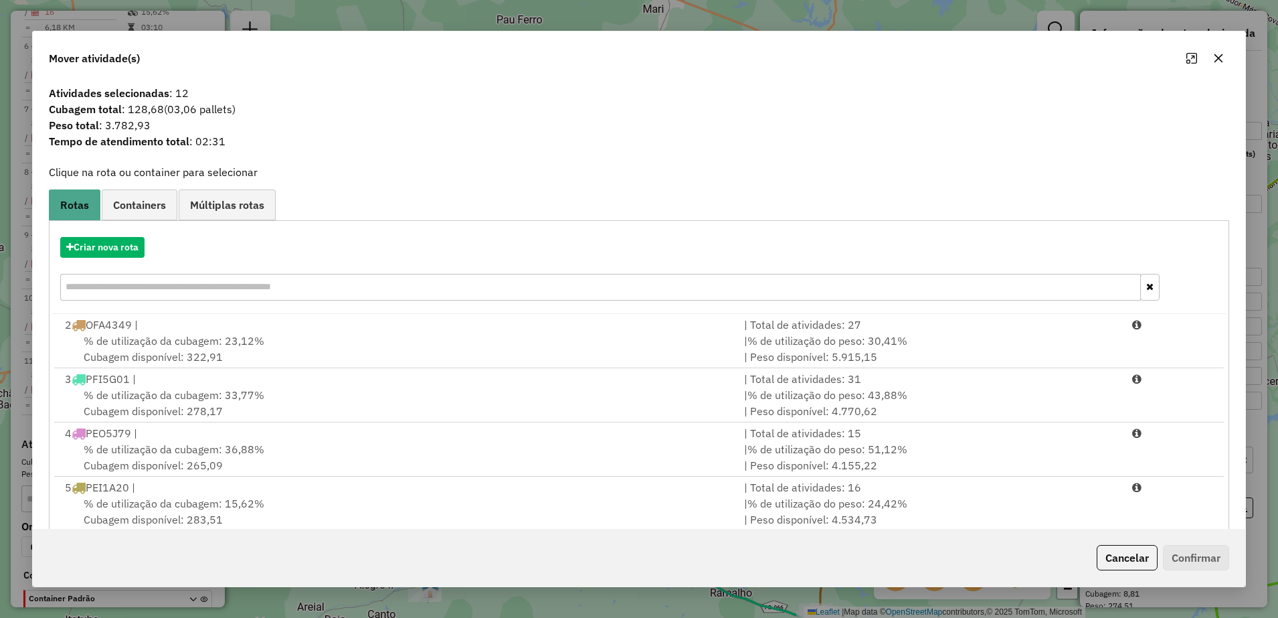
click at [1221, 61] on icon "button" at bounding box center [1218, 58] width 11 height 11
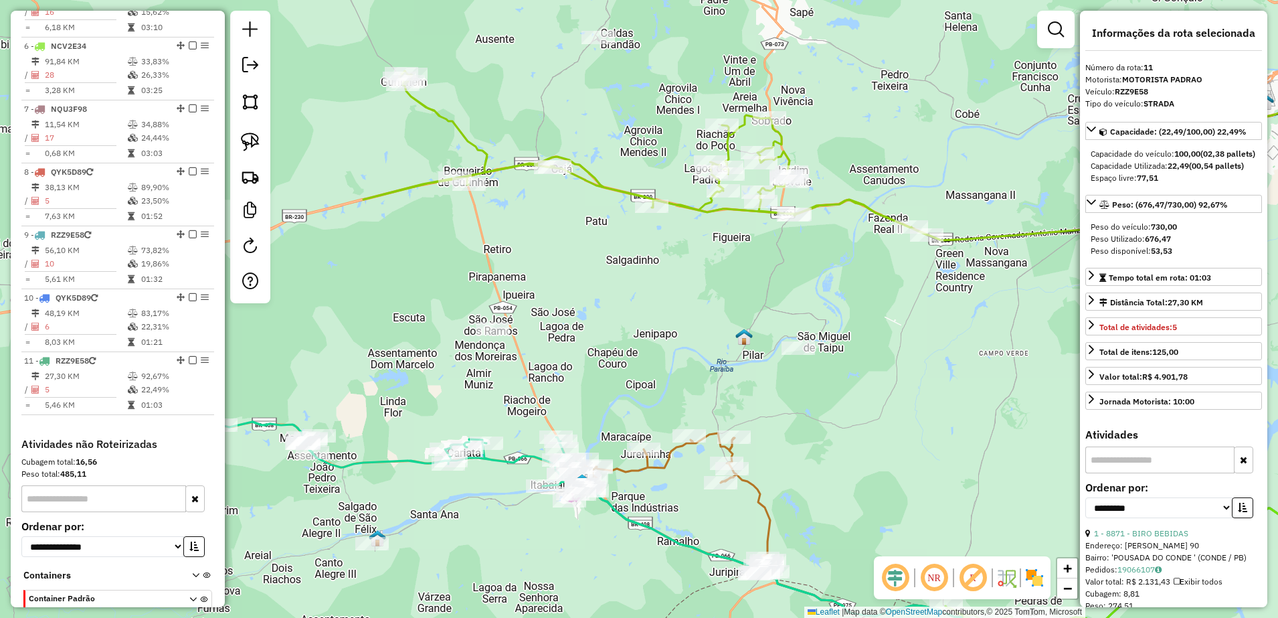
drag, startPoint x: 948, startPoint y: 358, endPoint x: 895, endPoint y: 307, distance: 73.8
click at [895, 307] on div "Janela de atendimento Grade de atendimento Capacidade Transportadoras Veículos …" at bounding box center [639, 309] width 1278 height 618
drag, startPoint x: 891, startPoint y: 311, endPoint x: 896, endPoint y: 328, distance: 18.0
click at [896, 328] on div "Janela de atendimento Grade de atendimento Capacidade Transportadoras Veículos …" at bounding box center [639, 309] width 1278 height 618
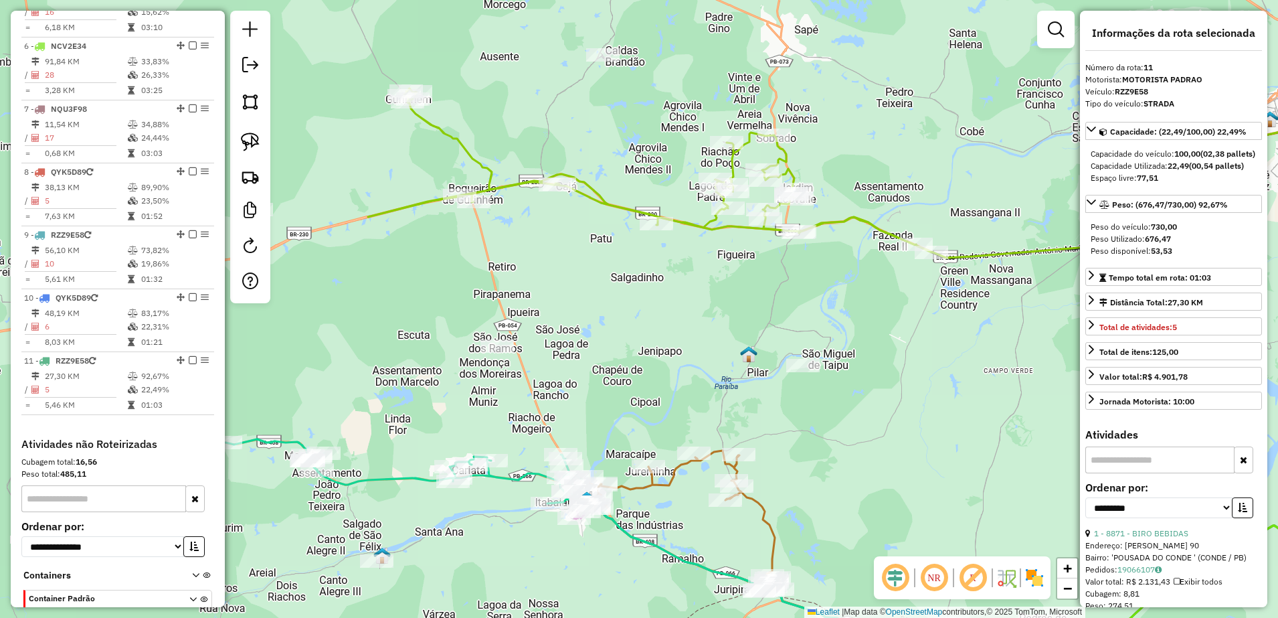
drag, startPoint x: 250, startPoint y: 145, endPoint x: 358, endPoint y: 195, distance: 119.5
click at [250, 145] on img at bounding box center [250, 142] width 19 height 19
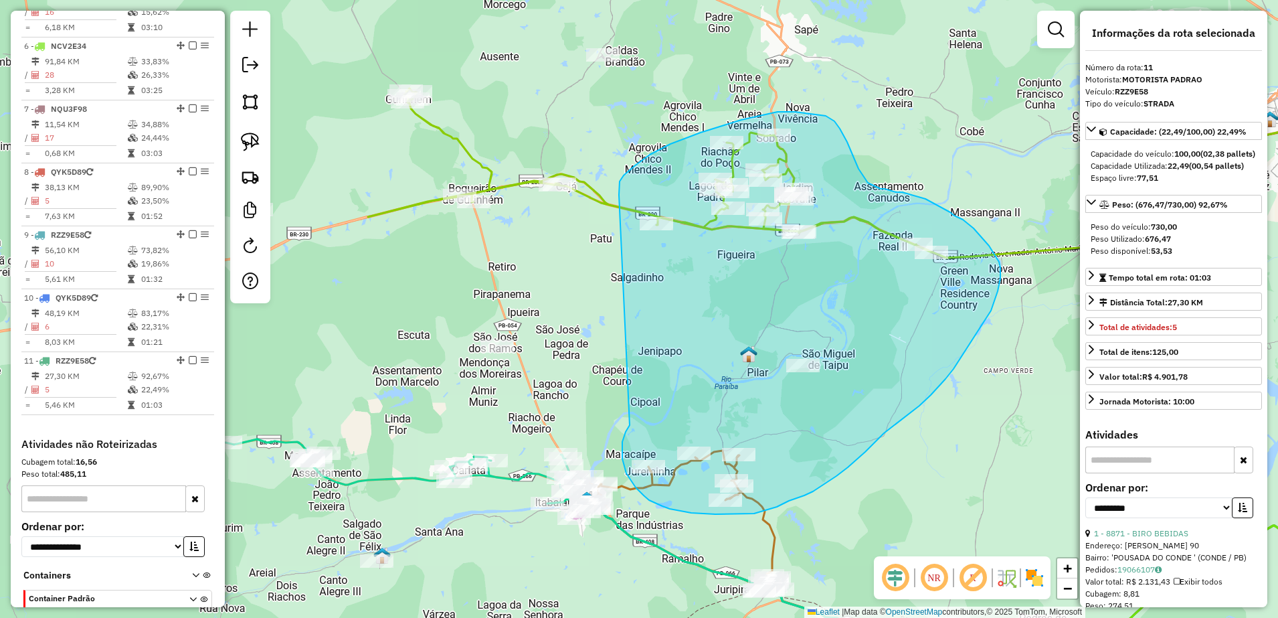
drag, startPoint x: 629, startPoint y: 425, endPoint x: 619, endPoint y: 195, distance: 230.4
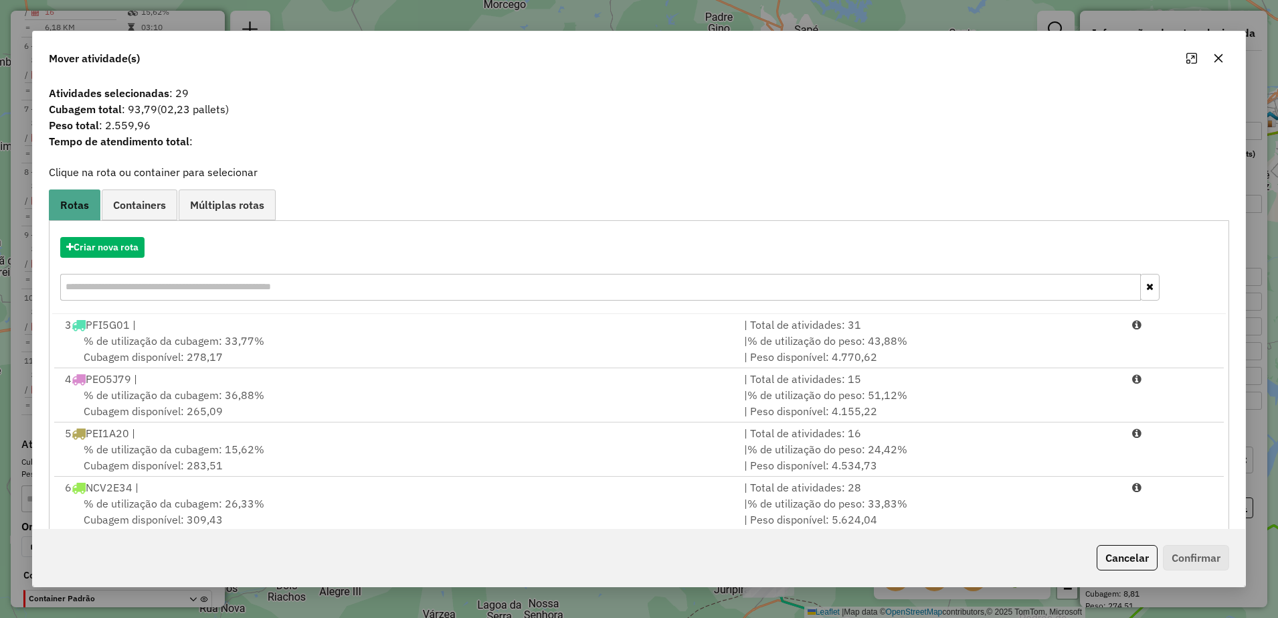
click at [1217, 54] on icon "button" at bounding box center [1218, 58] width 11 height 11
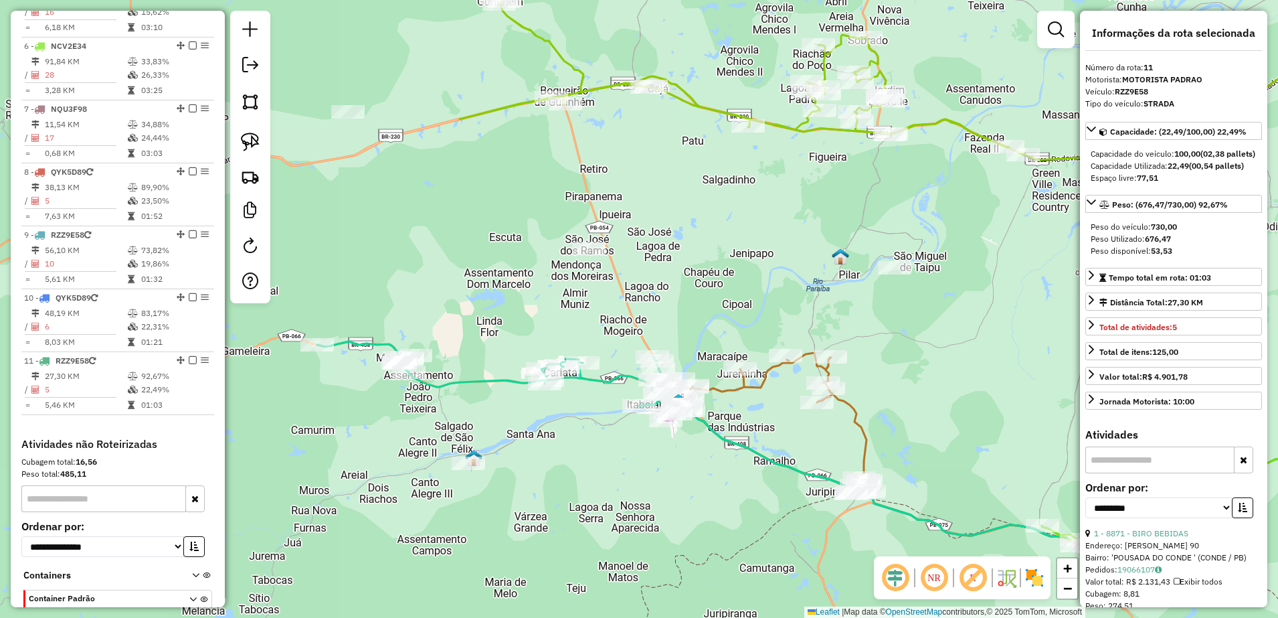
drag, startPoint x: 729, startPoint y: 363, endPoint x: 823, endPoint y: 268, distance: 133.4
click at [823, 268] on div "Janela de atendimento Grade de atendimento Capacidade Transportadoras Veículos …" at bounding box center [639, 309] width 1278 height 618
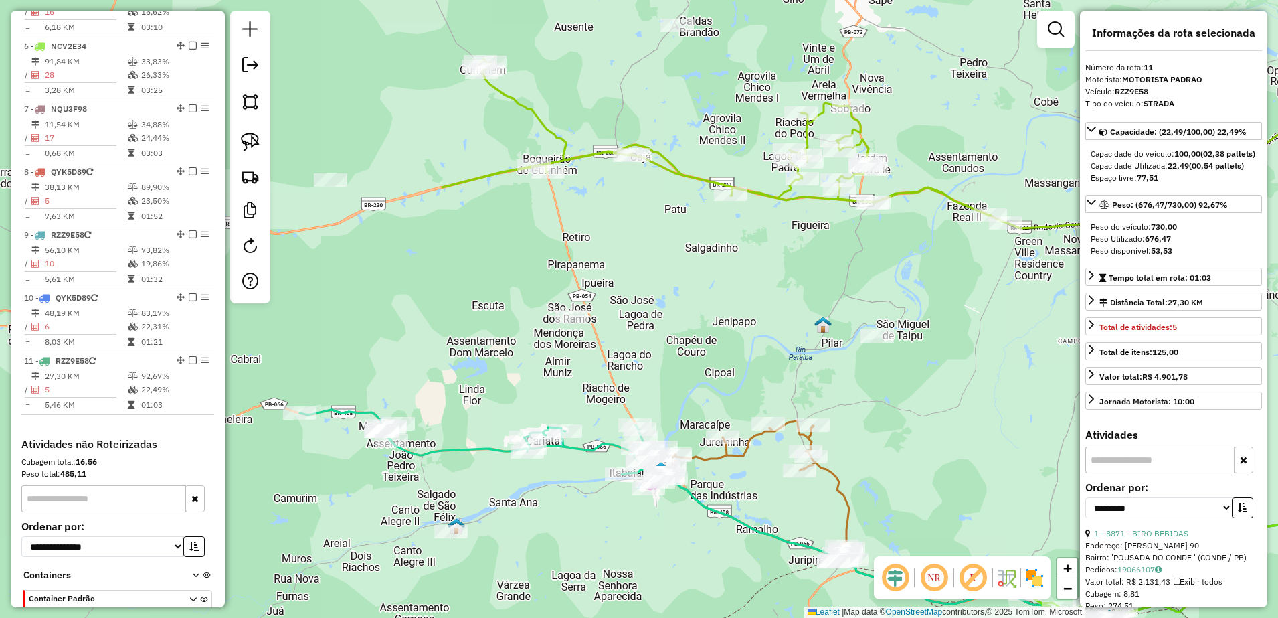
drag, startPoint x: 800, startPoint y: 445, endPoint x: 780, endPoint y: 513, distance: 71.0
click at [780, 513] on div "Janela de atendimento Grade de atendimento Capacidade Transportadoras Veículos …" at bounding box center [639, 309] width 1278 height 618
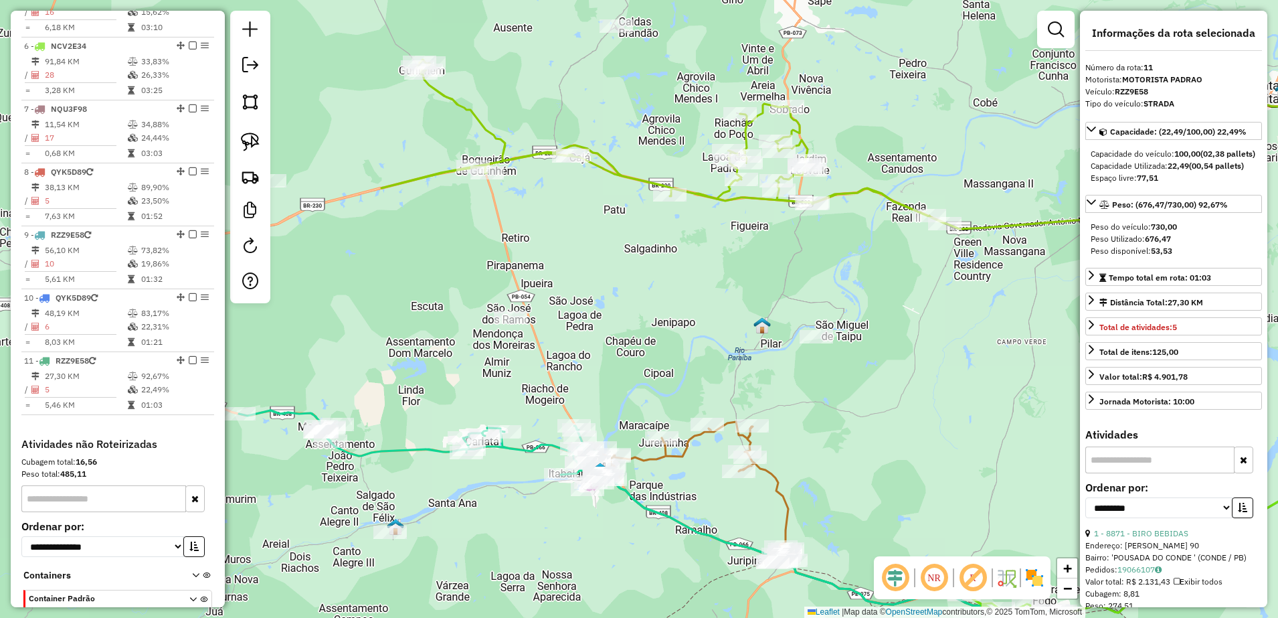
drag, startPoint x: 765, startPoint y: 327, endPoint x: 704, endPoint y: 328, distance: 60.9
click at [704, 328] on div "Janela de atendimento Grade de atendimento Capacidade Transportadoras Veículos …" at bounding box center [639, 309] width 1278 height 618
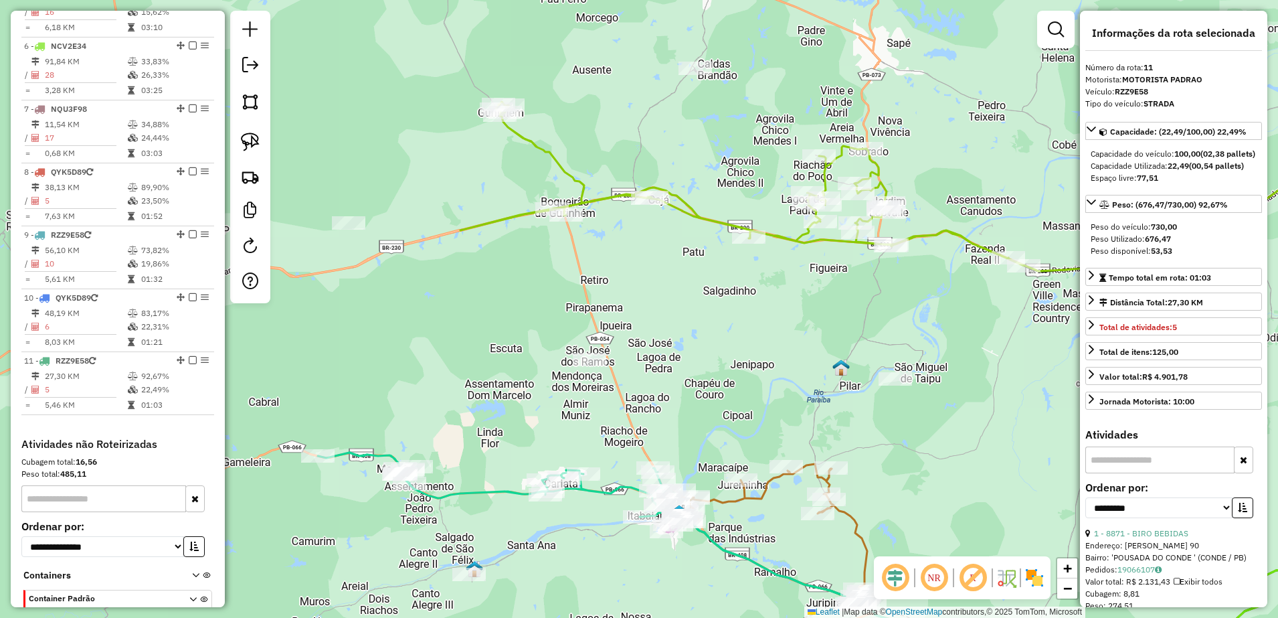
drag, startPoint x: 674, startPoint y: 307, endPoint x: 753, endPoint y: 348, distance: 89.2
click at [753, 348] on div "Janela de atendimento Grade de atendimento Capacidade Transportadoras Veículos …" at bounding box center [639, 309] width 1278 height 618
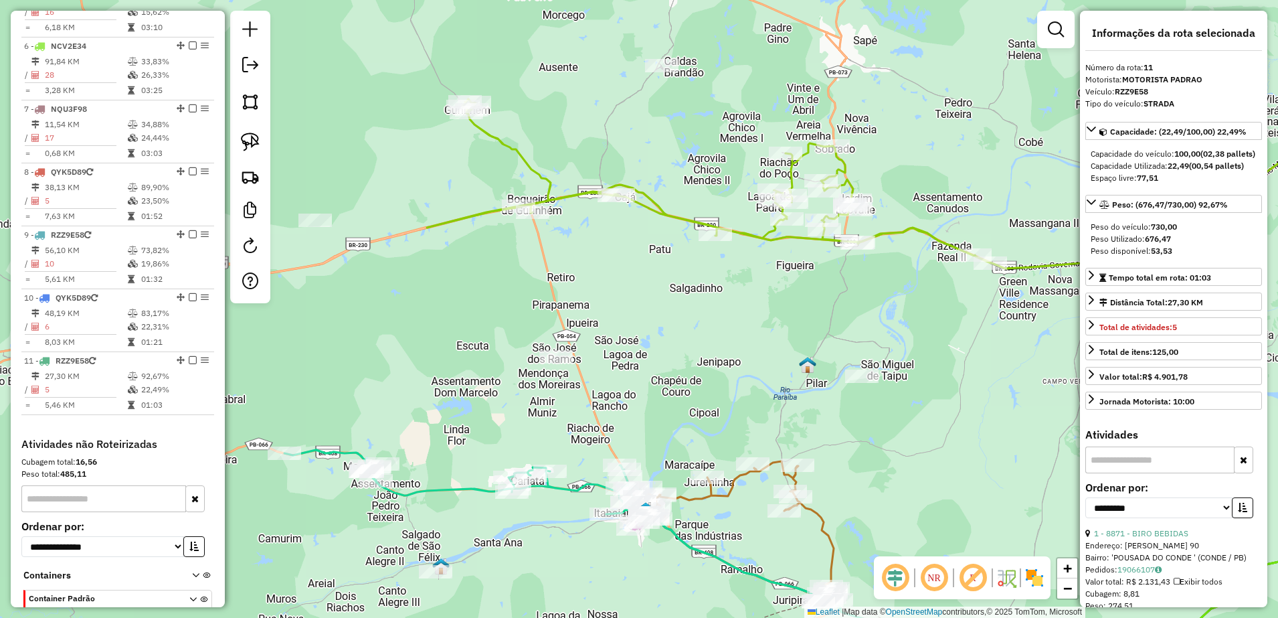
drag, startPoint x: 875, startPoint y: 301, endPoint x: 842, endPoint y: 298, distance: 33.6
click at [842, 298] on div "Janela de atendimento Grade de atendimento Capacidade Transportadoras Veículos …" at bounding box center [639, 309] width 1278 height 618
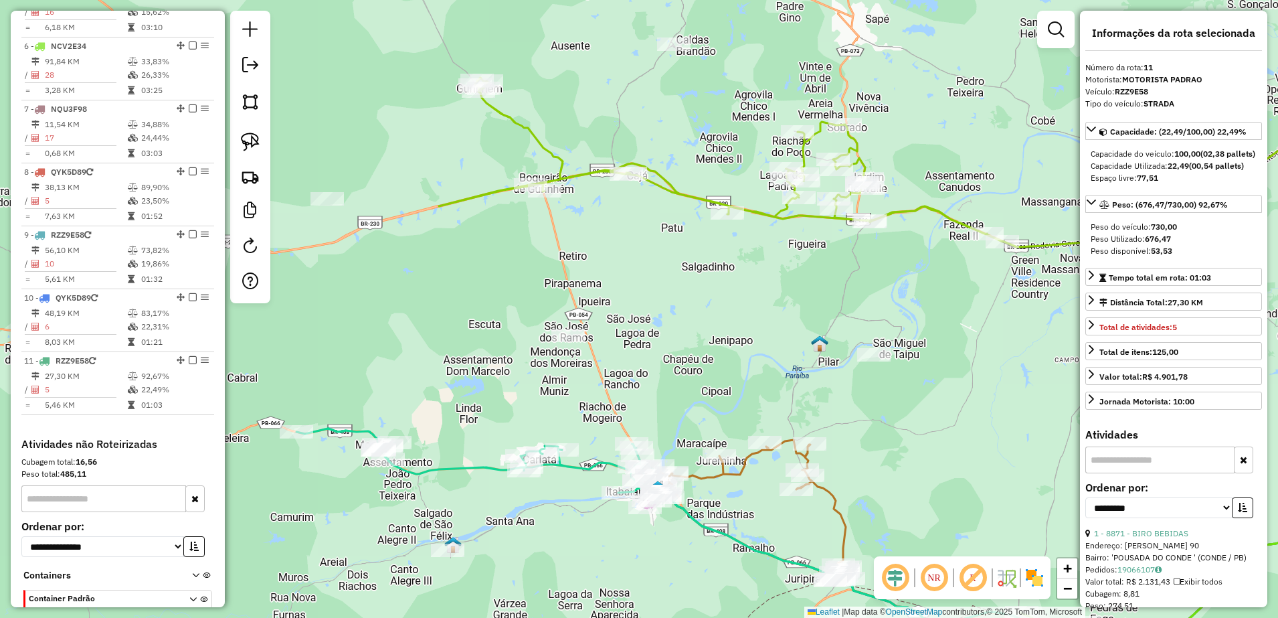
drag, startPoint x: 722, startPoint y: 351, endPoint x: 734, endPoint y: 330, distance: 24.6
click at [734, 330] on div "Janela de atendimento Grade de atendimento Capacidade Transportadoras Veículos …" at bounding box center [639, 309] width 1278 height 618
click at [252, 137] on img at bounding box center [250, 142] width 19 height 19
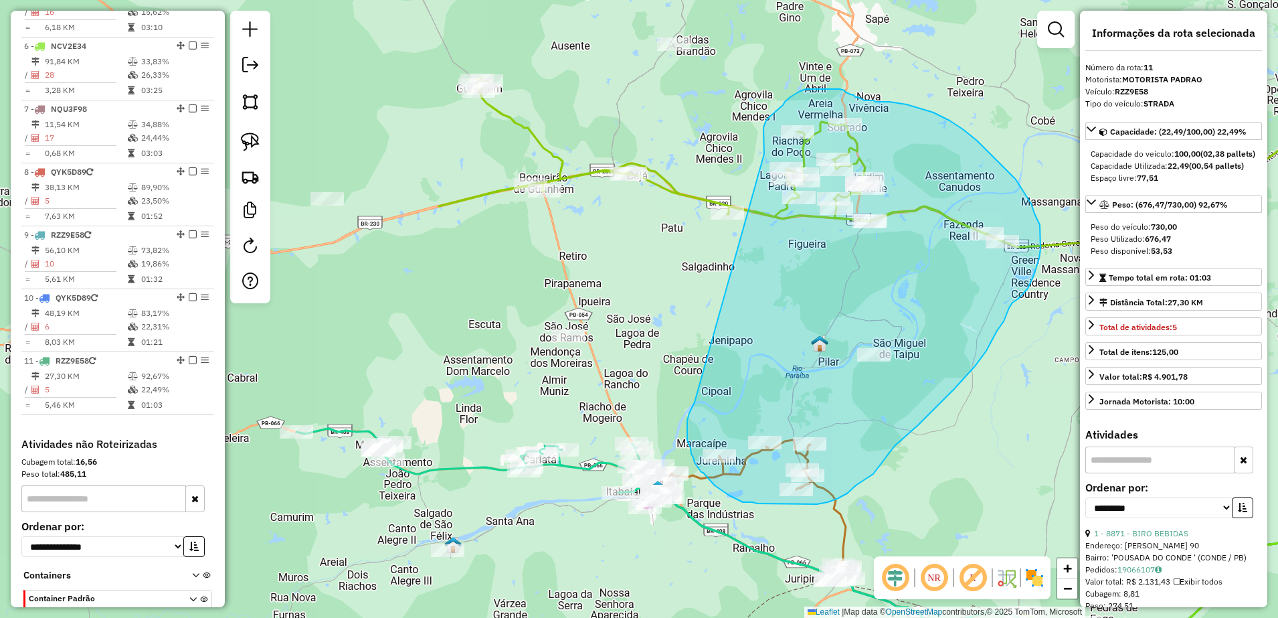
drag, startPoint x: 694, startPoint y: 403, endPoint x: 764, endPoint y: 154, distance: 258.7
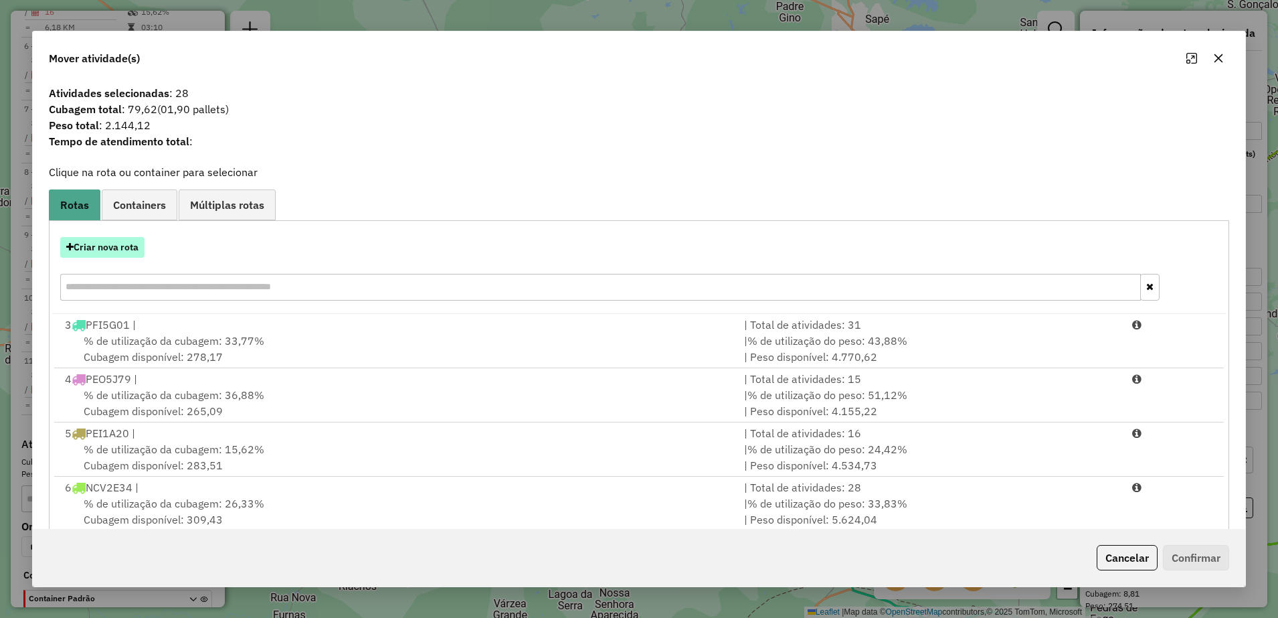
click at [138, 244] on button "Criar nova rota" at bounding box center [102, 247] width 84 height 21
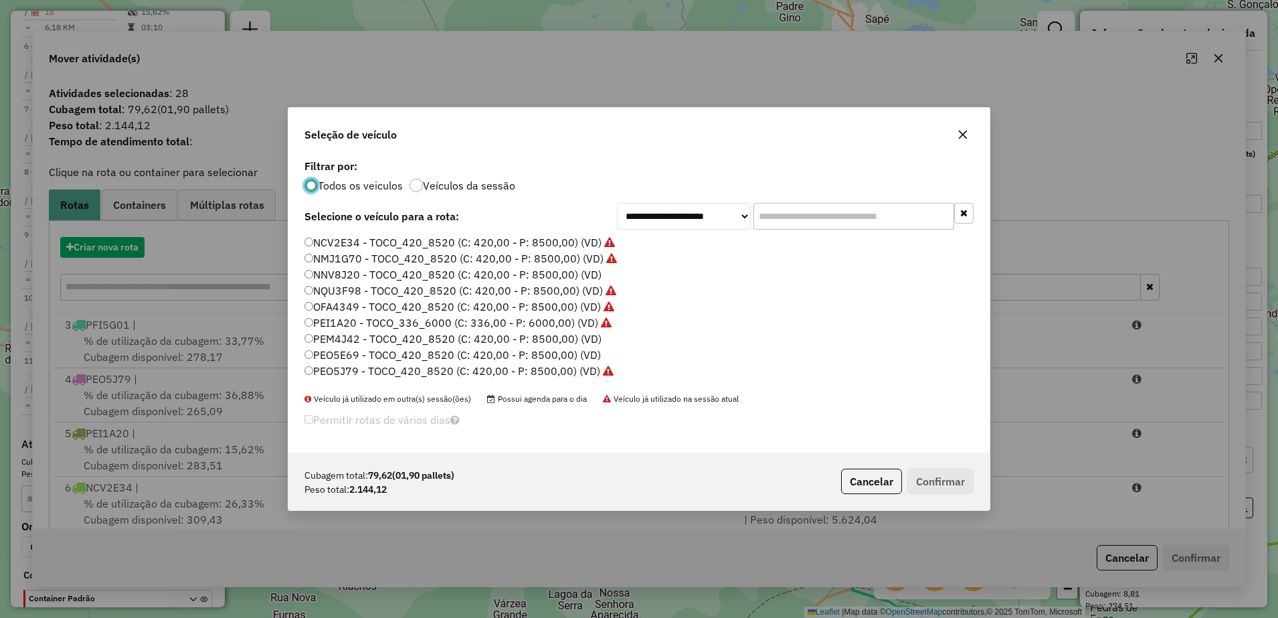
scroll to position [7, 4]
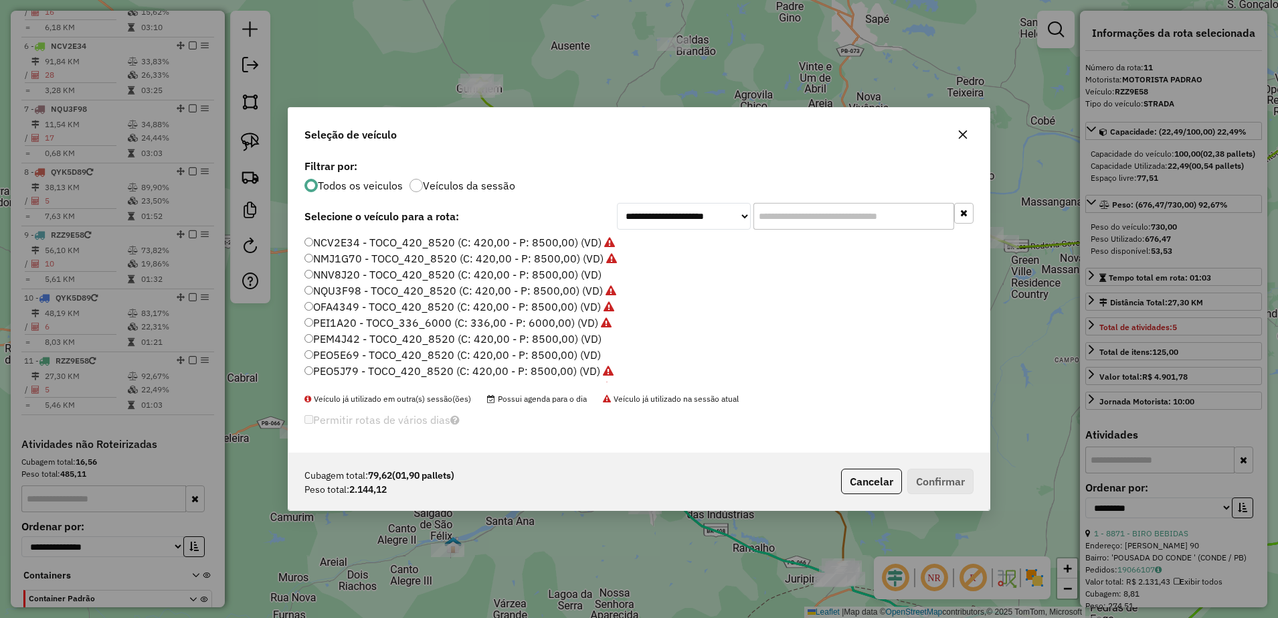
click at [959, 131] on icon "button" at bounding box center [963, 134] width 9 height 9
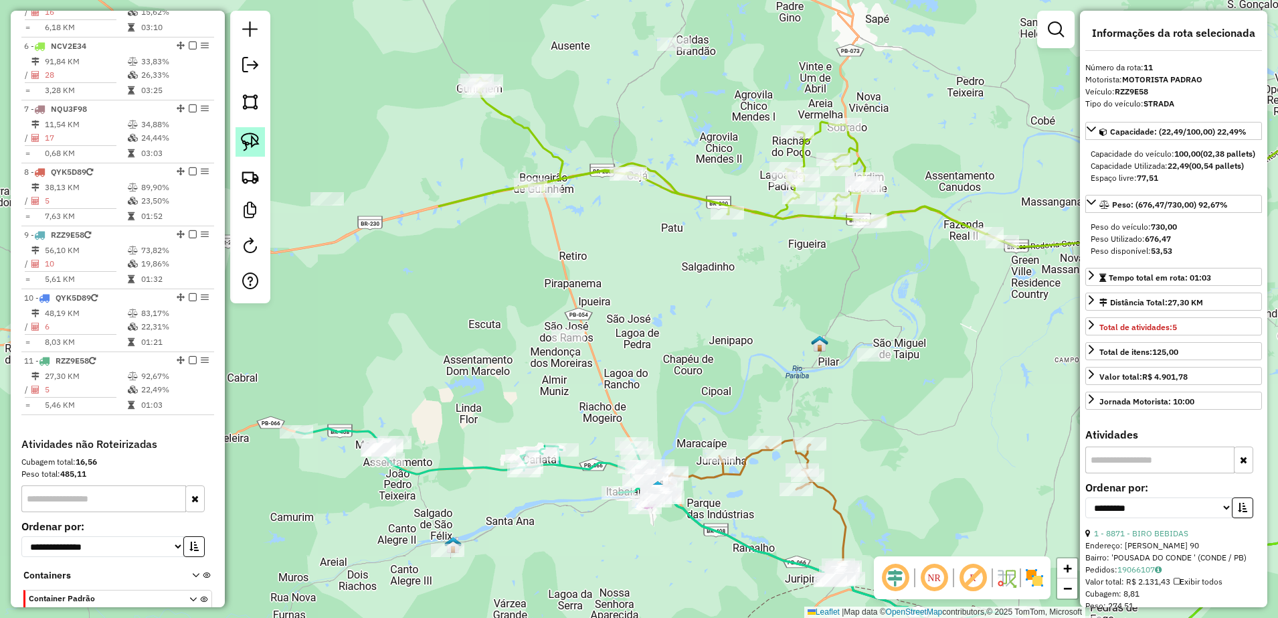
click at [252, 141] on img at bounding box center [250, 142] width 19 height 19
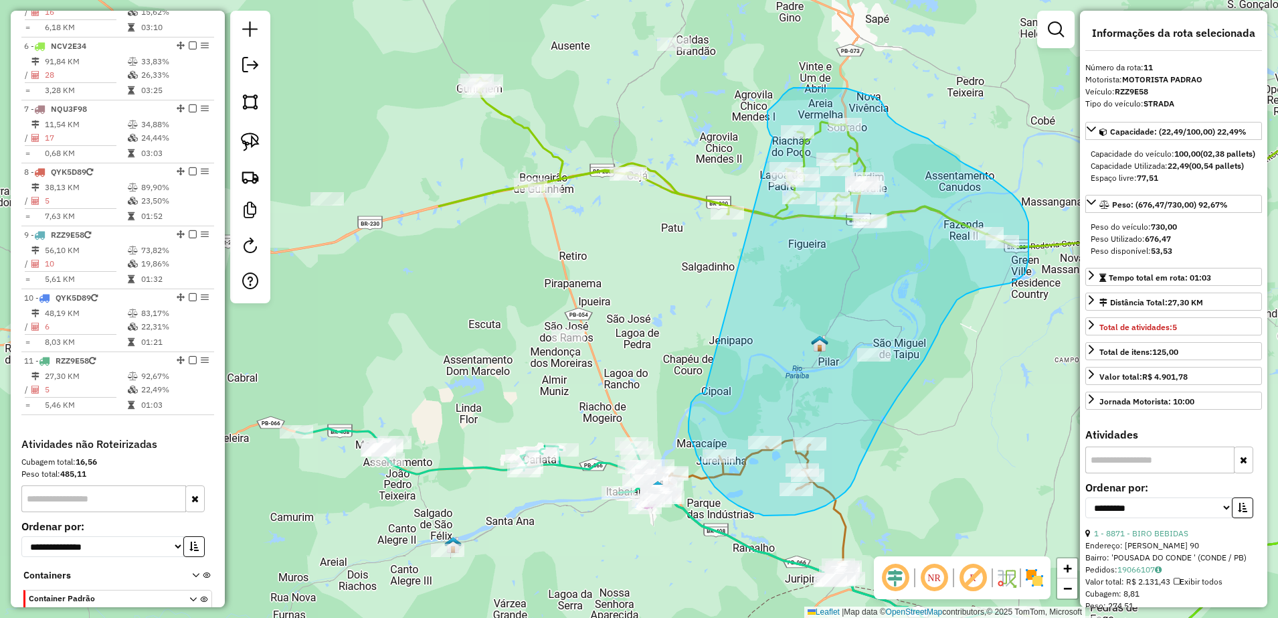
drag, startPoint x: 700, startPoint y: 393, endPoint x: 773, endPoint y: 137, distance: 266.5
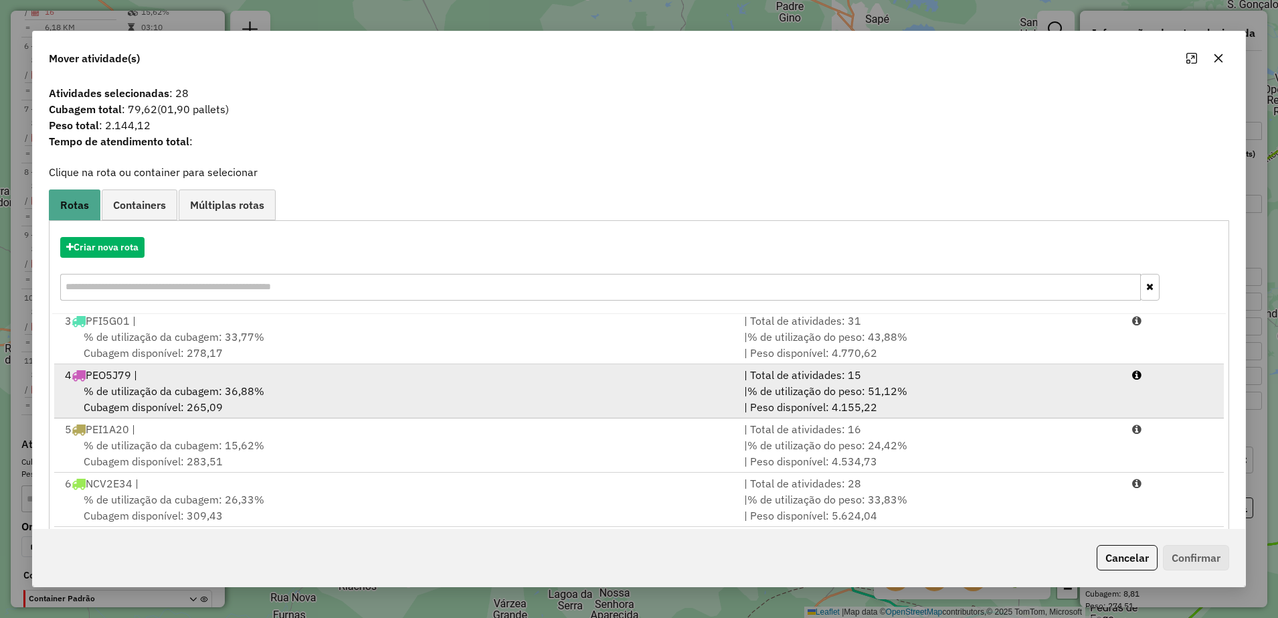
scroll to position [0, 0]
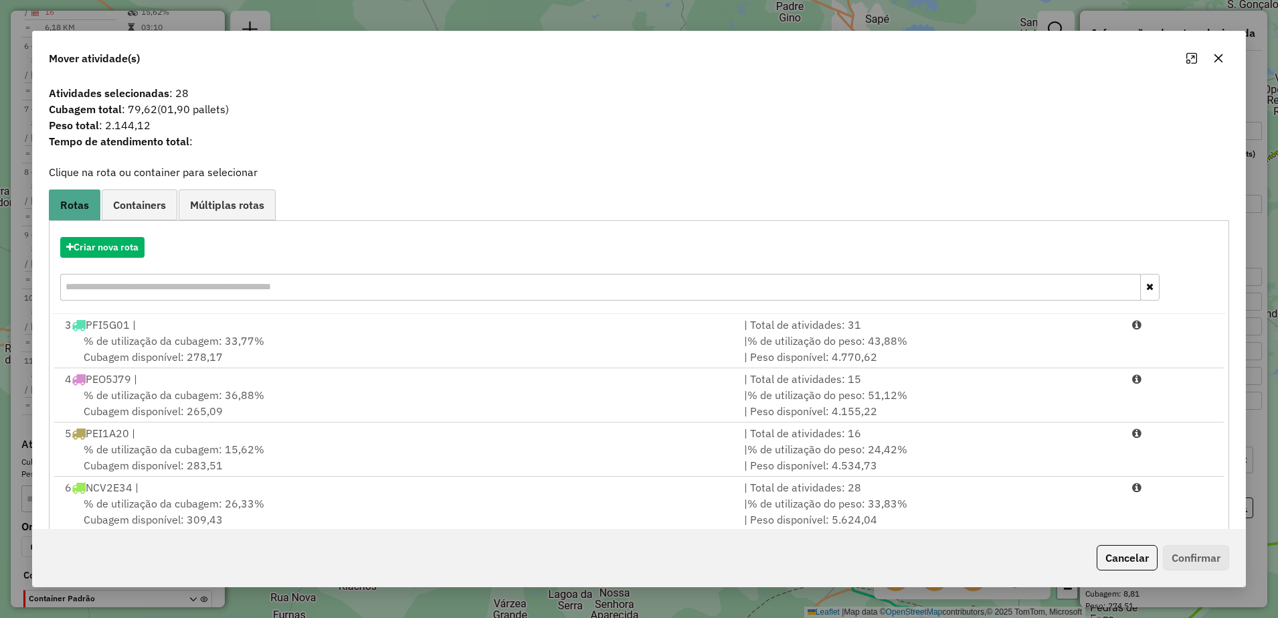
click at [1218, 56] on icon "button" at bounding box center [1218, 58] width 11 height 11
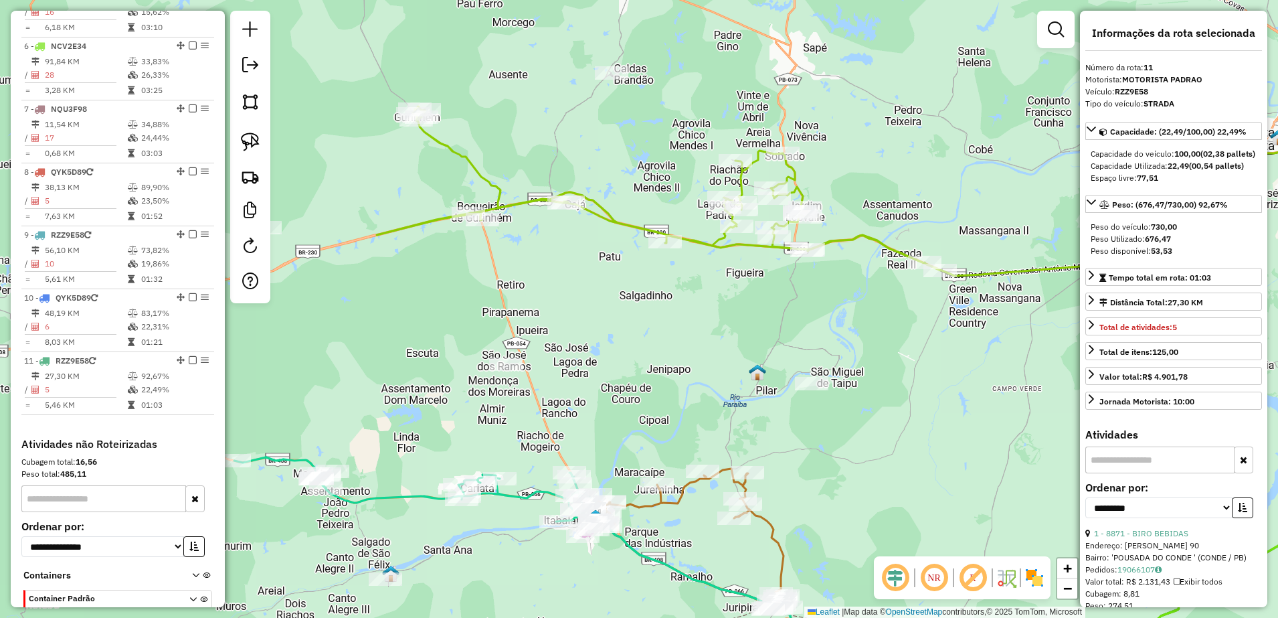
drag, startPoint x: 748, startPoint y: 375, endPoint x: 687, endPoint y: 404, distance: 67.4
click at [687, 404] on div "Janela de atendimento Grade de atendimento Capacidade Transportadoras Veículos …" at bounding box center [639, 309] width 1278 height 618
click at [256, 143] on img at bounding box center [250, 142] width 19 height 19
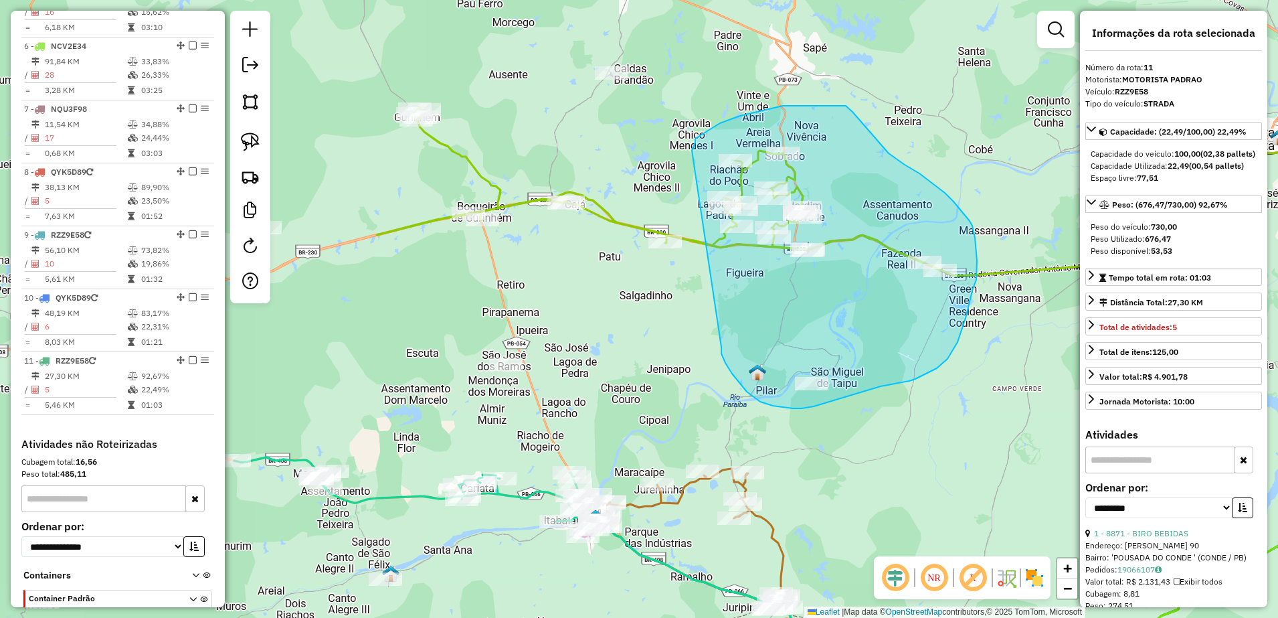
drag, startPoint x: 721, startPoint y: 347, endPoint x: 692, endPoint y: 151, distance: 198.3
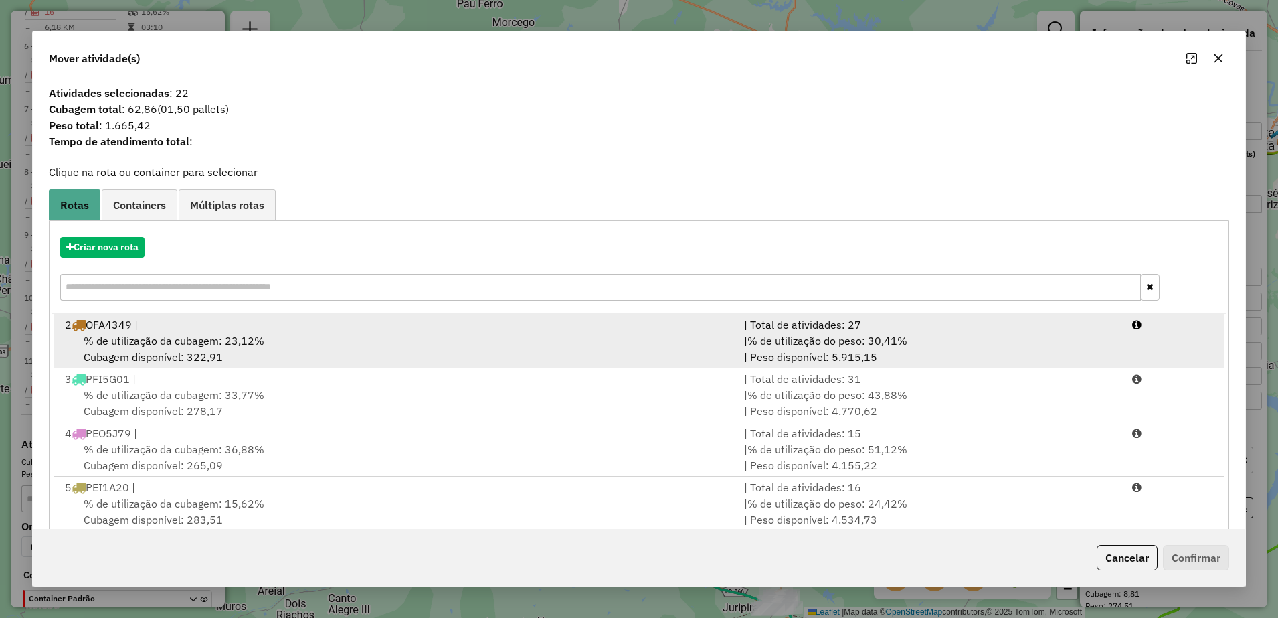
click at [263, 341] on div "% de utilização da cubagem: 23,12% Cubagem disponível: 322,91" at bounding box center [396, 349] width 679 height 32
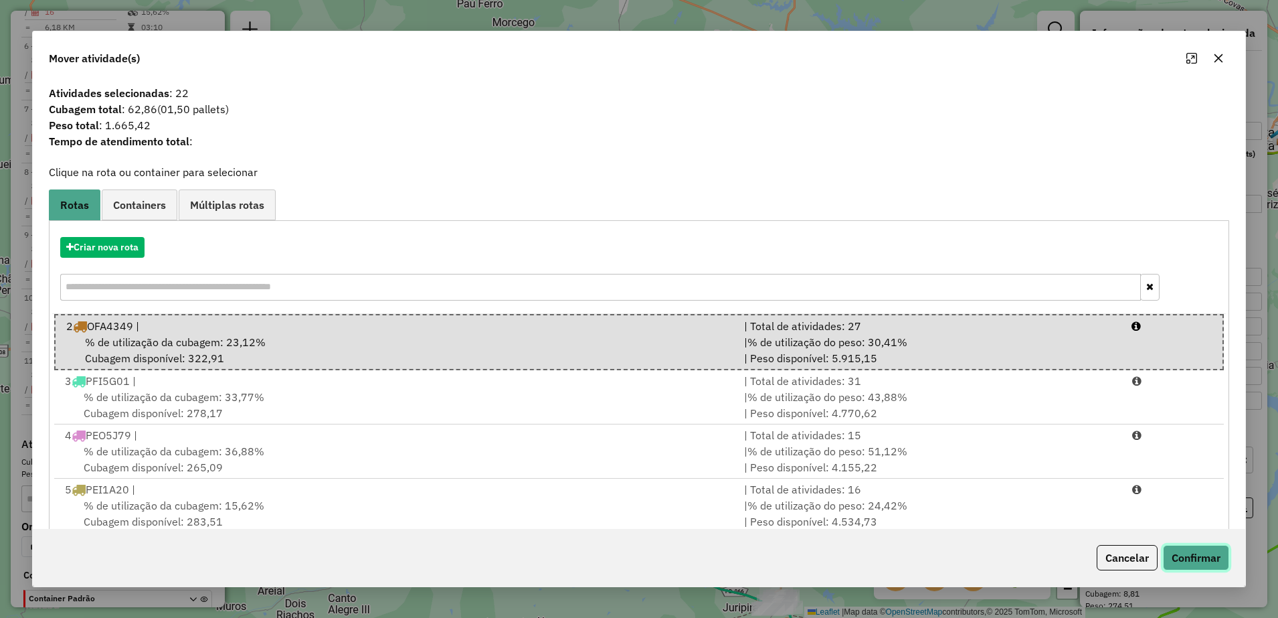
click at [1179, 549] on button "Confirmar" at bounding box center [1196, 557] width 66 height 25
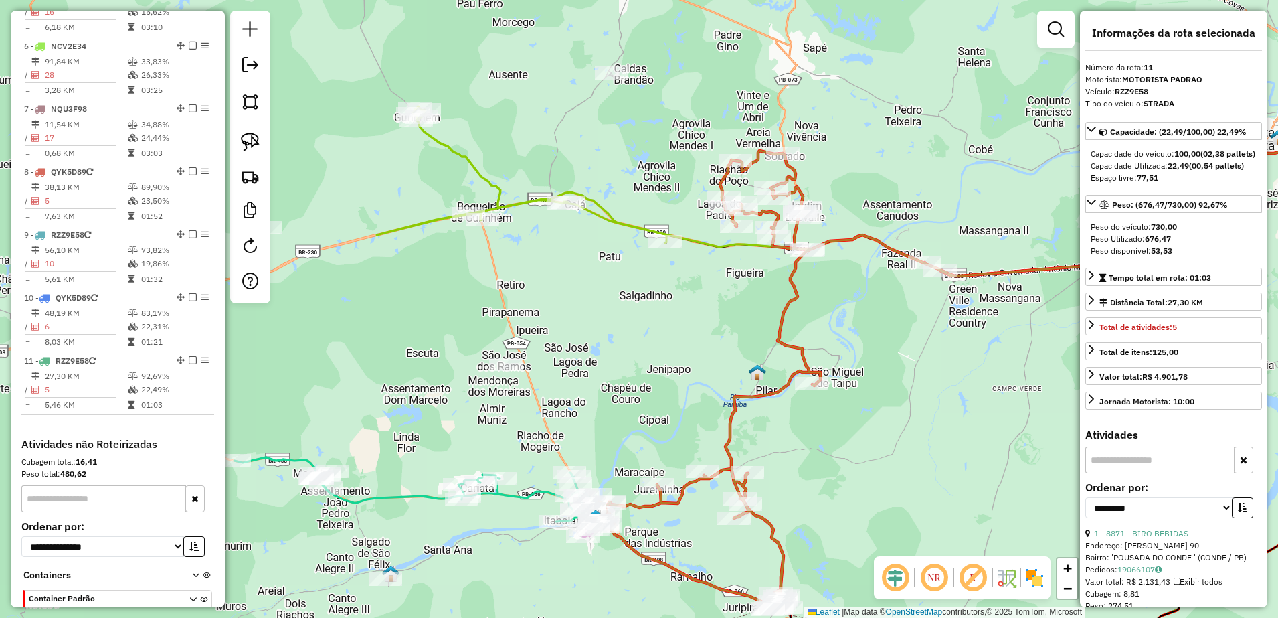
scroll to position [894, 0]
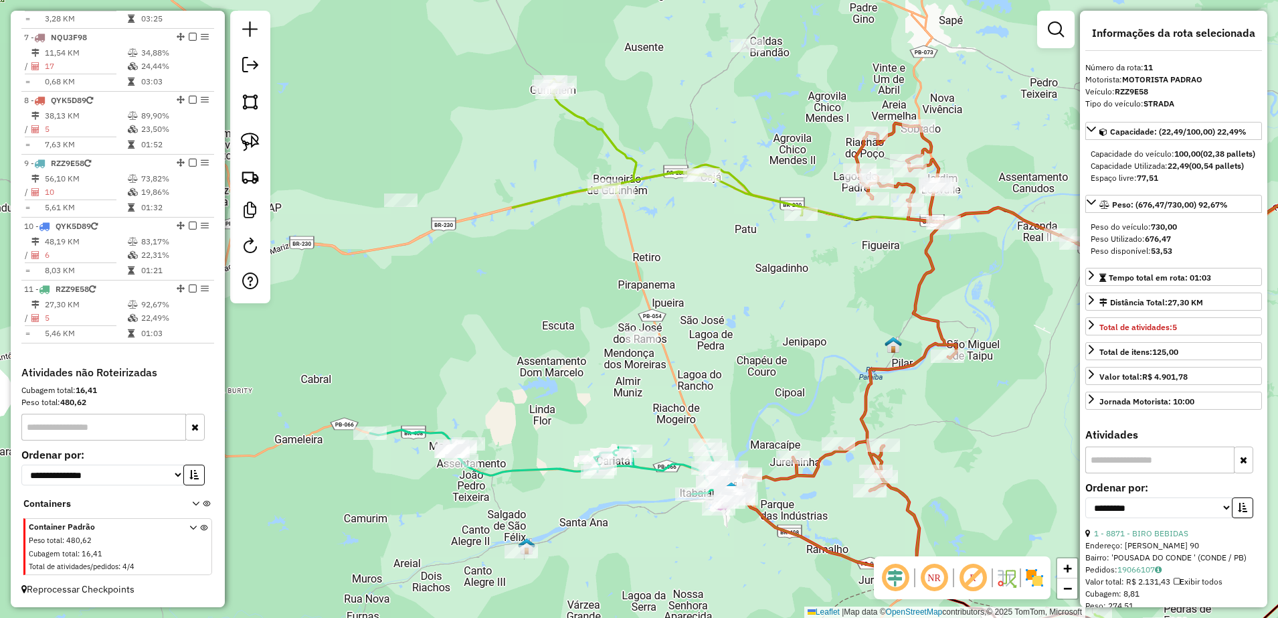
drag, startPoint x: 868, startPoint y: 404, endPoint x: 1002, endPoint y: 389, distance: 134.7
click at [1002, 389] on div "Janela de atendimento Grade de atendimento Capacidade Transportadoras Veículos …" at bounding box center [639, 309] width 1278 height 618
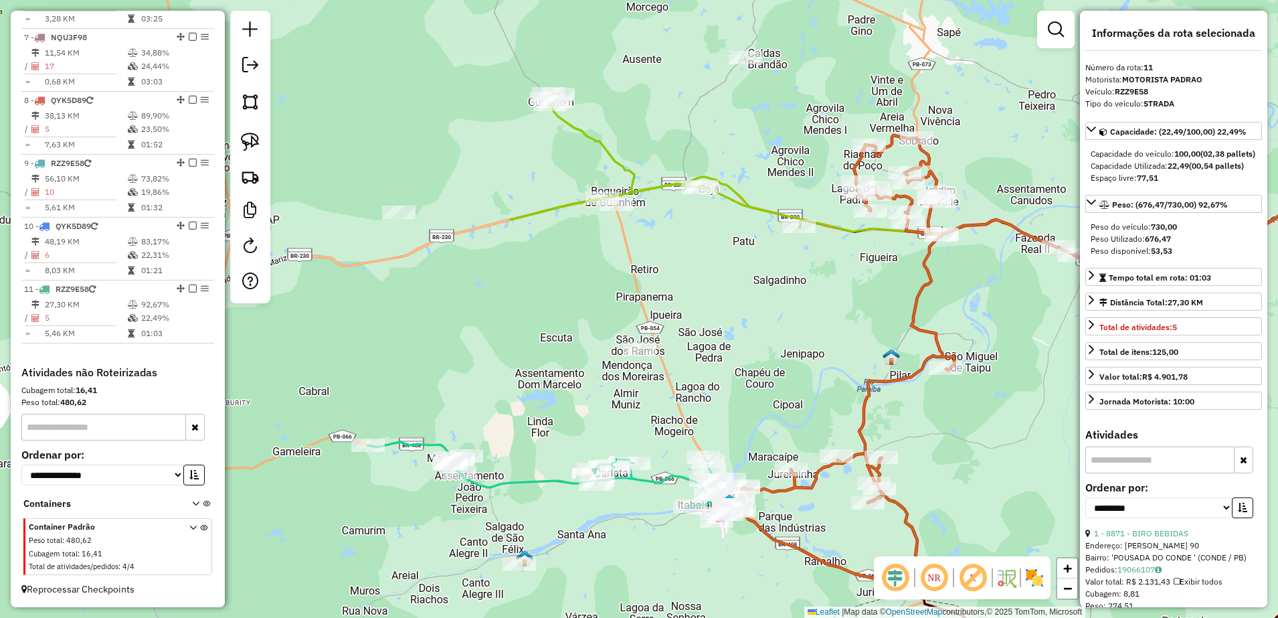
drag, startPoint x: 248, startPoint y: 139, endPoint x: 359, endPoint y: 197, distance: 124.8
click at [249, 139] on img at bounding box center [250, 142] width 19 height 19
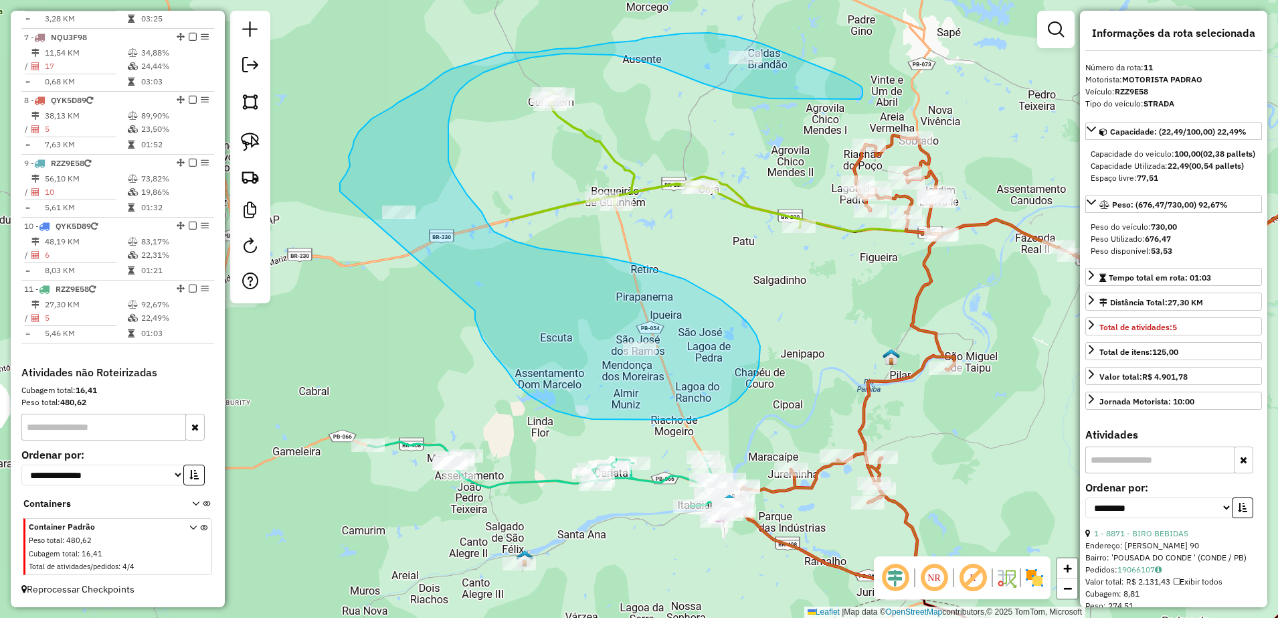
drag, startPoint x: 475, startPoint y: 319, endPoint x: 340, endPoint y: 191, distance: 186.0
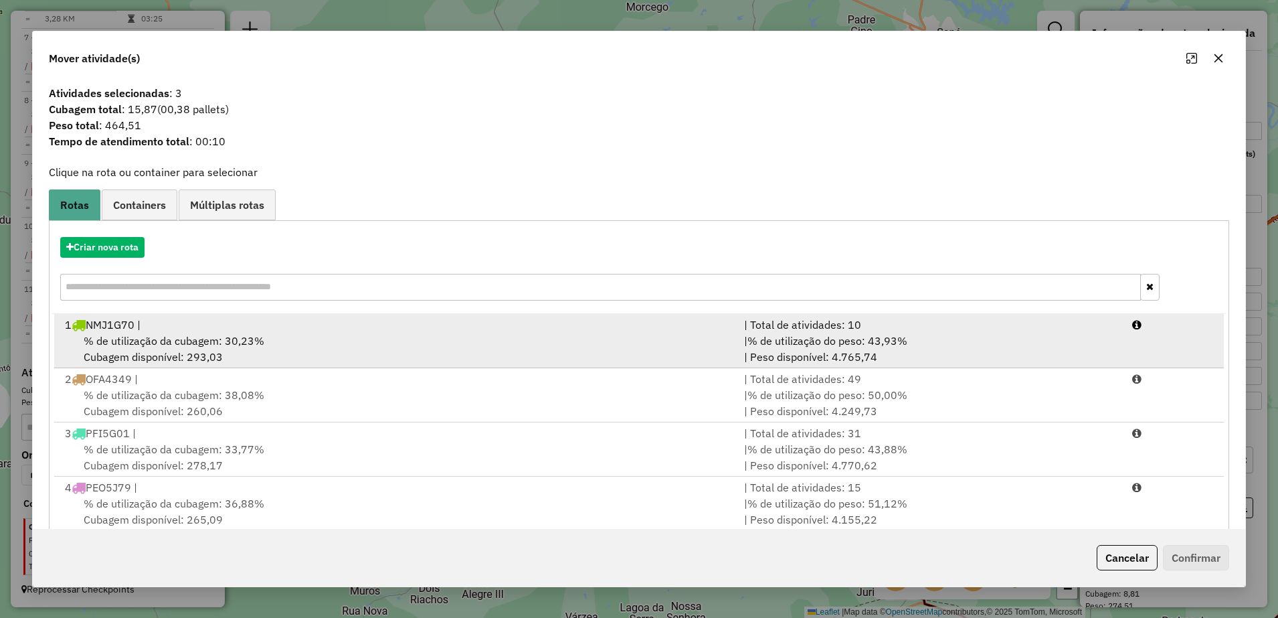
click at [246, 345] on span "% de utilização da cubagem: 30,23%" at bounding box center [174, 340] width 181 height 13
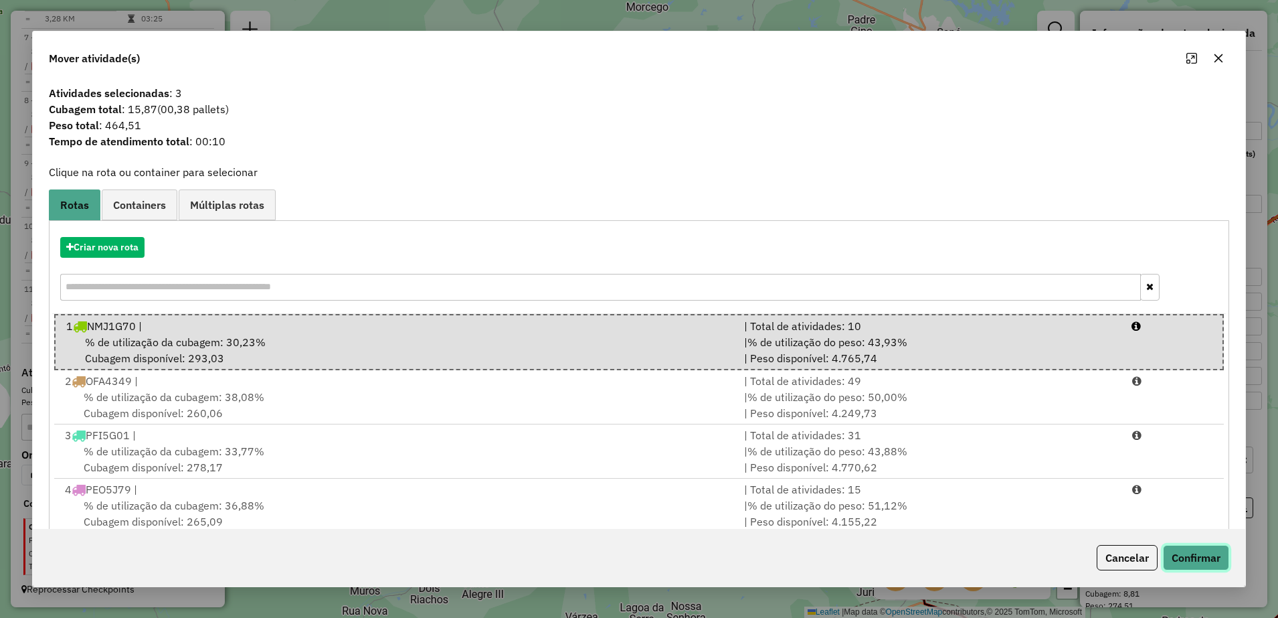
click at [1215, 565] on button "Confirmar" at bounding box center [1196, 557] width 66 height 25
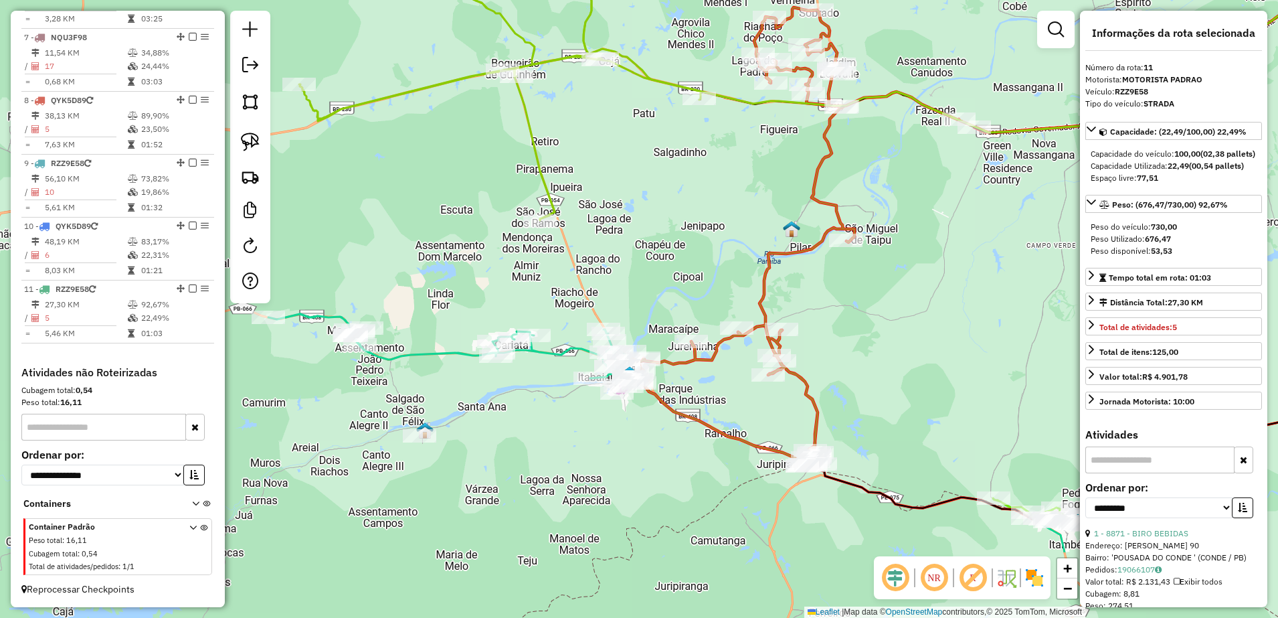
drag, startPoint x: 982, startPoint y: 296, endPoint x: 905, endPoint y: 167, distance: 150.9
click at [903, 181] on div "Janela de atendimento Grade de atendimento Capacidade Transportadoras Veículos …" at bounding box center [639, 309] width 1278 height 618
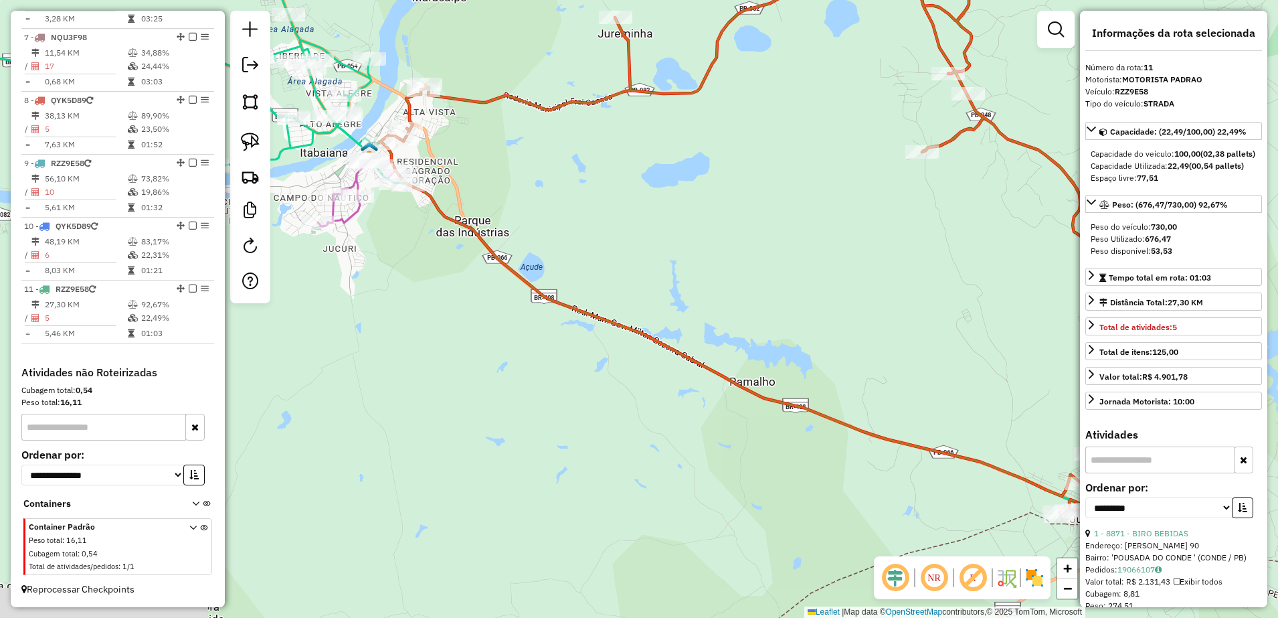
drag, startPoint x: 715, startPoint y: 317, endPoint x: 577, endPoint y: 237, distance: 160.1
click at [578, 242] on div "Janela de atendimento Grade de atendimento Capacidade Transportadoras Veículos …" at bounding box center [639, 309] width 1278 height 618
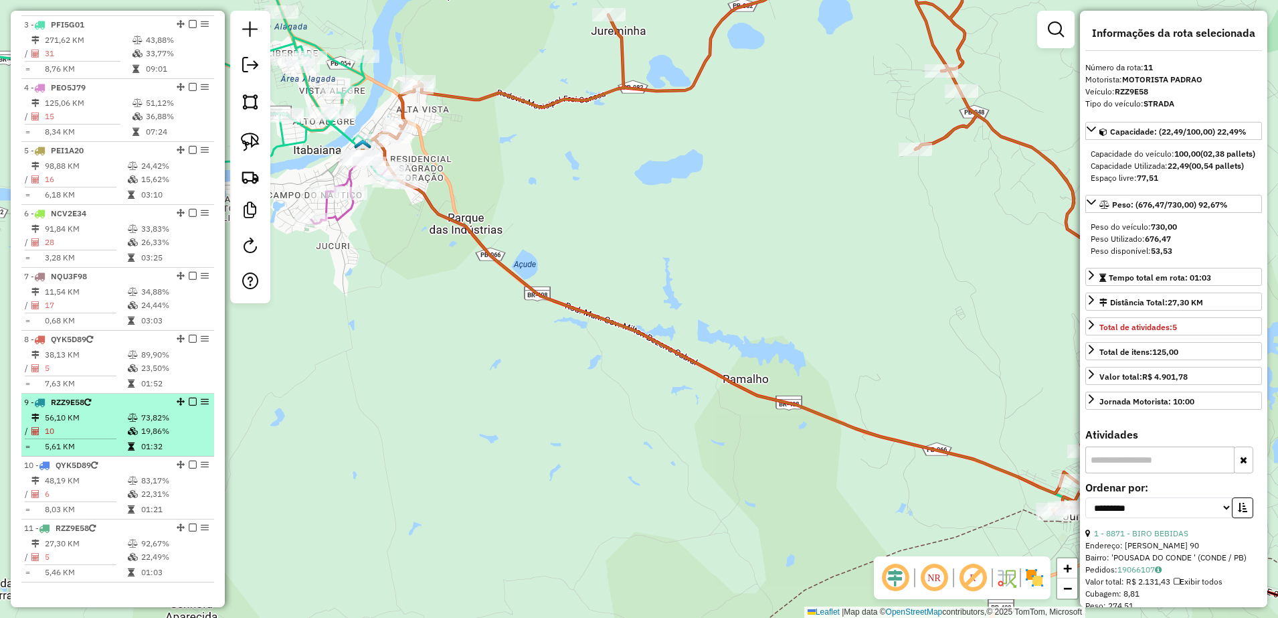
scroll to position [309, 0]
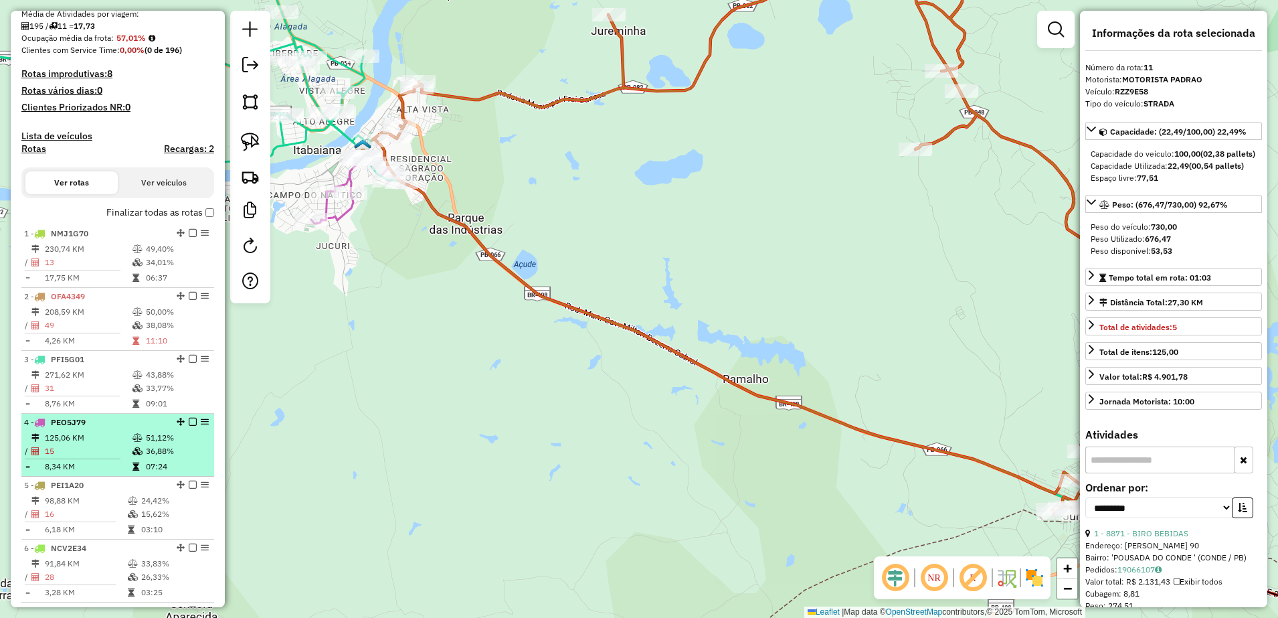
click at [86, 444] on td "125,06 KM" at bounding box center [88, 437] width 88 height 13
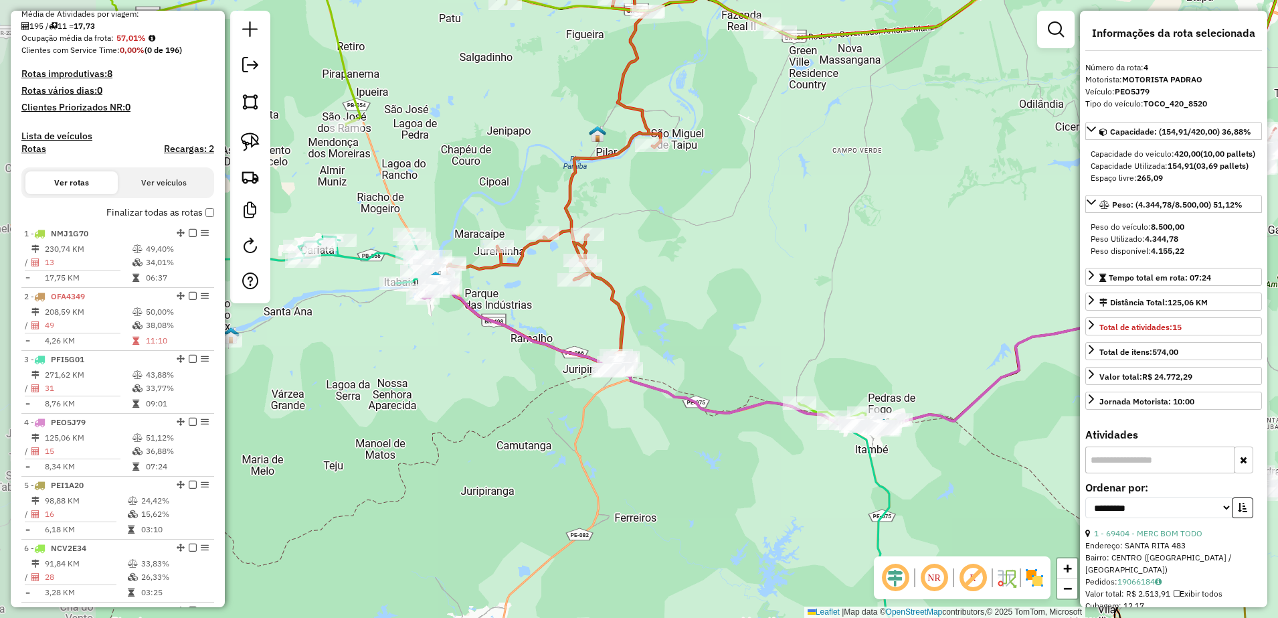
drag, startPoint x: 361, startPoint y: 431, endPoint x: 549, endPoint y: 405, distance: 189.9
click at [549, 405] on div "Janela de atendimento Grade de atendimento Capacidade Transportadoras Veículos …" at bounding box center [639, 309] width 1278 height 618
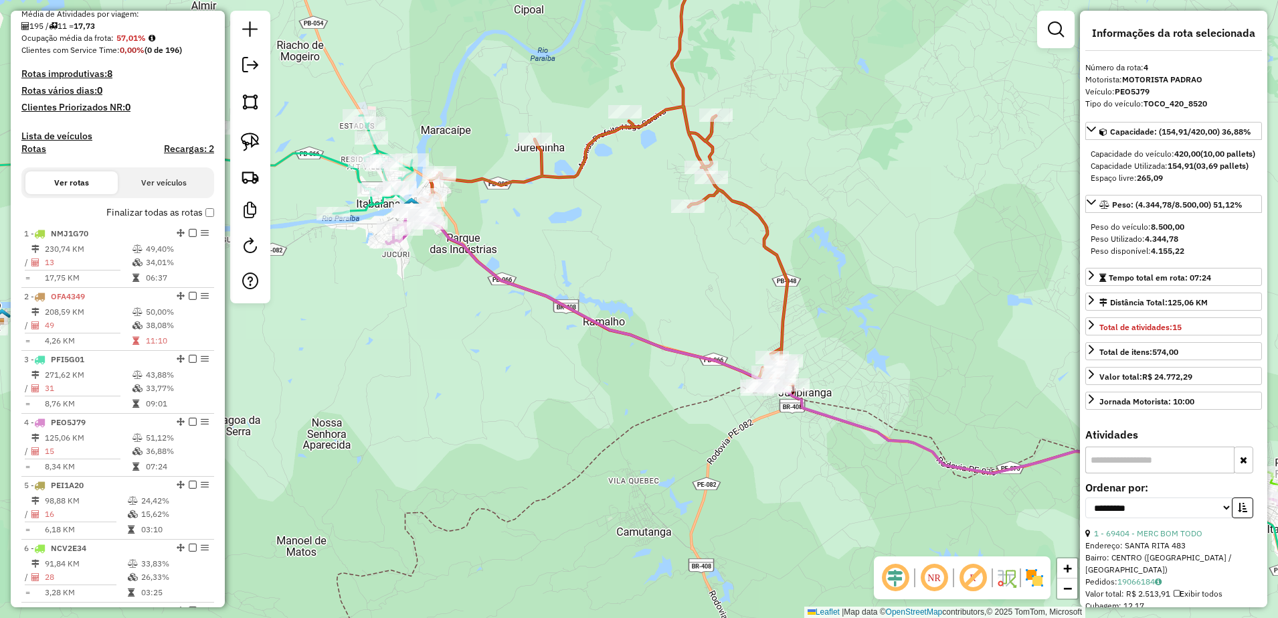
drag, startPoint x: 535, startPoint y: 357, endPoint x: 624, endPoint y: 365, distance: 89.4
click at [624, 365] on div "Janela de atendimento Grade de atendimento Capacidade Transportadoras Veículos …" at bounding box center [639, 309] width 1278 height 618
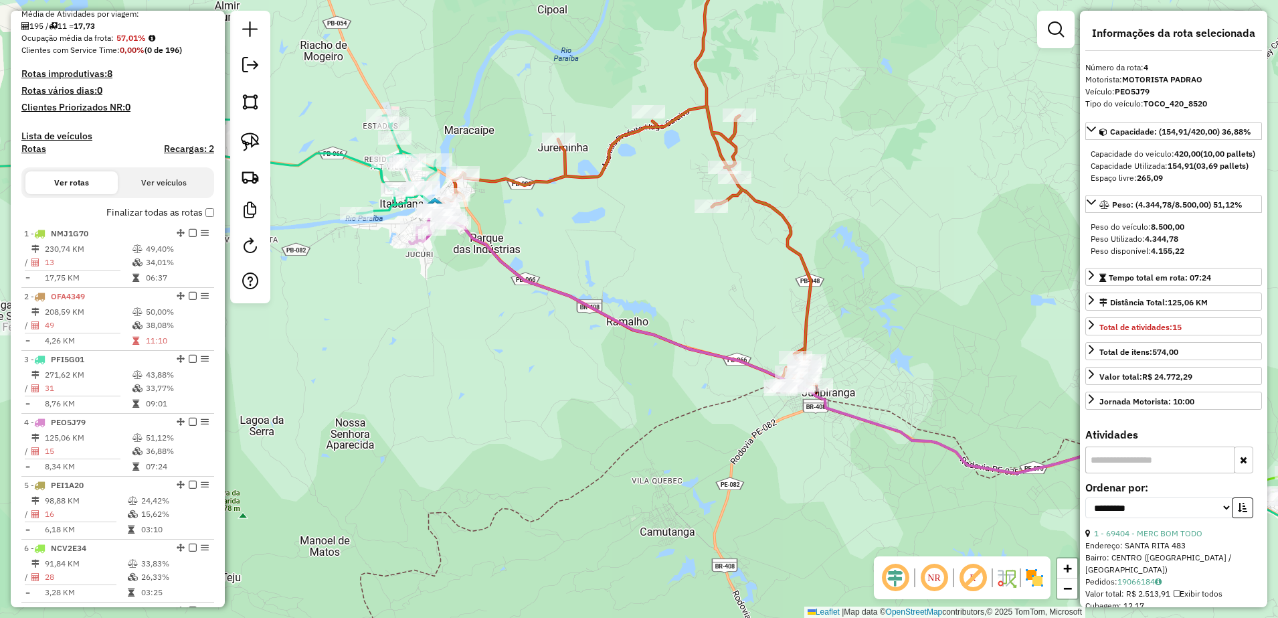
drag, startPoint x: 246, startPoint y: 143, endPoint x: 384, endPoint y: 201, distance: 149.4
click at [246, 142] on img at bounding box center [250, 142] width 19 height 19
drag, startPoint x: 713, startPoint y: 396, endPoint x: 778, endPoint y: 331, distance: 91.3
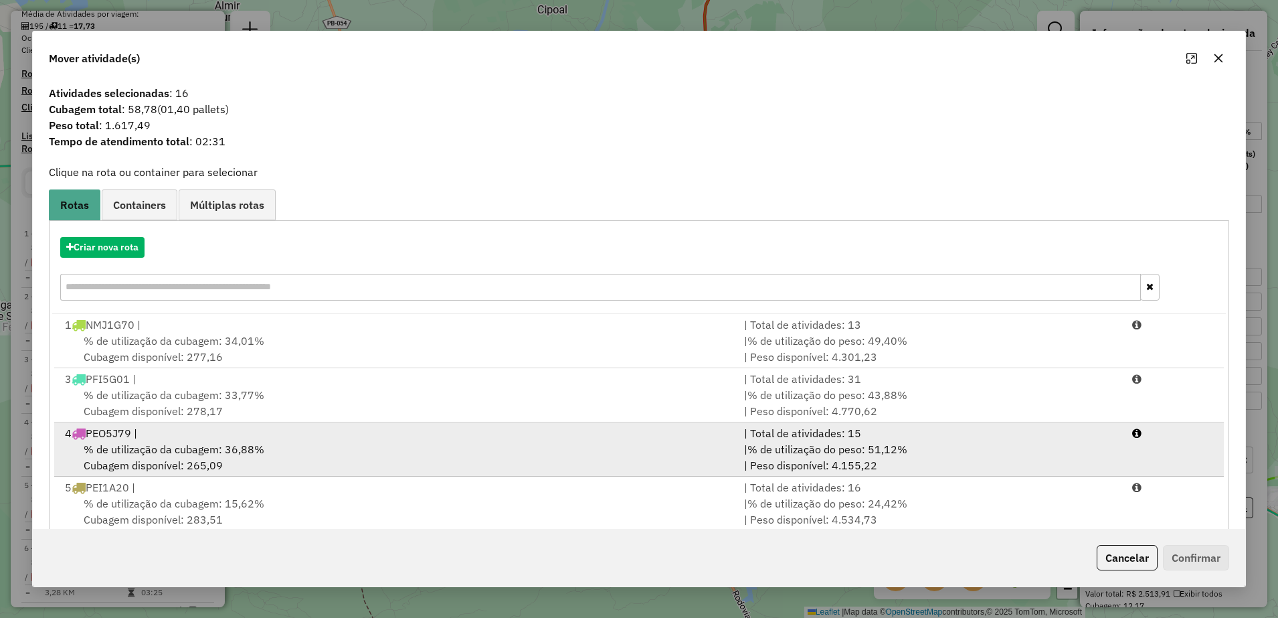
click at [187, 449] on span "% de utilização da cubagem: 36,88%" at bounding box center [174, 448] width 181 height 13
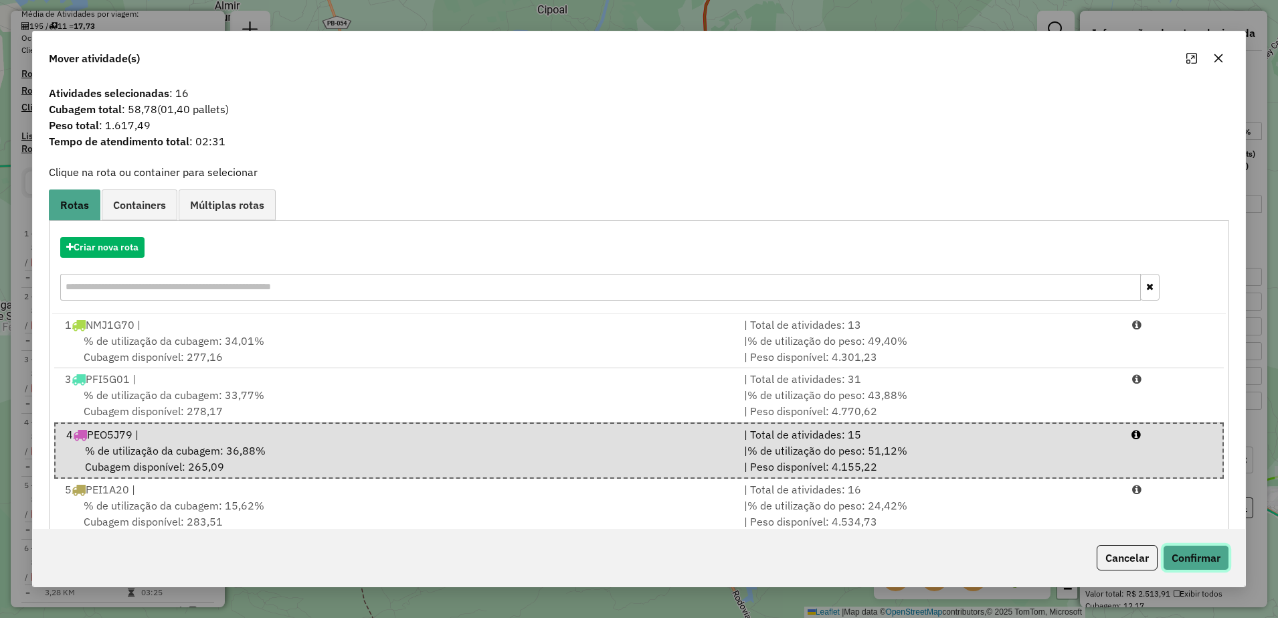
click at [1165, 549] on button "Confirmar" at bounding box center [1196, 557] width 66 height 25
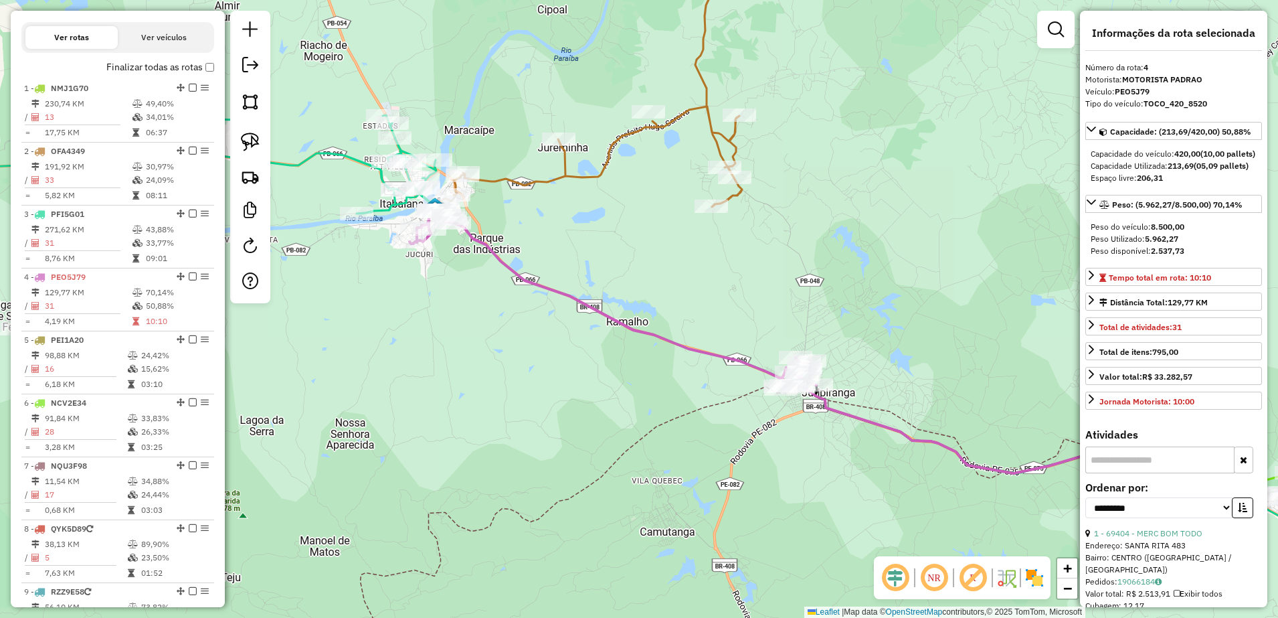
scroll to position [723, 0]
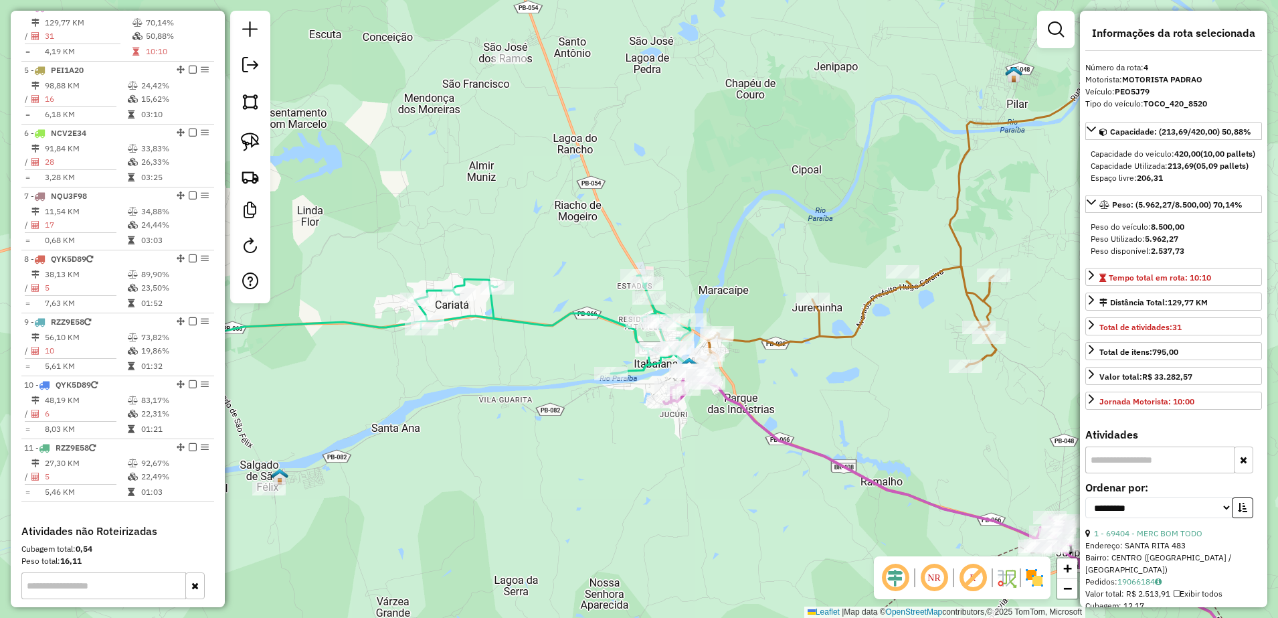
drag, startPoint x: 558, startPoint y: 349, endPoint x: 771, endPoint y: 450, distance: 235.9
click at [772, 466] on div "Janela de atendimento Grade de atendimento Capacidade Transportadoras Veículos …" at bounding box center [639, 309] width 1278 height 618
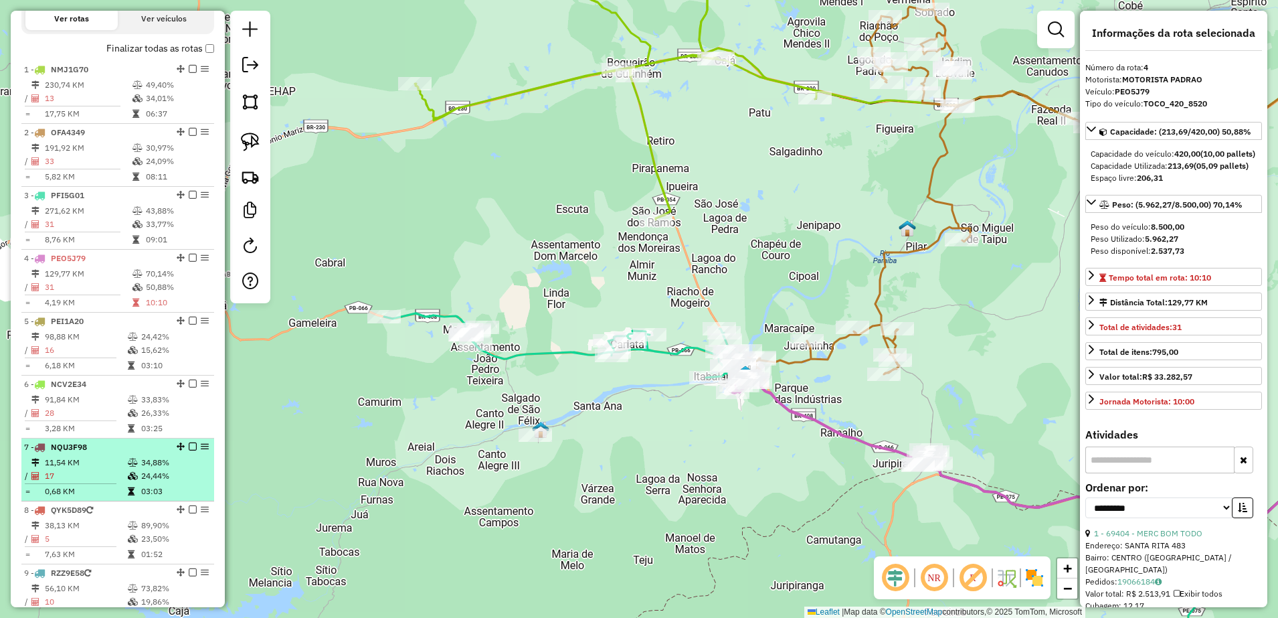
scroll to position [389, 0]
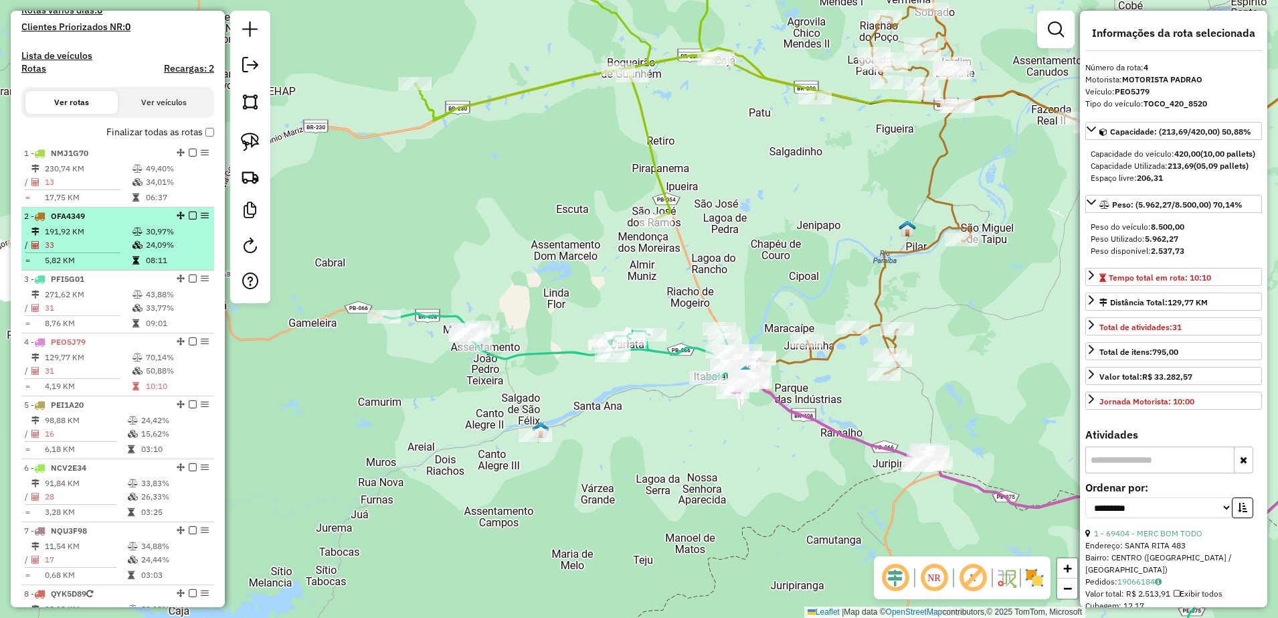
click at [90, 238] on td "191,92 KM" at bounding box center [88, 231] width 88 height 13
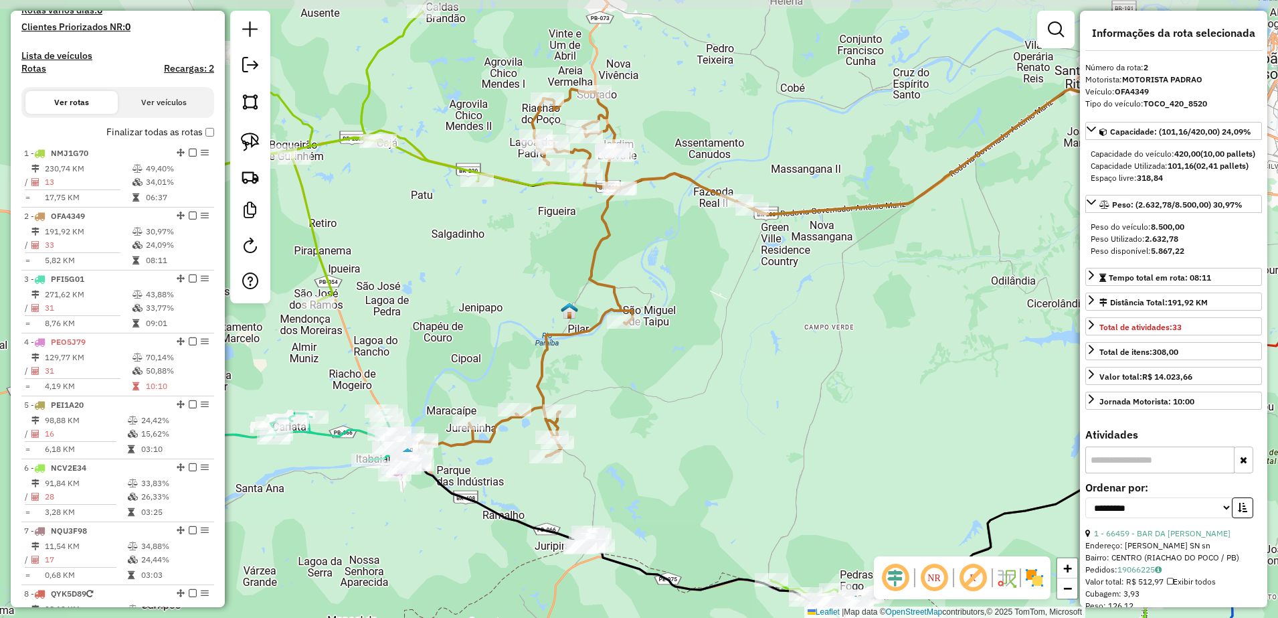
drag, startPoint x: 541, startPoint y: 412, endPoint x: 681, endPoint y: 412, distance: 139.9
click at [681, 412] on div "Janela de atendimento Grade de atendimento Capacidade Transportadoras Veículos …" at bounding box center [639, 309] width 1278 height 618
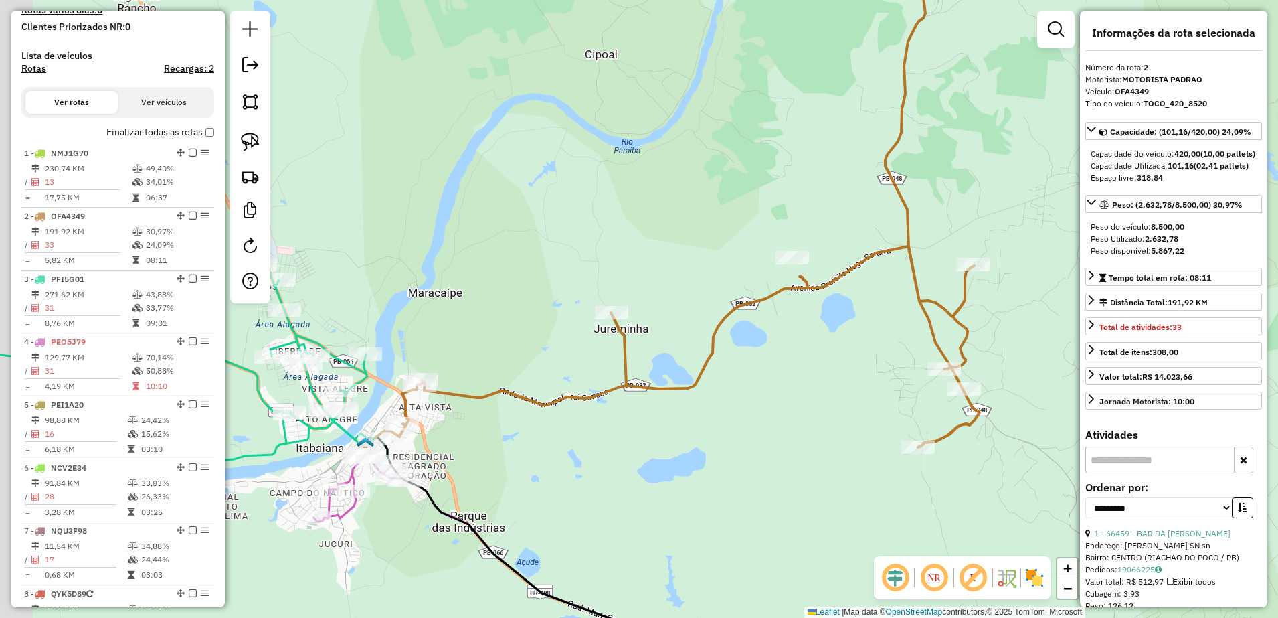
drag, startPoint x: 422, startPoint y: 467, endPoint x: 657, endPoint y: 452, distance: 235.4
click at [657, 452] on div "Janela de atendimento Grade de atendimento Capacidade Transportadoras Veículos …" at bounding box center [639, 309] width 1278 height 618
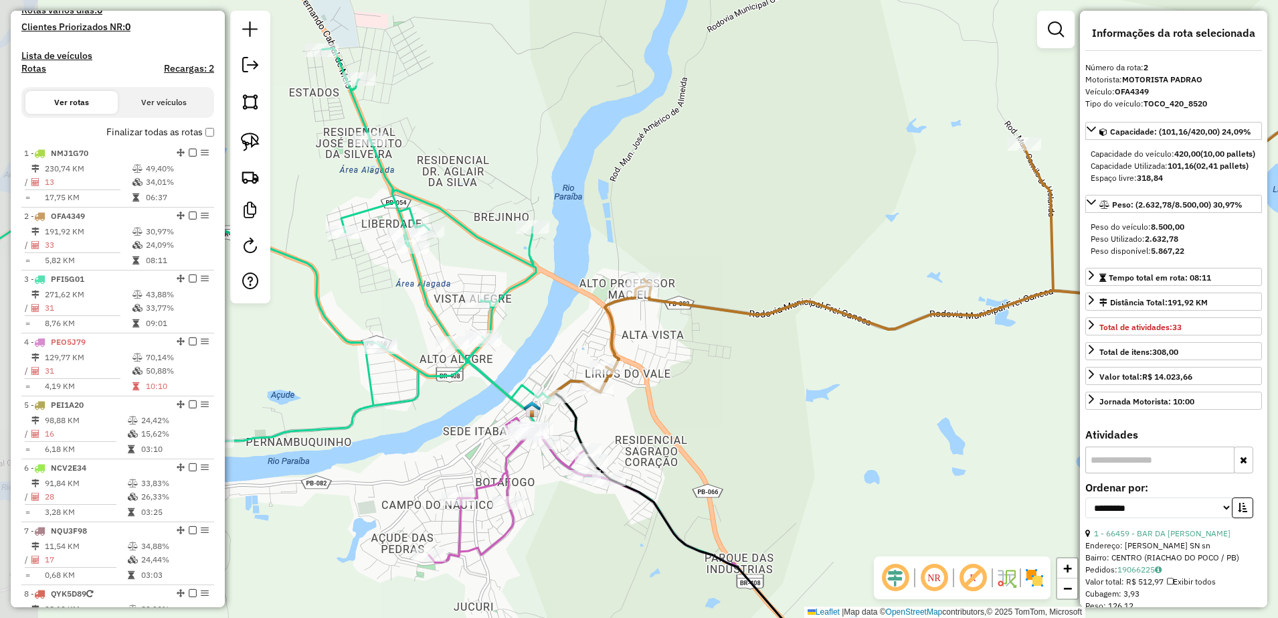
drag, startPoint x: 573, startPoint y: 419, endPoint x: 669, endPoint y: 410, distance: 96.8
click at [669, 410] on div "Janela de atendimento Grade de atendimento Capacidade Transportadoras Veículos …" at bounding box center [639, 309] width 1278 height 618
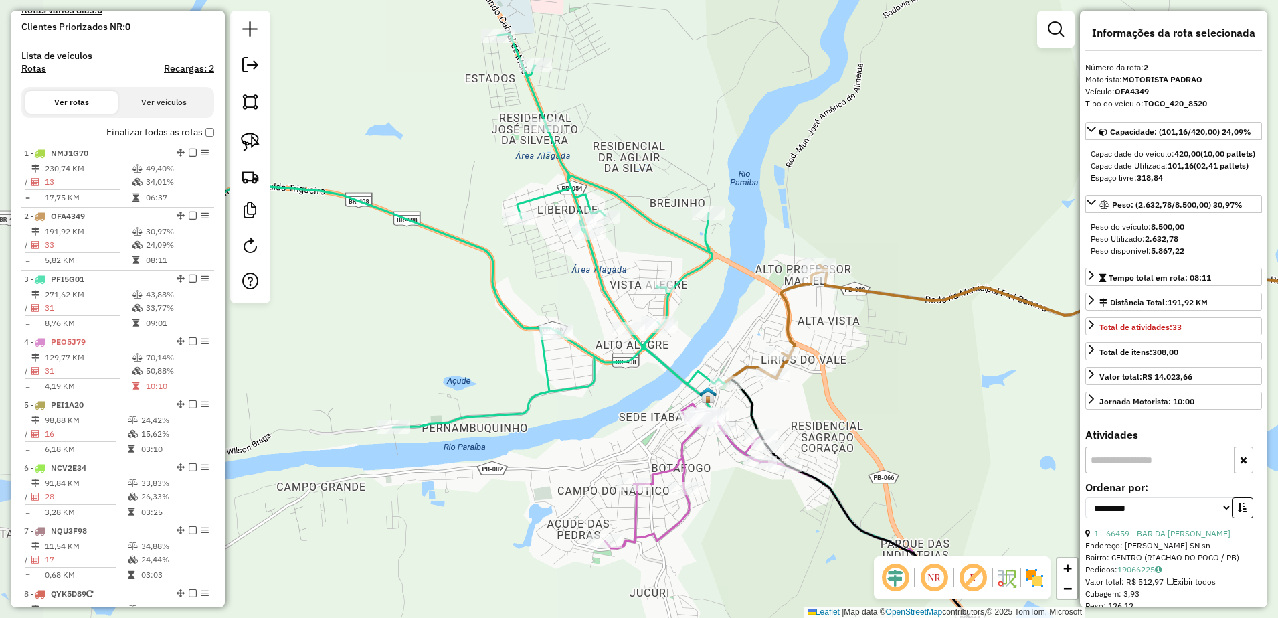
drag, startPoint x: 683, startPoint y: 430, endPoint x: 855, endPoint y: 413, distance: 172.9
click at [857, 414] on div "Janela de atendimento Grade de atendimento Capacidade Transportadoras Veículos …" at bounding box center [639, 309] width 1278 height 618
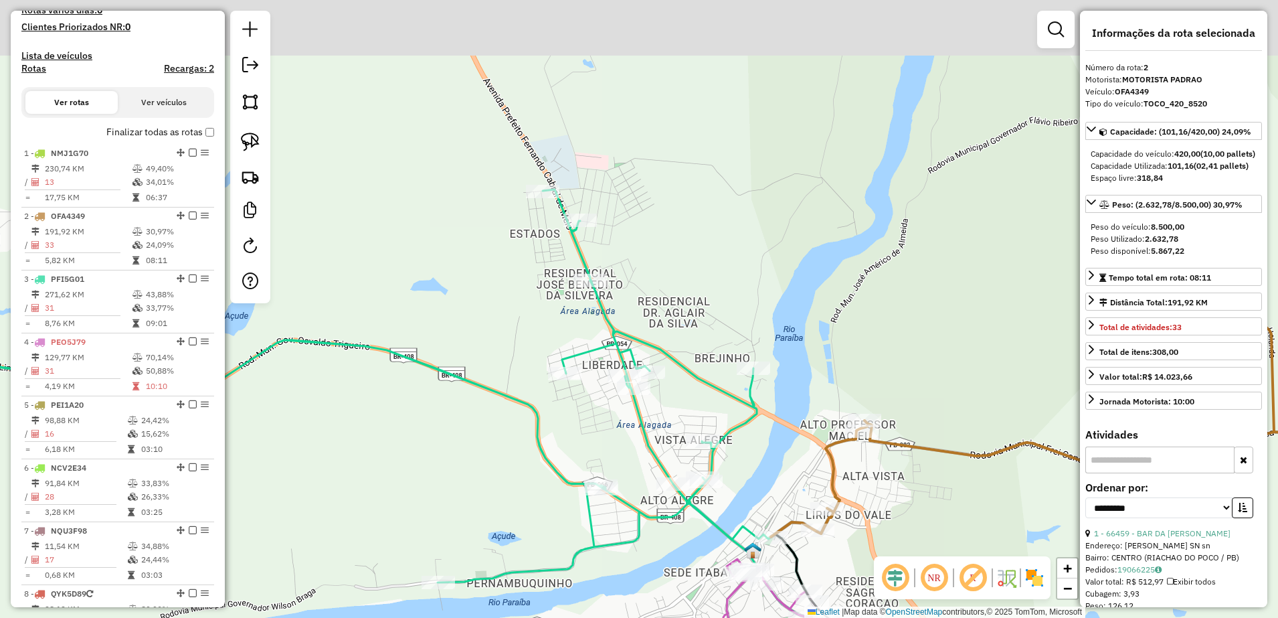
drag, startPoint x: 721, startPoint y: 147, endPoint x: 766, endPoint y: 313, distance: 172.1
click at [766, 313] on div "Janela de atendimento Grade de atendimento Capacidade Transportadoras Veículos …" at bounding box center [639, 309] width 1278 height 618
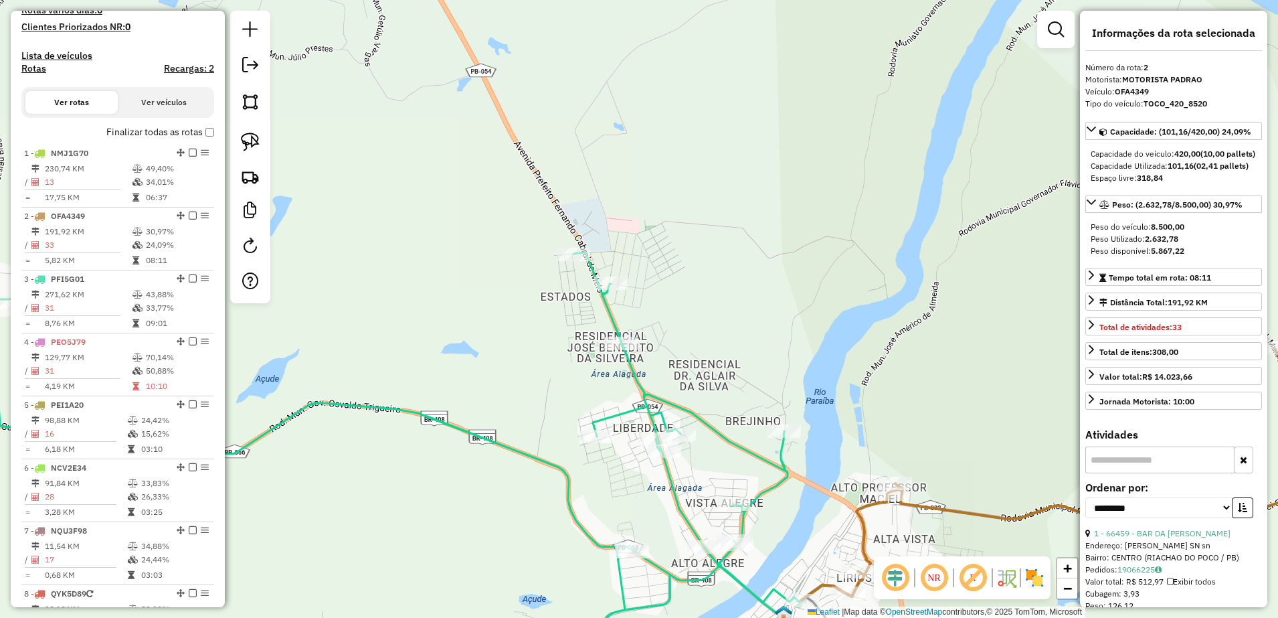
drag, startPoint x: 715, startPoint y: 228, endPoint x: 746, endPoint y: 283, distance: 62.6
click at [746, 283] on div "Janela de atendimento Grade de atendimento Capacidade Transportadoras Veículos …" at bounding box center [639, 309] width 1278 height 618
drag, startPoint x: 254, startPoint y: 141, endPoint x: 345, endPoint y: 193, distance: 104.9
click at [254, 141] on img at bounding box center [250, 142] width 19 height 19
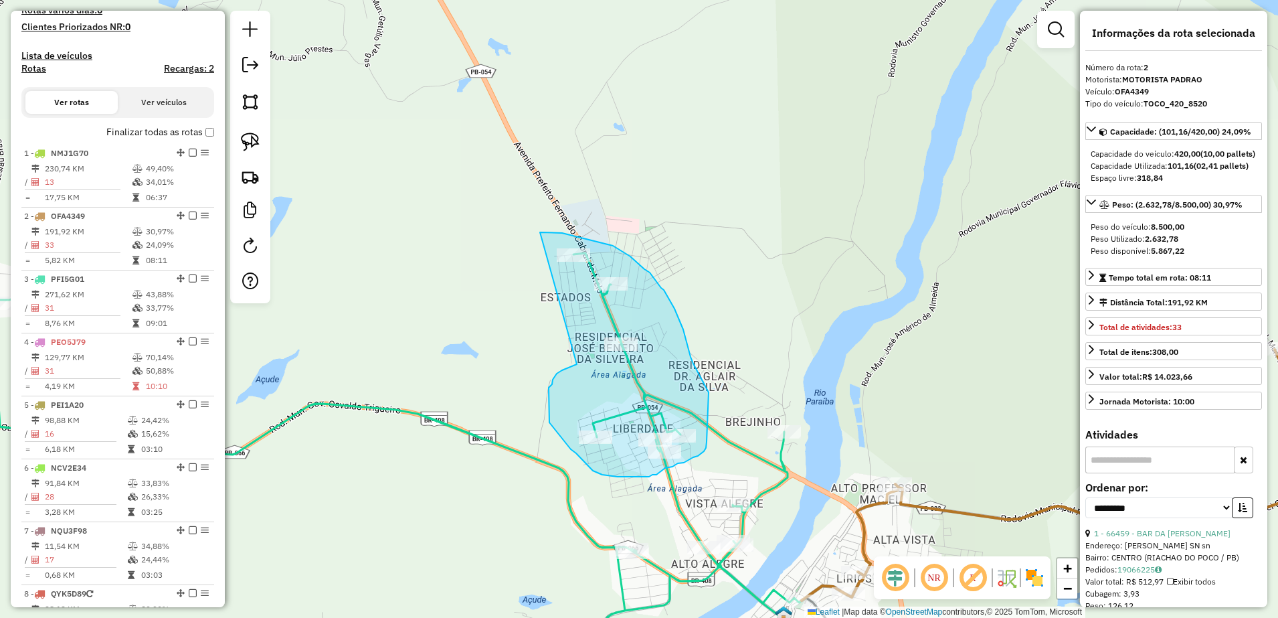
drag, startPoint x: 549, startPoint y: 400, endPoint x: 537, endPoint y: 232, distance: 168.4
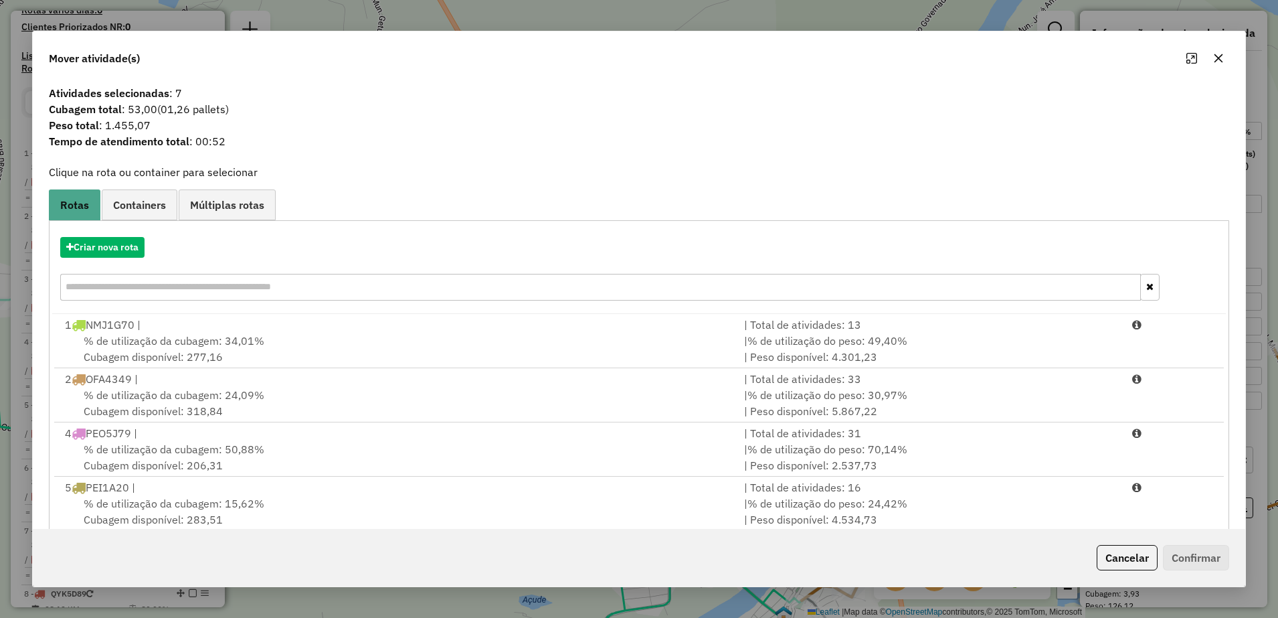
click at [1223, 60] on icon "button" at bounding box center [1218, 58] width 11 height 11
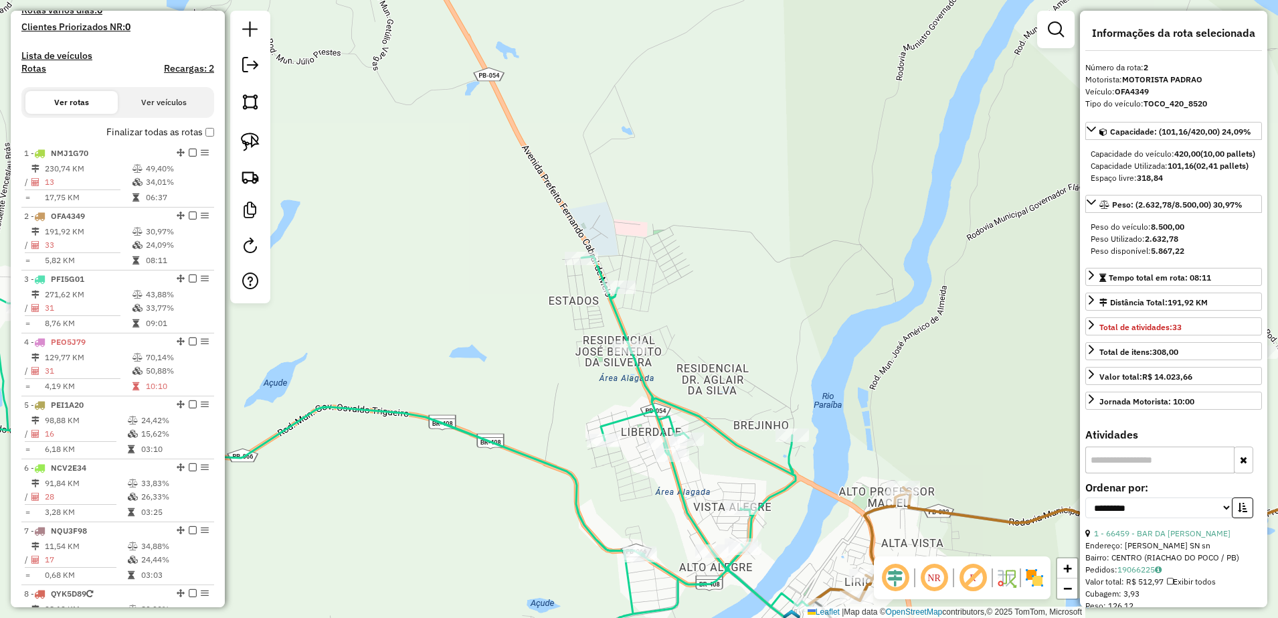
drag, startPoint x: 948, startPoint y: 231, endPoint x: 1000, endPoint y: 238, distance: 53.4
click at [1000, 239] on div "Janela de atendimento Grade de atendimento Capacidade Transportadoras Veículos …" at bounding box center [639, 309] width 1278 height 618
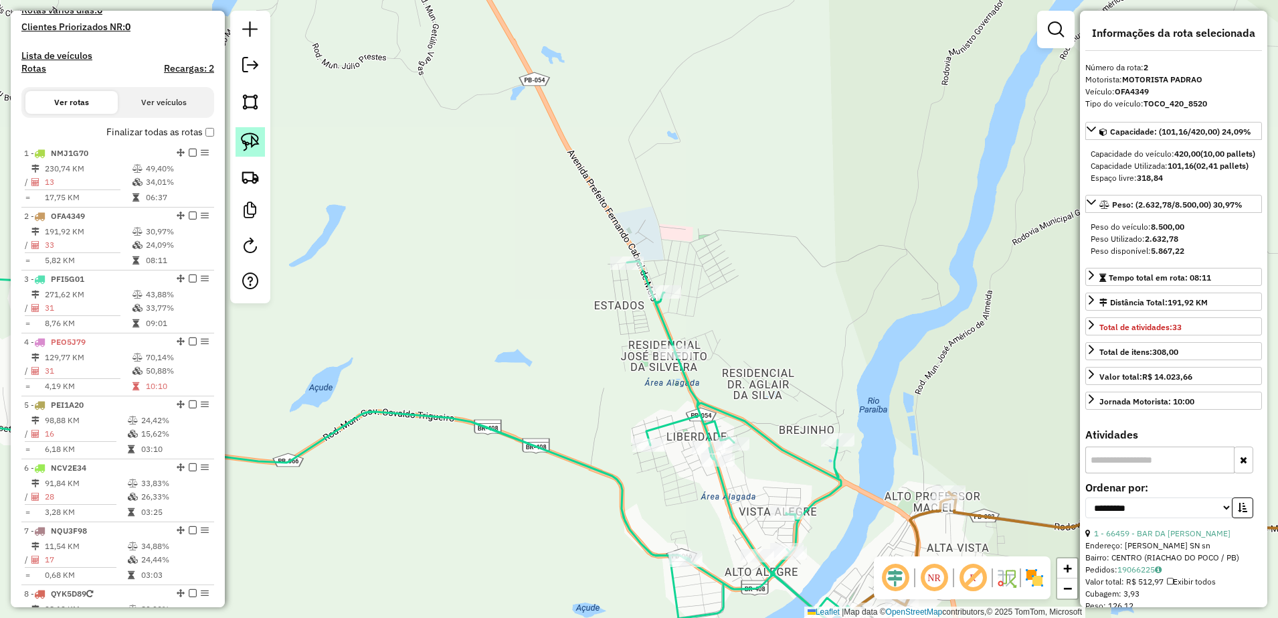
click at [254, 153] on link at bounding box center [250, 141] width 29 height 29
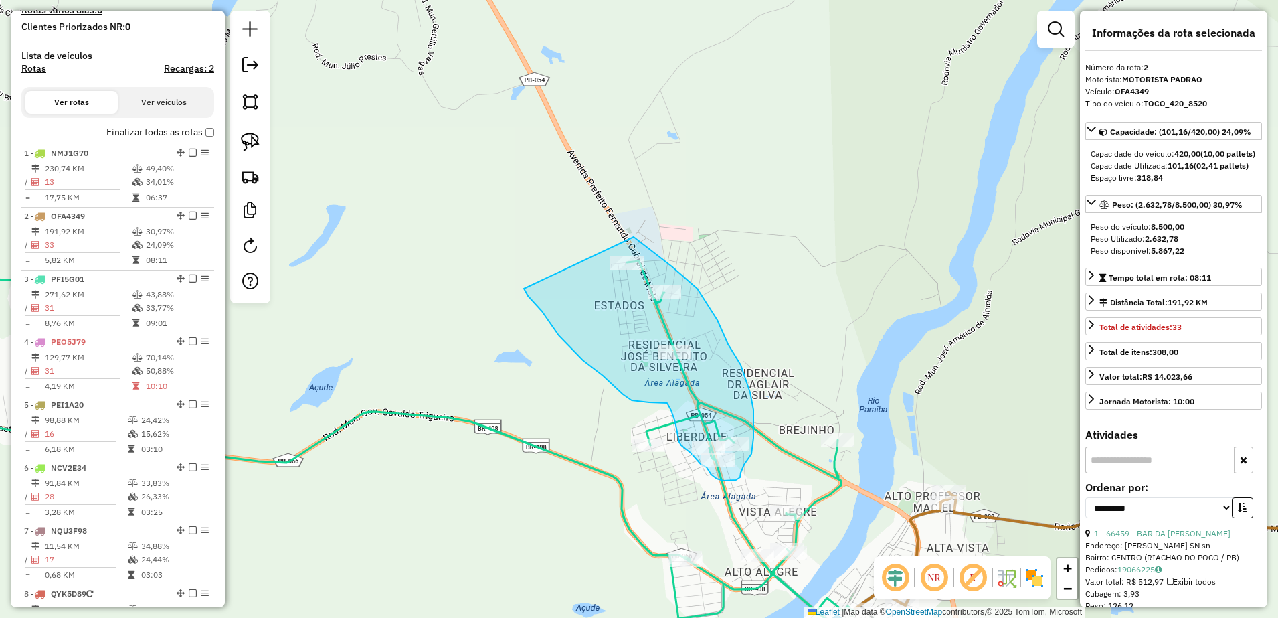
drag, startPoint x: 525, startPoint y: 291, endPoint x: 622, endPoint y: 234, distance: 112.5
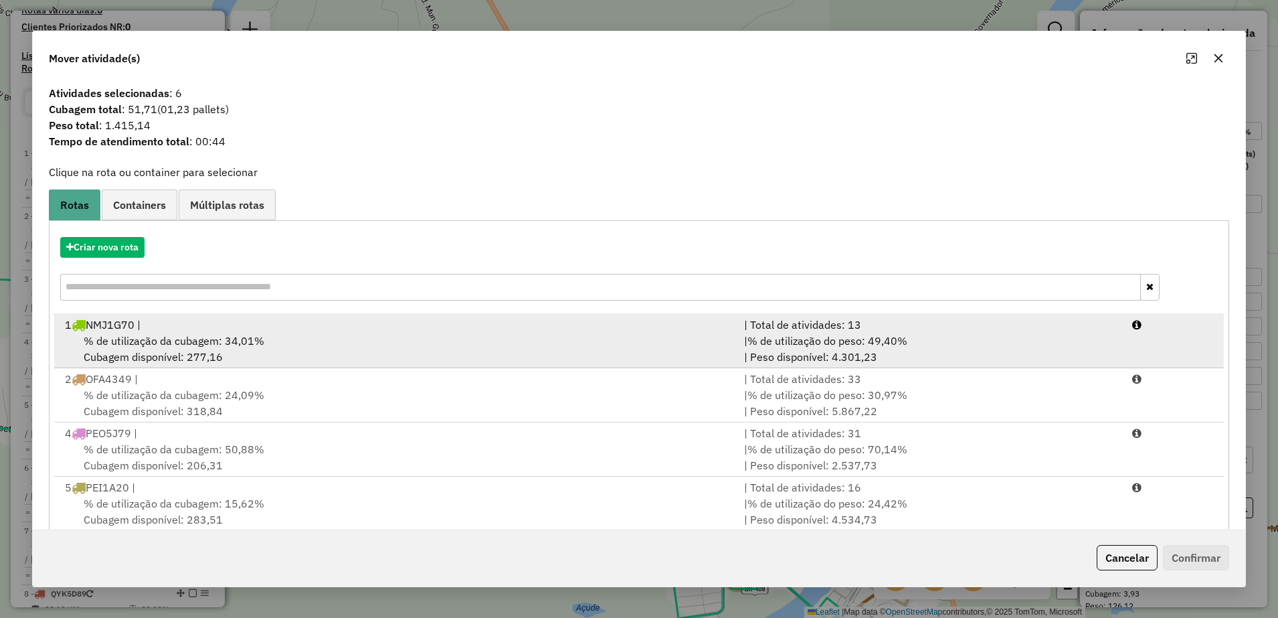
click at [218, 355] on div "% de utilização da cubagem: 34,01% Cubagem disponível: 277,16" at bounding box center [396, 349] width 679 height 32
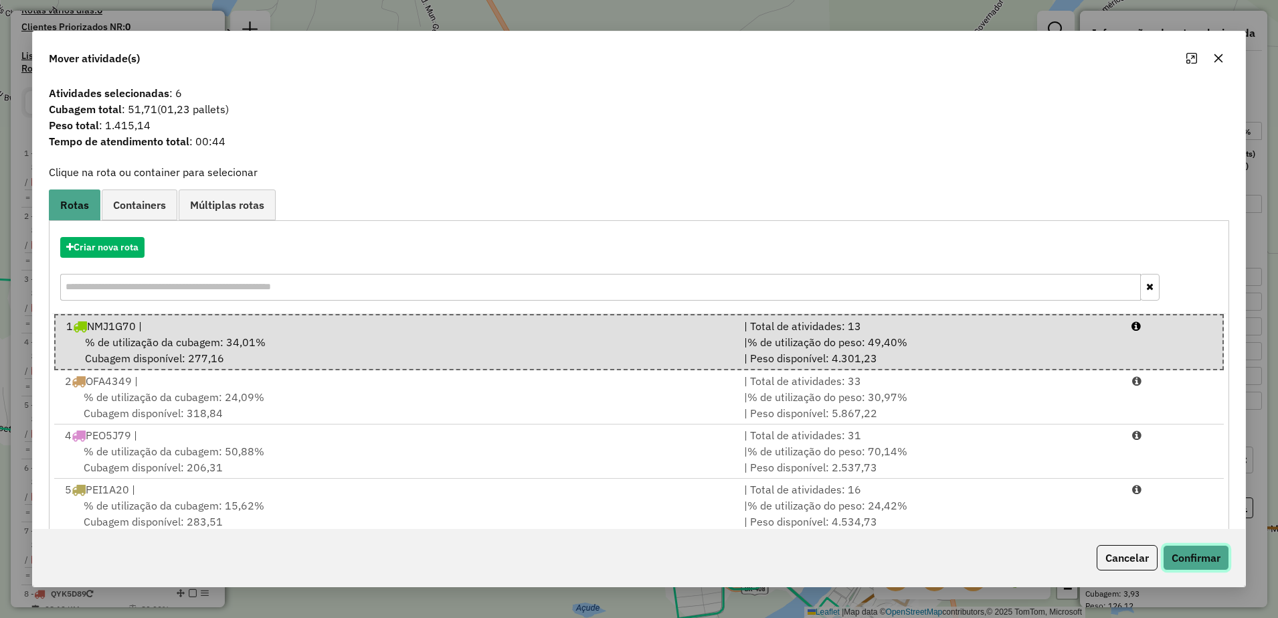
click at [1182, 549] on button "Confirmar" at bounding box center [1196, 557] width 66 height 25
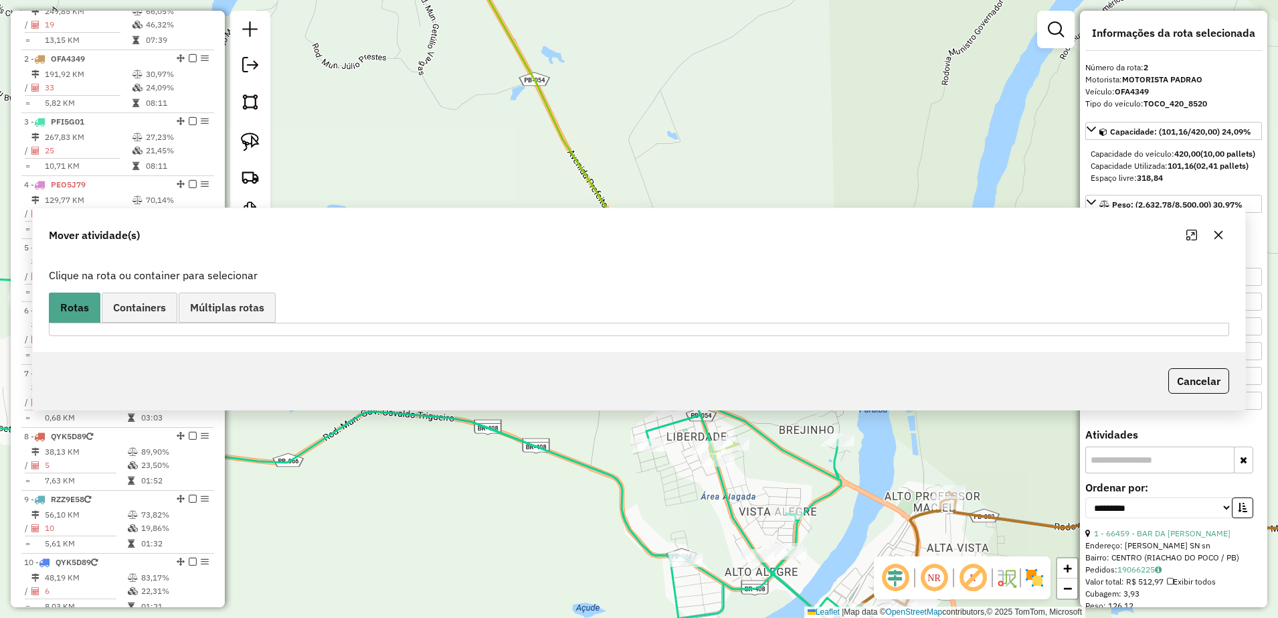
scroll to position [598, 0]
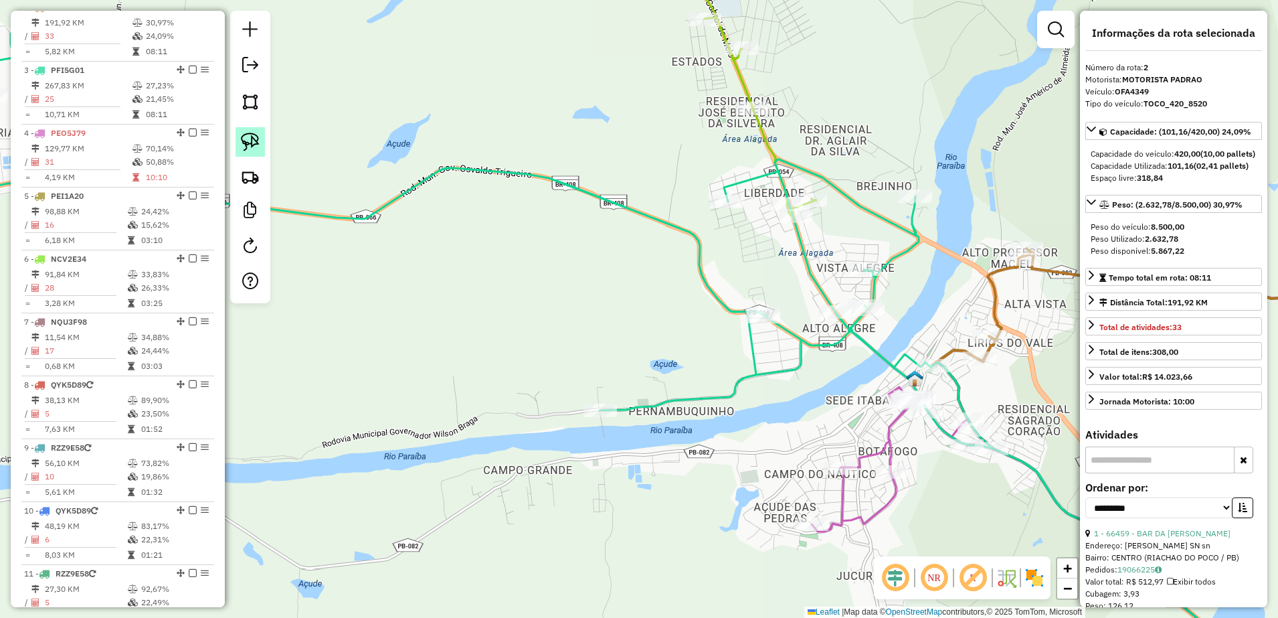
click at [252, 137] on img at bounding box center [250, 142] width 19 height 19
drag, startPoint x: 716, startPoint y: 181, endPoint x: 745, endPoint y: 211, distance: 42.1
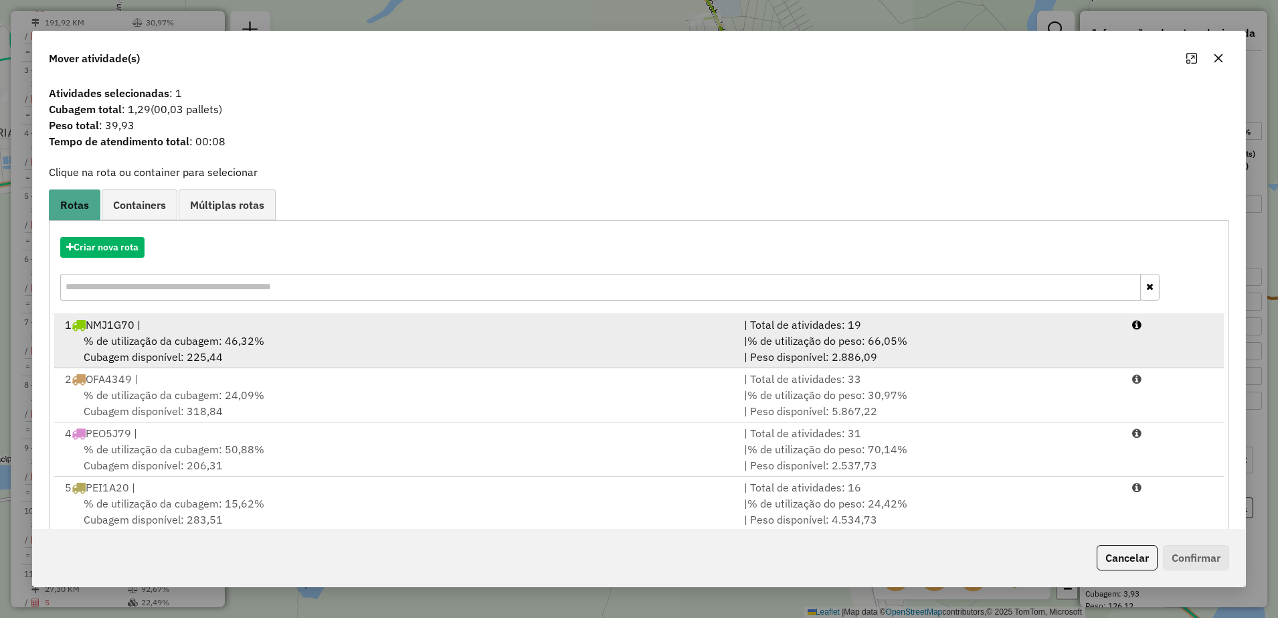
click at [186, 337] on span "% de utilização da cubagem: 46,32%" at bounding box center [174, 340] width 181 height 13
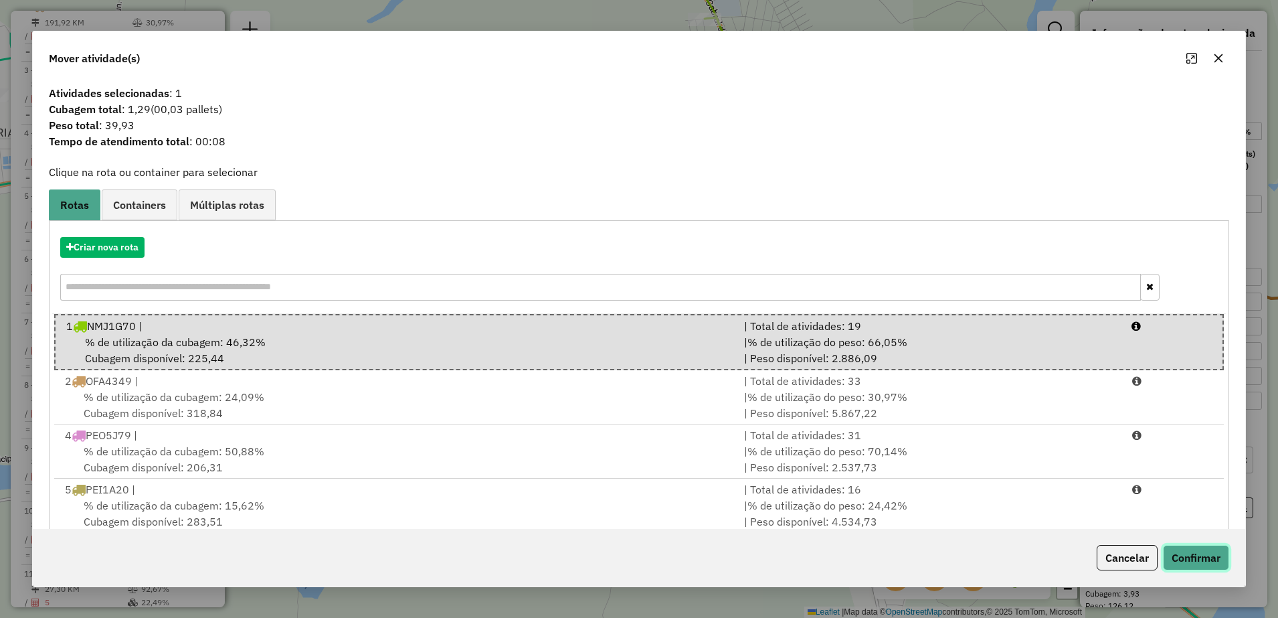
click at [1211, 562] on button "Confirmar" at bounding box center [1196, 557] width 66 height 25
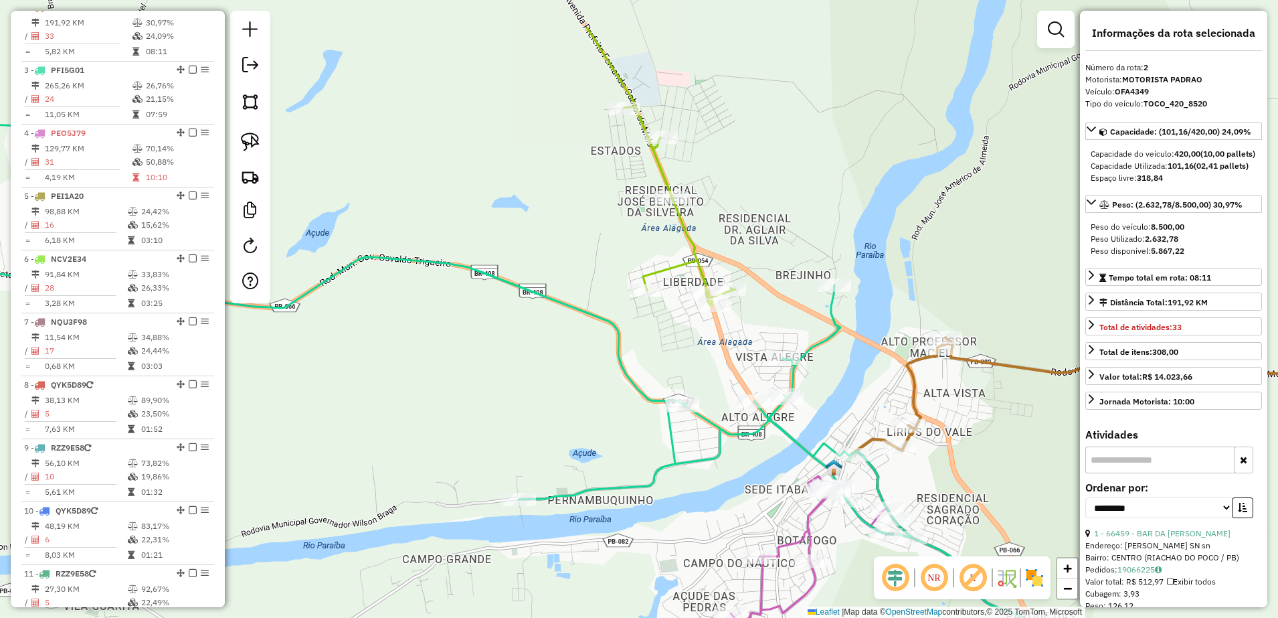
drag, startPoint x: 883, startPoint y: 118, endPoint x: 749, endPoint y: 269, distance: 202.4
click at [749, 268] on div "Janela de atendimento Grade de atendimento Capacidade Transportadoras Veículos …" at bounding box center [639, 309] width 1278 height 618
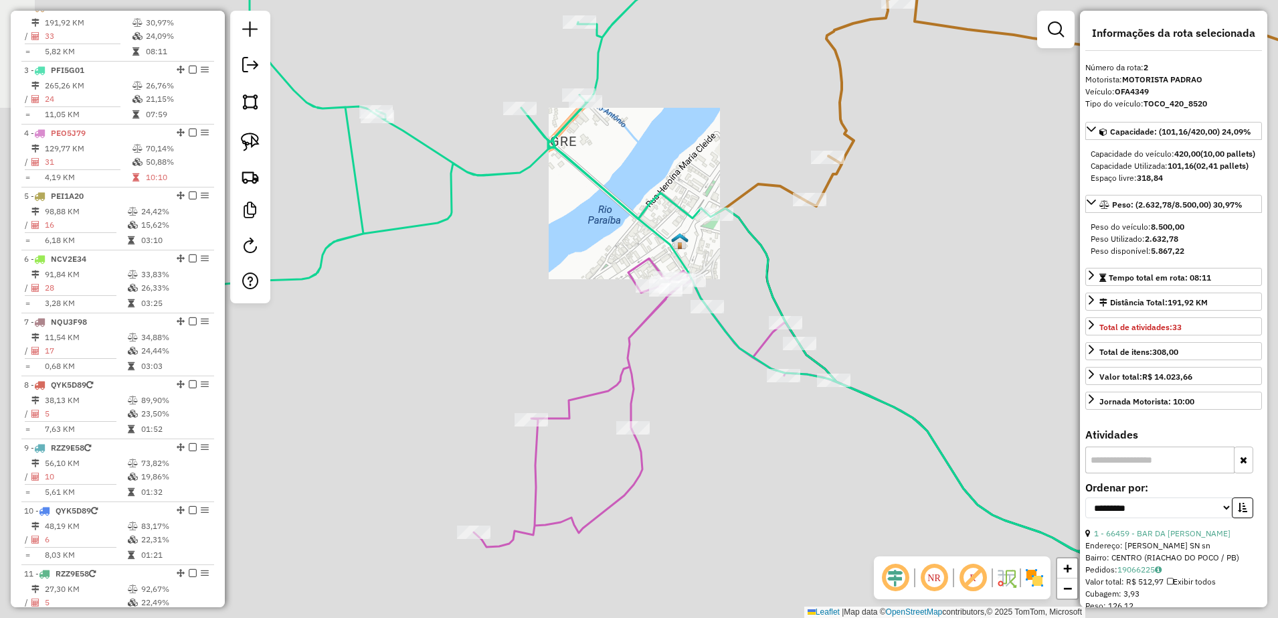
drag, startPoint x: 800, startPoint y: 394, endPoint x: 905, endPoint y: 298, distance: 141.6
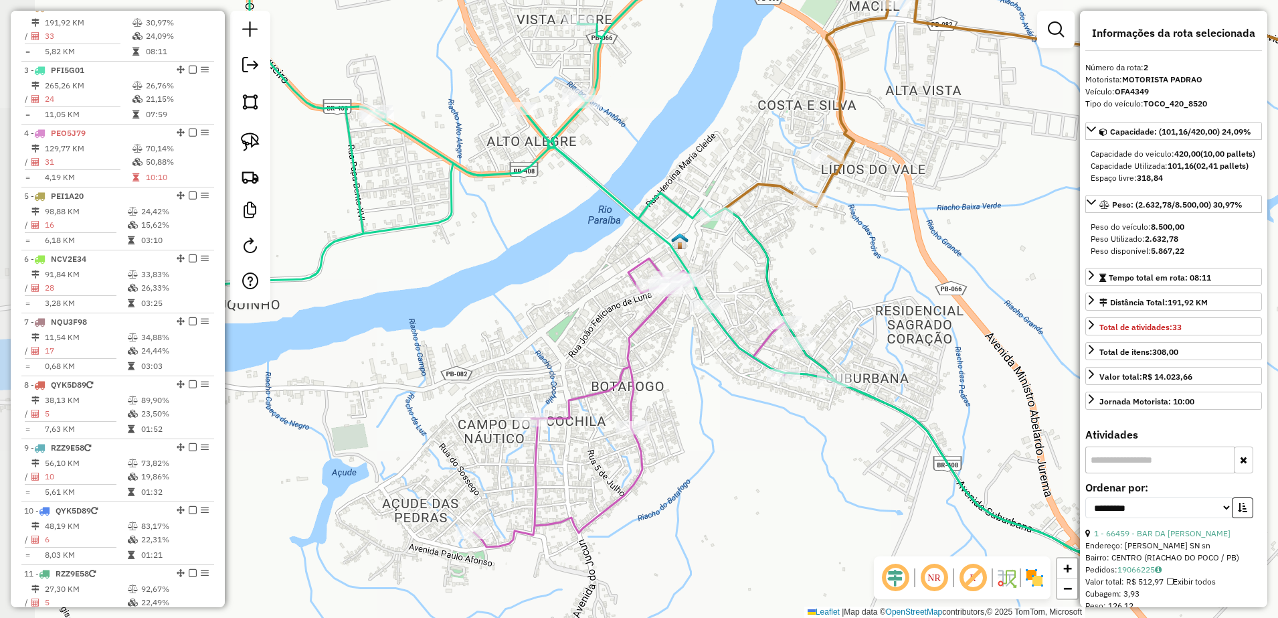
click at [905, 298] on div "Janela de atendimento Grade de atendimento Capacidade Transportadoras Veículos …" at bounding box center [639, 309] width 1278 height 618
click at [250, 136] on img at bounding box center [250, 142] width 19 height 19
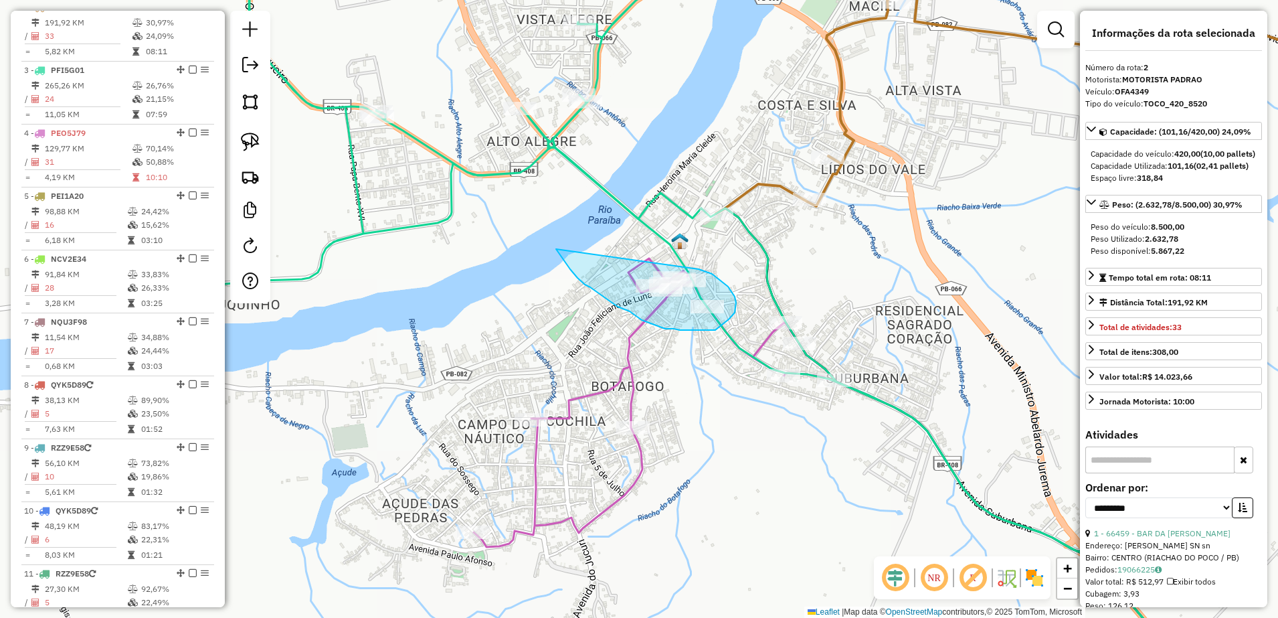
drag, startPoint x: 556, startPoint y: 250, endPoint x: 688, endPoint y: 259, distance: 132.2
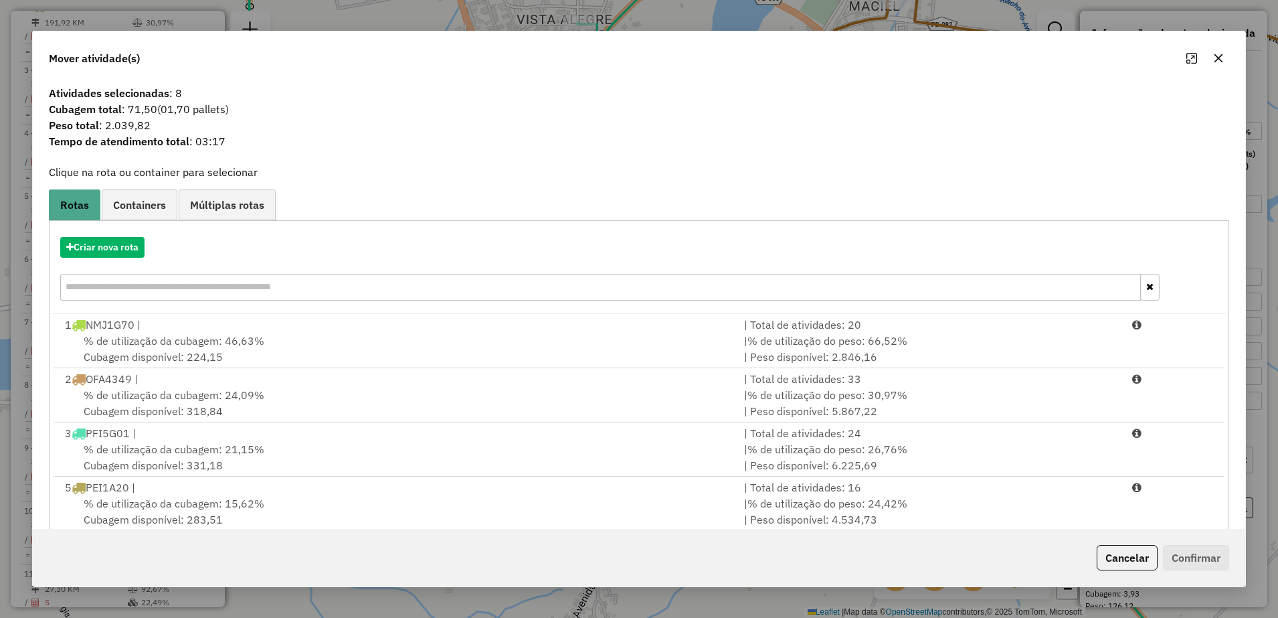
click at [1213, 54] on icon "button" at bounding box center [1218, 58] width 11 height 11
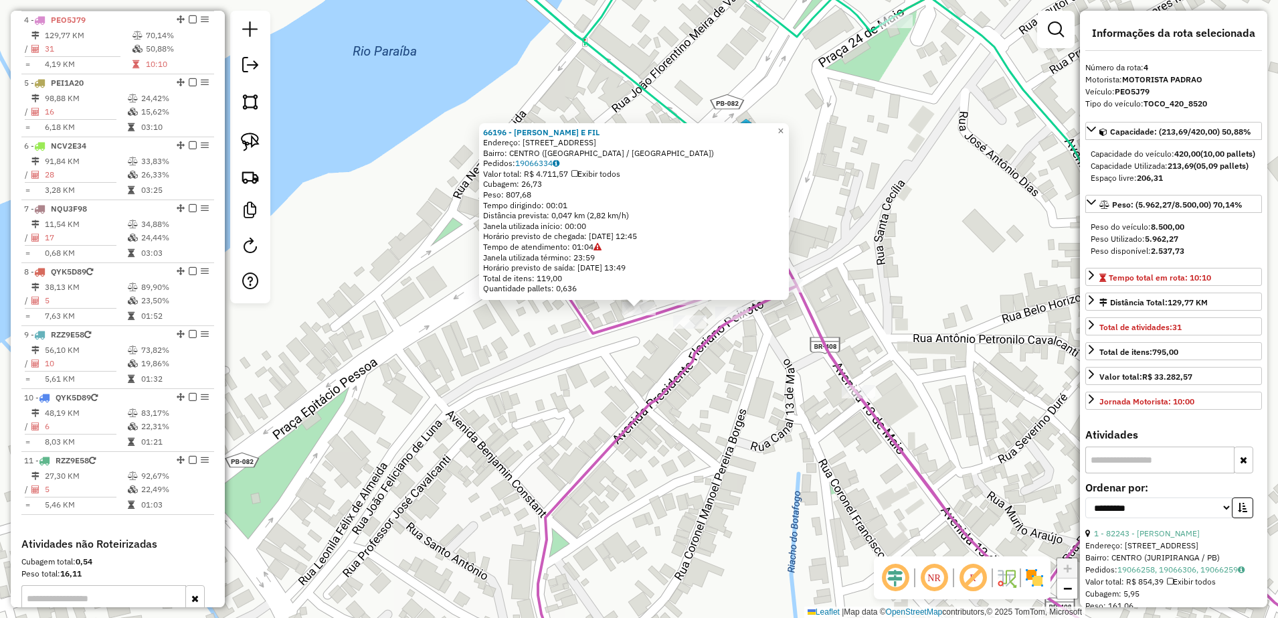
scroll to position [723, 0]
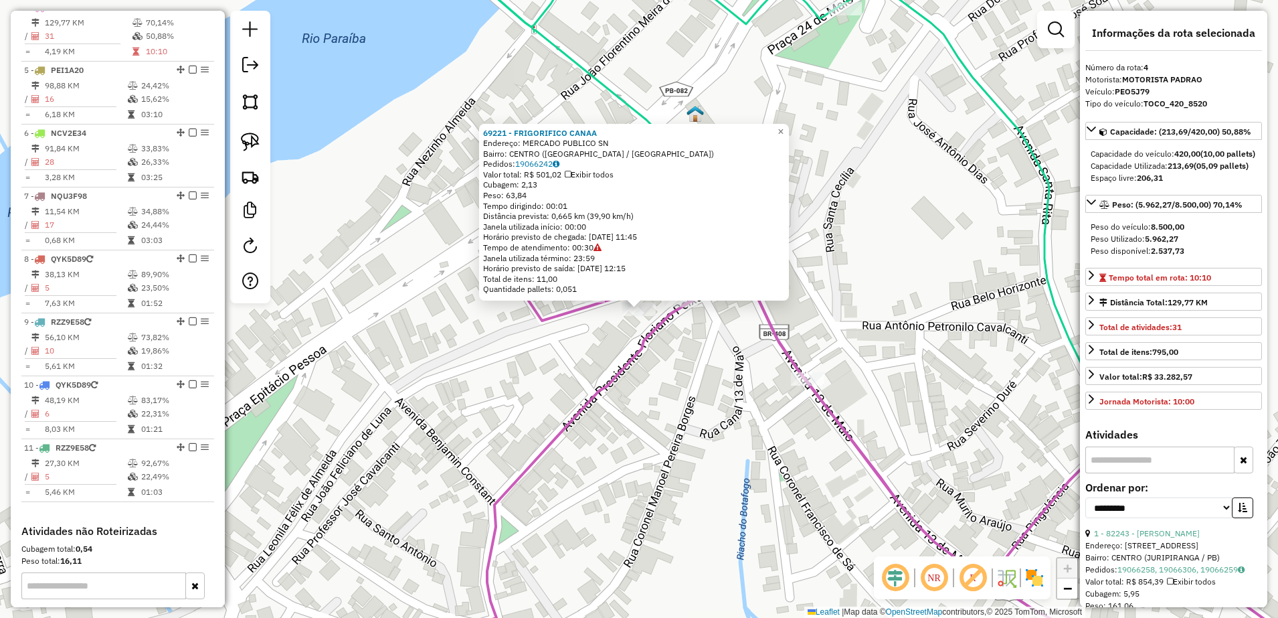
click at [679, 378] on div "69221 - FRIGORIFICO CANAA Endereço: MERCADO PUBLICO SN Bairro: CENTRO (ITABAIAN…" at bounding box center [639, 309] width 1278 height 618
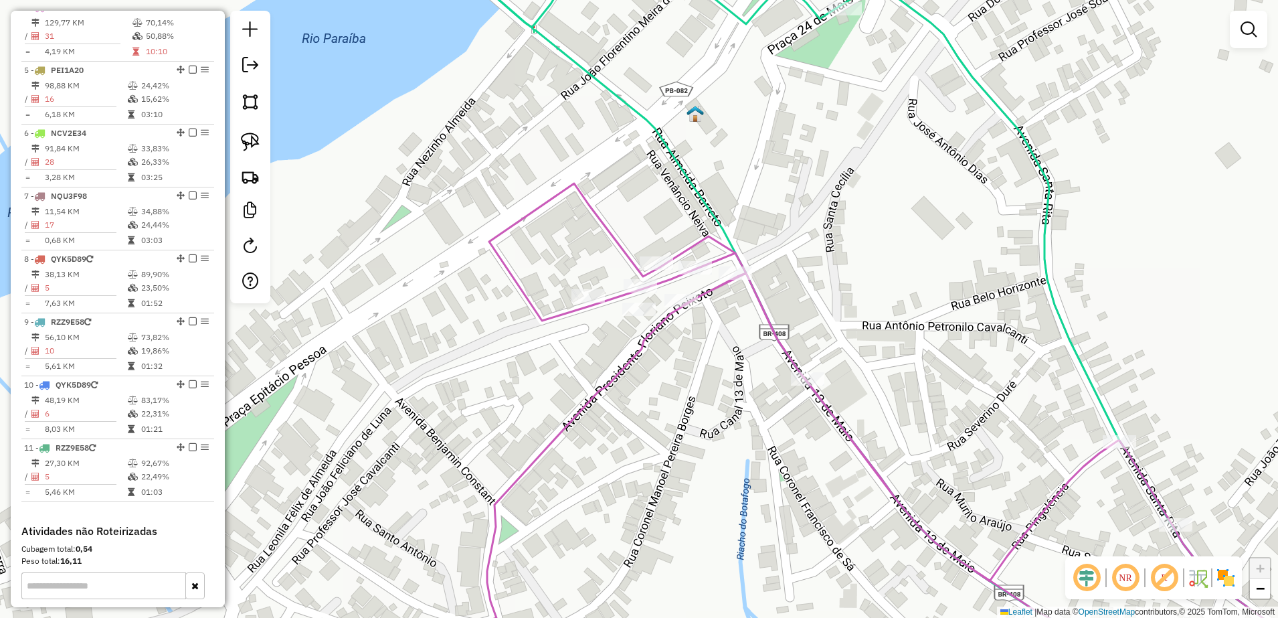
drag, startPoint x: 259, startPoint y: 140, endPoint x: 406, endPoint y: 181, distance: 152.3
click at [259, 140] on img at bounding box center [250, 142] width 19 height 19
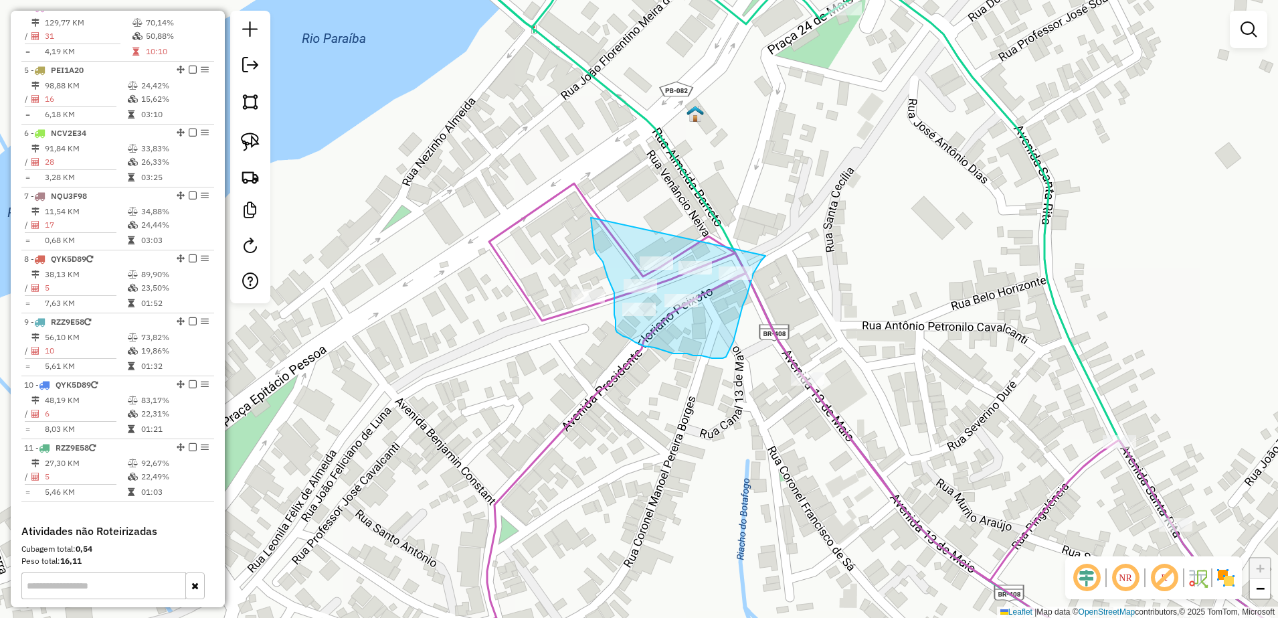
drag, startPoint x: 593, startPoint y: 233, endPoint x: 766, endPoint y: 252, distance: 174.3
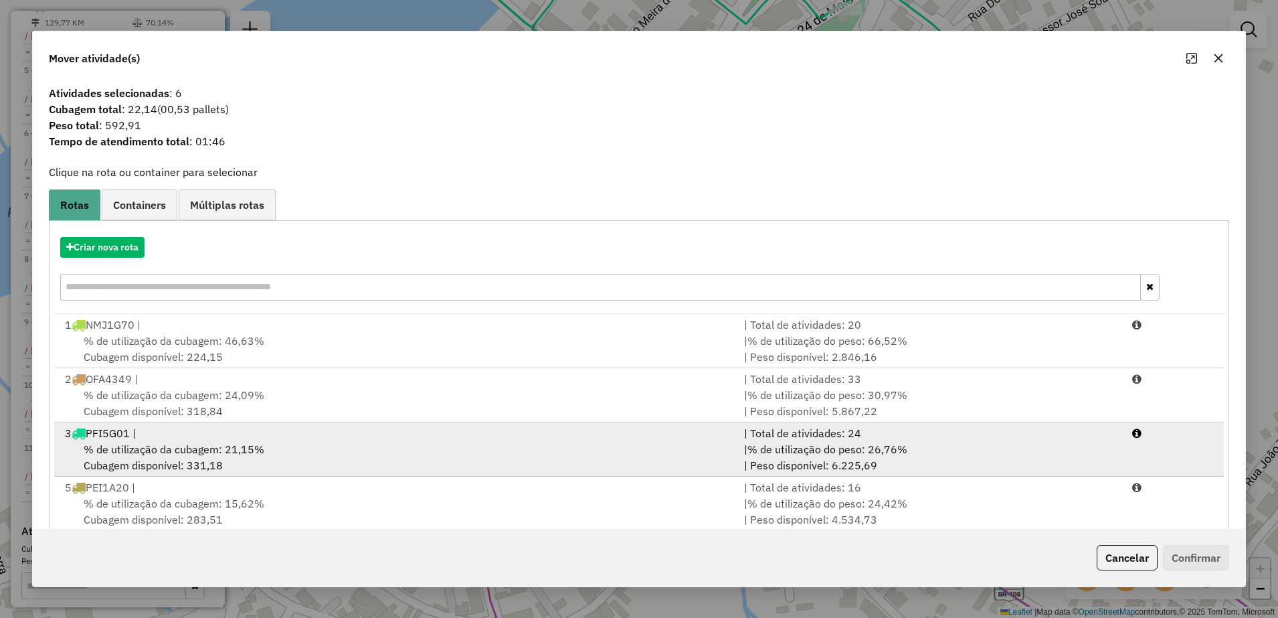
click at [246, 447] on span "% de utilização da cubagem: 21,15%" at bounding box center [174, 448] width 181 height 13
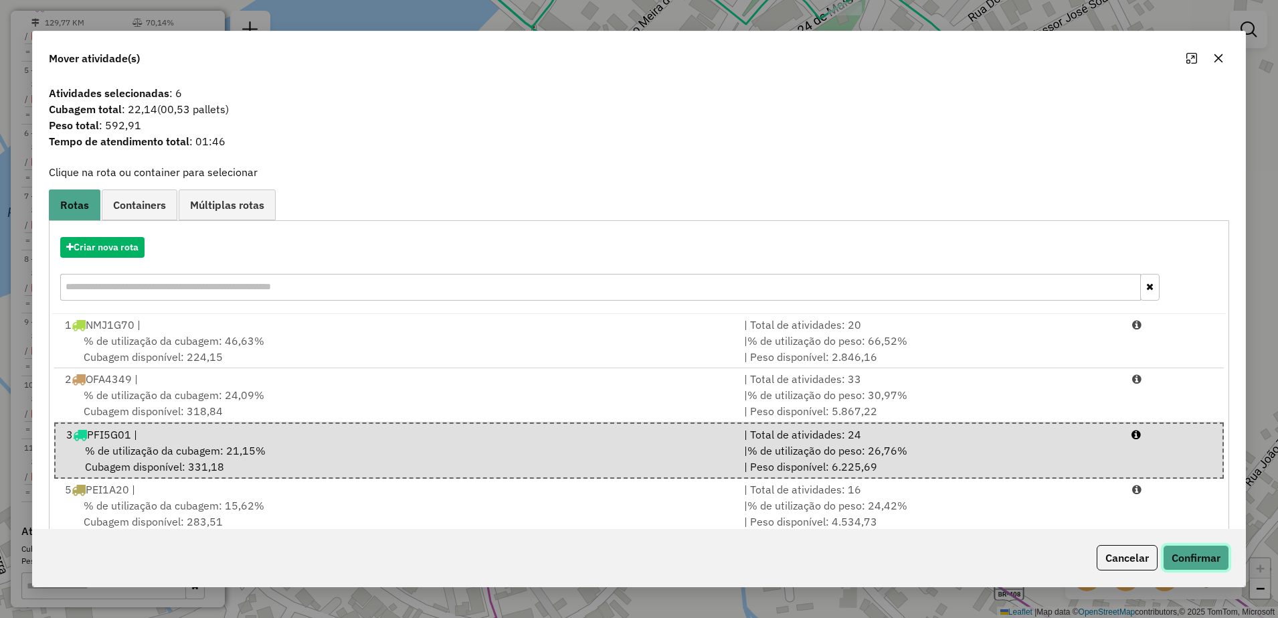
click at [1183, 553] on button "Confirmar" at bounding box center [1196, 557] width 66 height 25
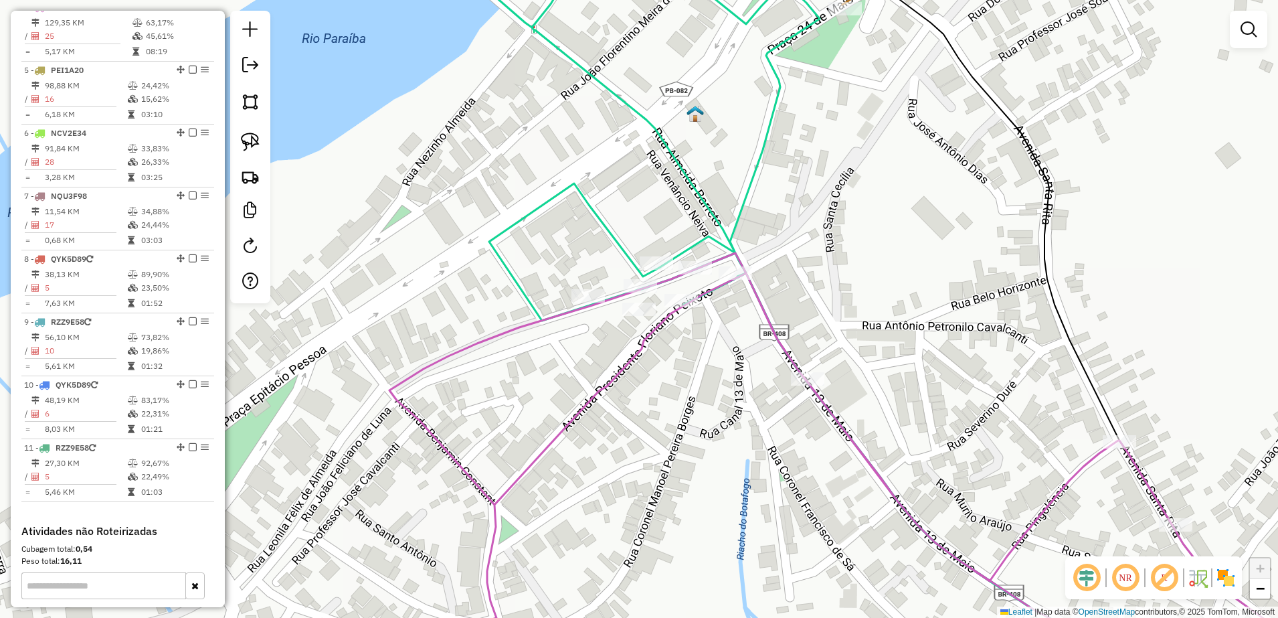
scroll to position [598, 0]
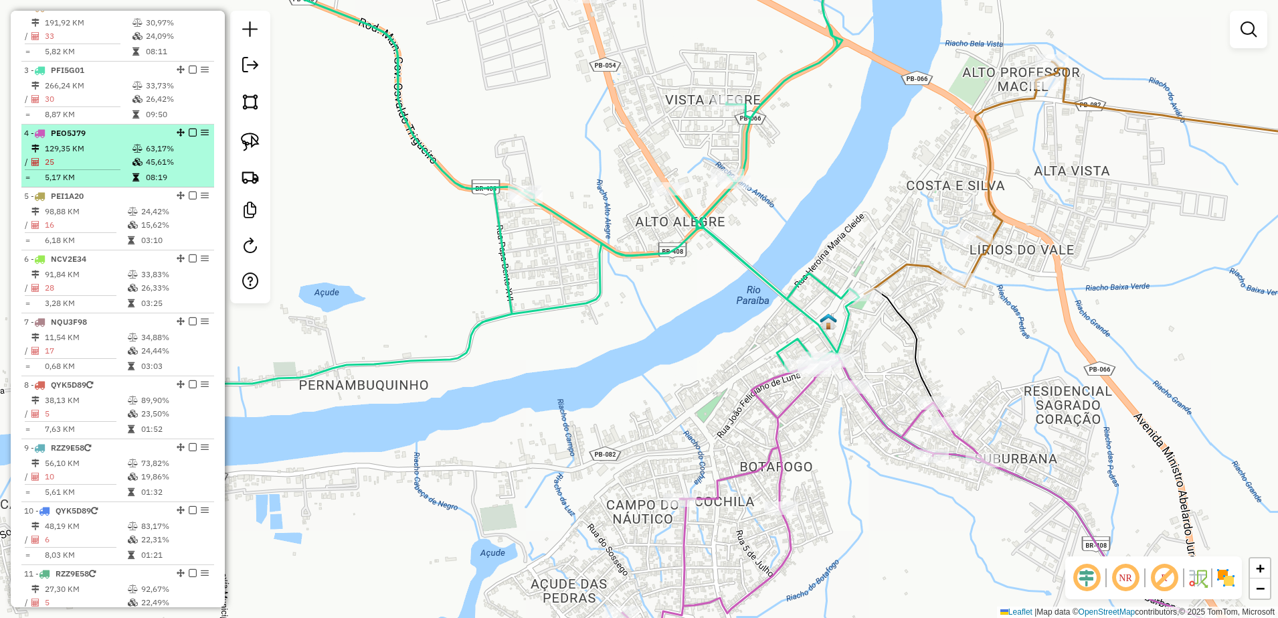
click at [79, 167] on td "25" at bounding box center [88, 161] width 88 height 13
select select "**********"
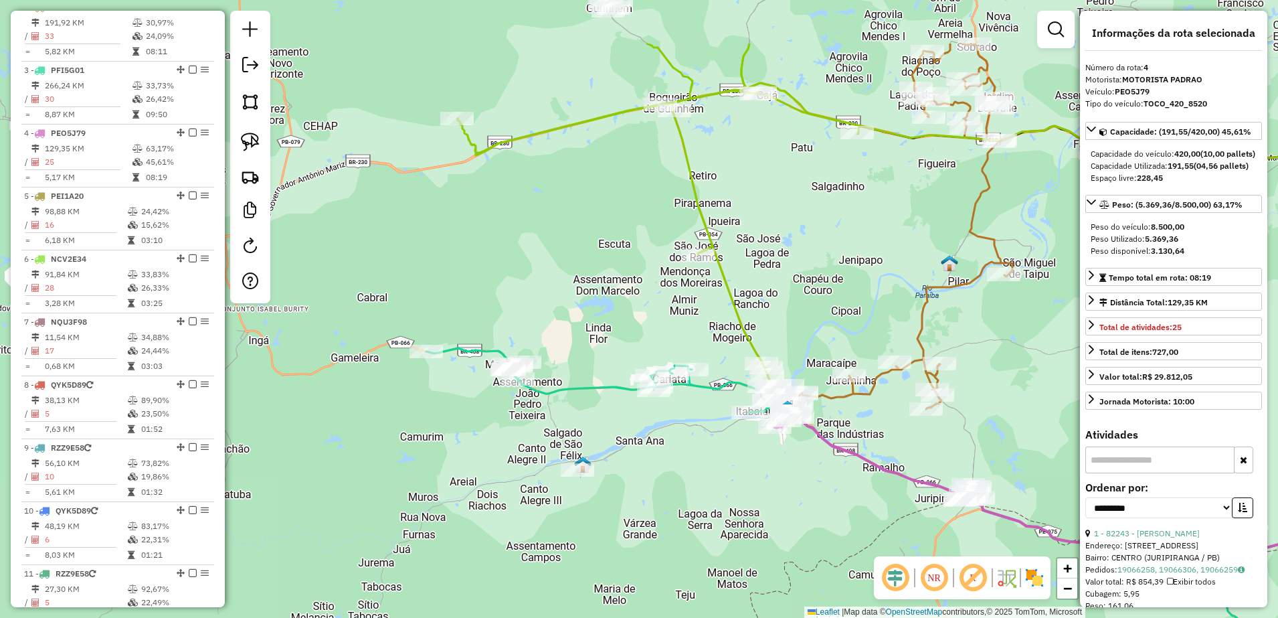
drag, startPoint x: 558, startPoint y: 341, endPoint x: 1029, endPoint y: 425, distance: 478.0
click at [1029, 425] on div "Janela de atendimento Grade de atendimento Capacidade Transportadoras Veículos …" at bounding box center [639, 309] width 1278 height 618
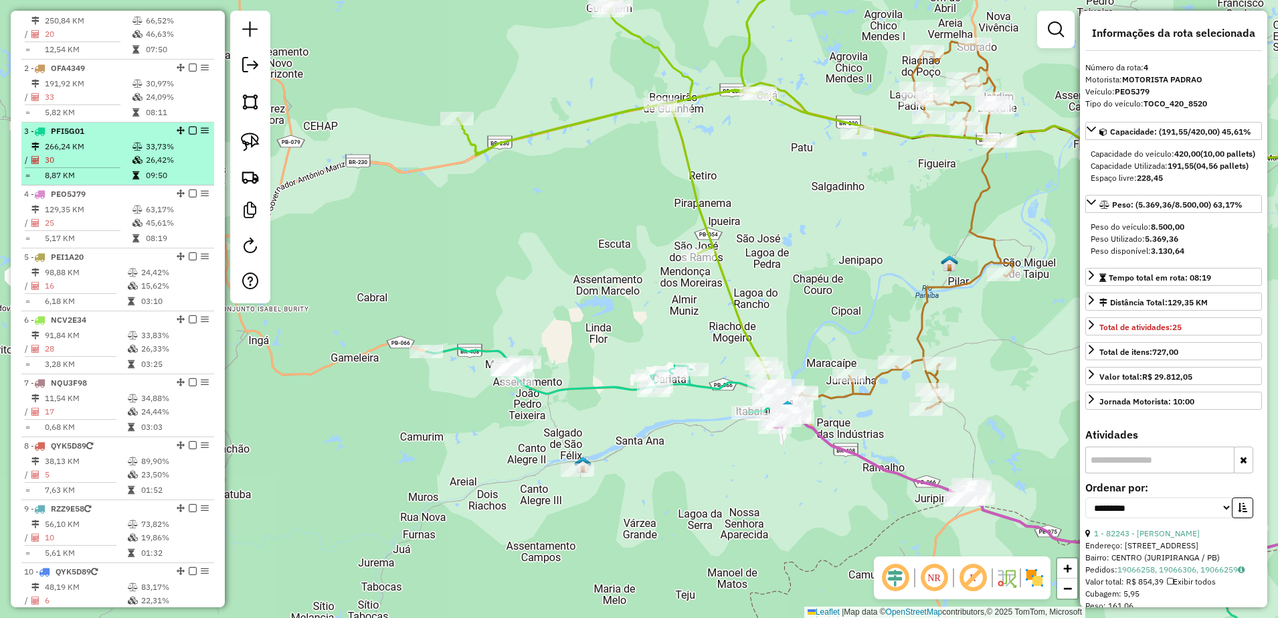
scroll to position [514, 0]
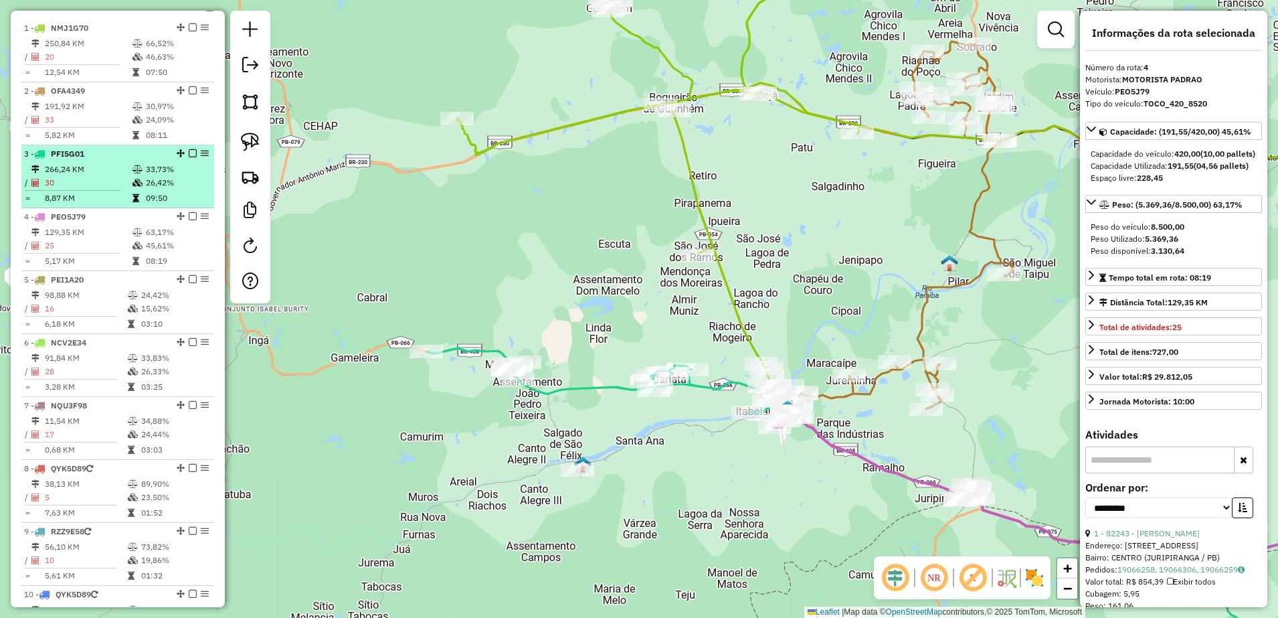
click at [91, 176] on td "266,24 KM" at bounding box center [88, 169] width 88 height 13
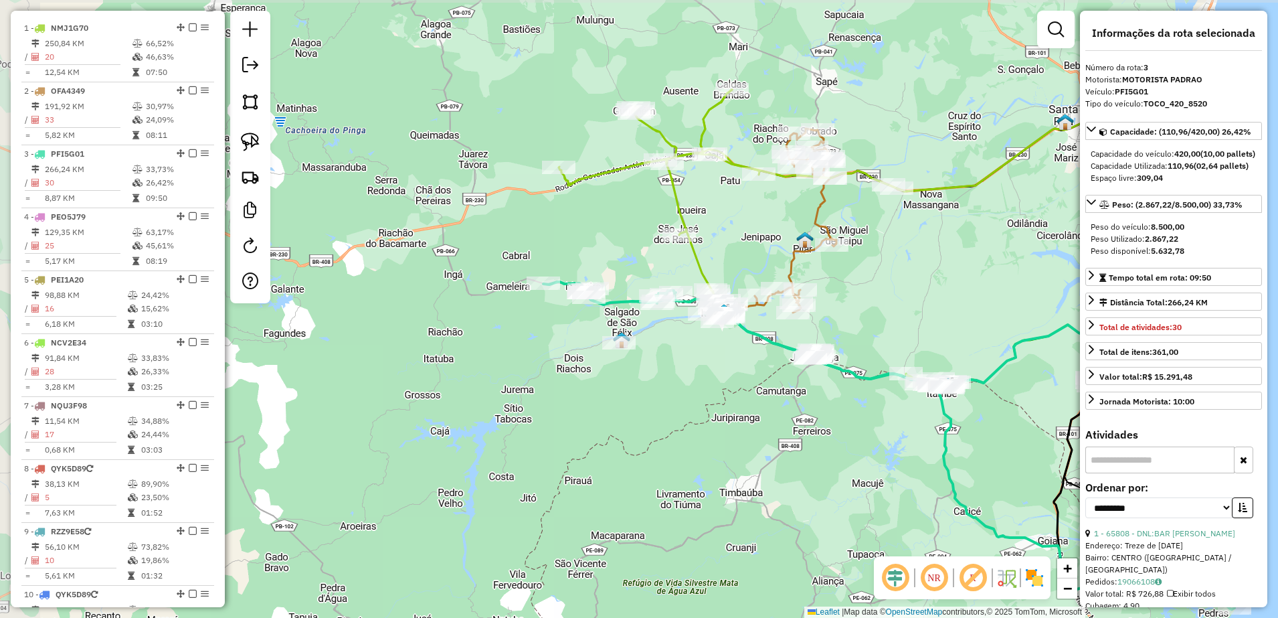
drag, startPoint x: 465, startPoint y: 307, endPoint x: 701, endPoint y: 422, distance: 262.2
click at [701, 422] on div "Janela de atendimento Grade de atendimento Capacidade Transportadoras Veículos …" at bounding box center [639, 309] width 1278 height 618
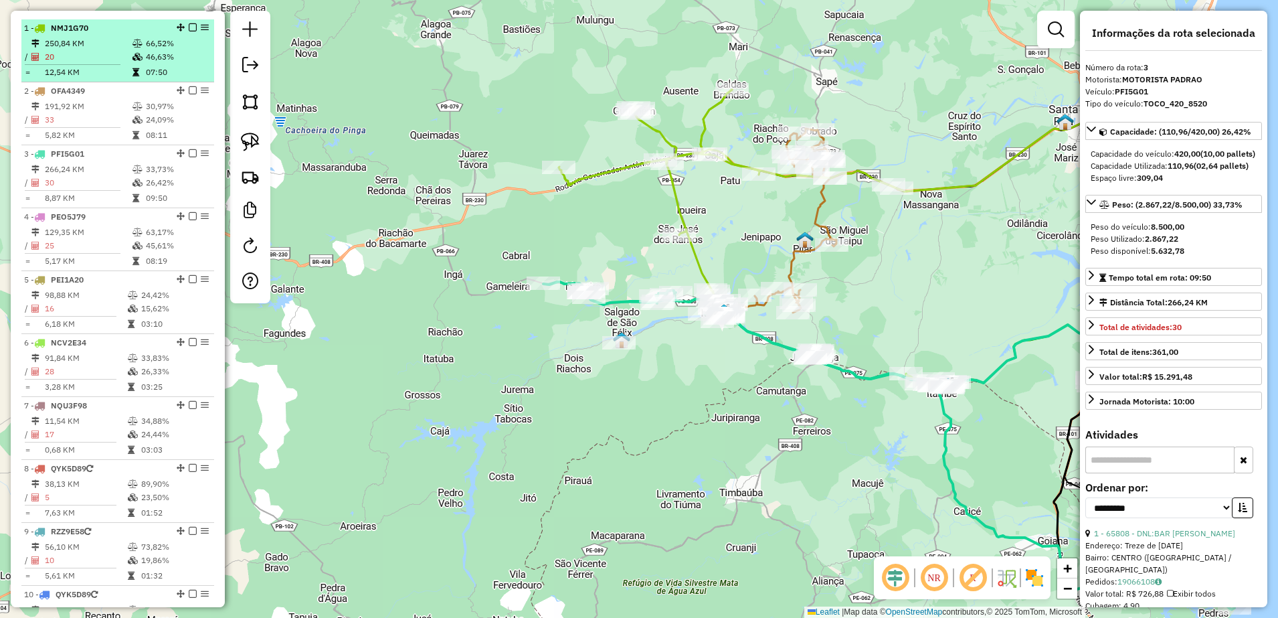
click at [72, 50] on td "250,84 KM" at bounding box center [88, 43] width 88 height 13
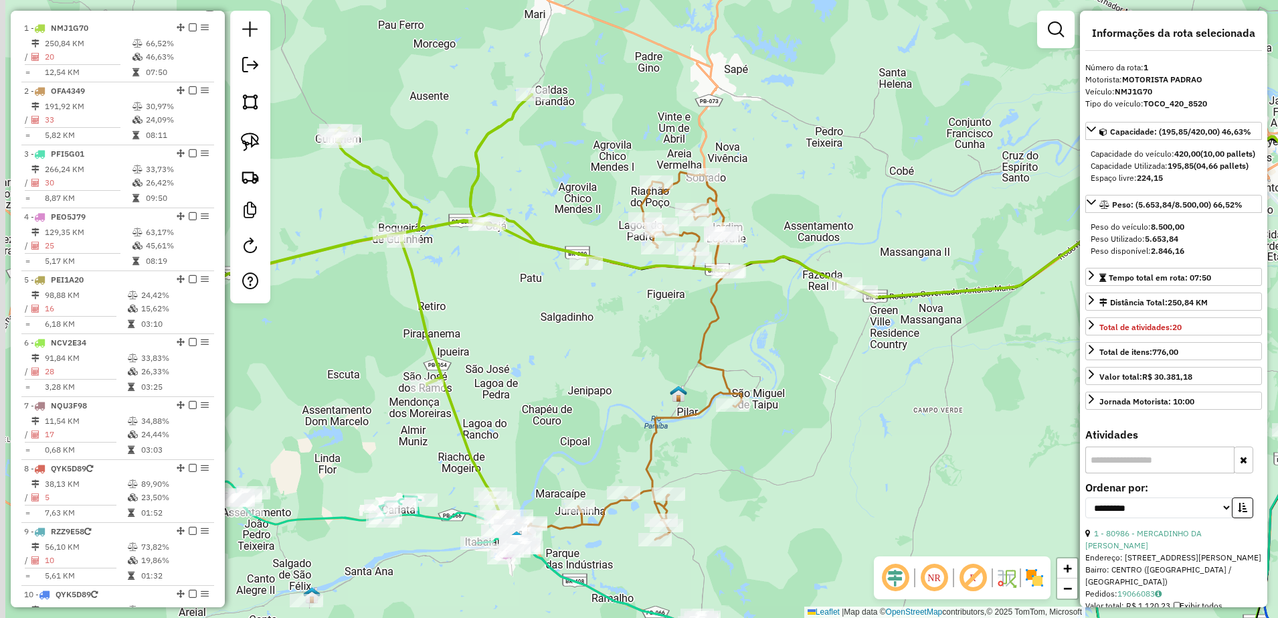
drag, startPoint x: 383, startPoint y: 369, endPoint x: 523, endPoint y: 367, distance: 139.9
click at [523, 367] on div "Janela de atendimento Grade de atendimento Capacidade Transportadoras Veículos …" at bounding box center [639, 309] width 1278 height 618
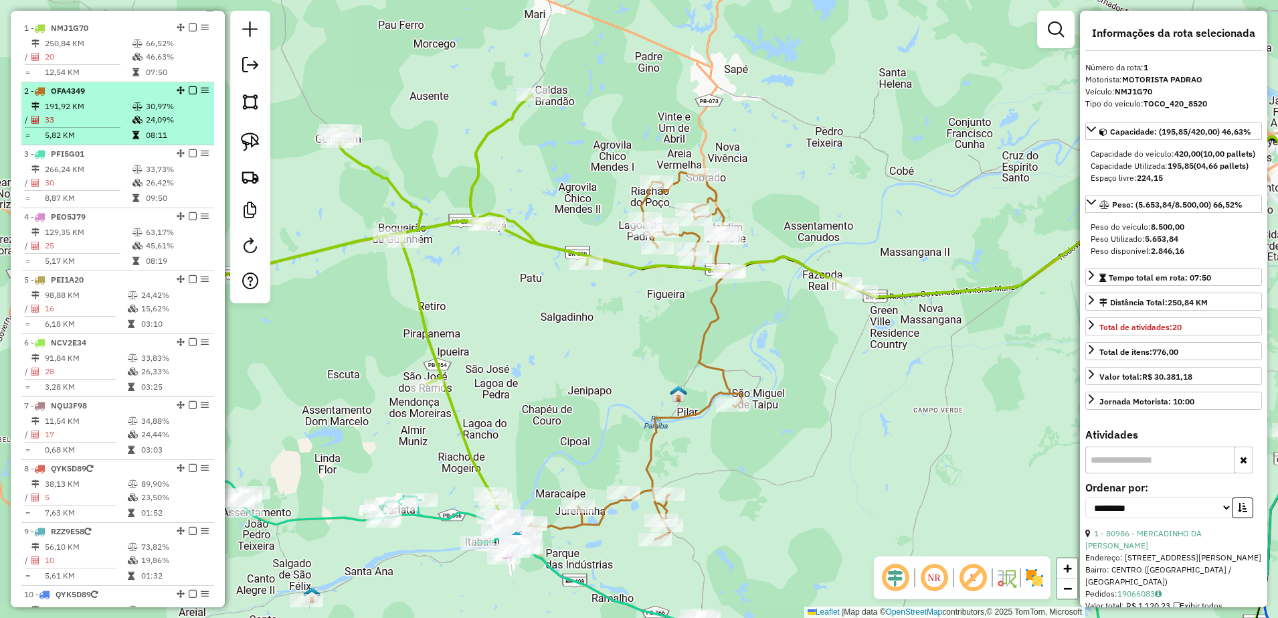
click at [76, 126] on td "33" at bounding box center [88, 119] width 88 height 13
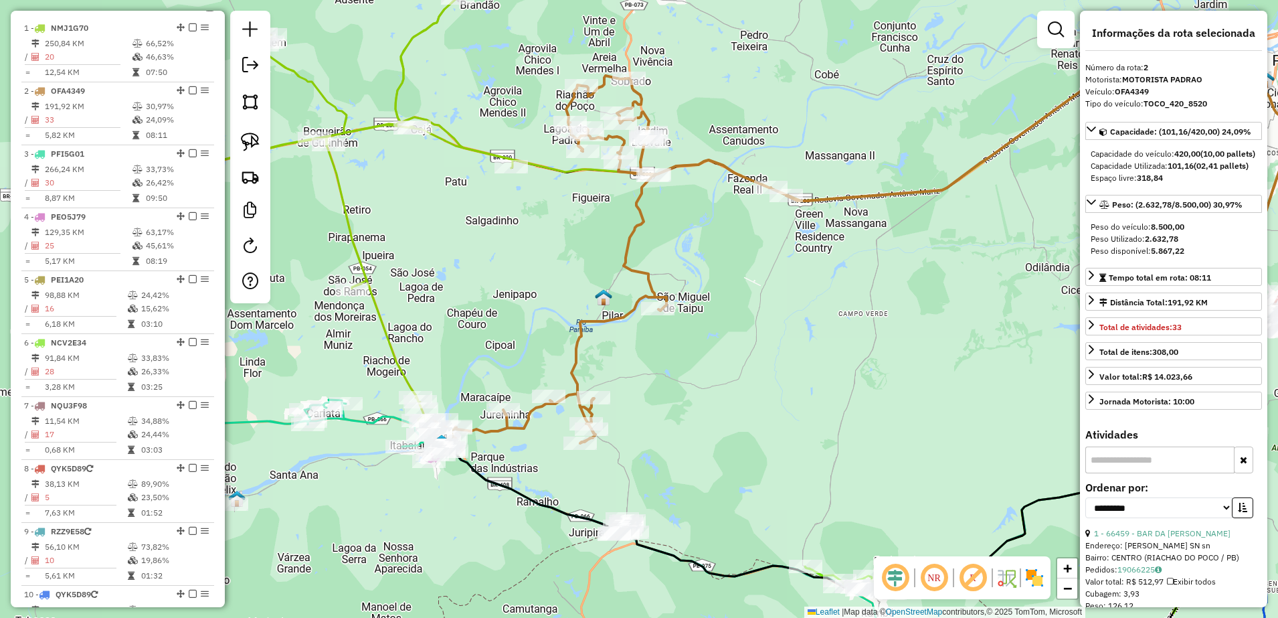
drag, startPoint x: 343, startPoint y: 241, endPoint x: 580, endPoint y: 248, distance: 237.7
click at [580, 248] on div "Janela de atendimento Grade de atendimento Capacidade Transportadoras Veículos …" at bounding box center [639, 309] width 1278 height 618
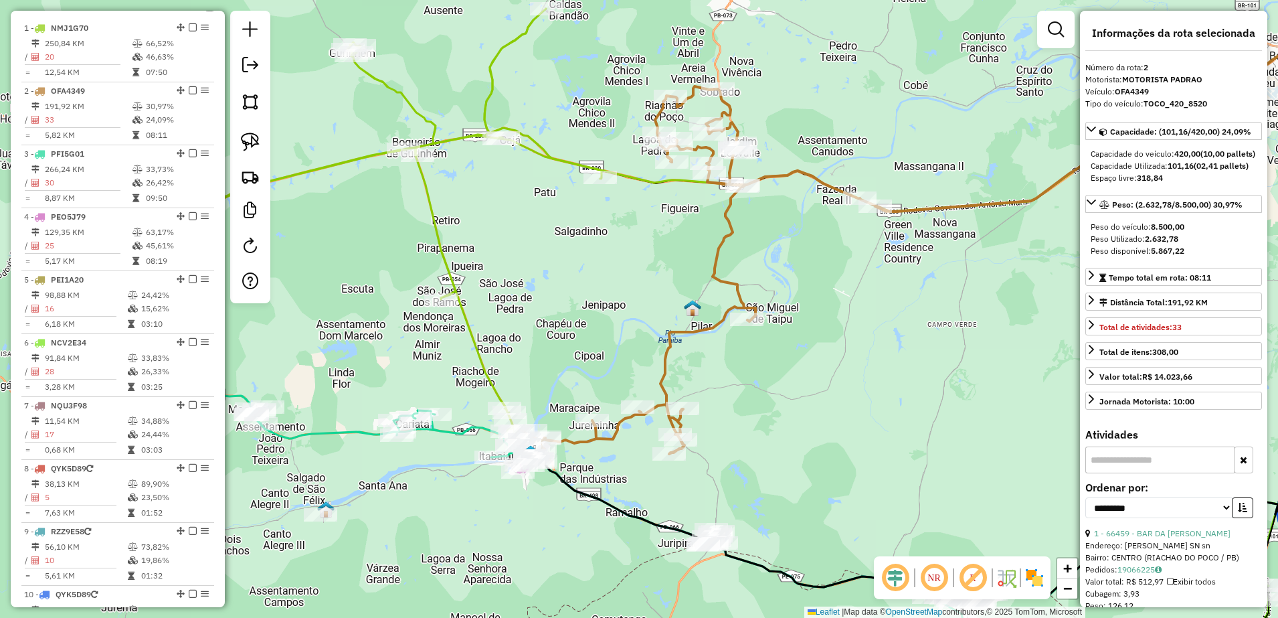
drag, startPoint x: 515, startPoint y: 274, endPoint x: 596, endPoint y: 284, distance: 82.3
click at [596, 284] on div "Janela de atendimento Grade de atendimento Capacidade Transportadoras Veículos …" at bounding box center [639, 309] width 1278 height 618
click at [255, 137] on img at bounding box center [250, 142] width 19 height 19
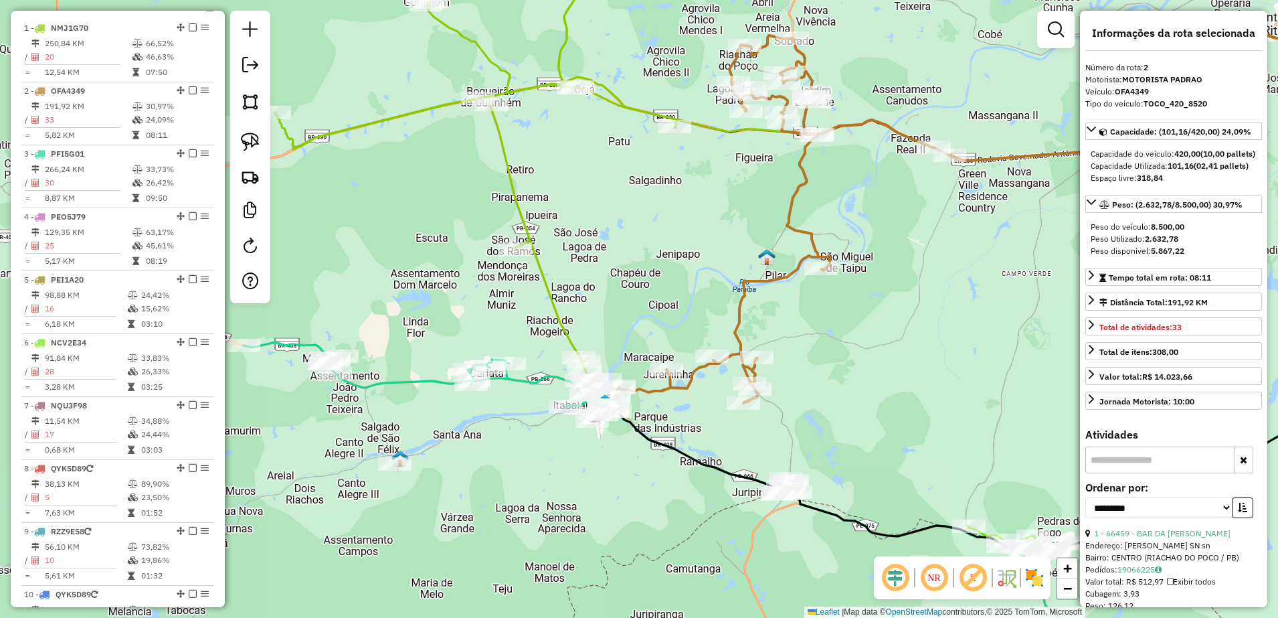
drag, startPoint x: 572, startPoint y: 271, endPoint x: 626, endPoint y: 227, distance: 70.4
click at [626, 227] on div "Janela de atendimento Grade de atendimento Capacidade Transportadoras Veículos …" at bounding box center [639, 309] width 1278 height 618
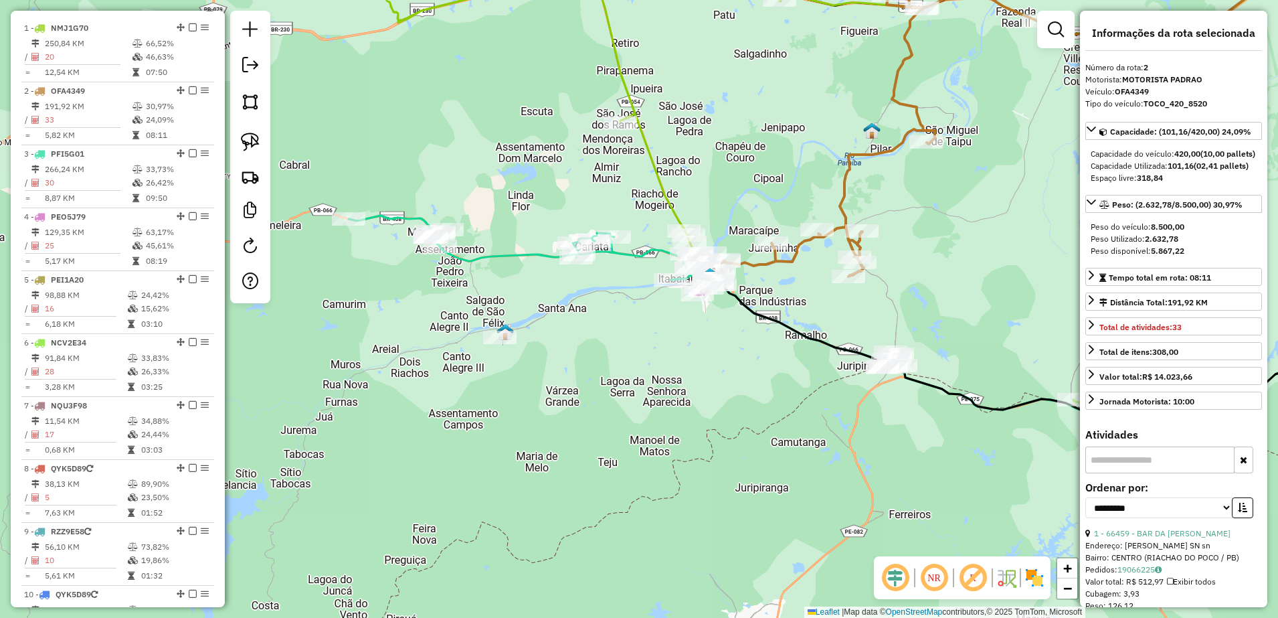
drag, startPoint x: 472, startPoint y: 487, endPoint x: 574, endPoint y: 360, distance: 162.8
click at [572, 361] on div "Janela de atendimento Grade de atendimento Capacidade Transportadoras Veículos …" at bounding box center [639, 309] width 1278 height 618
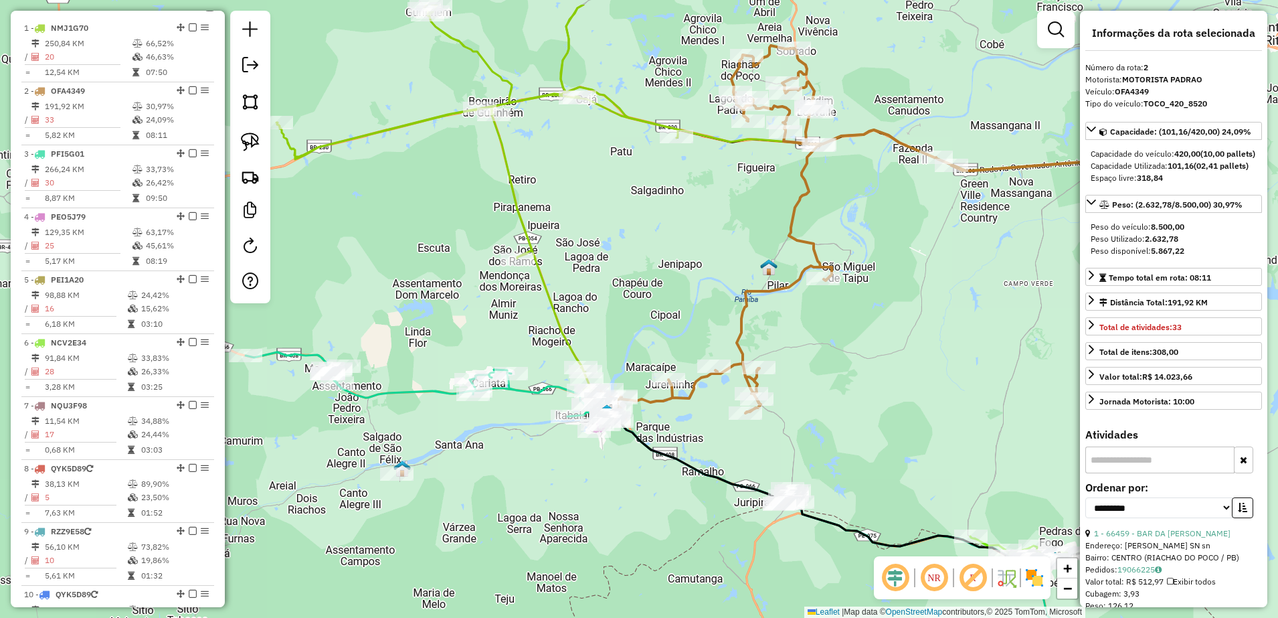
drag, startPoint x: 837, startPoint y: 217, endPoint x: 709, endPoint y: 270, distance: 138.9
click at [709, 270] on div "Janela de atendimento Grade de atendimento Capacidade Transportadoras Veículos …" at bounding box center [639, 309] width 1278 height 618
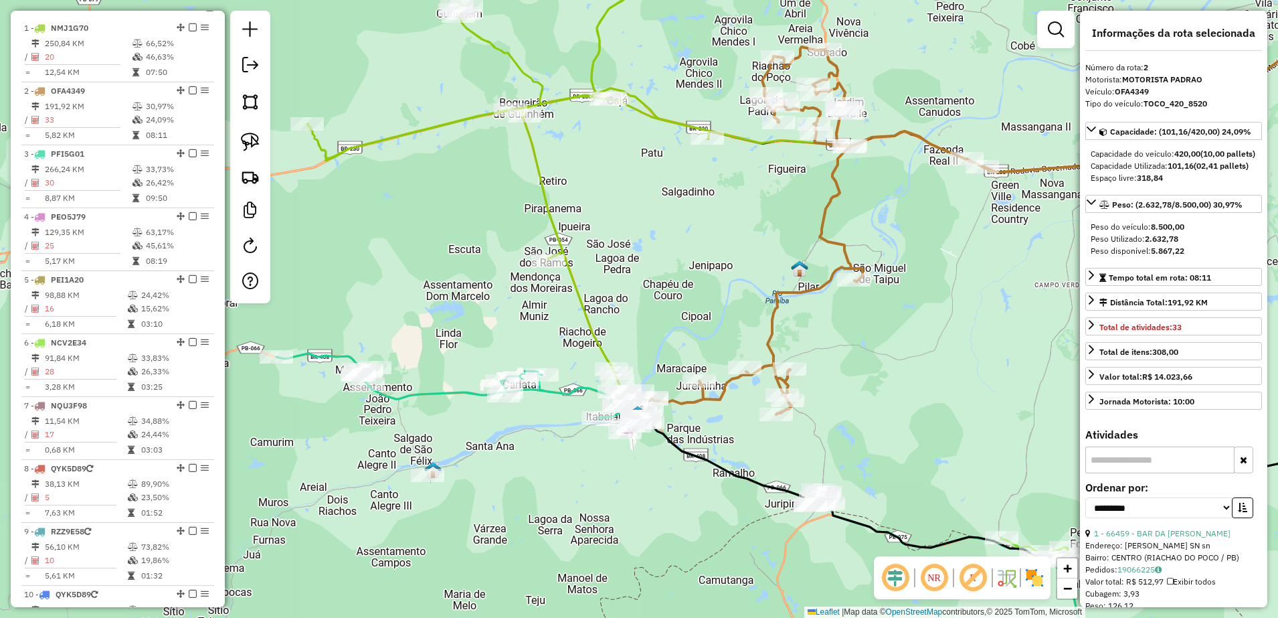
drag, startPoint x: 839, startPoint y: 359, endPoint x: 851, endPoint y: 338, distance: 24.2
click at [849, 337] on div "Janela de atendimento Grade de atendimento Capacidade Transportadoras Veículos …" at bounding box center [639, 309] width 1278 height 618
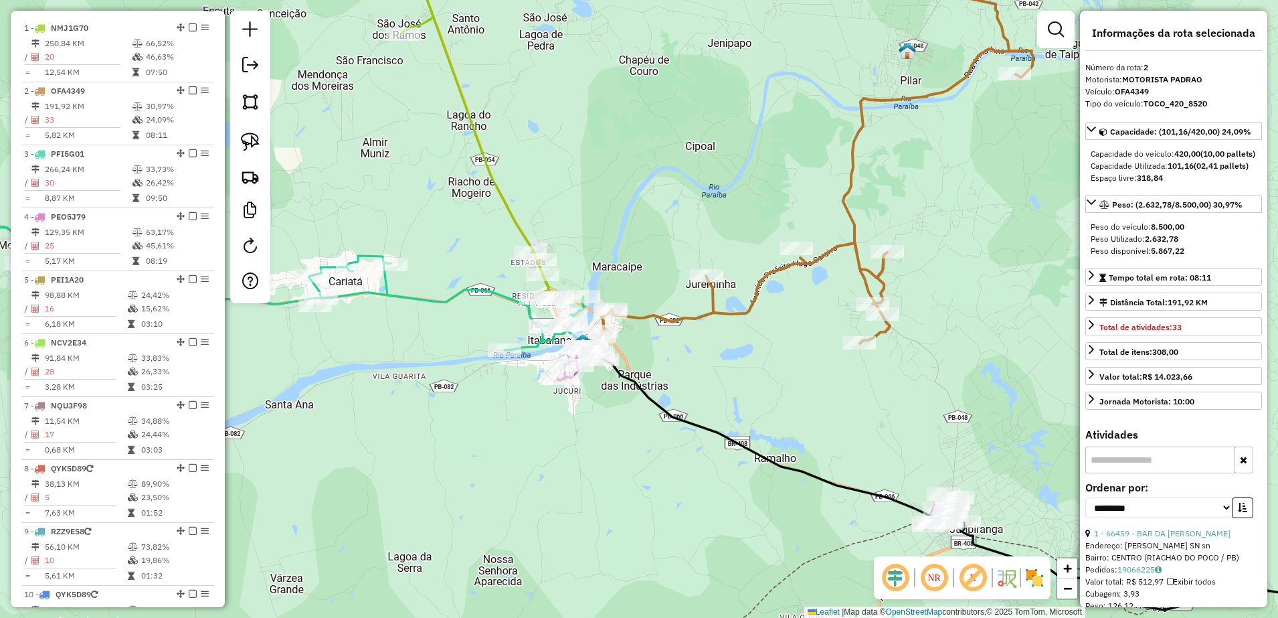
drag, startPoint x: 683, startPoint y: 446, endPoint x: 655, endPoint y: 379, distance: 73.2
click at [657, 379] on div "Janela de atendimento Grade de atendimento Capacidade Transportadoras Veículos …" at bounding box center [639, 309] width 1278 height 618
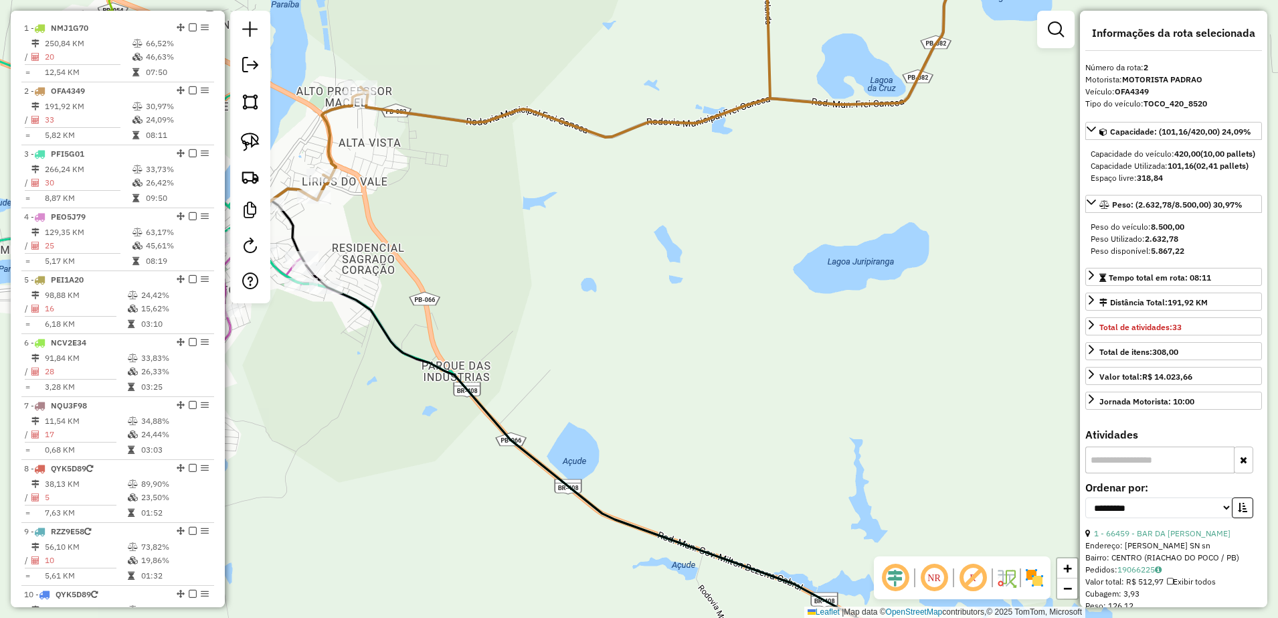
drag, startPoint x: 662, startPoint y: 361, endPoint x: 624, endPoint y: 422, distance: 71.5
click at [624, 422] on div "Janela de atendimento Grade de atendimento Capacidade Transportadoras Veículos …" at bounding box center [639, 309] width 1278 height 618
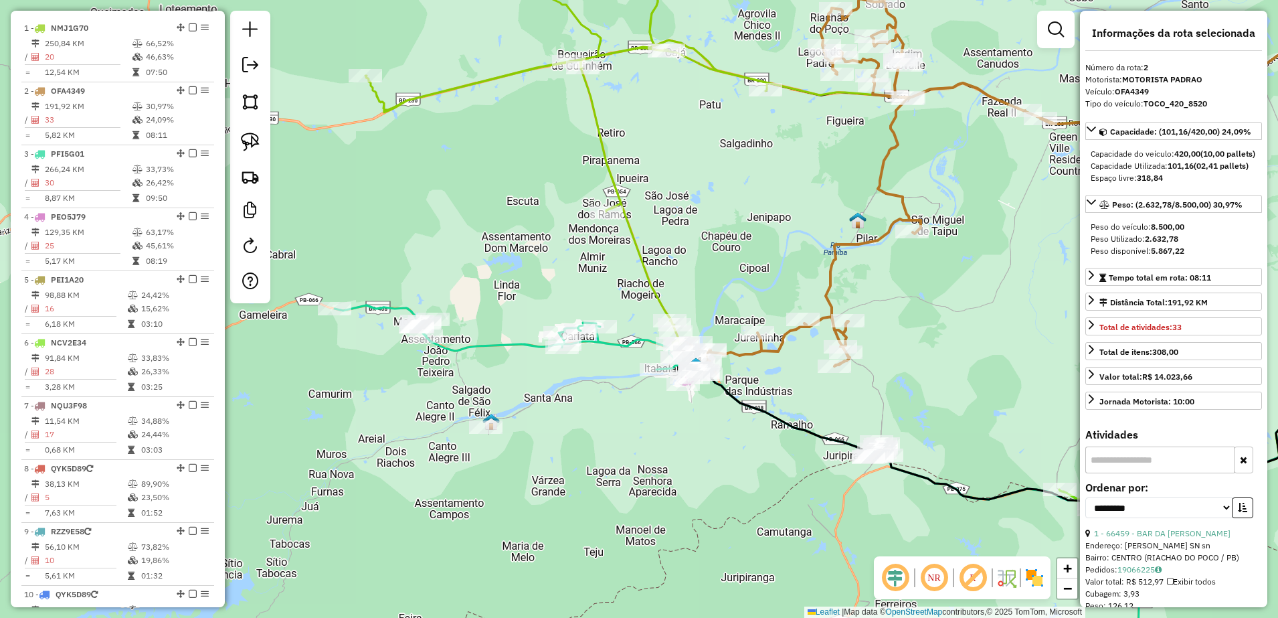
drag, startPoint x: 816, startPoint y: 363, endPoint x: 910, endPoint y: 353, distance: 94.3
click at [910, 353] on div "Janela de atendimento Grade de atendimento Capacidade Transportadoras Veículos …" at bounding box center [639, 309] width 1278 height 618
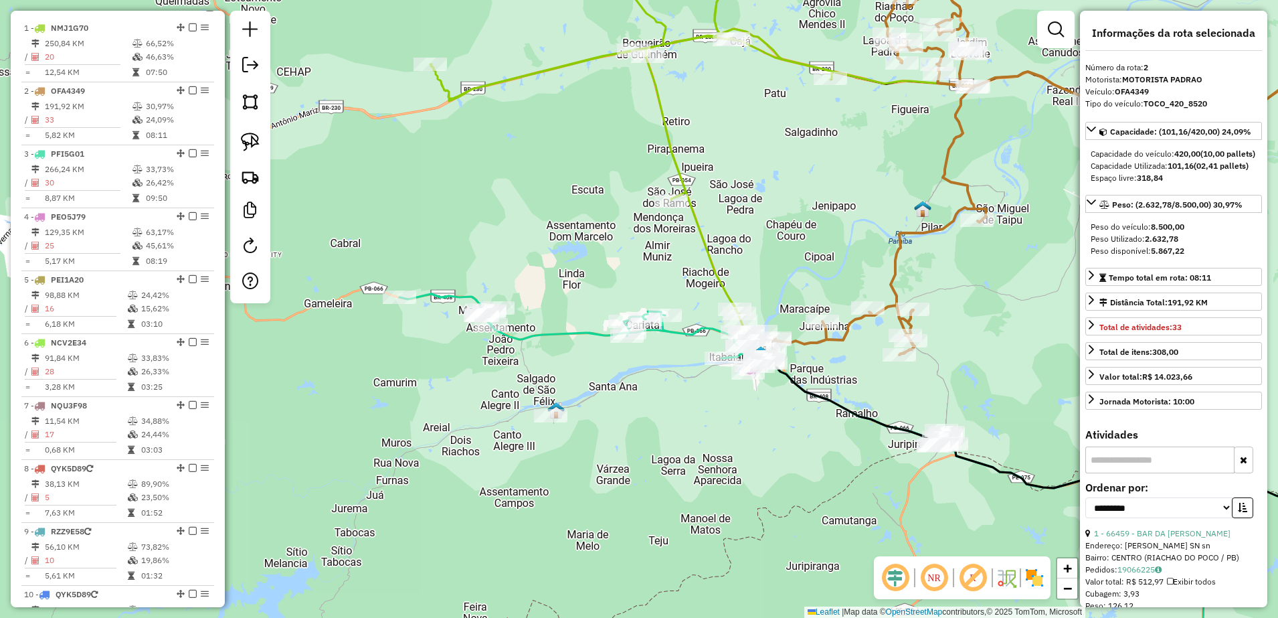
drag, startPoint x: 757, startPoint y: 248, endPoint x: 818, endPoint y: 223, distance: 66.4
click at [818, 226] on div "Janela de atendimento Grade de atendimento Capacidade Transportadoras Veículos …" at bounding box center [639, 309] width 1278 height 618
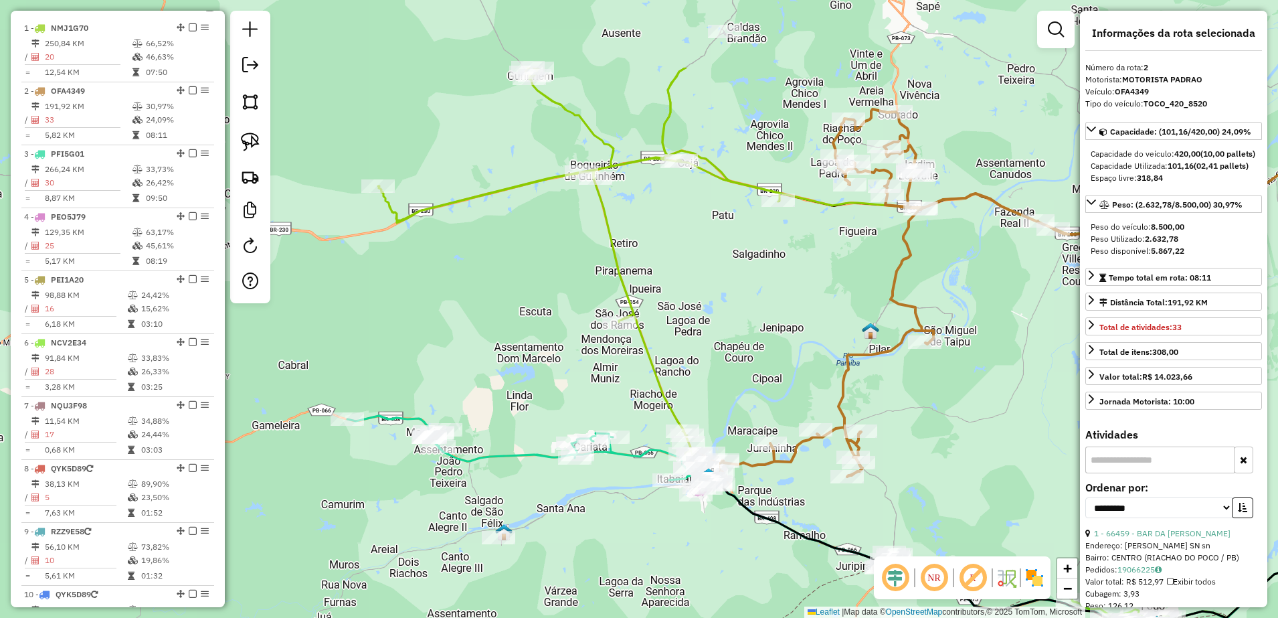
drag, startPoint x: 703, startPoint y: 436, endPoint x: 653, endPoint y: 565, distance: 138.6
click at [653, 565] on div "Janela de atendimento Grade de atendimento Capacidade Transportadoras Veículos …" at bounding box center [639, 309] width 1278 height 618
drag, startPoint x: 711, startPoint y: 284, endPoint x: 716, endPoint y: 331, distance: 47.1
click at [713, 345] on div "Janela de atendimento Grade de atendimento Capacidade Transportadoras Veículos …" at bounding box center [639, 309] width 1278 height 618
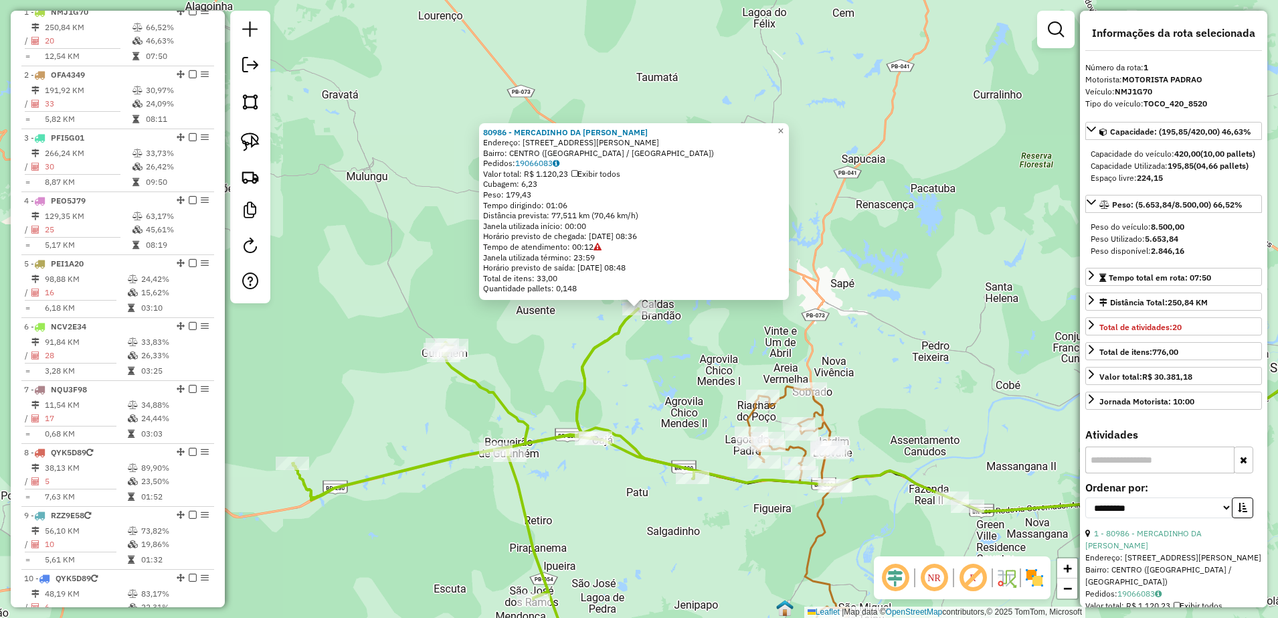
scroll to position [535, 0]
click at [673, 358] on div "80986 - MERCADINHO DA LILI Endereço: RUA JOSE FERREIRA DE PAIVA 557 Bairro: CEN…" at bounding box center [639, 309] width 1278 height 618
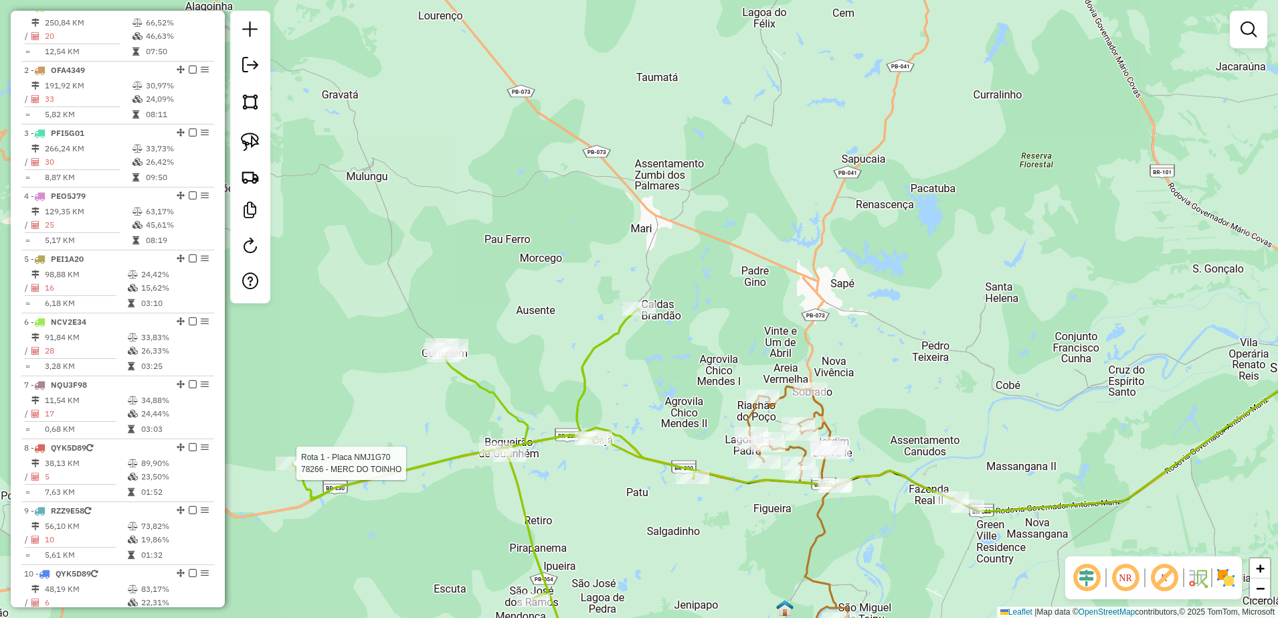
select select "**********"
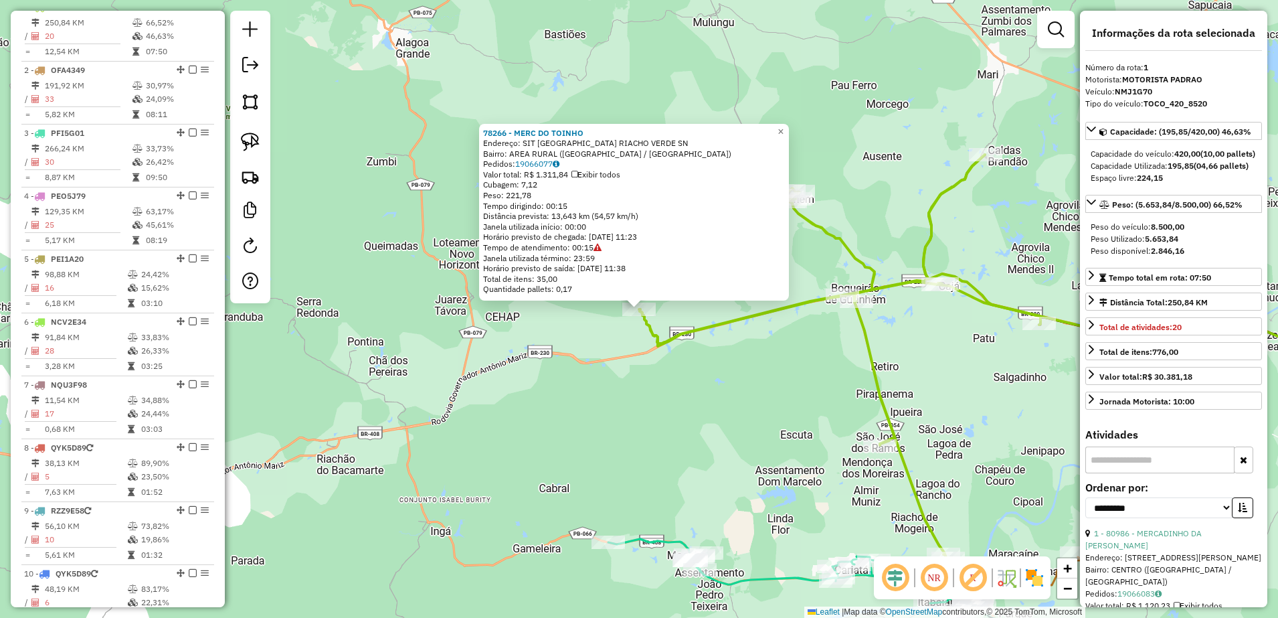
click at [709, 464] on div "78266 - MERC DO TOINHO Endereço: SIT BUENOS AIRES RIACHO VERDE SN Bairro: AREA …" at bounding box center [639, 309] width 1278 height 618
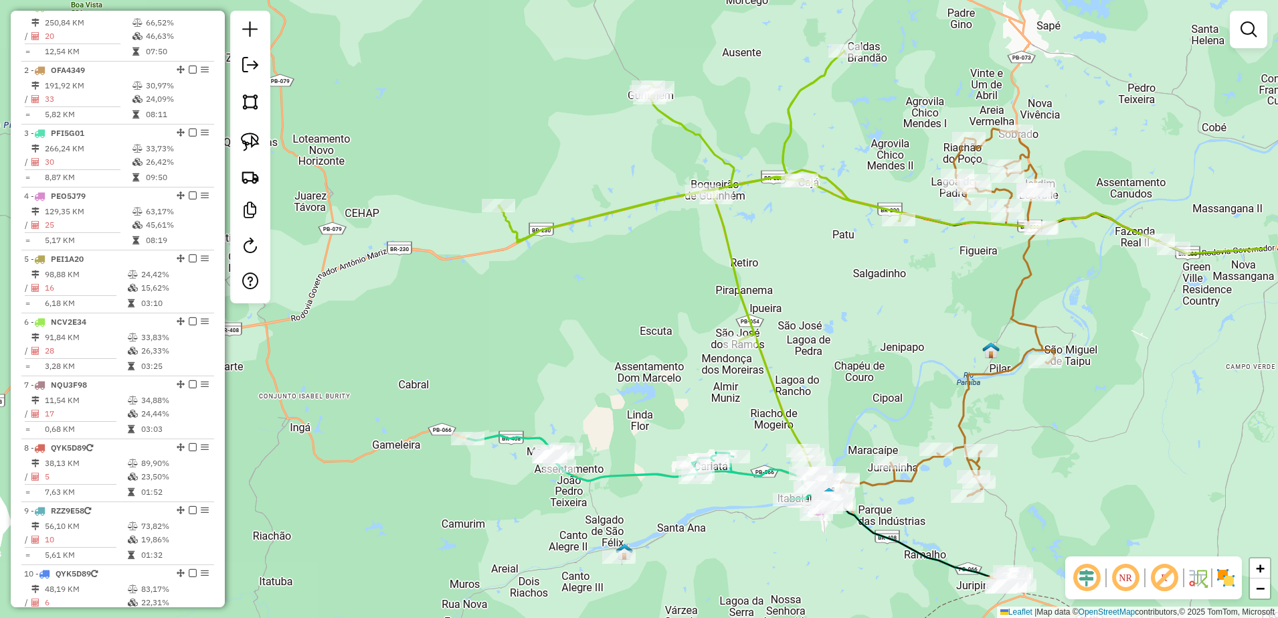
drag, startPoint x: 819, startPoint y: 456, endPoint x: 687, endPoint y: 363, distance: 161.0
click at [687, 363] on div "Janela de atendimento Grade de atendimento Capacidade Transportadoras Veículos …" at bounding box center [639, 309] width 1278 height 618
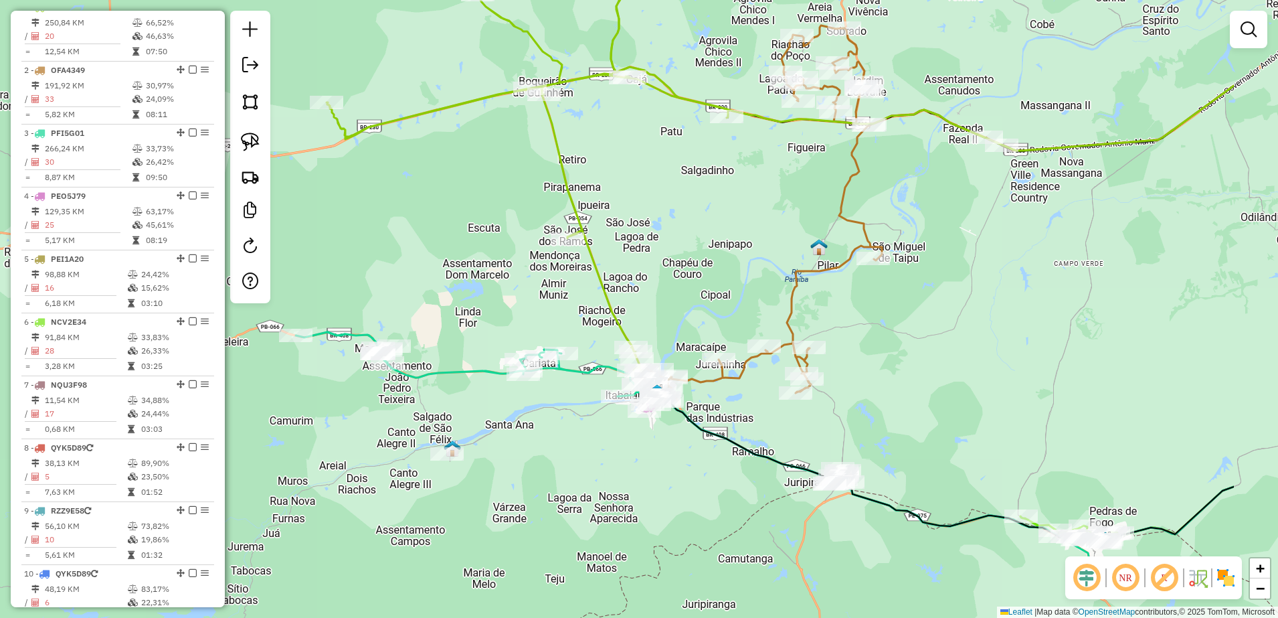
drag, startPoint x: 888, startPoint y: 328, endPoint x: 716, endPoint y: 225, distance: 200.5
click at [716, 225] on div "Janela de atendimento Grade de atendimento Capacidade Transportadoras Veículos …" at bounding box center [639, 309] width 1278 height 618
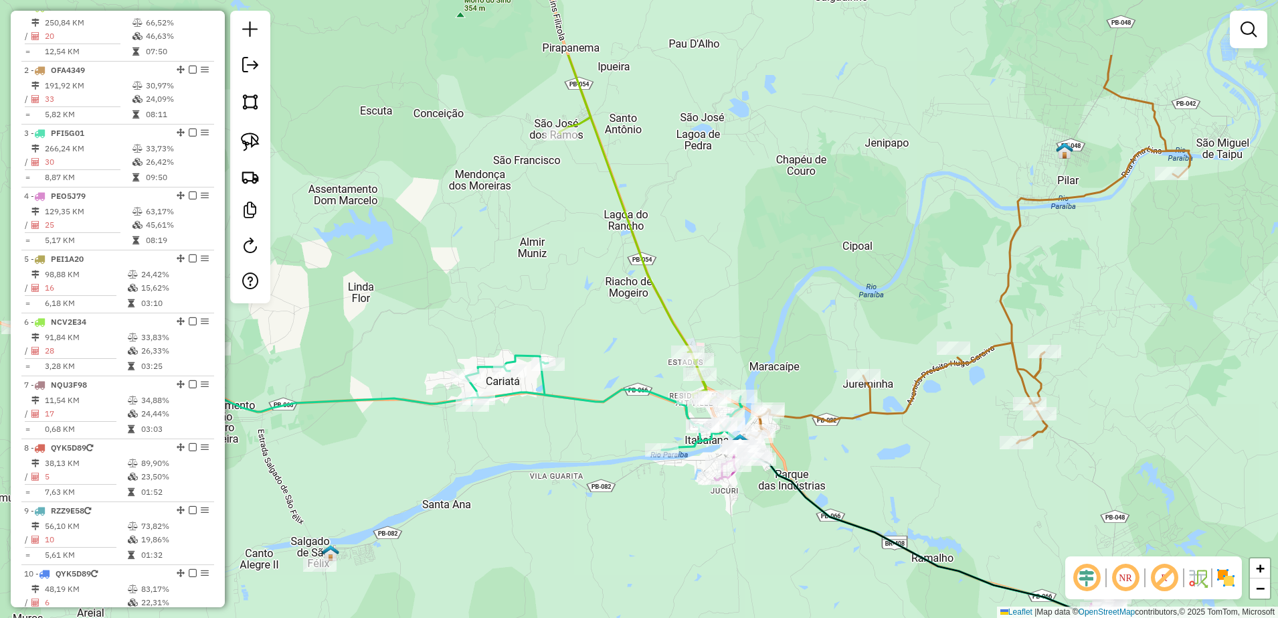
drag, startPoint x: 701, startPoint y: 210, endPoint x: 758, endPoint y: 327, distance: 129.3
click at [758, 327] on div "Janela de atendimento Grade de atendimento Capacidade Transportadoras Veículos …" at bounding box center [639, 309] width 1278 height 618
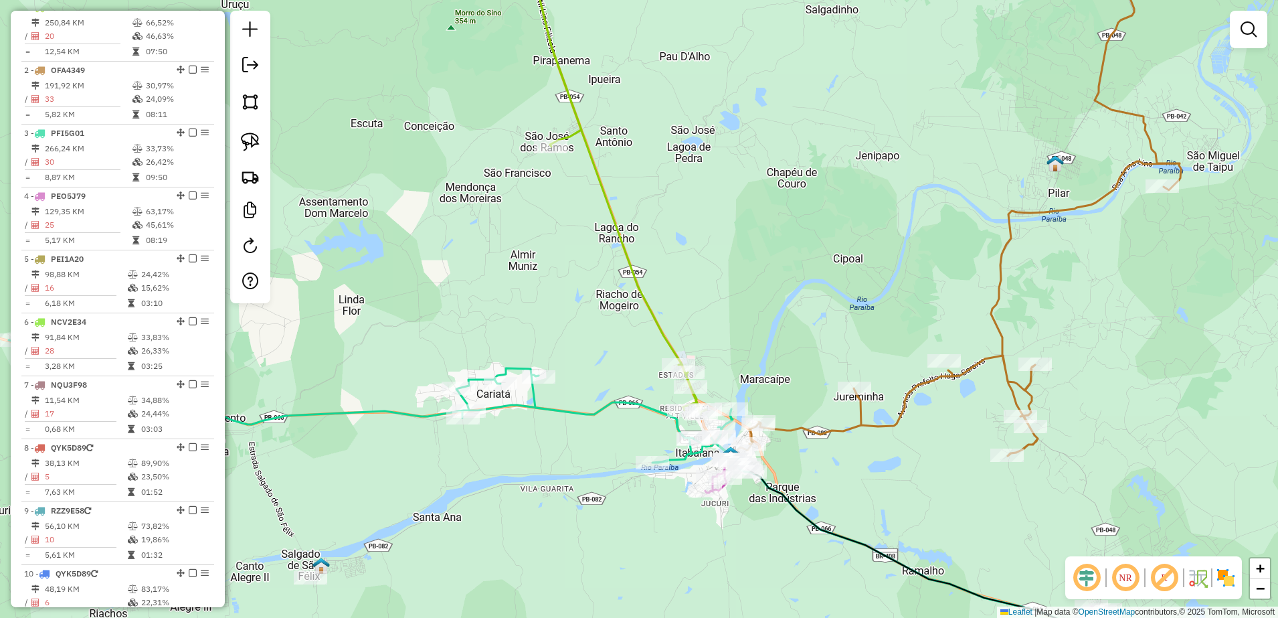
drag, startPoint x: 764, startPoint y: 294, endPoint x: 755, endPoint y: 307, distance: 15.8
click at [755, 307] on div "Janela de atendimento Grade de atendimento Capacidade Transportadoras Veículos …" at bounding box center [639, 309] width 1278 height 618
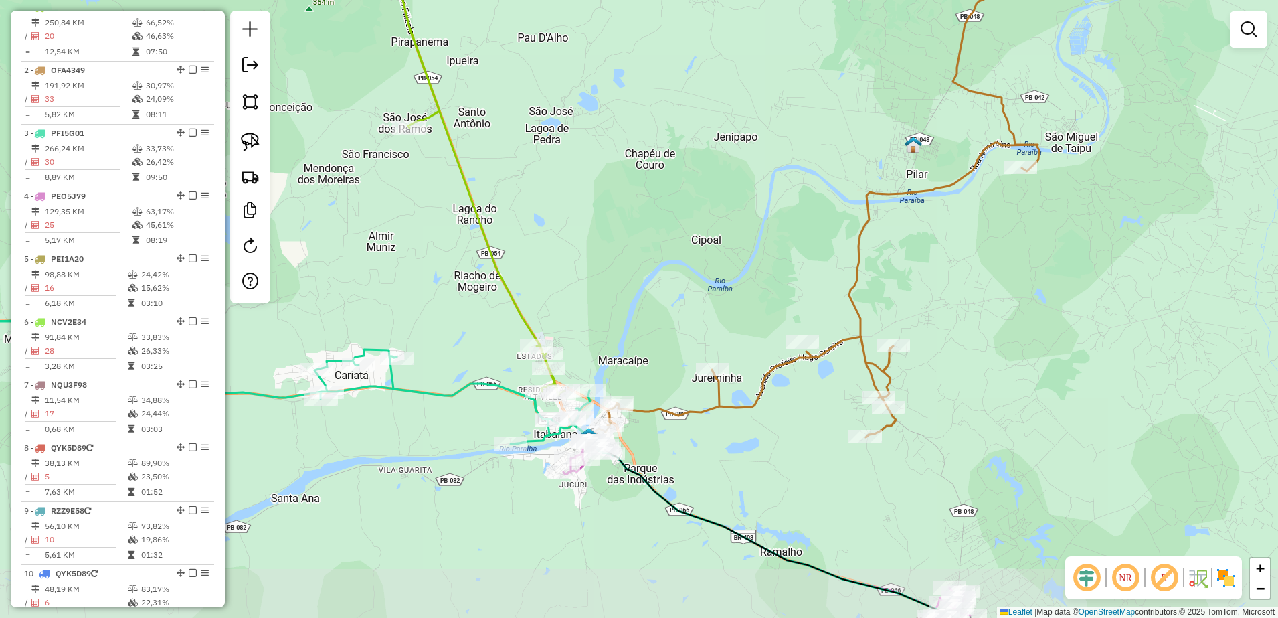
drag, startPoint x: 786, startPoint y: 254, endPoint x: 646, endPoint y: 226, distance: 143.2
click at [645, 230] on div "Janela de atendimento Grade de atendimento Capacidade Transportadoras Veículos …" at bounding box center [639, 309] width 1278 height 618
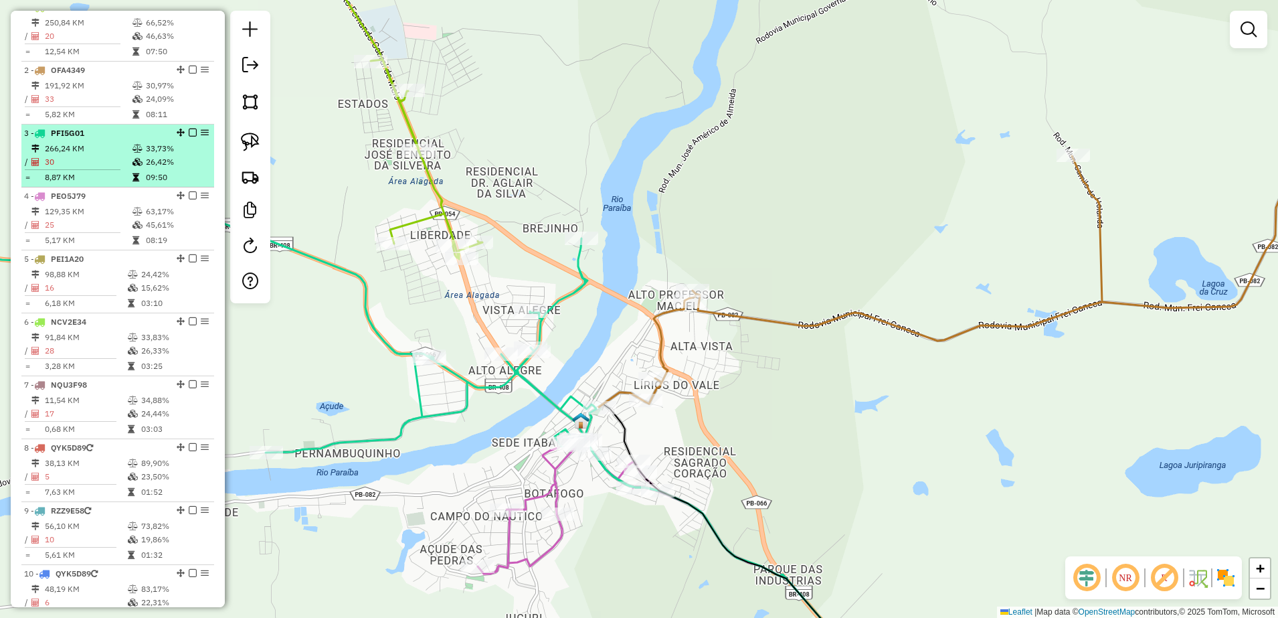
click at [90, 155] on td "266,24 KM" at bounding box center [88, 148] width 88 height 13
select select "**********"
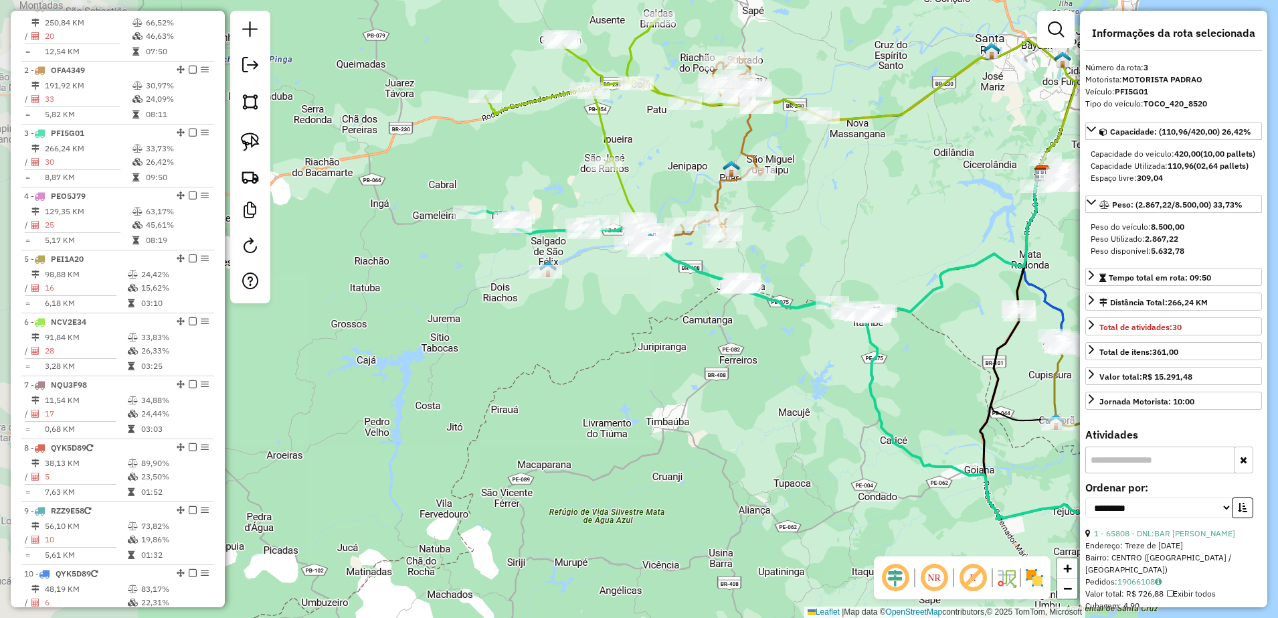
drag, startPoint x: 507, startPoint y: 343, endPoint x: 623, endPoint y: 365, distance: 118.5
click at [623, 365] on div "Janela de atendimento Grade de atendimento Capacidade Transportadoras Veículos …" at bounding box center [639, 309] width 1278 height 618
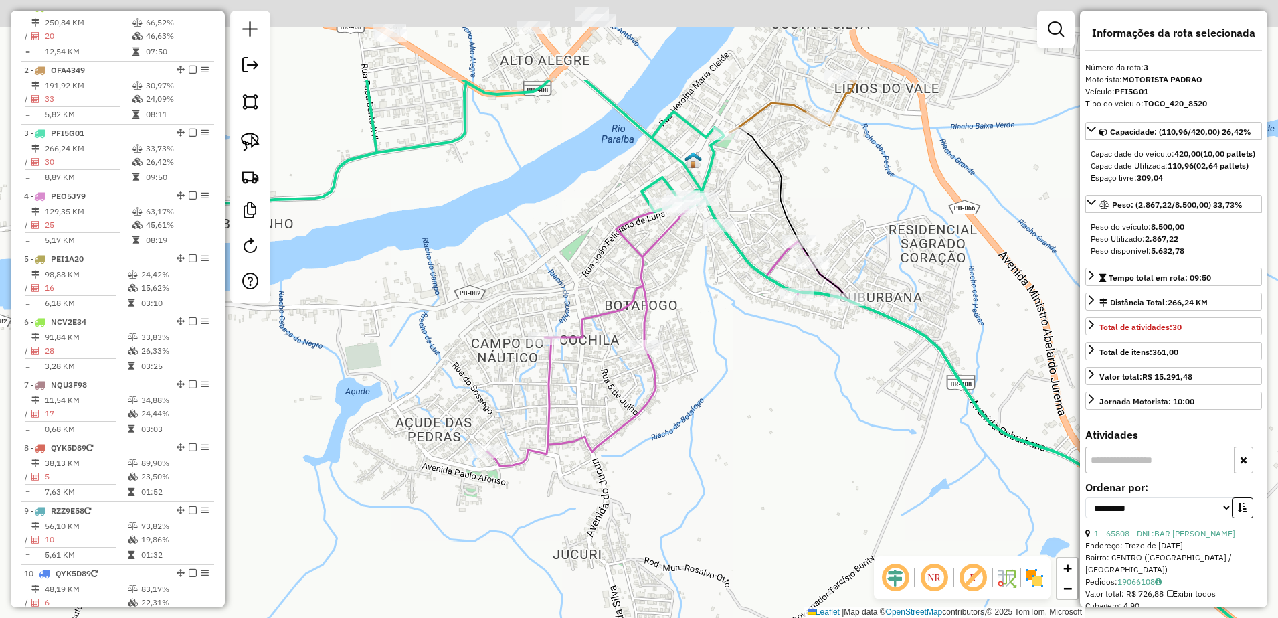
drag, startPoint x: 718, startPoint y: 160, endPoint x: 720, endPoint y: 300, distance: 139.9
click at [720, 302] on div "Janela de atendimento Grade de atendimento Capacidade Transportadoras Veículos …" at bounding box center [639, 309] width 1278 height 618
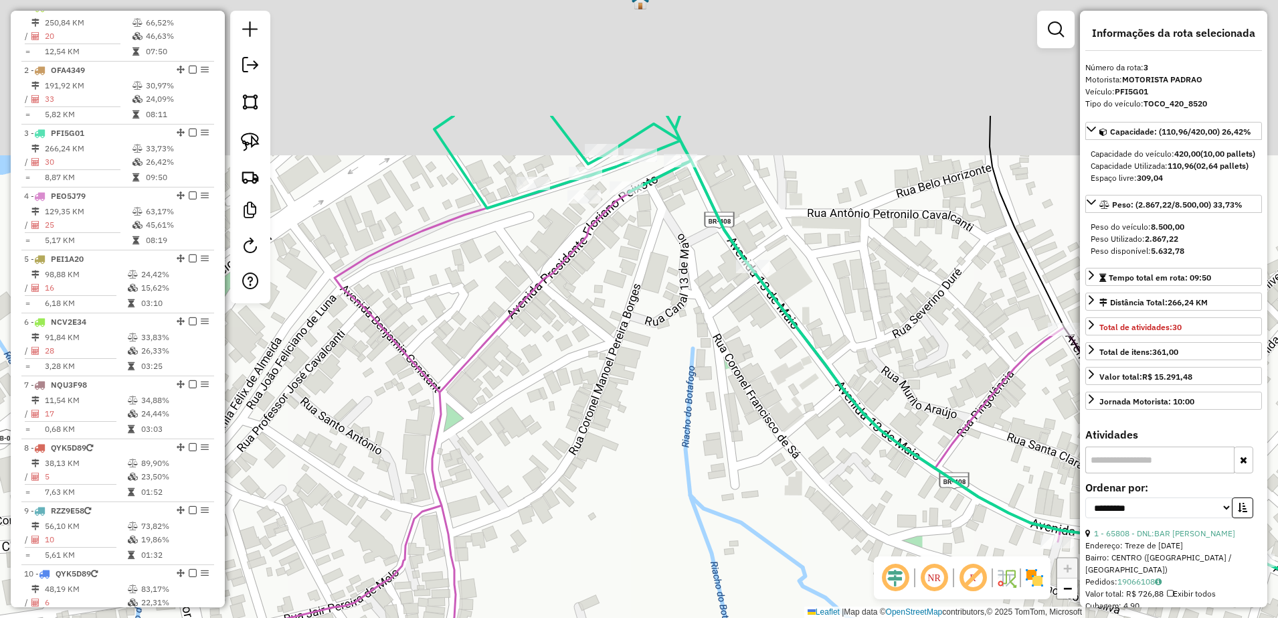
drag, startPoint x: 713, startPoint y: 255, endPoint x: 722, endPoint y: 503, distance: 247.8
click at [722, 503] on div "Janela de atendimento Grade de atendimento Capacidade Transportadoras Veículos …" at bounding box center [639, 309] width 1278 height 618
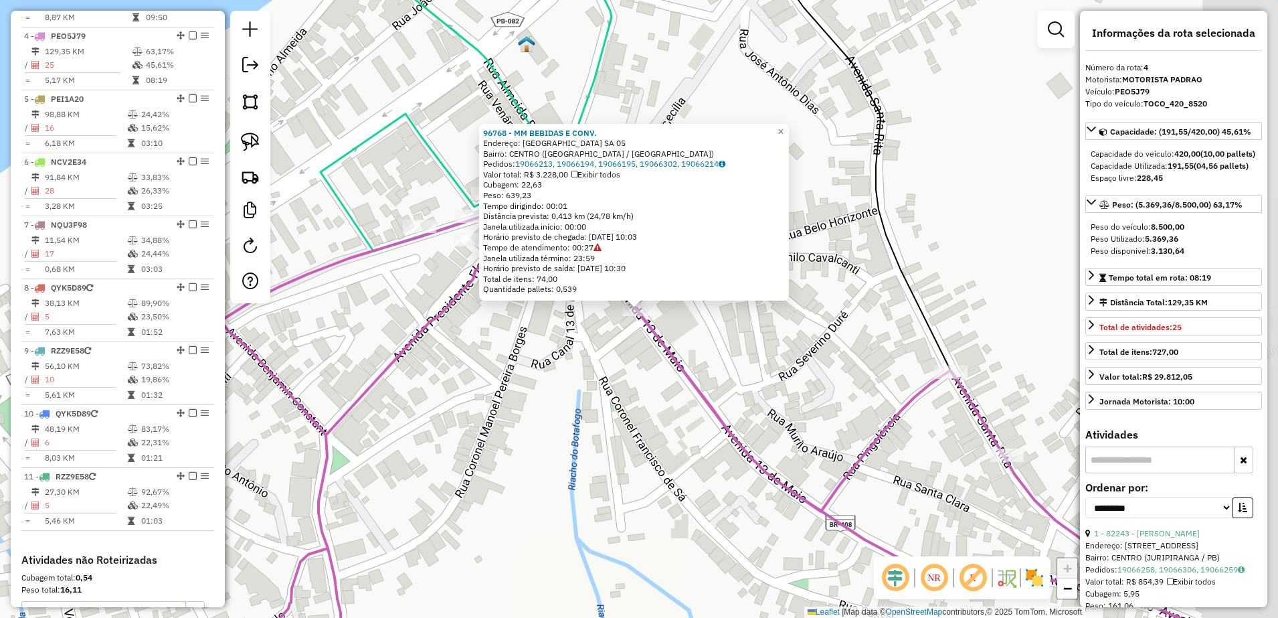
scroll to position [723, 0]
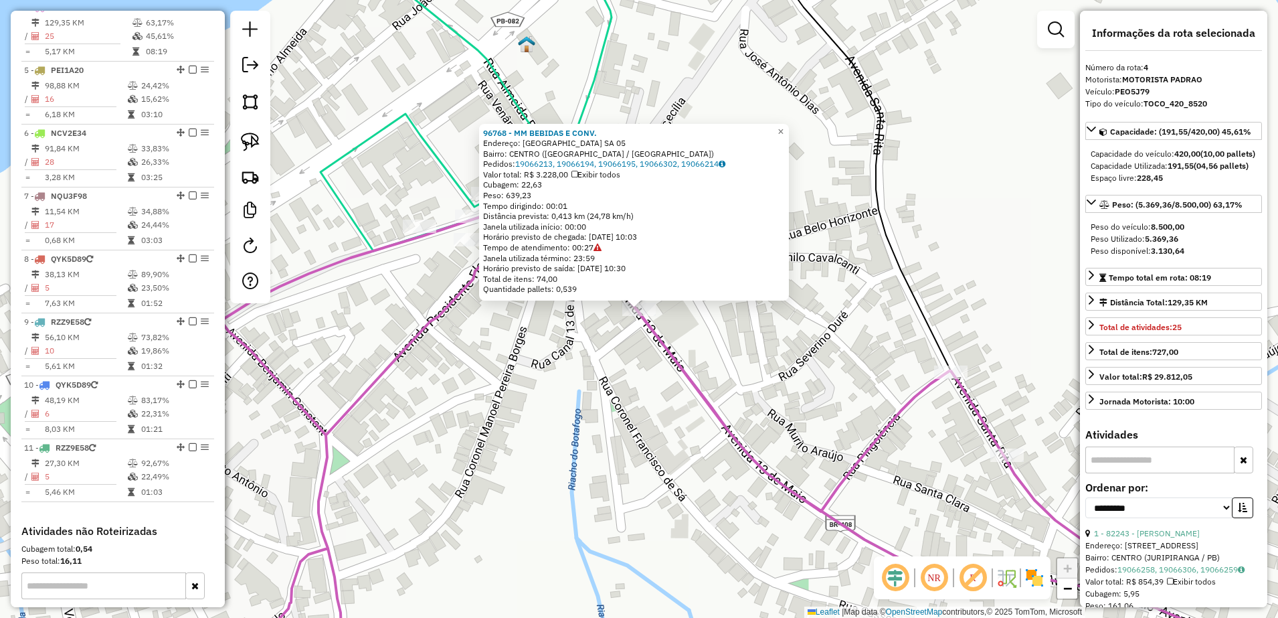
click at [679, 373] on icon at bounding box center [708, 431] width 1227 height 497
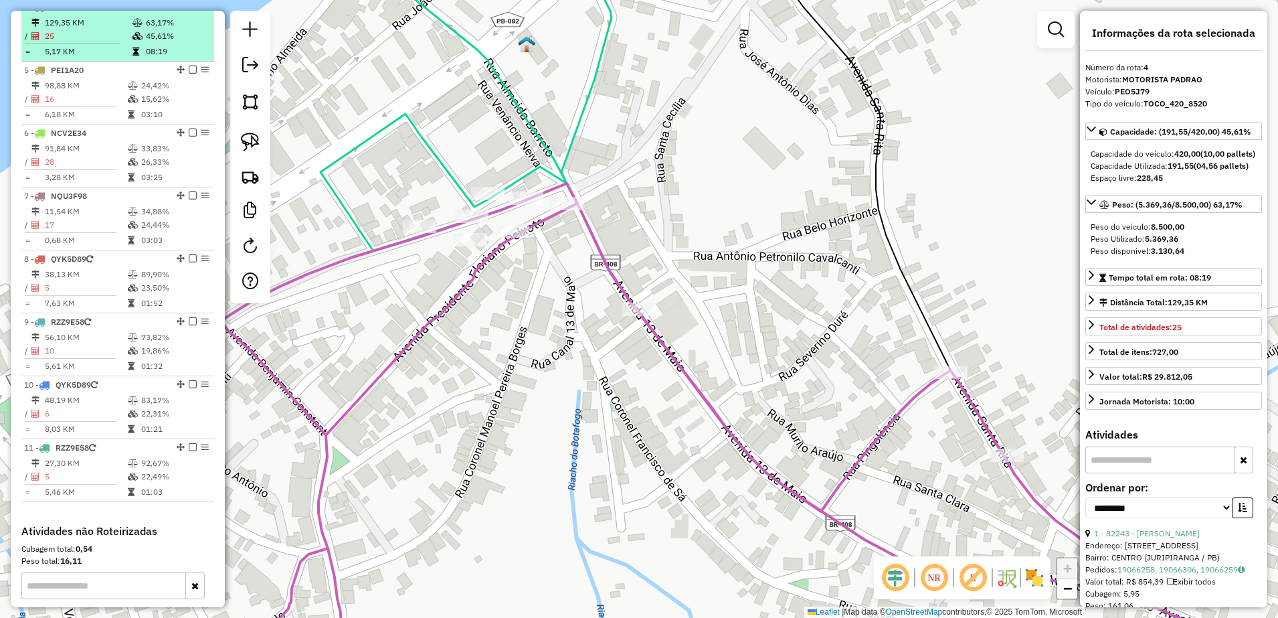
click at [98, 29] on td "129,35 KM" at bounding box center [88, 22] width 88 height 13
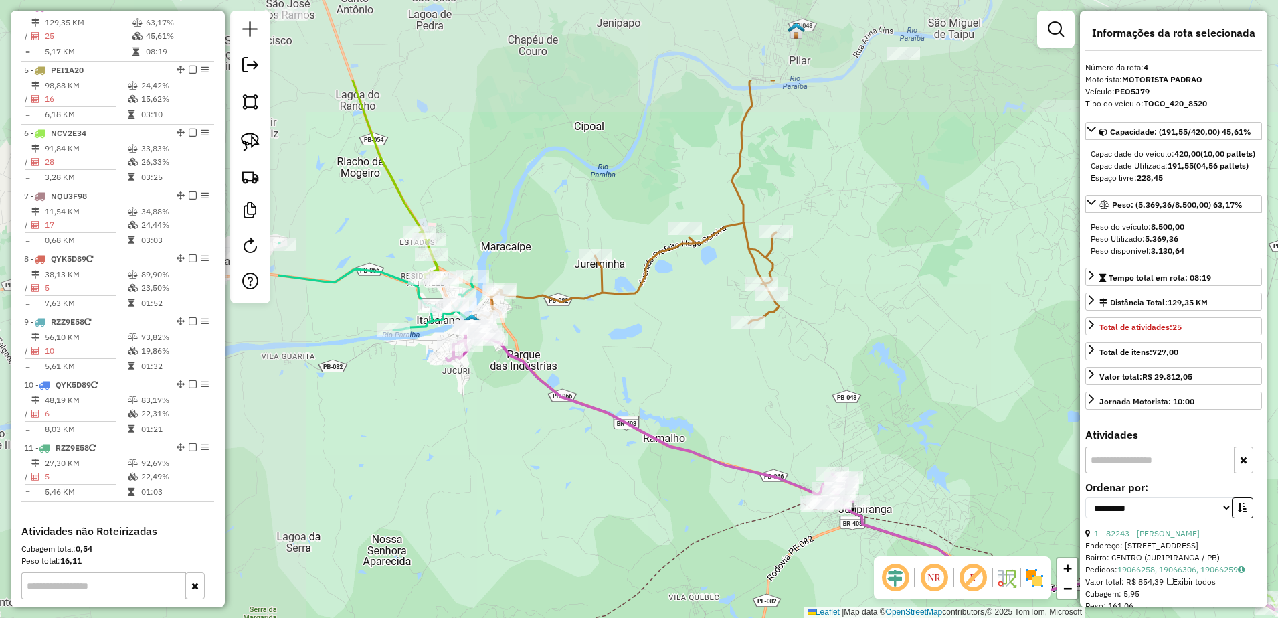
drag, startPoint x: 302, startPoint y: 387, endPoint x: 707, endPoint y: 529, distance: 429.6
click at [707, 529] on div "Janela de atendimento Grade de atendimento Capacidade Transportadoras Veículos …" at bounding box center [639, 309] width 1278 height 618
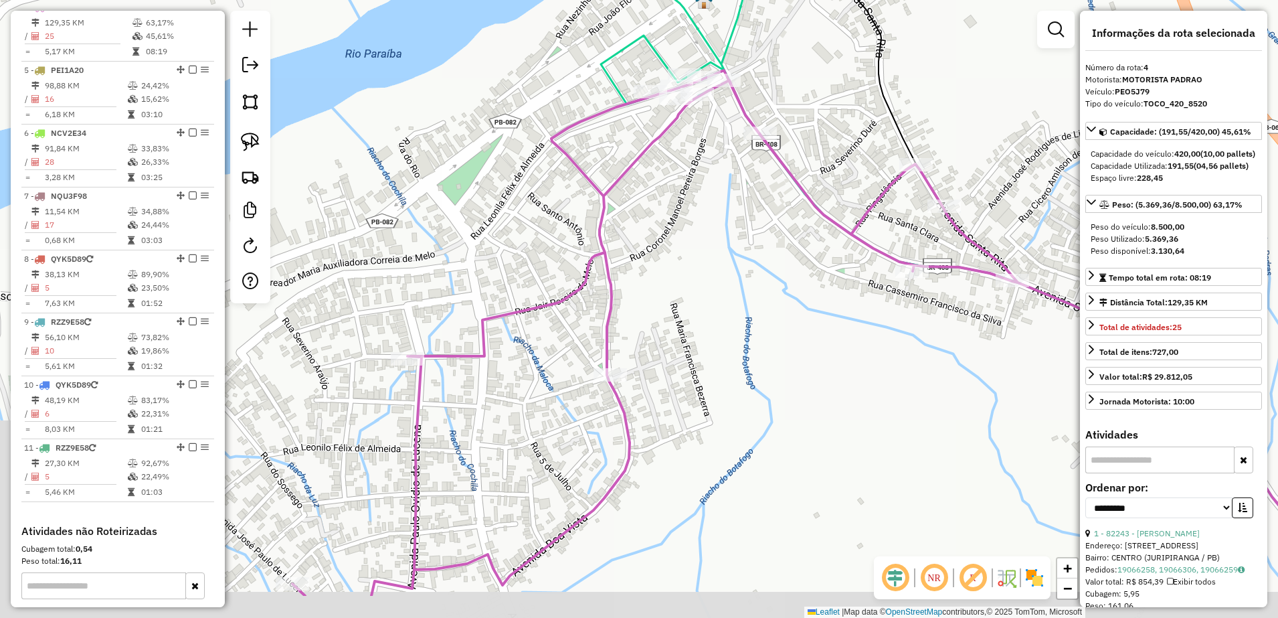
drag, startPoint x: 485, startPoint y: 337, endPoint x: 806, endPoint y: 250, distance: 333.0
click at [796, 251] on div "Janela de atendimento Grade de atendimento Capacidade Transportadoras Veículos …" at bounding box center [639, 309] width 1278 height 618
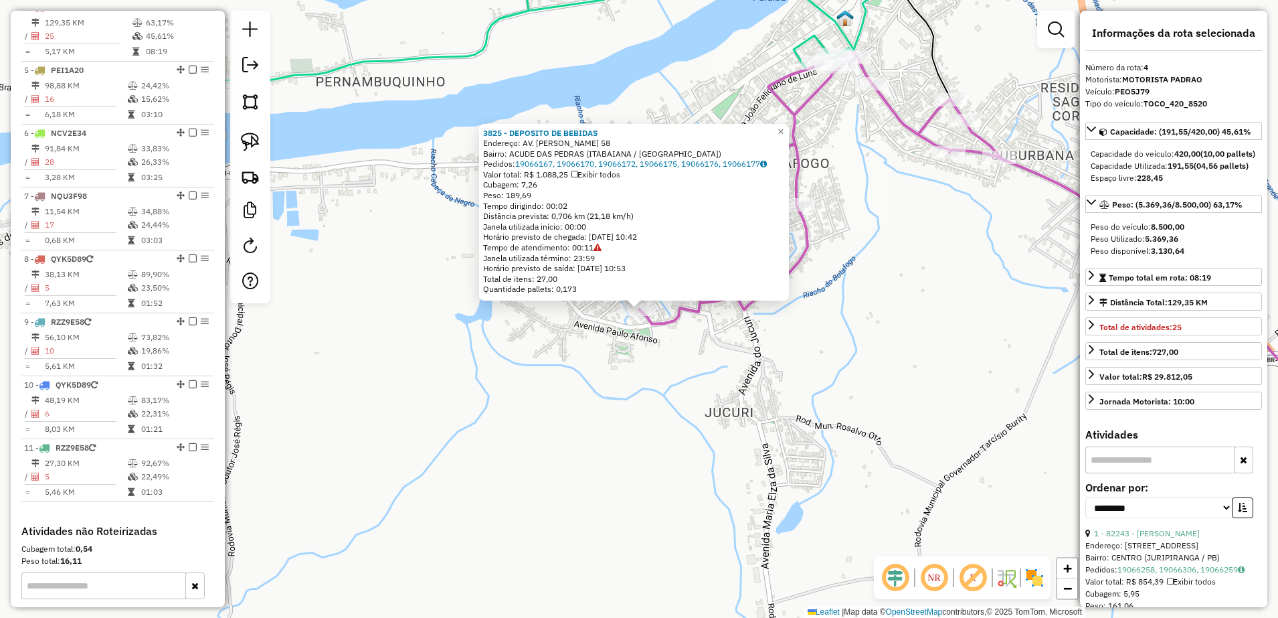
click at [769, 378] on div "3825 - DEPOSITO DE BEBIDAS Endereço: AV. JOSE PAULO DE LUCENA 58 Bairro: ACUDE …" at bounding box center [639, 309] width 1278 height 618
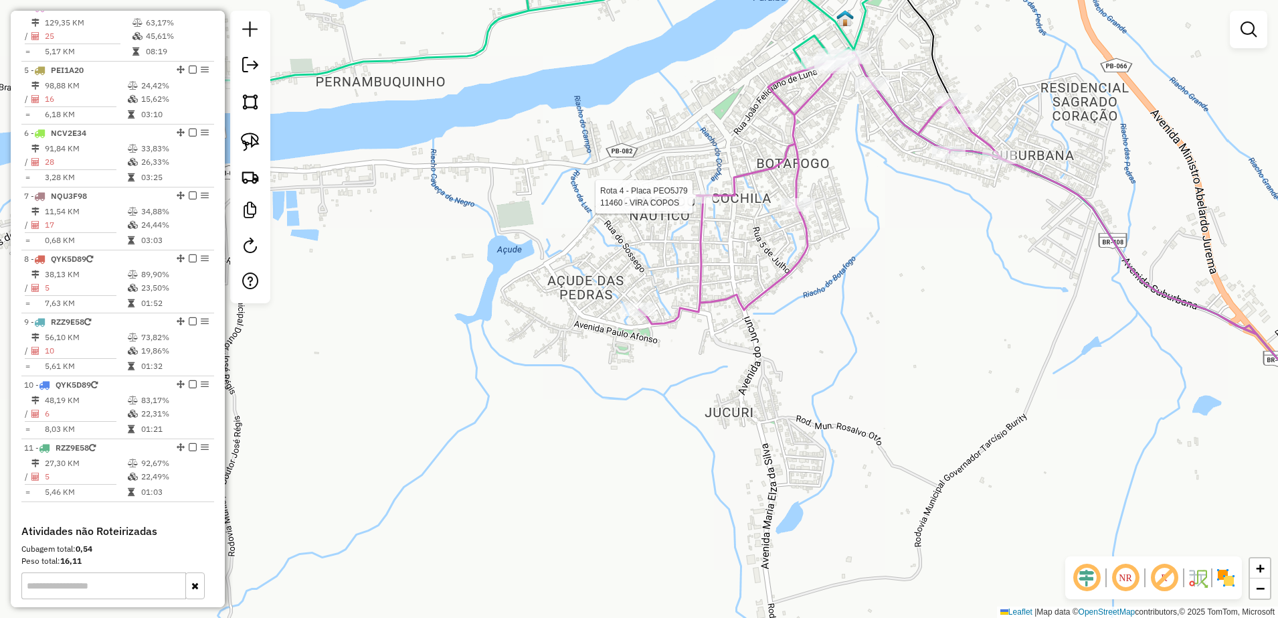
select select "**********"
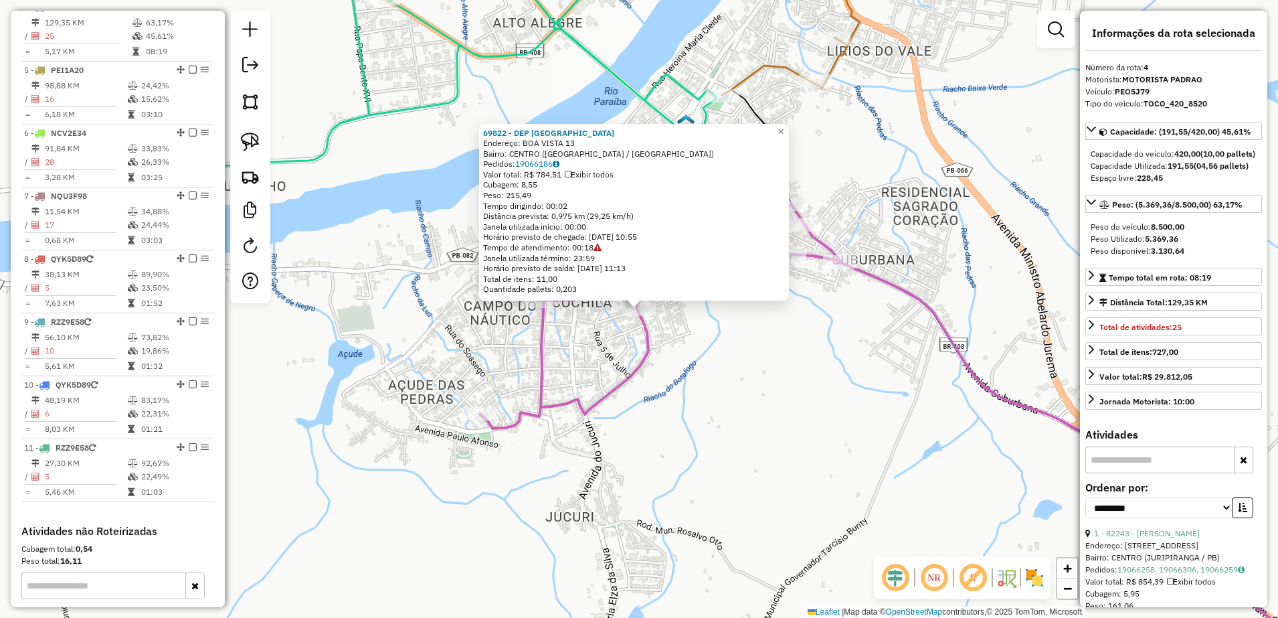
click at [756, 389] on div "69822 - DEP BOA VISTA Endereço: BOA VISTA 13 Bairro: CENTRO (ITABAIANA / PB) Pe…" at bounding box center [639, 309] width 1278 height 618
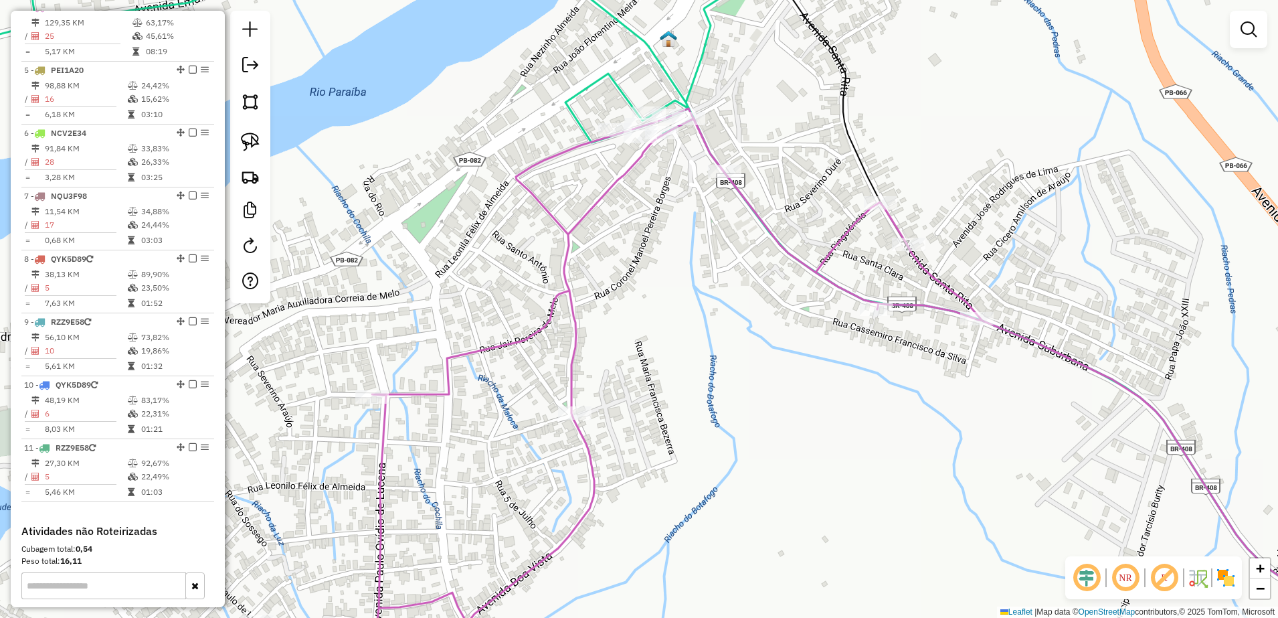
drag, startPoint x: 719, startPoint y: 204, endPoint x: 725, endPoint y: 276, distance: 72.5
click at [725, 276] on div "Janela de atendimento Grade de atendimento Capacidade Transportadoras Veículos …" at bounding box center [639, 309] width 1278 height 618
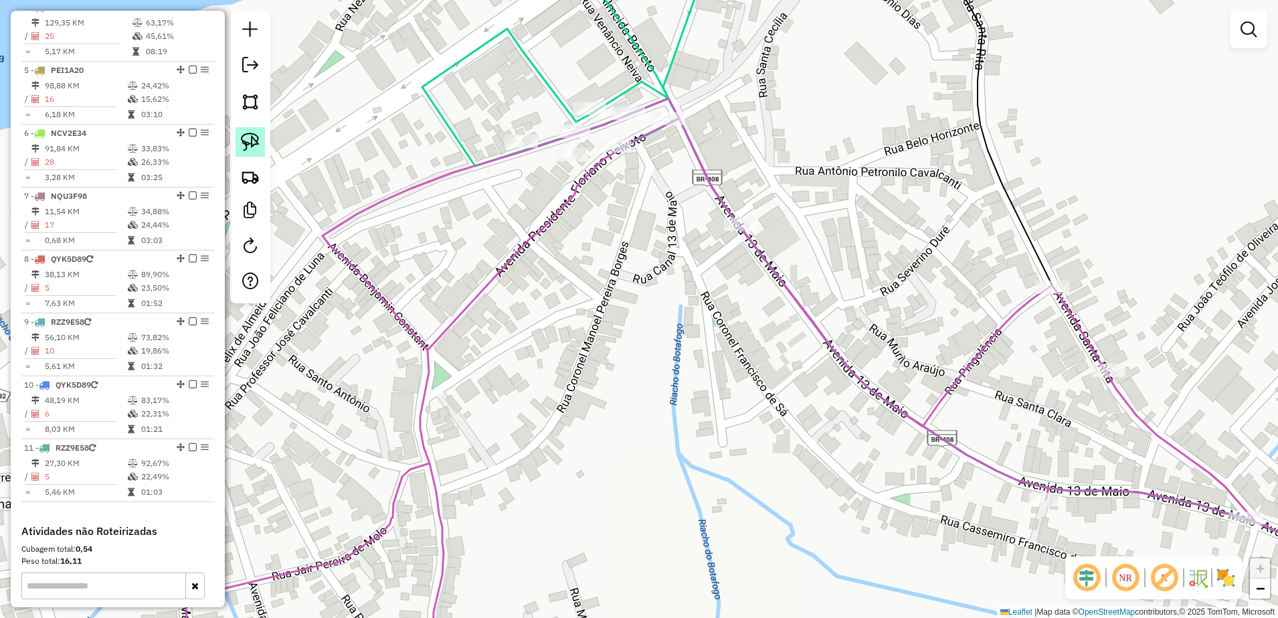
click at [254, 142] on img at bounding box center [250, 142] width 19 height 19
drag, startPoint x: 713, startPoint y: 193, endPoint x: 780, endPoint y: 224, distance: 73.3
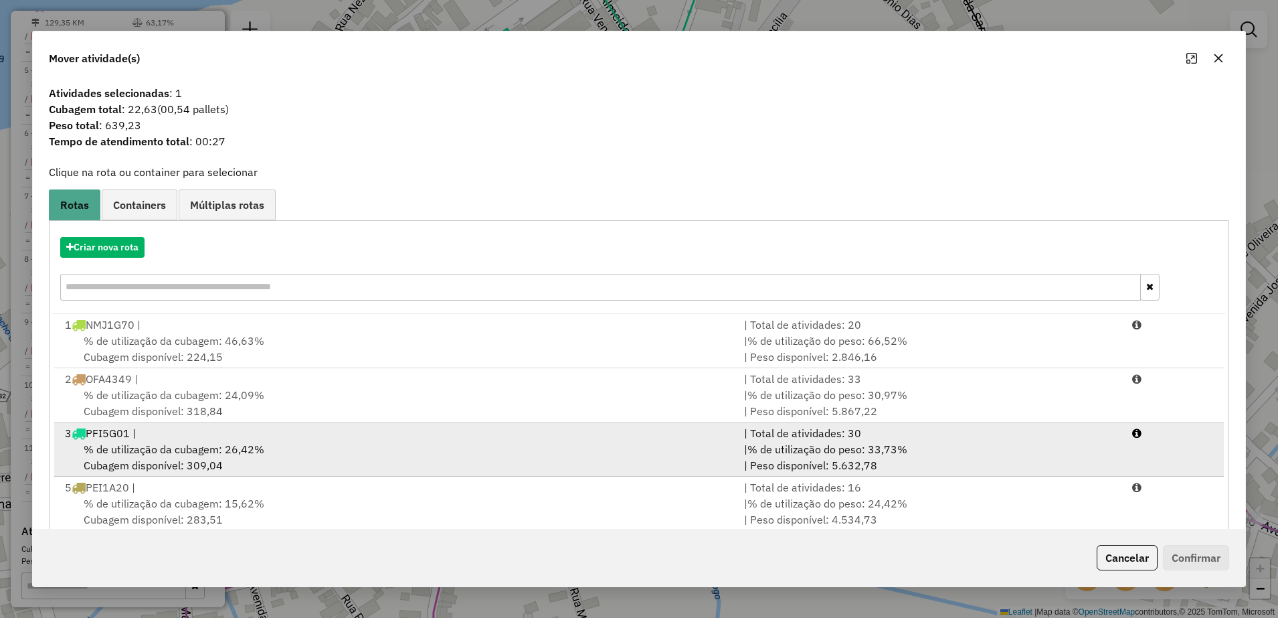
click at [277, 444] on div "% de utilização da cubagem: 26,42% Cubagem disponível: 309,04" at bounding box center [396, 457] width 679 height 32
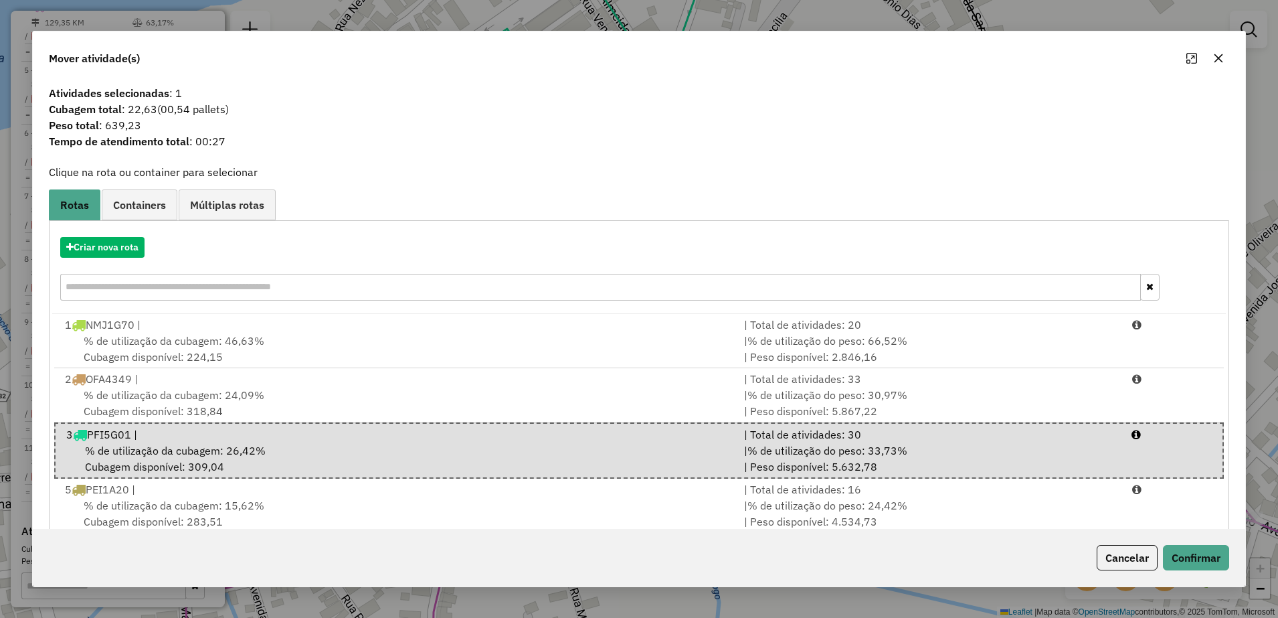
click at [1233, 557] on div "Cancelar Confirmar" at bounding box center [639, 558] width 1213 height 58
click at [1210, 556] on button "Confirmar" at bounding box center [1196, 557] width 66 height 25
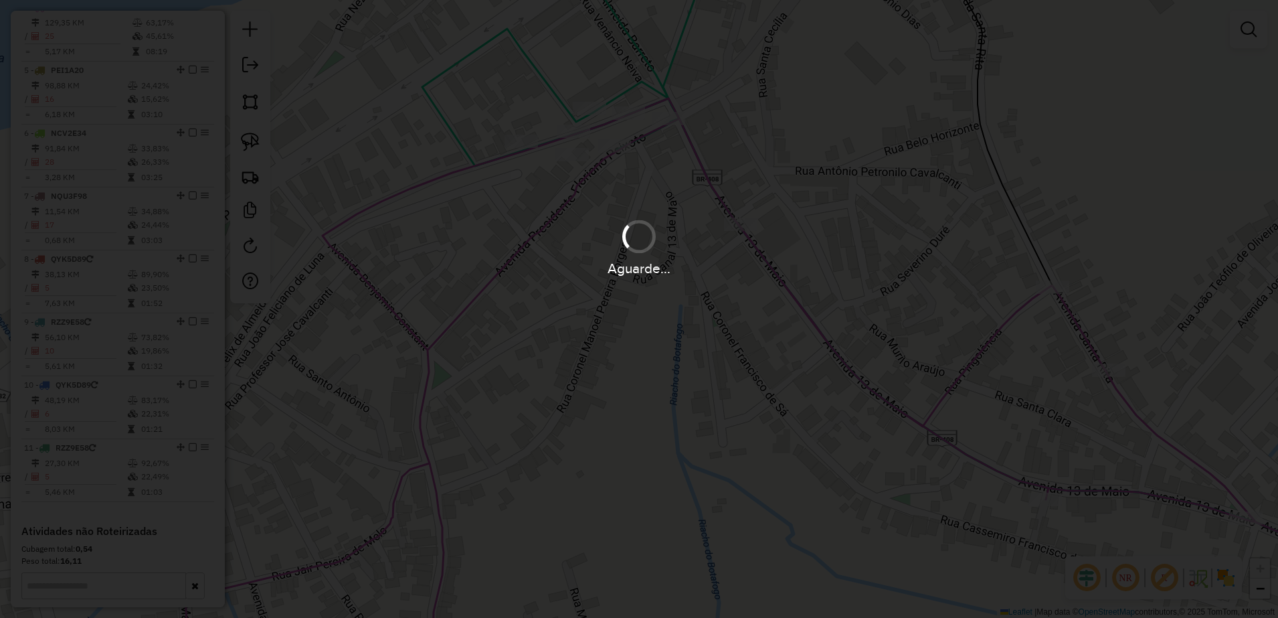
scroll to position [598, 0]
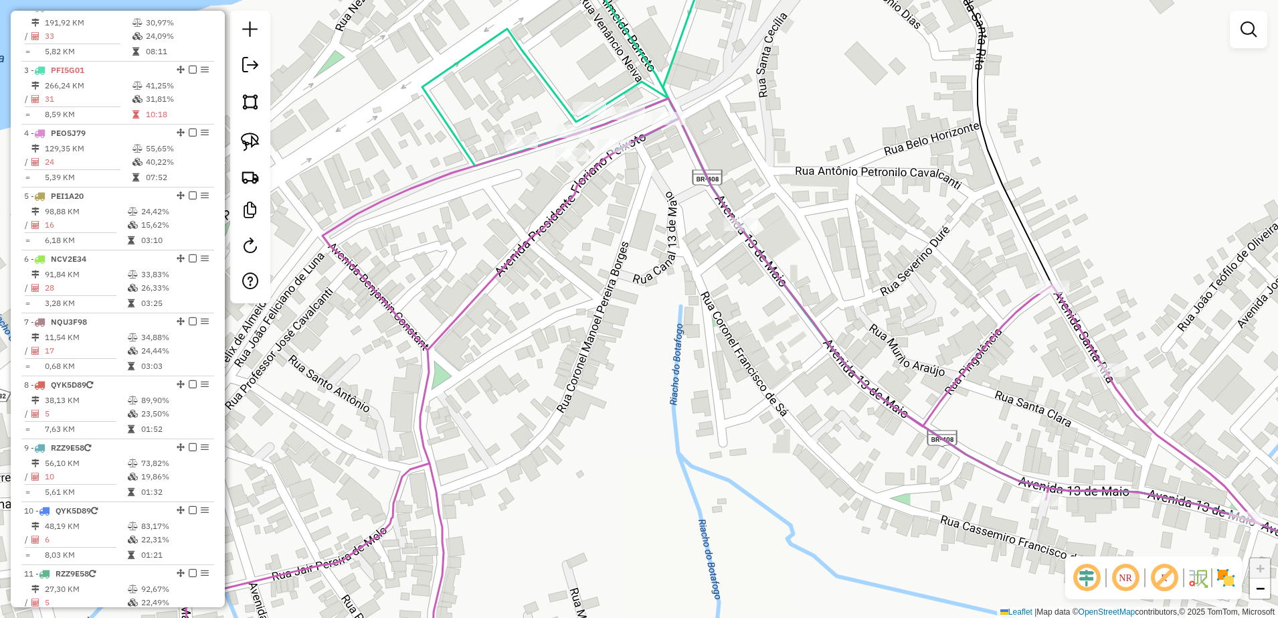
drag, startPoint x: 249, startPoint y: 130, endPoint x: 557, endPoint y: 177, distance: 311.4
click at [249, 130] on link at bounding box center [250, 141] width 29 height 29
drag, startPoint x: 746, startPoint y: 200, endPoint x: 761, endPoint y: 233, distance: 36.2
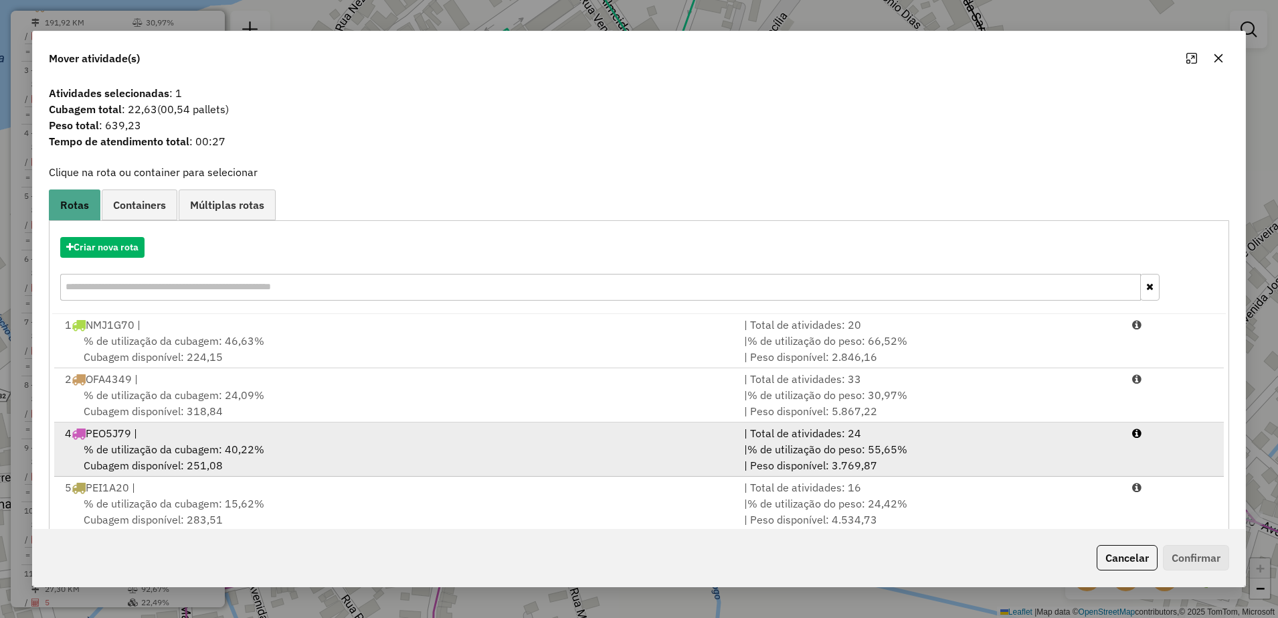
click at [315, 455] on div "% de utilização da cubagem: 40,22% Cubagem disponível: 251,08" at bounding box center [396, 457] width 679 height 32
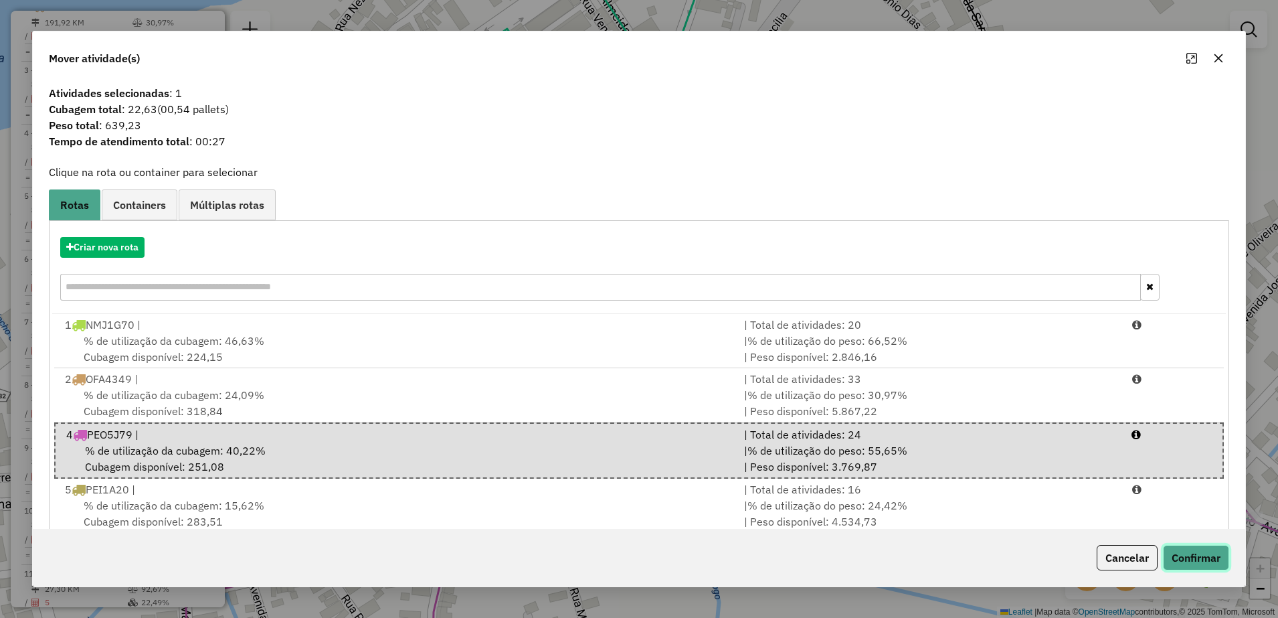
click at [1193, 553] on button "Confirmar" at bounding box center [1196, 557] width 66 height 25
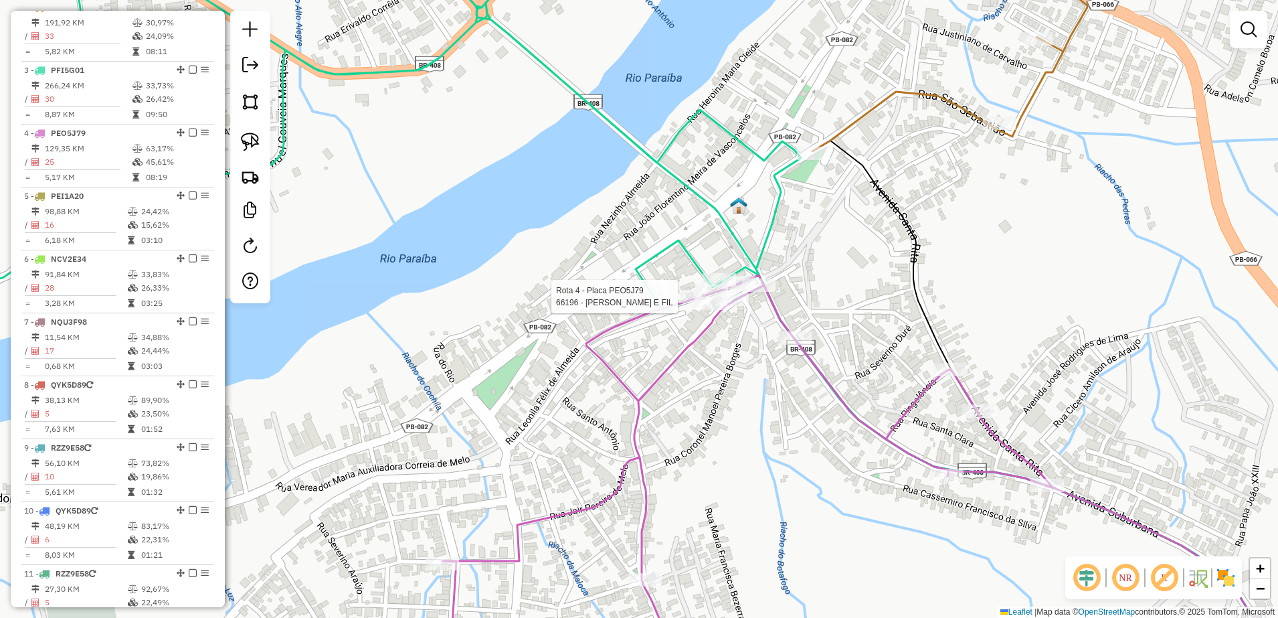
select select "**********"
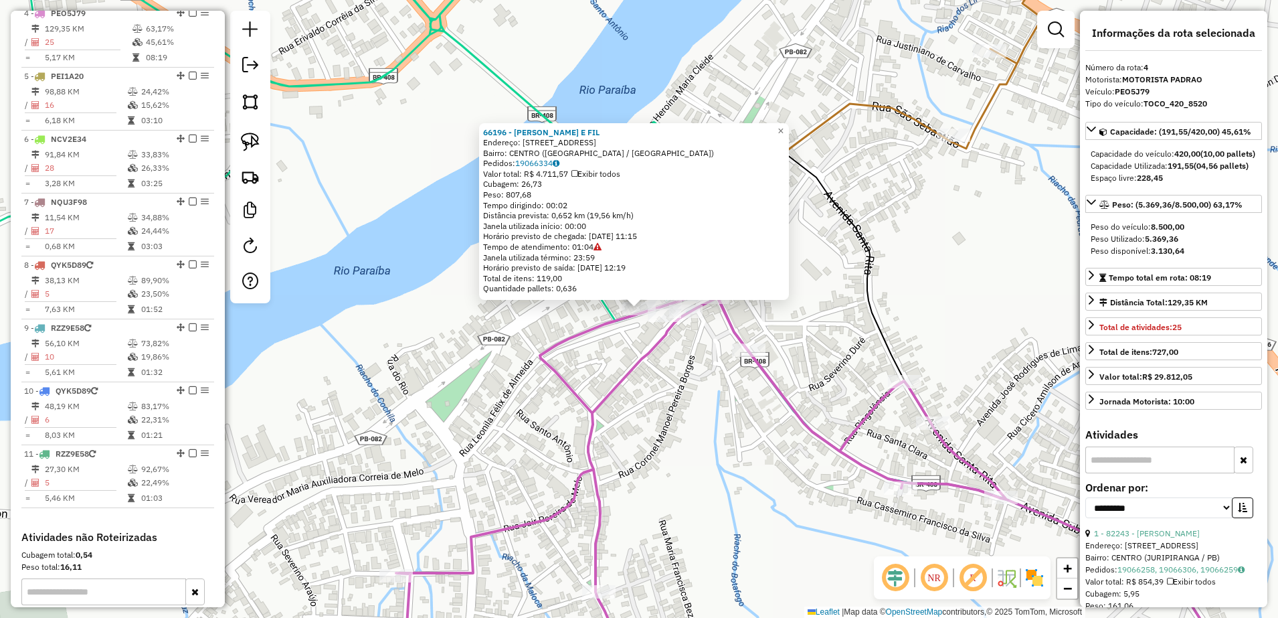
scroll to position [723, 0]
click at [711, 401] on div "66196 - MERCADINHO PAI E FIL Endereço: Praca Venancio Neiva 36 Bairro: CENTRO (…" at bounding box center [639, 309] width 1278 height 618
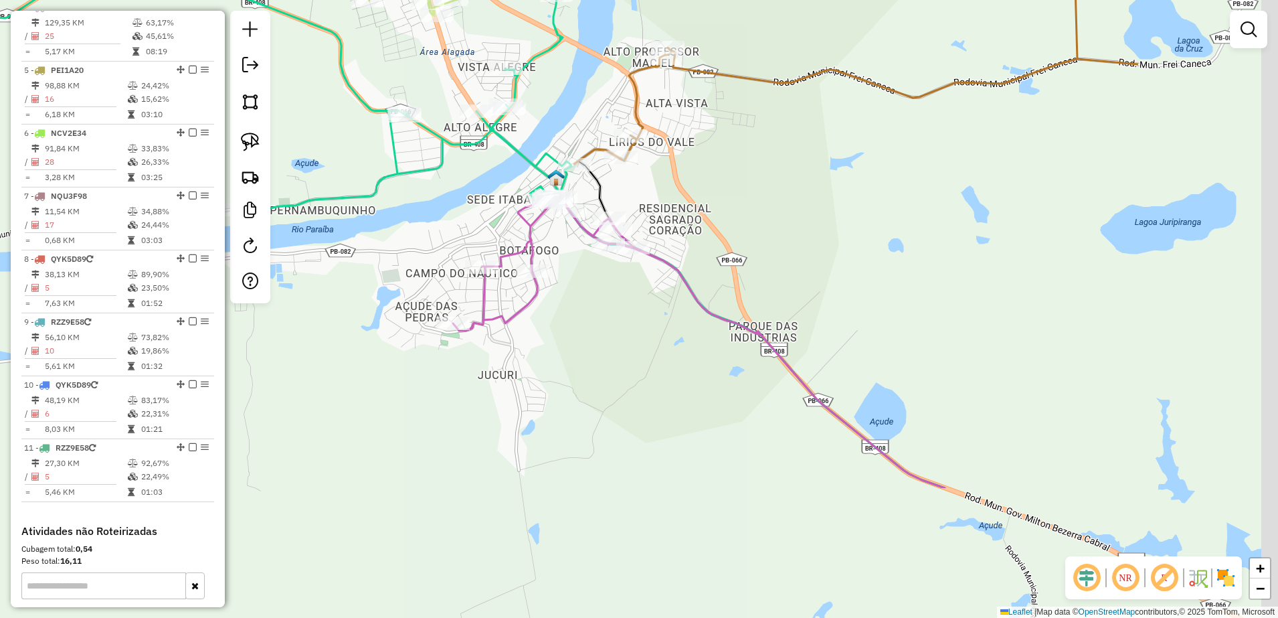
drag, startPoint x: 1006, startPoint y: 450, endPoint x: 657, endPoint y: 224, distance: 416.2
click at [658, 224] on div "Janela de atendimento Grade de atendimento Capacidade Transportadoras Veículos …" at bounding box center [639, 309] width 1278 height 618
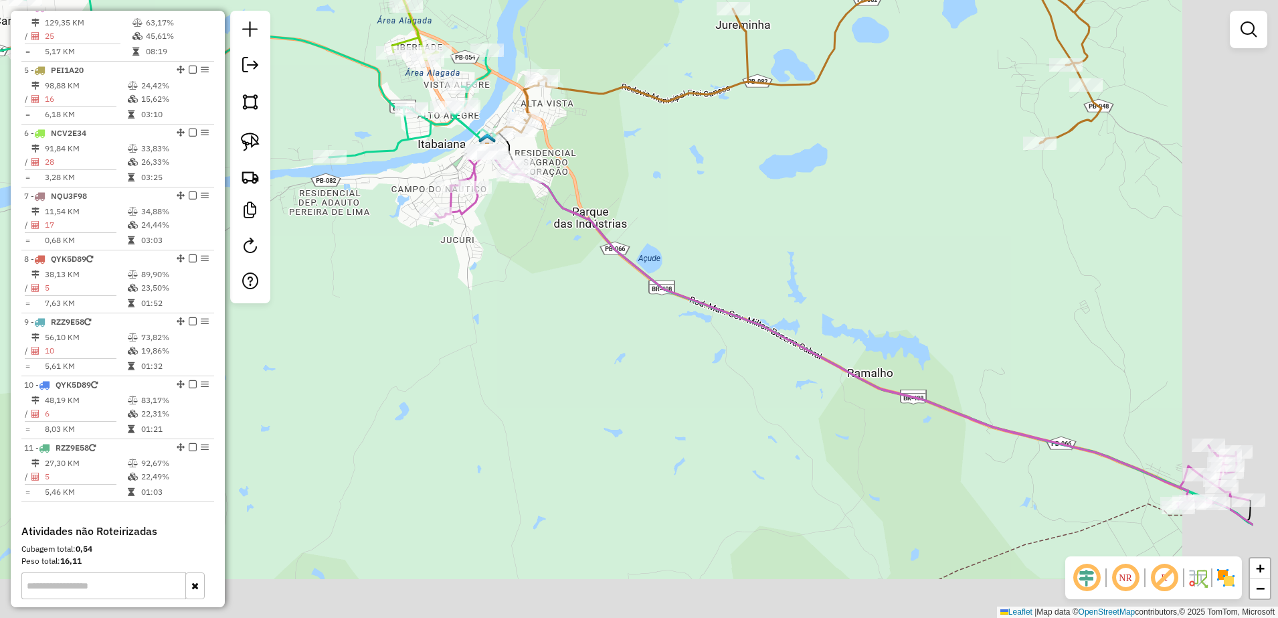
drag, startPoint x: 960, startPoint y: 411, endPoint x: 698, endPoint y: 304, distance: 283.3
click at [727, 314] on div "Janela de atendimento Grade de atendimento Capacidade Transportadoras Veículos …" at bounding box center [639, 309] width 1278 height 618
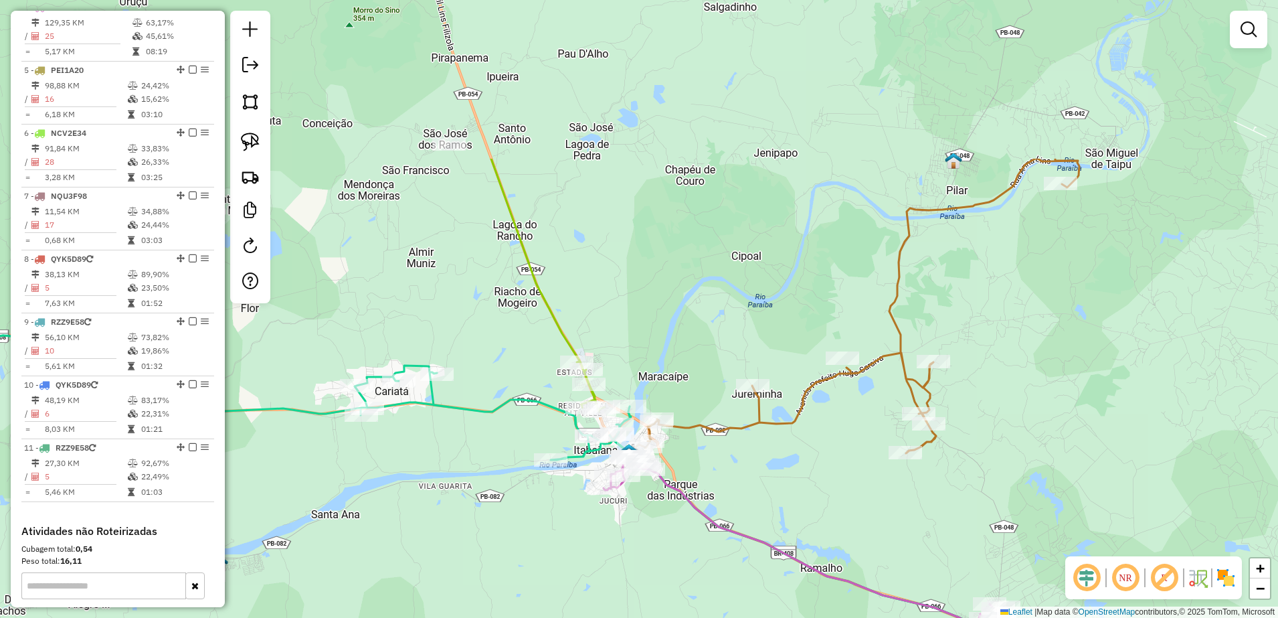
drag, startPoint x: 701, startPoint y: 290, endPoint x: 789, endPoint y: 504, distance: 231.4
click at [780, 515] on div "Janela de atendimento Grade de atendimento Capacidade Transportadoras Veículos …" at bounding box center [639, 309] width 1278 height 618
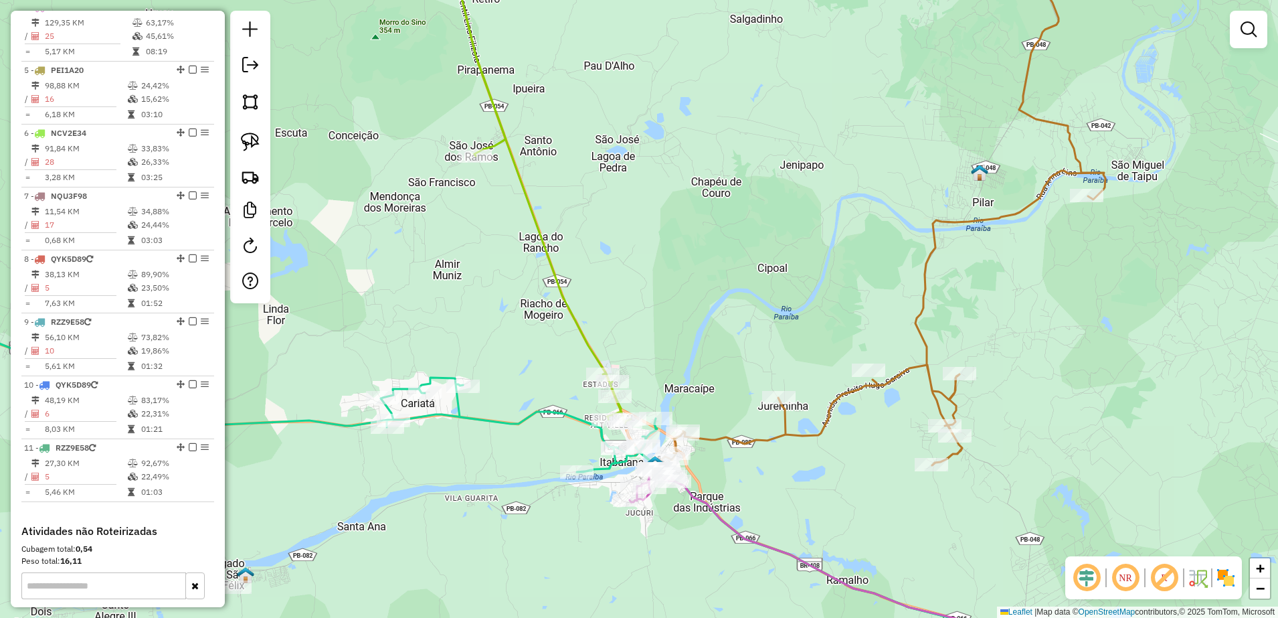
drag, startPoint x: 676, startPoint y: 323, endPoint x: 762, endPoint y: 475, distance: 174.4
click at [762, 475] on div "Janela de atendimento Grade de atendimento Capacidade Transportadoras Veículos …" at bounding box center [639, 309] width 1278 height 618
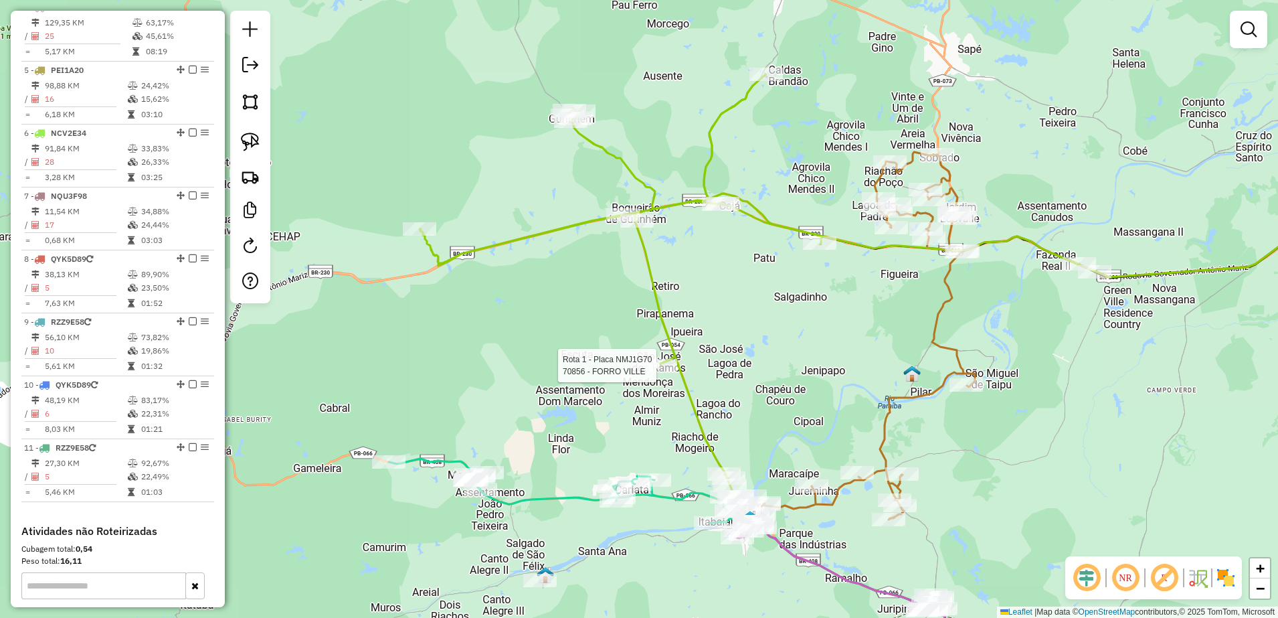
select select "**********"
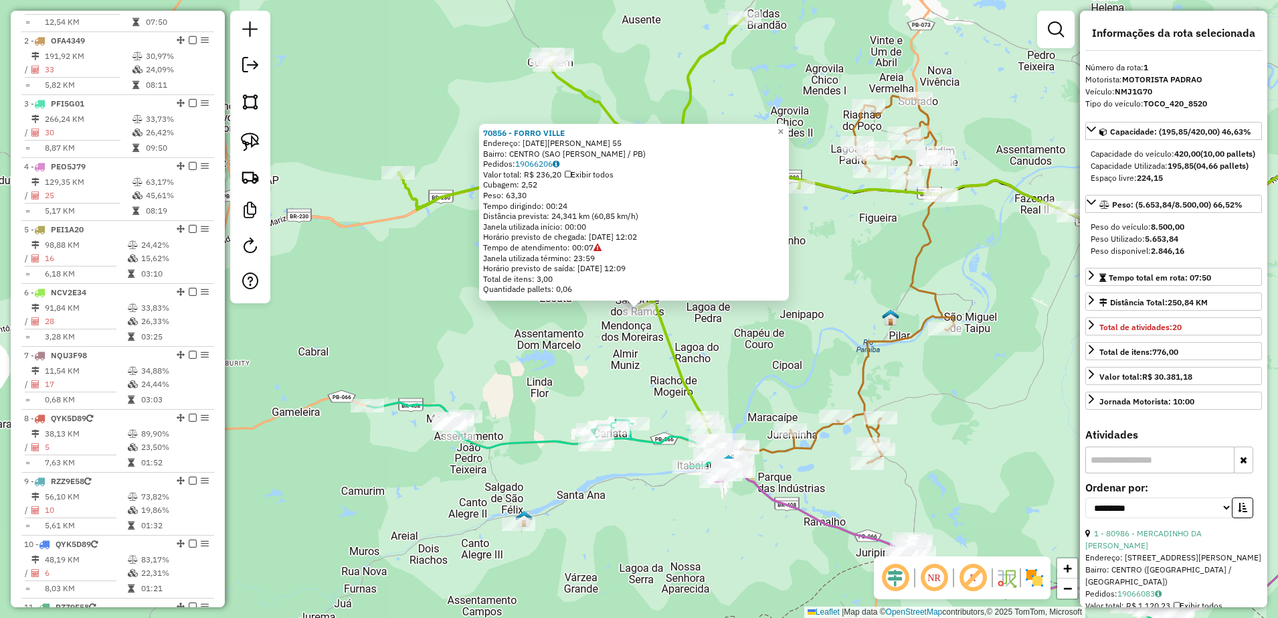
scroll to position [535, 0]
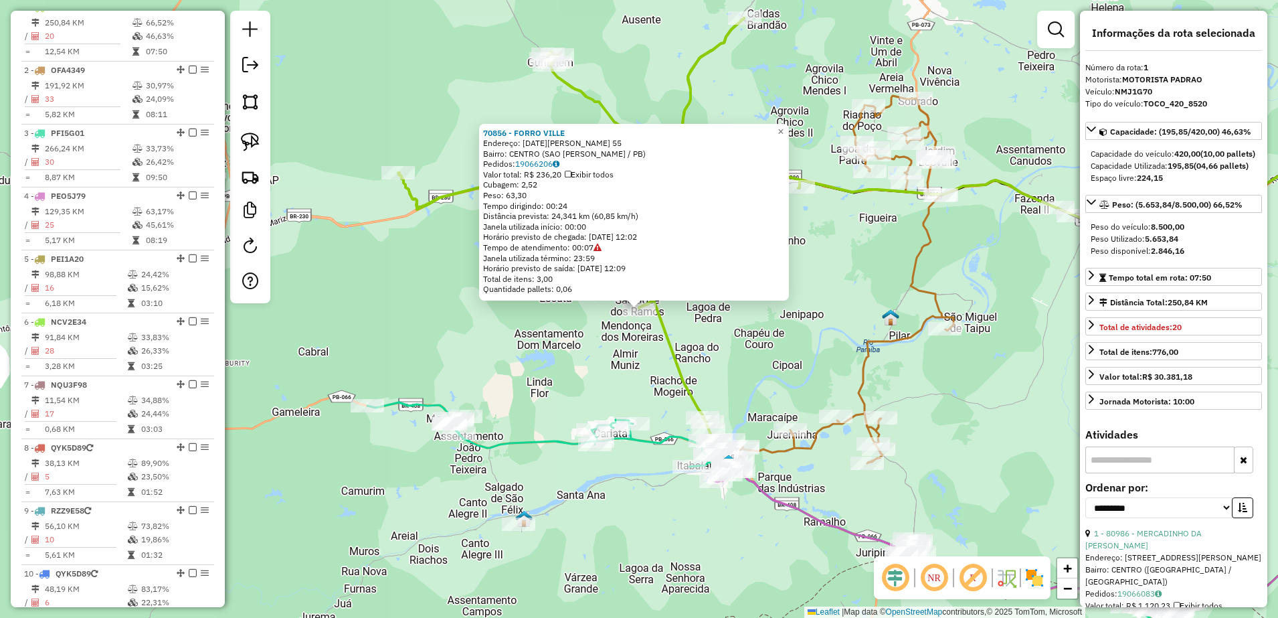
click at [715, 376] on div "70856 - FORRO VILLE Endereço: NOEL RODRIGUES DE LIMA 55 Bairro: CENTRO (SAO JOS…" at bounding box center [639, 309] width 1278 height 618
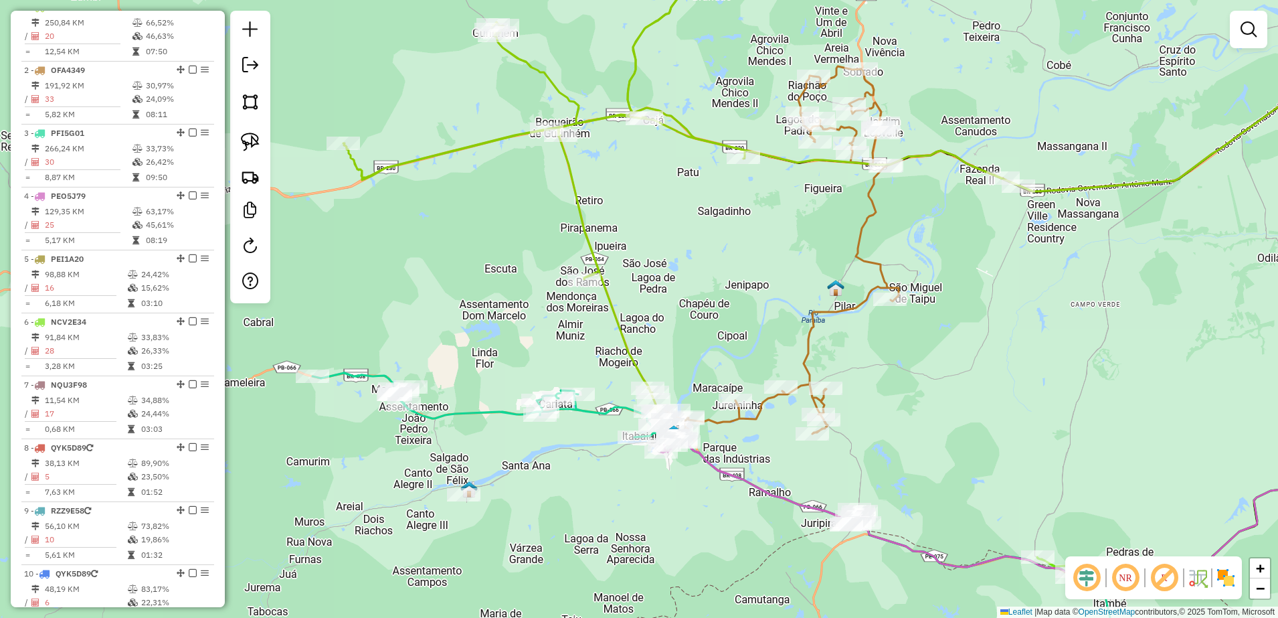
drag, startPoint x: 753, startPoint y: 387, endPoint x: 699, endPoint y: 358, distance: 61.7
click at [699, 358] on div "Janela de atendimento Grade de atendimento Capacidade Transportadoras Veículos …" at bounding box center [639, 309] width 1278 height 618
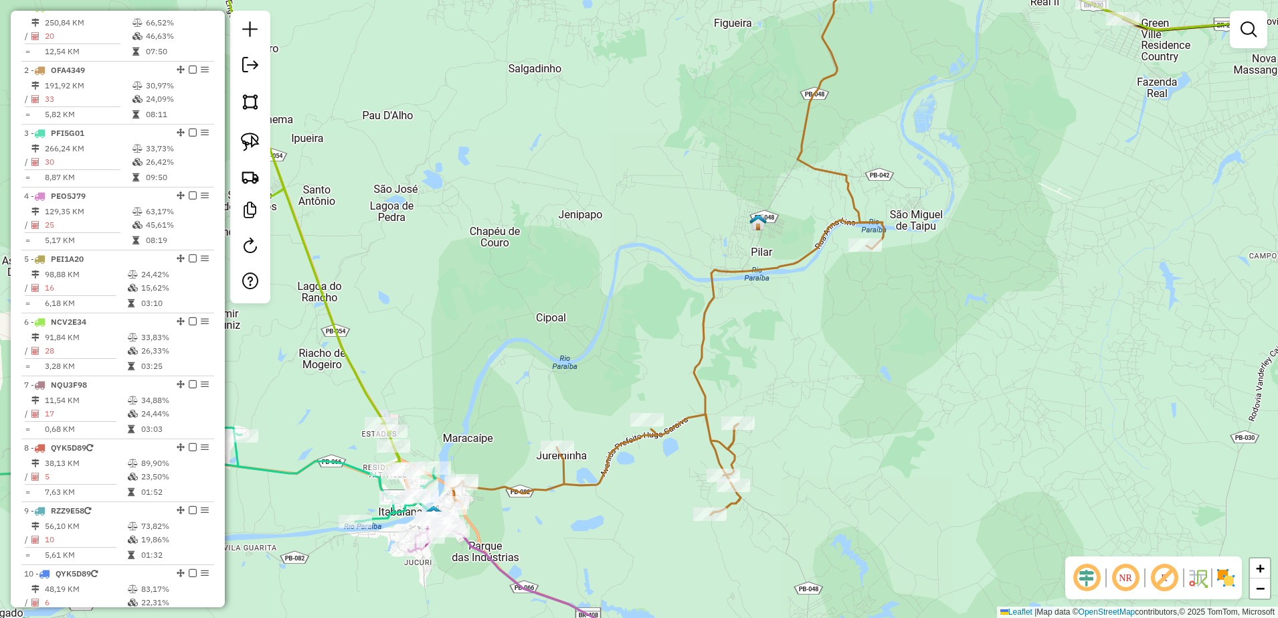
drag, startPoint x: 756, startPoint y: 490, endPoint x: 604, endPoint y: 551, distance: 163.7
click at [604, 551] on div "Janela de atendimento Grade de atendimento Capacidade Transportadoras Veículos …" at bounding box center [639, 309] width 1278 height 618
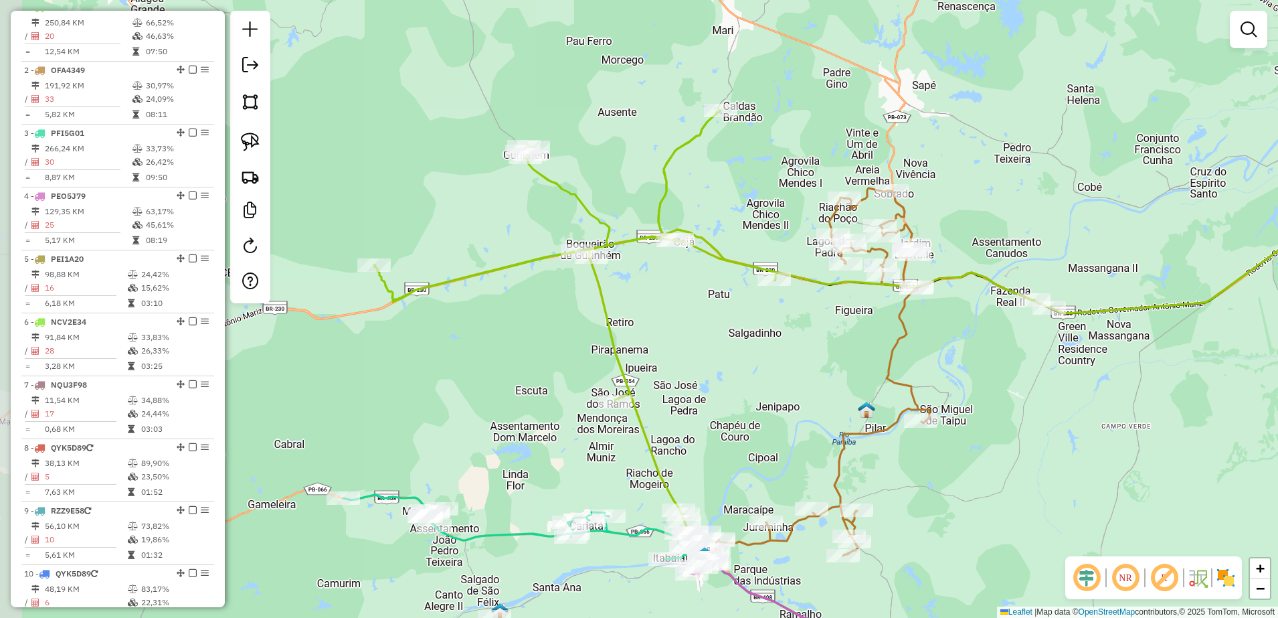
drag, startPoint x: 800, startPoint y: 311, endPoint x: 879, endPoint y: 437, distance: 148.5
click at [879, 437] on icon at bounding box center [881, 371] width 349 height 367
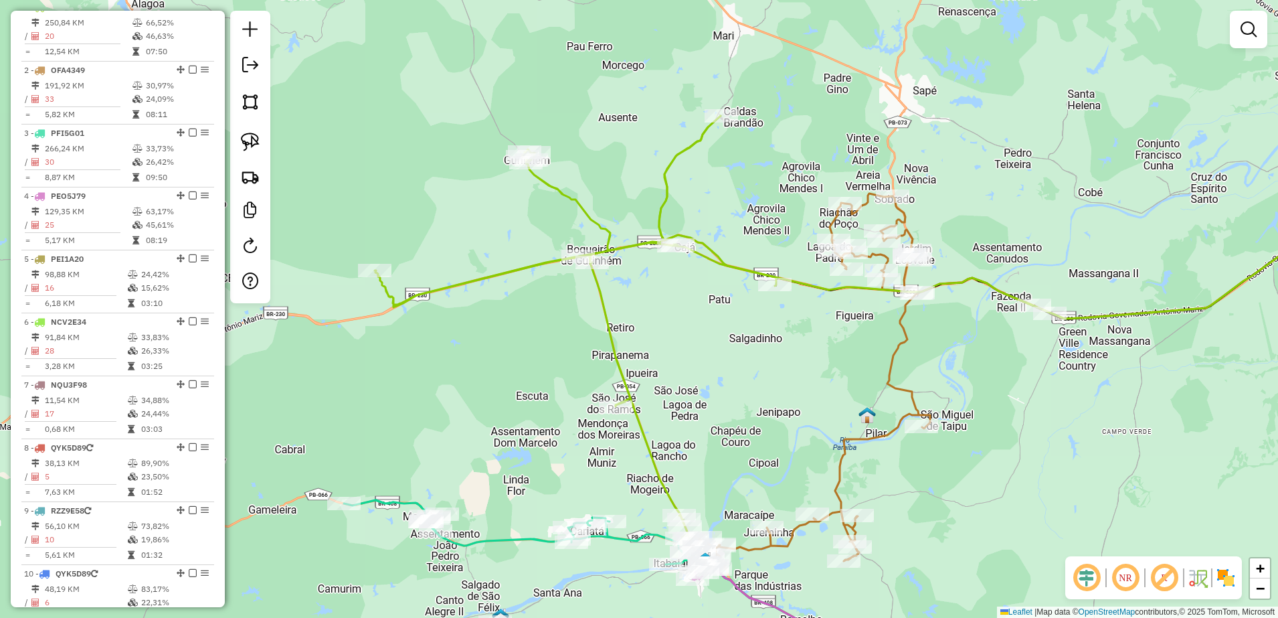
drag, startPoint x: 258, startPoint y: 146, endPoint x: 365, endPoint y: 153, distance: 108.0
click at [258, 145] on img at bounding box center [250, 142] width 19 height 19
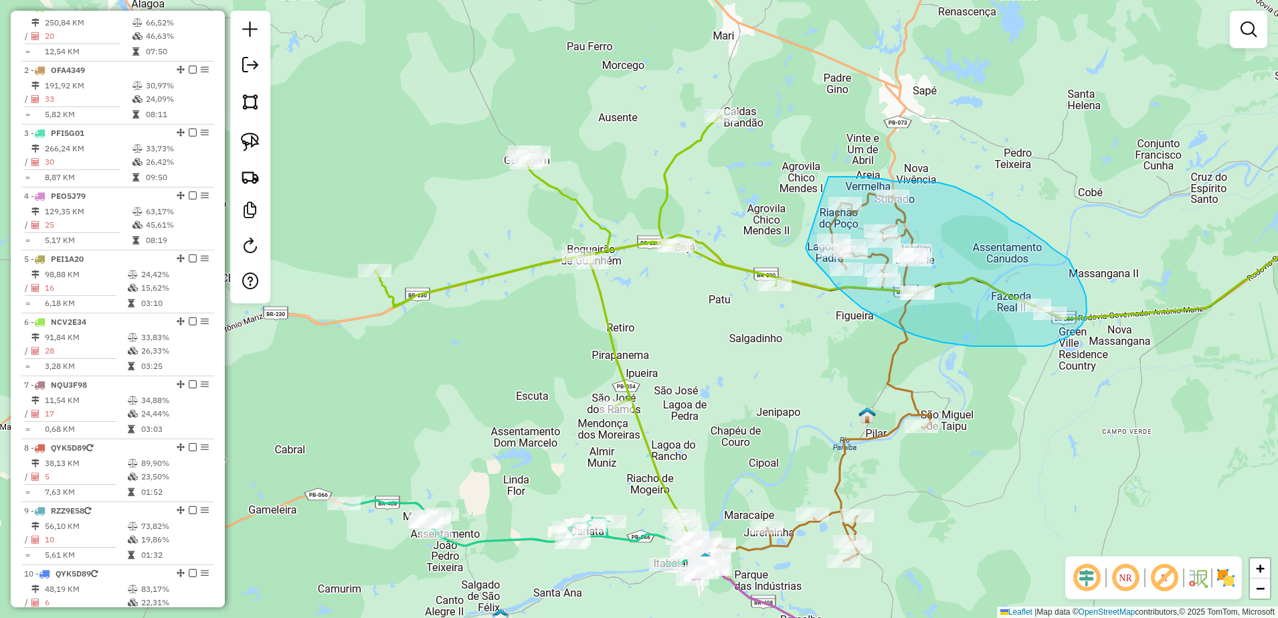
drag, startPoint x: 806, startPoint y: 248, endPoint x: 820, endPoint y: 179, distance: 69.7
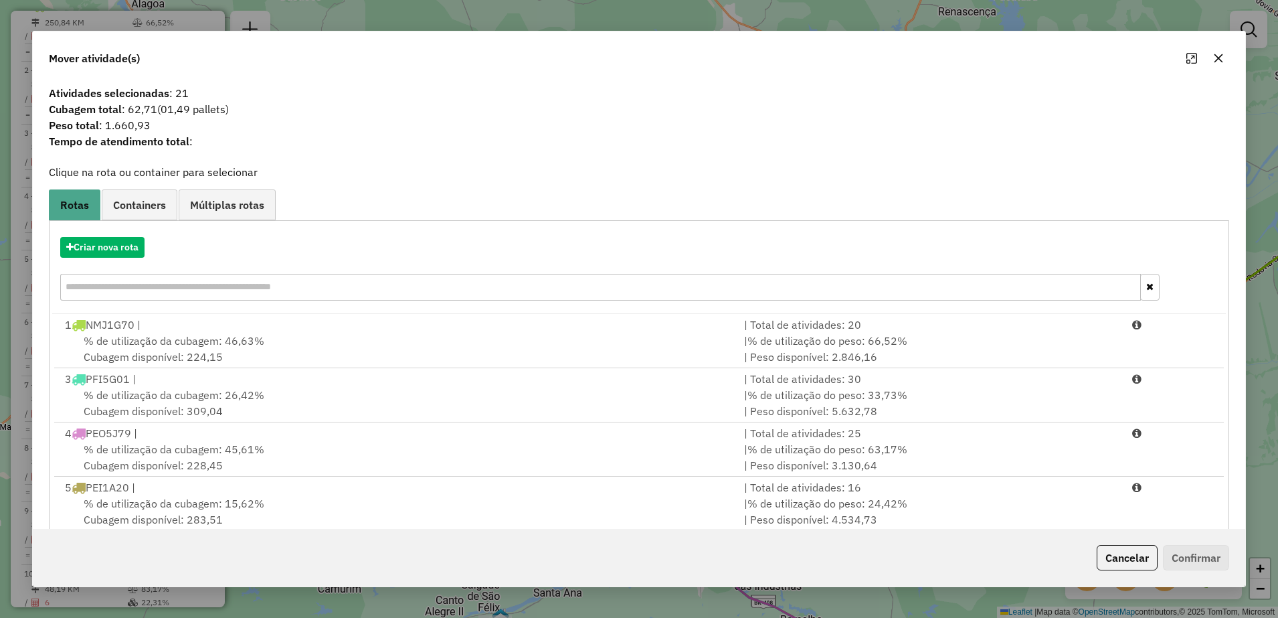
click at [1218, 53] on icon "button" at bounding box center [1218, 58] width 11 height 11
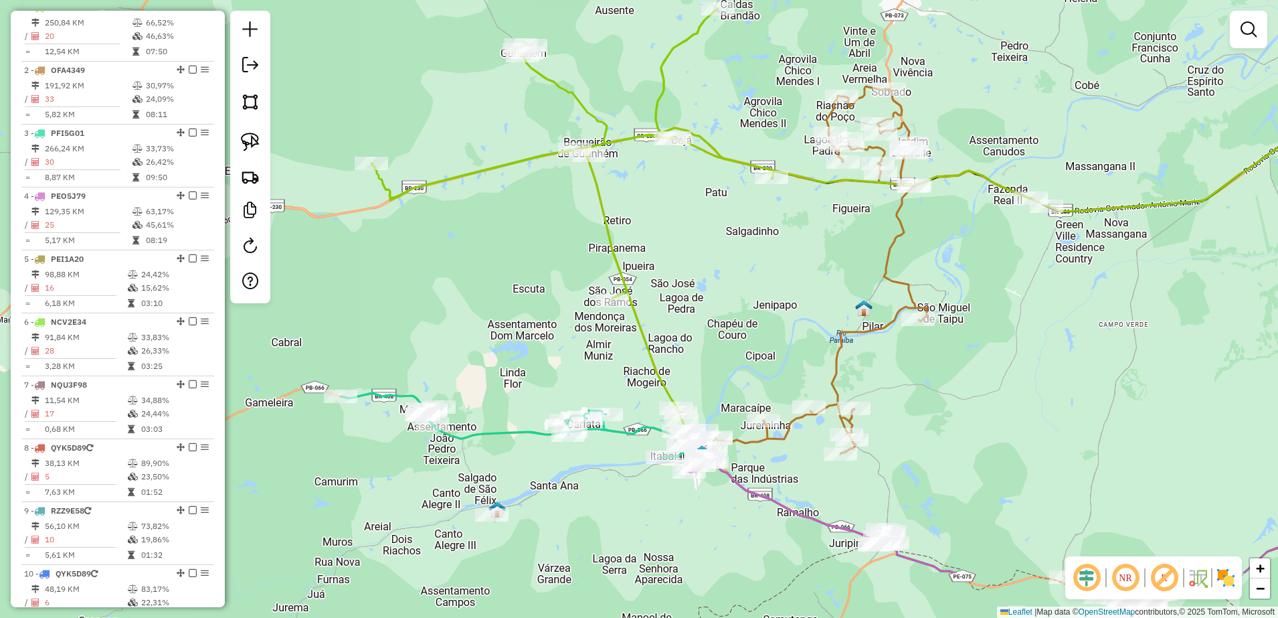
drag, startPoint x: 859, startPoint y: 371, endPoint x: 855, endPoint y: 264, distance: 107.1
click at [855, 264] on div "Janela de atendimento Grade de atendimento Capacidade Transportadoras Veículos …" at bounding box center [639, 309] width 1278 height 618
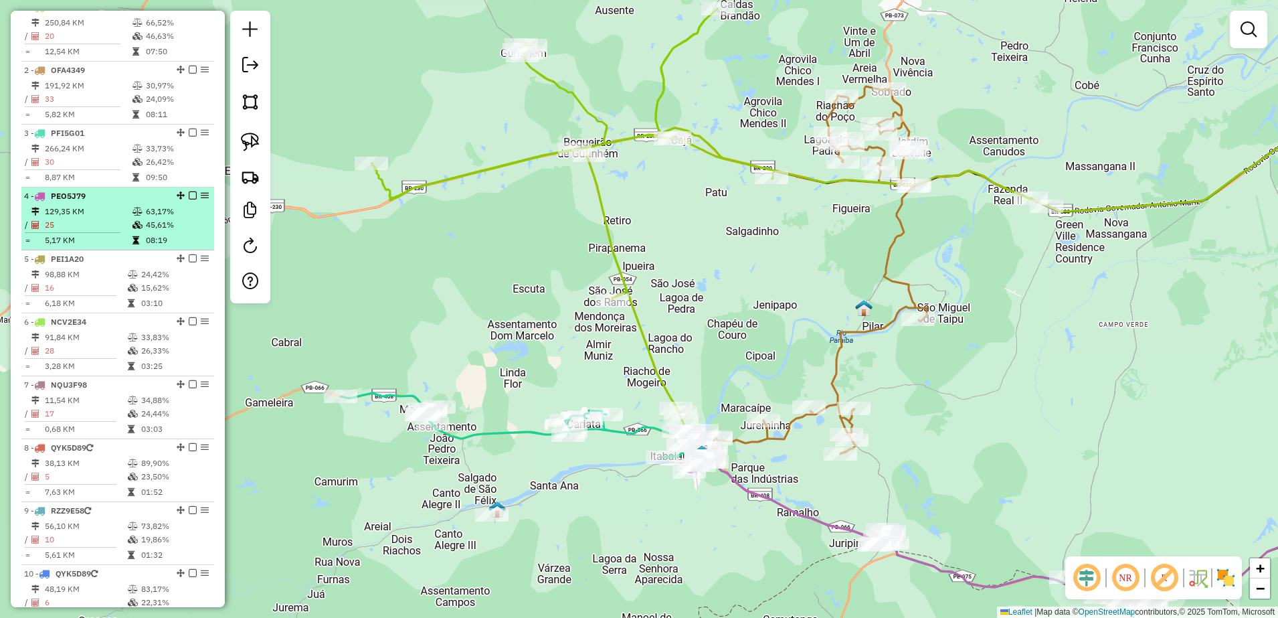
click at [77, 217] on td "129,35 KM" at bounding box center [88, 211] width 88 height 13
select select "**********"
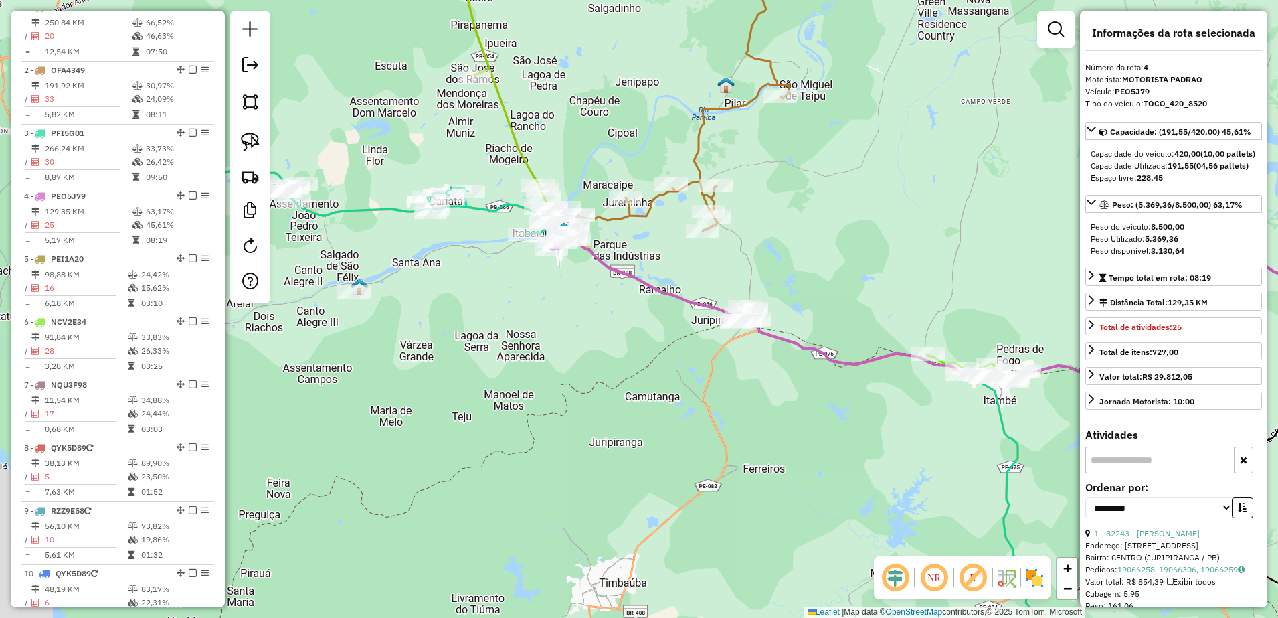
drag, startPoint x: 561, startPoint y: 347, endPoint x: 940, endPoint y: 228, distance: 397.3
click at [940, 228] on div "Janela de atendimento Grade de atendimento Capacidade Transportadoras Veículos …" at bounding box center [639, 309] width 1278 height 618
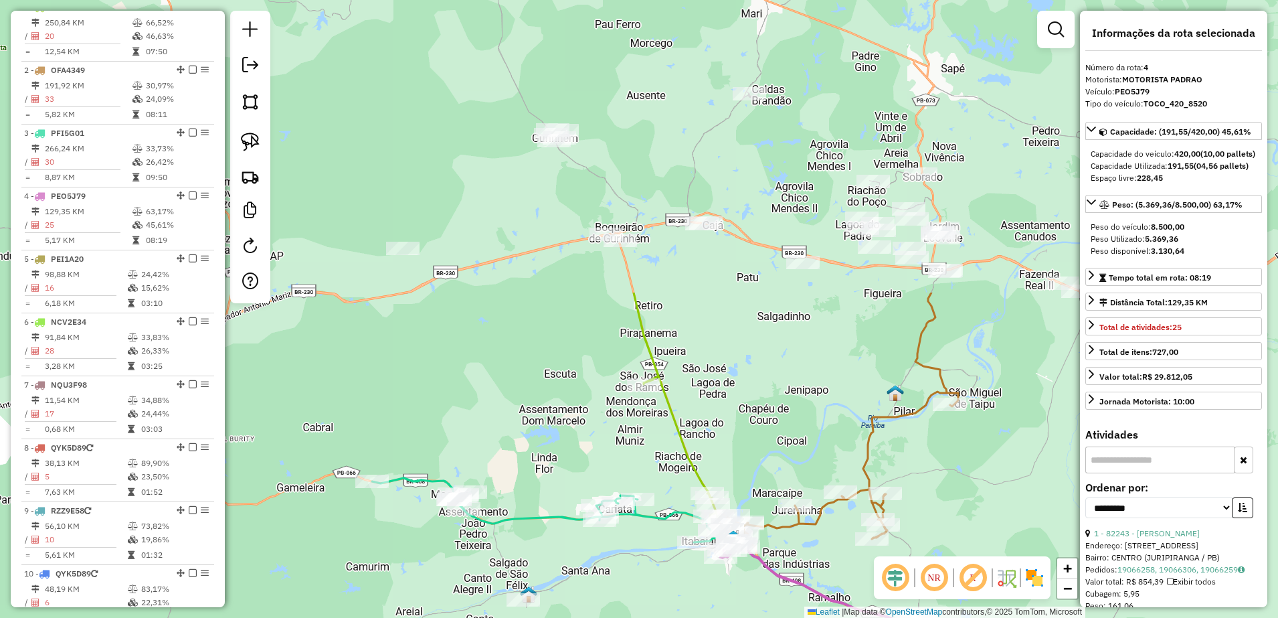
drag, startPoint x: 513, startPoint y: 238, endPoint x: 614, endPoint y: 582, distance: 357.9
click at [614, 585] on div "Janela de atendimento Grade de atendimento Capacidade Transportadoras Veículos …" at bounding box center [639, 309] width 1278 height 618
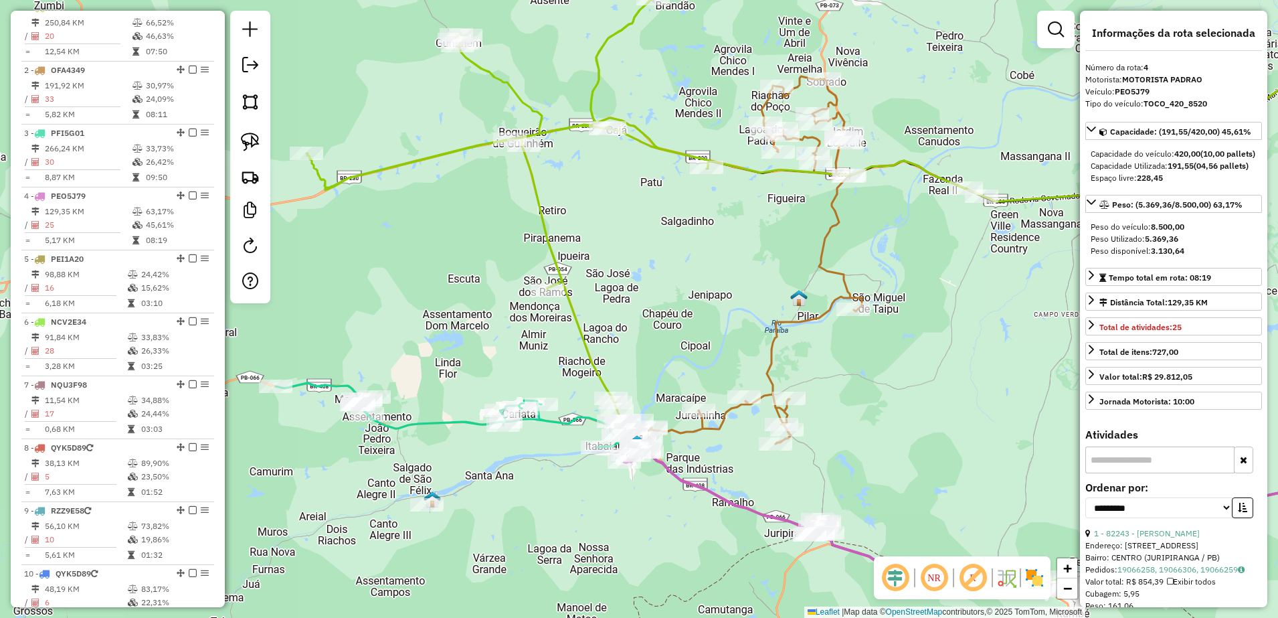
drag, startPoint x: 778, startPoint y: 383, endPoint x: 675, endPoint y: 294, distance: 136.6
click at [675, 294] on div "Janela de atendimento Grade de atendimento Capacidade Transportadoras Veículos …" at bounding box center [639, 309] width 1278 height 618
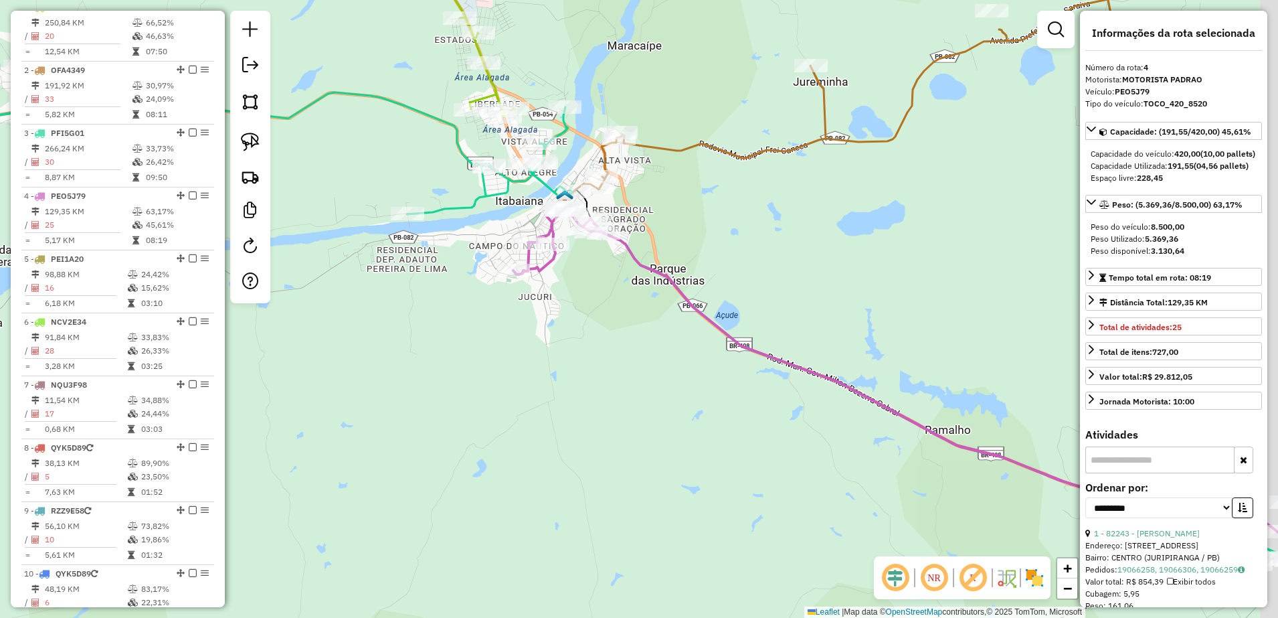
drag, startPoint x: 832, startPoint y: 443, endPoint x: 717, endPoint y: 317, distance: 171.0
click at [717, 319] on icon at bounding box center [905, 385] width 784 height 357
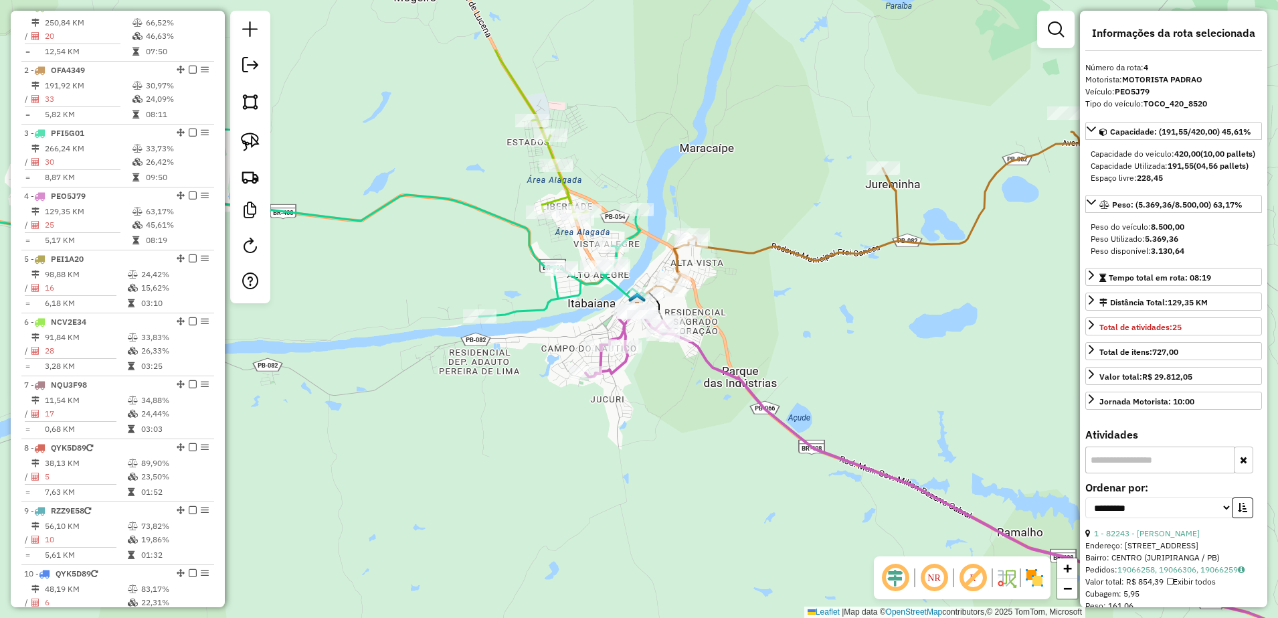
drag, startPoint x: 606, startPoint y: 313, endPoint x: 680, endPoint y: 416, distance: 126.7
click at [685, 425] on div "Janela de atendimento Grade de atendimento Capacidade Transportadoras Veículos …" at bounding box center [639, 309] width 1278 height 618
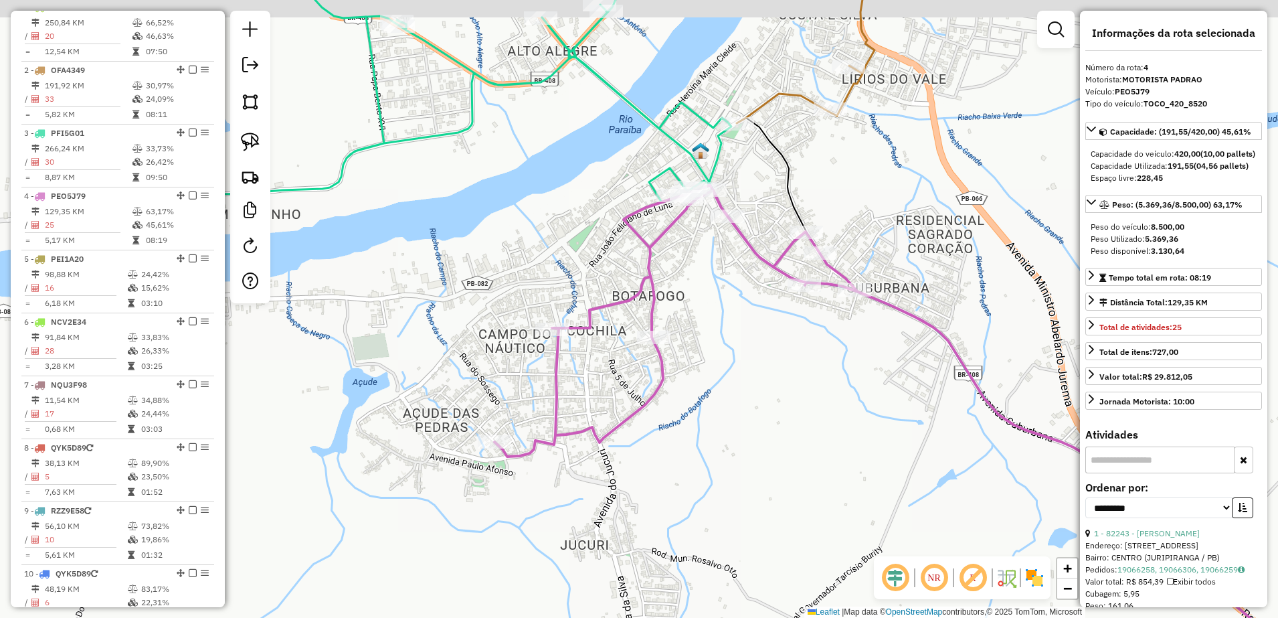
drag, startPoint x: 666, startPoint y: 291, endPoint x: 636, endPoint y: 342, distance: 59.1
click at [703, 343] on div "Janela de atendimento Grade de atendimento Capacidade Transportadoras Veículos …" at bounding box center [639, 309] width 1278 height 618
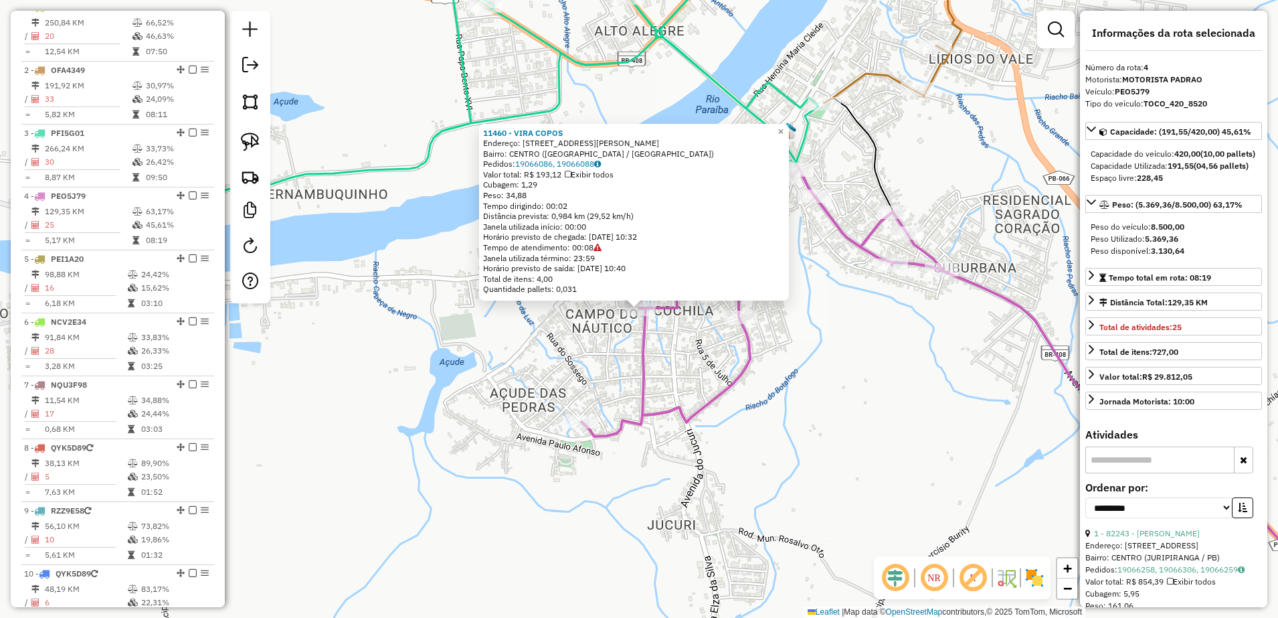
scroll to position [723, 0]
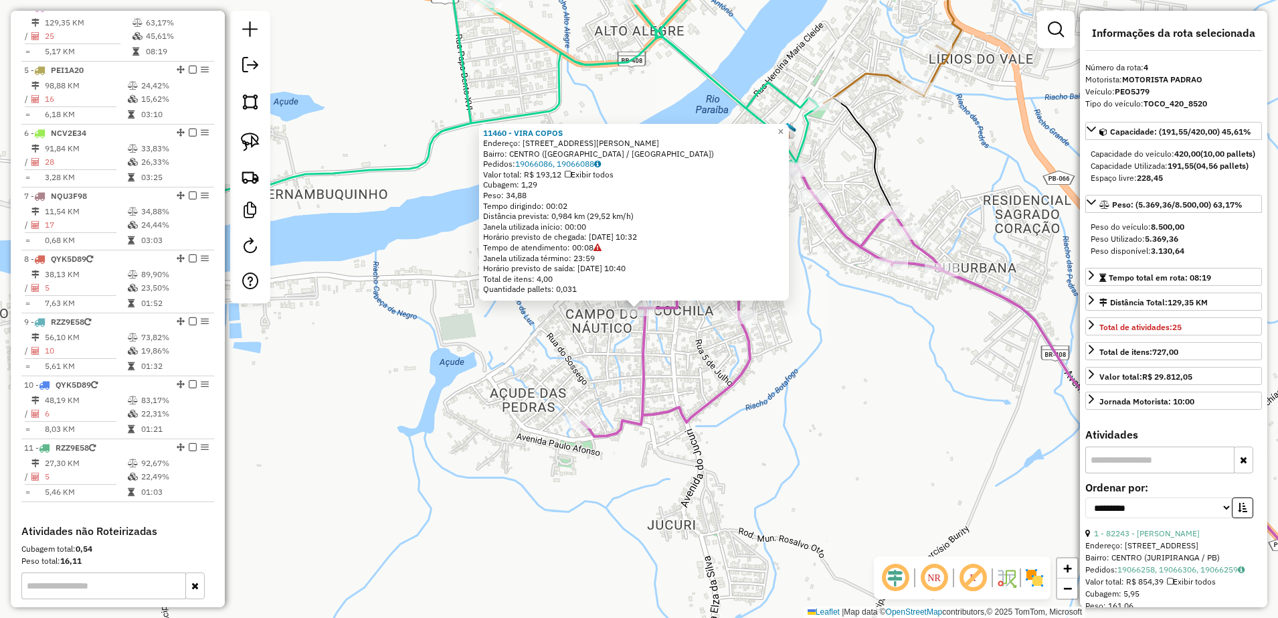
click at [725, 365] on div "11460 - VIRA COPOS Endereço: RUA MANOEL BARBOSA DE ANDRADE 39 Bairro: CENTRO (I…" at bounding box center [639, 309] width 1278 height 618
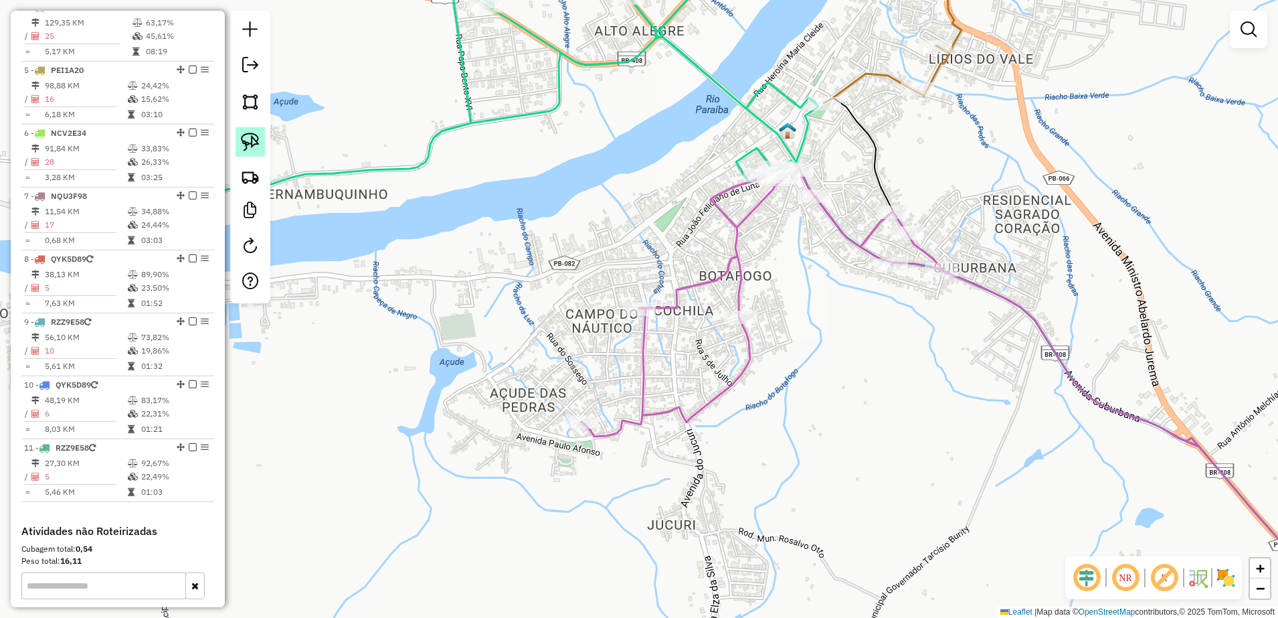
click at [250, 139] on img at bounding box center [250, 142] width 19 height 19
drag, startPoint x: 606, startPoint y: 285, endPoint x: 662, endPoint y: 323, distance: 67.6
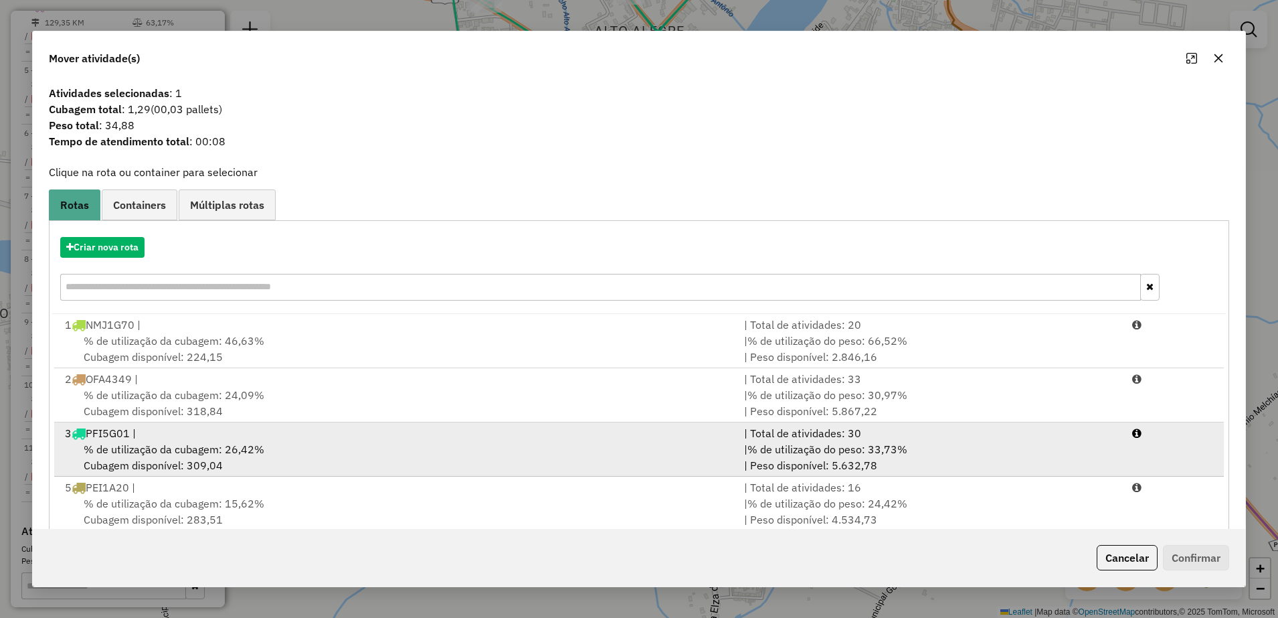
click at [183, 443] on span "% de utilização da cubagem: 26,42%" at bounding box center [174, 448] width 181 height 13
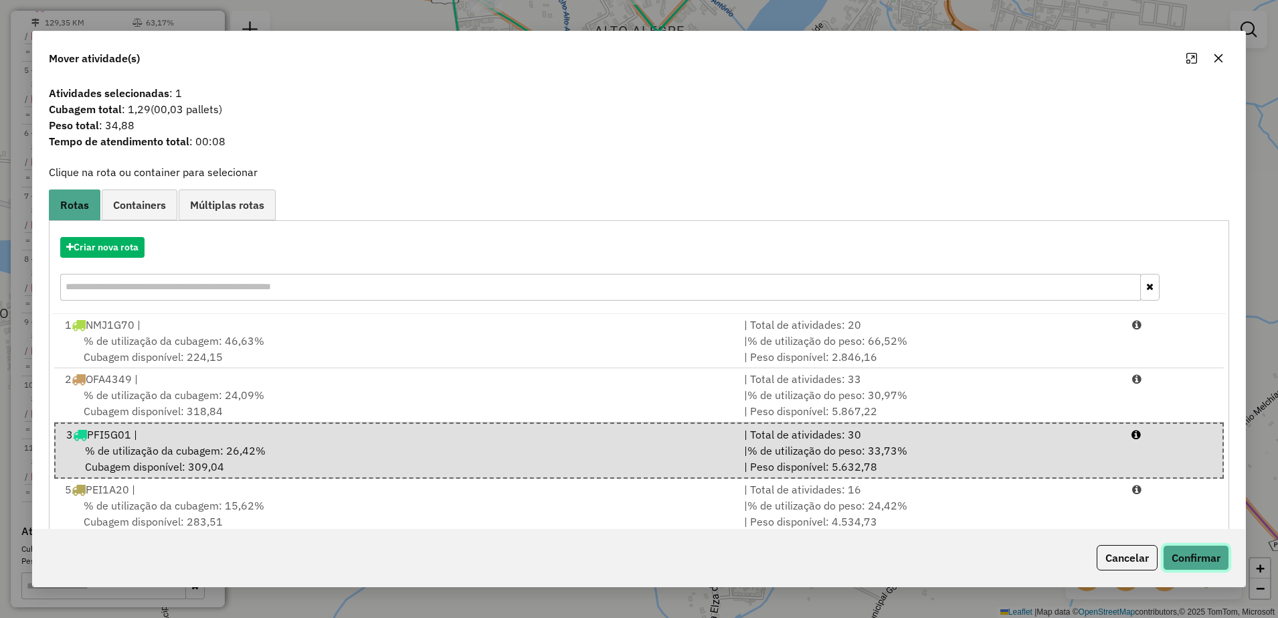
click at [1188, 557] on button "Confirmar" at bounding box center [1196, 557] width 66 height 25
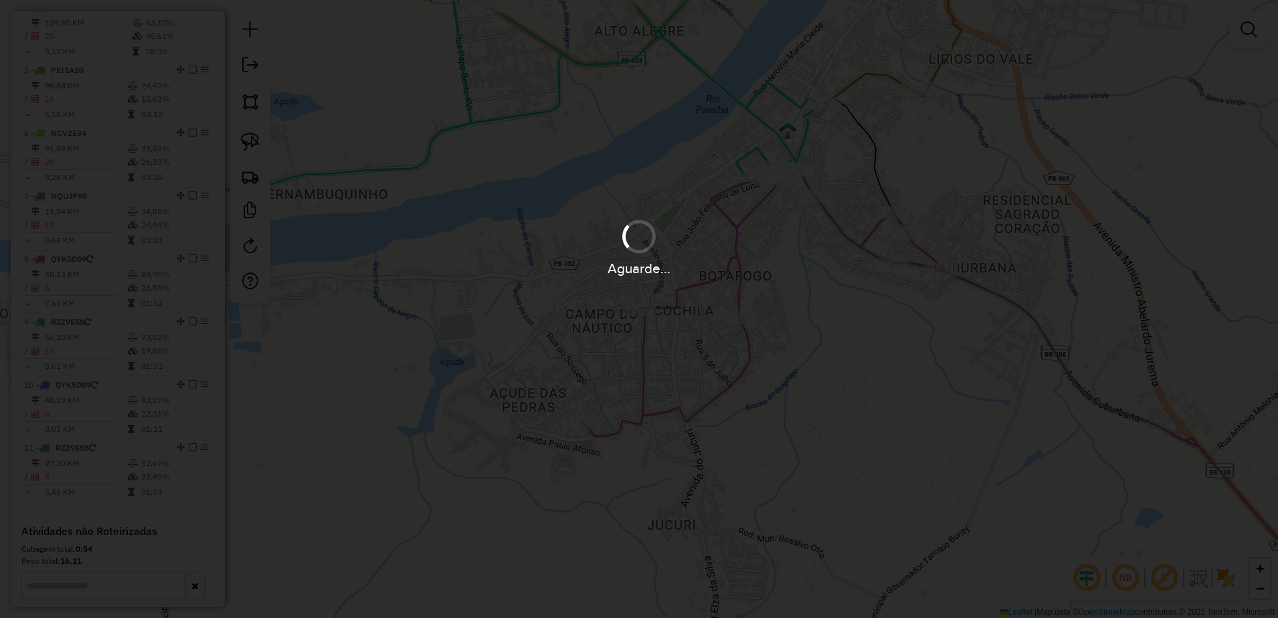
scroll to position [598, 0]
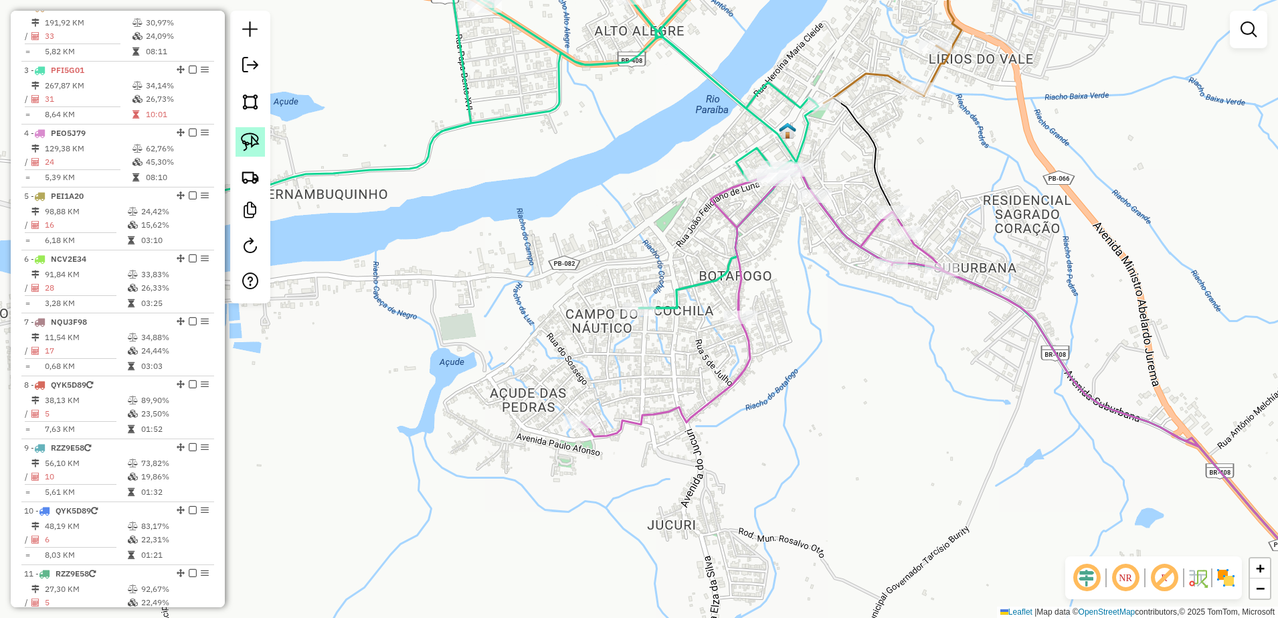
click at [242, 137] on img at bounding box center [250, 142] width 19 height 19
drag, startPoint x: 632, startPoint y: 265, endPoint x: 673, endPoint y: 298, distance: 52.4
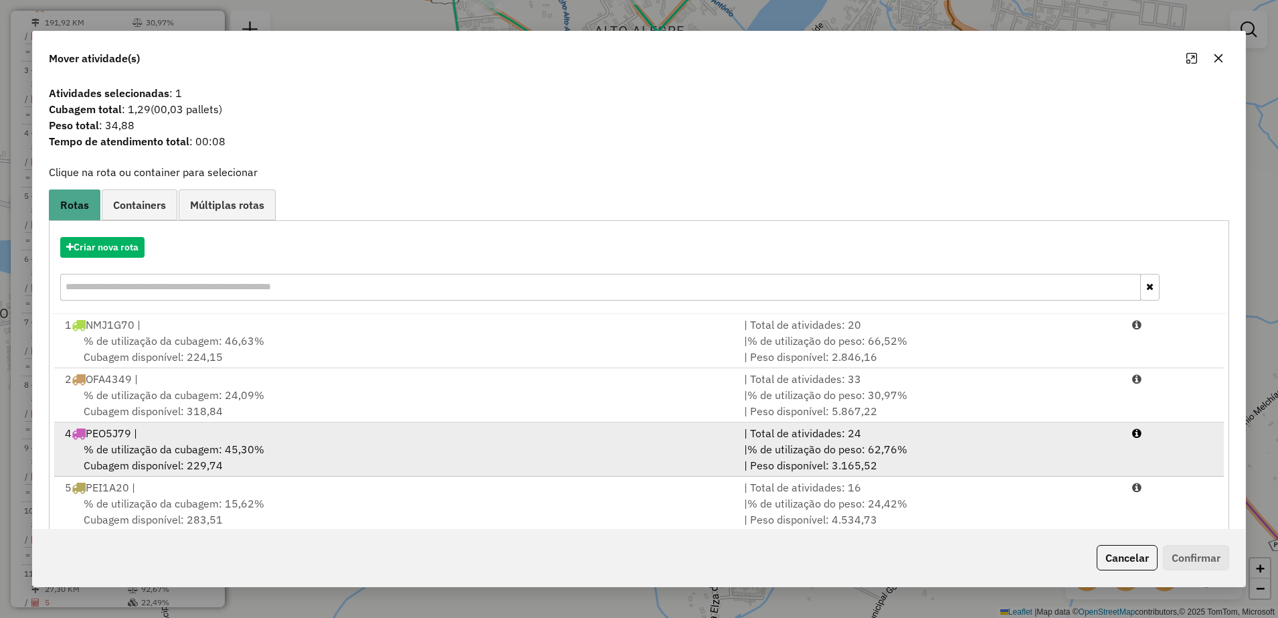
click at [242, 437] on div "4 PEO5J79 |" at bounding box center [396, 433] width 679 height 16
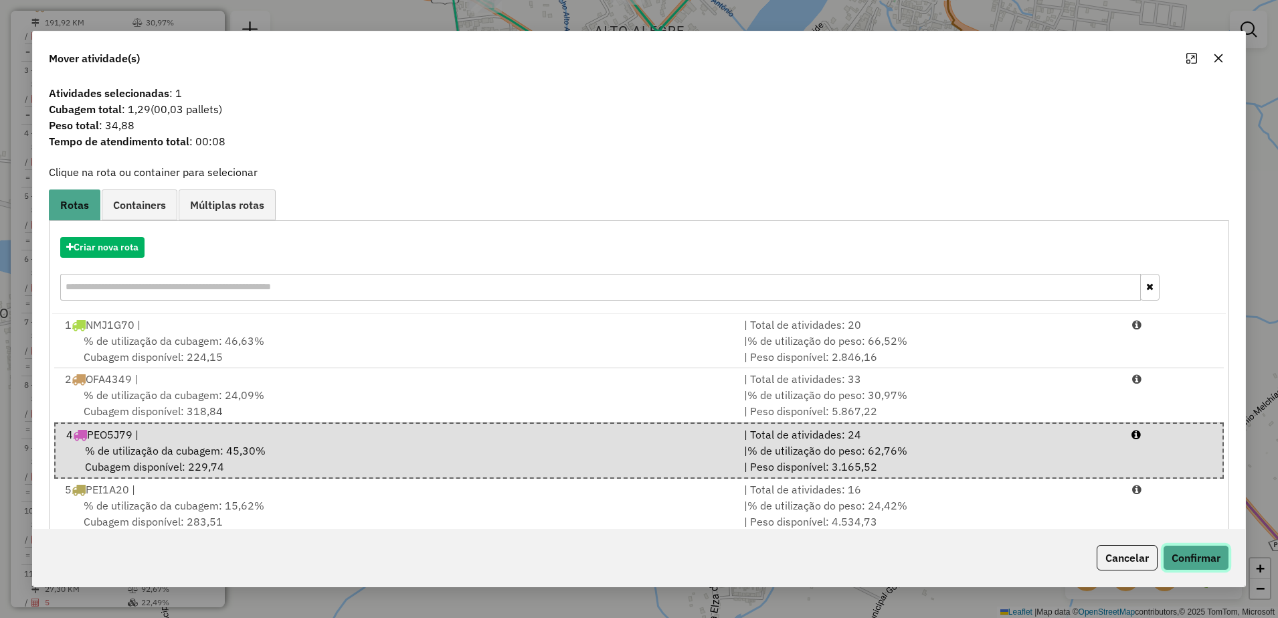
click at [1193, 555] on button "Confirmar" at bounding box center [1196, 557] width 66 height 25
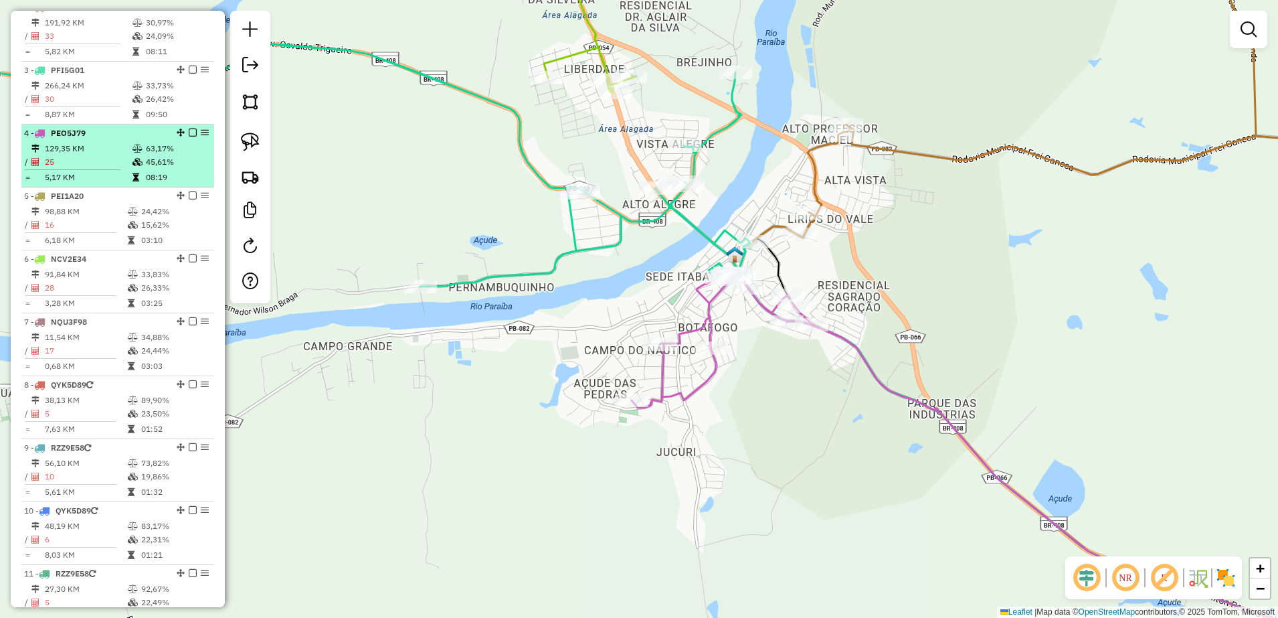
click at [69, 154] on td "129,35 KM" at bounding box center [88, 148] width 88 height 13
select select "**********"
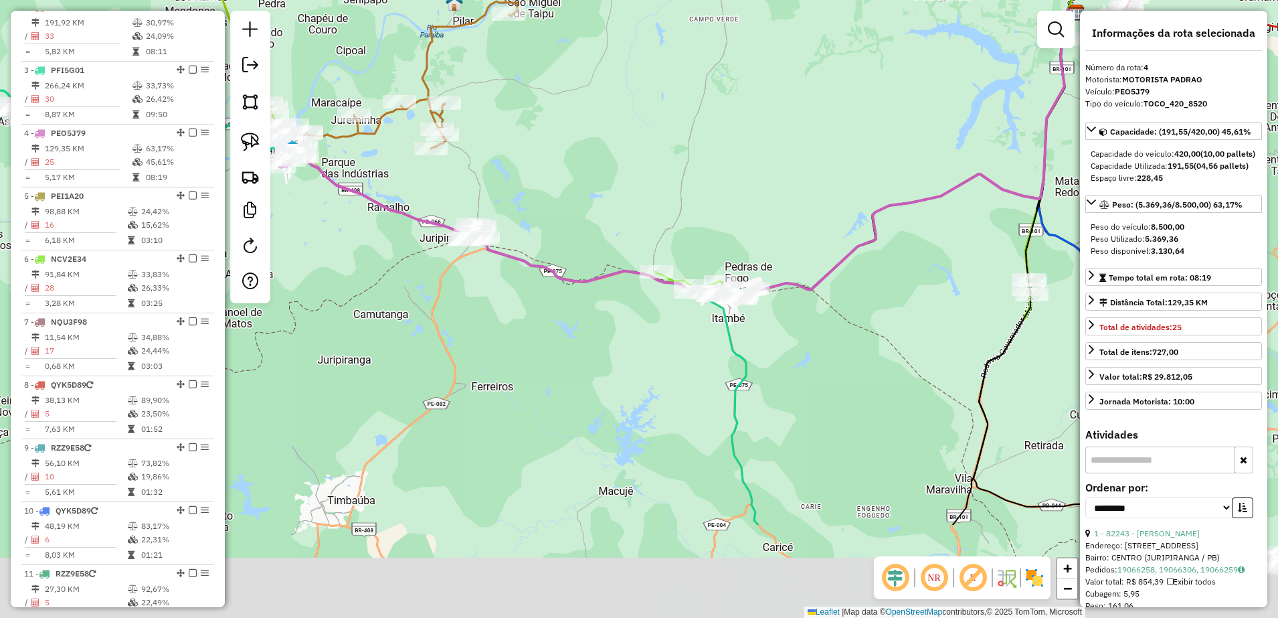
drag, startPoint x: 541, startPoint y: 354, endPoint x: 568, endPoint y: 193, distance: 162.9
click at [574, 196] on div "Janela de atendimento Grade de atendimento Capacidade Transportadoras Veículos …" at bounding box center [639, 309] width 1278 height 618
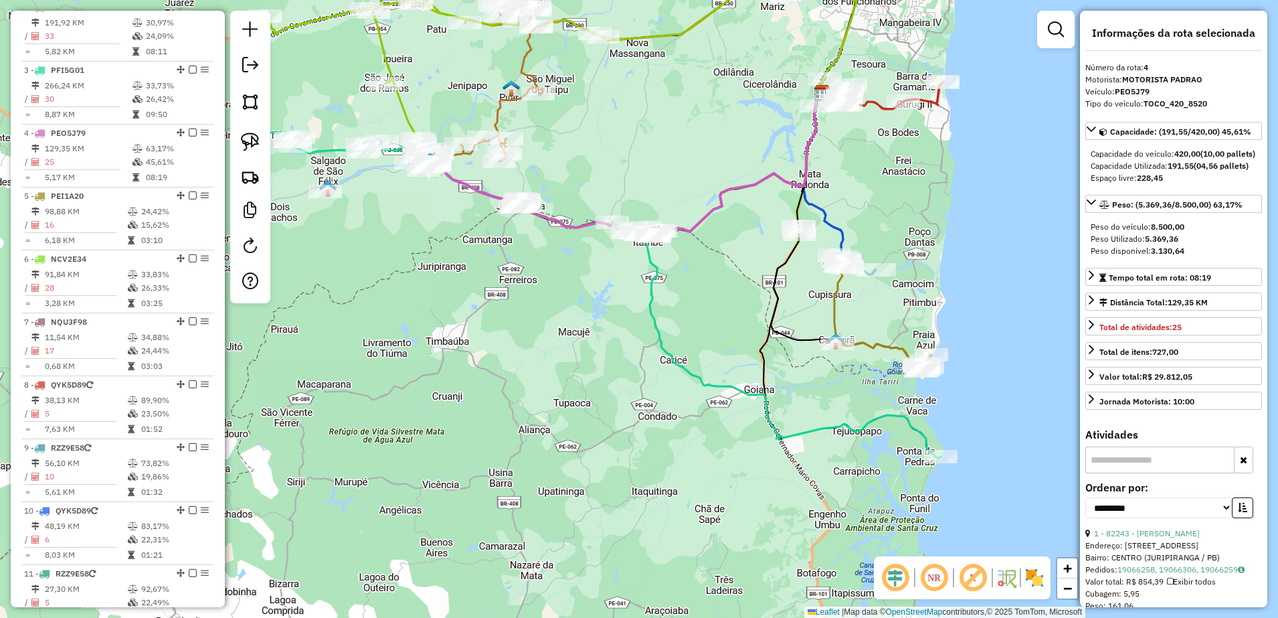
click at [777, 359] on div "Janela de atendimento Grade de atendimento Capacidade Transportadoras Veículos …" at bounding box center [639, 309] width 1278 height 618
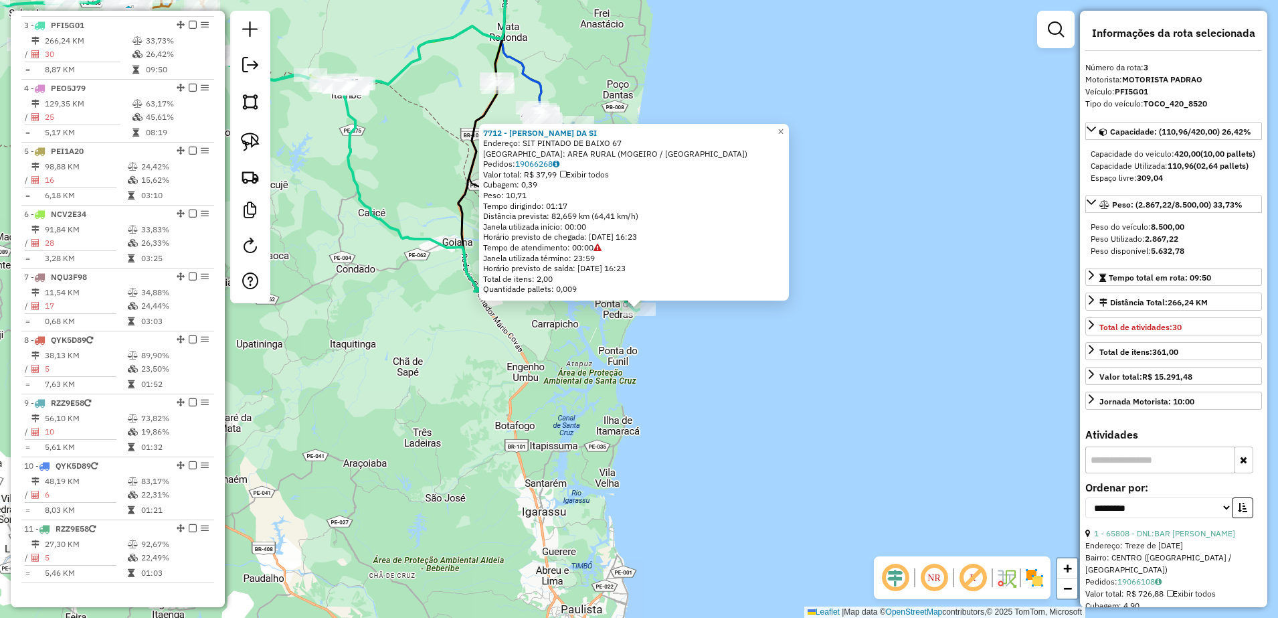
scroll to position [661, 0]
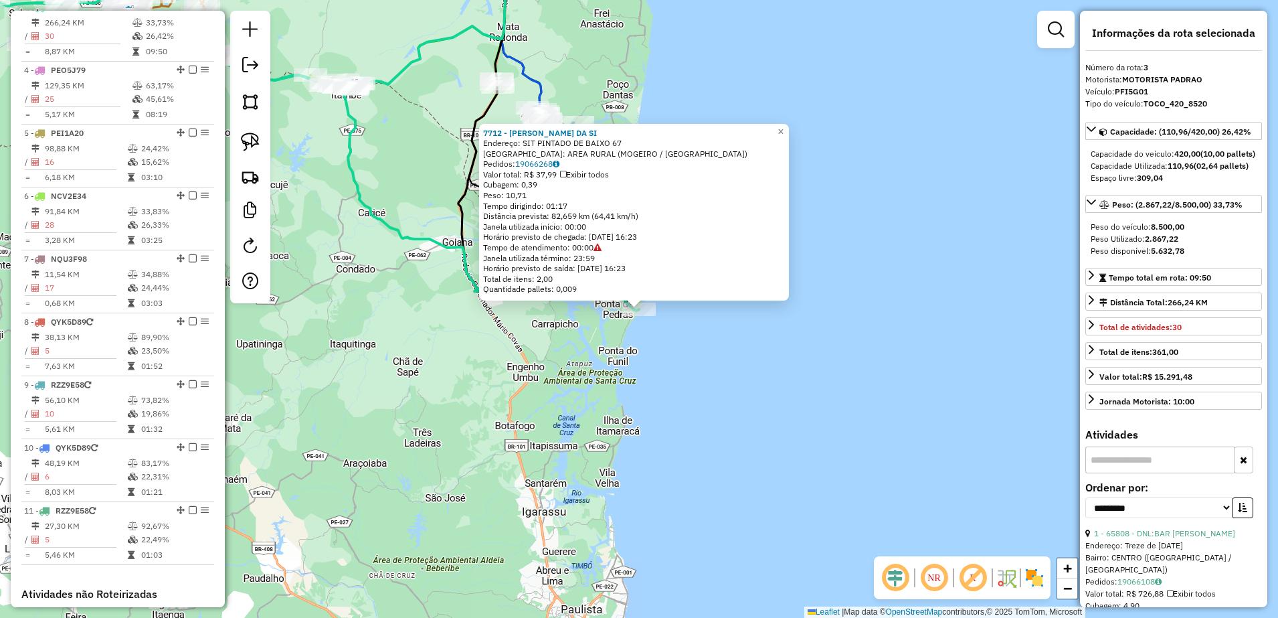
click at [563, 383] on div "7712 - MARCIA MARTINS DA SI Endereço: SIT PINTADO DE BAIXO 67 Bairro: AREA RURA…" at bounding box center [639, 309] width 1278 height 618
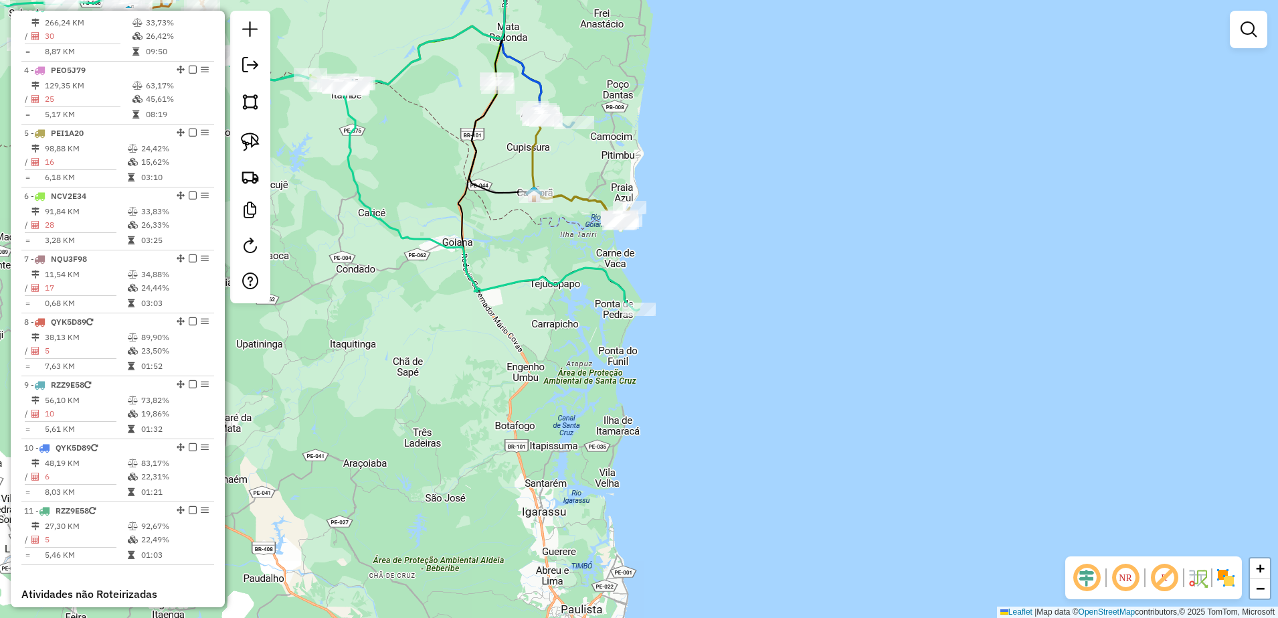
drag, startPoint x: 524, startPoint y: 353, endPoint x: 814, endPoint y: 386, distance: 292.3
click at [807, 387] on div "Janela de atendimento Grade de atendimento Capacidade Transportadoras Veículos …" at bounding box center [639, 309] width 1278 height 618
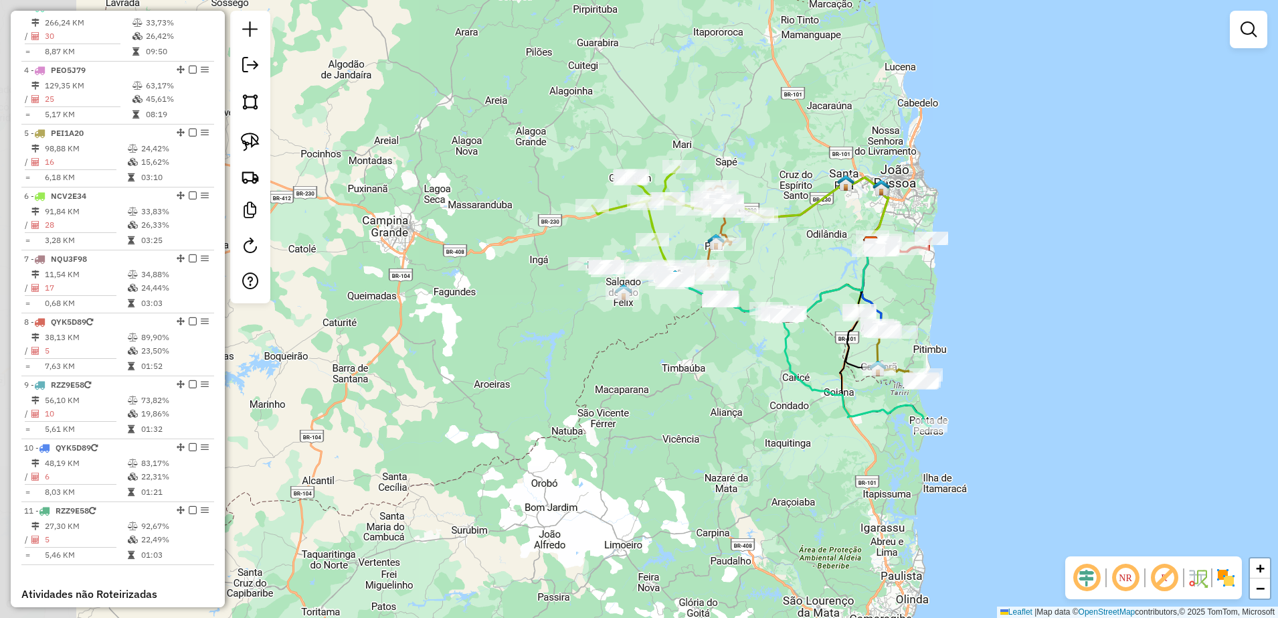
drag, startPoint x: 487, startPoint y: 282, endPoint x: 668, endPoint y: 385, distance: 207.7
click at [668, 385] on div "Janela de atendimento Grade de atendimento Capacidade Transportadoras Veículos …" at bounding box center [639, 309] width 1278 height 618
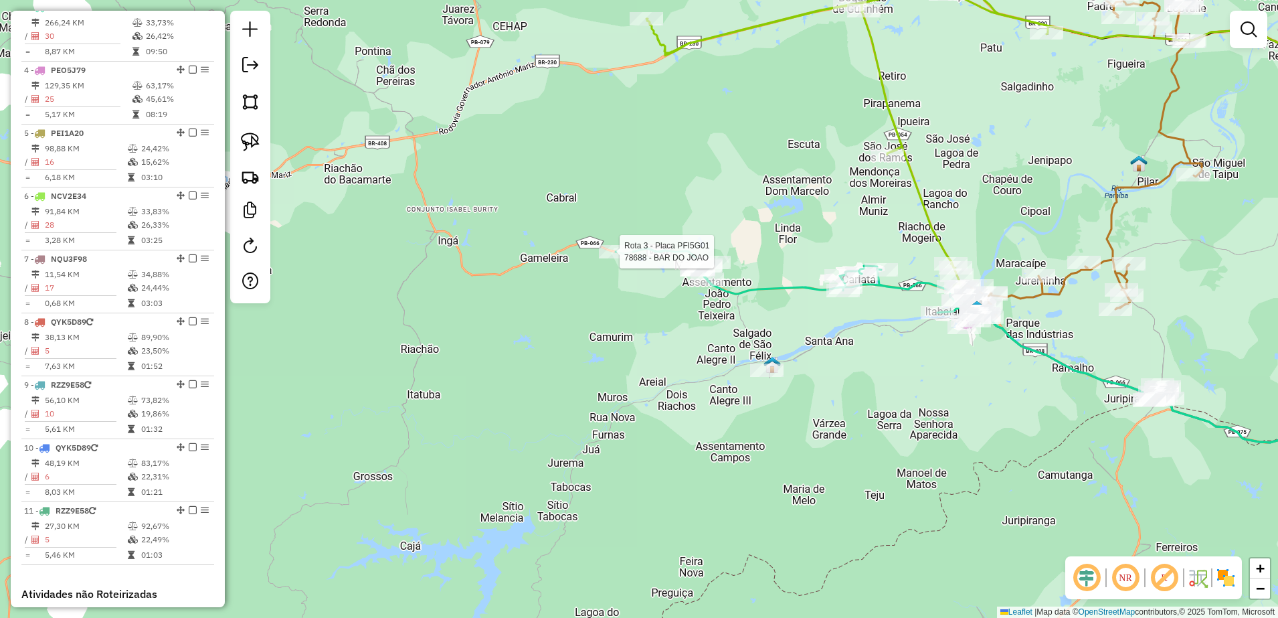
select select "**********"
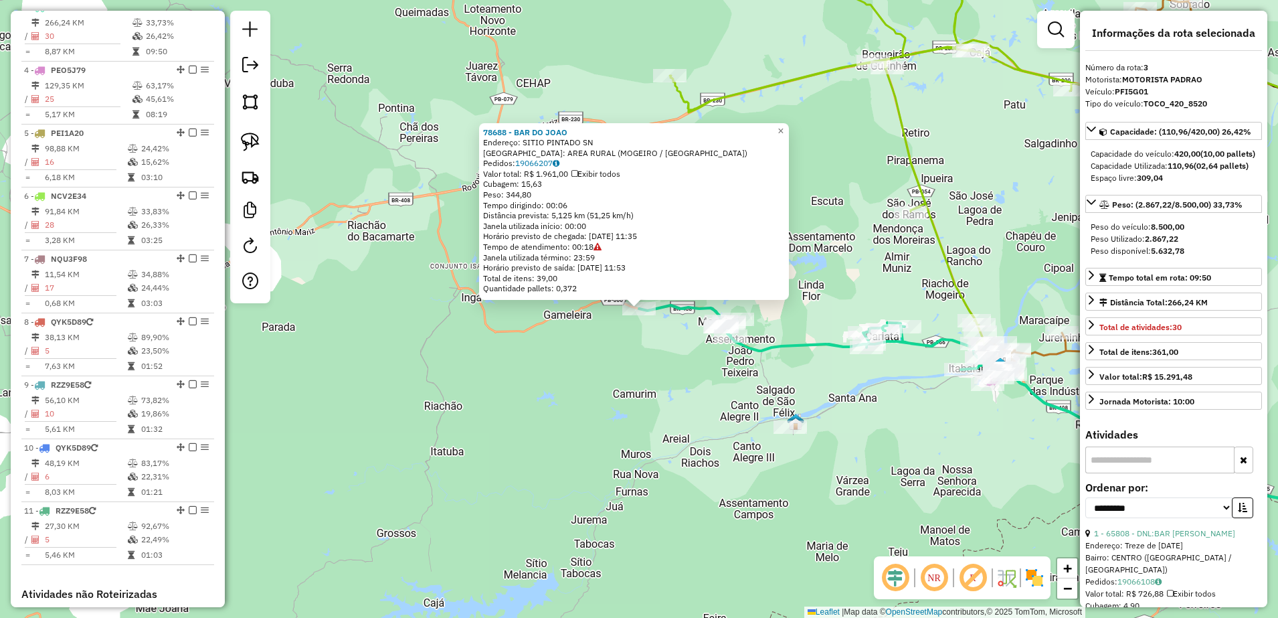
click at [654, 379] on div "78688 - BAR DO JOAO Endereço: SITIO PINTADO SN Bairro: AREA RURAL (MOGEIRO / PB…" at bounding box center [639, 309] width 1278 height 618
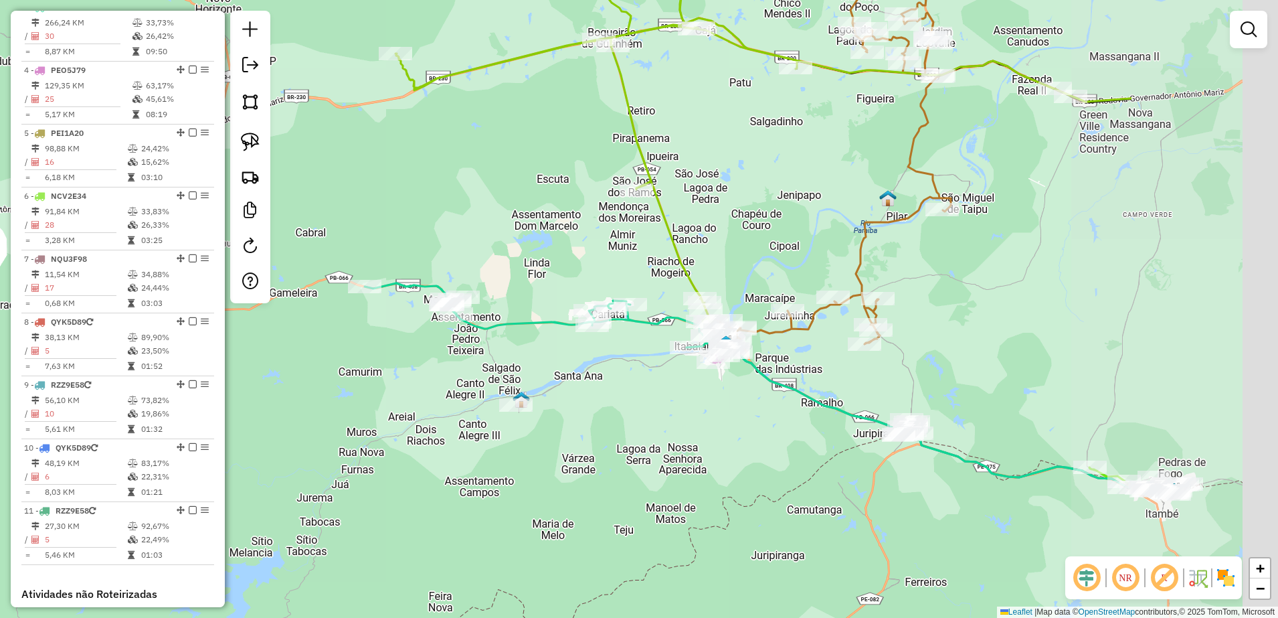
drag, startPoint x: 901, startPoint y: 378, endPoint x: 587, endPoint y: 366, distance: 314.8
click at [587, 366] on div "Janela de atendimento Grade de atendimento Capacidade Transportadoras Veículos …" at bounding box center [639, 309] width 1278 height 618
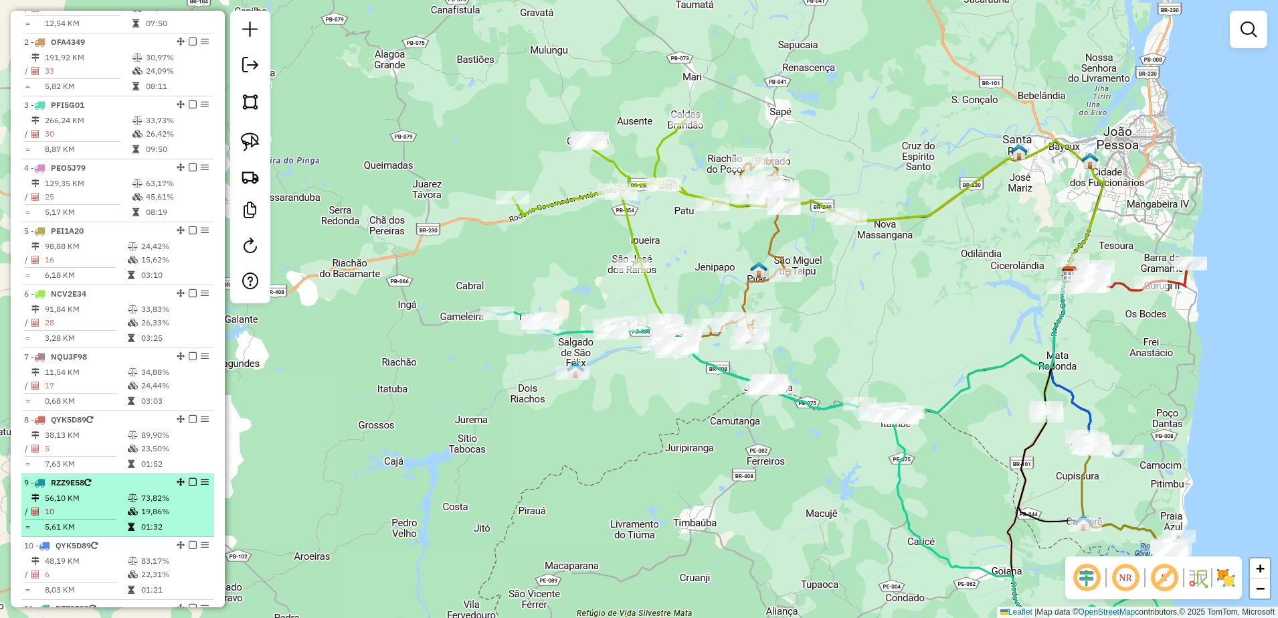
scroll to position [493, 0]
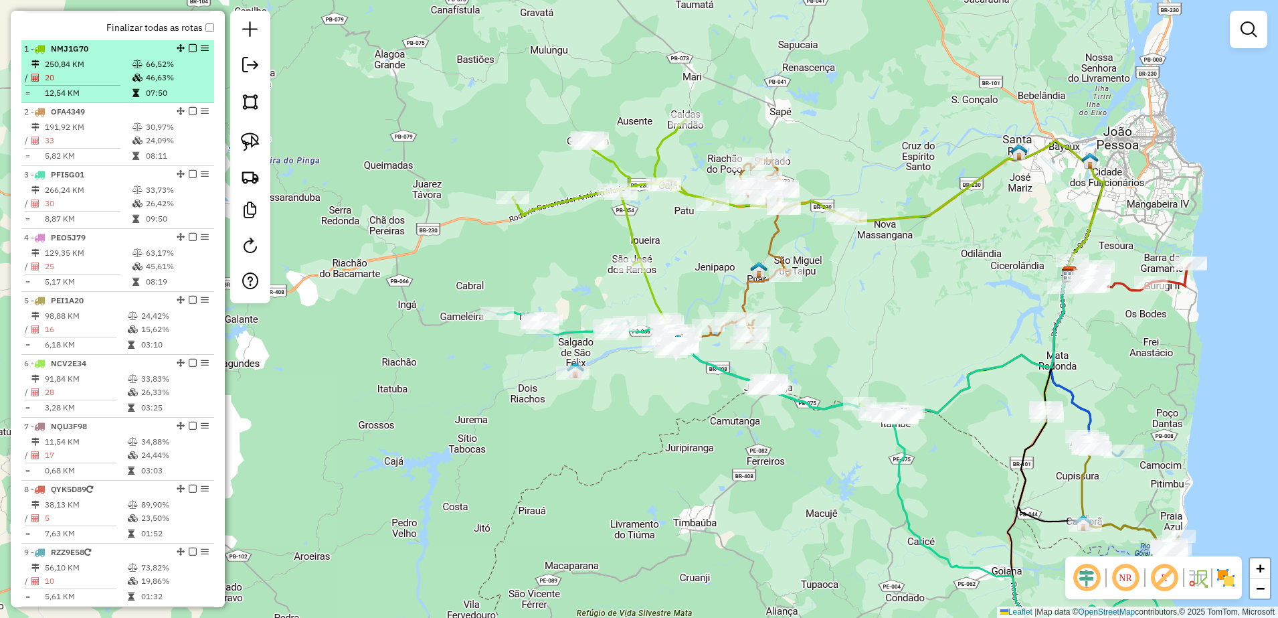
click at [100, 71] on td "250,84 KM" at bounding box center [88, 64] width 88 height 13
select select "**********"
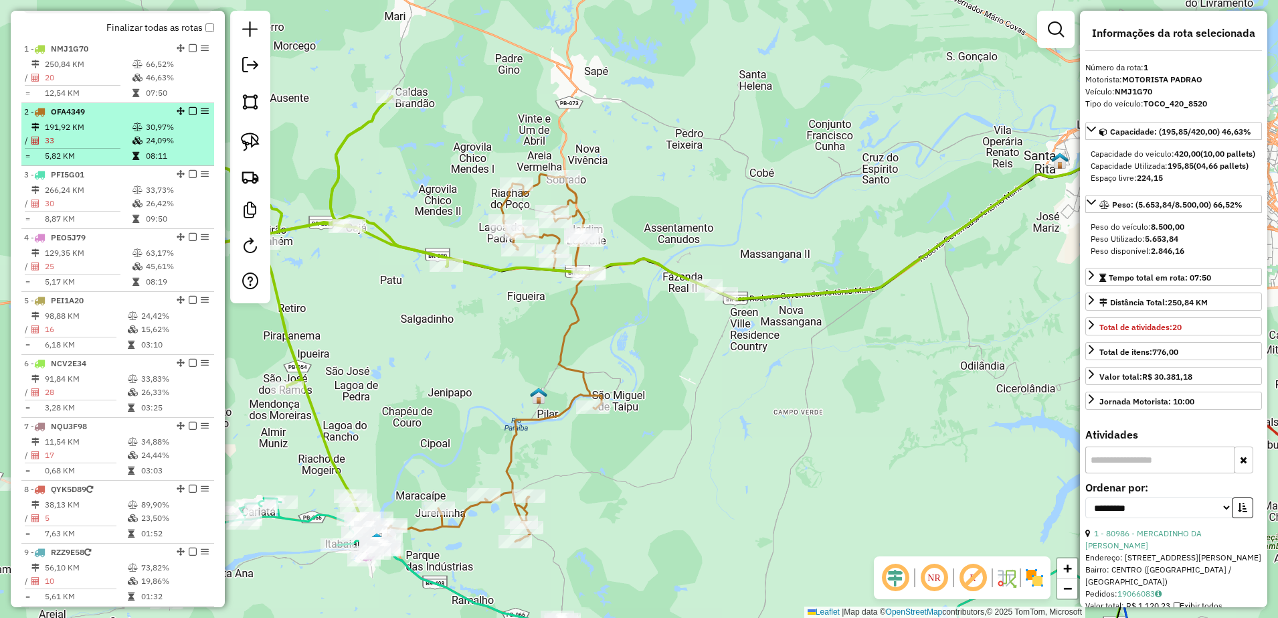
click at [87, 147] on td "33" at bounding box center [88, 140] width 88 height 13
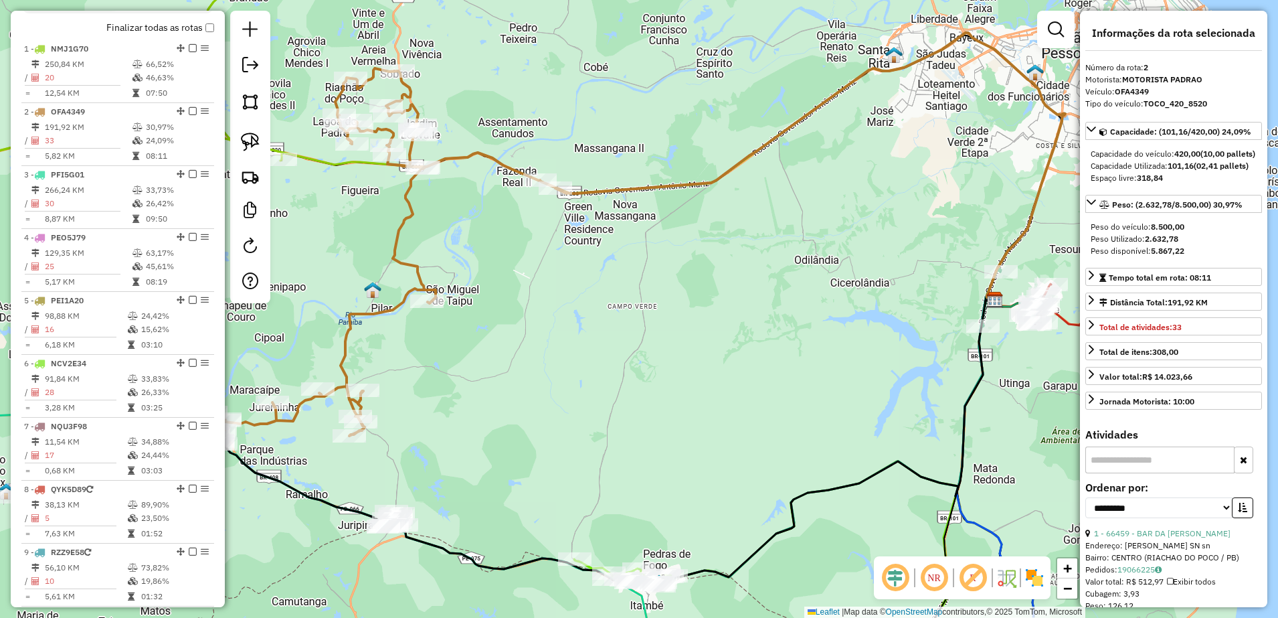
click at [355, 208] on div "Janela de atendimento Grade de atendimento Capacidade Transportadoras Veículos …" at bounding box center [639, 309] width 1278 height 618
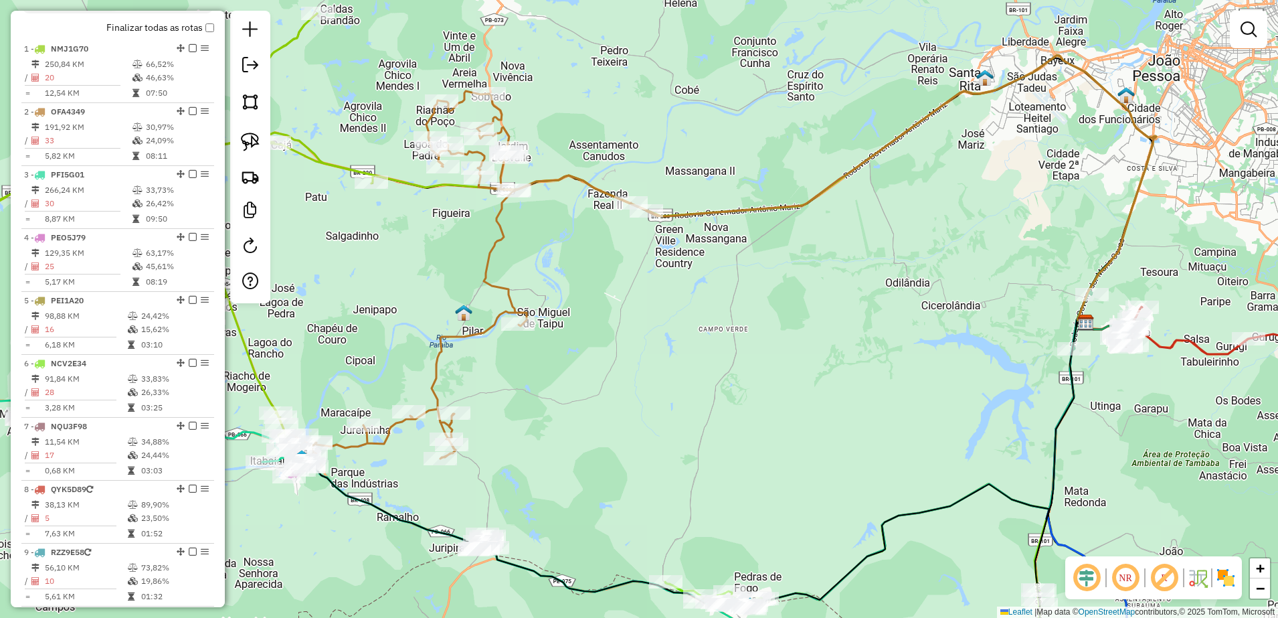
drag, startPoint x: 353, startPoint y: 209, endPoint x: 444, endPoint y: 232, distance: 94.0
click at [444, 232] on div "Janela de atendimento Grade de atendimento Capacidade Transportadoras Veículos …" at bounding box center [639, 309] width 1278 height 618
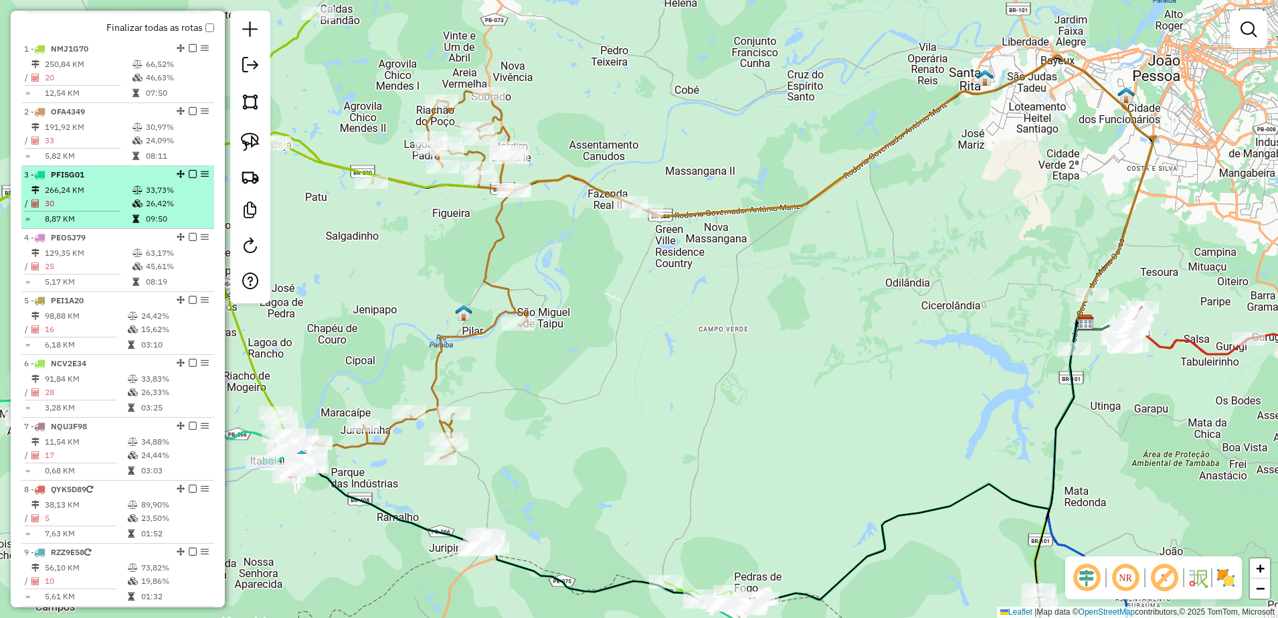
click at [98, 197] on td "266,24 KM" at bounding box center [88, 189] width 88 height 13
select select "**********"
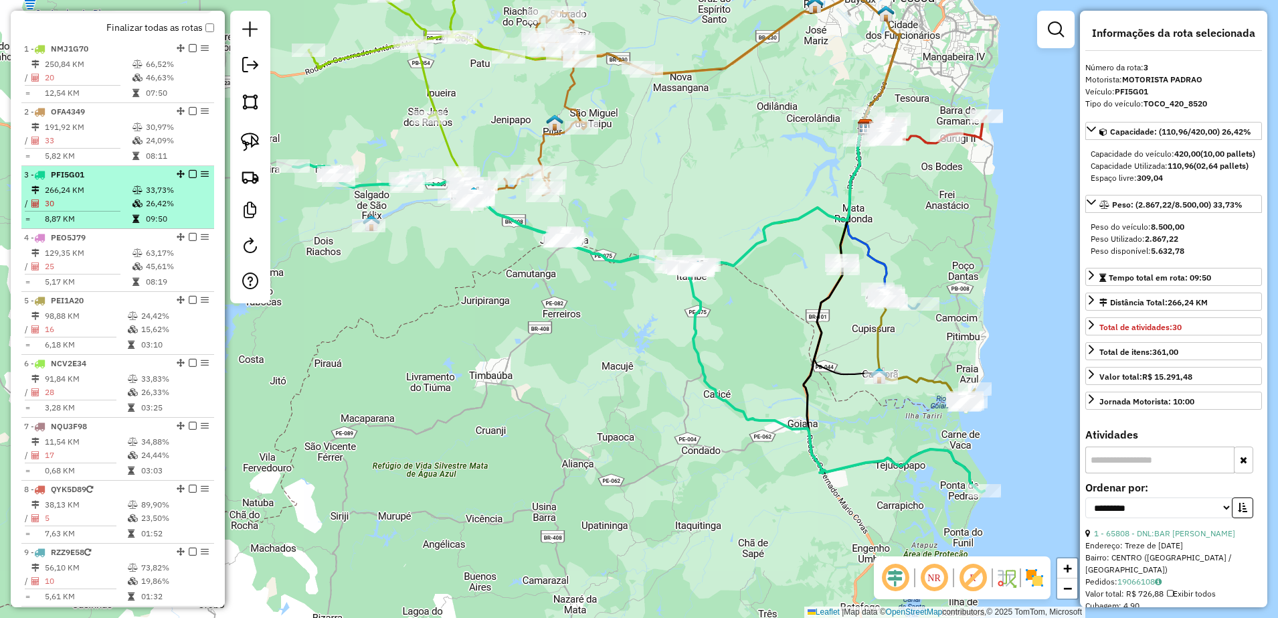
click at [98, 197] on td "266,24 KM" at bounding box center [88, 189] width 88 height 13
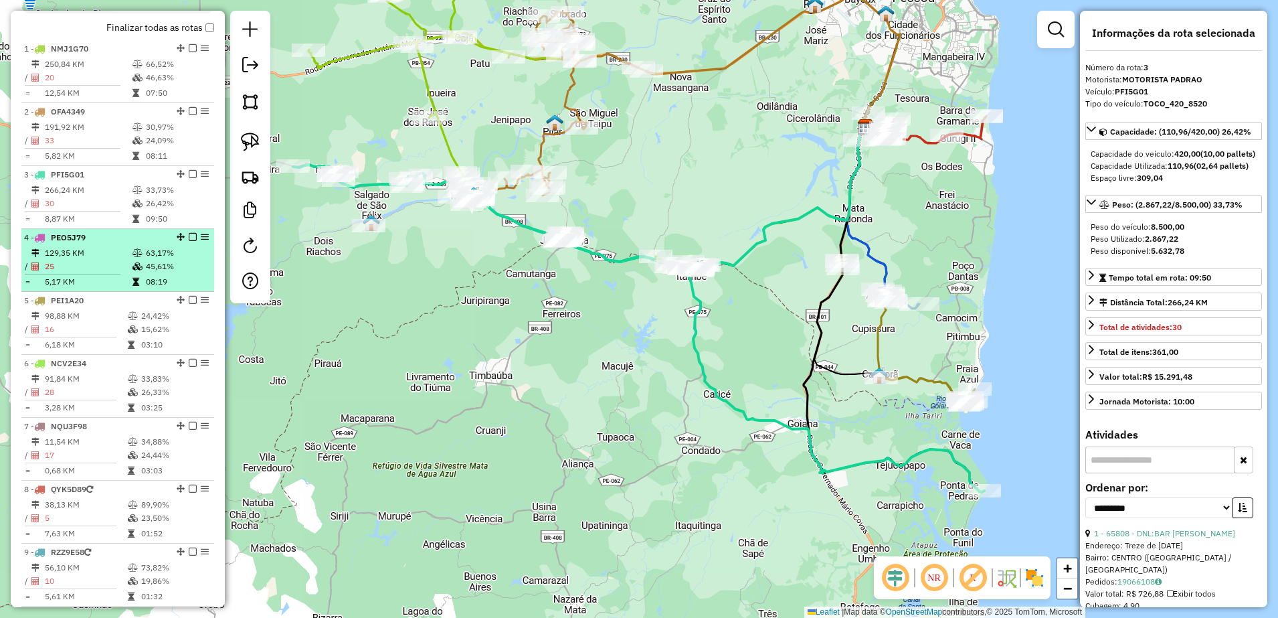
click at [105, 260] on td "129,35 KM" at bounding box center [88, 252] width 88 height 13
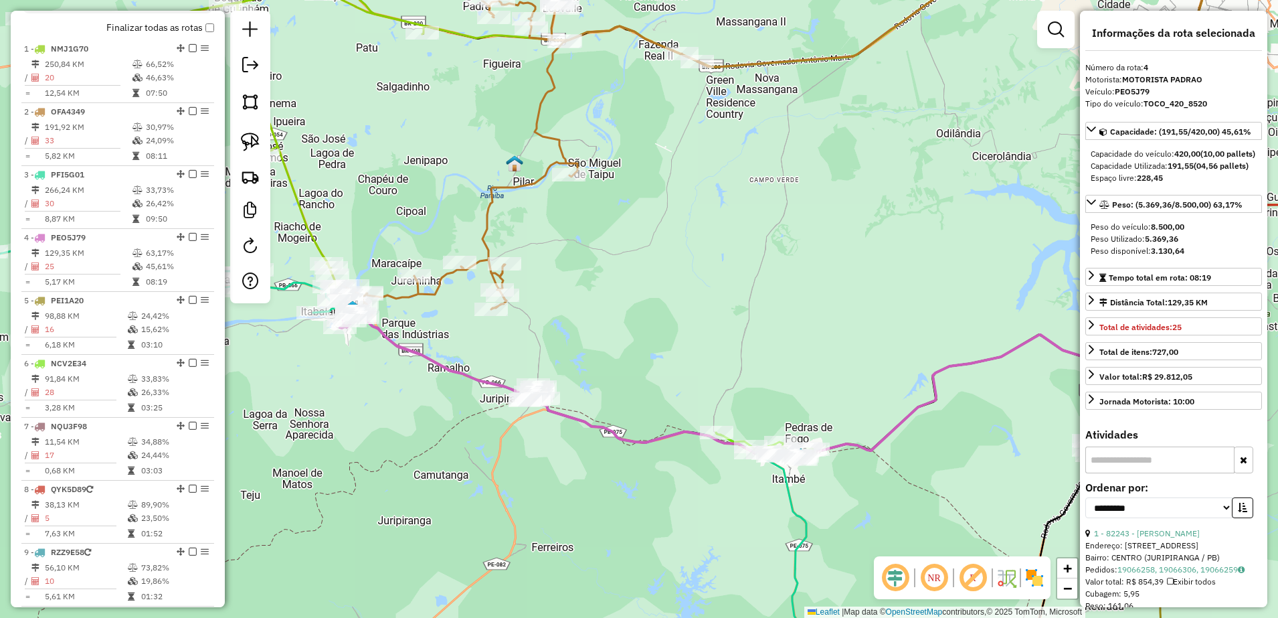
drag, startPoint x: 321, startPoint y: 385, endPoint x: 418, endPoint y: 390, distance: 97.2
click at [418, 390] on div "Janela de atendimento Grade de atendimento Capacidade Transportadoras Veículos …" at bounding box center [639, 309] width 1278 height 618
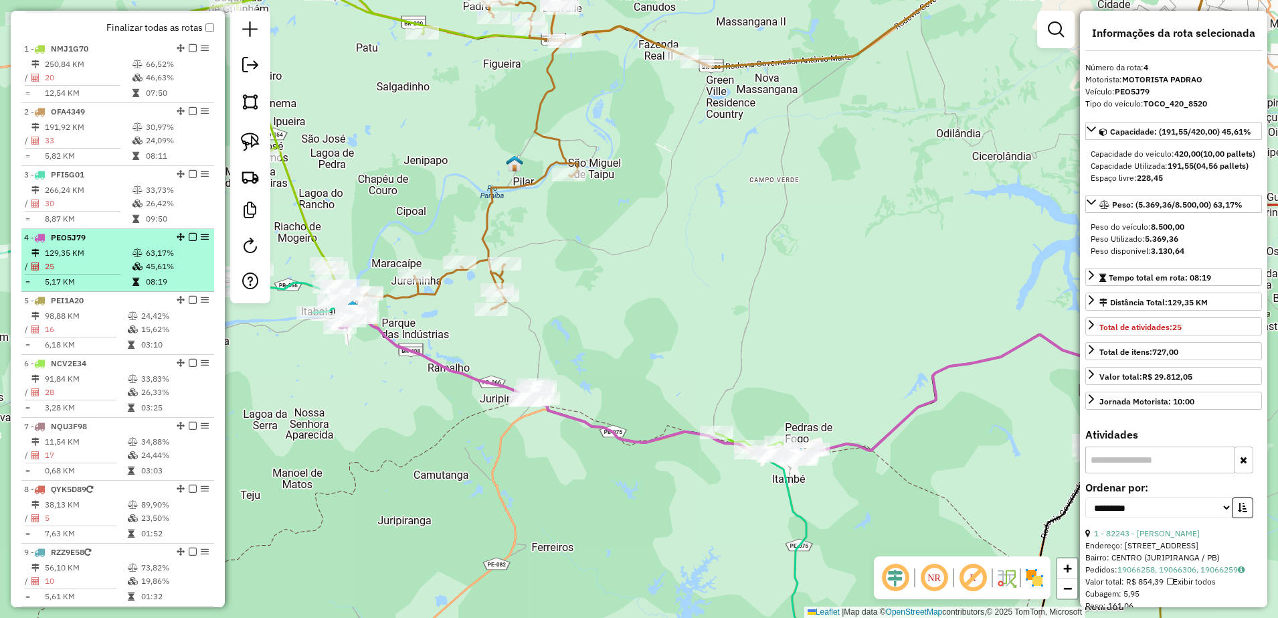
click at [108, 260] on td "129,35 KM" at bounding box center [88, 252] width 88 height 13
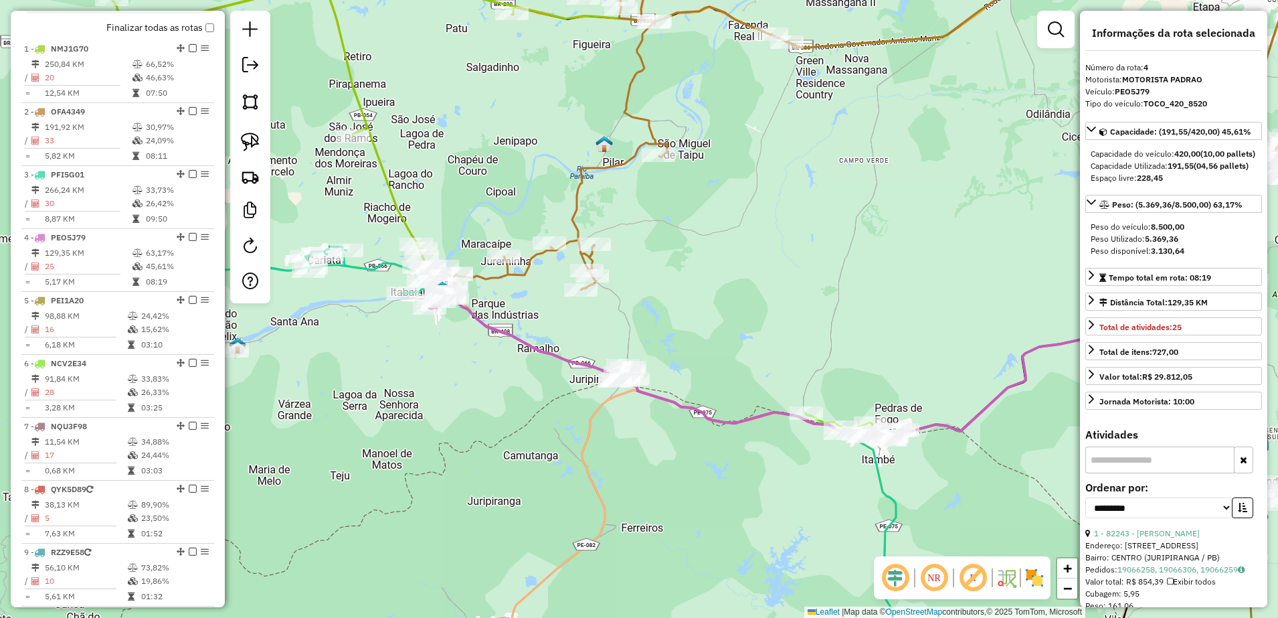
drag, startPoint x: 418, startPoint y: 394, endPoint x: 531, endPoint y: 385, distance: 113.4
click at [531, 385] on div "Janela de atendimento Grade de atendimento Capacidade Transportadoras Veículos …" at bounding box center [639, 309] width 1278 height 618
click at [250, 138] on img at bounding box center [250, 142] width 19 height 19
drag, startPoint x: 598, startPoint y: 340, endPoint x: 656, endPoint y: 366, distance: 63.8
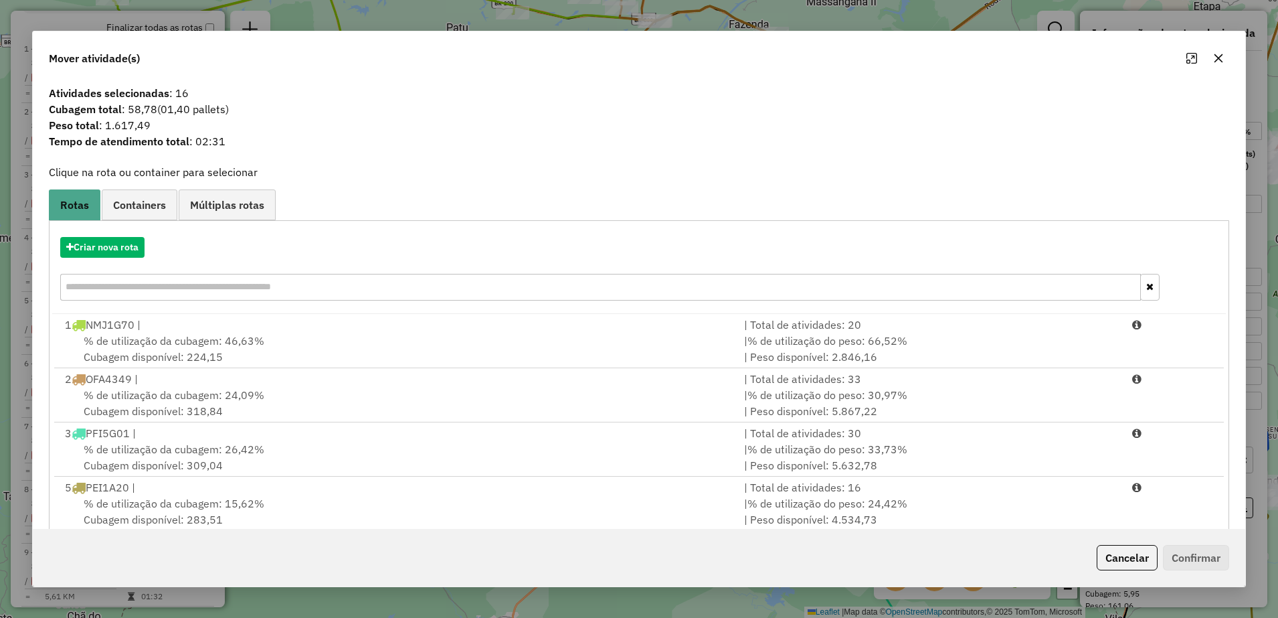
click at [1217, 59] on icon "button" at bounding box center [1219, 58] width 9 height 9
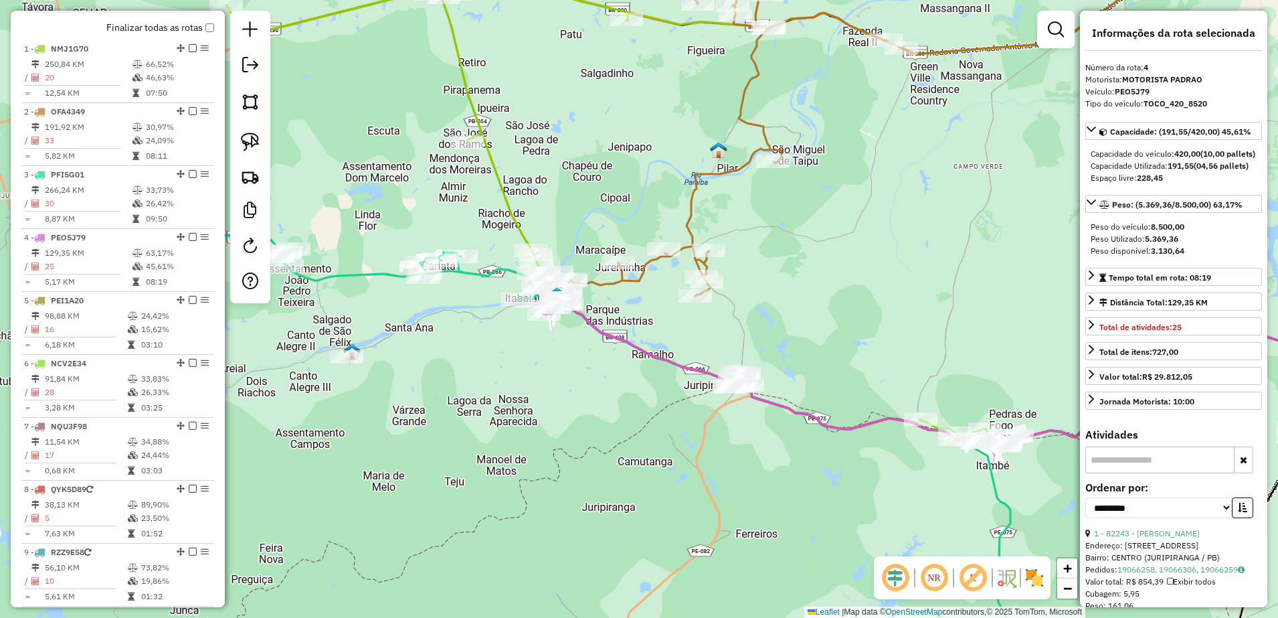
drag, startPoint x: 567, startPoint y: 440, endPoint x: 592, endPoint y: 428, distance: 27.5
click at [592, 428] on div "Janela de atendimento Grade de atendimento Capacidade Transportadoras Veículos …" at bounding box center [639, 309] width 1278 height 618
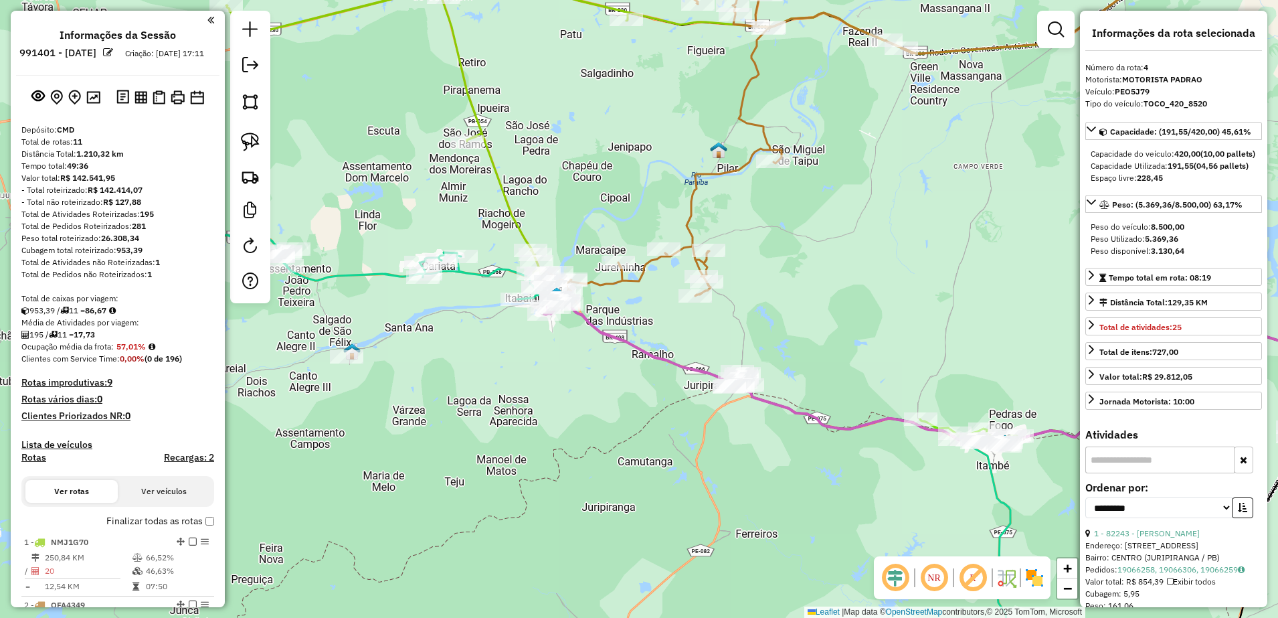
select select "**********"
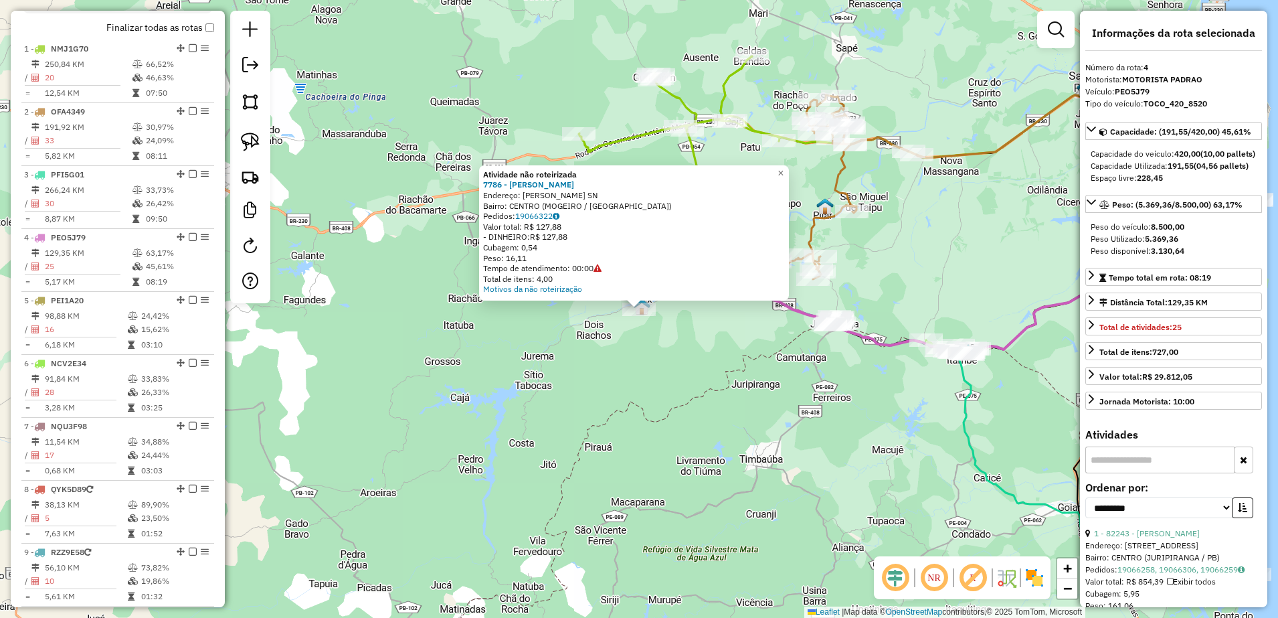
click at [670, 362] on div "Atividade não roteirizada 7786 - IVANICE DA SILVA Endereço: R MARIA PEIXOTO SN …" at bounding box center [639, 309] width 1278 height 618
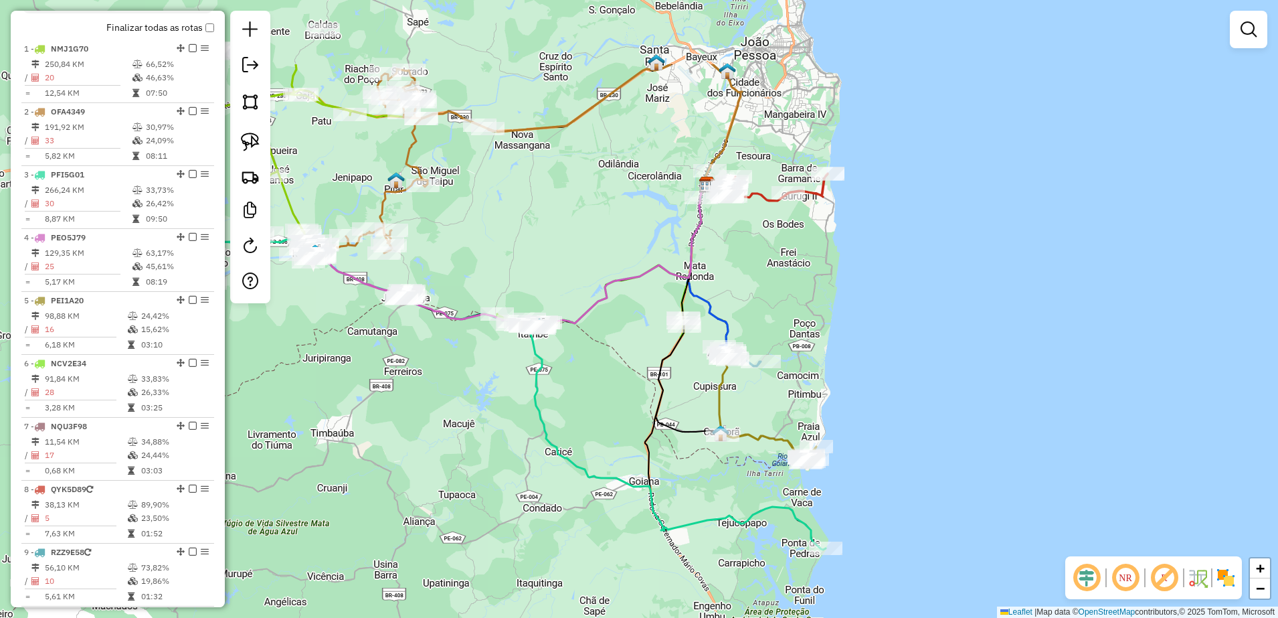
drag, startPoint x: 743, startPoint y: 330, endPoint x: 533, endPoint y: 455, distance: 244.0
click at [533, 455] on div "Janela de atendimento Grade de atendimento Capacidade Transportadoras Veículos …" at bounding box center [639, 309] width 1278 height 618
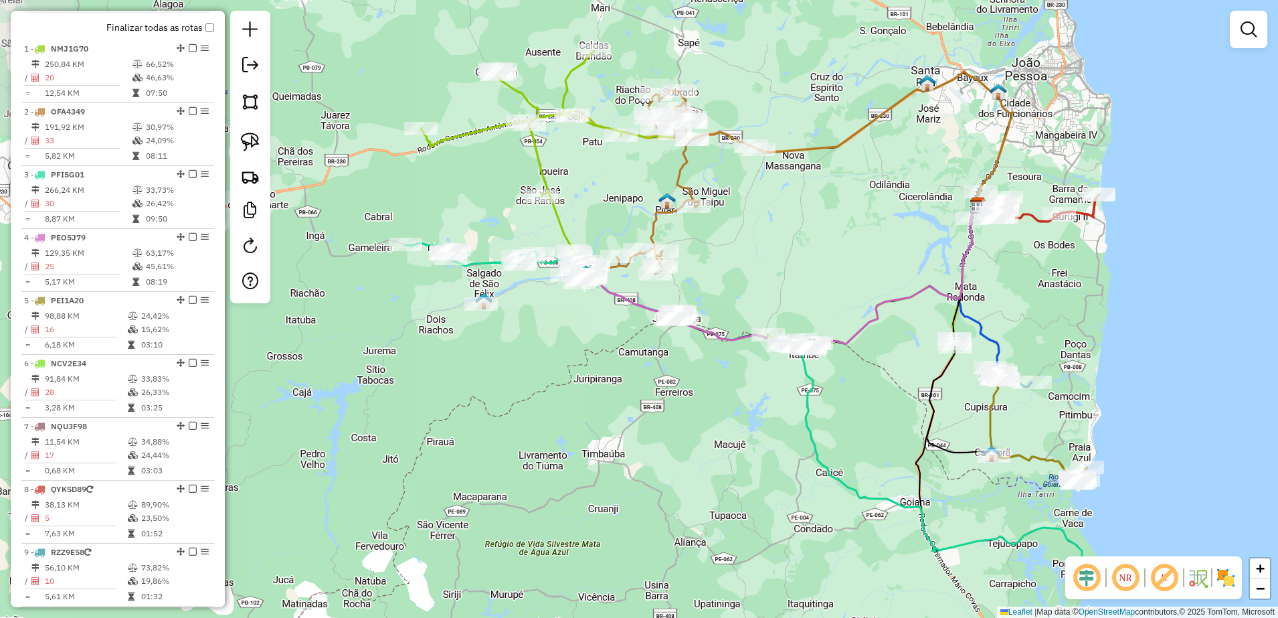
drag, startPoint x: 608, startPoint y: 416, endPoint x: 891, endPoint y: 442, distance: 284.2
click at [891, 442] on div "Janela de atendimento Grade de atendimento Capacidade Transportadoras Veículos …" at bounding box center [639, 309] width 1278 height 618
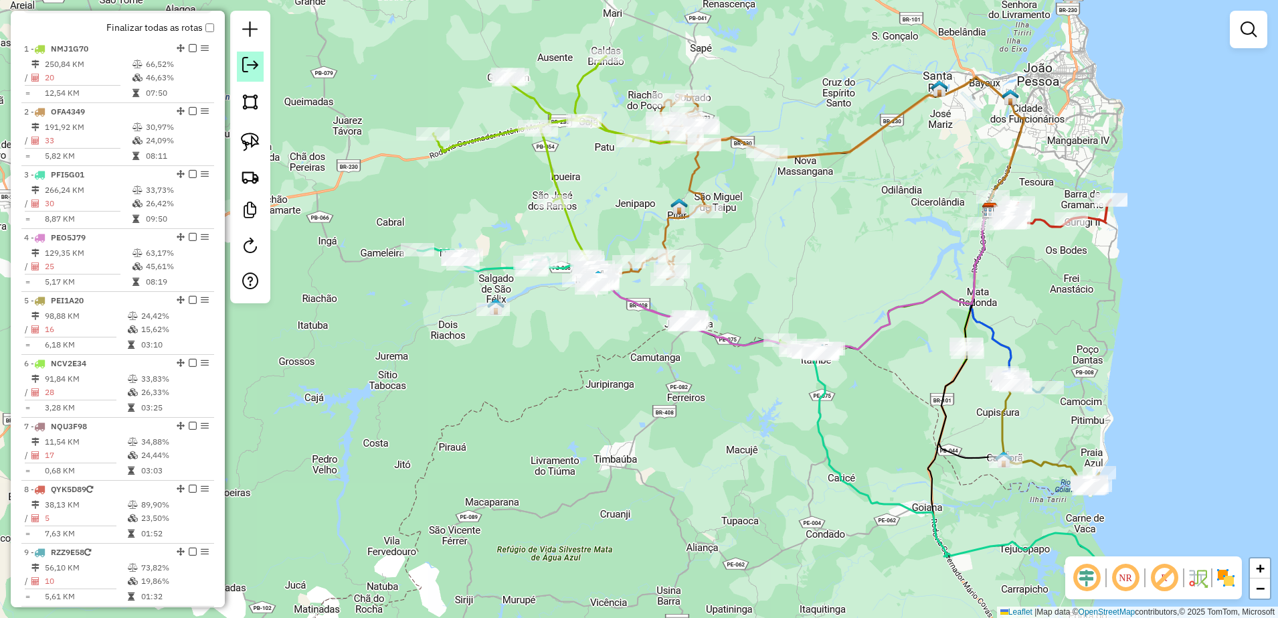
click at [253, 68] on em at bounding box center [250, 65] width 16 height 16
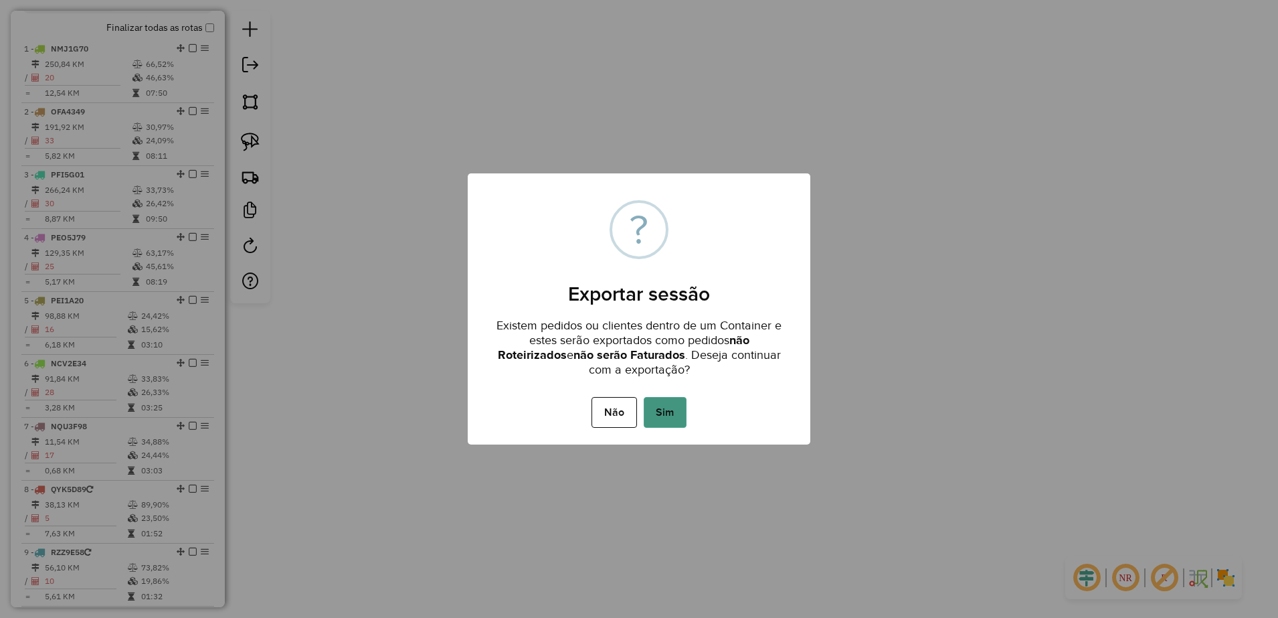
click at [669, 410] on button "Sim" at bounding box center [665, 412] width 43 height 31
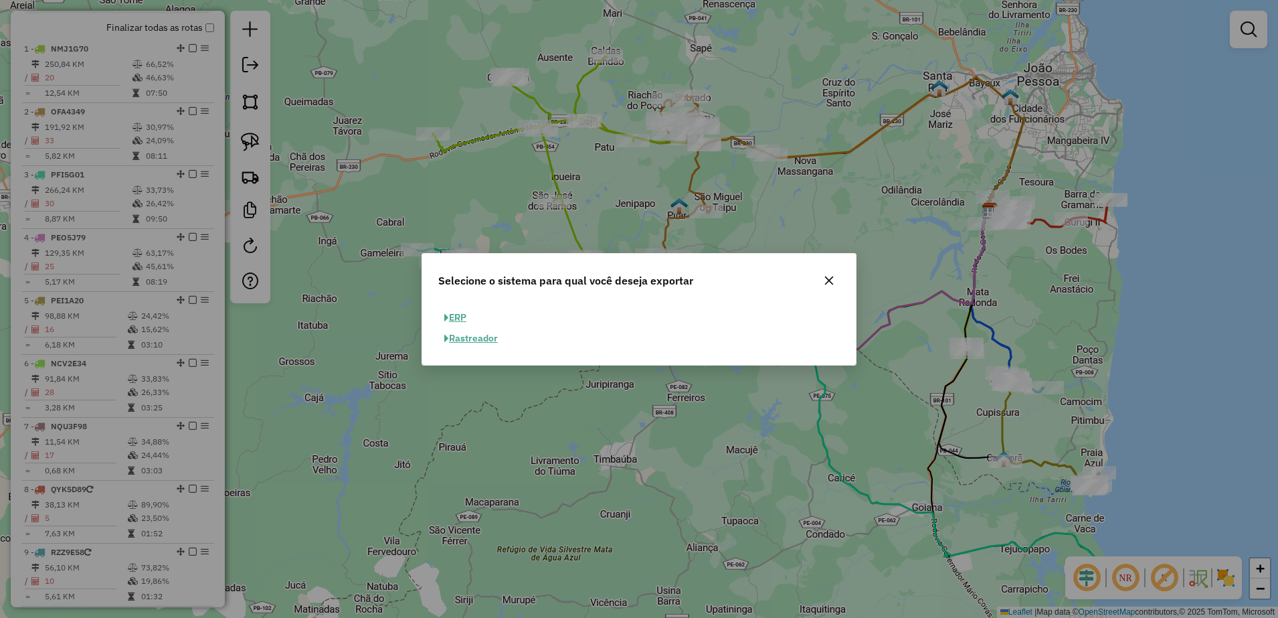
click at [460, 315] on button "ERP" at bounding box center [455, 317] width 34 height 21
select select "**"
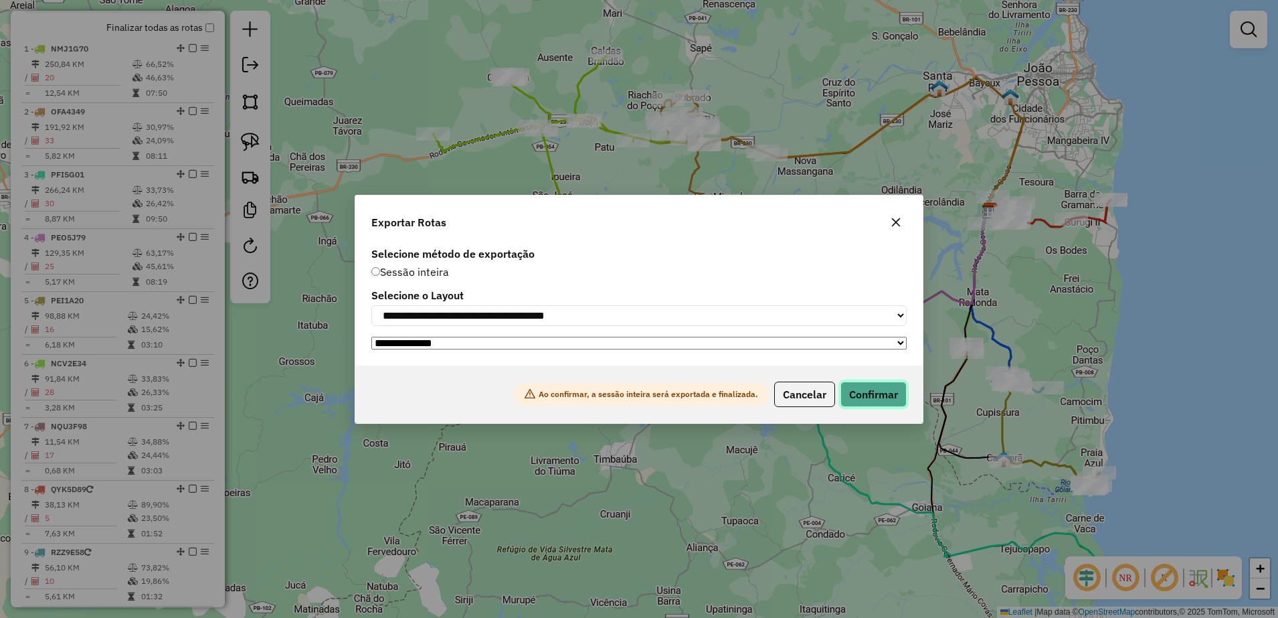
click at [865, 401] on button "Confirmar" at bounding box center [874, 393] width 66 height 25
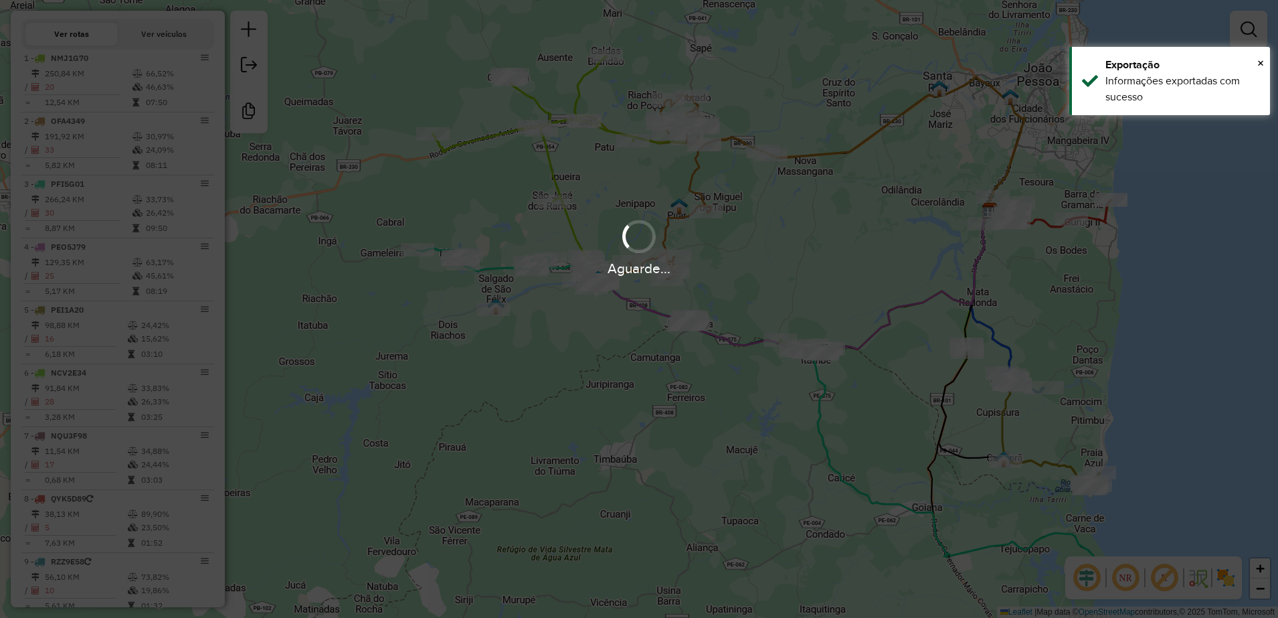
scroll to position [529, 0]
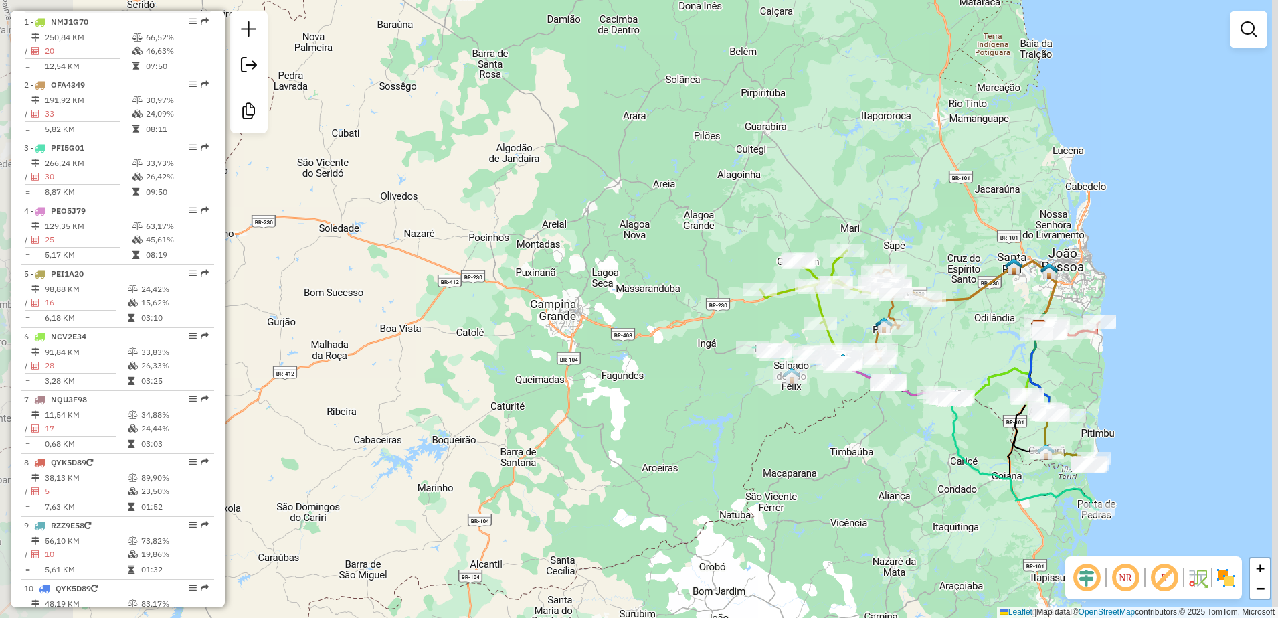
drag, startPoint x: 1144, startPoint y: 472, endPoint x: 1122, endPoint y: 422, distance: 55.2
click at [1122, 422] on div "Janela de atendimento Grade de atendimento Capacidade Transportadoras Veículos …" at bounding box center [639, 309] width 1278 height 618
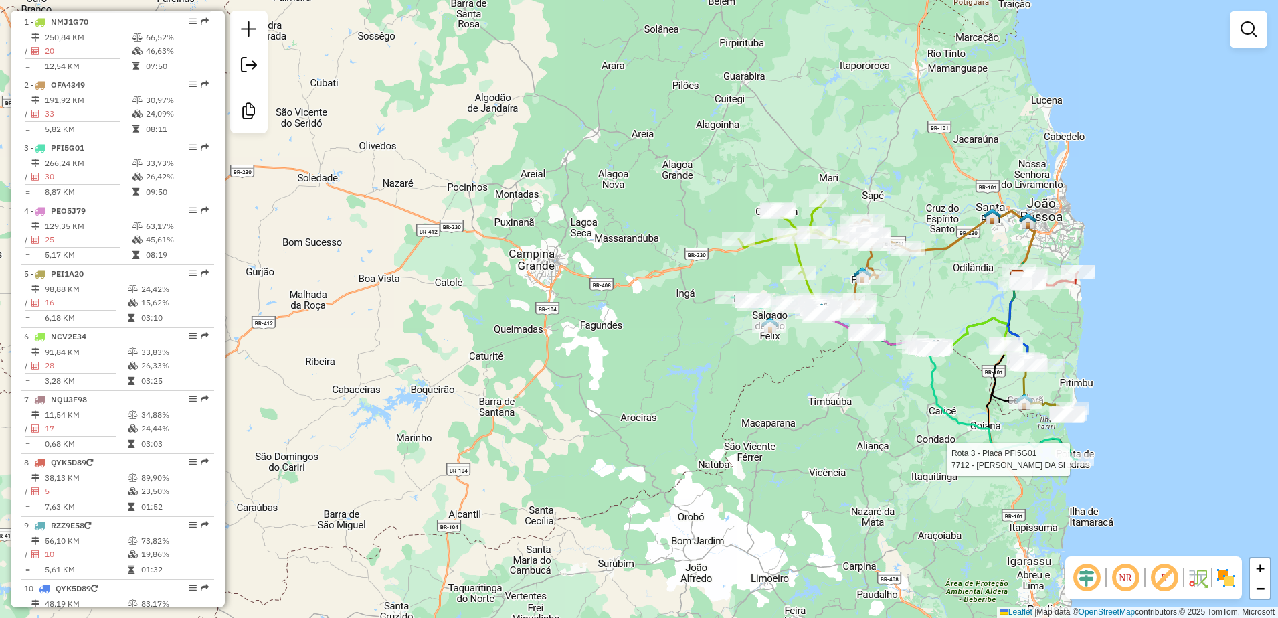
select select "**********"
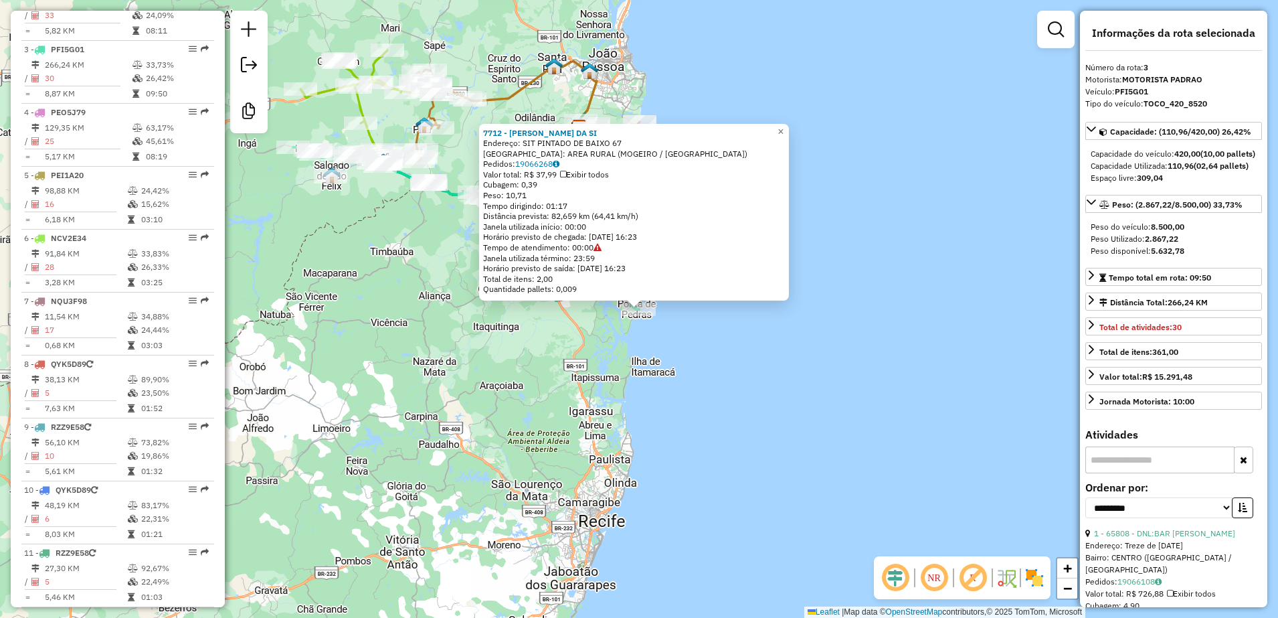
scroll to position [670, 0]
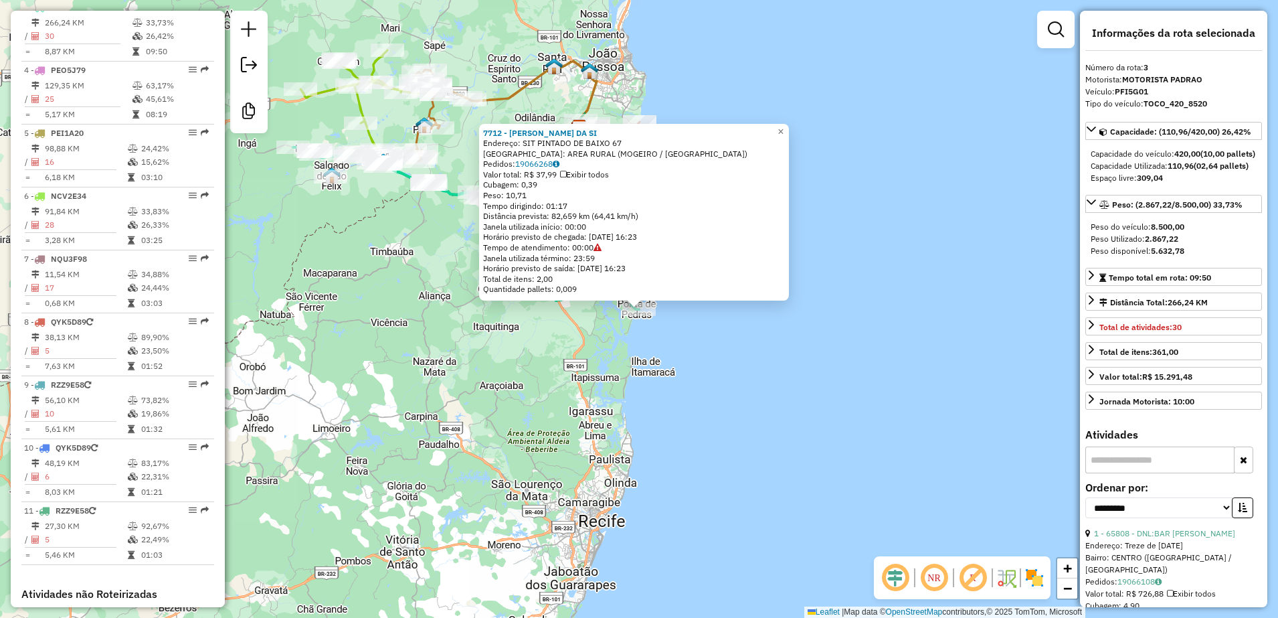
click at [641, 384] on div "7712 - MARCIA MARTINS DA SI Endereço: SIT PINTADO DE BAIXO 67 Bairro: AREA RURA…" at bounding box center [639, 309] width 1278 height 618
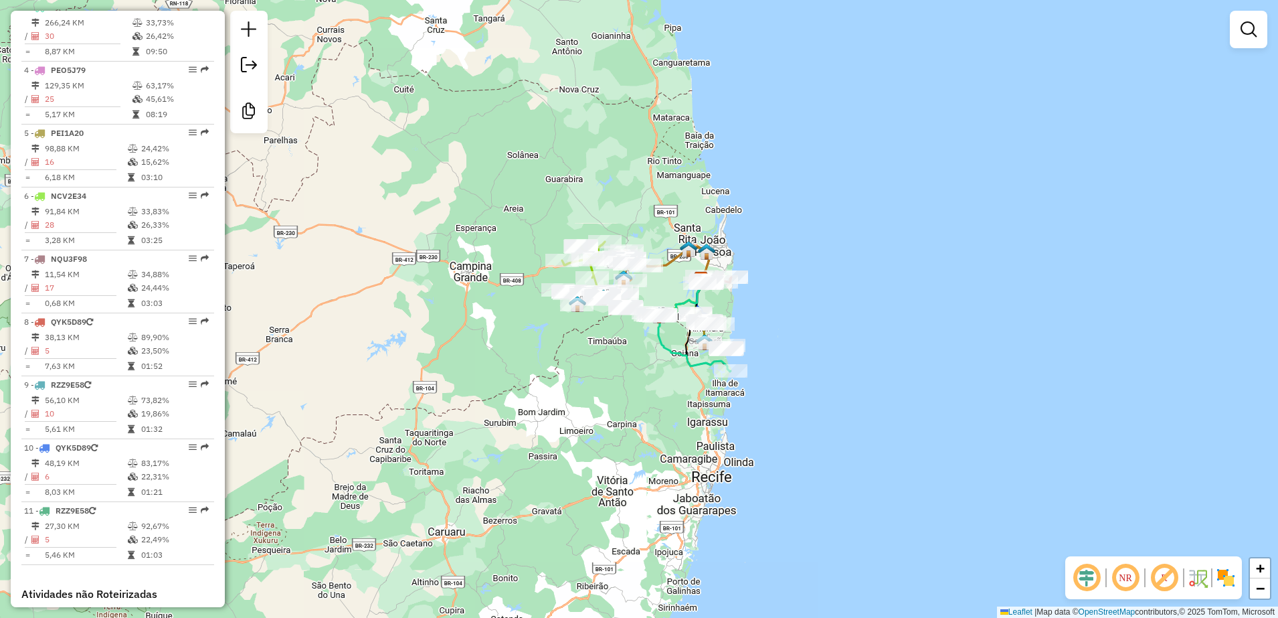
drag, startPoint x: 541, startPoint y: 349, endPoint x: 680, endPoint y: 394, distance: 146.4
click at [679, 395] on div "Janela de atendimento Grade de atendimento Capacidade Transportadoras Veículos …" at bounding box center [639, 309] width 1278 height 618
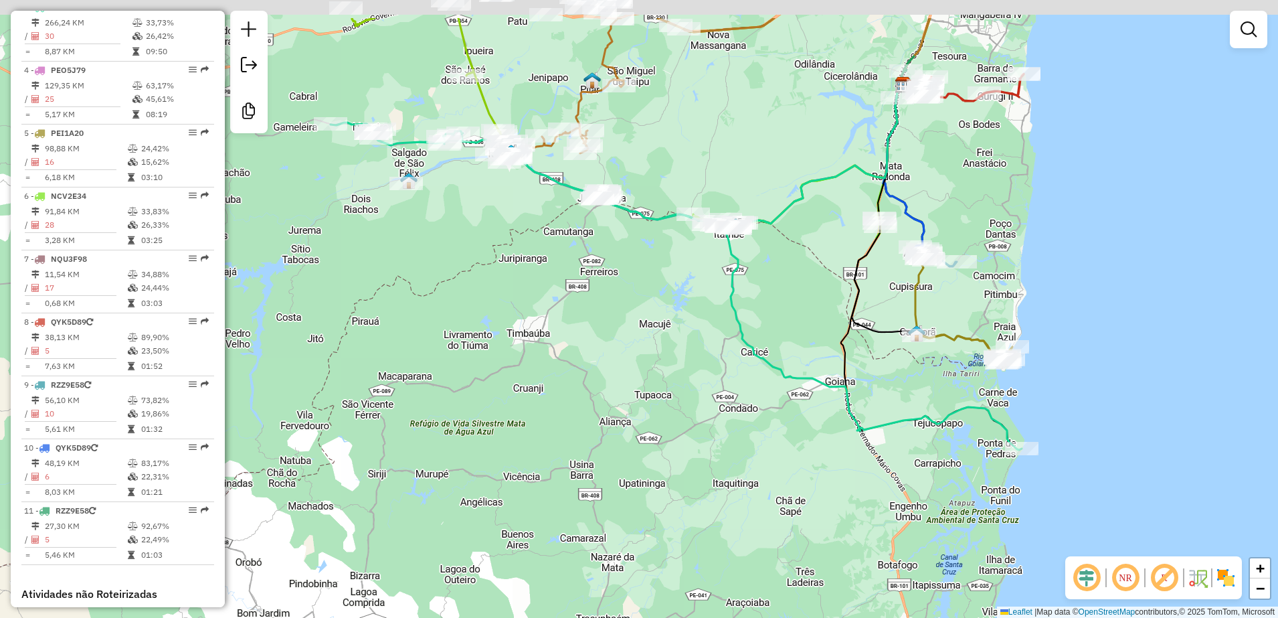
drag, startPoint x: 627, startPoint y: 438, endPoint x: 642, endPoint y: 531, distance: 93.6
click at [632, 551] on div "Janela de atendimento Grade de atendimento Capacidade Transportadoras Veículos …" at bounding box center [639, 309] width 1278 height 618
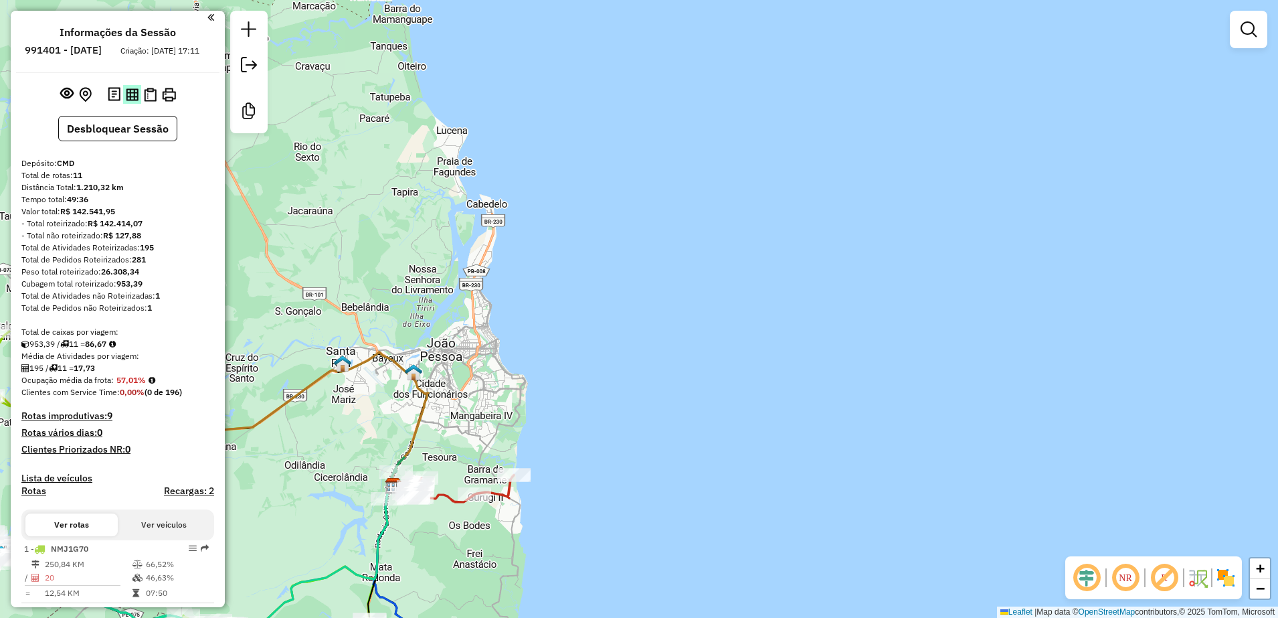
scroll to position [0, 0]
click at [140, 144] on button "Desbloquear Sessão" at bounding box center [117, 130] width 119 height 25
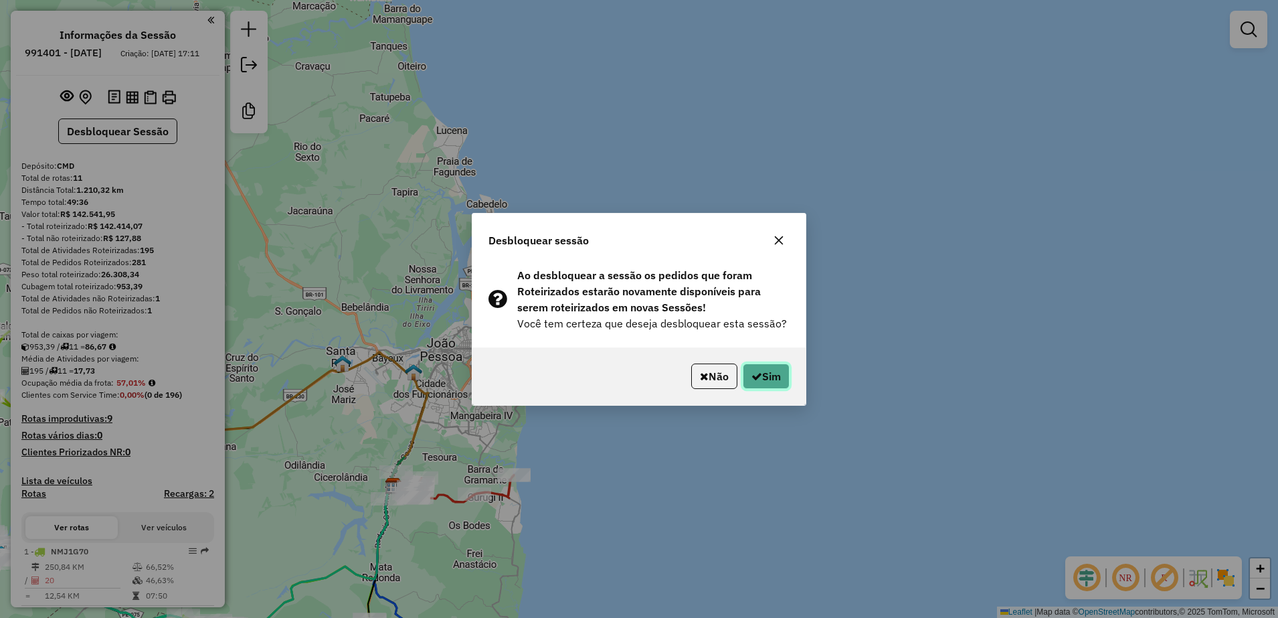
click at [754, 374] on icon "button" at bounding box center [757, 376] width 11 height 11
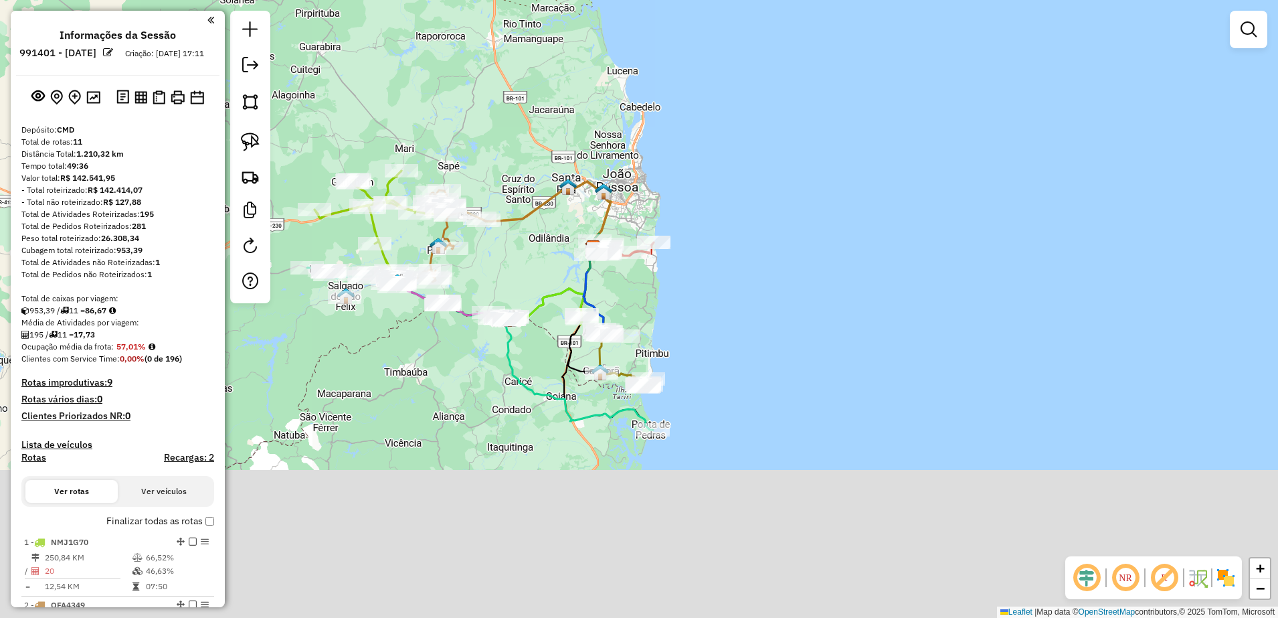
drag, startPoint x: 570, startPoint y: 489, endPoint x: 678, endPoint y: 269, distance: 245.4
click at [678, 269] on div "Janela de atendimento Grade de atendimento Capacidade Transportadoras Veículos …" at bounding box center [639, 309] width 1278 height 618
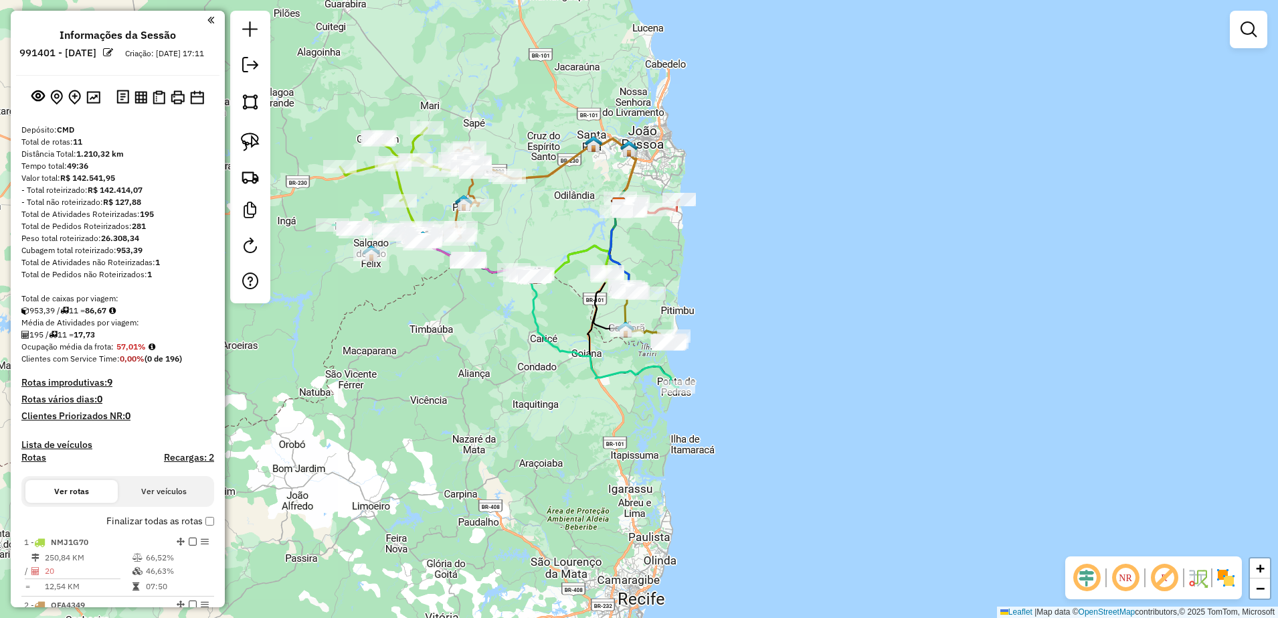
click at [1243, 32] on em at bounding box center [1249, 29] width 16 height 16
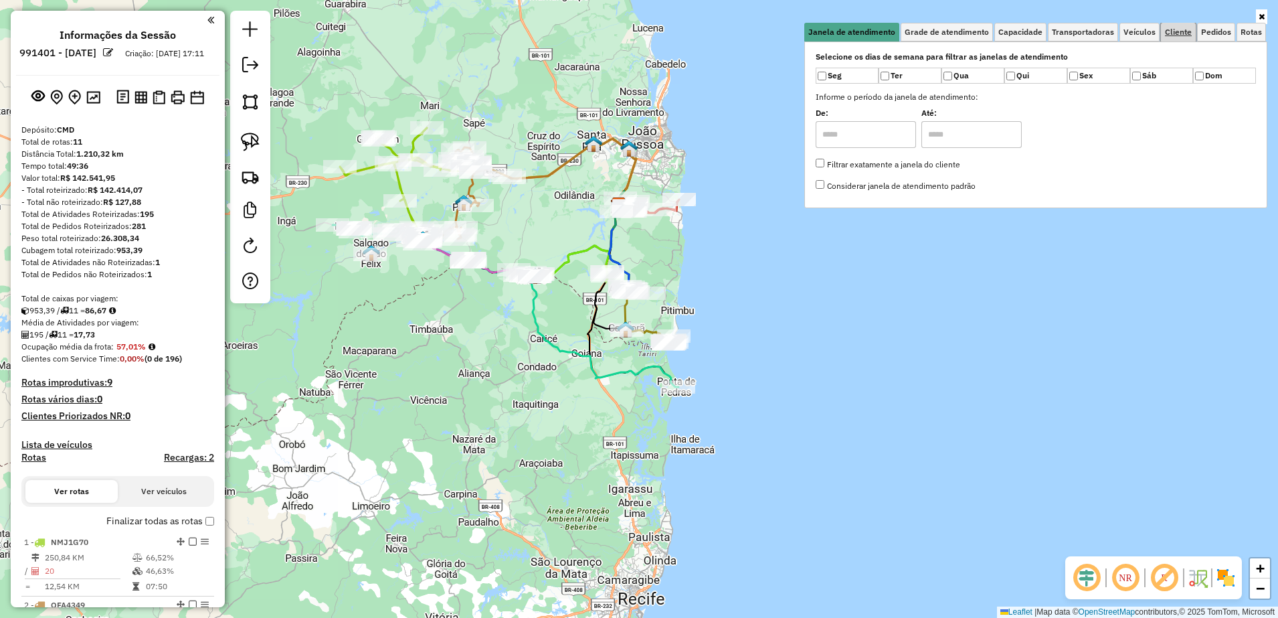
click at [1181, 29] on span "Cliente" at bounding box center [1178, 32] width 27 height 8
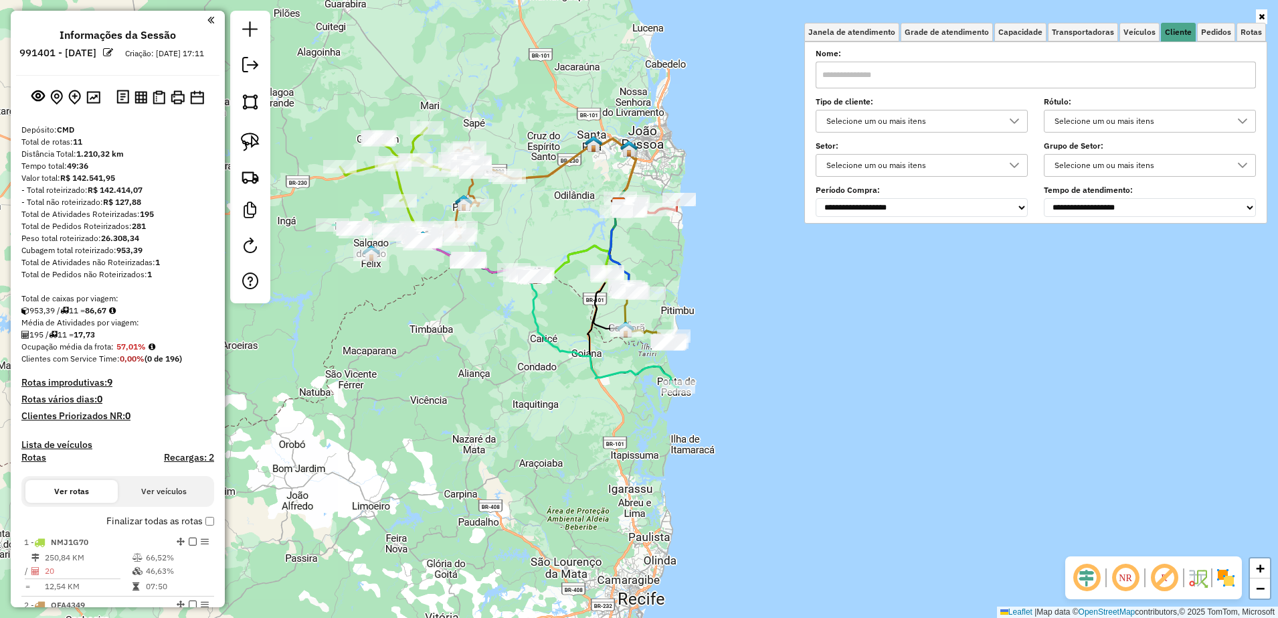
click at [943, 77] on input "text" at bounding box center [1036, 75] width 440 height 27
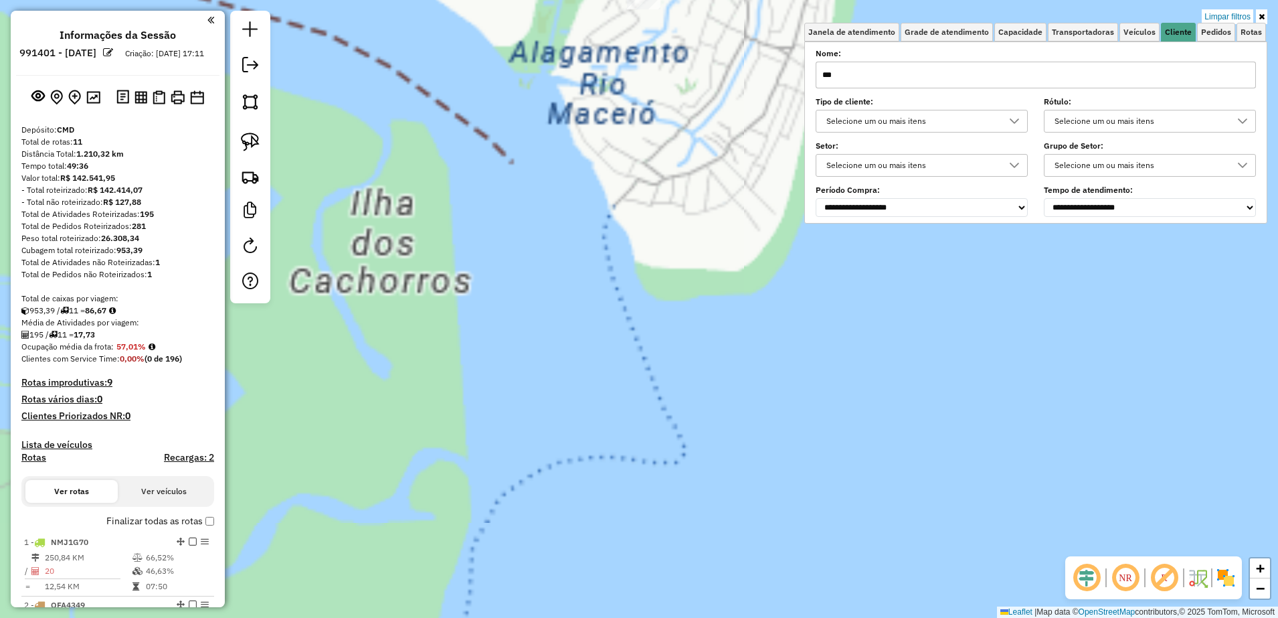
type input "***"
drag, startPoint x: 691, startPoint y: 174, endPoint x: 698, endPoint y: 402, distance: 227.7
click at [698, 401] on div "Limpar filtros Janela de atendimento Grade de atendimento Capacidade Transporta…" at bounding box center [639, 309] width 1278 height 618
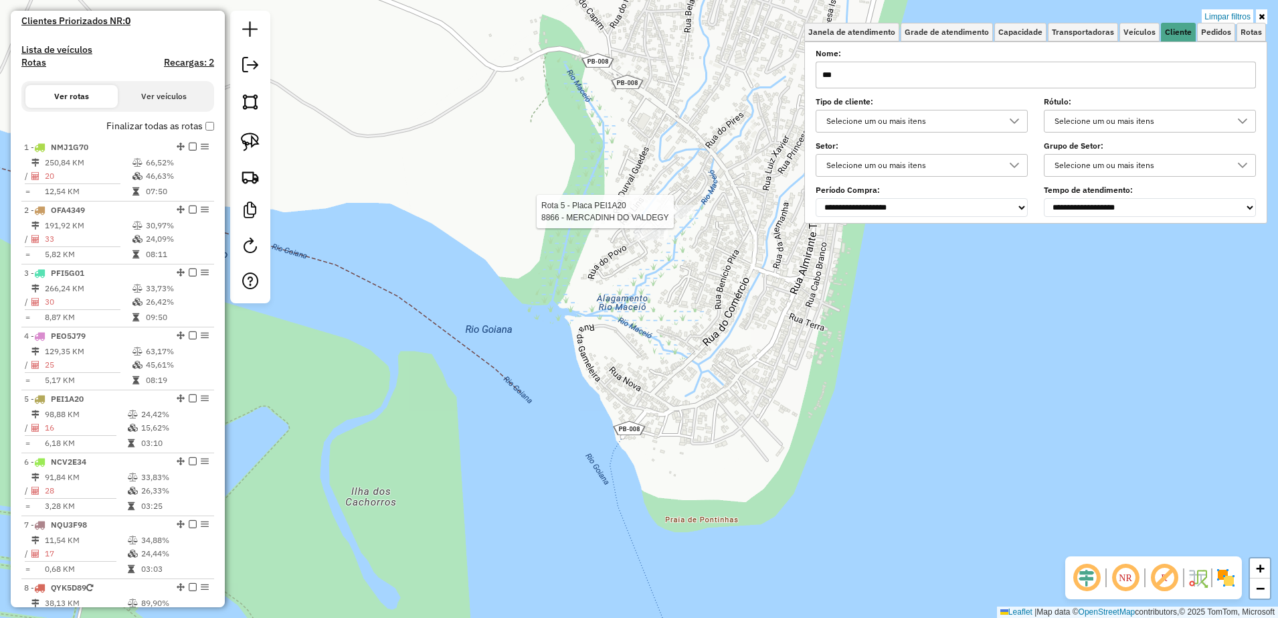
select select "**********"
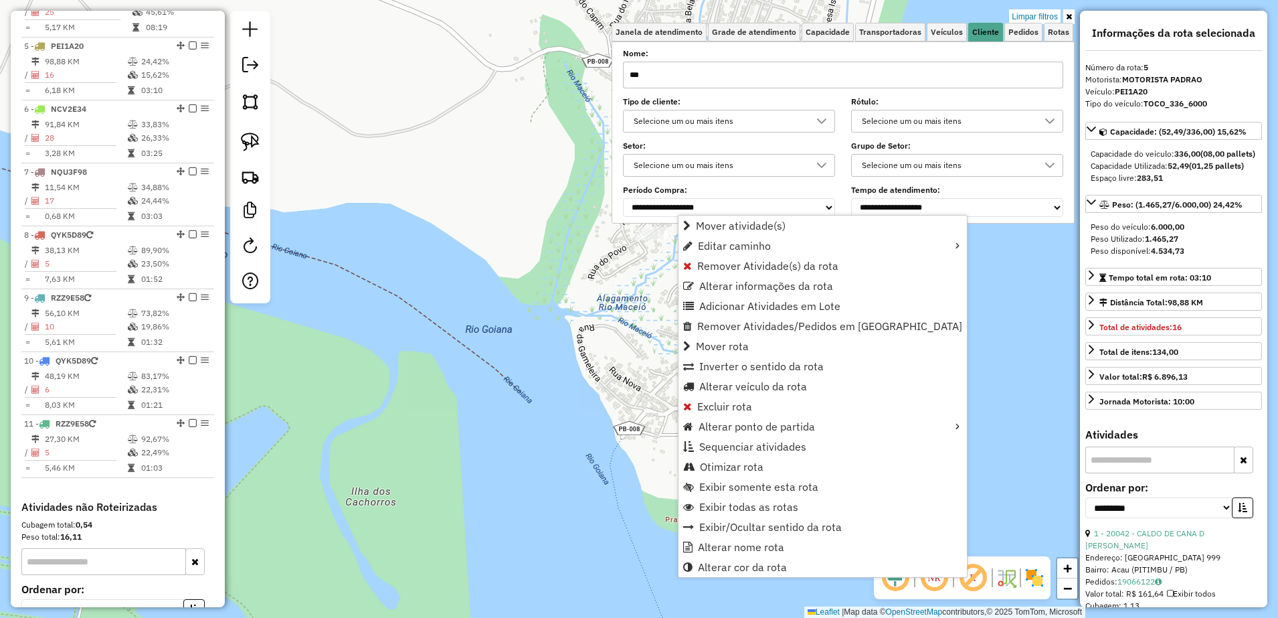
scroll to position [786, 0]
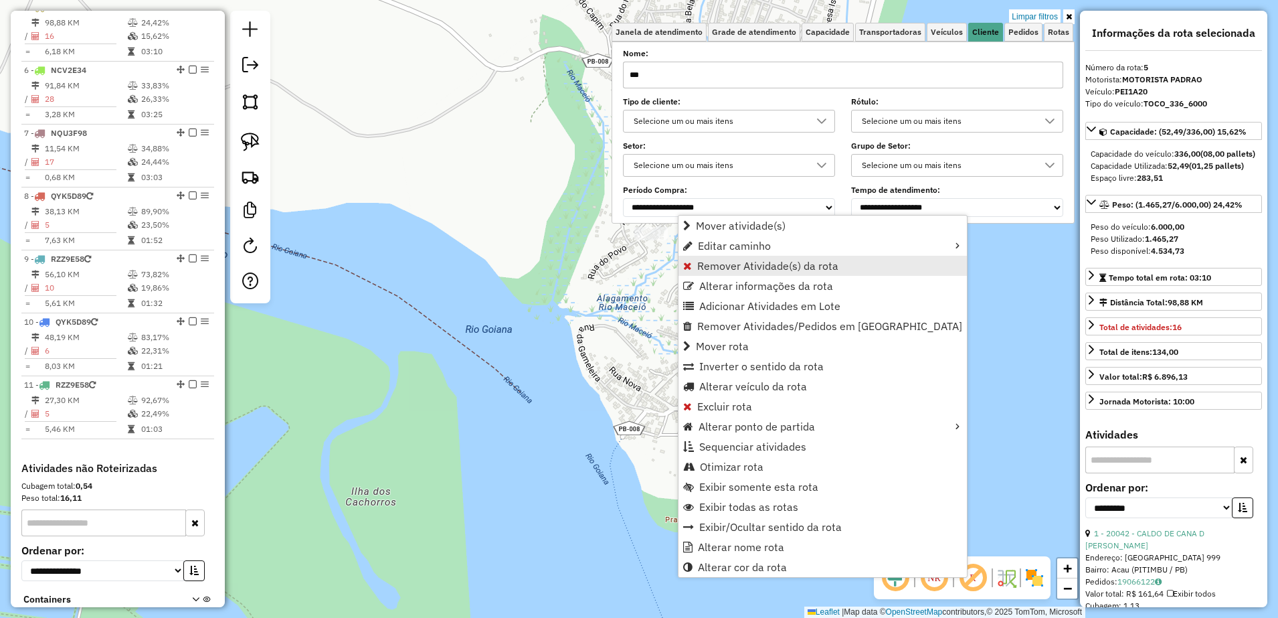
click at [748, 267] on span "Remover Atividade(s) da rota" at bounding box center [767, 265] width 141 height 11
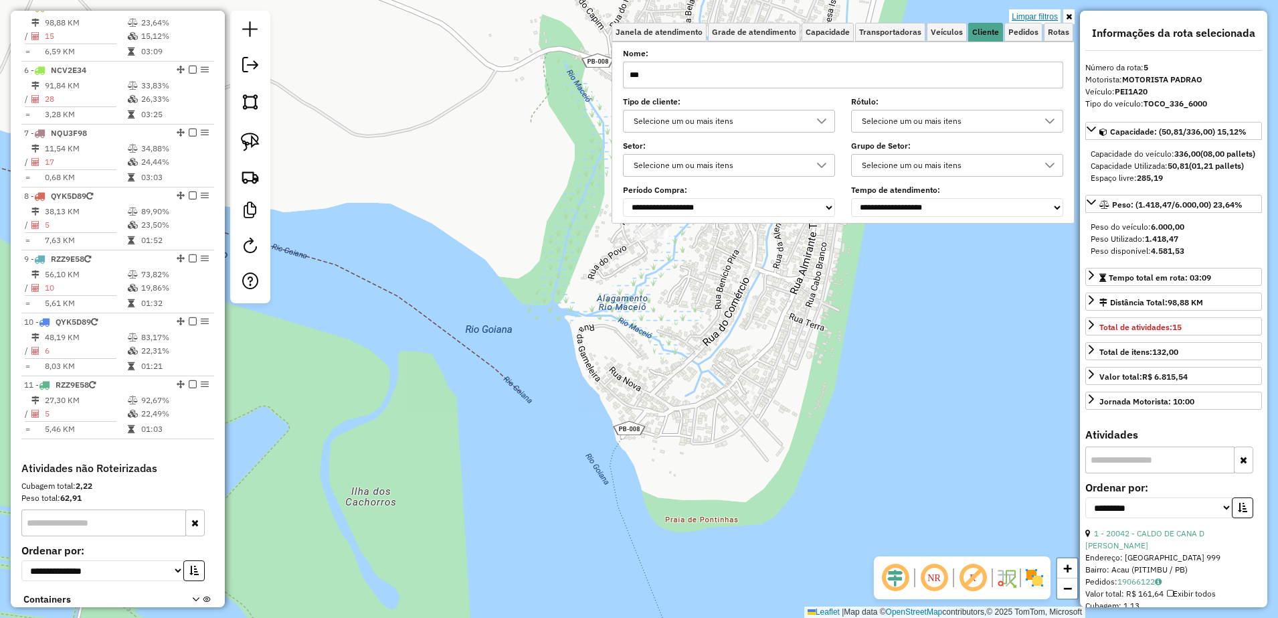
click at [1031, 12] on link "Limpar filtros" at bounding box center [1035, 16] width 52 height 15
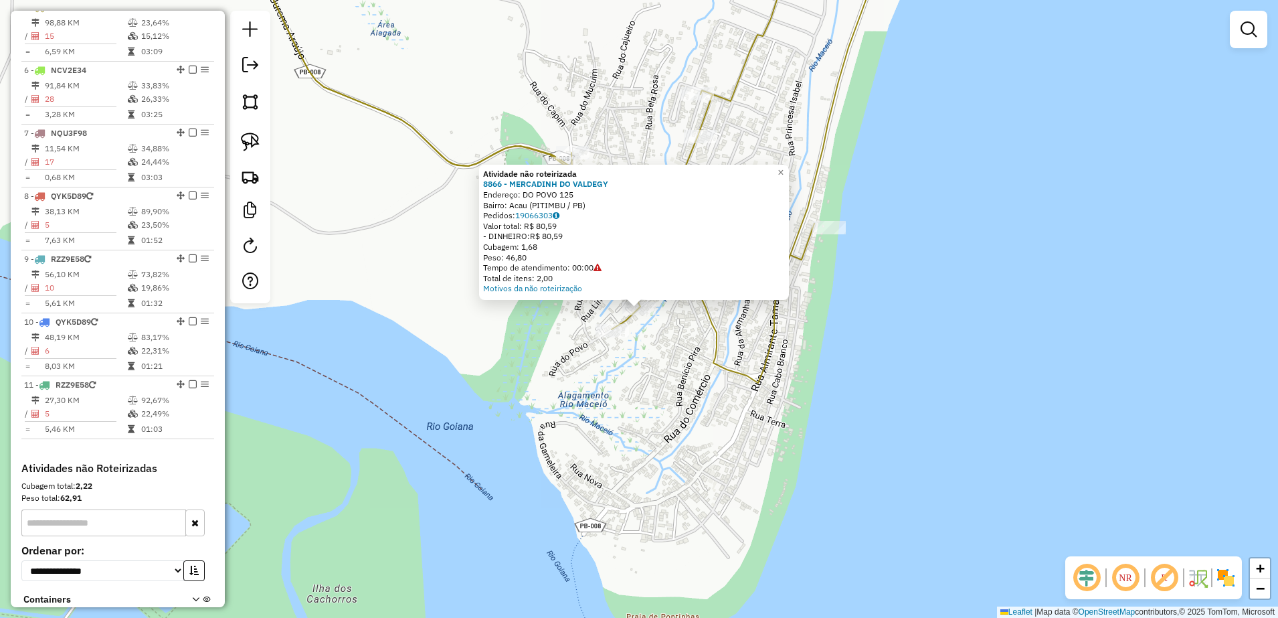
click at [709, 384] on div "Atividade não roteirizada 8866 - MERCADINH DO VALDEGY Endereço: DO POVO 125 Bai…" at bounding box center [639, 309] width 1278 height 618
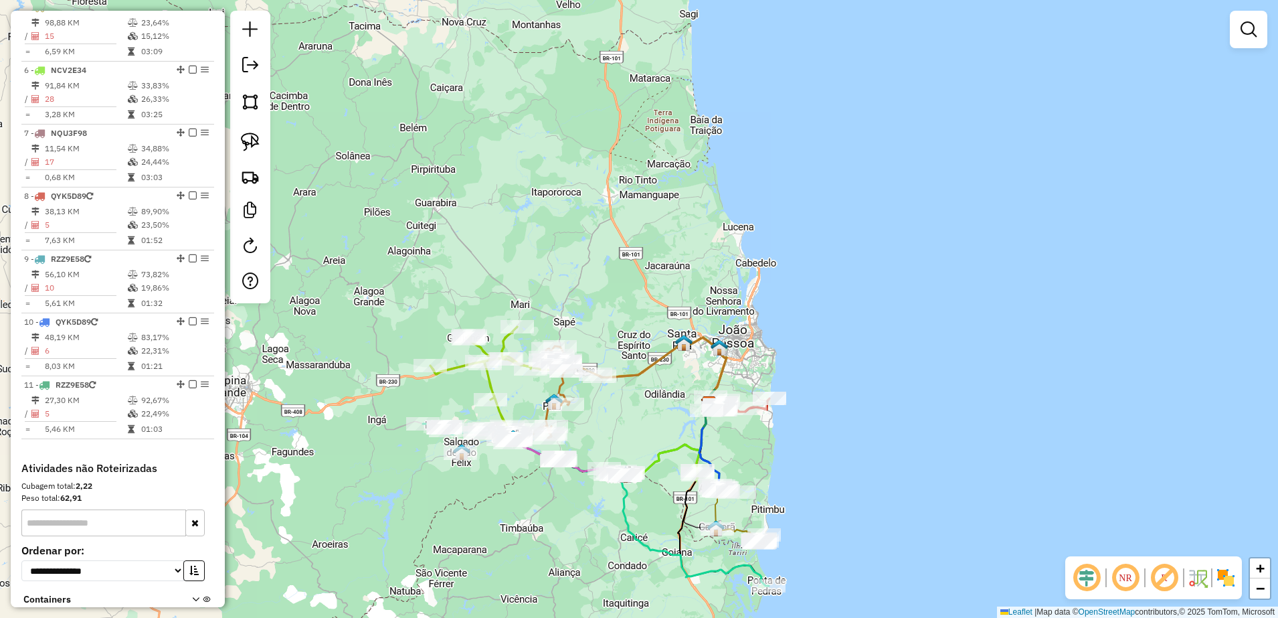
drag, startPoint x: 626, startPoint y: 373, endPoint x: 651, endPoint y: 264, distance: 111.9
click at [651, 264] on div "Janela de atendimento Grade de atendimento Capacidade Transportadoras Veículos …" at bounding box center [639, 309] width 1278 height 618
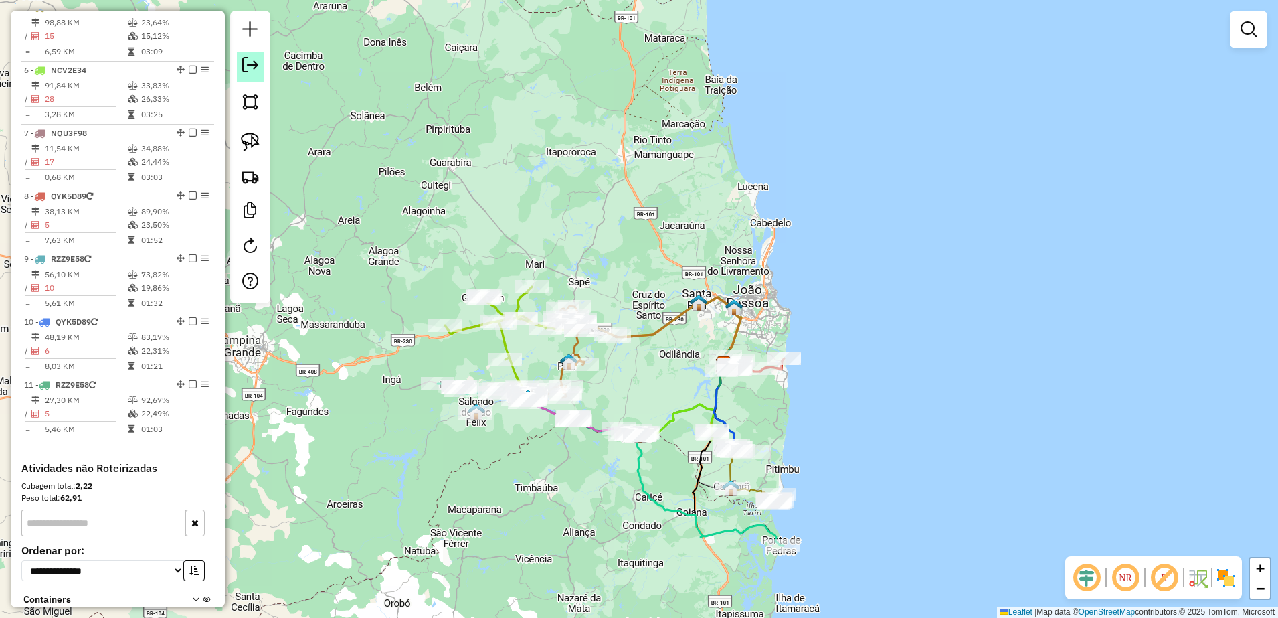
click at [256, 64] on em at bounding box center [250, 65] width 16 height 16
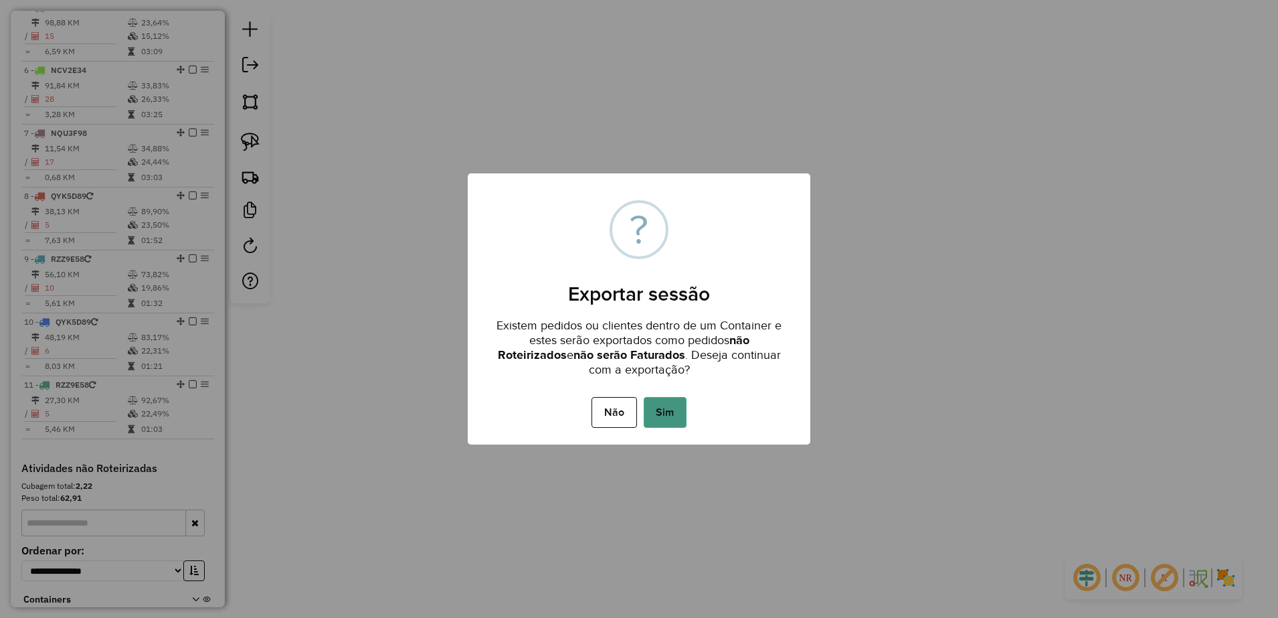
click at [656, 416] on button "Sim" at bounding box center [665, 412] width 43 height 31
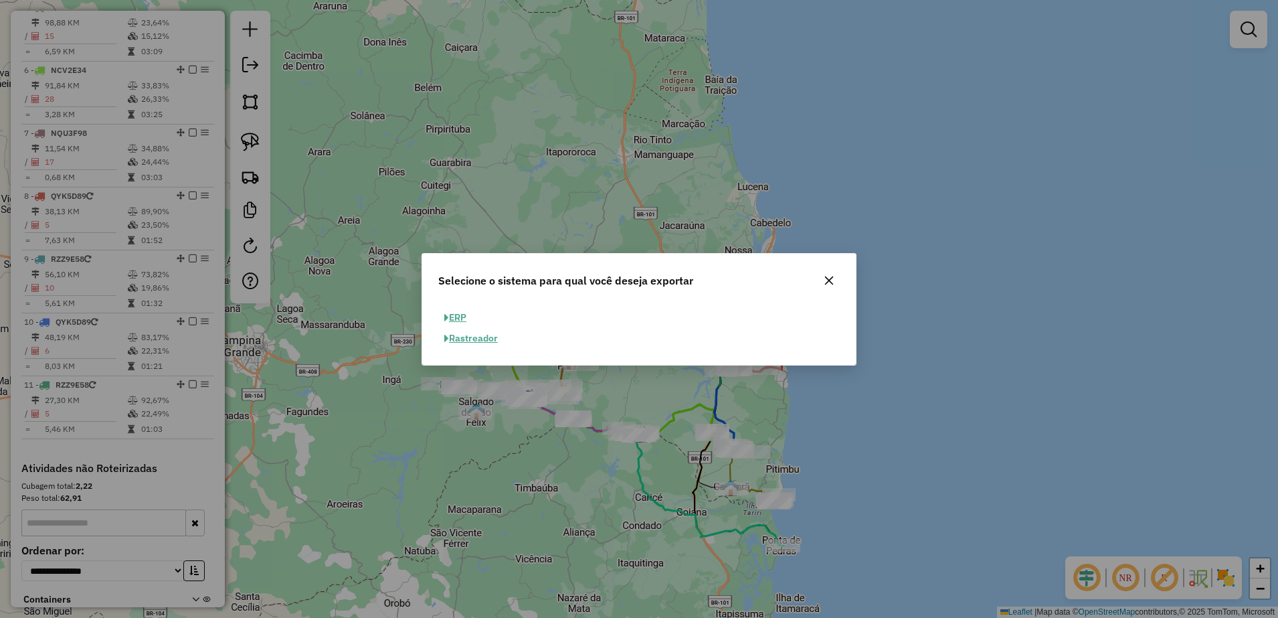
click at [464, 309] on button "ERP" at bounding box center [455, 317] width 34 height 21
select select "**"
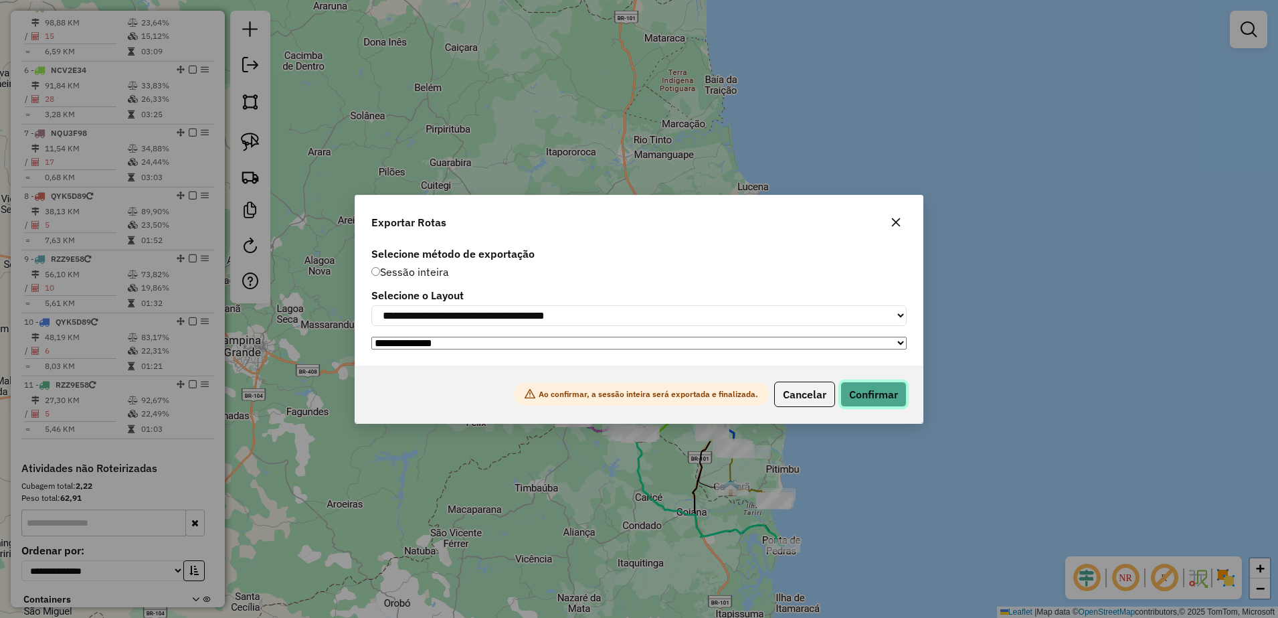
click at [890, 398] on button "Confirmar" at bounding box center [874, 393] width 66 height 25
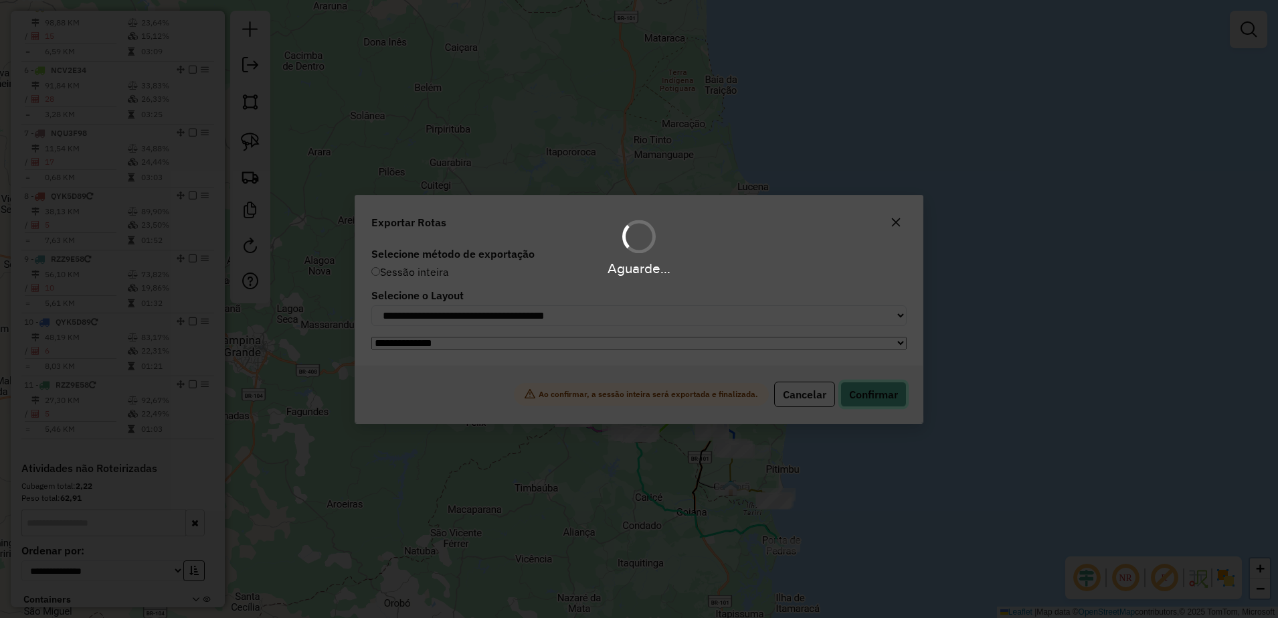
scroll to position [796, 0]
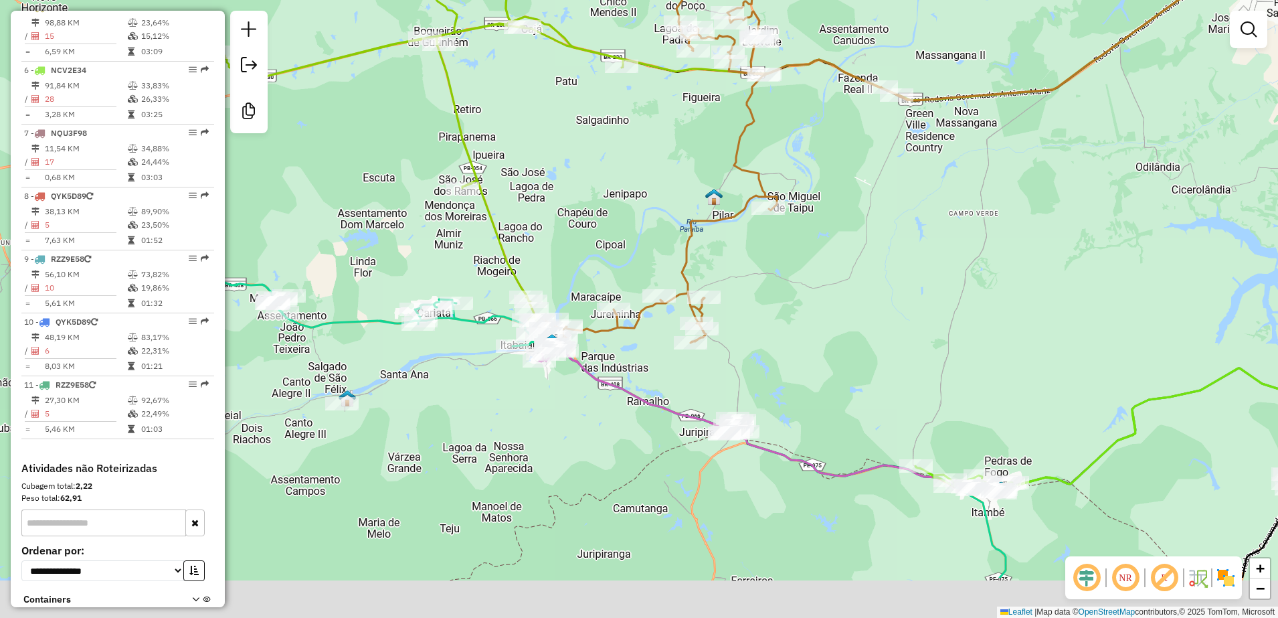
drag, startPoint x: 735, startPoint y: 301, endPoint x: 713, endPoint y: 190, distance: 113.3
click at [713, 190] on img at bounding box center [713, 196] width 17 height 17
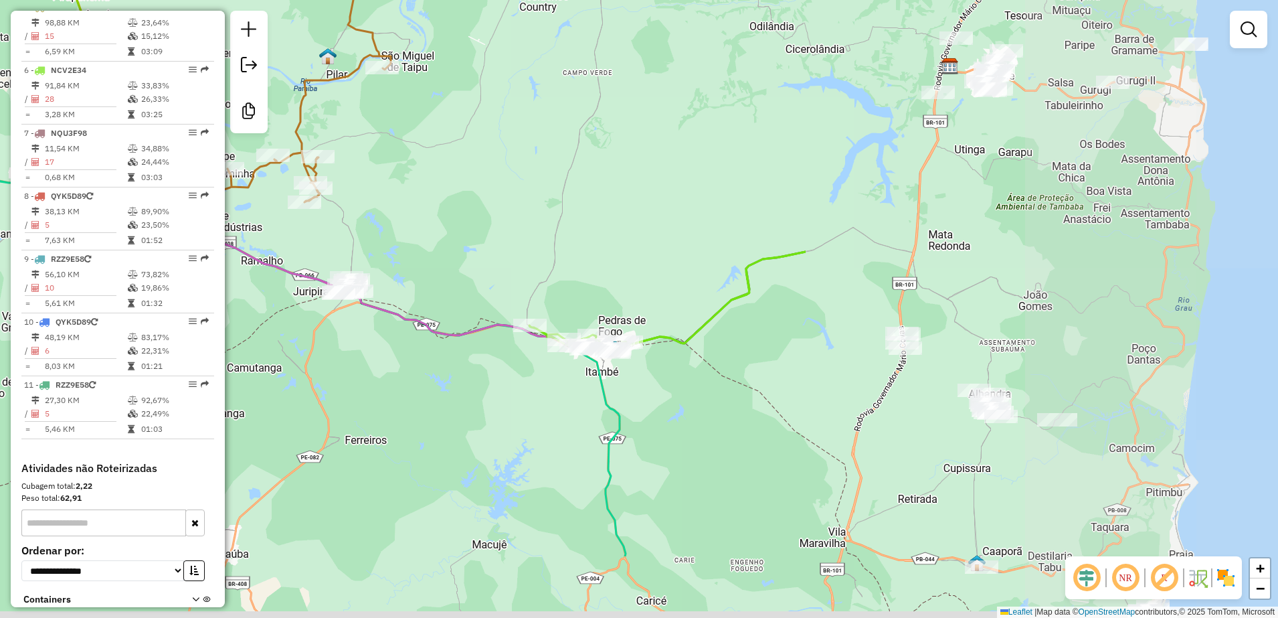
drag, startPoint x: 869, startPoint y: 469, endPoint x: 268, endPoint y: 345, distance: 612.9
click at [268, 345] on div "Janela de atendimento Grade de atendimento Capacidade Transportadoras Veículos …" at bounding box center [639, 309] width 1278 height 618
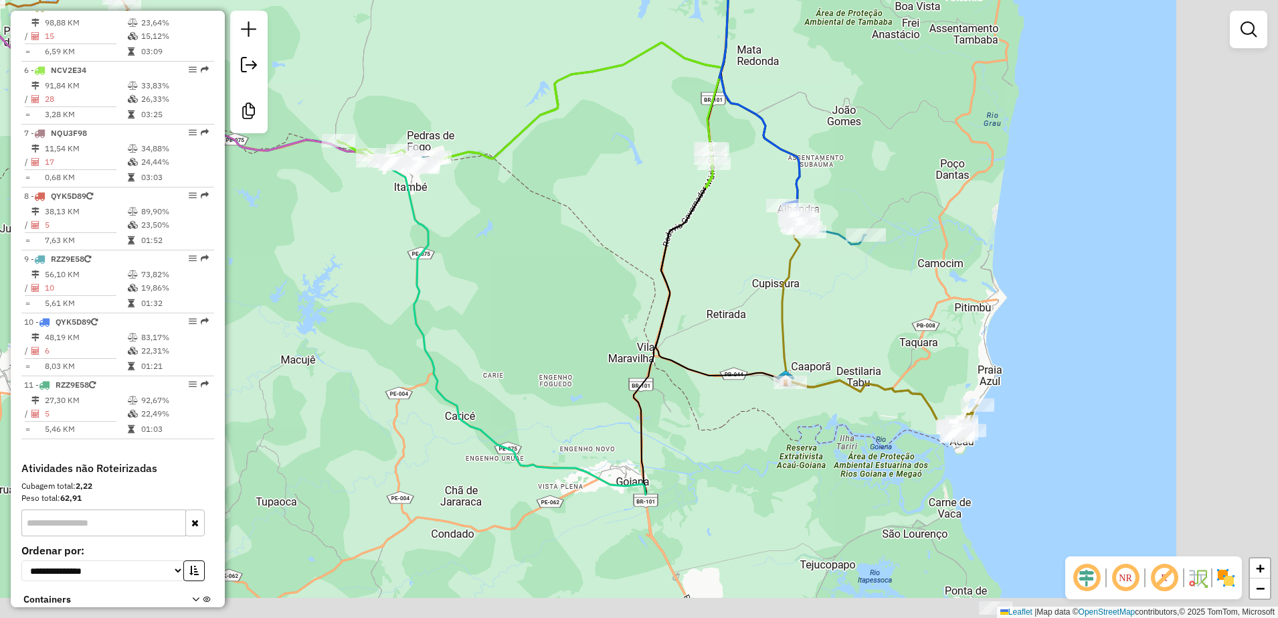
drag, startPoint x: 754, startPoint y: 540, endPoint x: 562, endPoint y: 354, distance: 267.4
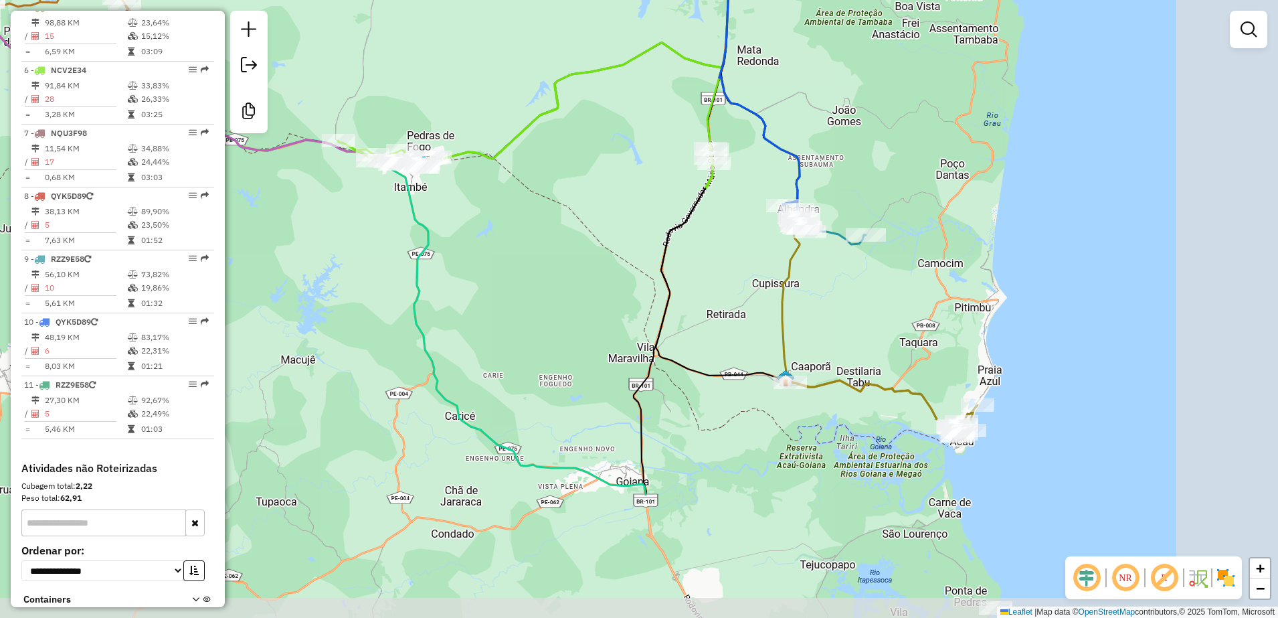
click at [562, 355] on div "Janela de atendimento Grade de atendimento Capacidade Transportadoras Veículos …" at bounding box center [639, 309] width 1278 height 618
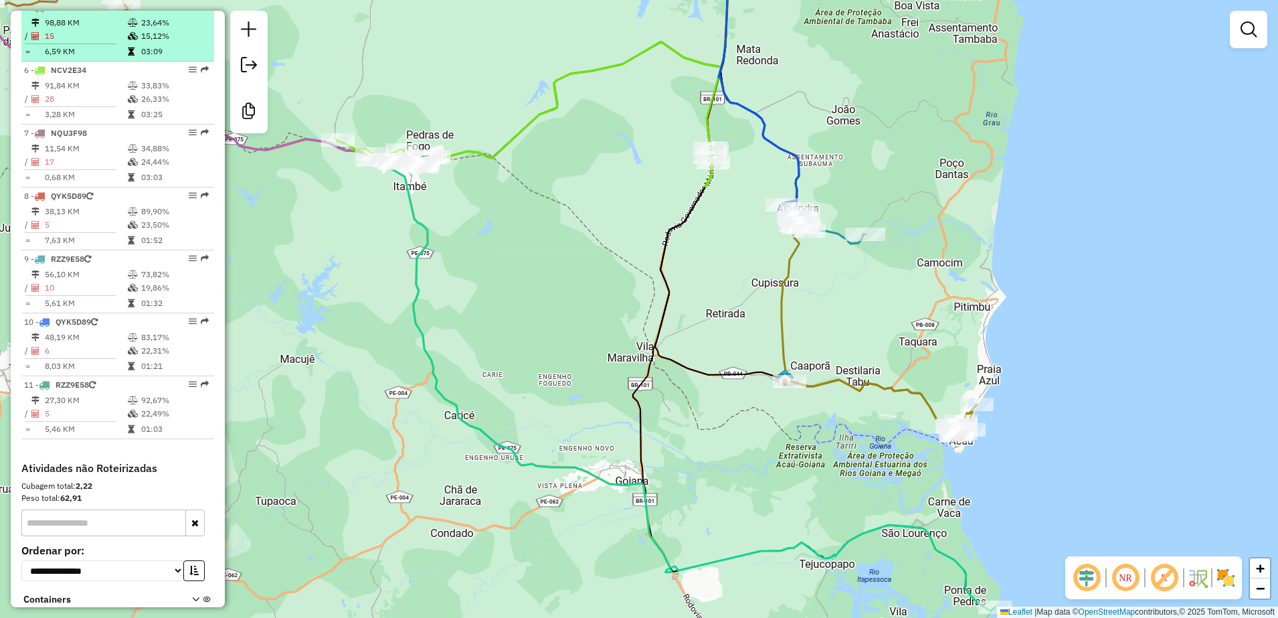
click at [82, 29] on td "98,88 KM" at bounding box center [85, 22] width 83 height 13
select select "**********"
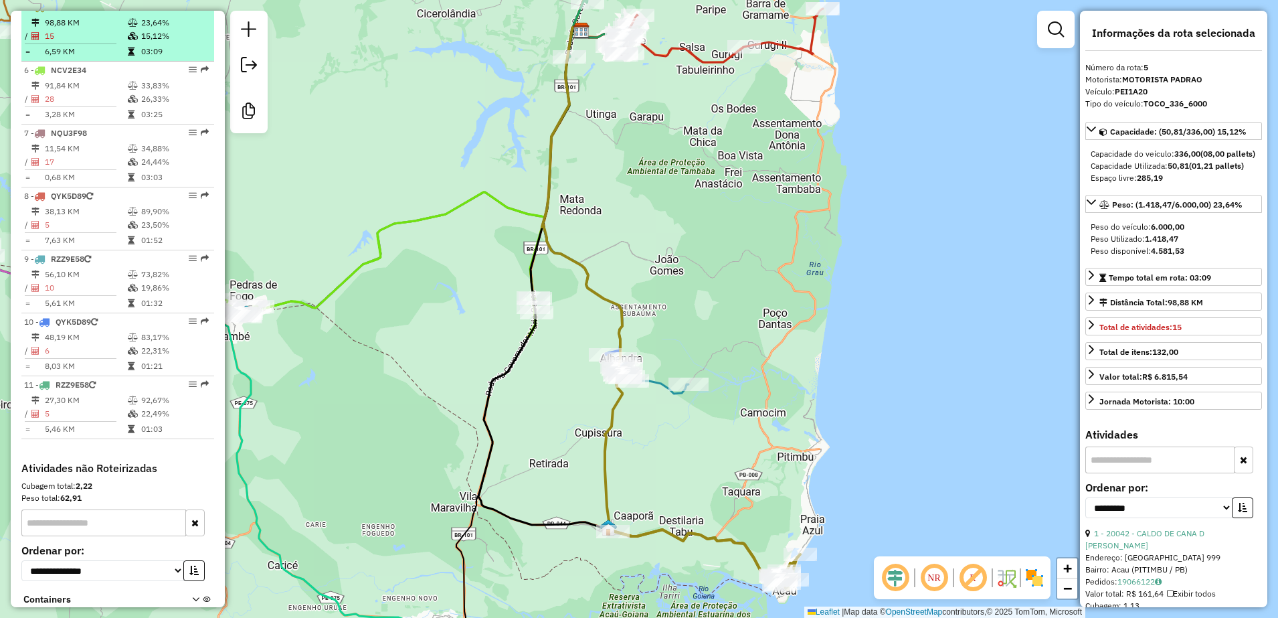
click at [74, 27] on li "5 - PEI1A20 98,88 KM 23,64% / 15 15,12% = 6,59 KM 03:09" at bounding box center [117, 30] width 193 height 63
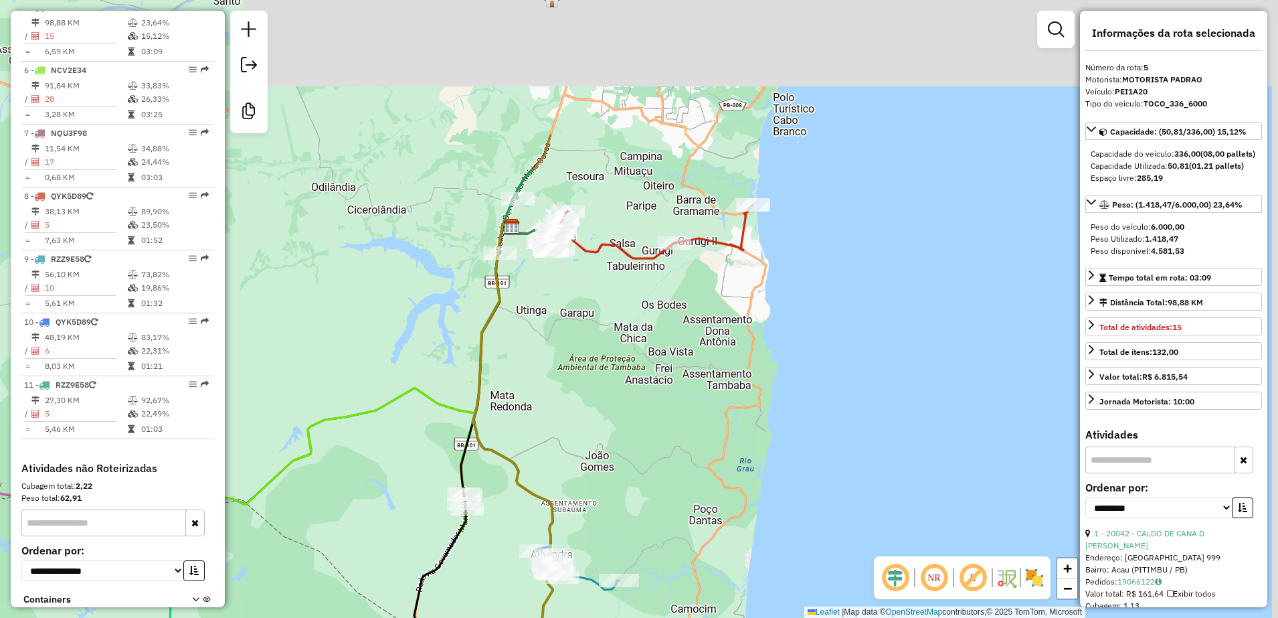
drag, startPoint x: 719, startPoint y: 163, endPoint x: 654, endPoint y: 345, distance: 193.7
click at [654, 345] on div "Janela de atendimento Grade de atendimento Capacidade Transportadoras Veículos …" at bounding box center [639, 309] width 1278 height 618
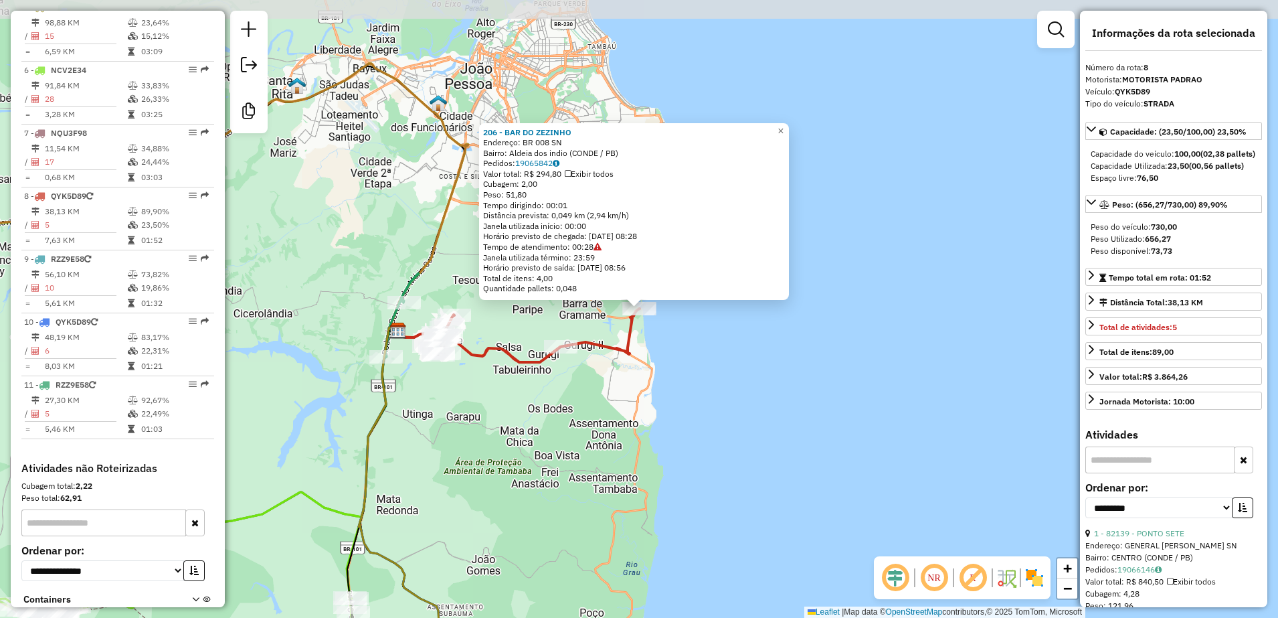
scroll to position [873, 0]
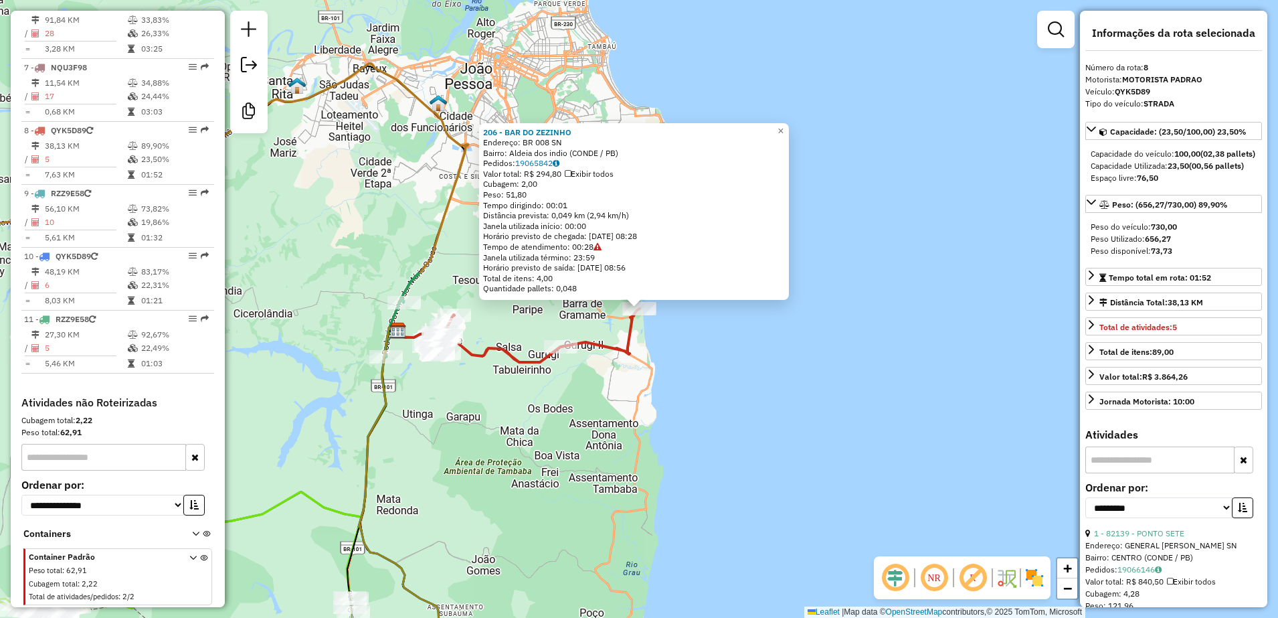
click at [647, 352] on div "206 - BAR DO ZEZINHO Endereço: BR 008 SN Bairro: Aldeia dos indio (CONDE / PB) …" at bounding box center [639, 309] width 1278 height 618
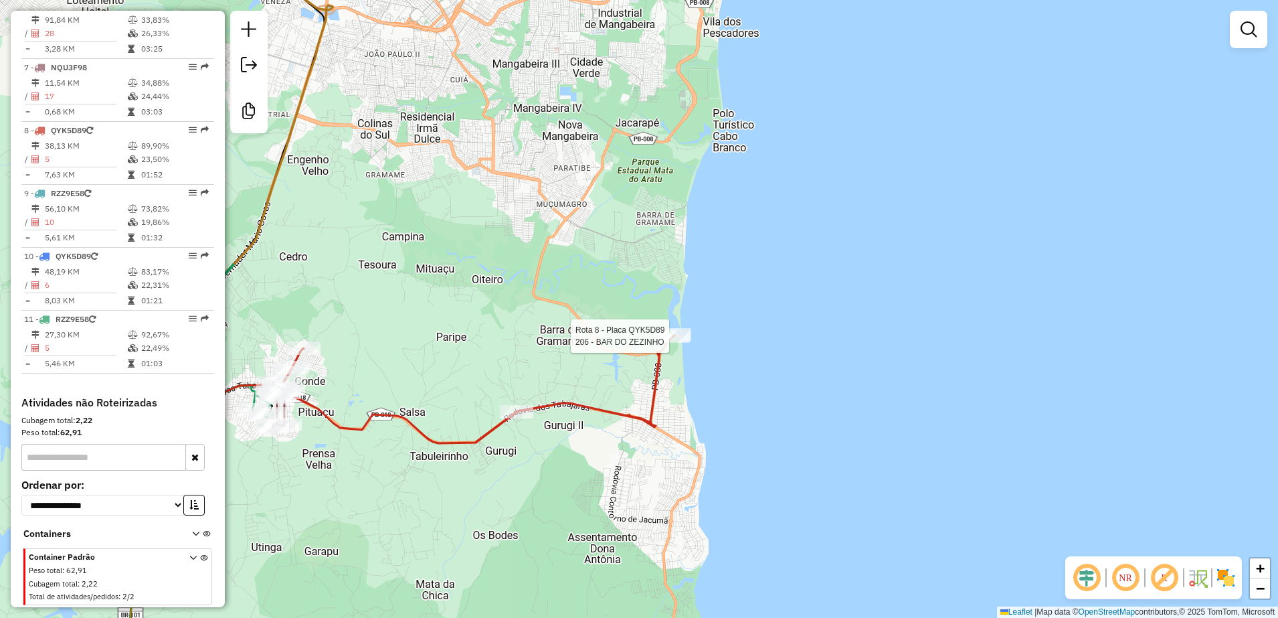
select select "**********"
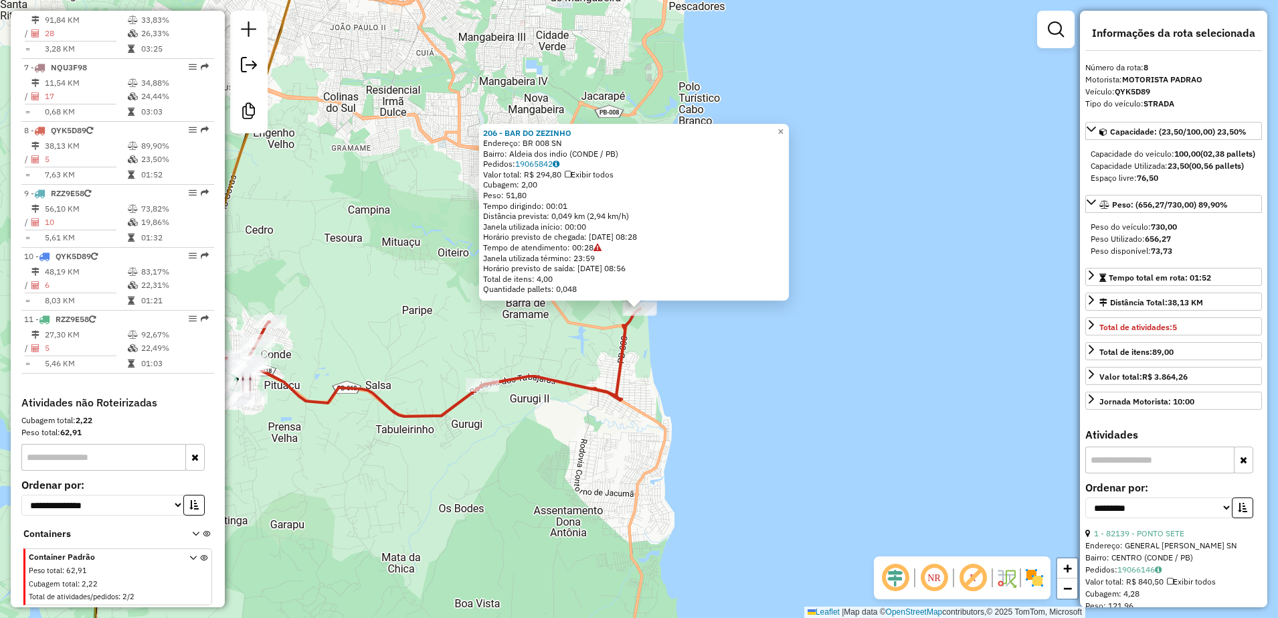
click at [654, 328] on div "206 - BAR DO ZEZINHO Endereço: BR 008 SN Bairro: Aldeia dos indio (CONDE / PB) …" at bounding box center [639, 309] width 1278 height 618
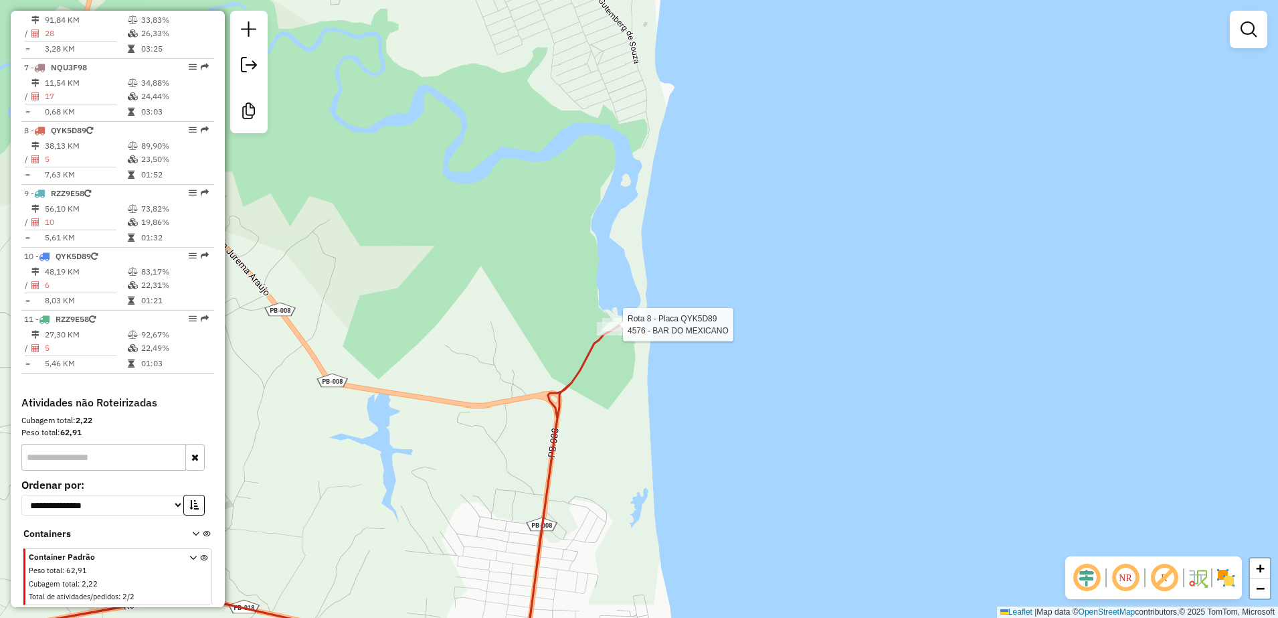
select select "**********"
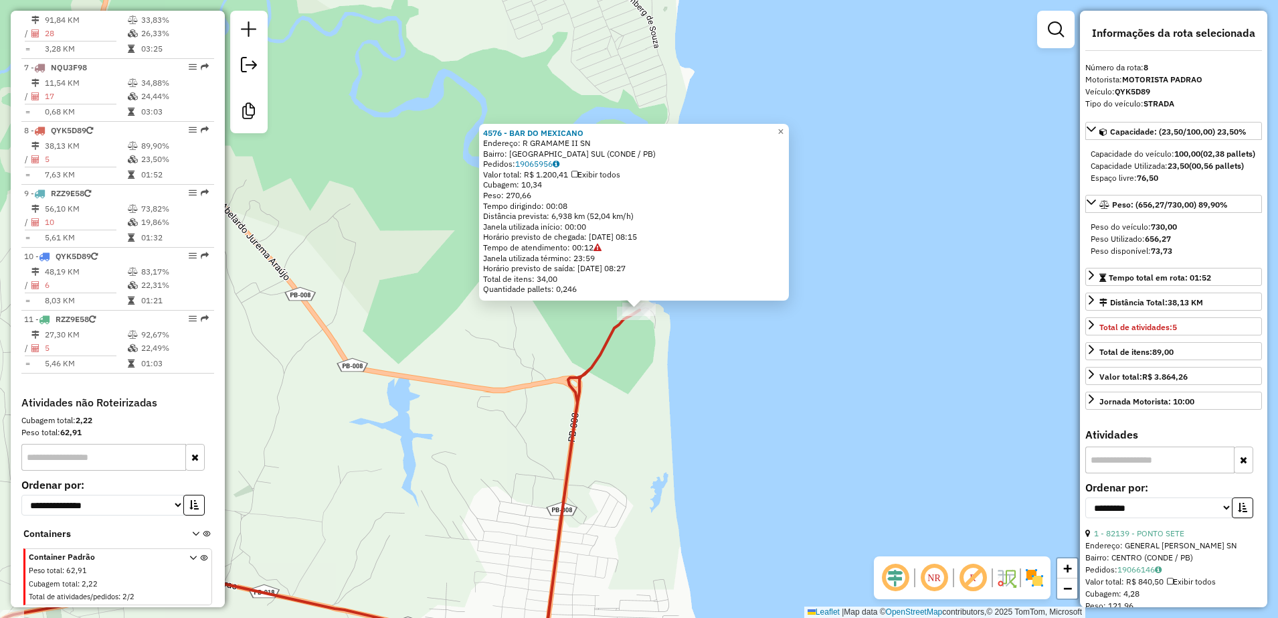
click at [636, 396] on div "4576 - BAR DO MEXICANO Endereço: R GRAMAME II SN Bairro: PRAIA DE GRAMAME SUL (…" at bounding box center [639, 309] width 1278 height 618
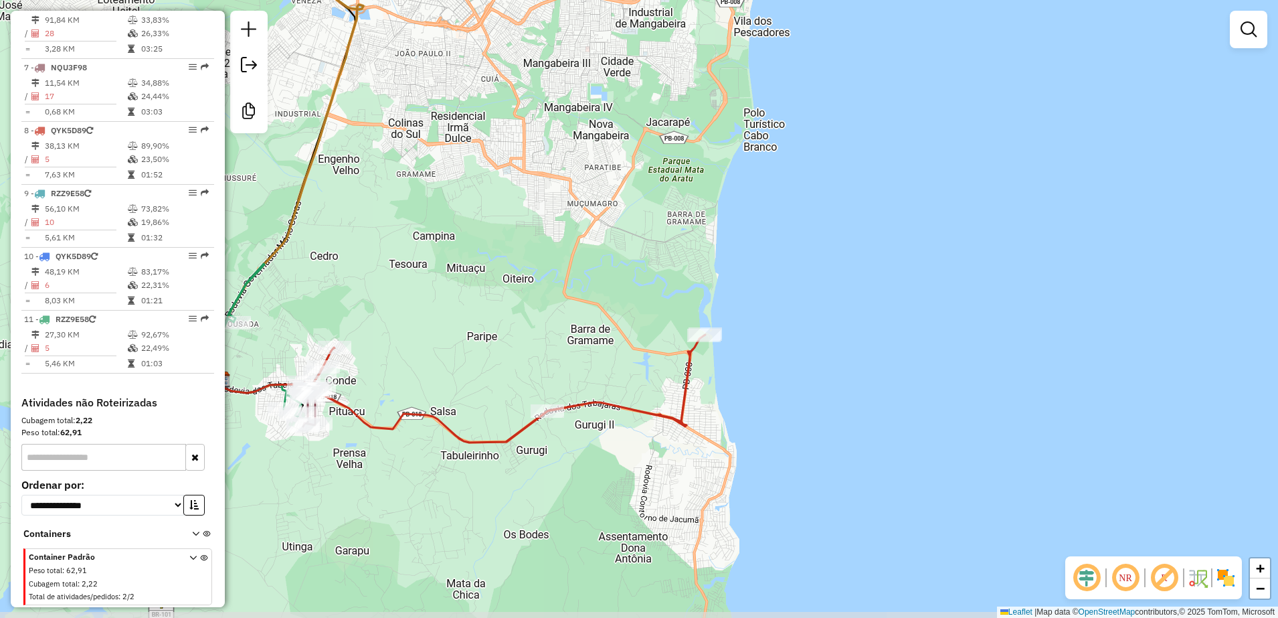
drag, startPoint x: 538, startPoint y: 462, endPoint x: 620, endPoint y: 404, distance: 100.8
click at [620, 404] on icon at bounding box center [509, 389] width 392 height 108
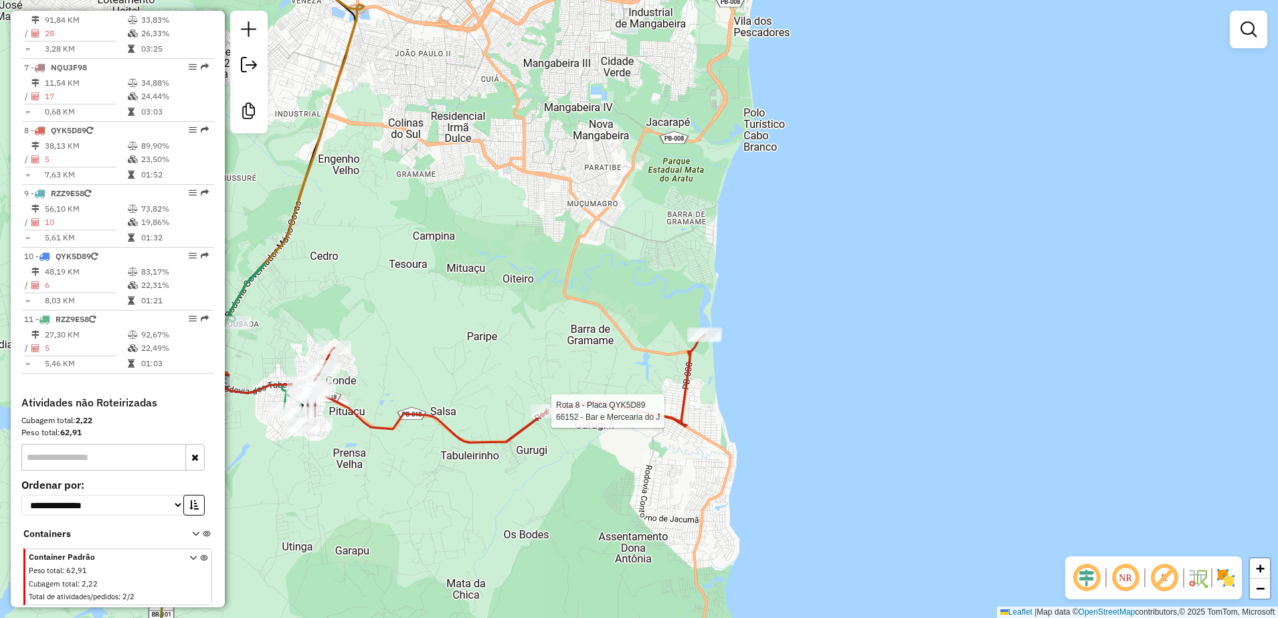
select select "**********"
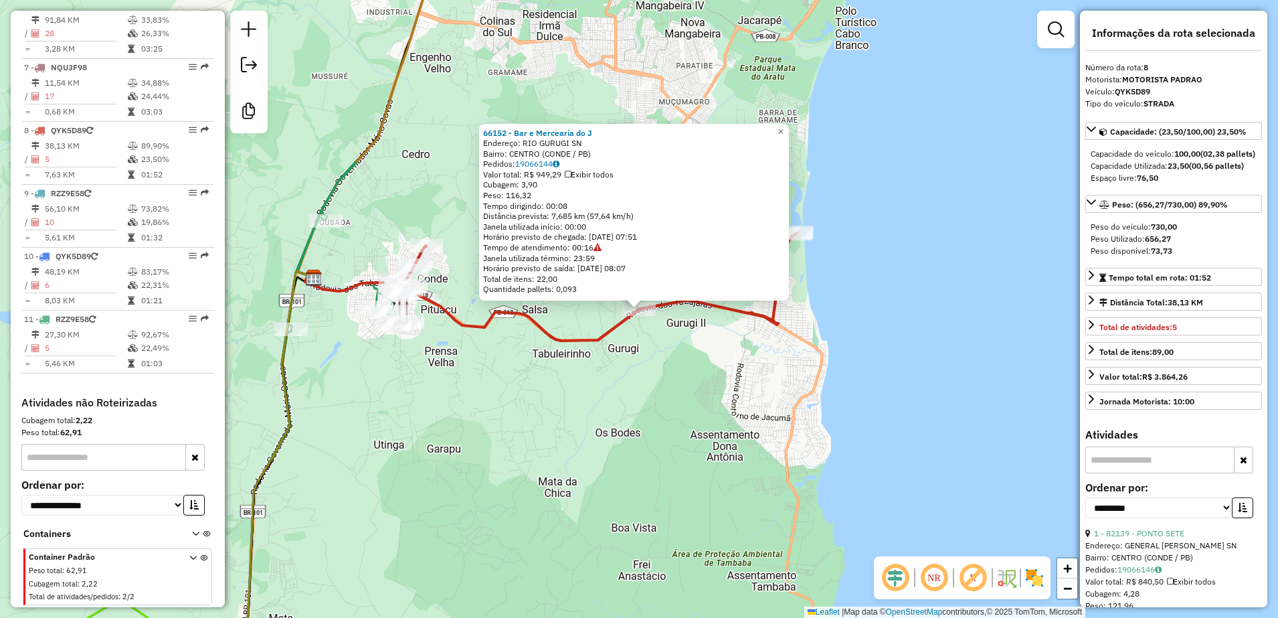
click at [604, 386] on div "66152 - Bar e Mercearia do J Endereço: RIO GURUGI SN Bairro: CENTRO (CONDE / PB…" at bounding box center [639, 309] width 1278 height 618
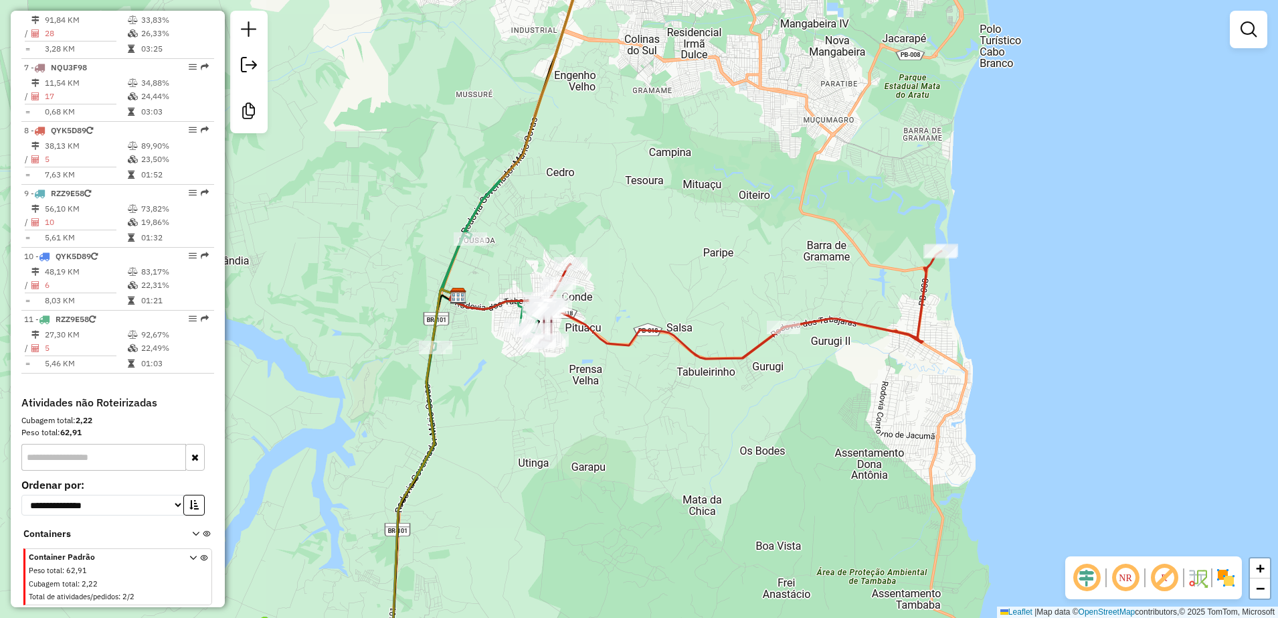
drag, startPoint x: 618, startPoint y: 425, endPoint x: 728, endPoint y: 434, distance: 110.8
click at [728, 434] on div "Janela de atendimento Grade de atendimento Capacidade Transportadoras Veículos …" at bounding box center [639, 309] width 1278 height 618
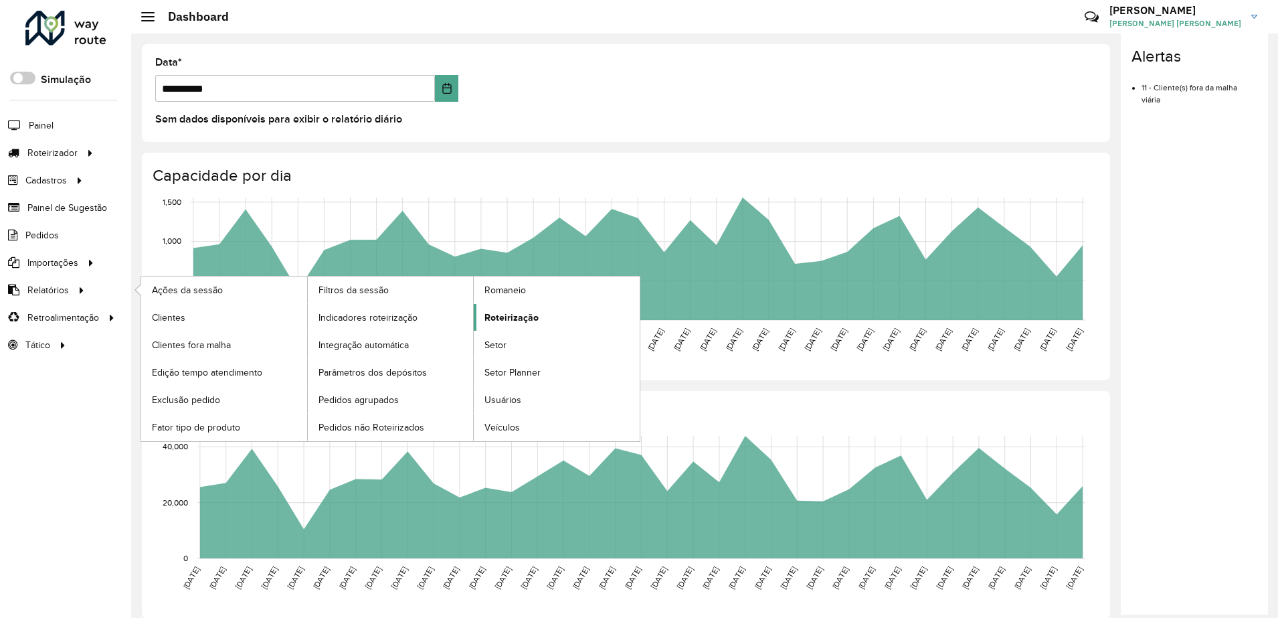
click at [510, 318] on span "Roteirização" at bounding box center [512, 318] width 54 height 14
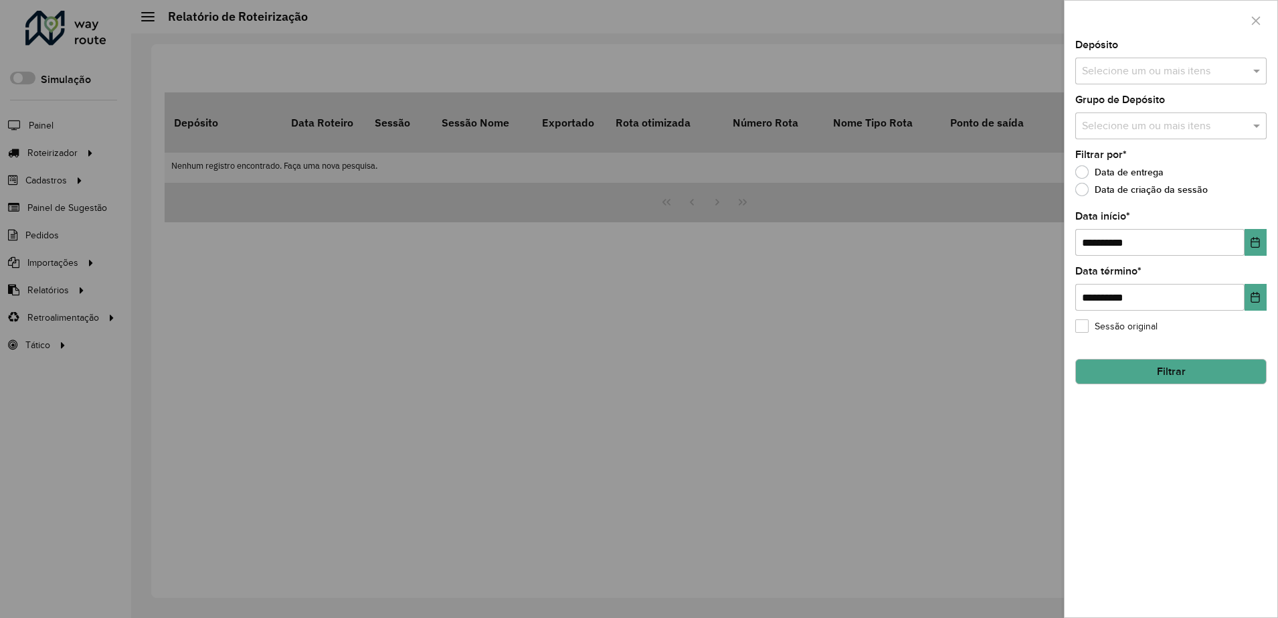
click at [1199, 76] on input "text" at bounding box center [1164, 72] width 171 height 16
click at [1108, 135] on div "CMD" at bounding box center [1171, 137] width 190 height 23
click at [1145, 366] on button "Filtrar" at bounding box center [1170, 371] width 191 height 25
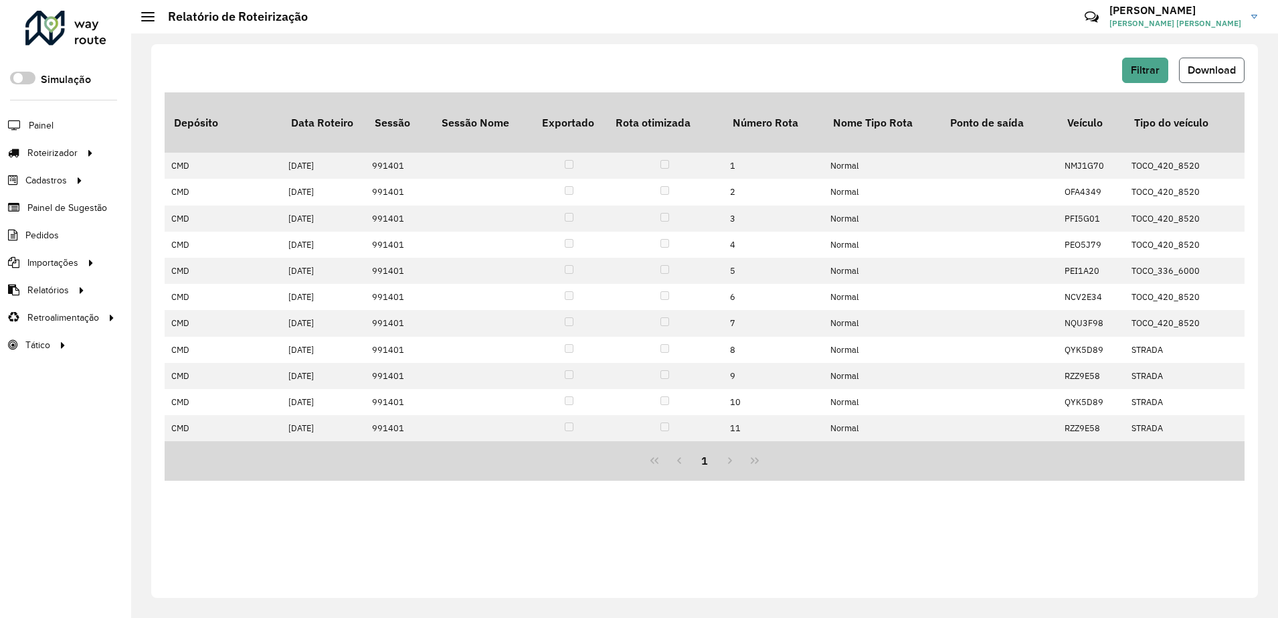
click at [1217, 73] on span "Download" at bounding box center [1212, 69] width 48 height 11
